Goal: Task Accomplishment & Management: Manage account settings

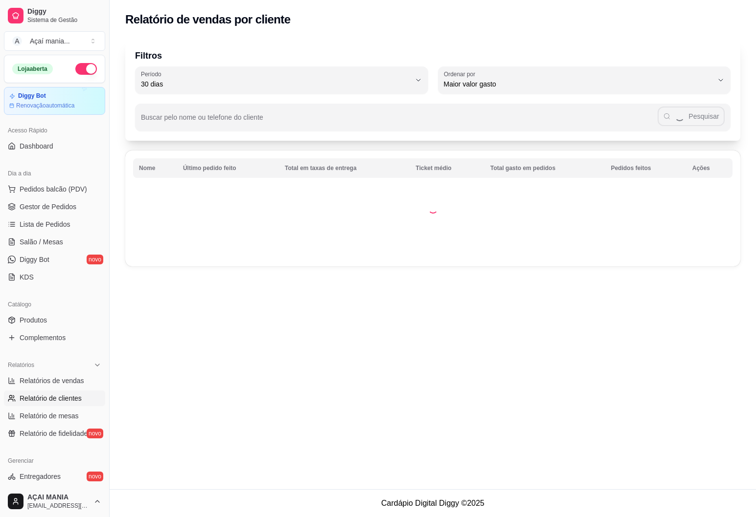
select select "30"
select select "HIGHEST_TOTAL_SPENT_WITH_ORDERS"
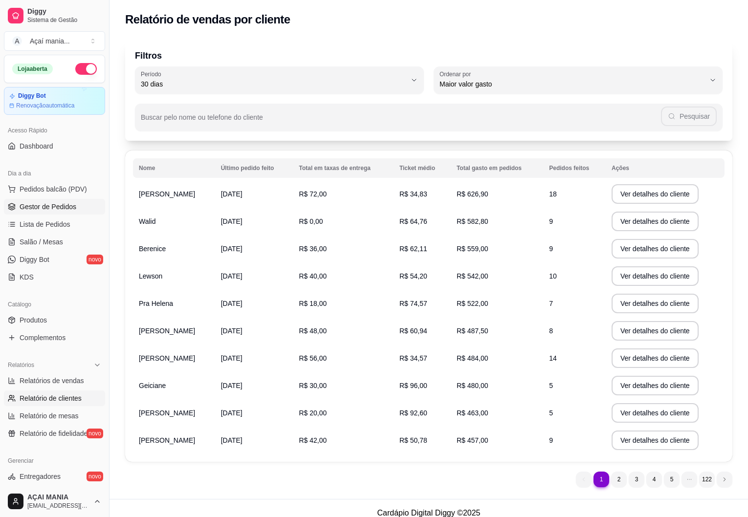
click at [39, 210] on span "Gestor de Pedidos" at bounding box center [48, 207] width 57 height 10
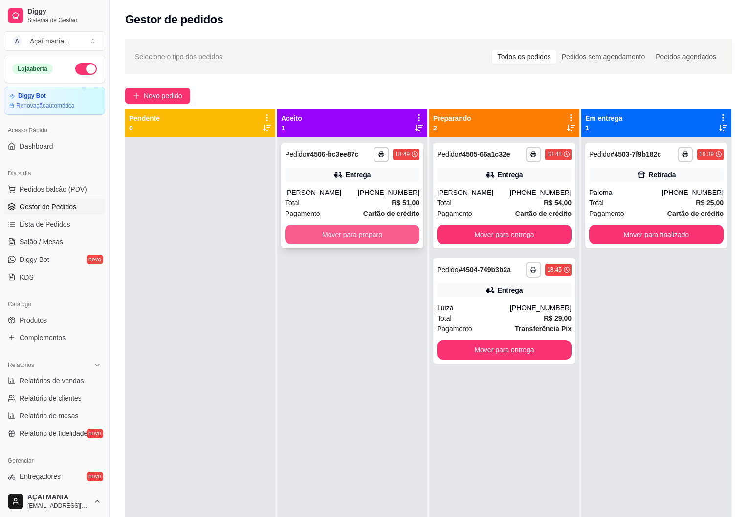
click at [335, 233] on button "Mover para preparo" at bounding box center [352, 235] width 134 height 20
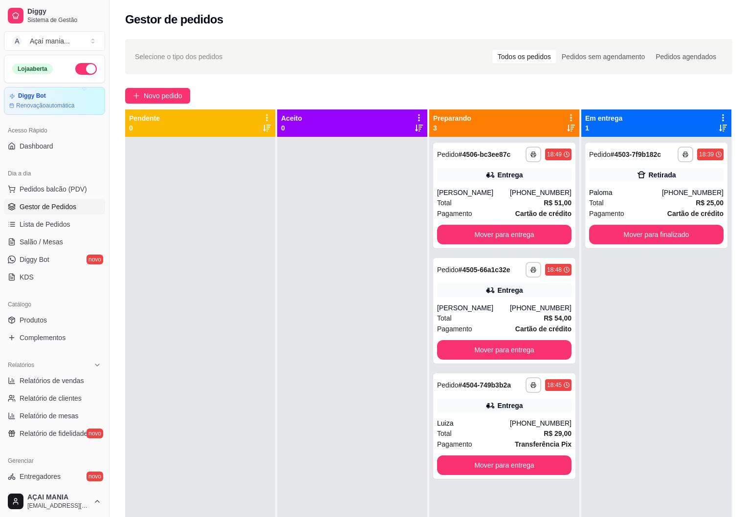
click at [175, 252] on div at bounding box center [200, 395] width 150 height 517
click at [674, 229] on button "Mover para finalizado" at bounding box center [656, 234] width 131 height 19
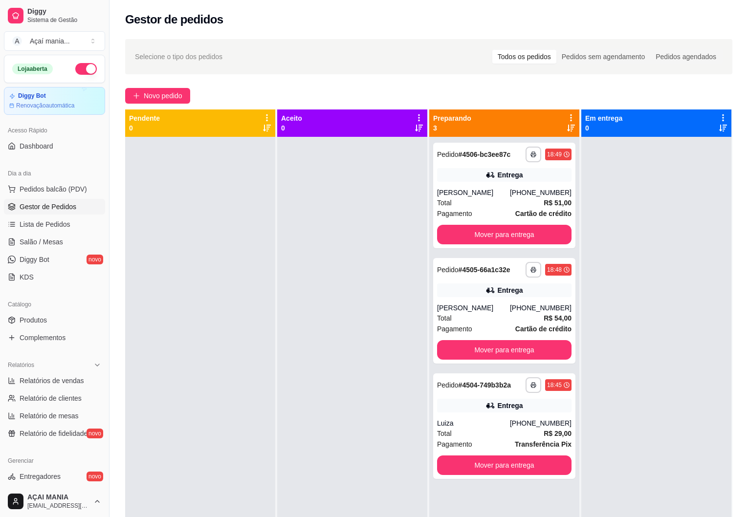
click at [206, 227] on div at bounding box center [200, 395] width 150 height 517
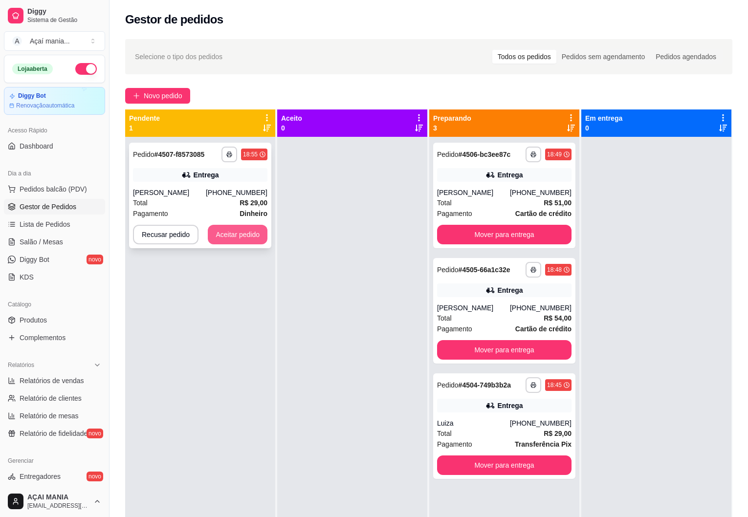
click at [249, 241] on button "Aceitar pedido" at bounding box center [238, 235] width 60 height 20
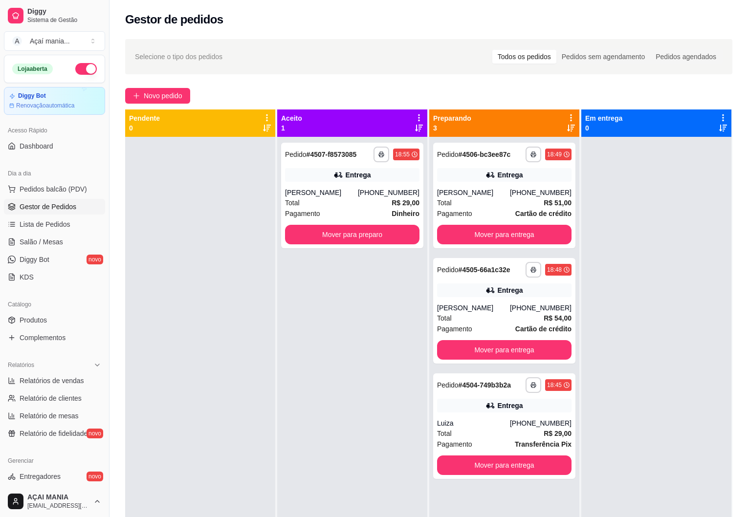
drag, startPoint x: 123, startPoint y: 414, endPoint x: 273, endPoint y: 458, distance: 156.0
click at [339, 484] on div "**********" at bounding box center [352, 395] width 150 height 517
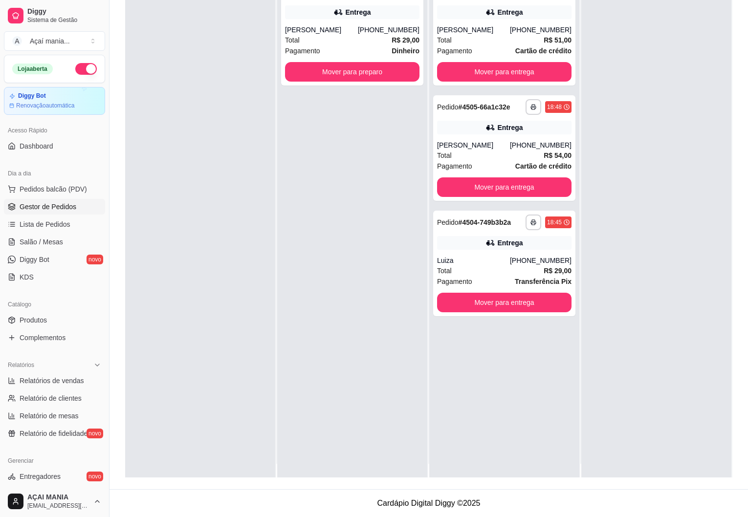
scroll to position [27, 0]
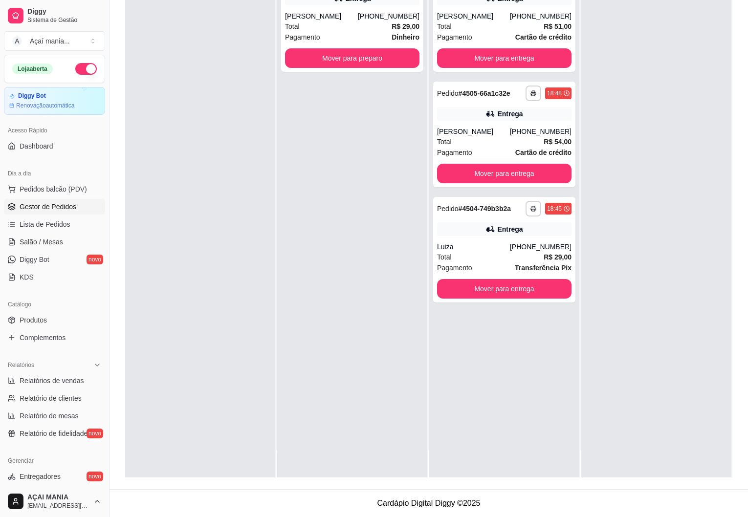
drag, startPoint x: 176, startPoint y: 323, endPoint x: 188, endPoint y: 330, distance: 13.6
click at [175, 328] on div at bounding box center [200, 218] width 150 height 517
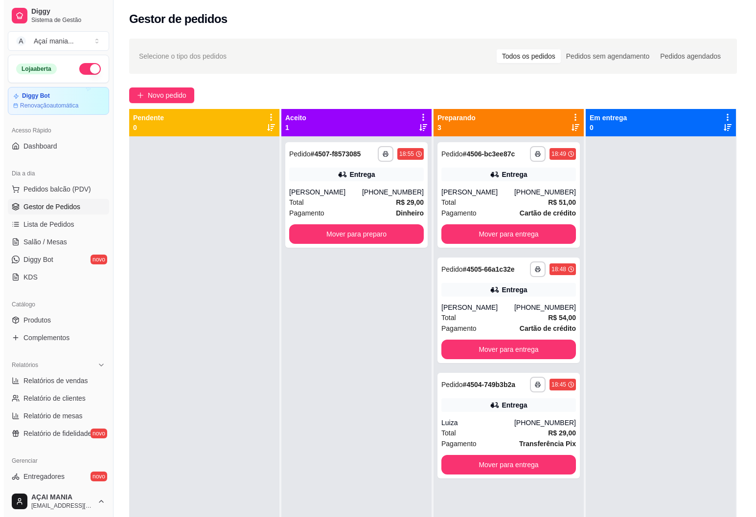
scroll to position [0, 0]
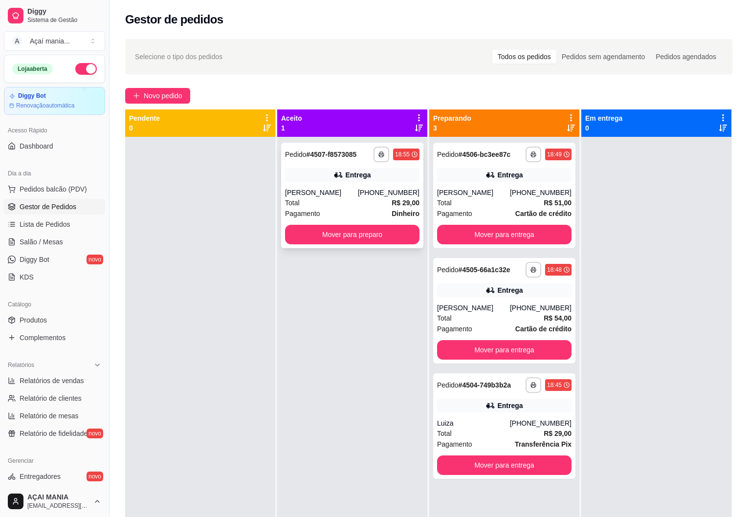
click at [319, 208] on div "Total R$ 29,00" at bounding box center [352, 203] width 134 height 11
click at [465, 424] on div "Luiza" at bounding box center [473, 424] width 73 height 10
click at [516, 202] on div "Total R$ 51,00" at bounding box center [504, 203] width 134 height 11
click at [196, 320] on div at bounding box center [200, 395] width 150 height 517
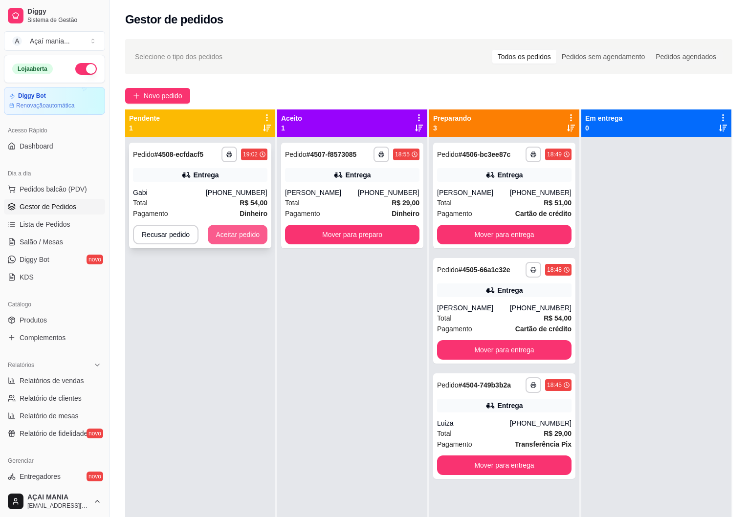
click at [249, 229] on button "Aceitar pedido" at bounding box center [238, 235] width 60 height 20
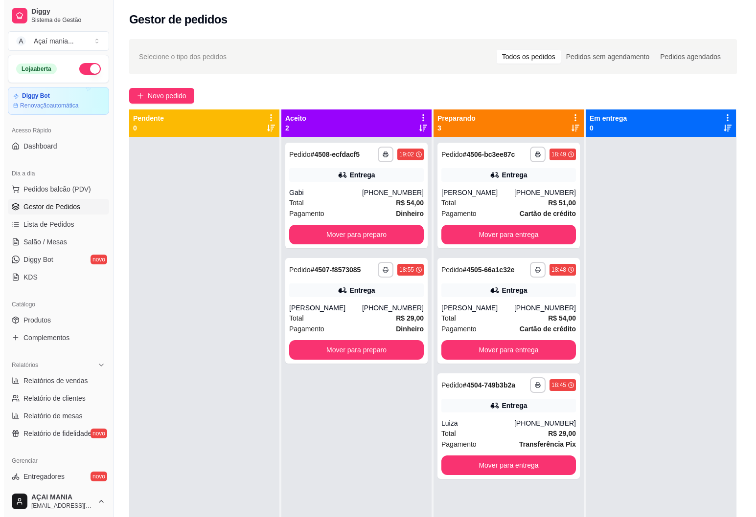
scroll to position [27, 0]
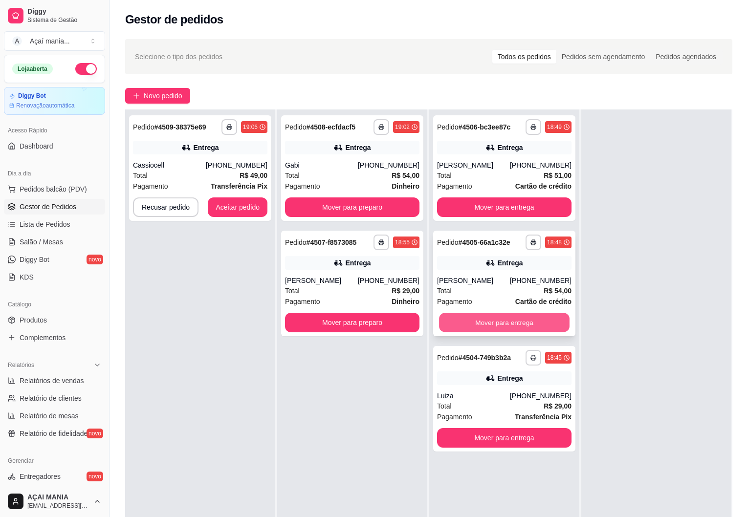
click at [476, 326] on button "Mover para entrega" at bounding box center [504, 322] width 131 height 19
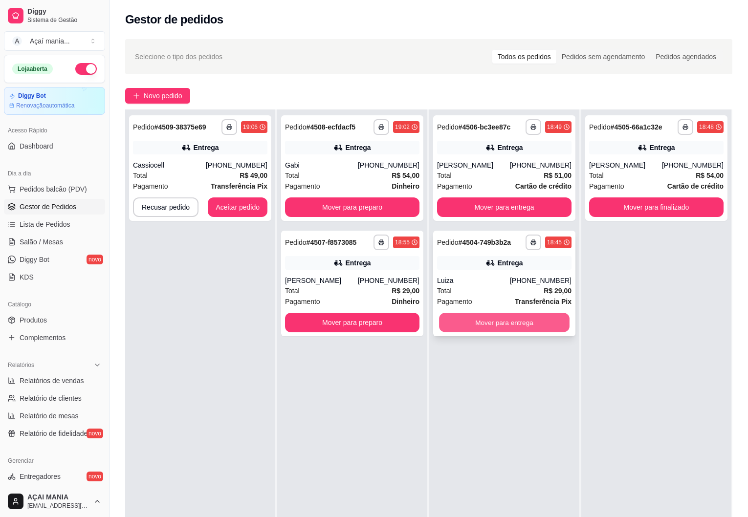
click at [469, 325] on button "Mover para entrega" at bounding box center [504, 322] width 131 height 19
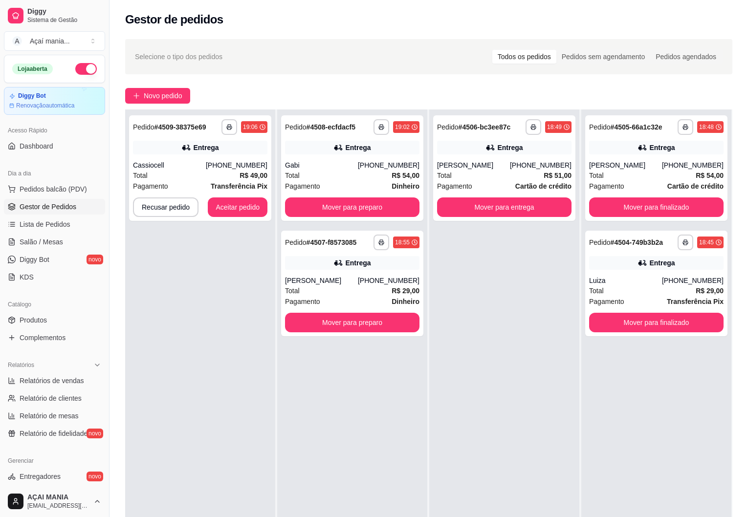
drag, startPoint x: 469, startPoint y: 325, endPoint x: 372, endPoint y: 375, distance: 108.9
click at [386, 403] on div "**********" at bounding box center [352, 368] width 150 height 517
click at [366, 333] on button "Mover para preparo" at bounding box center [352, 323] width 134 height 20
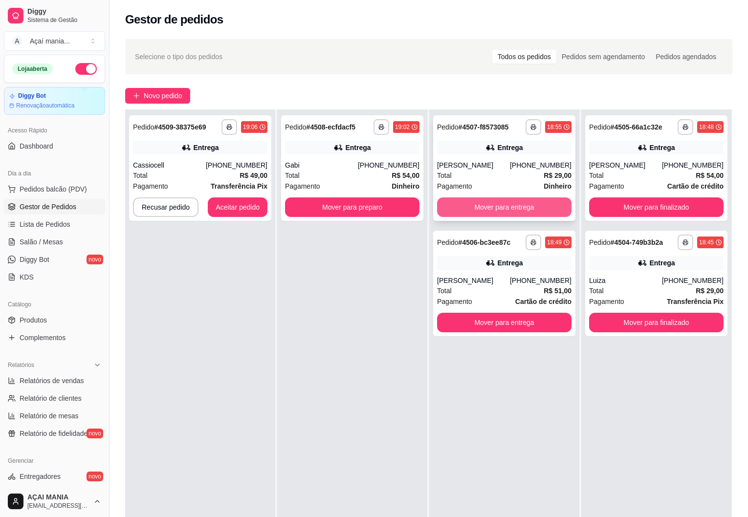
click at [503, 217] on button "Mover para entrega" at bounding box center [504, 208] width 134 height 20
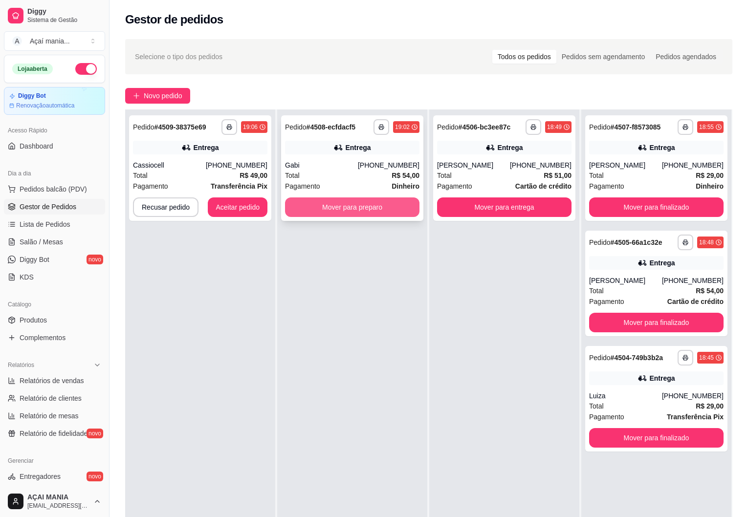
click at [371, 206] on button "Mover para preparo" at bounding box center [352, 208] width 134 height 20
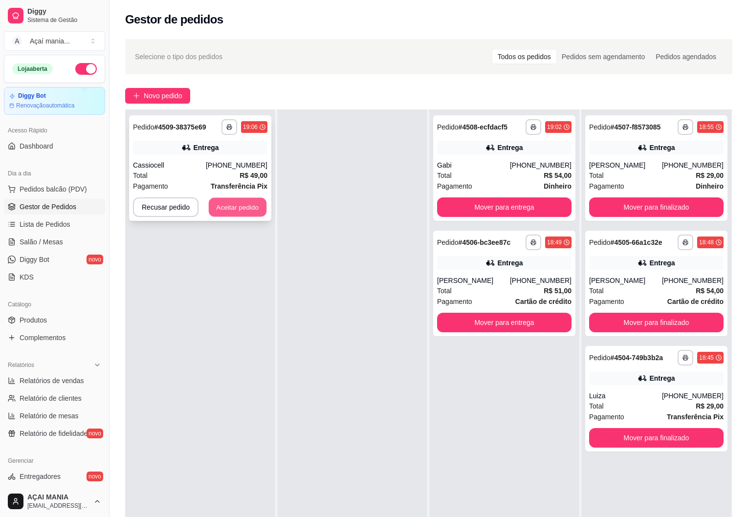
click at [246, 215] on button "Aceitar pedido" at bounding box center [238, 207] width 58 height 19
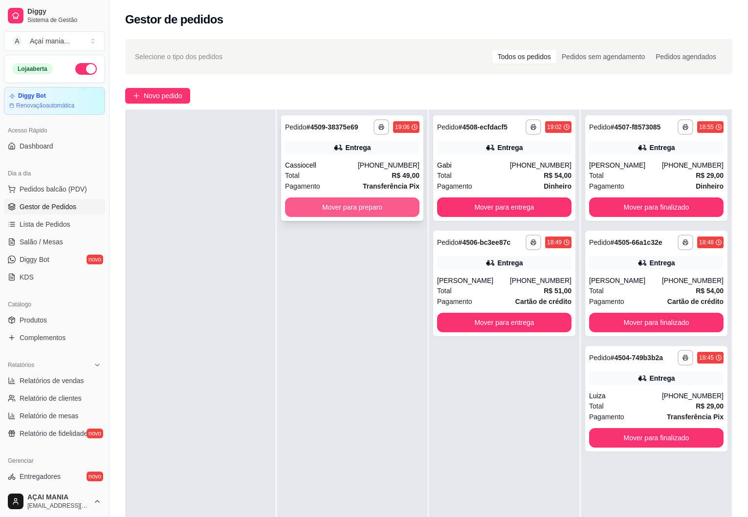
click at [307, 207] on button "Mover para preparo" at bounding box center [352, 208] width 134 height 20
click at [313, 209] on button "Mover para preparo" at bounding box center [352, 208] width 134 height 20
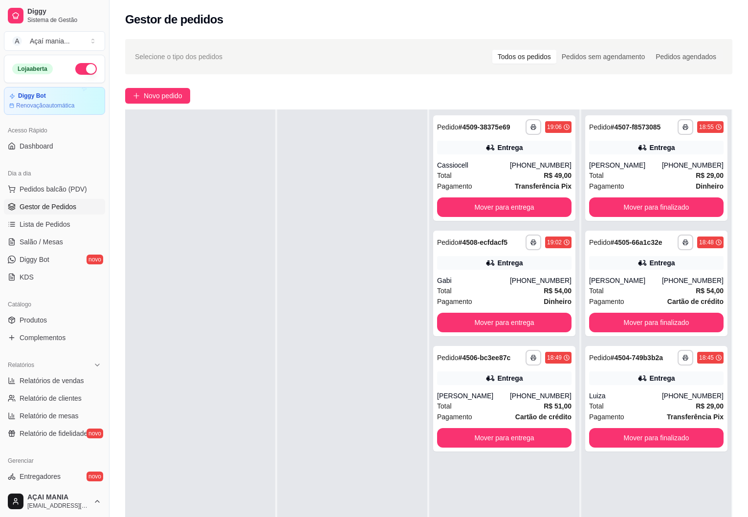
click at [250, 377] on div at bounding box center [200, 368] width 150 height 517
click at [530, 280] on div "[PHONE_NUMBER]" at bounding box center [541, 281] width 62 height 10
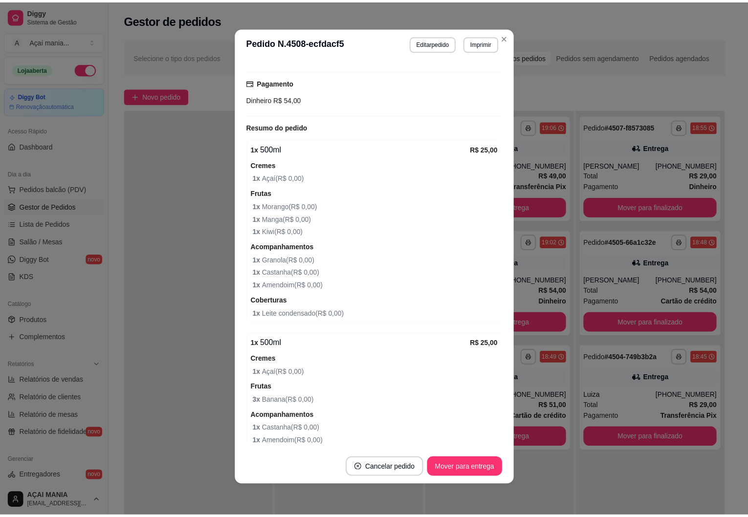
scroll to position [329, 0]
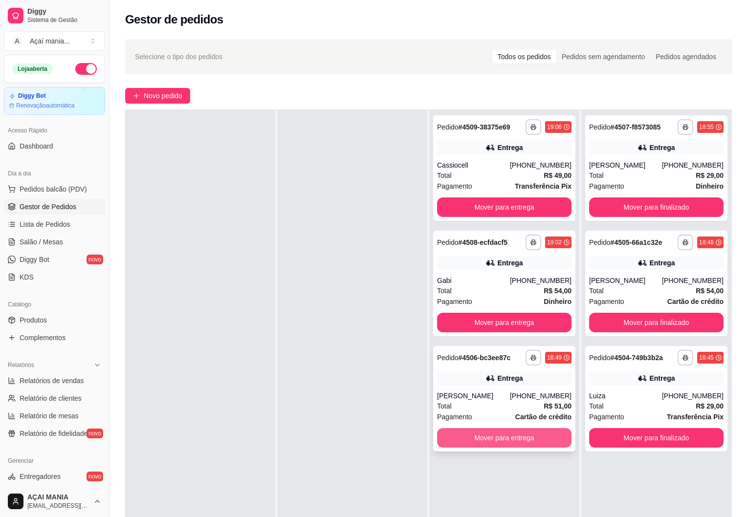
click at [456, 443] on button "Mover para entrega" at bounding box center [504, 438] width 134 height 20
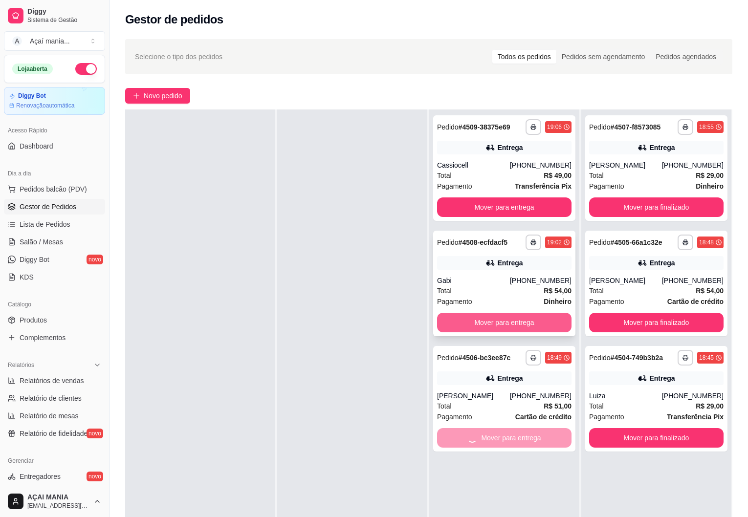
click at [511, 324] on button "Mover para entrega" at bounding box center [504, 323] width 134 height 20
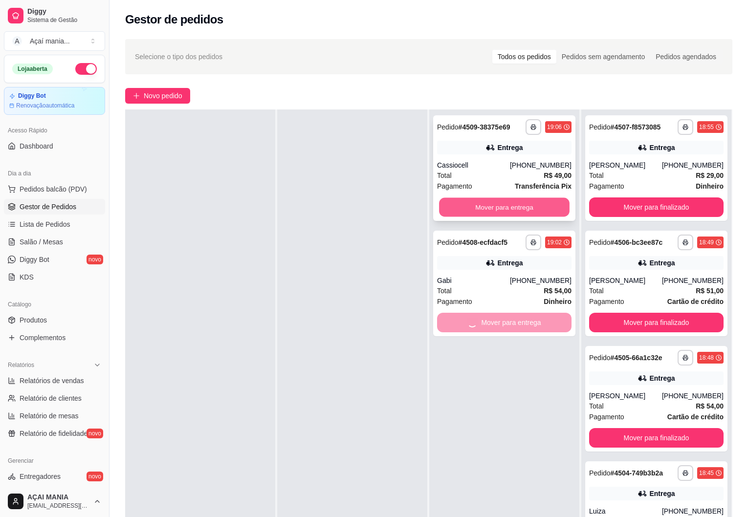
click at [520, 207] on button "Mover para entrega" at bounding box center [504, 207] width 131 height 19
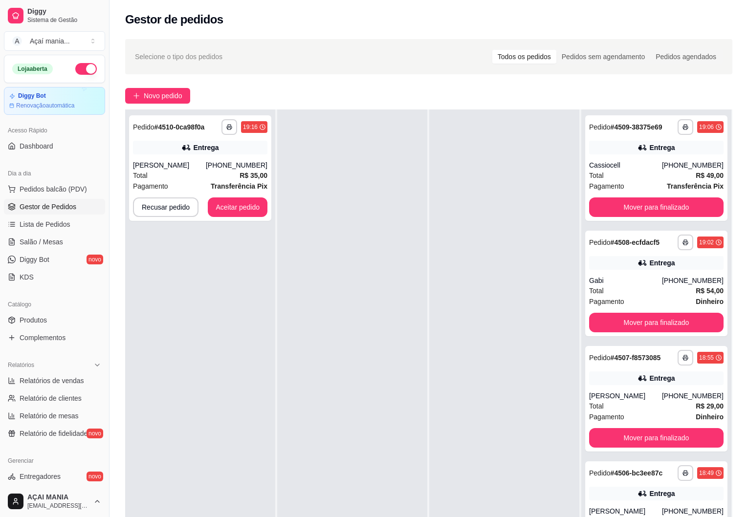
click at [381, 398] on div at bounding box center [352, 368] width 150 height 517
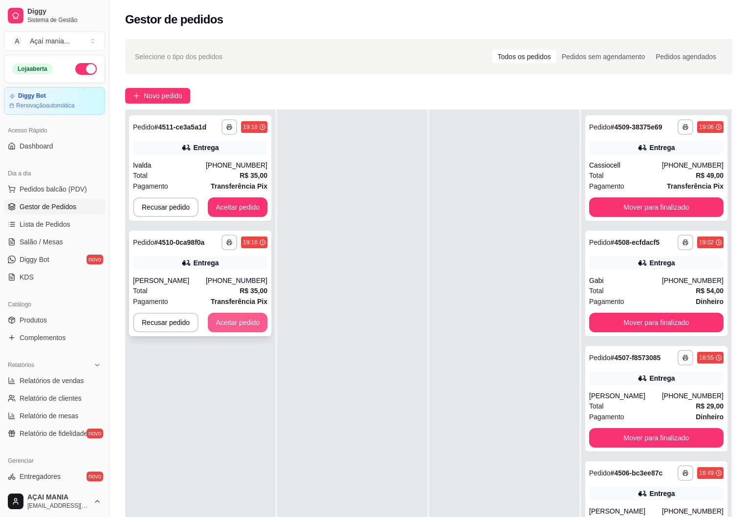
click at [243, 320] on button "Aceitar pedido" at bounding box center [238, 323] width 60 height 20
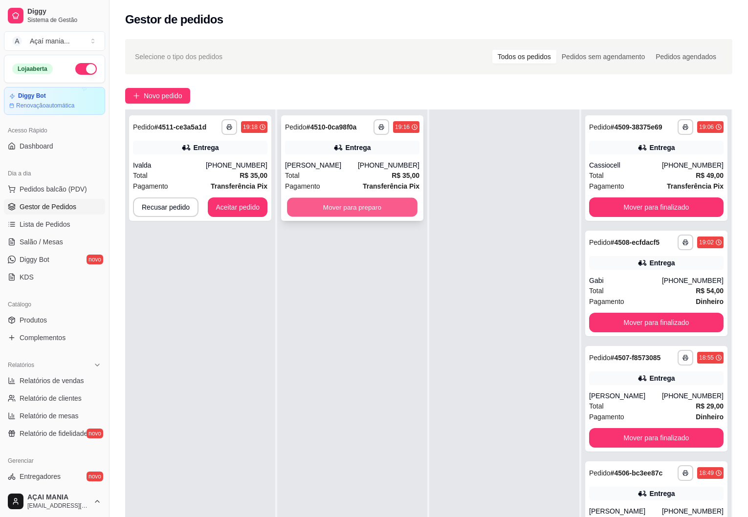
click at [351, 203] on button "Mover para preparo" at bounding box center [352, 207] width 131 height 19
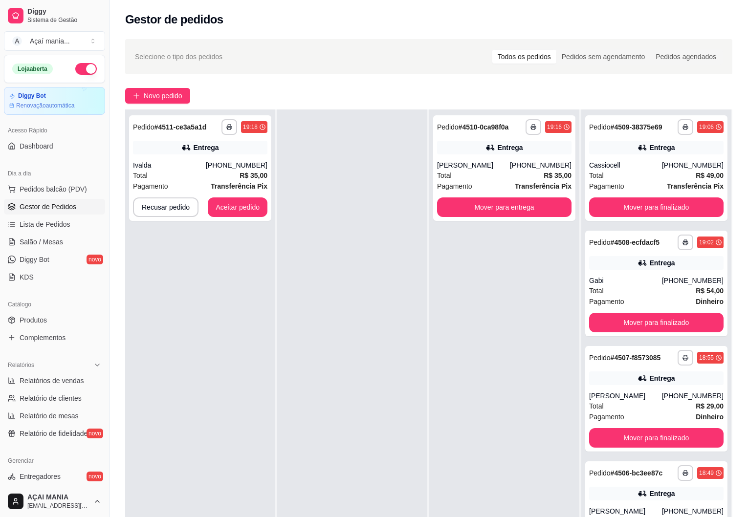
scroll to position [0, 0]
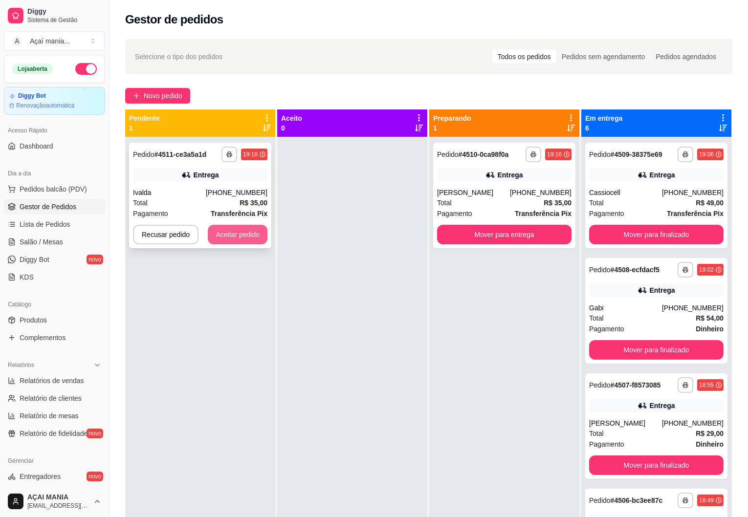
click at [219, 237] on button "Aceitar pedido" at bounding box center [238, 235] width 60 height 20
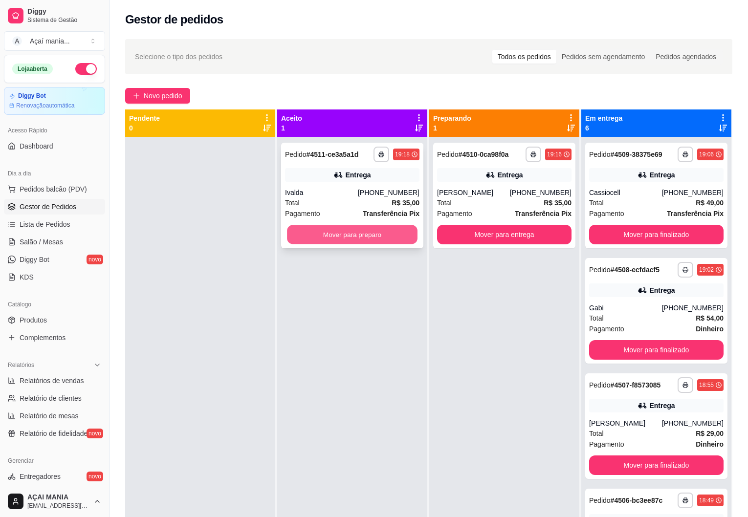
click at [398, 243] on button "Mover para preparo" at bounding box center [352, 234] width 131 height 19
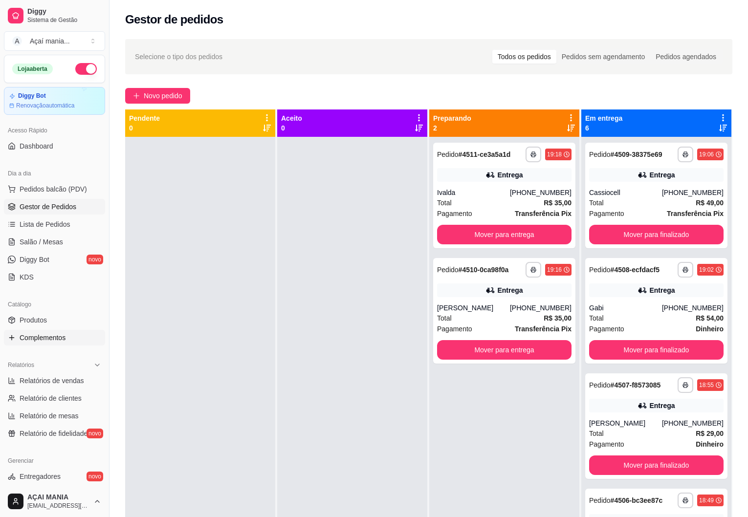
drag, startPoint x: 309, startPoint y: 348, endPoint x: 69, endPoint y: 333, distance: 239.6
click at [300, 351] on div at bounding box center [352, 395] width 150 height 517
click at [298, 275] on div at bounding box center [352, 395] width 150 height 517
click at [364, 368] on div at bounding box center [352, 395] width 150 height 517
click at [234, 278] on div at bounding box center [200, 395] width 150 height 517
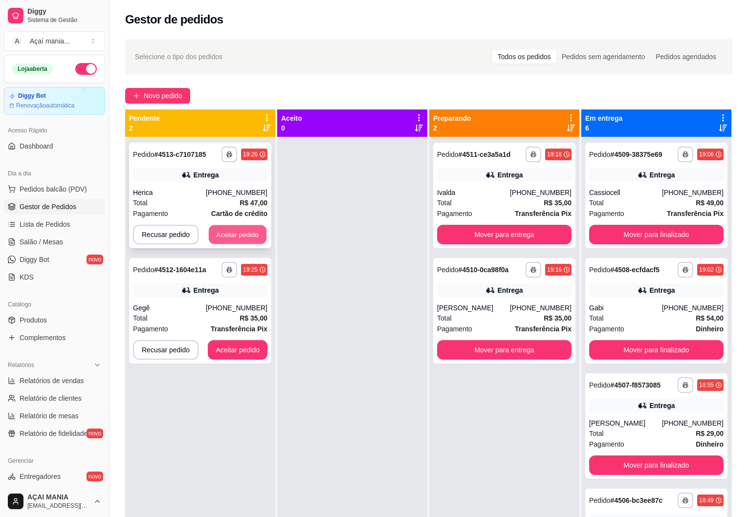
click at [225, 230] on button "Aceitar pedido" at bounding box center [238, 234] width 58 height 19
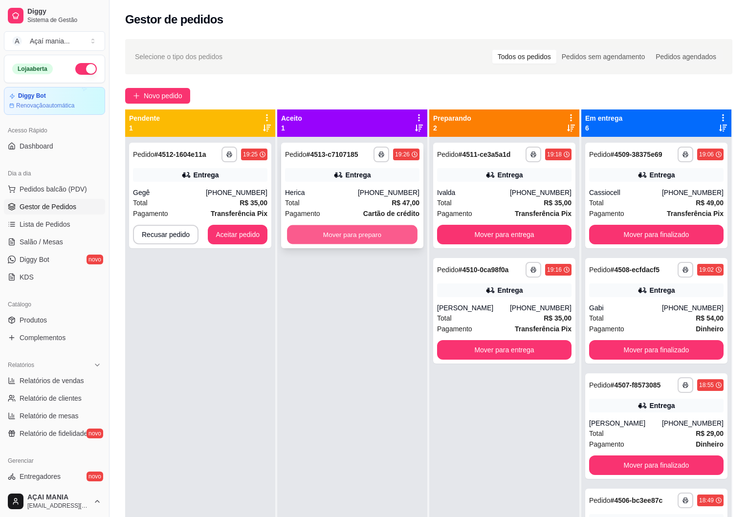
click at [380, 231] on button "Mover para preparo" at bounding box center [352, 234] width 131 height 19
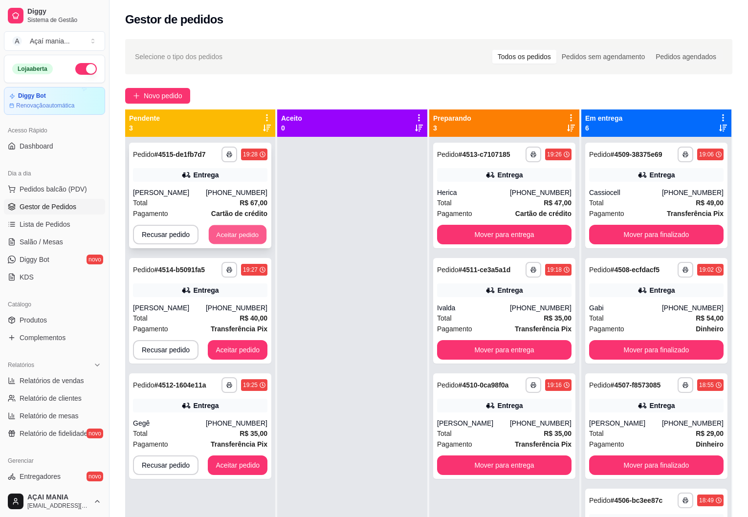
click at [229, 237] on button "Aceitar pedido" at bounding box center [238, 234] width 58 height 19
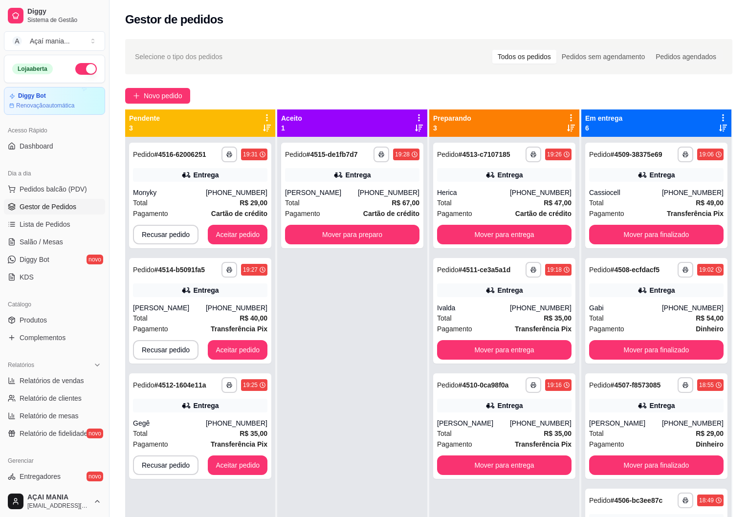
click at [369, 389] on div "**********" at bounding box center [352, 395] width 150 height 517
click at [235, 317] on div "Total R$ 40,00" at bounding box center [200, 318] width 134 height 11
click at [314, 349] on div "**********" at bounding box center [352, 395] width 150 height 517
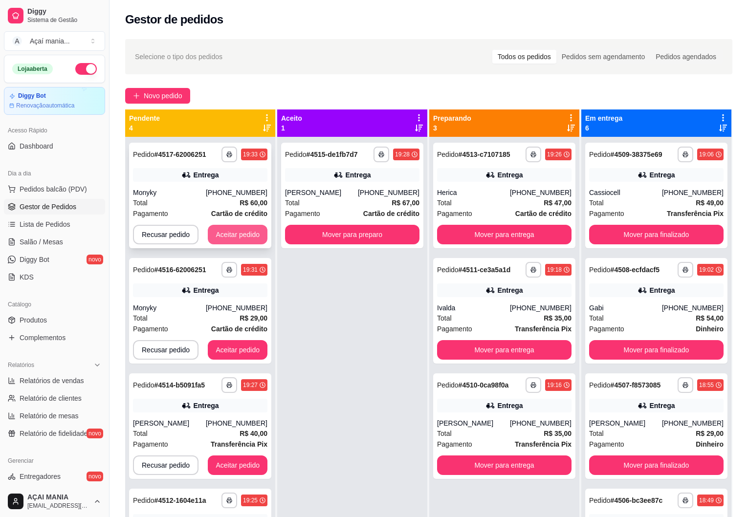
click at [238, 229] on button "Aceitar pedido" at bounding box center [238, 235] width 60 height 20
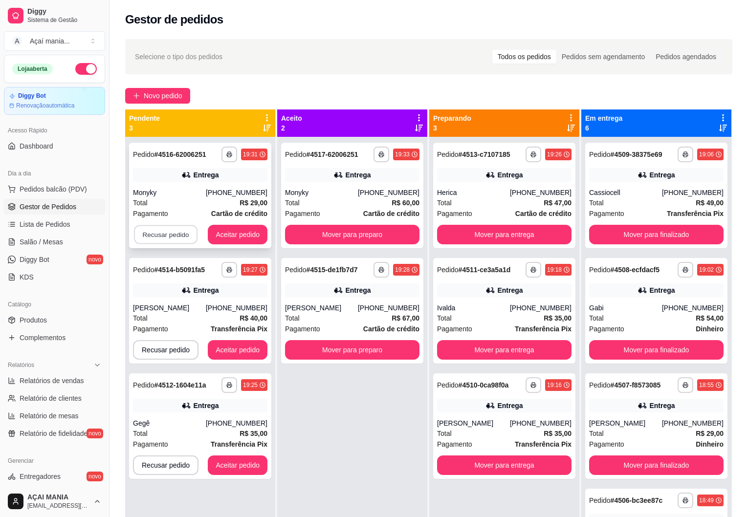
click at [155, 229] on button "Recusar pedido" at bounding box center [166, 234] width 64 height 19
click at [185, 206] on button "Sim" at bounding box center [192, 211] width 39 height 20
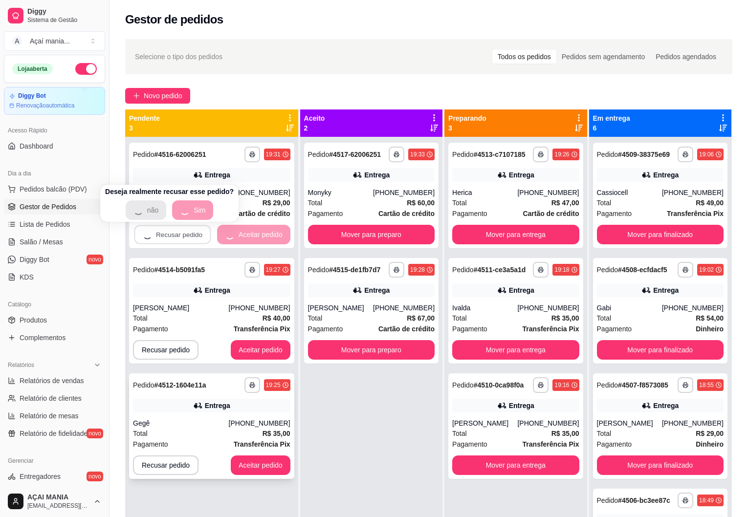
click at [300, 429] on div "**********" at bounding box center [371, 395] width 142 height 517
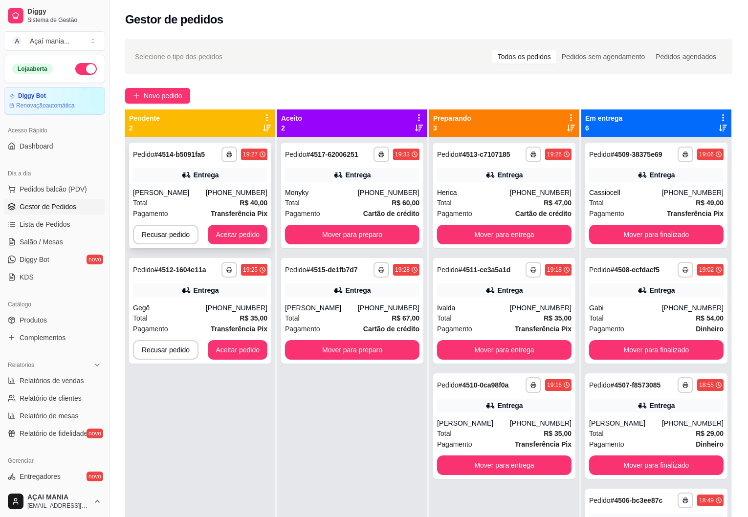
click at [190, 199] on div "Total R$ 40,00" at bounding box center [200, 203] width 134 height 11
click at [223, 152] on div "**********" at bounding box center [200, 395] width 150 height 517
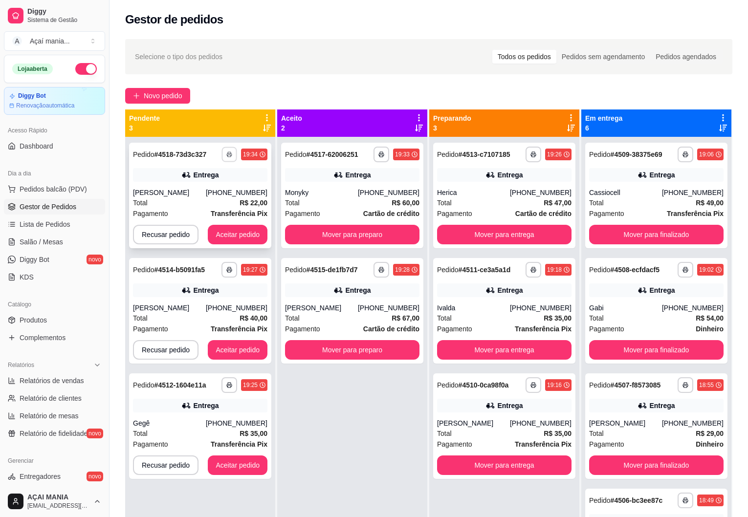
click at [228, 154] on icon "button" at bounding box center [229, 155] width 5 height 2
drag, startPoint x: 276, startPoint y: 418, endPoint x: 278, endPoint y: 355, distance: 63.6
click at [278, 416] on div "**********" at bounding box center [352, 395] width 150 height 517
click at [219, 268] on div "**********" at bounding box center [200, 270] width 134 height 16
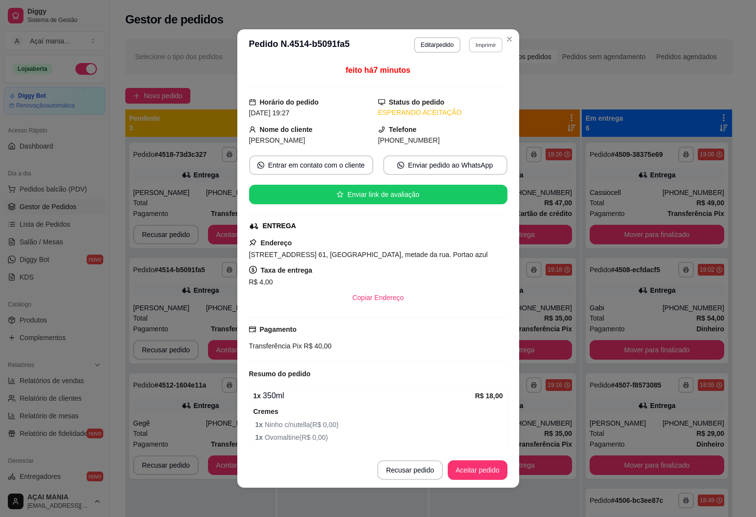
click at [474, 46] on button "Imprimir" at bounding box center [486, 44] width 34 height 15
click at [468, 72] on button "IMPRESSORA" at bounding box center [464, 78] width 68 height 15
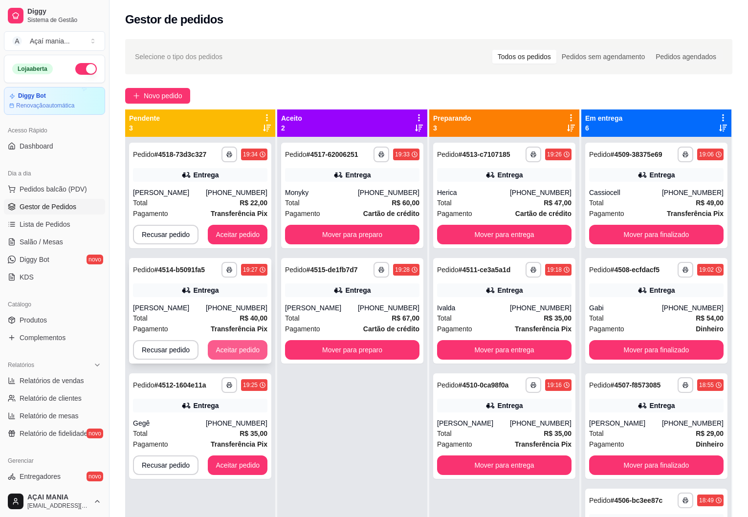
click at [231, 357] on button "Aceitar pedido" at bounding box center [238, 350] width 60 height 20
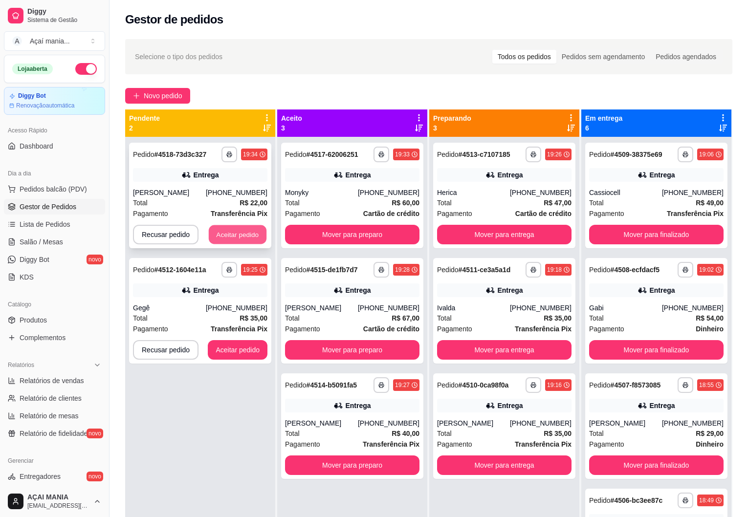
click at [245, 238] on button "Aceitar pedido" at bounding box center [238, 234] width 58 height 19
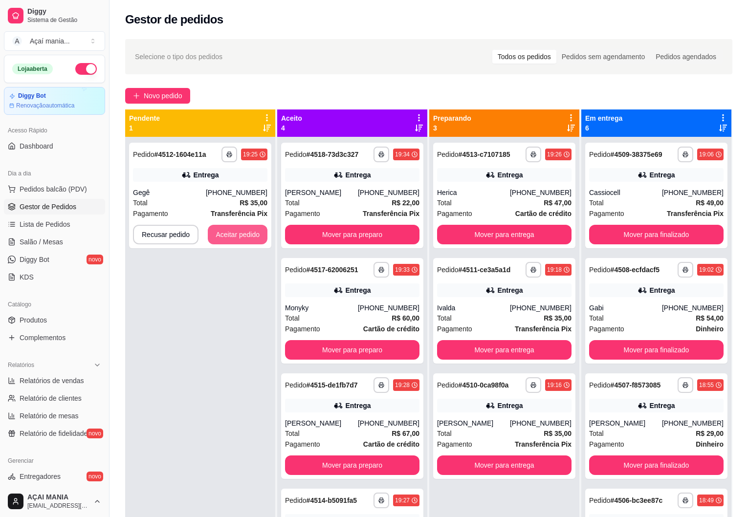
click at [245, 238] on button "Aceitar pedido" at bounding box center [238, 235] width 60 height 20
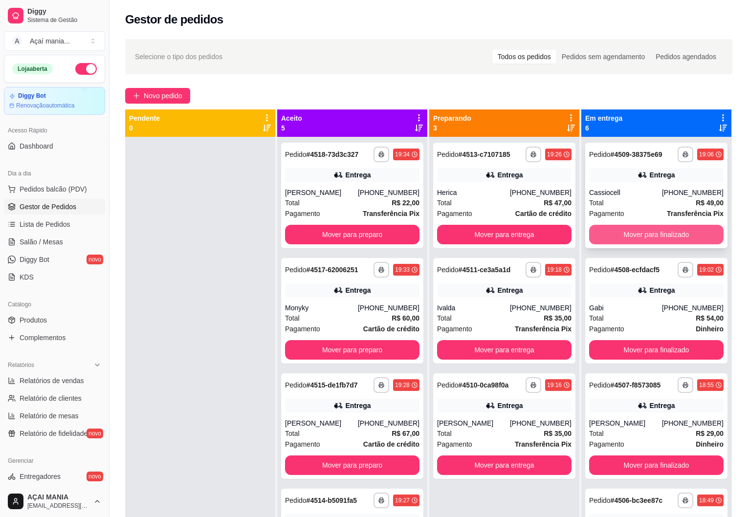
click at [659, 235] on button "Mover para finalizado" at bounding box center [656, 235] width 134 height 20
click at [659, 340] on button "Mover para finalizado" at bounding box center [656, 350] width 134 height 20
click at [659, 235] on button "Mover para finalizado" at bounding box center [656, 234] width 131 height 19
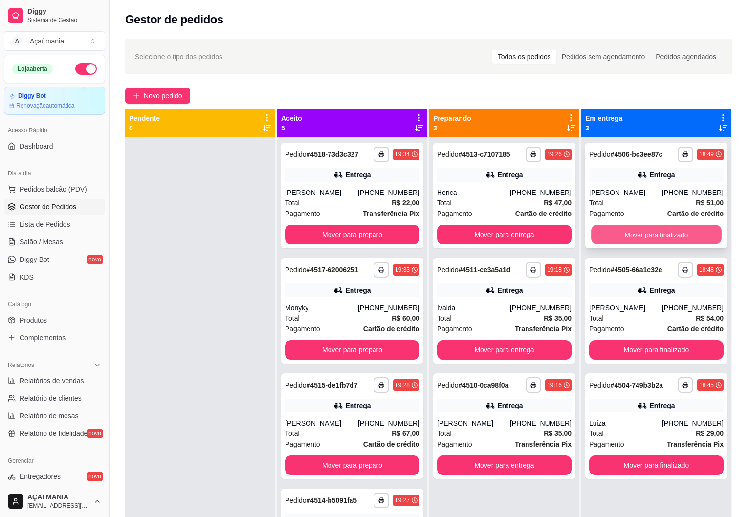
click at [661, 238] on button "Mover para finalizado" at bounding box center [656, 234] width 131 height 19
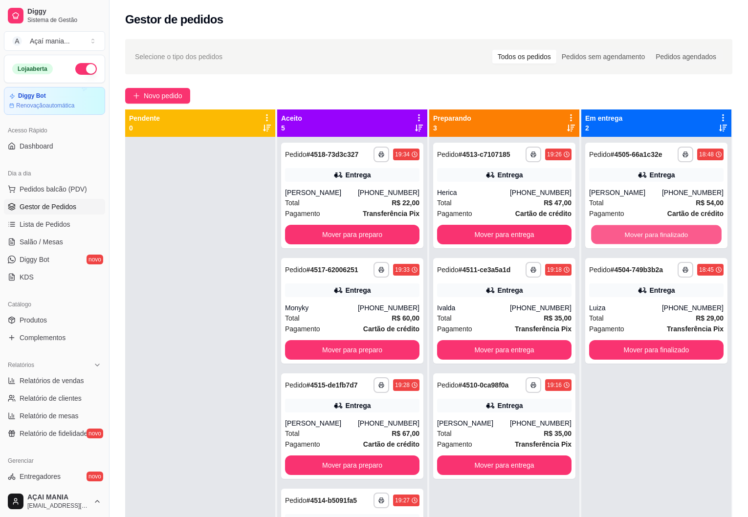
click at [661, 238] on button "Mover para finalizado" at bounding box center [656, 234] width 131 height 19
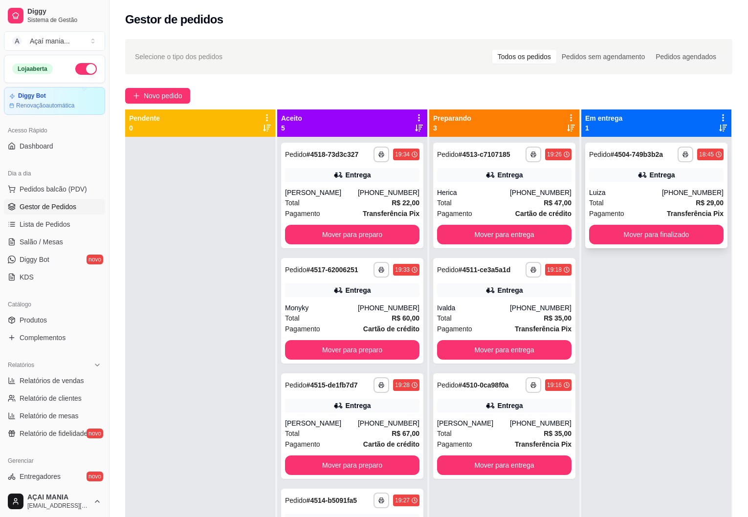
click at [668, 252] on div "**********" at bounding box center [656, 395] width 150 height 517
click at [661, 232] on button "Mover para finalizado" at bounding box center [656, 234] width 131 height 19
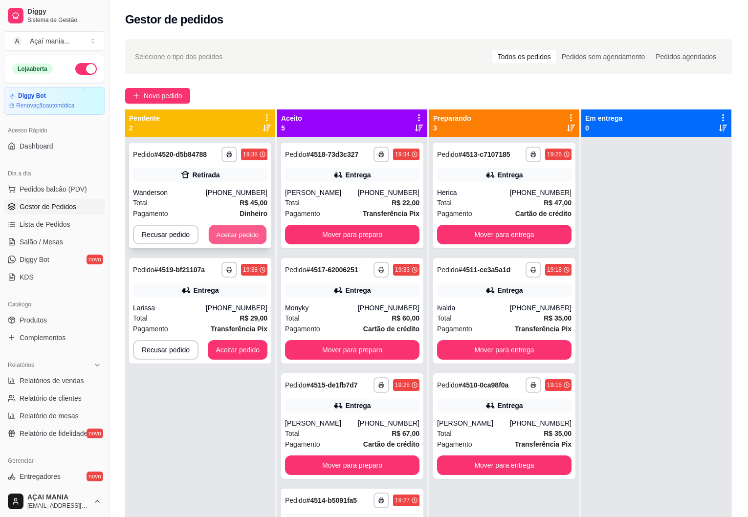
click at [257, 227] on button "Aceitar pedido" at bounding box center [238, 234] width 58 height 19
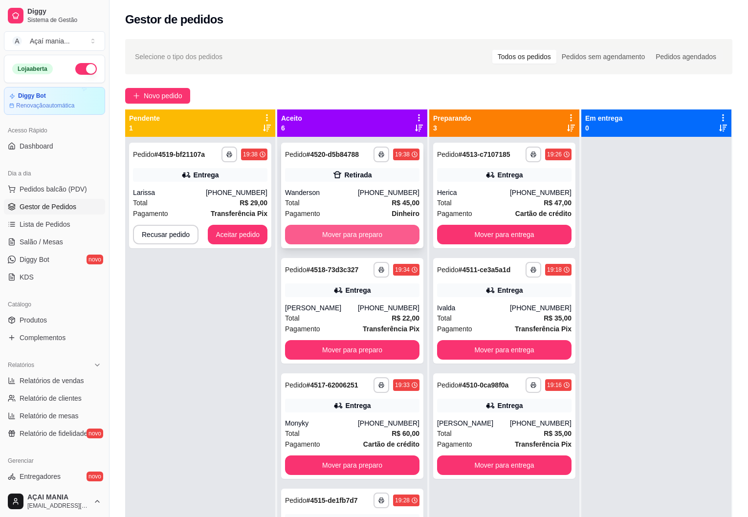
click at [385, 232] on button "Mover para preparo" at bounding box center [352, 235] width 134 height 20
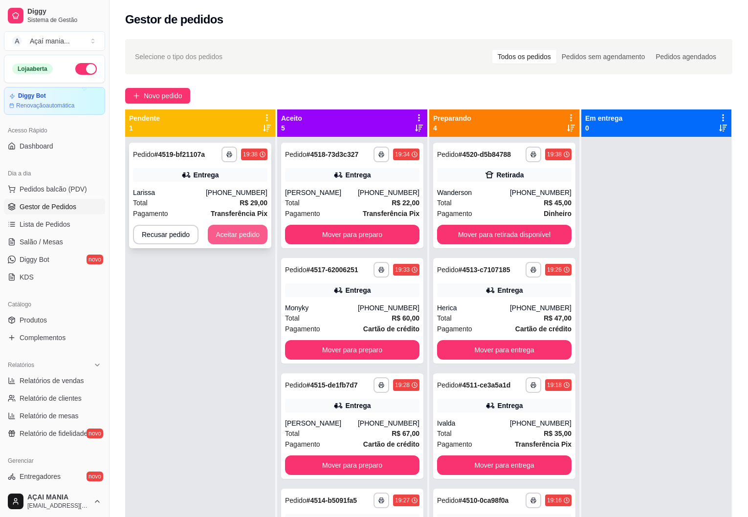
click at [248, 236] on button "Aceitar pedido" at bounding box center [238, 235] width 60 height 20
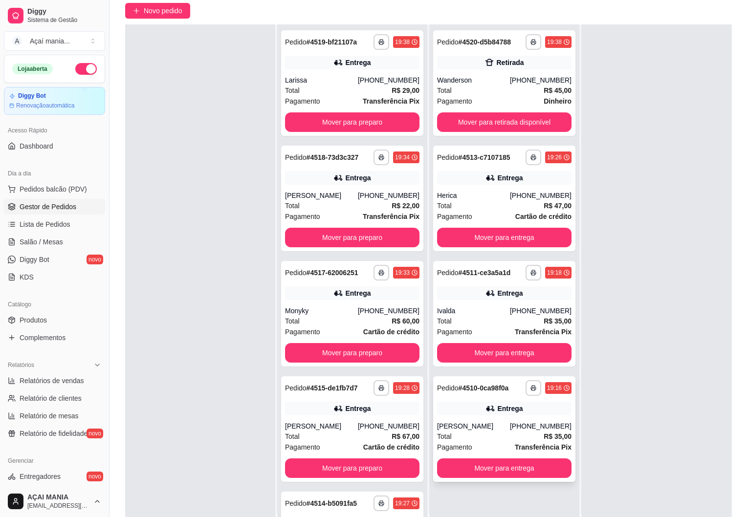
scroll to position [149, 0]
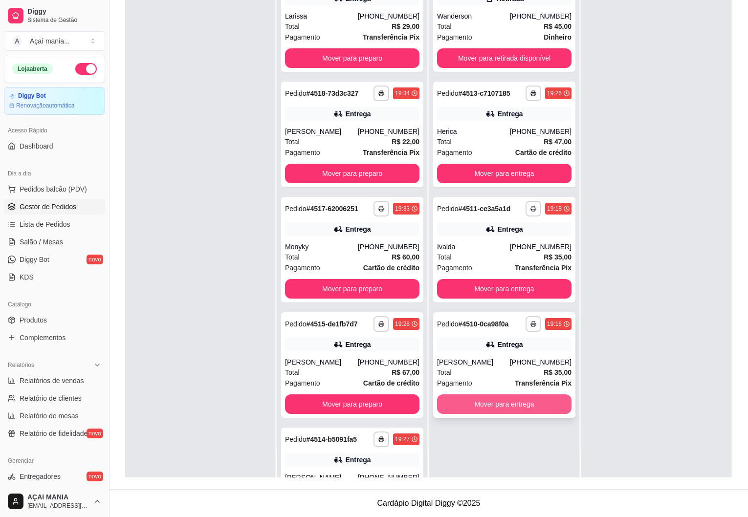
click at [498, 407] on button "Mover para entrega" at bounding box center [504, 405] width 134 height 20
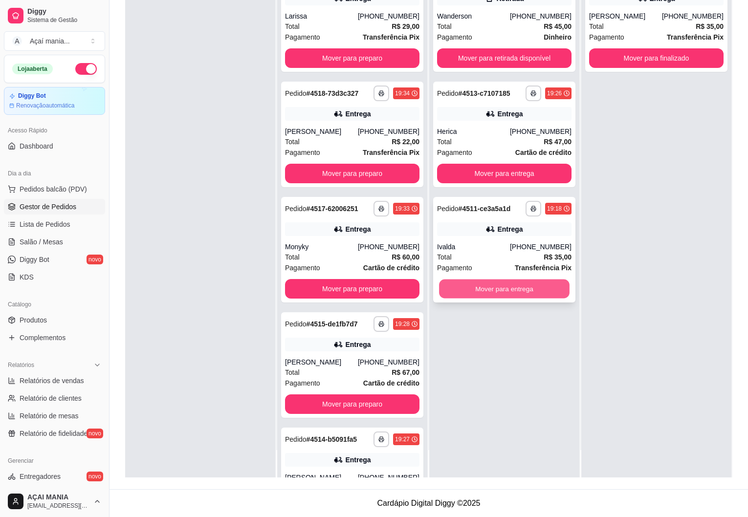
click at [497, 290] on button "Mover para entrega" at bounding box center [504, 289] width 131 height 19
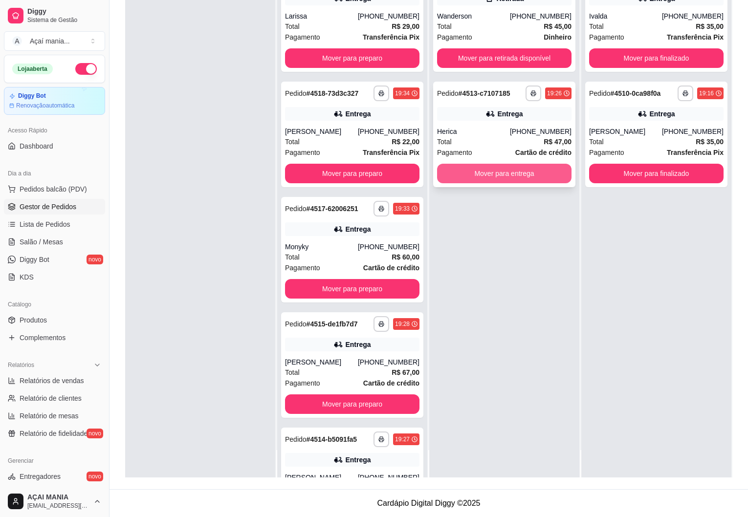
click at [511, 174] on button "Mover para entrega" at bounding box center [504, 174] width 134 height 20
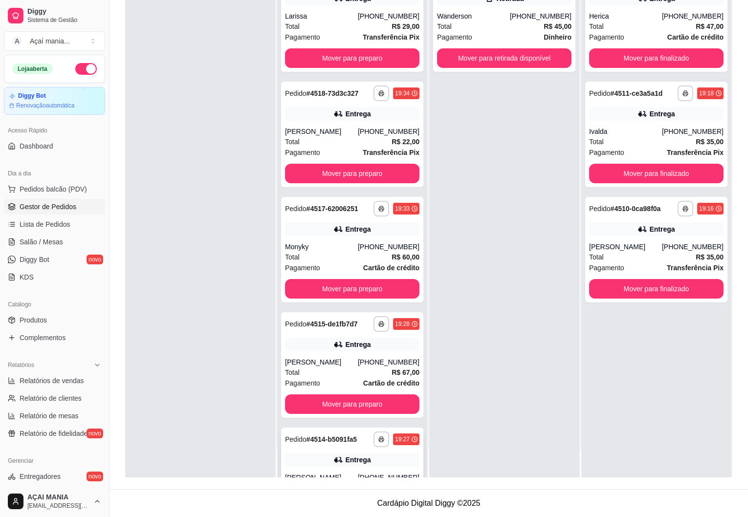
scroll to position [185, 0]
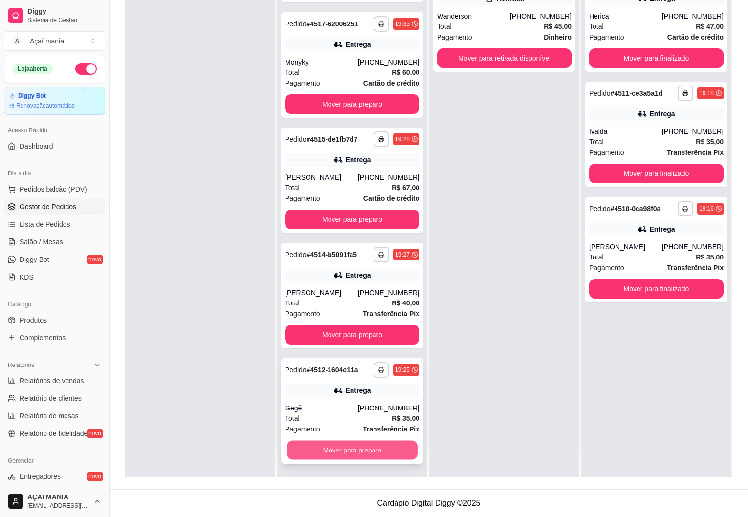
click at [363, 447] on button "Mover para preparo" at bounding box center [352, 450] width 131 height 19
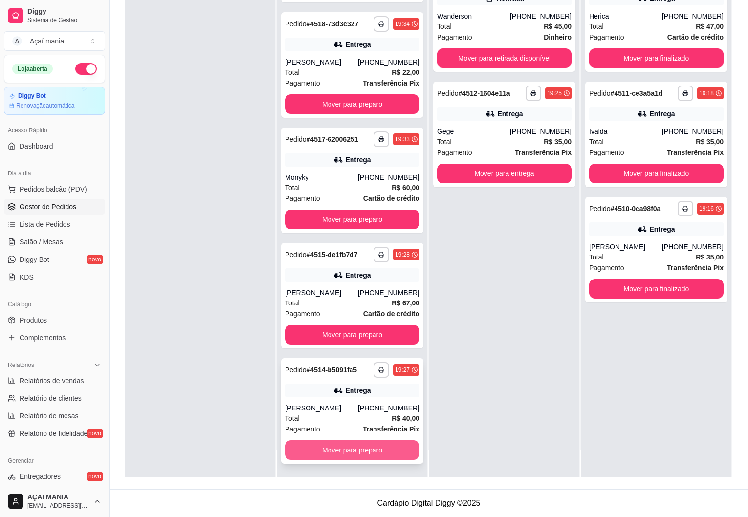
scroll to position [69, 0]
click at [358, 447] on button "Mover para preparo" at bounding box center [352, 451] width 134 height 20
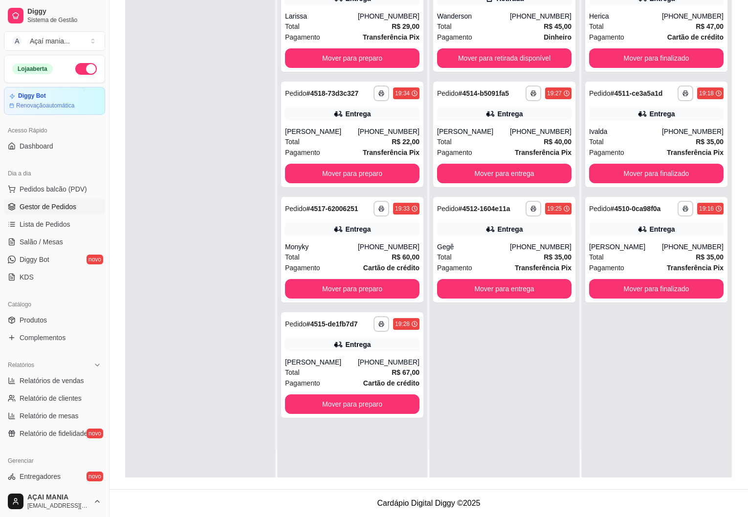
scroll to position [0, 0]
click at [355, 402] on button "Mover para preparo" at bounding box center [352, 405] width 134 height 20
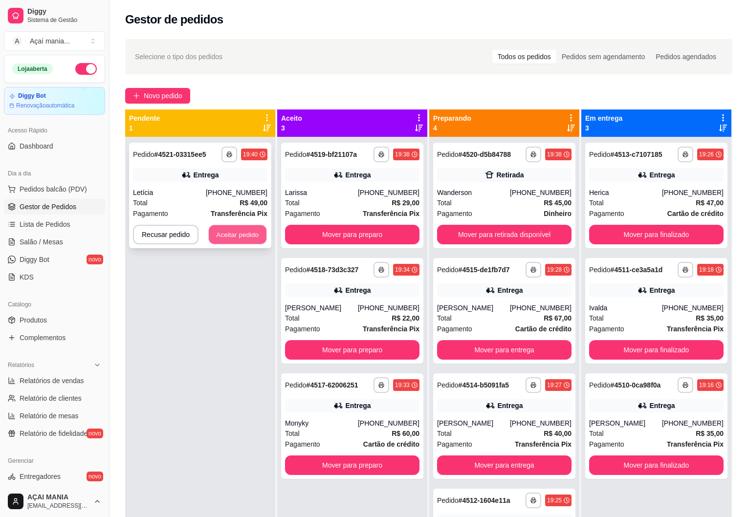
click at [243, 235] on button "Aceitar pedido" at bounding box center [238, 234] width 58 height 19
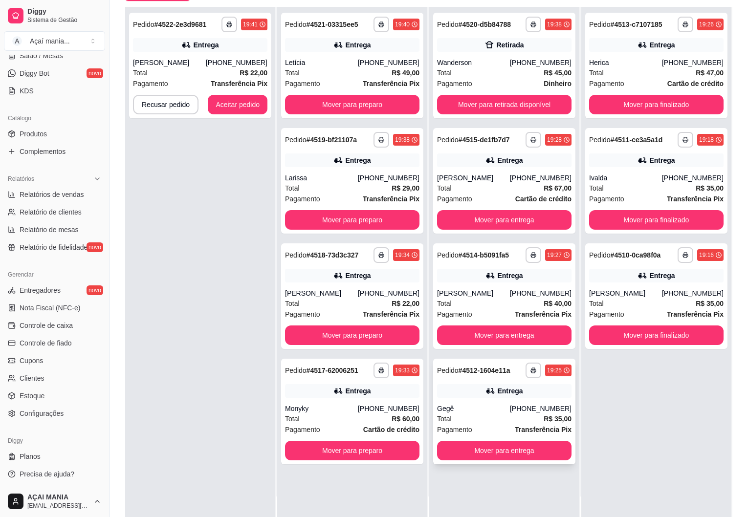
scroll to position [149, 0]
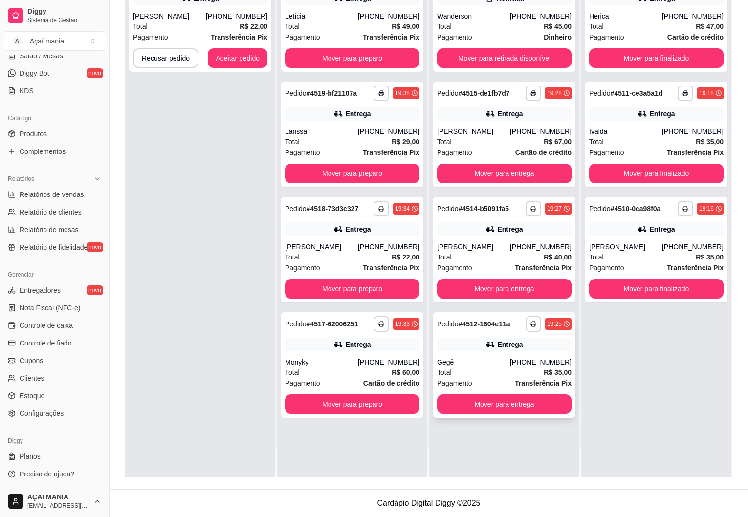
click at [476, 378] on div "Total R$ 35,00" at bounding box center [504, 372] width 134 height 11
click at [514, 257] on div "Total R$ 40,00" at bounding box center [504, 257] width 134 height 11
click at [472, 146] on div "Total R$ 67,00" at bounding box center [504, 141] width 134 height 11
click at [347, 364] on div "Monyky" at bounding box center [321, 362] width 73 height 10
click at [238, 379] on div "**********" at bounding box center [200, 218] width 150 height 517
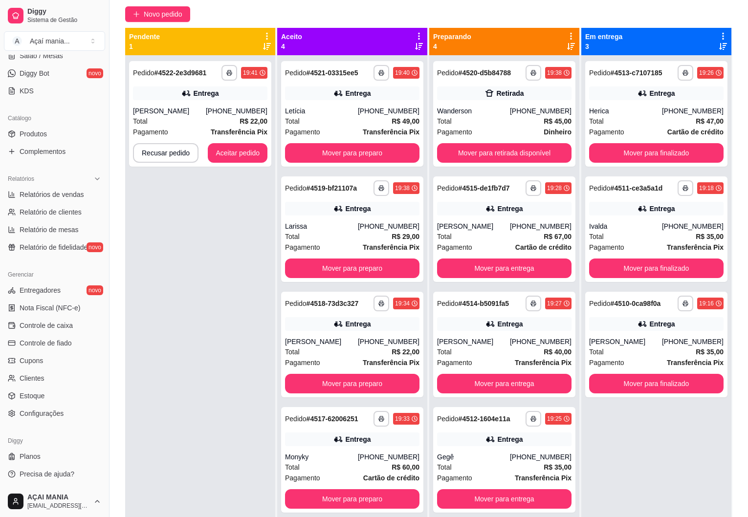
scroll to position [0, 0]
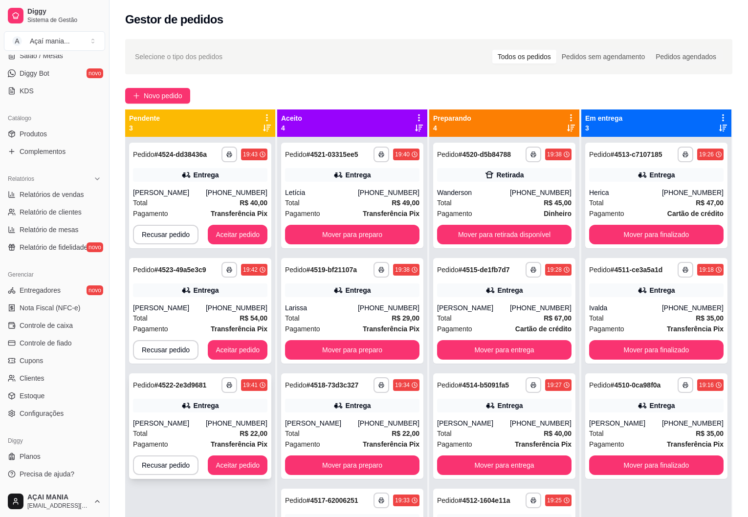
click at [162, 421] on div "[PERSON_NAME]" at bounding box center [169, 424] width 73 height 10
click at [206, 195] on div "[PERSON_NAME]" at bounding box center [169, 193] width 73 height 10
click at [177, 474] on button "Recusar pedido" at bounding box center [166, 466] width 66 height 20
click at [196, 446] on button "Sim" at bounding box center [192, 441] width 39 height 20
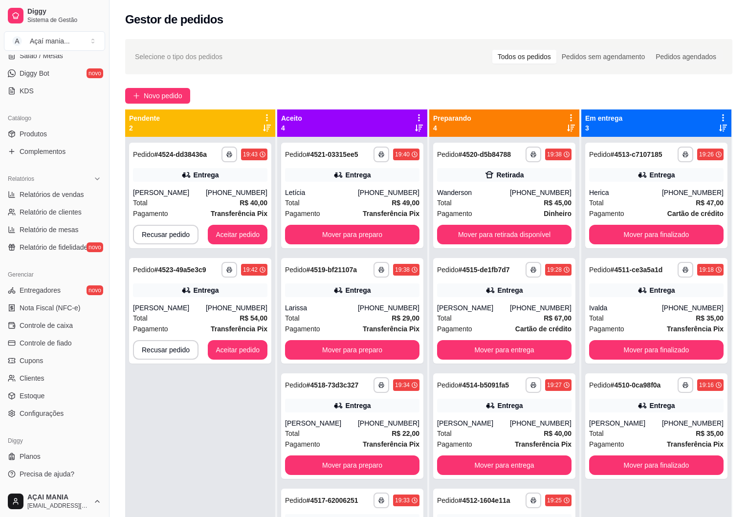
click at [115, 321] on div "**********" at bounding box center [429, 335] width 639 height 605
click at [211, 476] on div "**********" at bounding box center [200, 395] width 150 height 517
click at [245, 234] on button "Aceitar pedido" at bounding box center [238, 234] width 58 height 19
click at [219, 352] on button "Aceitar pedido" at bounding box center [238, 350] width 60 height 20
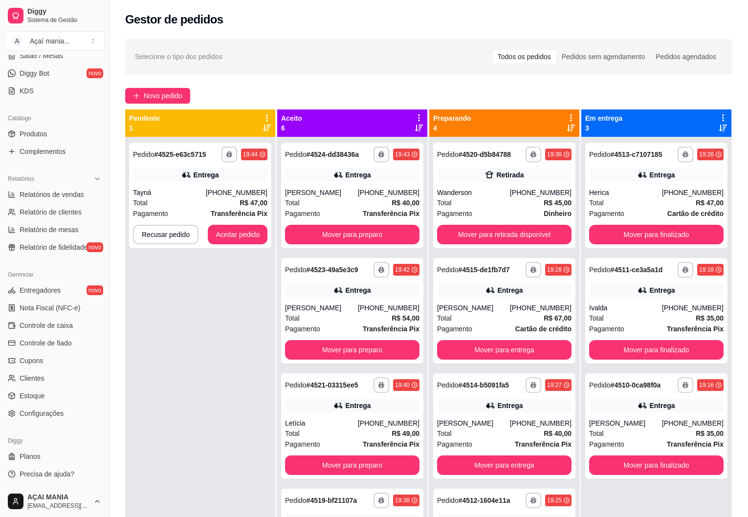
click at [190, 347] on div "**********" at bounding box center [200, 395] width 150 height 517
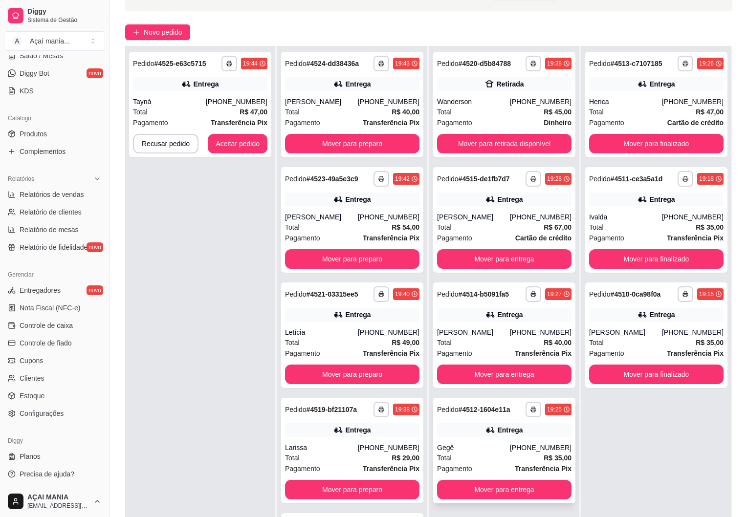
scroll to position [149, 0]
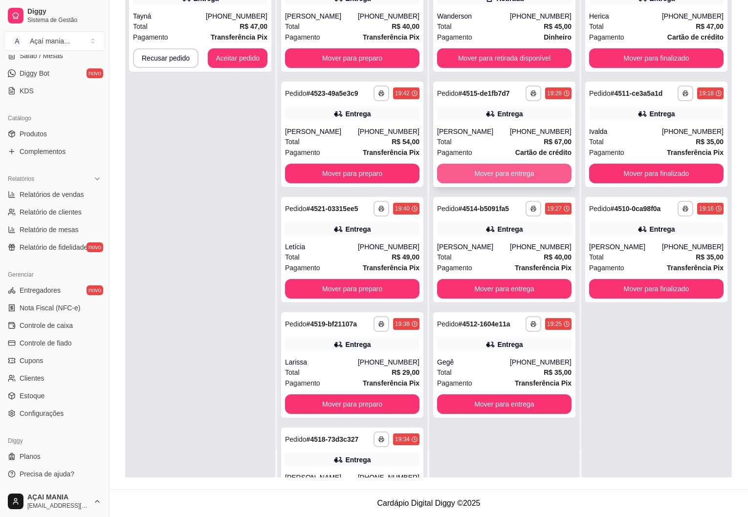
click at [484, 171] on button "Mover para entrega" at bounding box center [504, 174] width 134 height 20
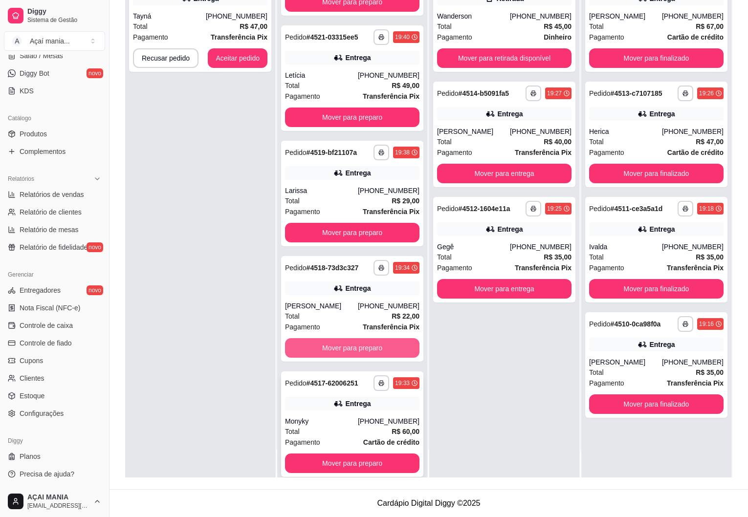
scroll to position [185, 0]
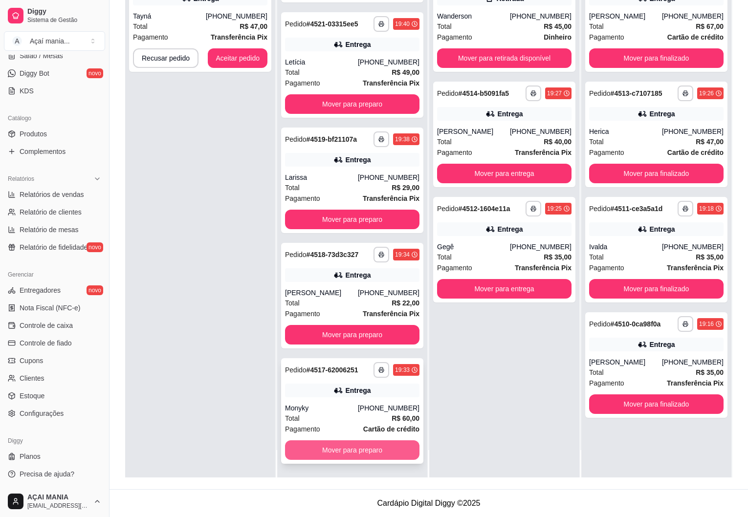
click at [347, 451] on button "Mover para preparo" at bounding box center [352, 451] width 134 height 20
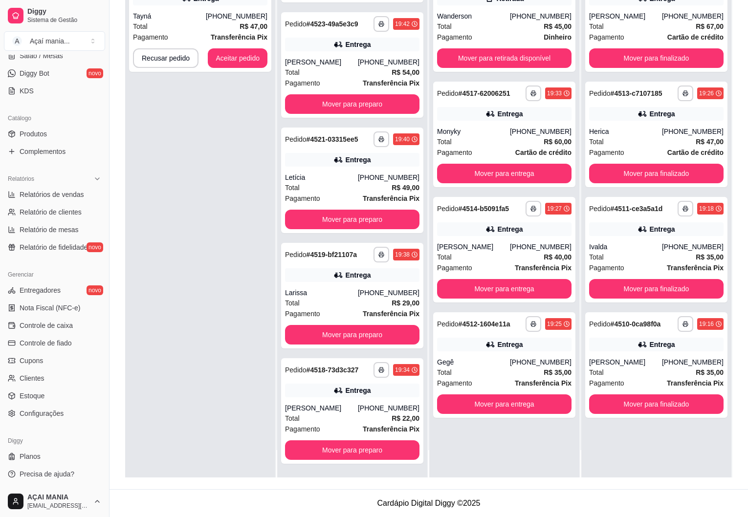
scroll to position [69, 0]
click at [465, 172] on button "Mover para entrega" at bounding box center [504, 174] width 134 height 20
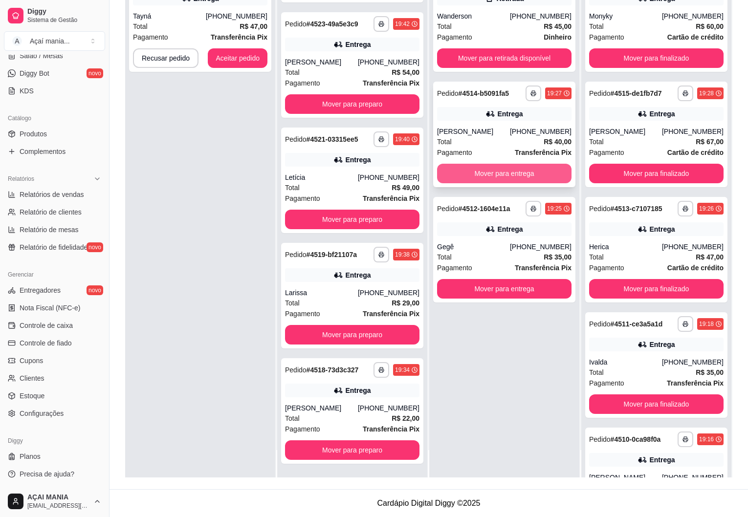
click at [471, 179] on button "Mover para entrega" at bounding box center [504, 174] width 134 height 20
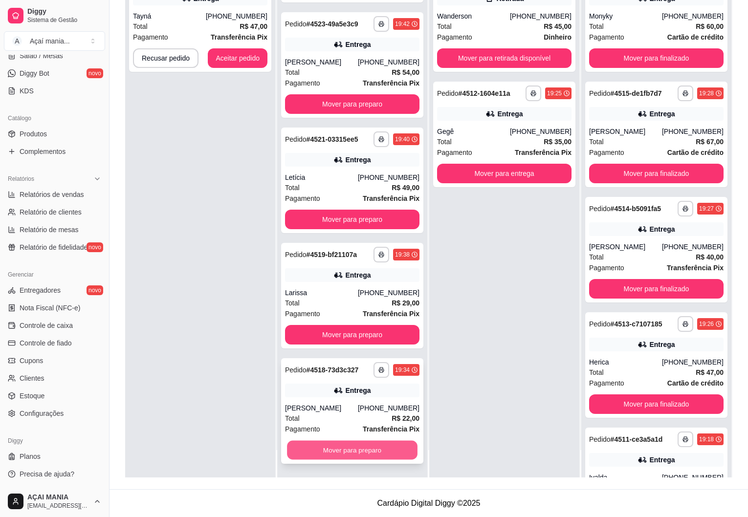
click at [358, 449] on button "Mover para preparo" at bounding box center [352, 450] width 131 height 19
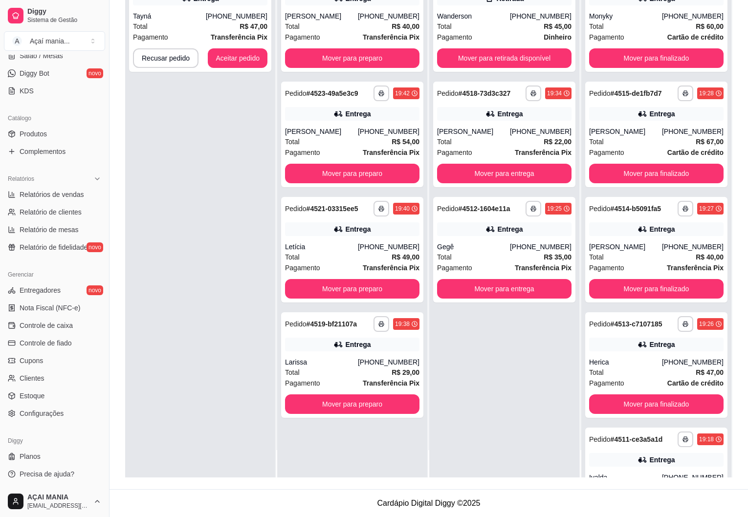
scroll to position [0, 0]
click at [365, 404] on button "Mover para preparo" at bounding box center [352, 405] width 134 height 20
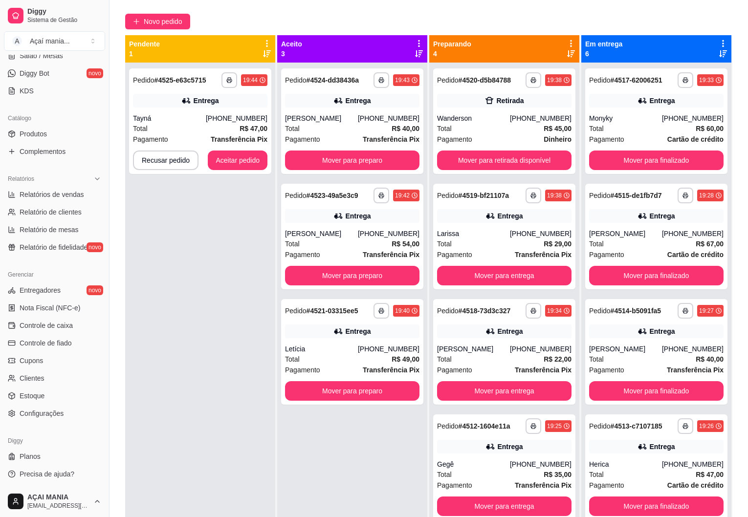
scroll to position [2, 0]
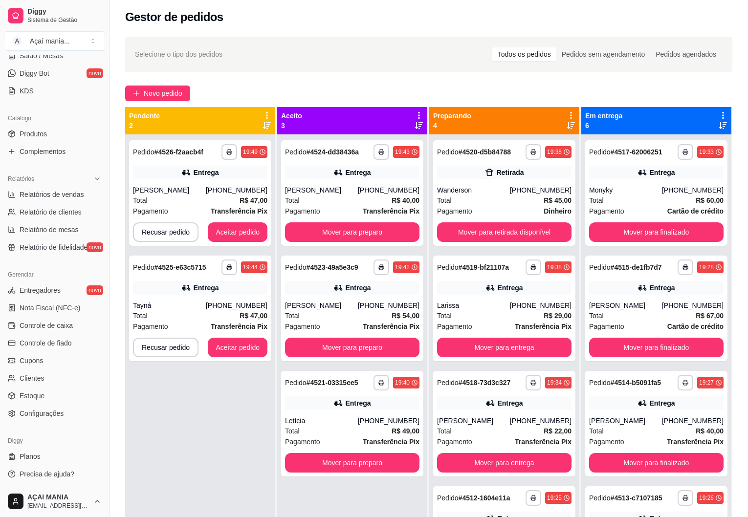
click at [240, 407] on div "**********" at bounding box center [200, 392] width 150 height 517
click at [233, 351] on button "Aceitar pedido" at bounding box center [238, 347] width 58 height 19
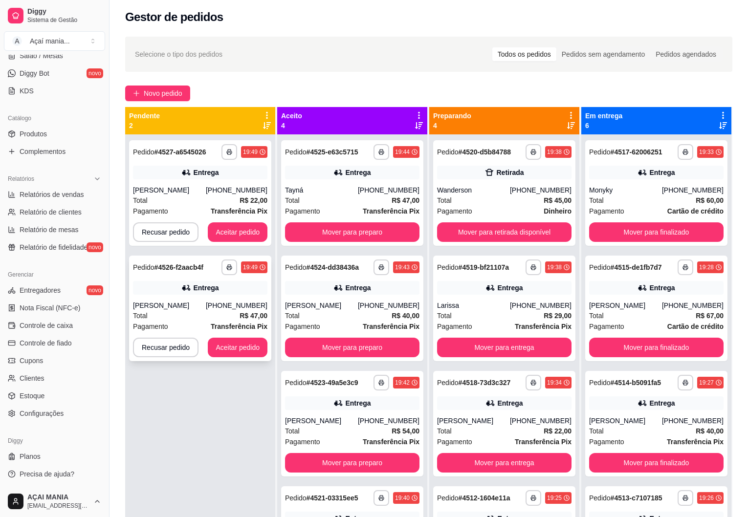
click at [183, 307] on div "[PERSON_NAME]" at bounding box center [169, 306] width 73 height 10
click at [252, 232] on button "Aceitar pedido" at bounding box center [238, 233] width 60 height 20
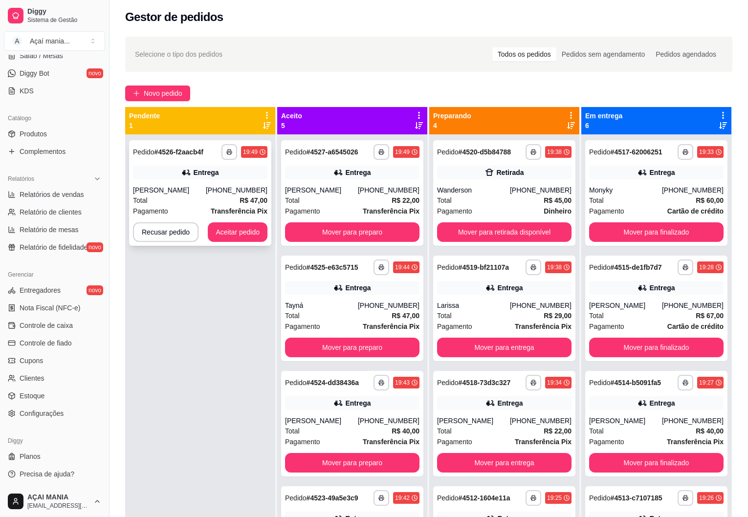
click at [223, 183] on div "**********" at bounding box center [200, 193] width 142 height 106
click at [229, 154] on icon "button" at bounding box center [229, 152] width 6 height 6
click at [205, 185] on button "IMPRESSORA" at bounding box center [201, 187] width 71 height 16
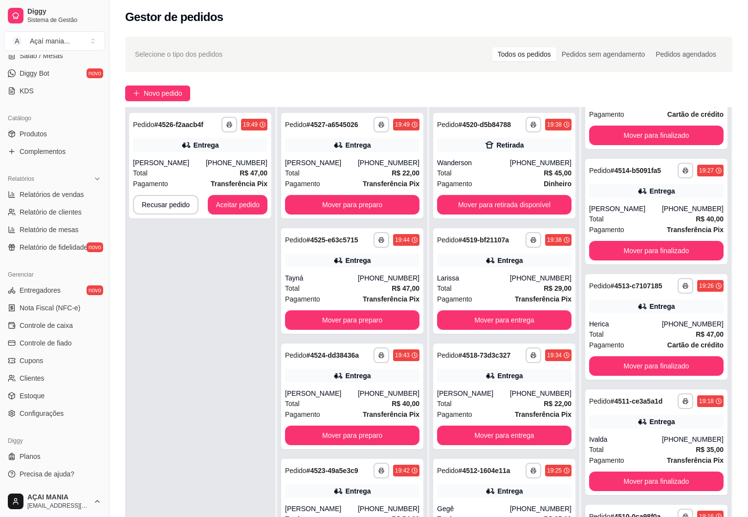
scroll to position [149, 0]
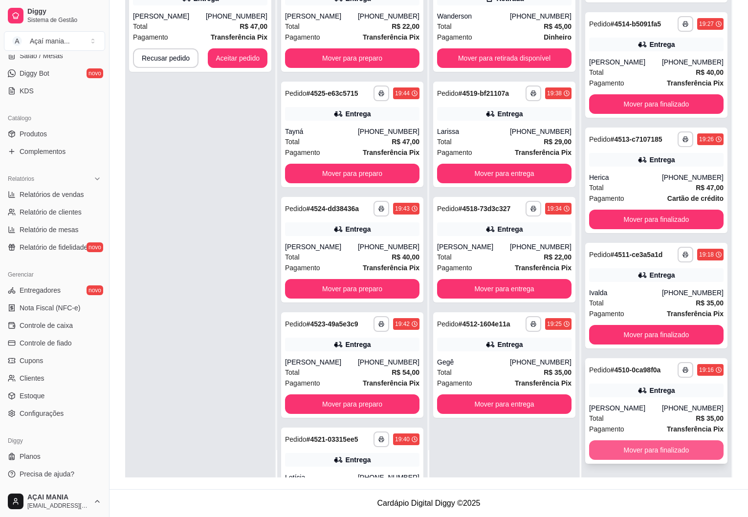
click at [632, 452] on button "Mover para finalizado" at bounding box center [656, 451] width 134 height 20
click at [633, 447] on button "Mover para finalizado" at bounding box center [656, 451] width 134 height 20
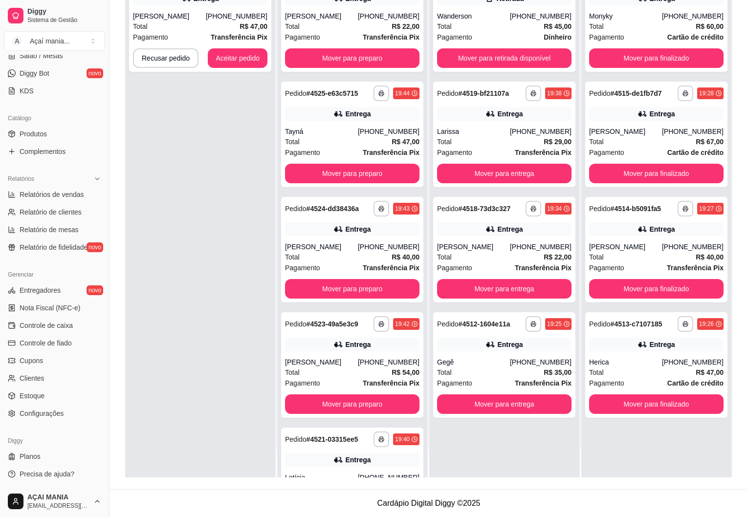
scroll to position [0, 0]
click at [642, 400] on button "Mover para finalizado" at bounding box center [656, 404] width 131 height 19
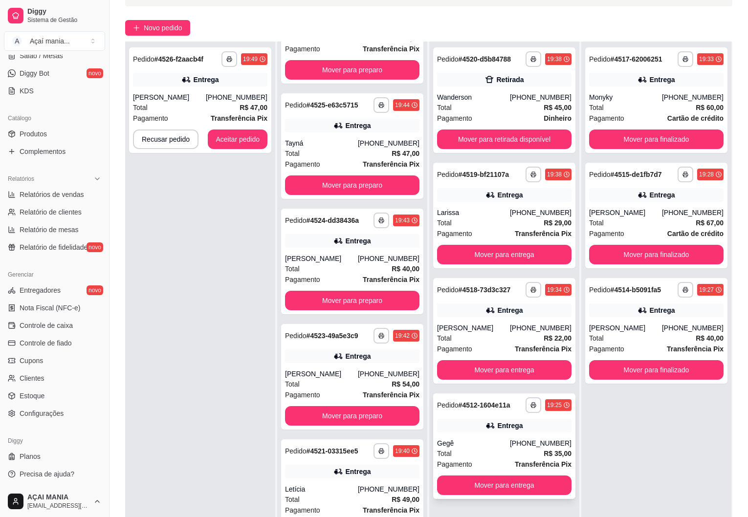
scroll to position [149, 0]
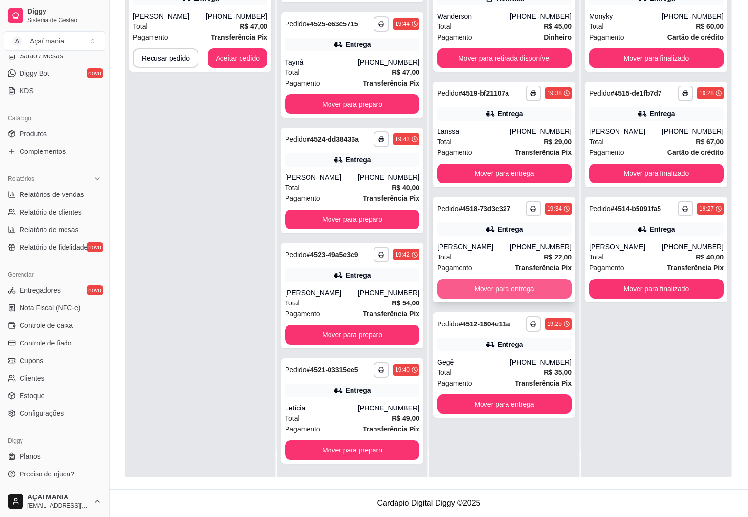
click at [514, 289] on button "Mover para entrega" at bounding box center [504, 289] width 134 height 20
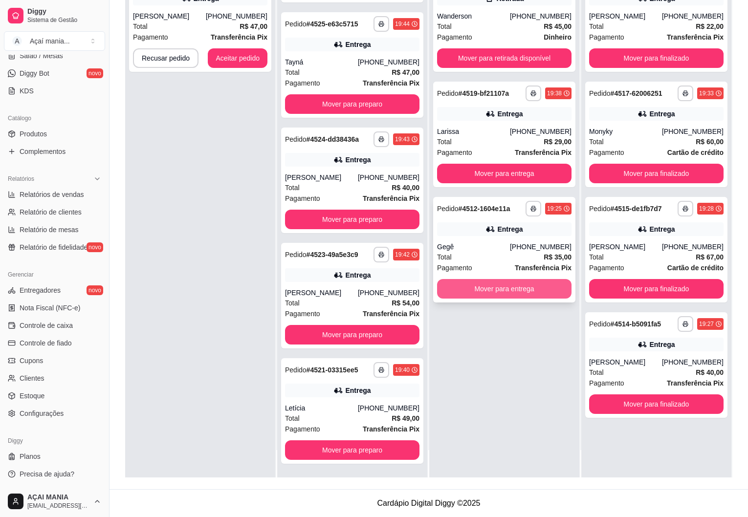
click at [501, 286] on button "Mover para entrega" at bounding box center [504, 289] width 134 height 20
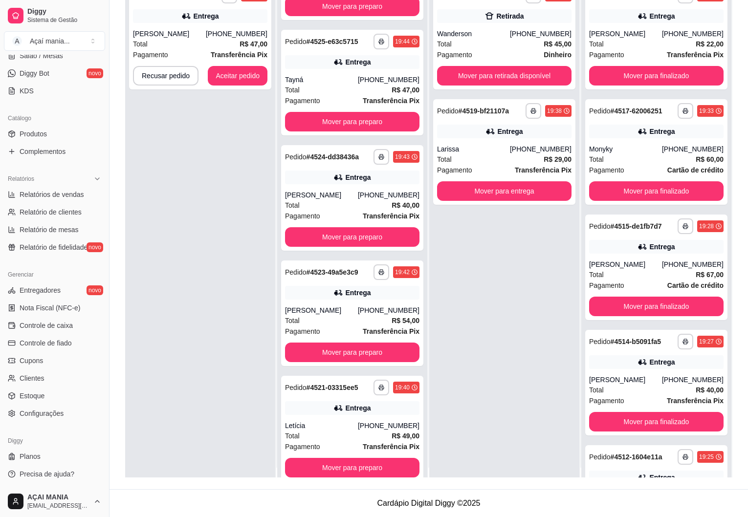
scroll to position [0, 0]
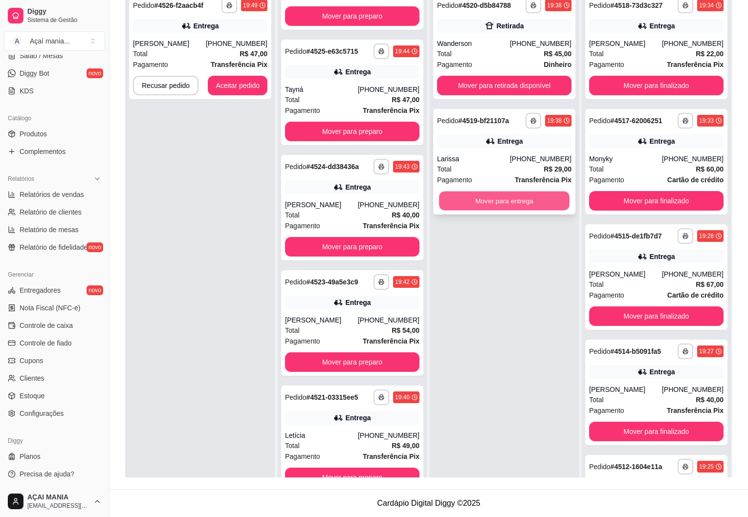
click at [477, 200] on button "Mover para entrega" at bounding box center [504, 201] width 131 height 19
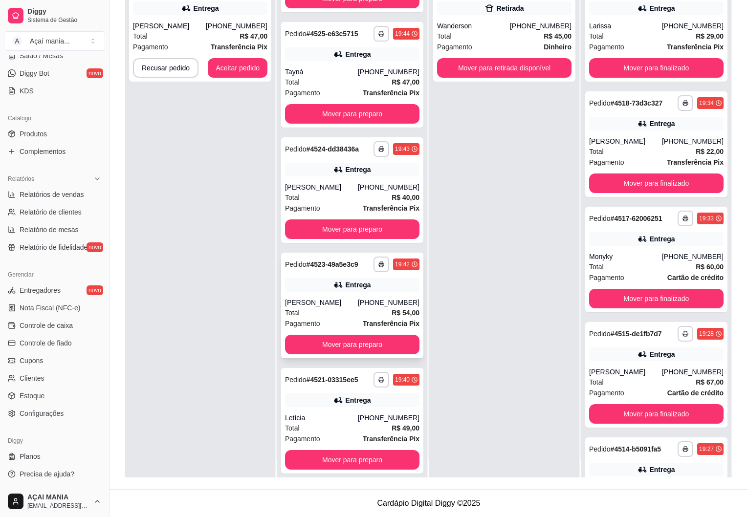
scroll to position [27, 0]
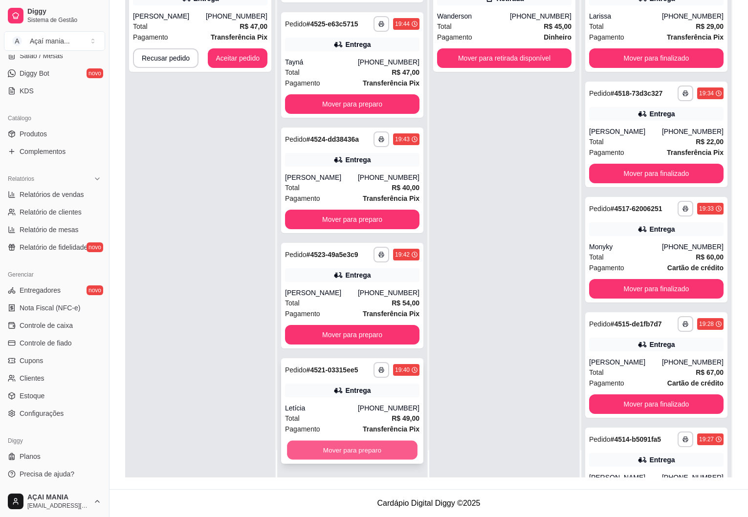
click at [321, 451] on button "Mover para preparo" at bounding box center [352, 450] width 131 height 19
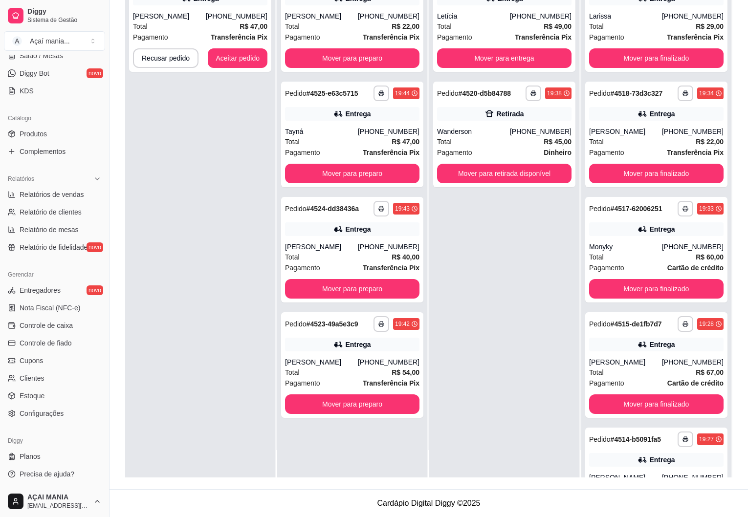
scroll to position [0, 0]
click at [329, 287] on button "Mover para preparo" at bounding box center [352, 289] width 134 height 20
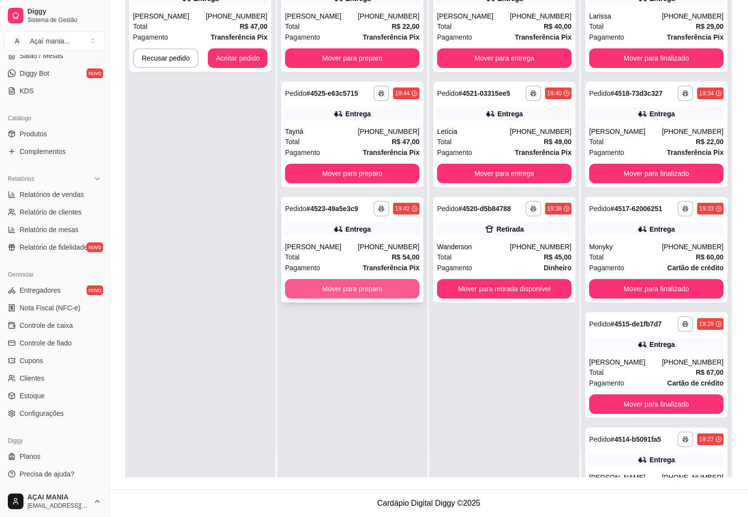
click at [320, 285] on button "Mover para preparo" at bounding box center [352, 289] width 134 height 20
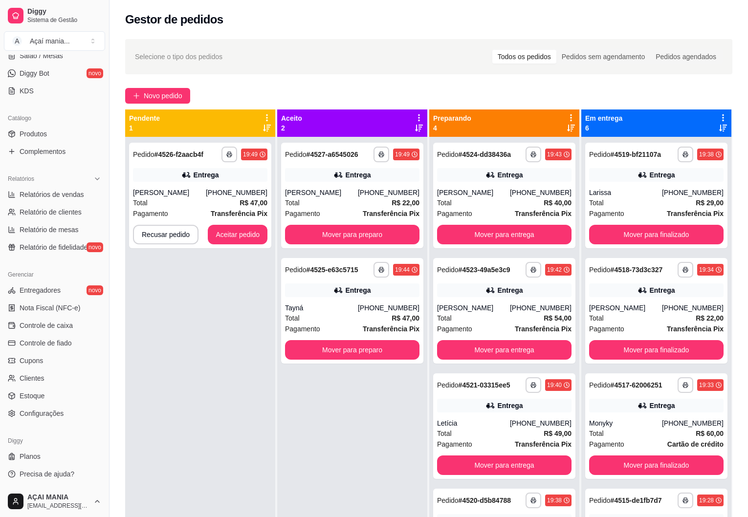
click at [201, 391] on div "**********" at bounding box center [200, 395] width 150 height 517
click at [246, 241] on button "Aceitar pedido" at bounding box center [238, 235] width 60 height 20
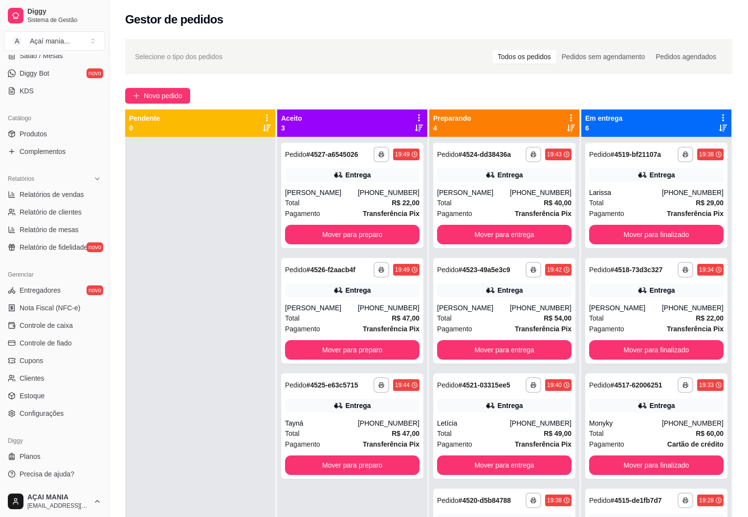
click at [205, 361] on div at bounding box center [200, 395] width 150 height 517
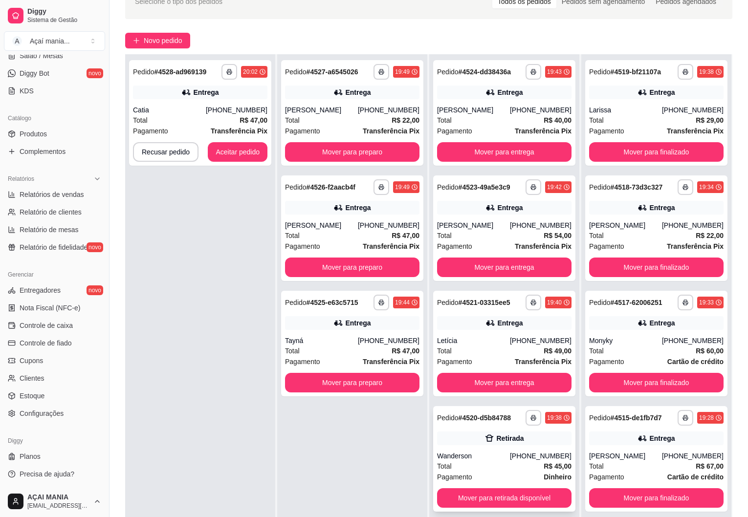
scroll to position [149, 0]
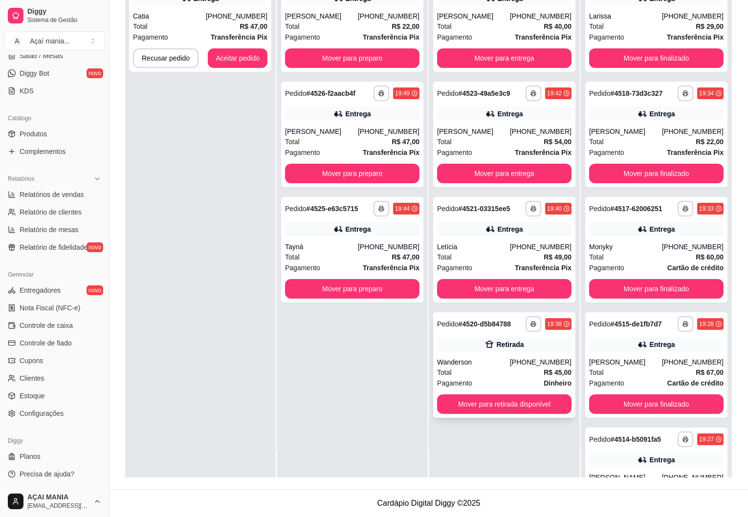
click at [489, 365] on div "Wanderson" at bounding box center [473, 362] width 73 height 10
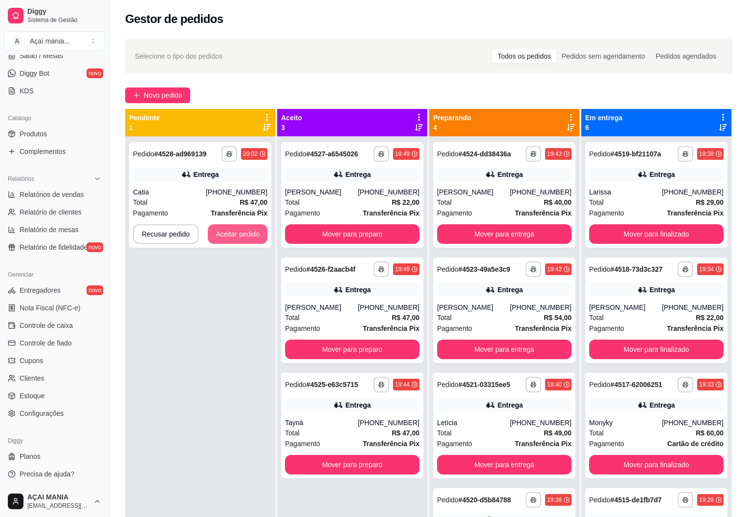
scroll to position [0, 0]
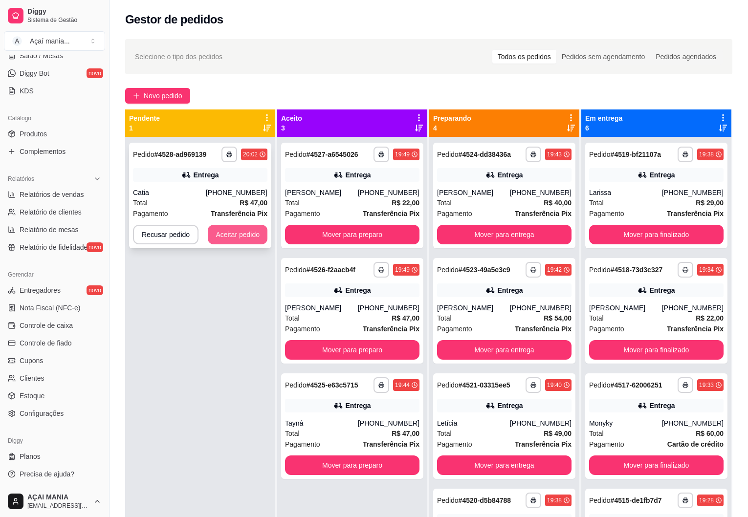
click at [240, 230] on button "Aceitar pedido" at bounding box center [238, 235] width 60 height 20
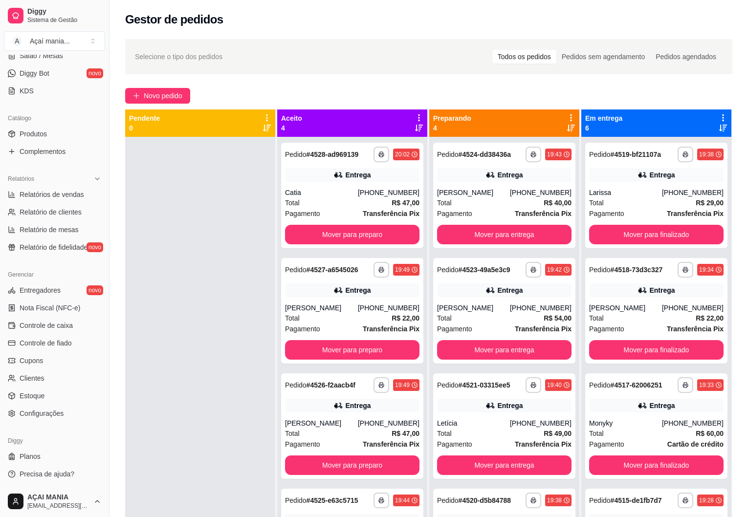
click at [183, 261] on div at bounding box center [200, 395] width 150 height 517
click at [192, 400] on div at bounding box center [200, 395] width 150 height 517
click at [221, 363] on div at bounding box center [200, 395] width 150 height 517
click at [676, 234] on button "Mover para finalizado" at bounding box center [656, 235] width 134 height 20
click at [676, 235] on button "Mover para finalizado" at bounding box center [656, 235] width 134 height 20
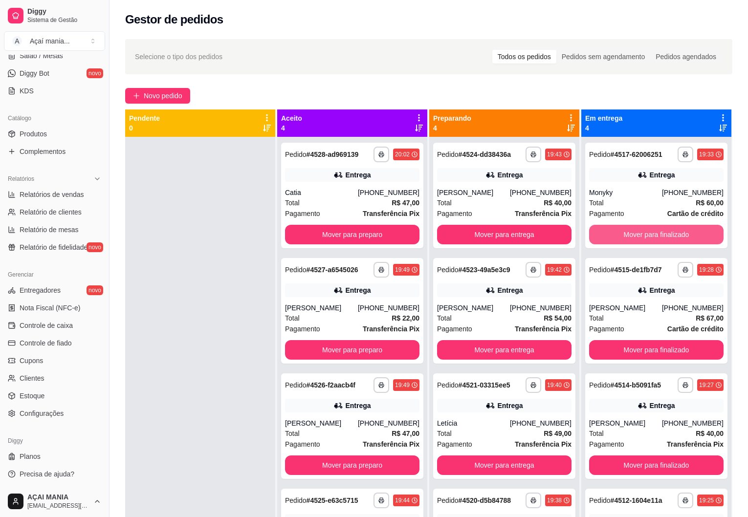
click at [676, 235] on button "Mover para finalizado" at bounding box center [656, 235] width 134 height 20
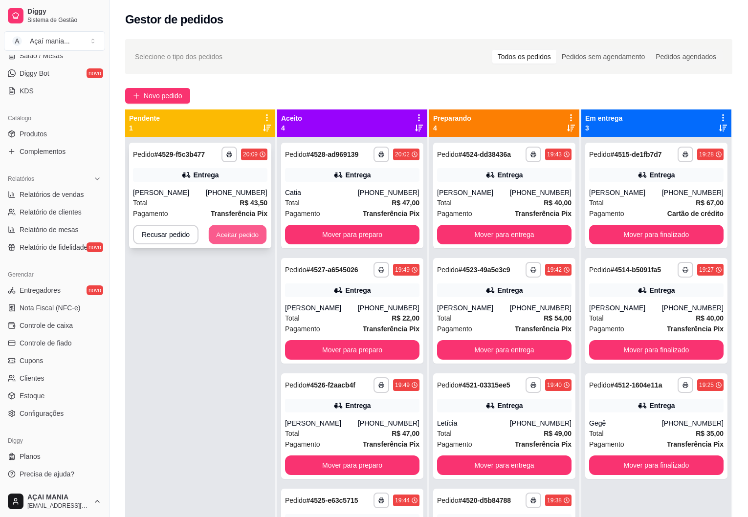
click at [232, 237] on button "Aceitar pedido" at bounding box center [238, 234] width 58 height 19
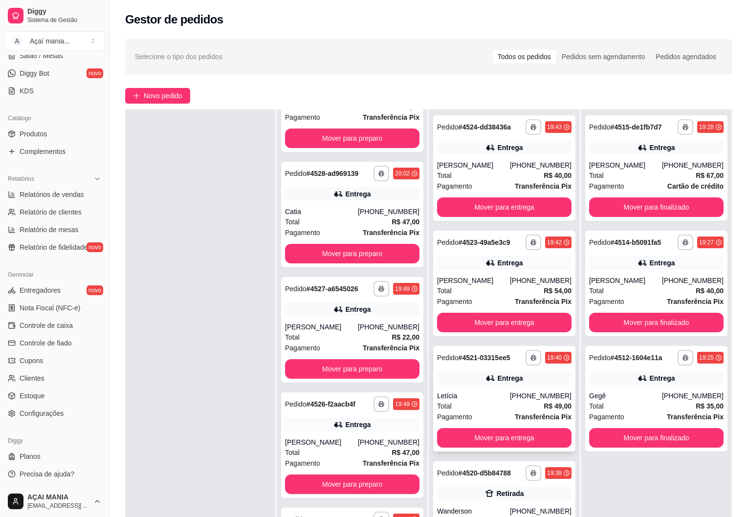
scroll to position [69, 0]
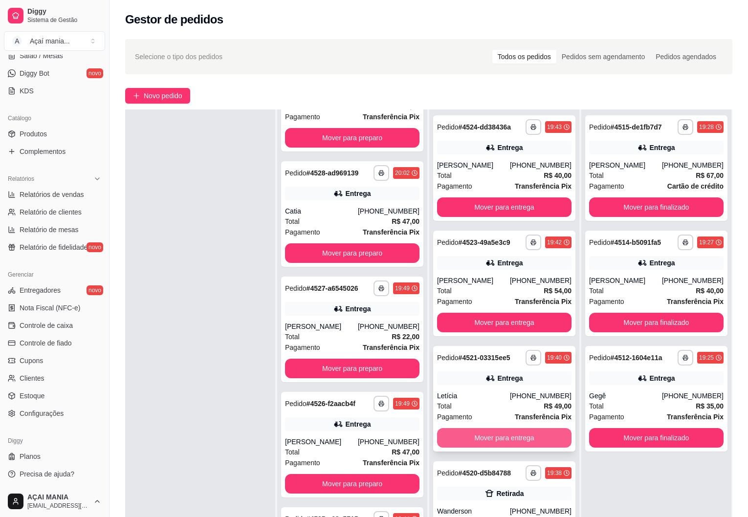
click at [476, 438] on button "Mover para entrega" at bounding box center [504, 438] width 134 height 20
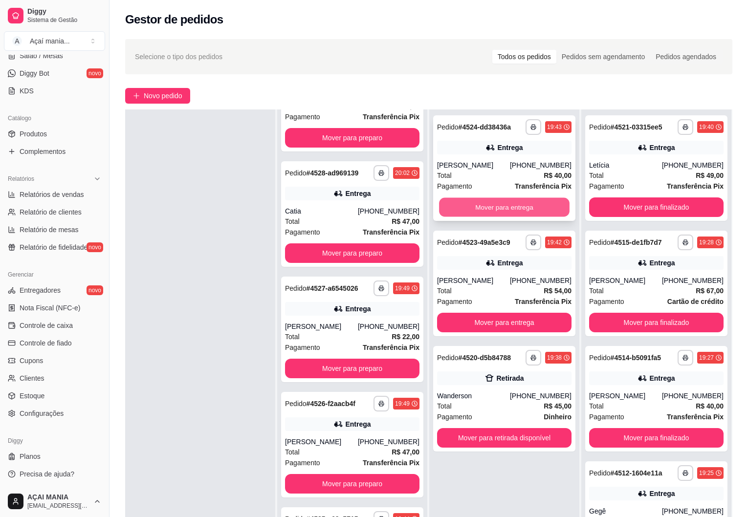
click at [469, 202] on button "Mover para entrega" at bounding box center [504, 207] width 131 height 19
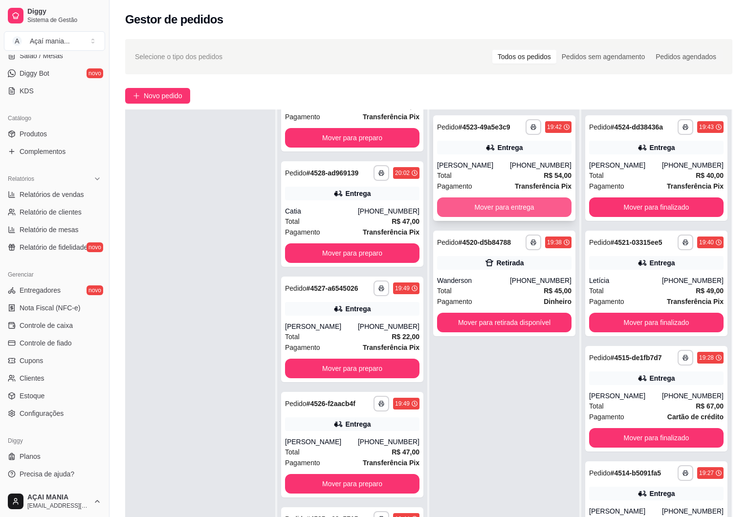
click at [461, 207] on button "Mover para entrega" at bounding box center [504, 208] width 134 height 20
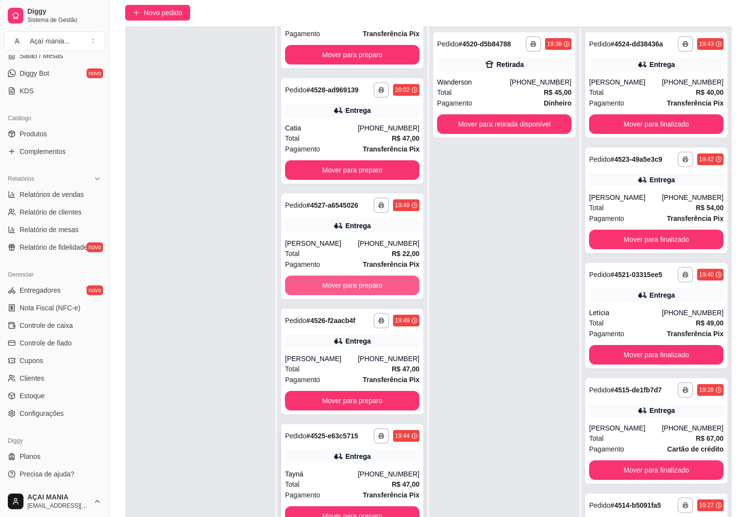
scroll to position [149, 0]
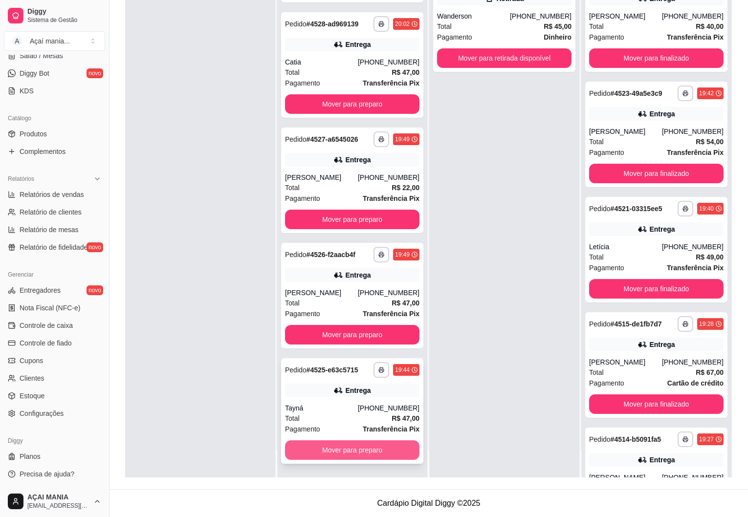
click at [349, 453] on button "Mover para preparo" at bounding box center [352, 451] width 134 height 20
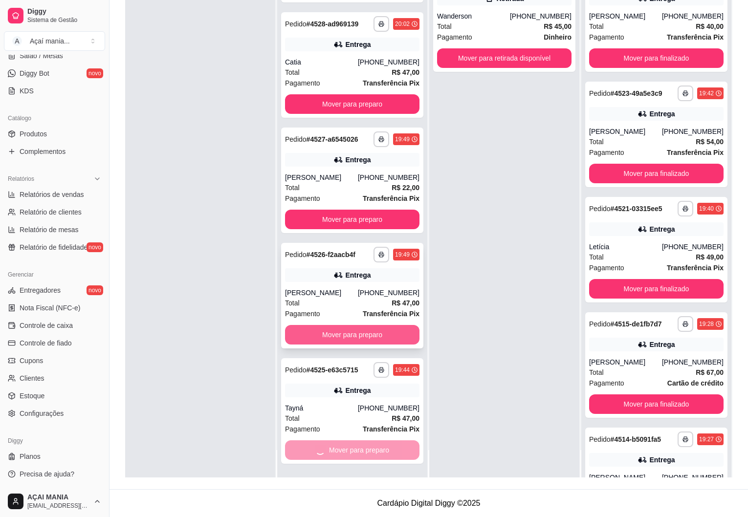
scroll to position [0, 0]
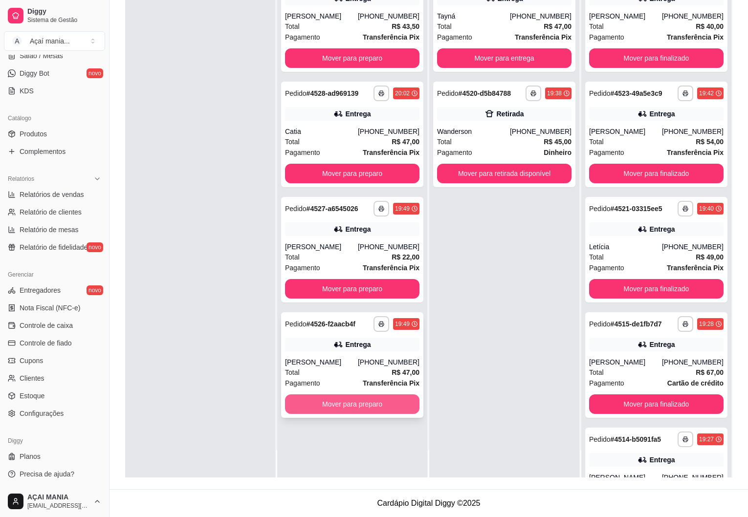
click at [332, 402] on button "Mover para preparo" at bounding box center [352, 405] width 134 height 20
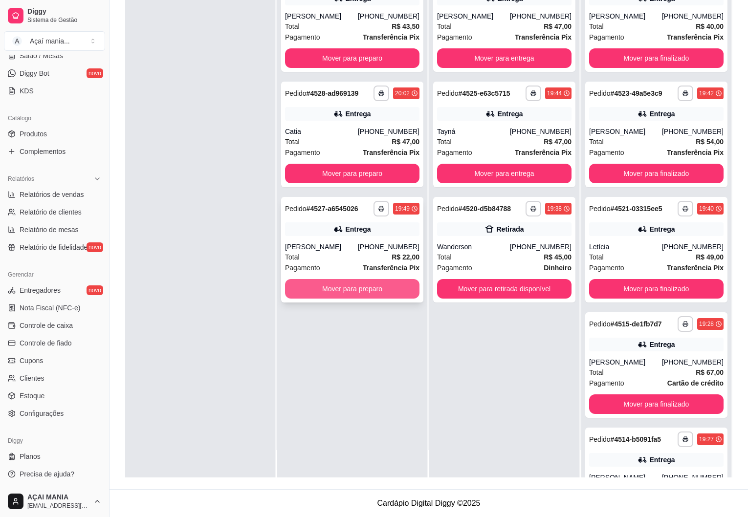
click at [329, 287] on button "Mover para preparo" at bounding box center [352, 289] width 134 height 20
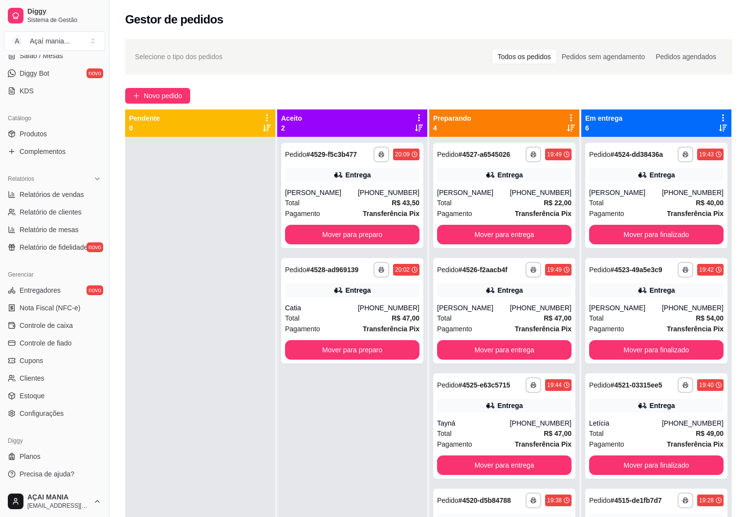
click at [265, 403] on div at bounding box center [200, 395] width 150 height 517
drag, startPoint x: 195, startPoint y: 223, endPoint x: 182, endPoint y: 241, distance: 22.1
click at [195, 223] on div at bounding box center [200, 395] width 150 height 517
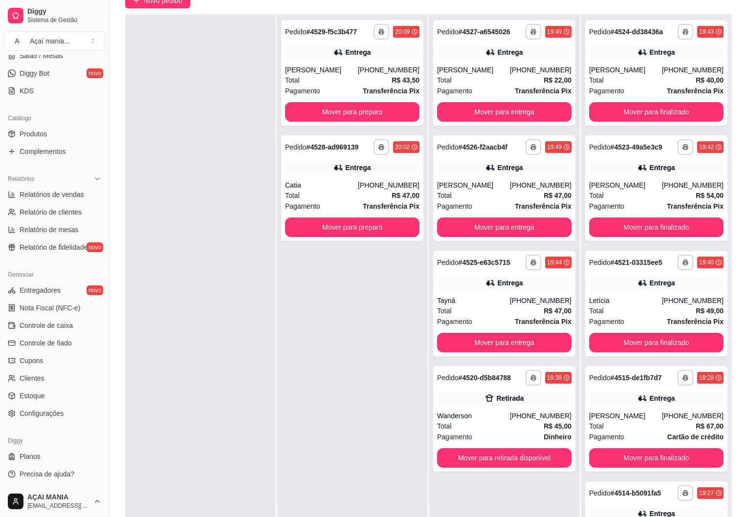
scroll to position [149, 0]
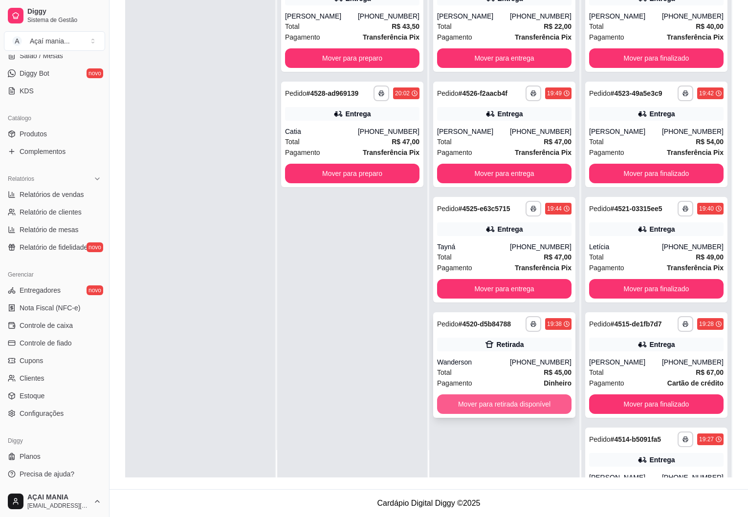
click at [479, 403] on button "Mover para retirada disponível" at bounding box center [504, 405] width 134 height 20
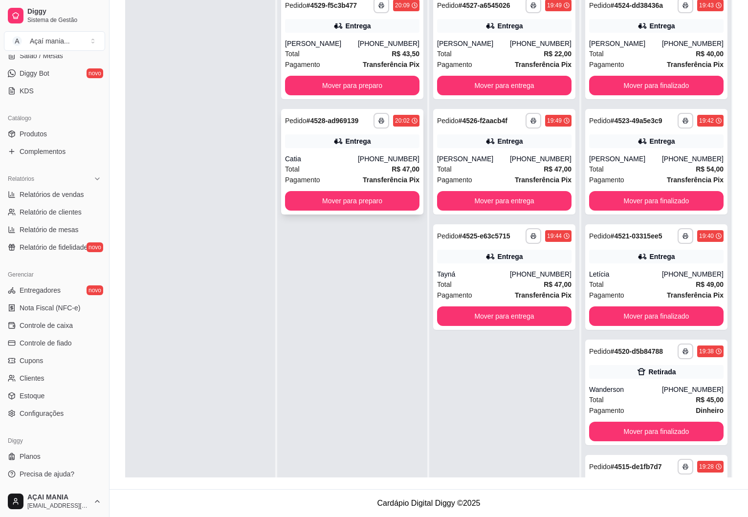
scroll to position [0, 0]
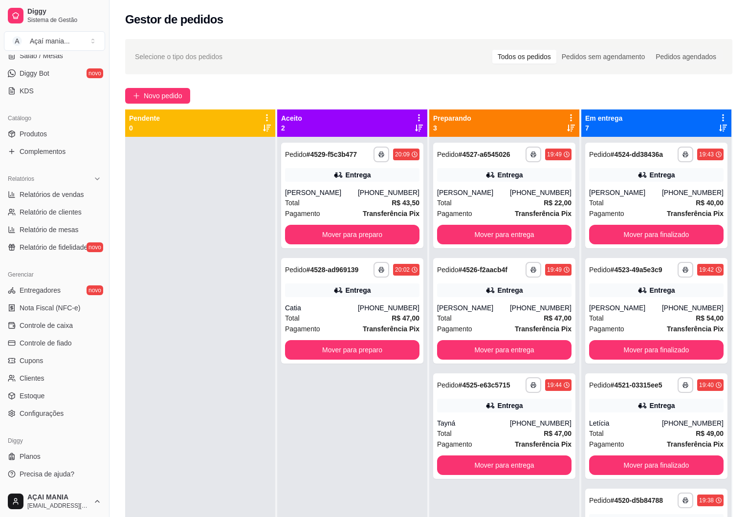
drag, startPoint x: 211, startPoint y: 246, endPoint x: 192, endPoint y: 248, distance: 19.7
click at [210, 246] on div at bounding box center [200, 395] width 150 height 517
click at [156, 315] on div at bounding box center [200, 395] width 150 height 517
click at [227, 260] on div at bounding box center [200, 395] width 150 height 517
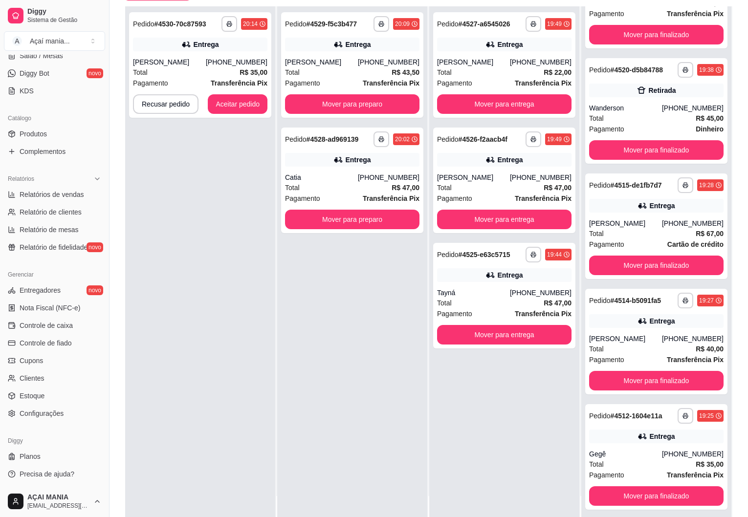
scroll to position [149, 0]
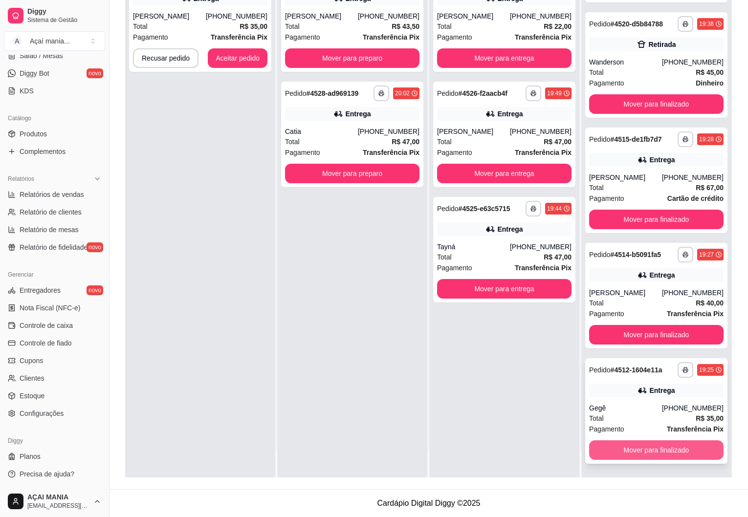
click at [676, 448] on button "Mover para finalizado" at bounding box center [656, 451] width 134 height 20
click at [674, 449] on button "Mover para finalizado" at bounding box center [656, 450] width 131 height 19
click at [670, 451] on button "Mover para finalizado" at bounding box center [656, 451] width 134 height 20
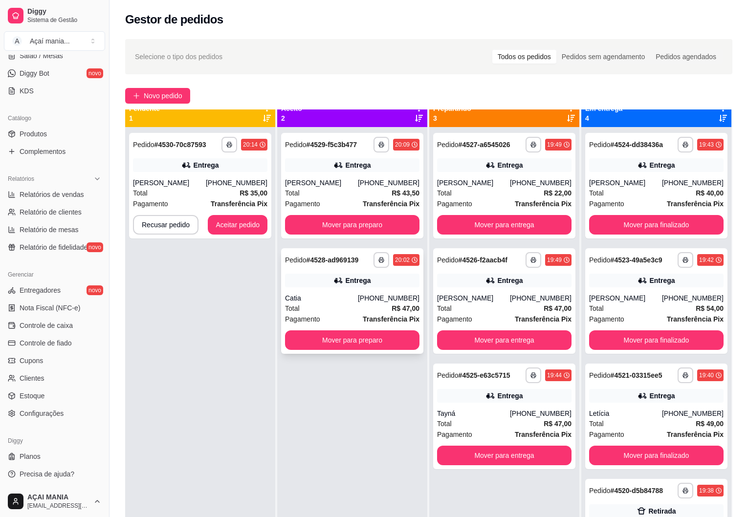
scroll to position [0, 0]
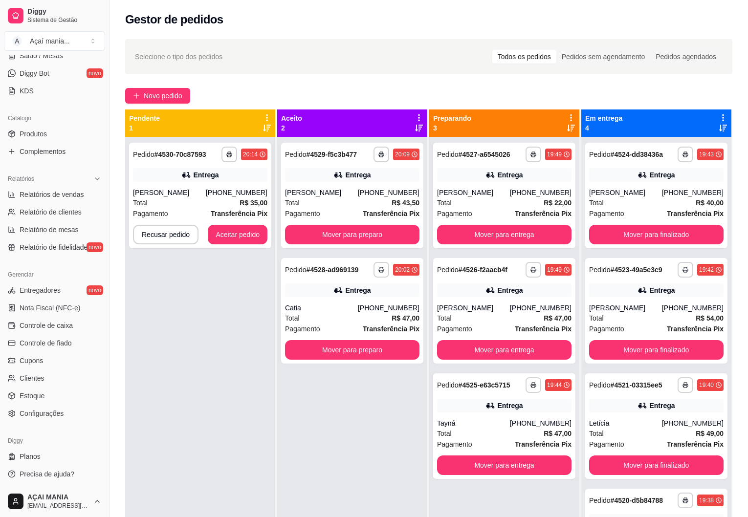
drag, startPoint x: 209, startPoint y: 335, endPoint x: 173, endPoint y: 336, distance: 36.7
click at [205, 335] on div "**********" at bounding box center [200, 395] width 150 height 517
click at [201, 408] on div "**********" at bounding box center [200, 395] width 150 height 517
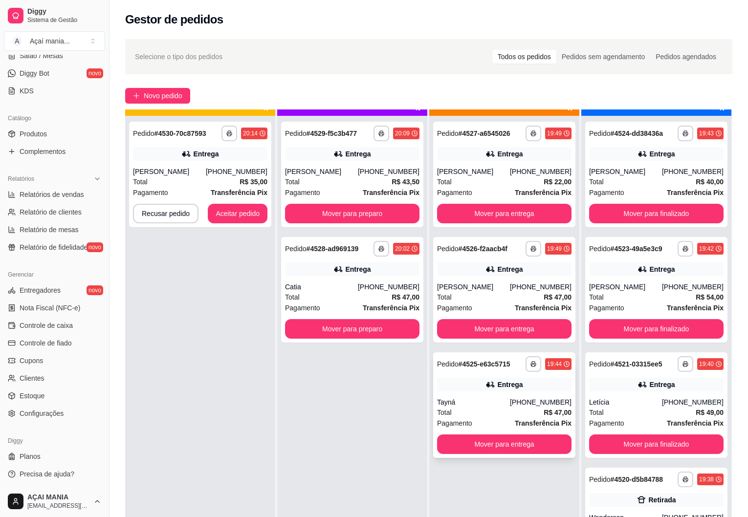
scroll to position [27, 0]
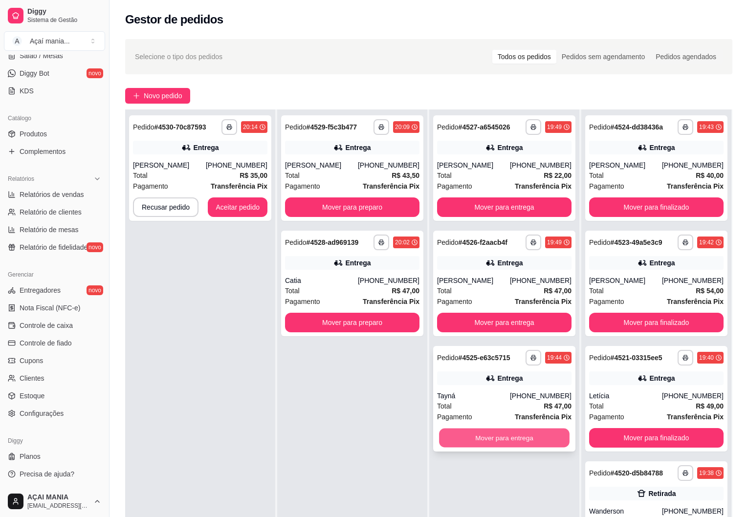
click at [498, 437] on button "Mover para entrega" at bounding box center [504, 438] width 131 height 19
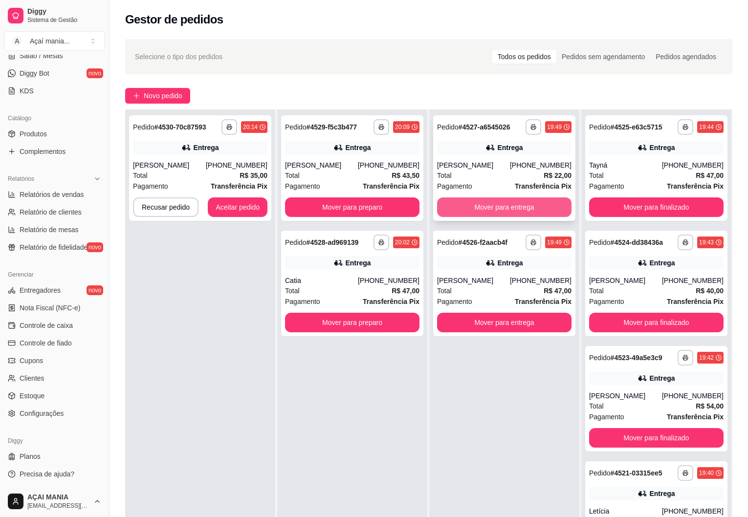
click at [475, 202] on button "Mover para entrega" at bounding box center [504, 208] width 134 height 20
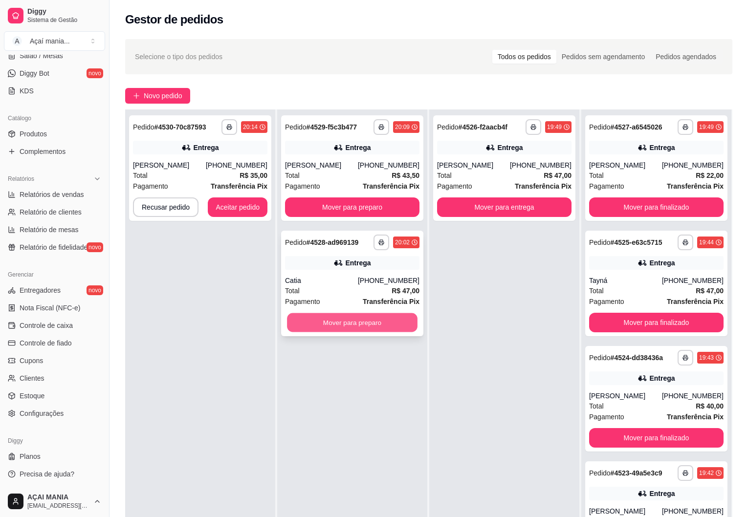
click at [349, 318] on button "Mover para preparo" at bounding box center [352, 322] width 131 height 19
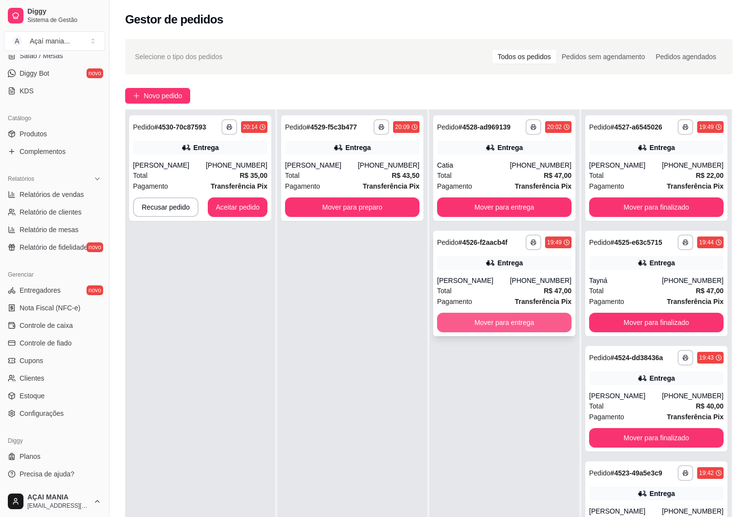
click at [473, 325] on button "Mover para entrega" at bounding box center [504, 323] width 134 height 20
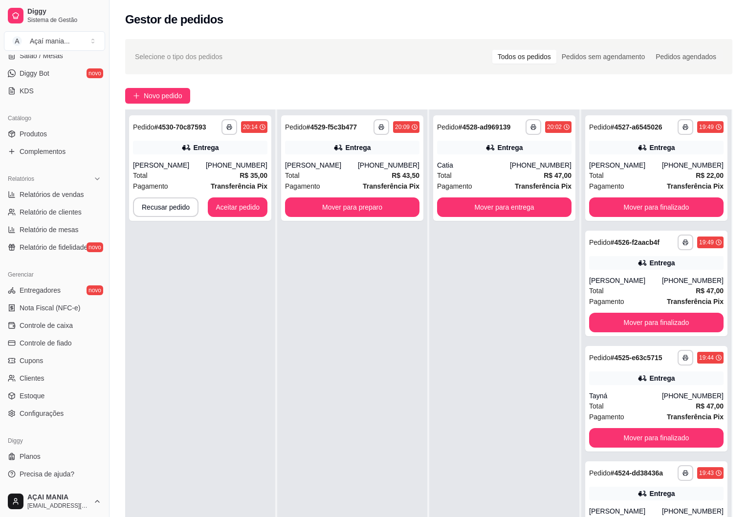
scroll to position [0, 0]
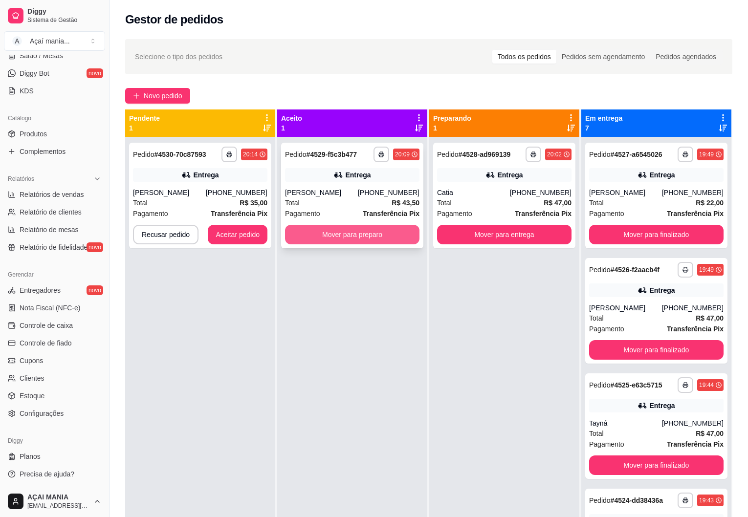
click at [333, 234] on button "Mover para preparo" at bounding box center [352, 235] width 134 height 20
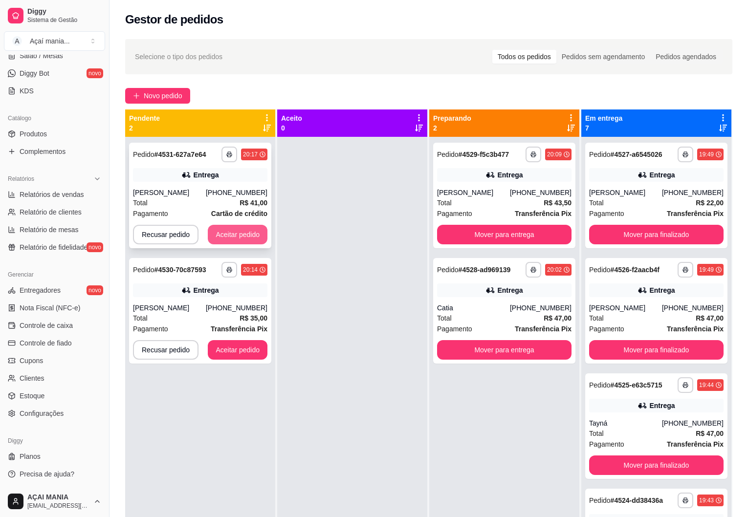
click at [237, 234] on button "Aceitar pedido" at bounding box center [238, 235] width 60 height 20
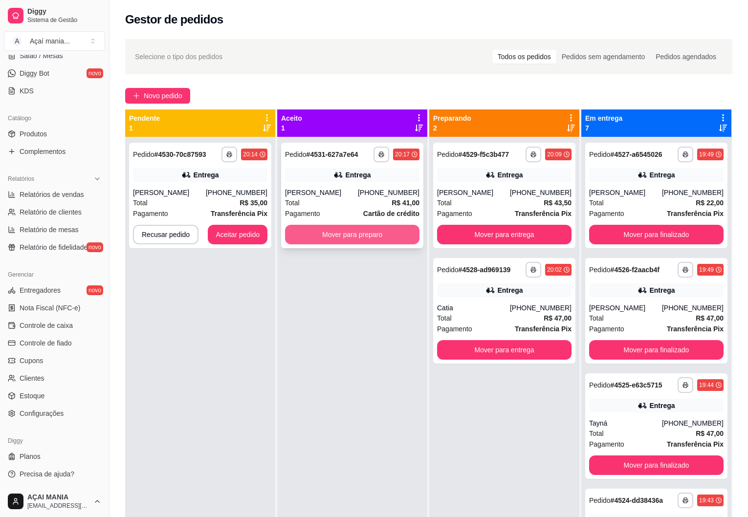
click at [364, 232] on button "Mover para preparo" at bounding box center [352, 235] width 134 height 20
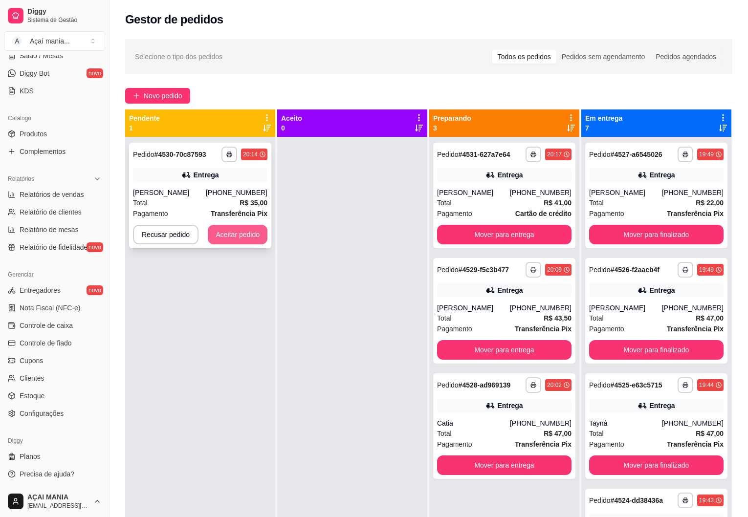
click at [241, 229] on button "Aceitar pedido" at bounding box center [238, 235] width 60 height 20
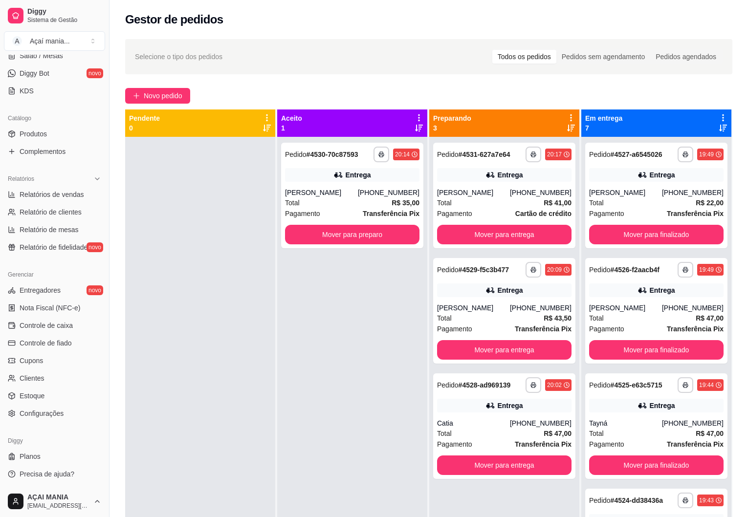
click at [286, 396] on div "**********" at bounding box center [352, 395] width 150 height 517
click at [271, 408] on div at bounding box center [200, 395] width 150 height 517
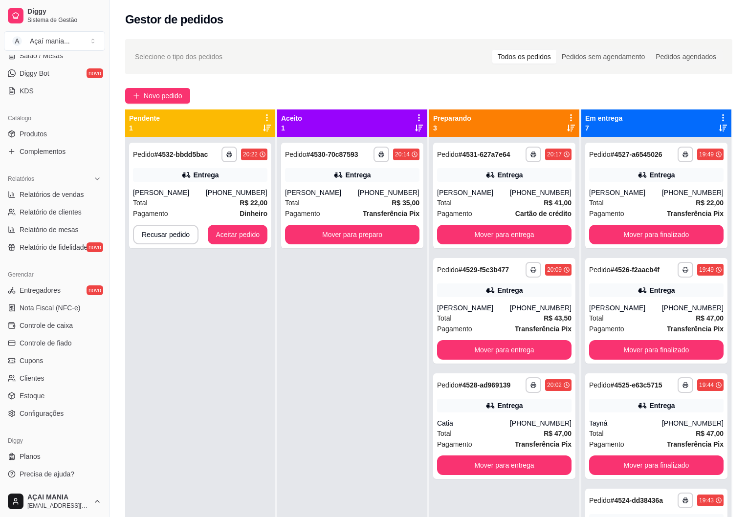
drag, startPoint x: 292, startPoint y: 393, endPoint x: 299, endPoint y: 390, distance: 7.9
click at [296, 390] on div "**********" at bounding box center [352, 395] width 150 height 517
click at [147, 212] on span "Pagamento" at bounding box center [150, 213] width 35 height 11
click at [225, 241] on button "Aceitar pedido" at bounding box center [238, 234] width 58 height 19
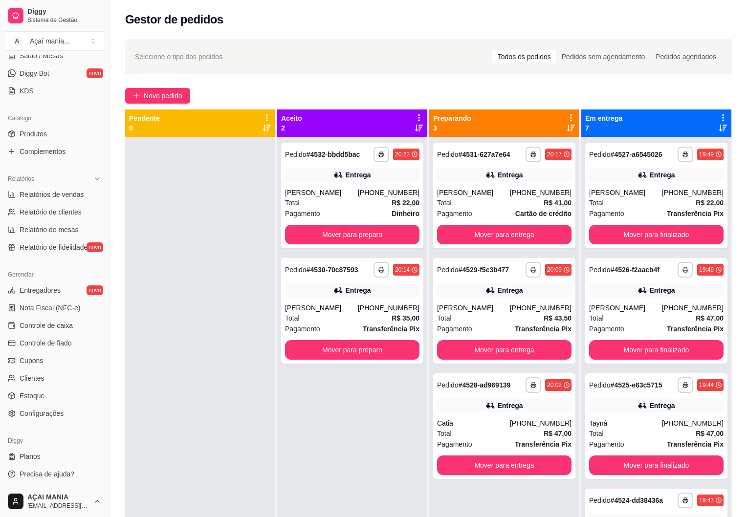
click at [246, 410] on div at bounding box center [200, 395] width 150 height 517
click at [165, 372] on div at bounding box center [200, 395] width 150 height 517
click at [126, 376] on div at bounding box center [200, 395] width 150 height 517
click at [201, 390] on div at bounding box center [200, 395] width 150 height 517
click at [65, 200] on link "Relatórios de vendas" at bounding box center [54, 195] width 101 height 16
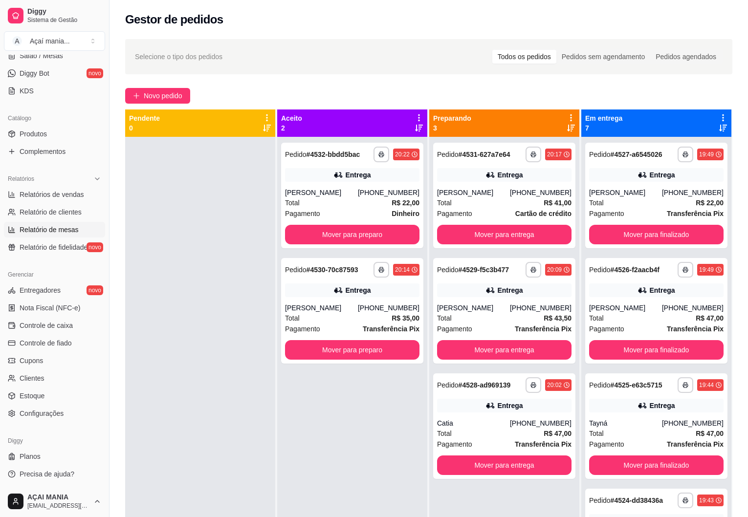
select select "ALL"
select select "0"
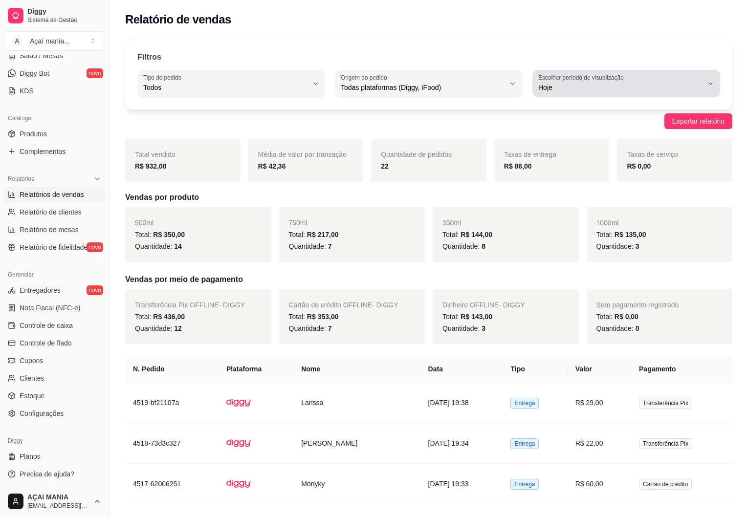
click at [564, 83] on span "Hoje" at bounding box center [620, 88] width 164 height 10
click at [558, 211] on span "Customizado" at bounding box center [622, 206] width 156 height 9
type input "-1"
select select "-1"
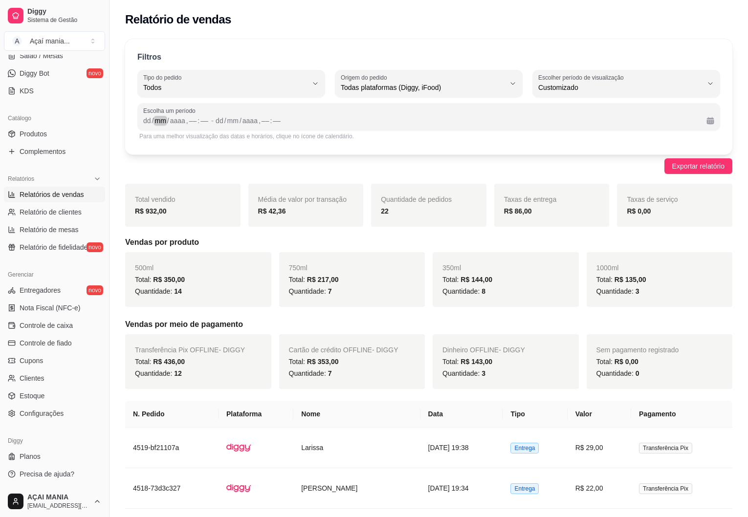
click at [156, 118] on div "mm" at bounding box center [160, 121] width 13 height 10
drag, startPoint x: 143, startPoint y: 125, endPoint x: 167, endPoint y: 133, distance: 25.8
click at [143, 125] on div "dd" at bounding box center [147, 121] width 10 height 10
drag, startPoint x: 256, startPoint y: 118, endPoint x: 261, endPoint y: 118, distance: 4.9
click at [257, 119] on div "9" at bounding box center [256, 121] width 6 height 10
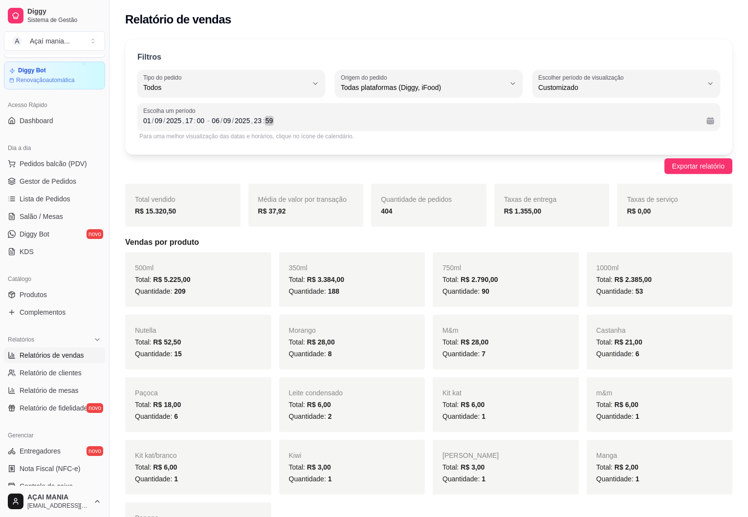
scroll to position [0, 0]
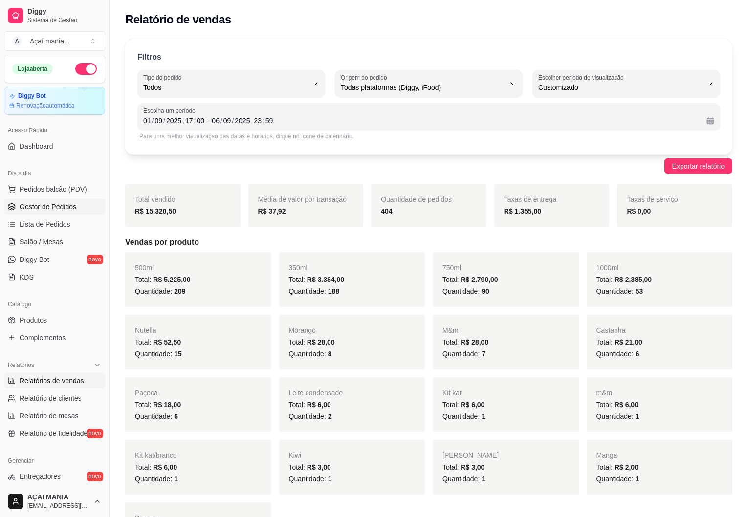
click at [66, 210] on span "Gestor de Pedidos" at bounding box center [48, 207] width 57 height 10
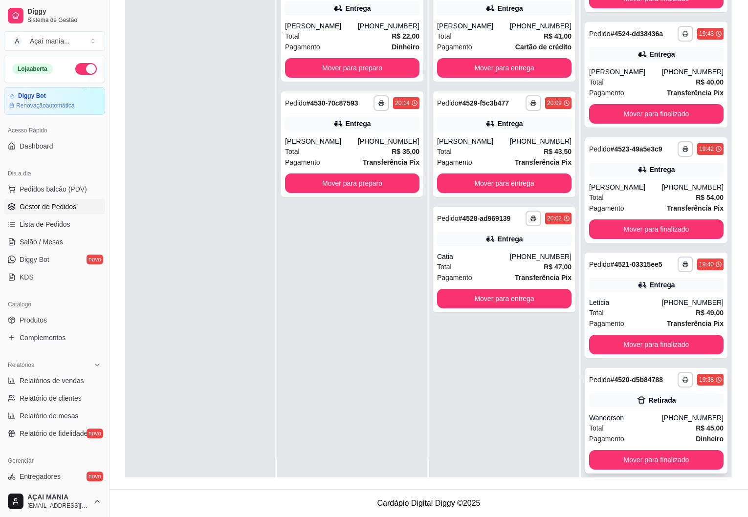
scroll to position [27, 0]
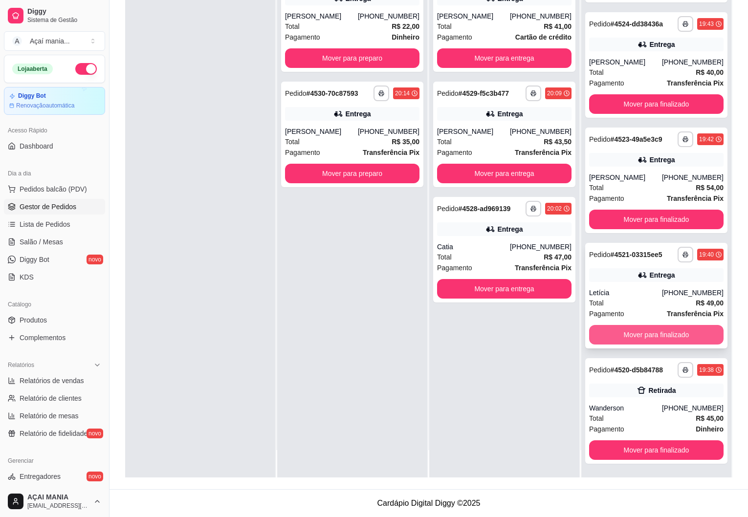
click at [617, 333] on button "Mover para finalizado" at bounding box center [656, 335] width 134 height 20
click at [618, 333] on button "Mover para finalizado" at bounding box center [656, 335] width 134 height 20
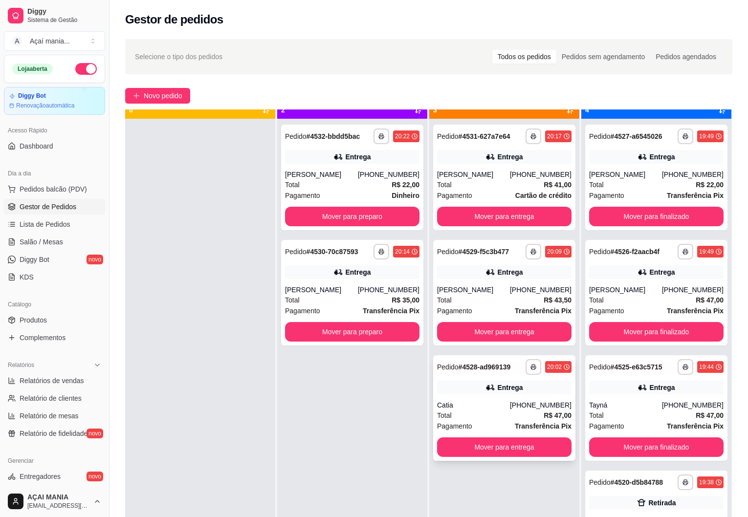
scroll to position [27, 0]
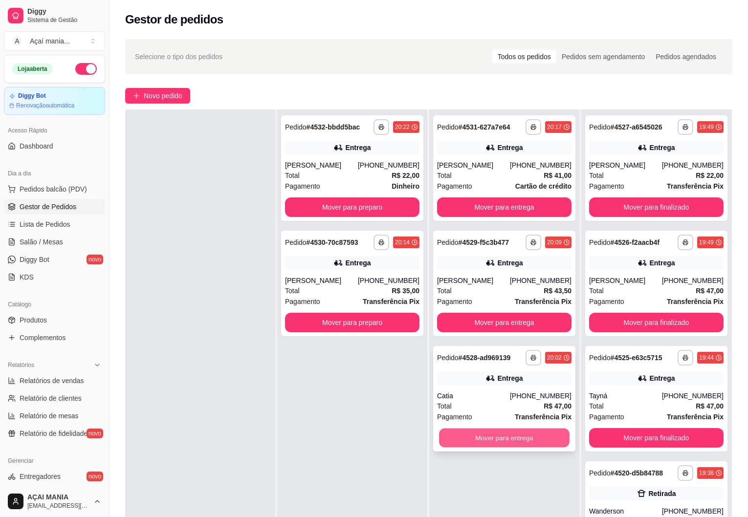
click at [475, 440] on button "Mover para entrega" at bounding box center [504, 438] width 131 height 19
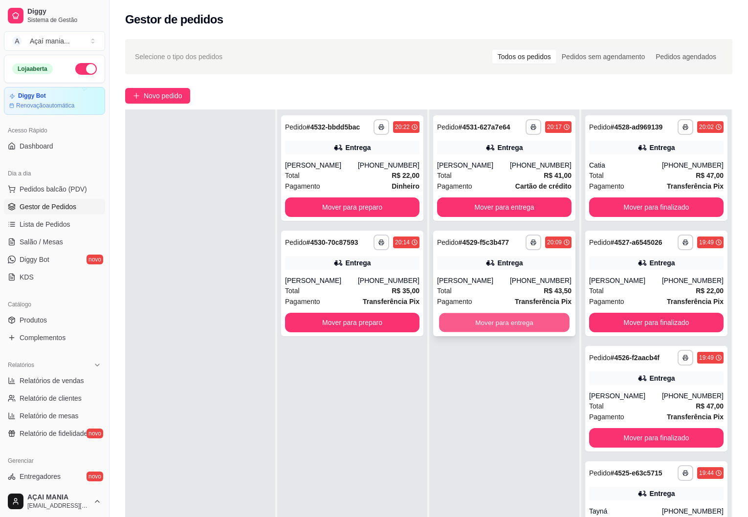
click at [473, 320] on button "Mover para entrega" at bounding box center [504, 322] width 131 height 19
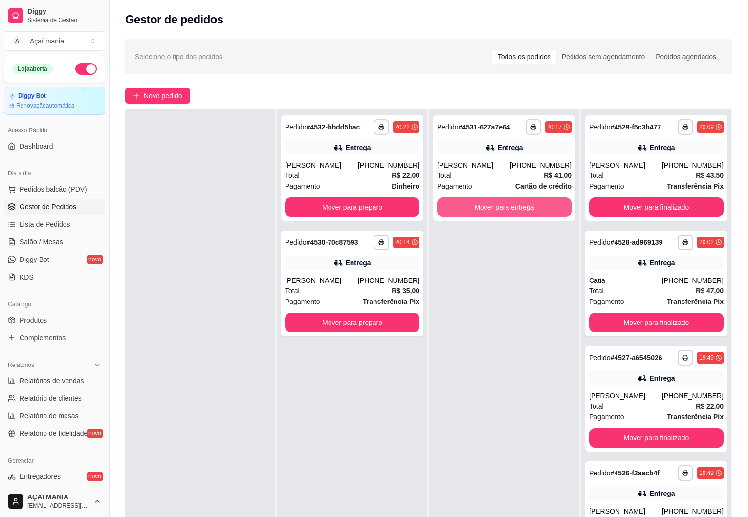
click at [455, 201] on button "Mover para entrega" at bounding box center [504, 208] width 134 height 20
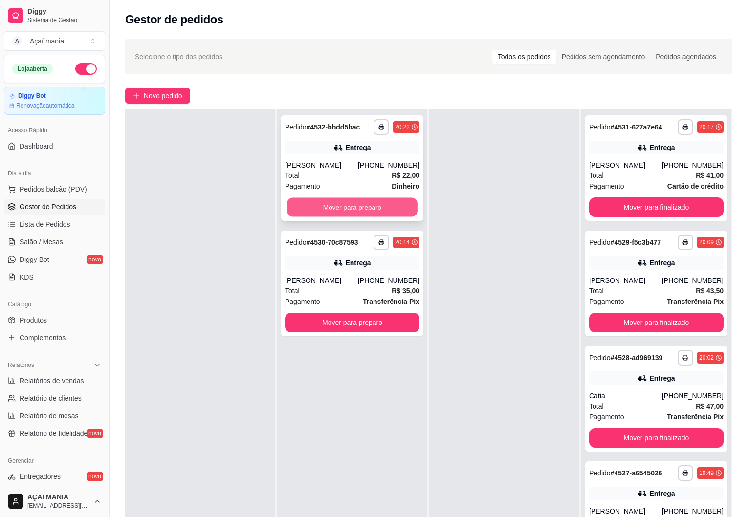
click at [385, 212] on button "Mover para preparo" at bounding box center [352, 207] width 131 height 19
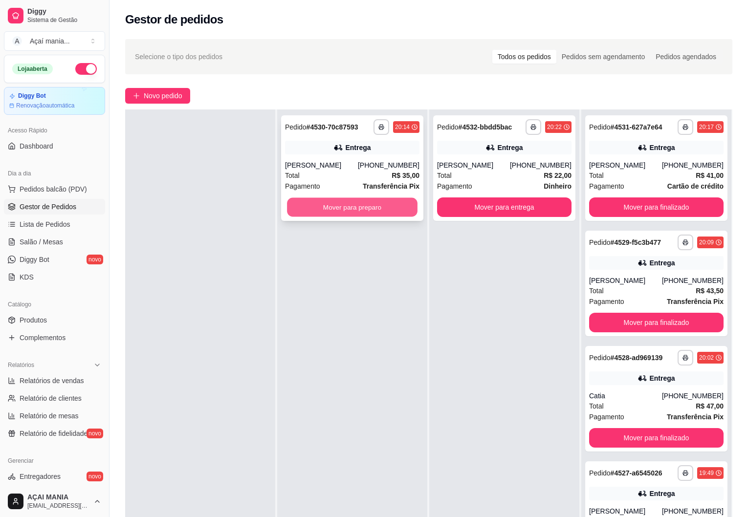
click at [385, 211] on button "Mover para preparo" at bounding box center [352, 207] width 131 height 19
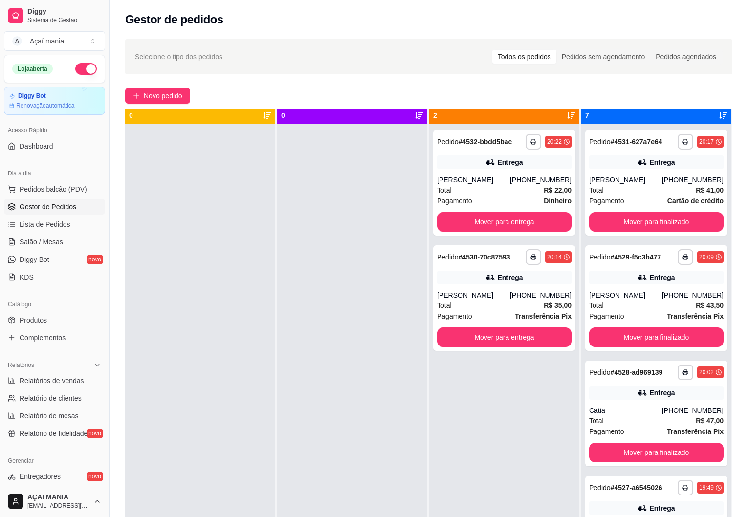
scroll to position [0, 0]
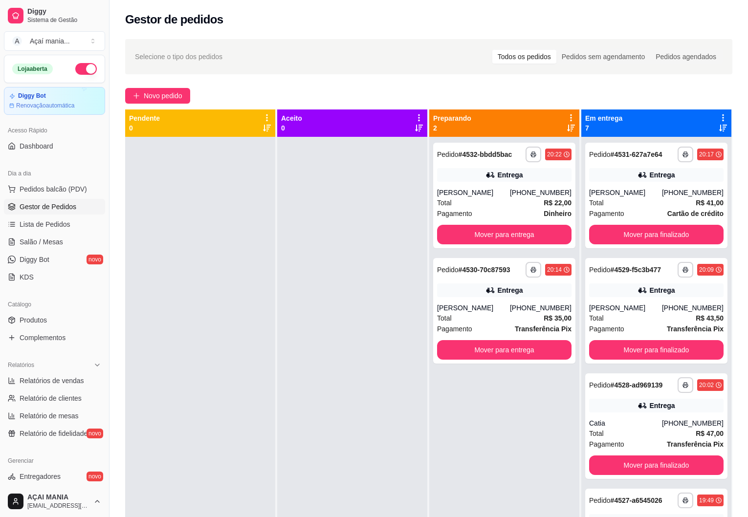
click at [274, 386] on div "Pendente 0" at bounding box center [200, 382] width 151 height 545
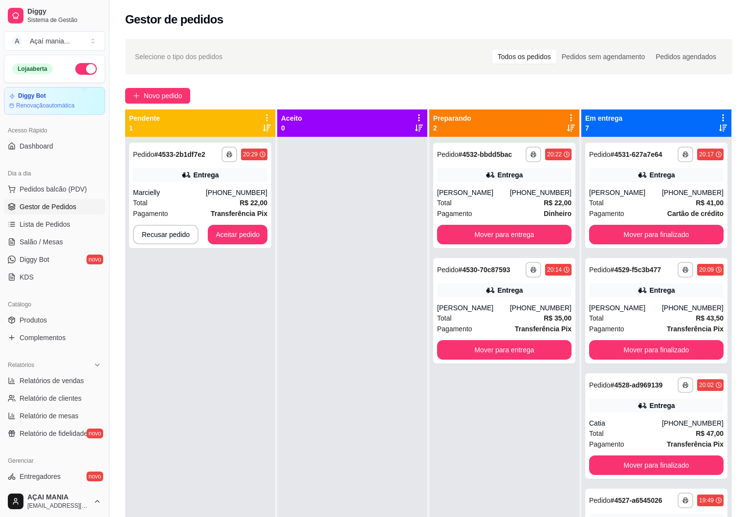
click at [218, 387] on div "**********" at bounding box center [200, 395] width 150 height 517
drag, startPoint x: 217, startPoint y: 346, endPoint x: 227, endPoint y: 342, distance: 10.7
click at [217, 346] on div "**********" at bounding box center [200, 395] width 150 height 517
click at [255, 235] on button "Aceitar pedido" at bounding box center [238, 235] width 60 height 20
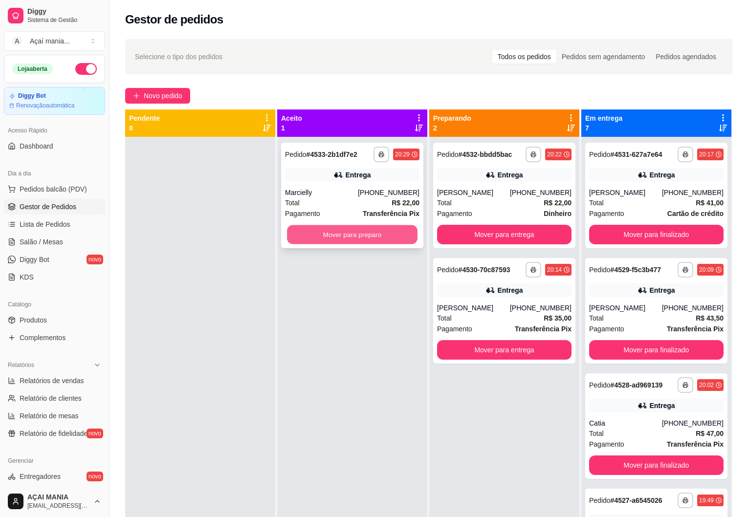
click at [354, 241] on button "Mover para preparo" at bounding box center [352, 234] width 131 height 19
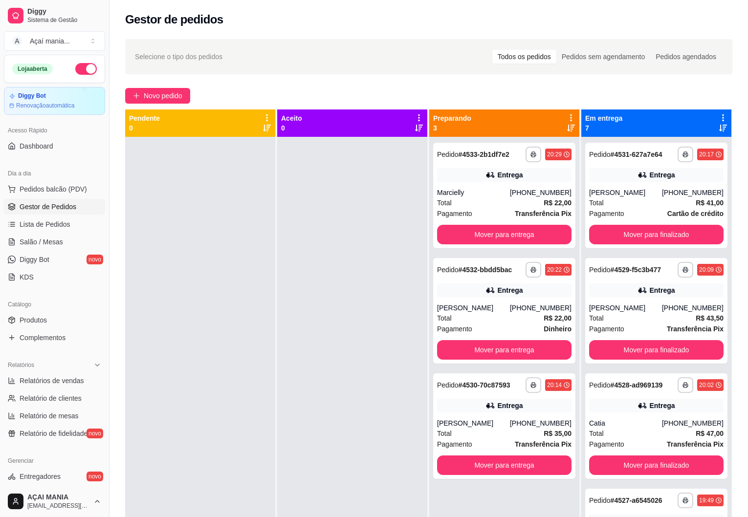
click at [223, 347] on div at bounding box center [200, 395] width 150 height 517
click at [241, 374] on div at bounding box center [200, 395] width 150 height 517
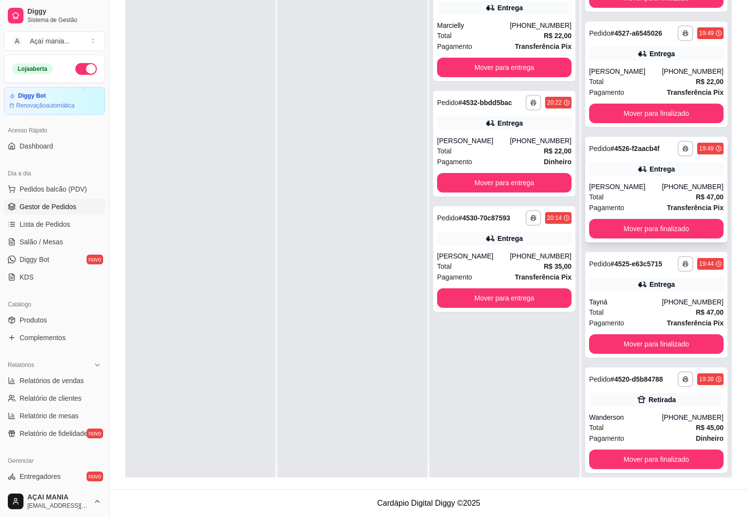
scroll to position [27, 0]
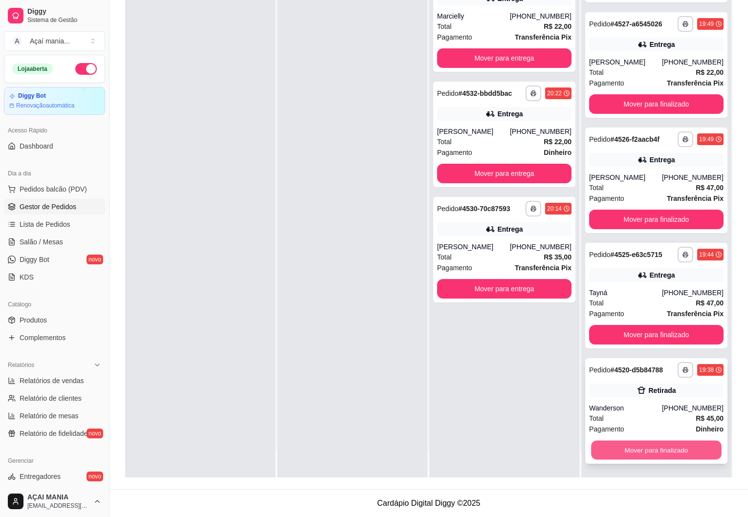
click at [656, 456] on button "Mover para finalizado" at bounding box center [656, 450] width 131 height 19
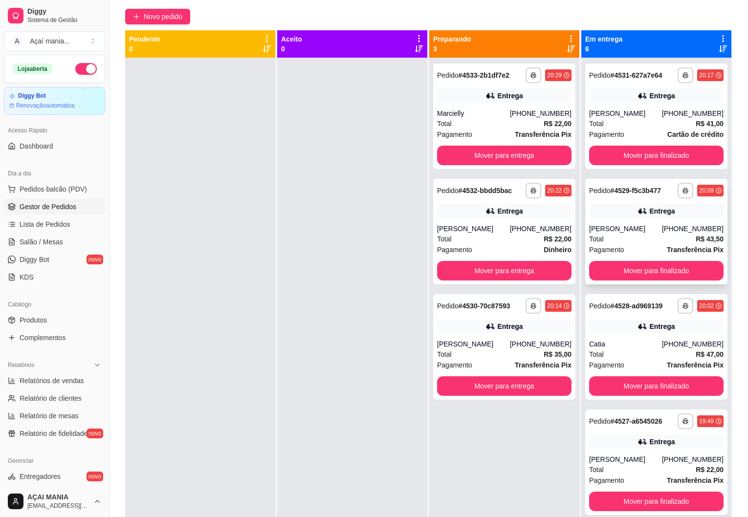
scroll to position [0, 0]
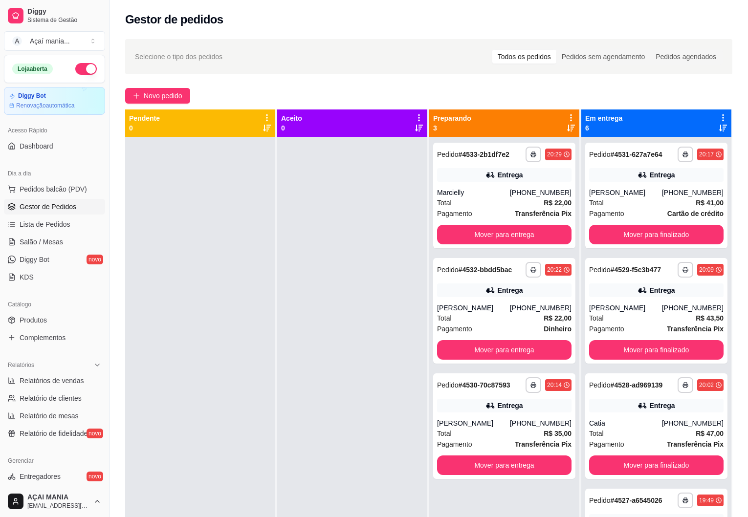
click at [219, 315] on div at bounding box center [200, 395] width 150 height 517
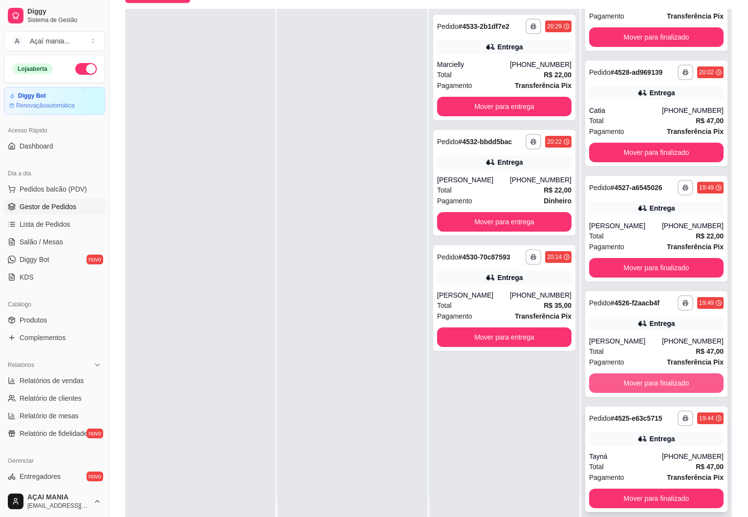
scroll to position [149, 0]
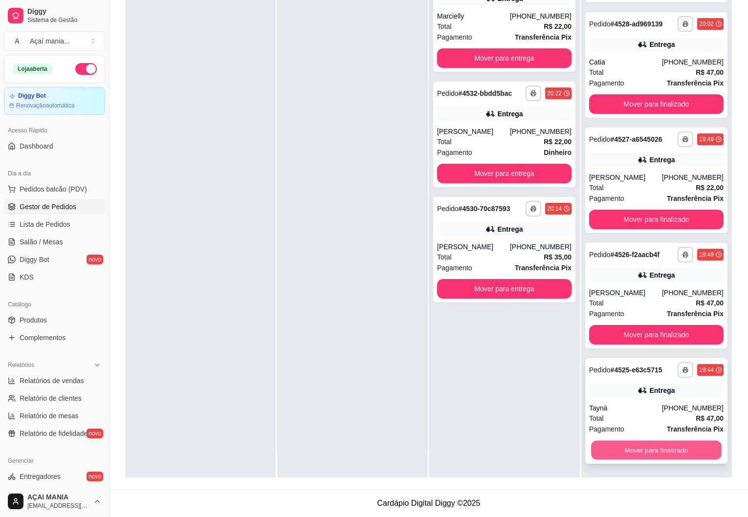
click at [625, 446] on button "Mover para finalizado" at bounding box center [656, 450] width 131 height 19
click at [624, 441] on button "Mover para finalizado" at bounding box center [656, 451] width 134 height 20
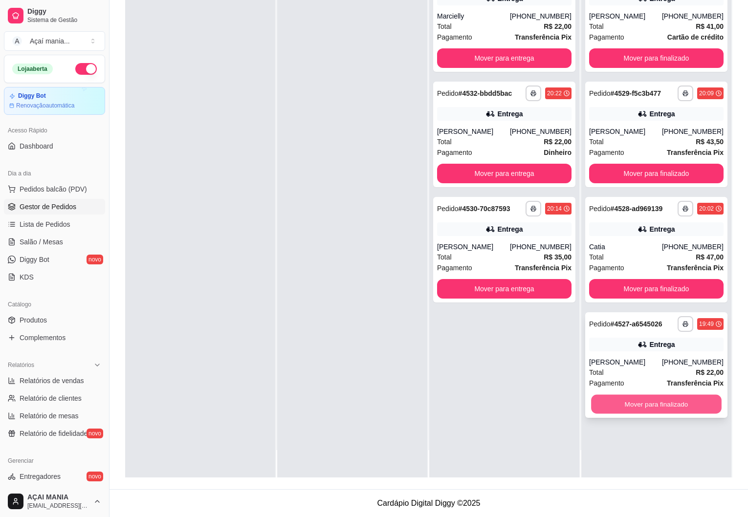
click at [601, 404] on button "Mover para finalizado" at bounding box center [656, 404] width 131 height 19
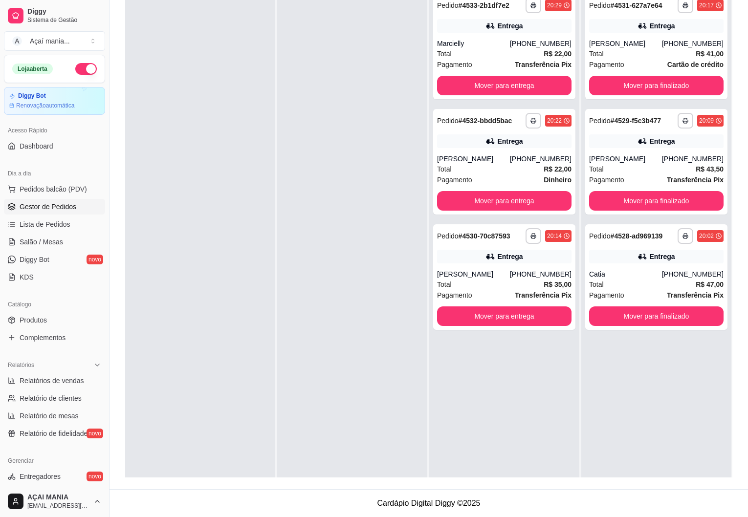
click at [360, 422] on div at bounding box center [352, 246] width 150 height 517
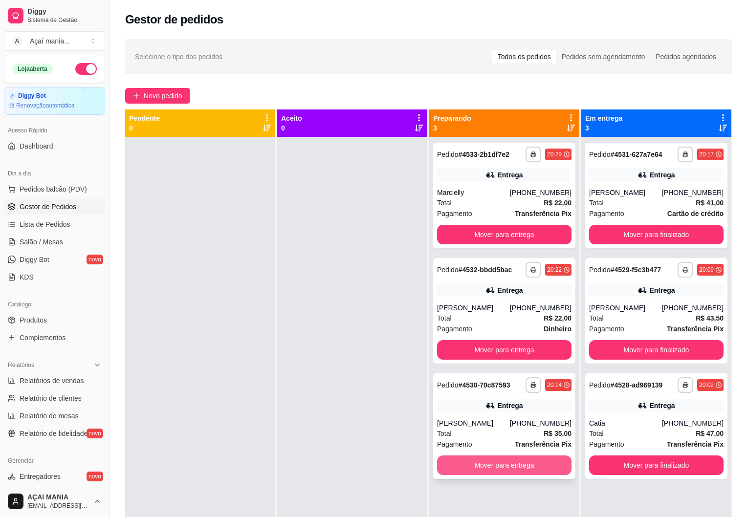
click at [518, 466] on button "Mover para entrega" at bounding box center [504, 466] width 134 height 20
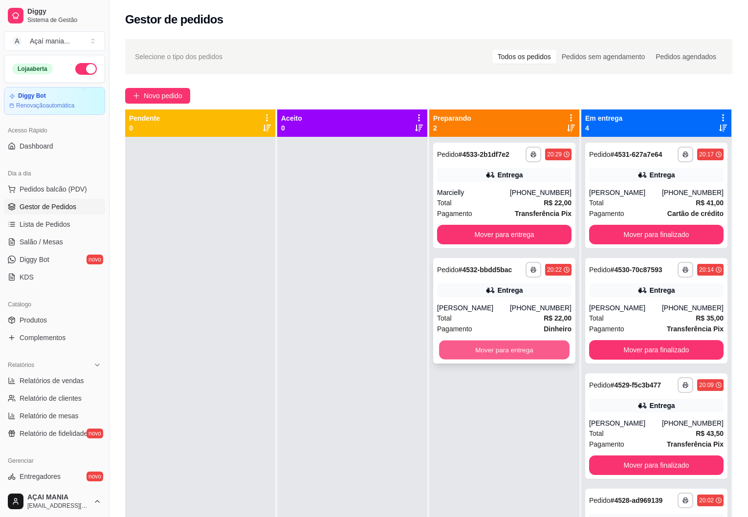
click at [501, 349] on button "Mover para entrega" at bounding box center [504, 350] width 131 height 19
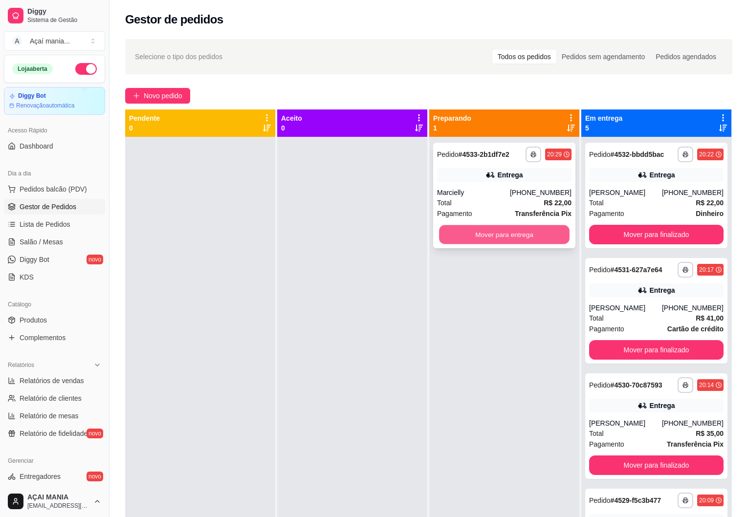
click at [511, 231] on button "Mover para entrega" at bounding box center [504, 234] width 131 height 19
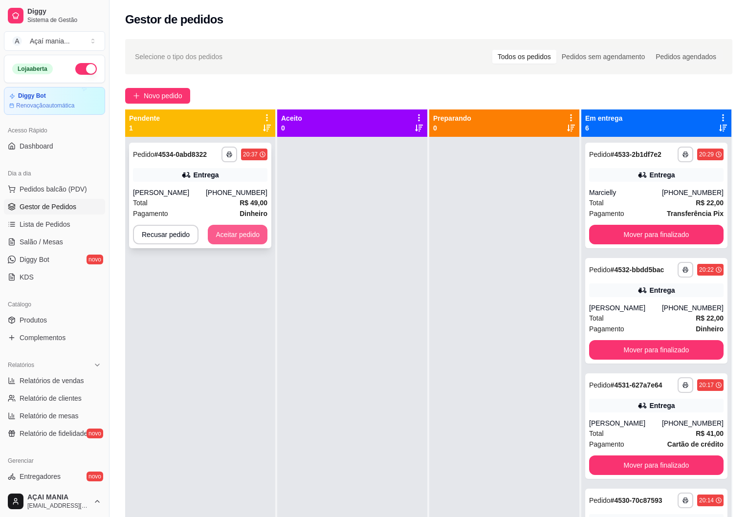
click at [235, 234] on button "Aceitar pedido" at bounding box center [238, 235] width 60 height 20
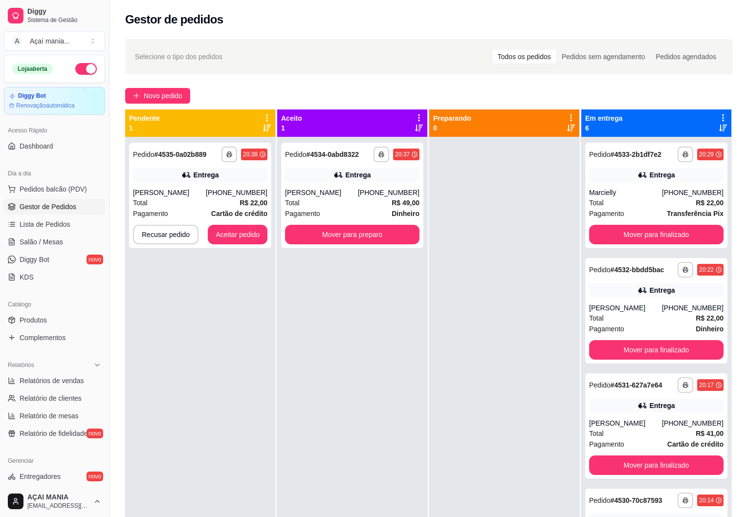
drag, startPoint x: 264, startPoint y: 346, endPoint x: 327, endPoint y: 287, distance: 86.8
click at [264, 346] on div "**********" at bounding box center [200, 395] width 150 height 517
click at [343, 232] on button "Mover para preparo" at bounding box center [352, 234] width 131 height 19
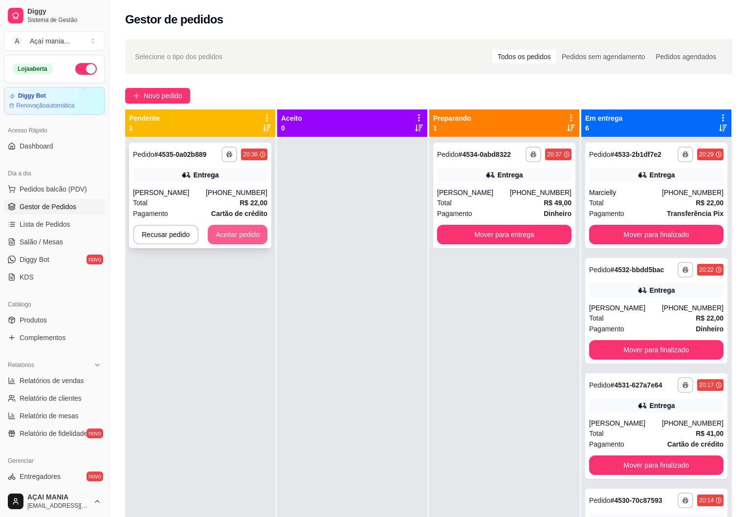
click at [227, 233] on button "Aceitar pedido" at bounding box center [238, 235] width 60 height 20
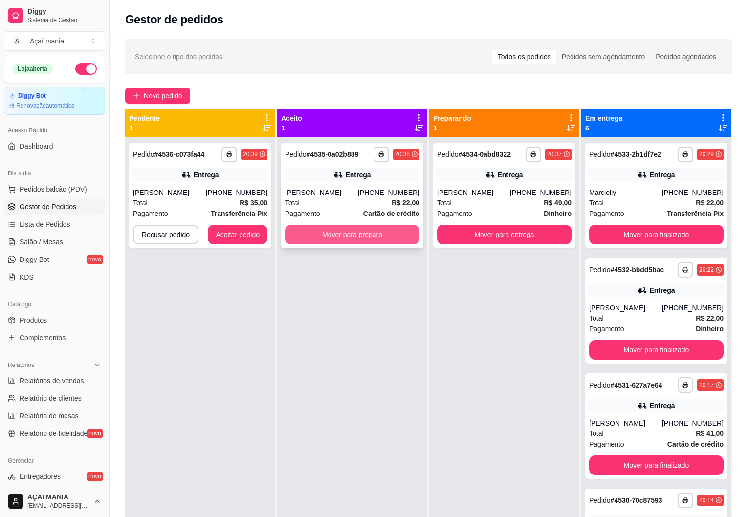
click at [353, 231] on button "Mover para preparo" at bounding box center [352, 235] width 134 height 20
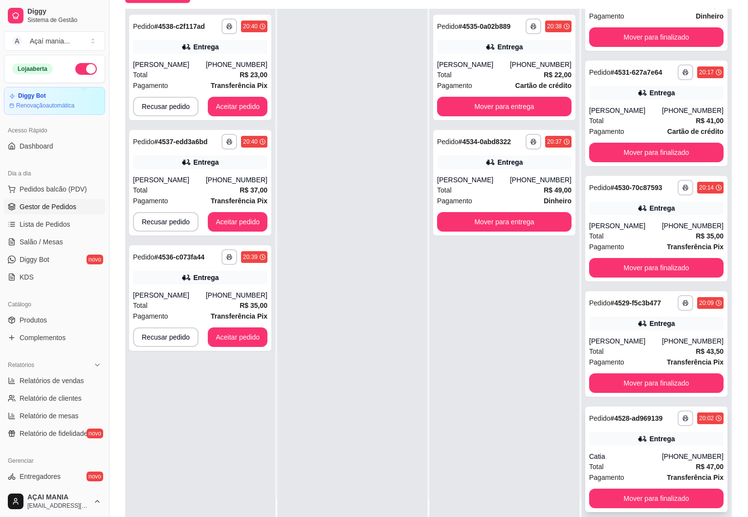
scroll to position [149, 0]
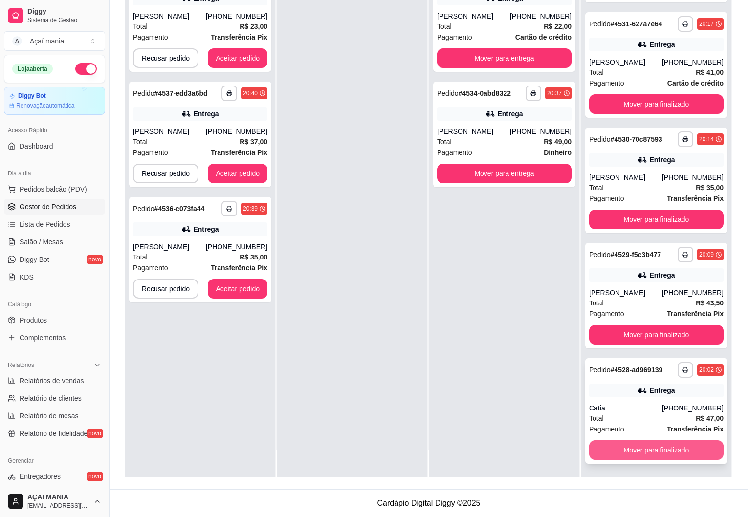
click at [649, 453] on button "Mover para finalizado" at bounding box center [656, 451] width 134 height 20
click at [649, 453] on button "Mover para finalizado" at bounding box center [656, 450] width 131 height 19
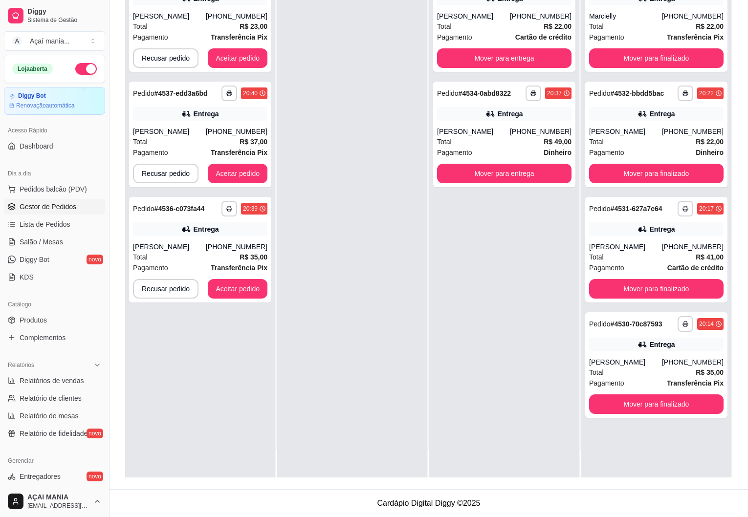
scroll to position [0, 0]
click at [644, 402] on button "Mover para finalizado" at bounding box center [656, 405] width 134 height 20
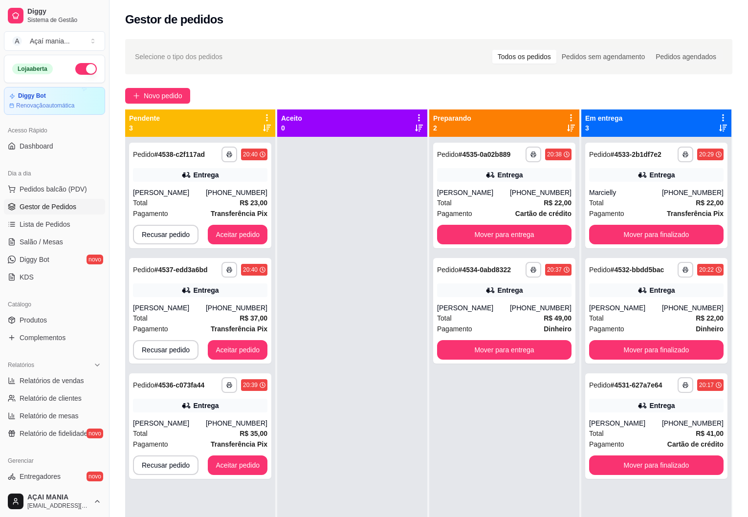
click at [362, 428] on div at bounding box center [352, 395] width 150 height 517
click at [214, 468] on button "Aceitar pedido" at bounding box center [238, 466] width 60 height 20
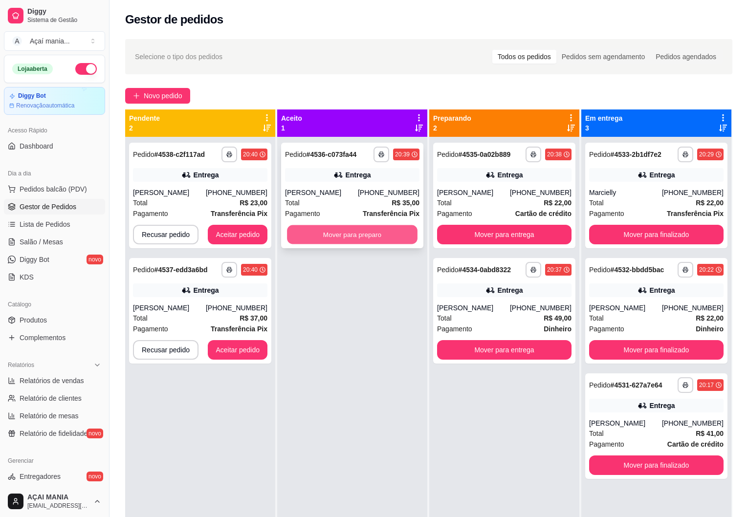
click at [357, 231] on button "Mover para preparo" at bounding box center [352, 234] width 131 height 19
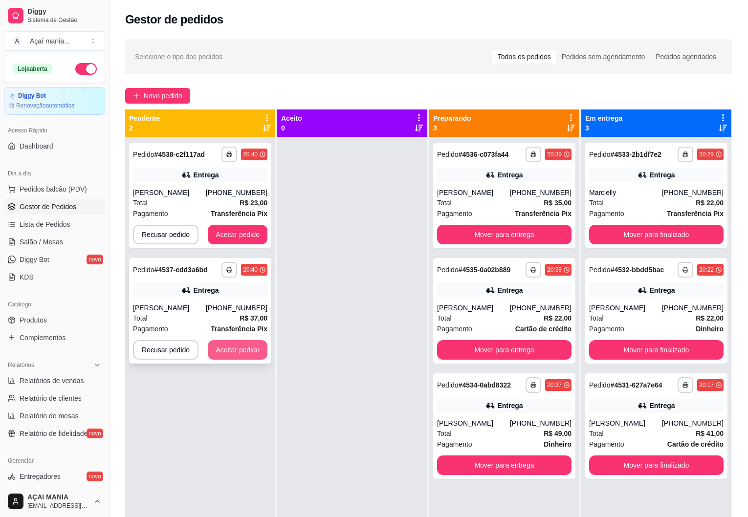
click at [248, 349] on button "Aceitar pedido" at bounding box center [238, 350] width 60 height 20
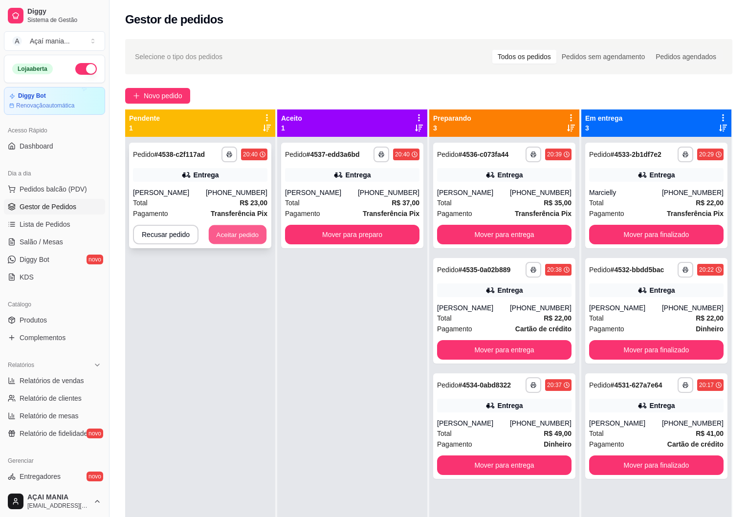
click at [233, 238] on button "Aceitar pedido" at bounding box center [238, 234] width 58 height 19
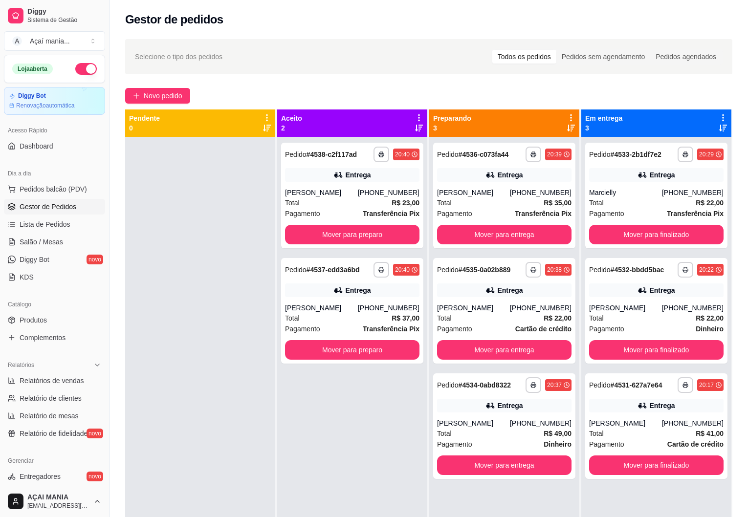
click at [256, 431] on div at bounding box center [200, 395] width 150 height 517
click at [266, 386] on div at bounding box center [200, 395] width 150 height 517
click at [261, 383] on div at bounding box center [200, 395] width 150 height 517
click at [490, 186] on div "**********" at bounding box center [504, 196] width 142 height 106
click at [534, 302] on div "**********" at bounding box center [504, 311] width 142 height 106
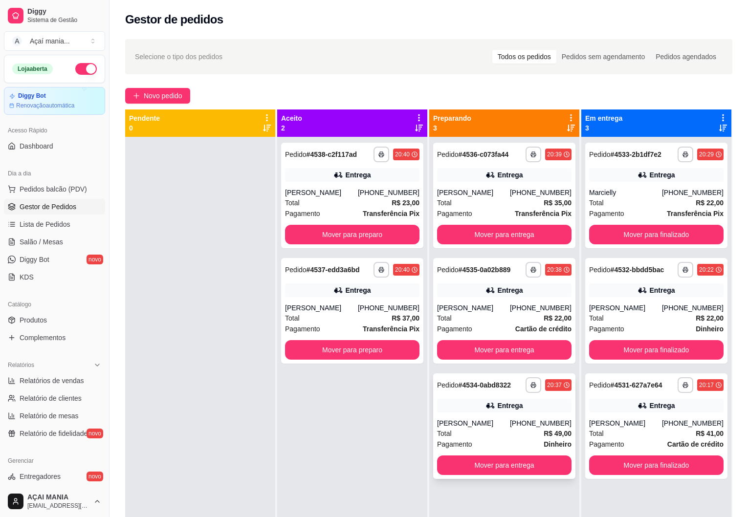
click at [525, 418] on div "**********" at bounding box center [504, 427] width 142 height 106
click at [304, 423] on div "**********" at bounding box center [352, 395] width 150 height 517
click at [492, 200] on div "Total R$ 35,00" at bounding box center [504, 203] width 134 height 11
click at [514, 281] on div "**********" at bounding box center [504, 311] width 142 height 106
click at [527, 443] on div "Pagamento Dinheiro" at bounding box center [504, 444] width 134 height 11
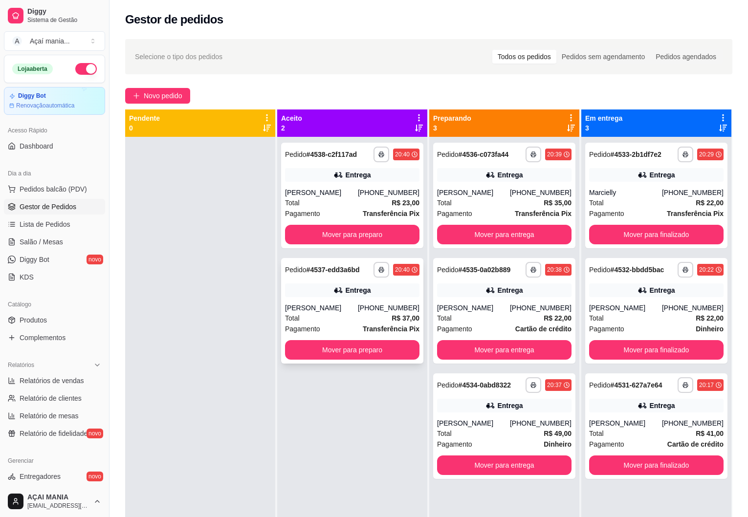
click at [329, 315] on div "Total R$ 37,00" at bounding box center [352, 318] width 134 height 11
click at [326, 209] on div "Pagamento Transferência Pix" at bounding box center [352, 213] width 134 height 11
click at [370, 320] on div "Total R$ 37,00" at bounding box center [352, 318] width 134 height 11
click at [198, 234] on div at bounding box center [200, 395] width 150 height 517
drag, startPoint x: 200, startPoint y: 316, endPoint x: 155, endPoint y: 352, distance: 57.4
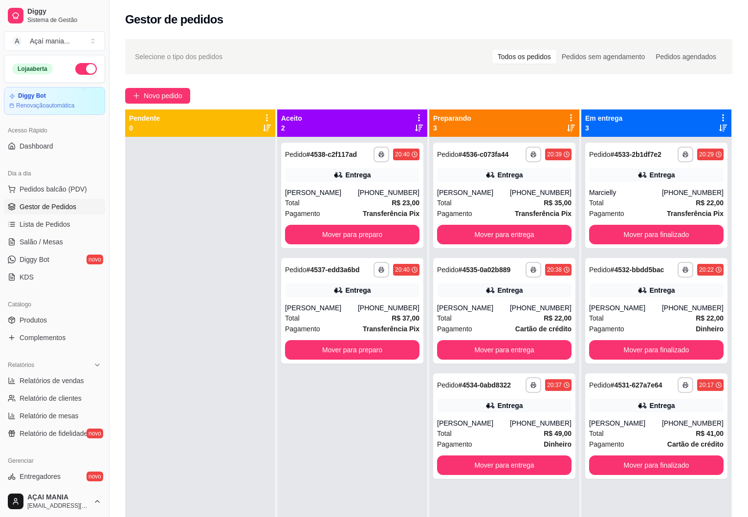
click at [201, 315] on div at bounding box center [200, 395] width 150 height 517
click at [199, 287] on div at bounding box center [200, 395] width 150 height 517
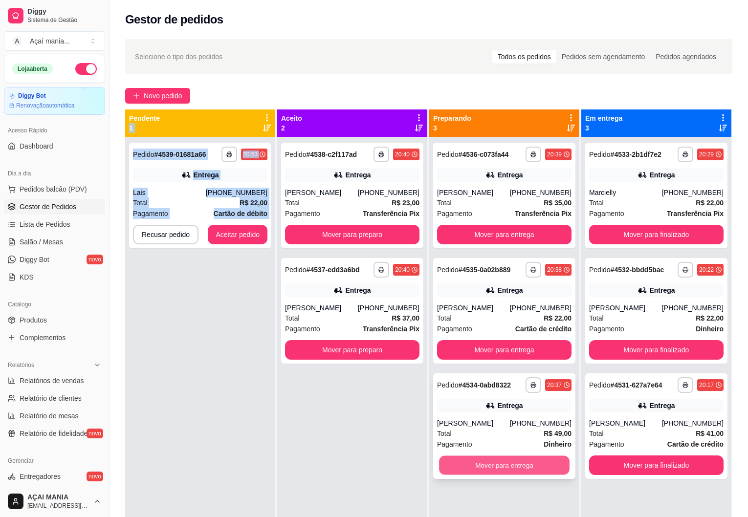
click at [525, 462] on button "Mover para entrega" at bounding box center [504, 465] width 131 height 19
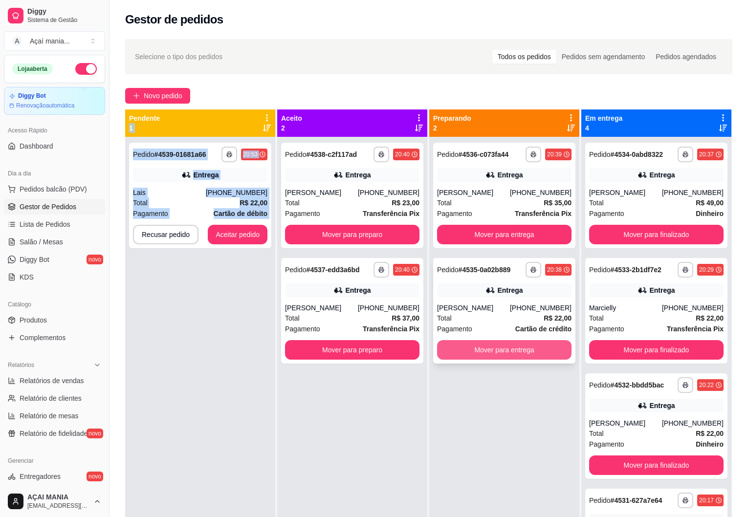
click at [490, 352] on button "Mover para entrega" at bounding box center [504, 350] width 134 height 20
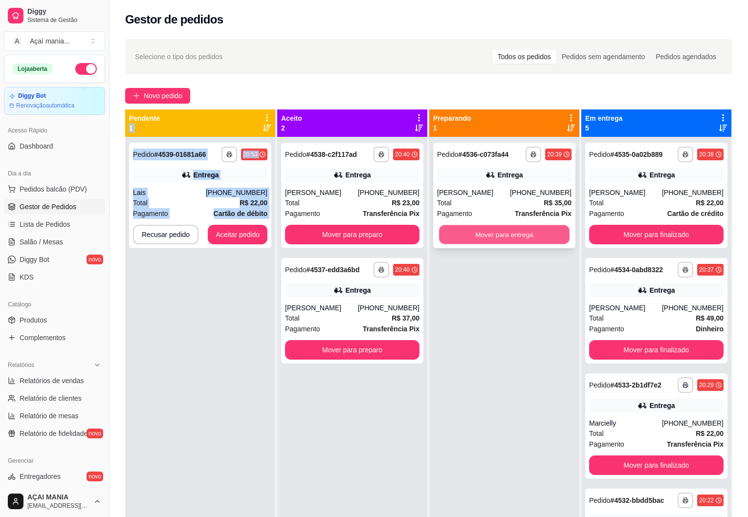
click at [507, 234] on button "Mover para entrega" at bounding box center [504, 234] width 131 height 19
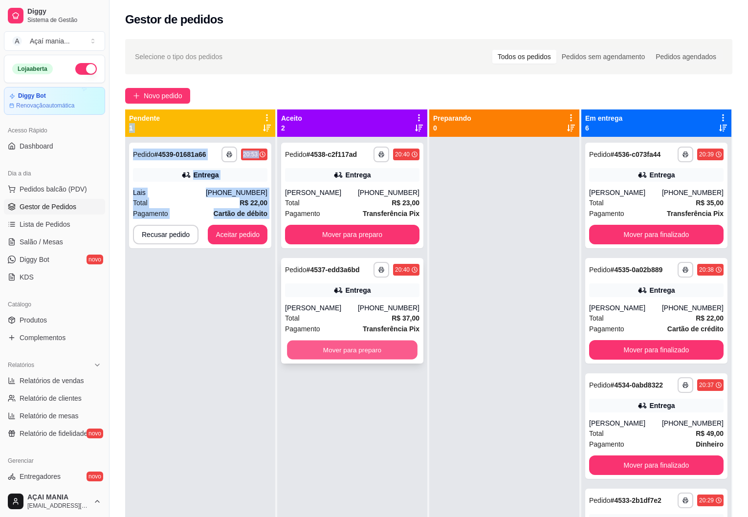
click at [410, 357] on button "Mover para preparo" at bounding box center [352, 350] width 131 height 19
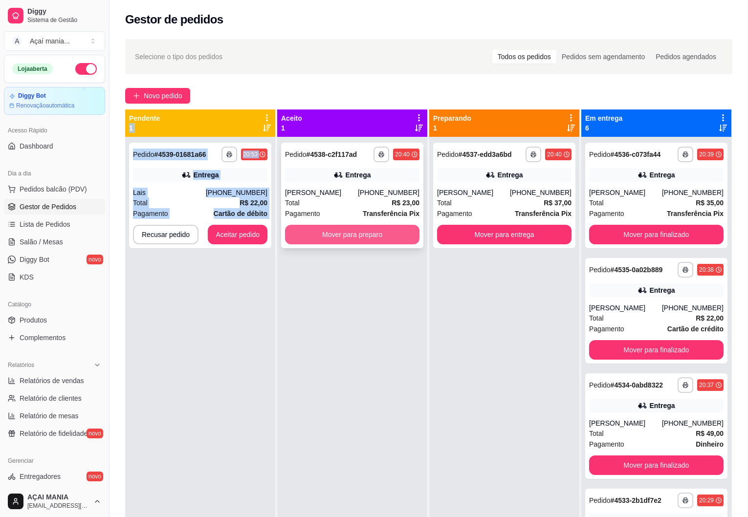
click at [391, 228] on button "Mover para preparo" at bounding box center [352, 235] width 134 height 20
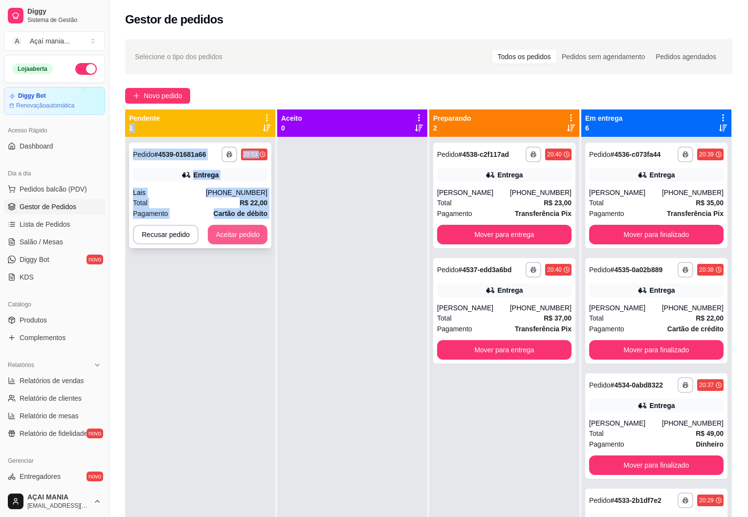
click at [233, 227] on button "Aceitar pedido" at bounding box center [238, 235] width 60 height 20
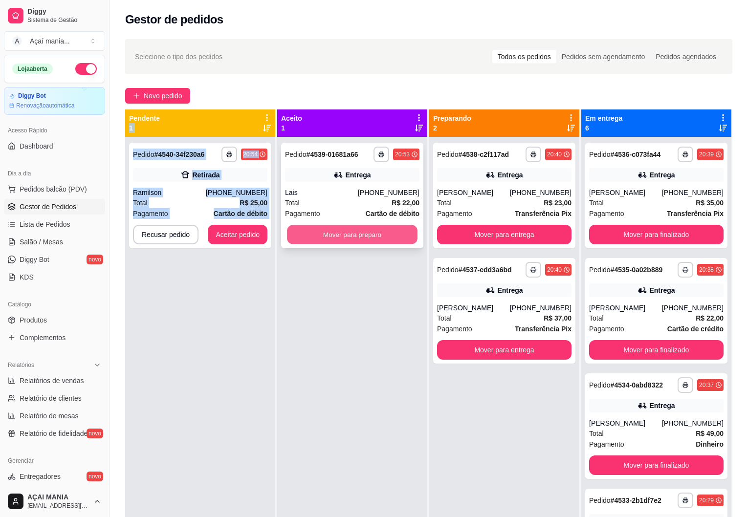
click at [331, 231] on button "Mover para preparo" at bounding box center [352, 234] width 131 height 19
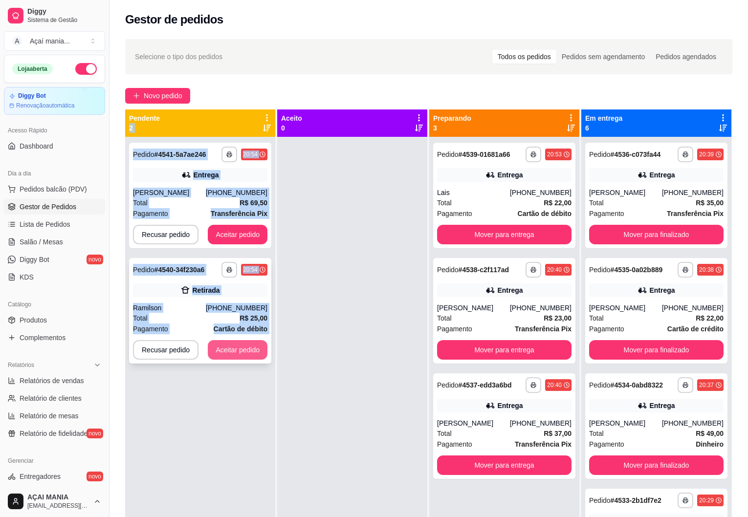
click at [244, 354] on button "Aceitar pedido" at bounding box center [238, 350] width 60 height 20
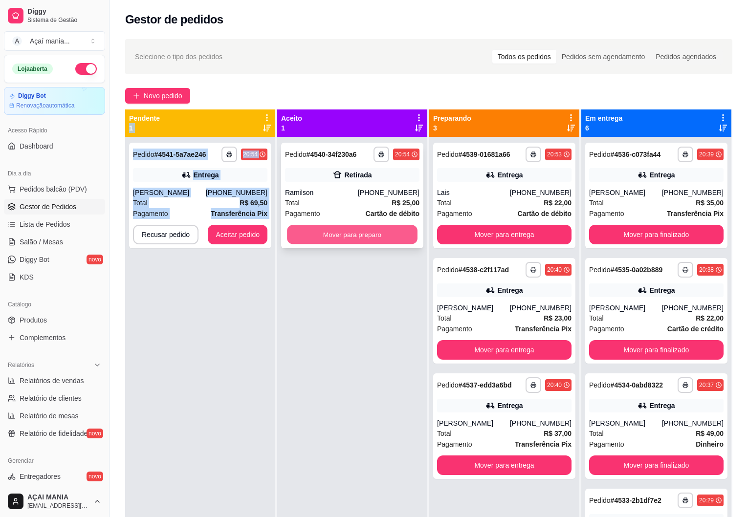
click at [330, 234] on button "Mover para preparo" at bounding box center [352, 234] width 131 height 19
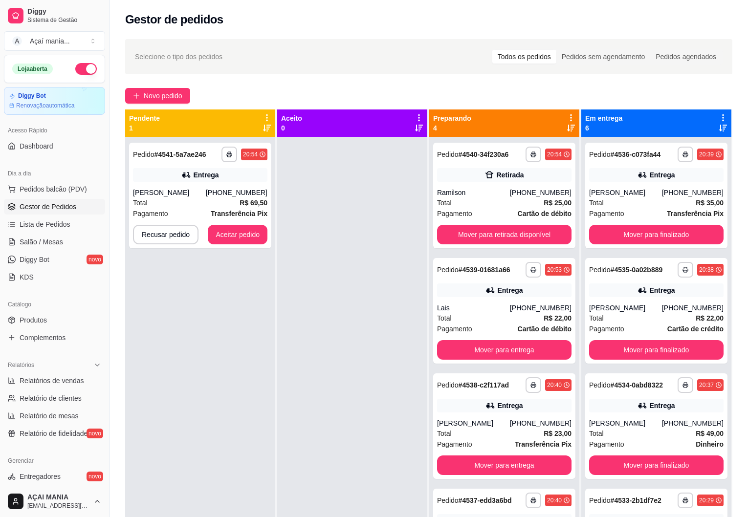
click at [338, 258] on div at bounding box center [352, 395] width 150 height 517
click at [458, 436] on div "Total R$ 23,00" at bounding box center [504, 433] width 134 height 11
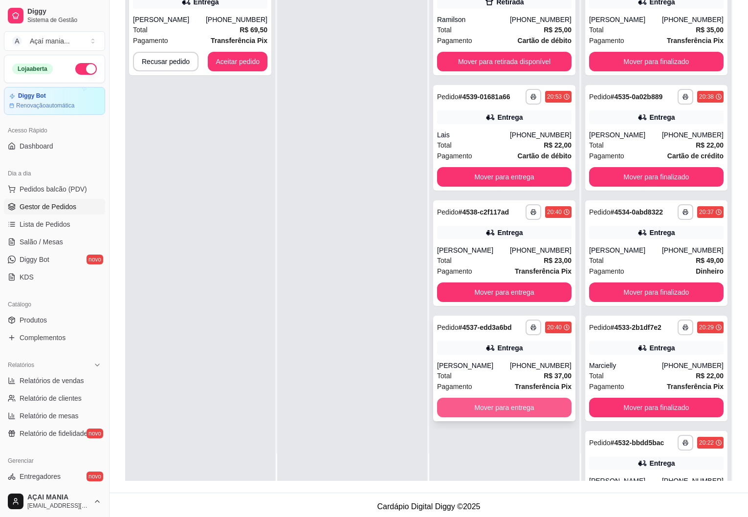
scroll to position [147, 0]
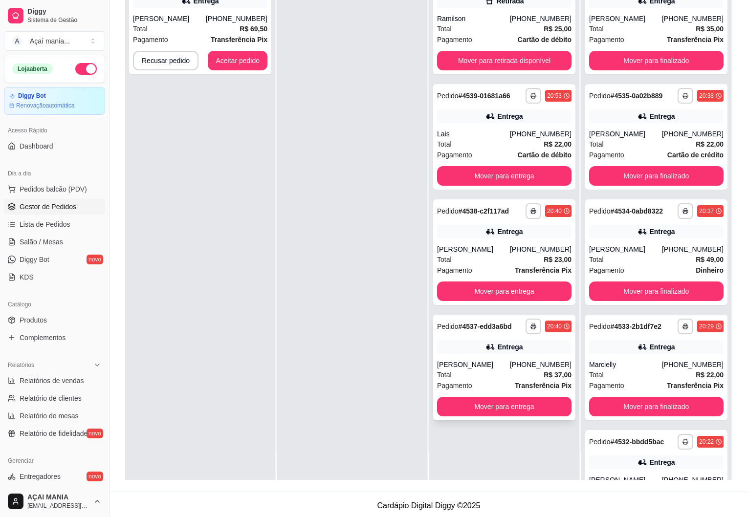
click at [468, 361] on div "[PERSON_NAME]" at bounding box center [473, 365] width 73 height 10
click at [245, 385] on div "**********" at bounding box center [200, 221] width 150 height 517
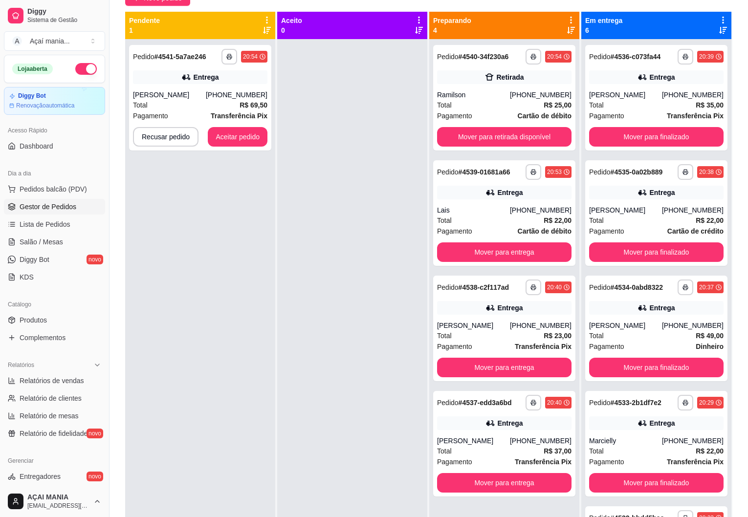
scroll to position [0, 0]
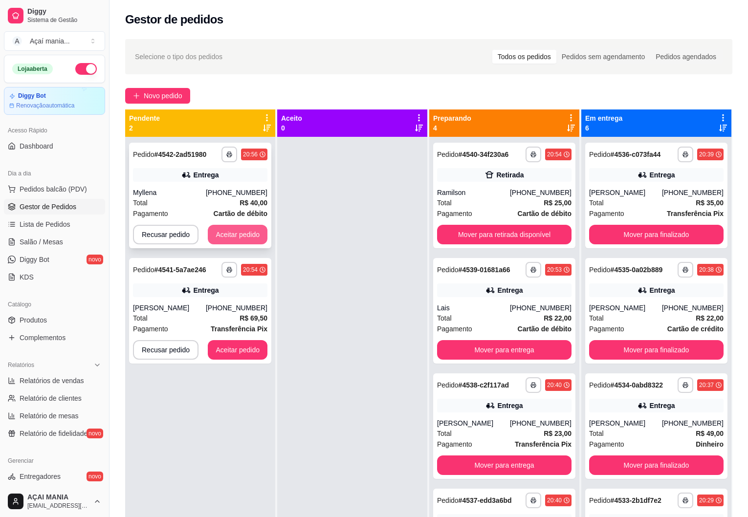
click at [240, 230] on button "Aceitar pedido" at bounding box center [238, 235] width 60 height 20
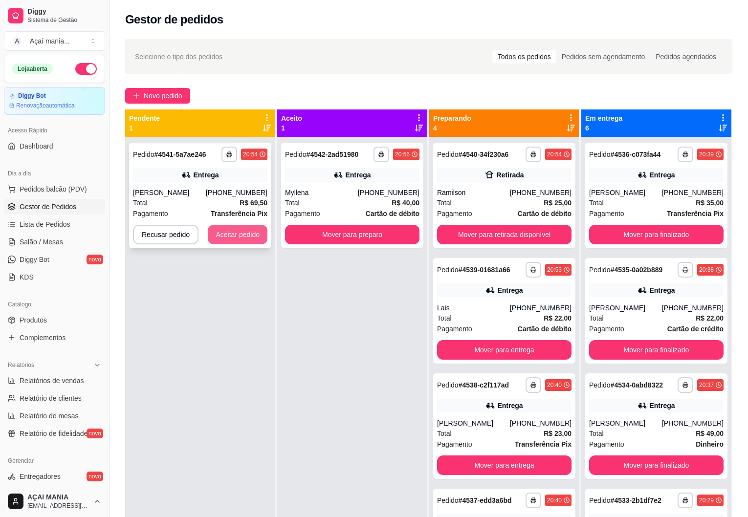
click at [219, 233] on button "Aceitar pedido" at bounding box center [238, 235] width 60 height 20
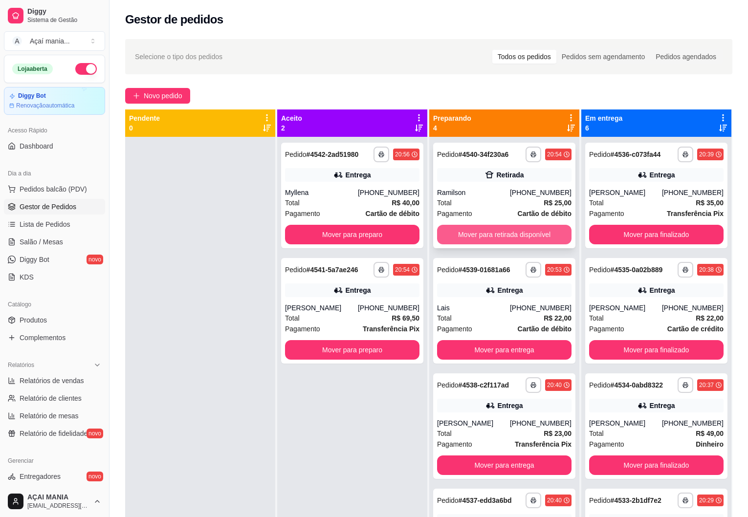
click at [486, 233] on button "Mover para retirada disponível" at bounding box center [504, 235] width 134 height 20
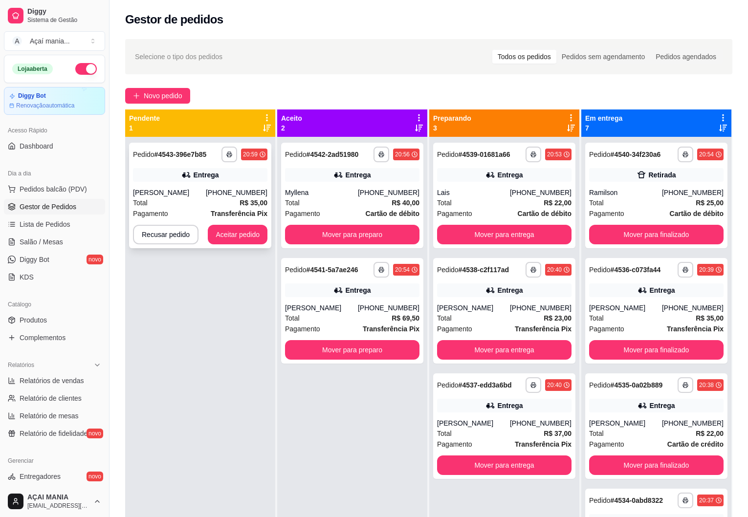
click at [204, 208] on div "Pagamento Transferência Pix" at bounding box center [200, 213] width 134 height 11
click at [210, 187] on div "**********" at bounding box center [200, 196] width 142 height 106
click at [317, 305] on div "[PERSON_NAME]" at bounding box center [321, 308] width 73 height 10
click at [230, 156] on icon "button" at bounding box center [229, 155] width 6 height 6
click at [203, 193] on button "IMPRESSORA" at bounding box center [202, 188] width 68 height 15
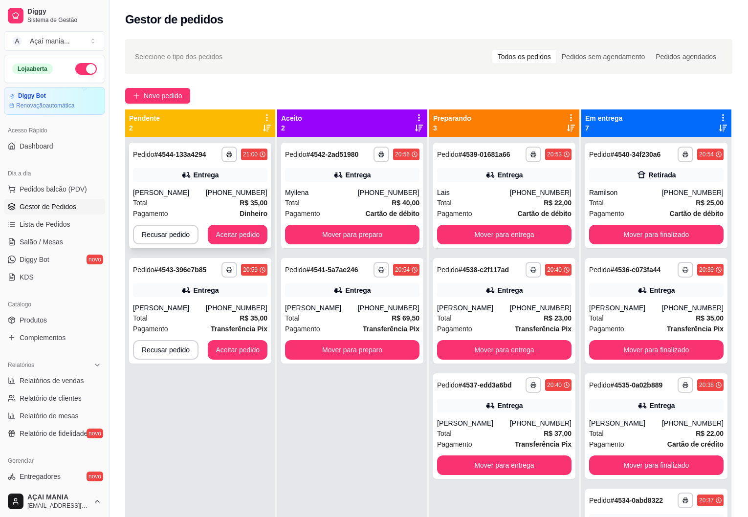
click at [197, 187] on div "**********" at bounding box center [200, 196] width 142 height 106
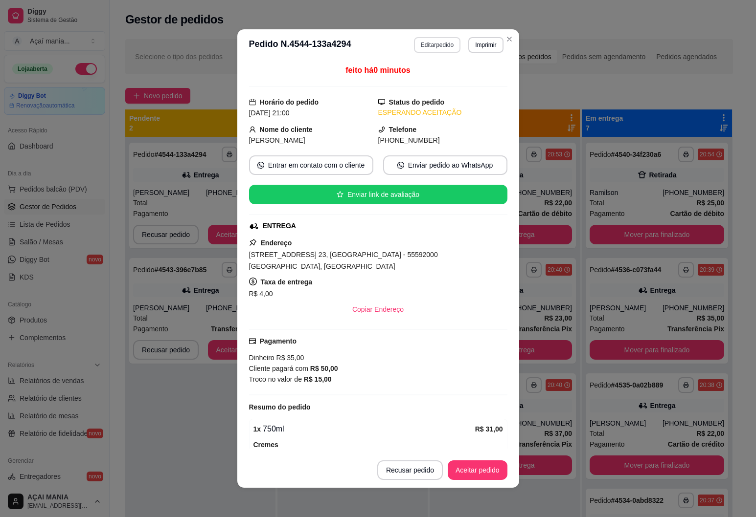
click at [439, 45] on button "Editar pedido" at bounding box center [437, 45] width 46 height 16
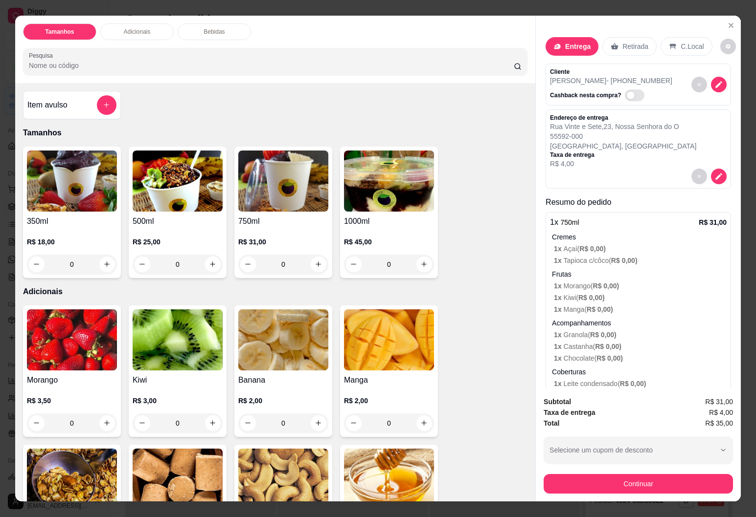
click at [625, 42] on p "Retirada" at bounding box center [635, 47] width 26 height 10
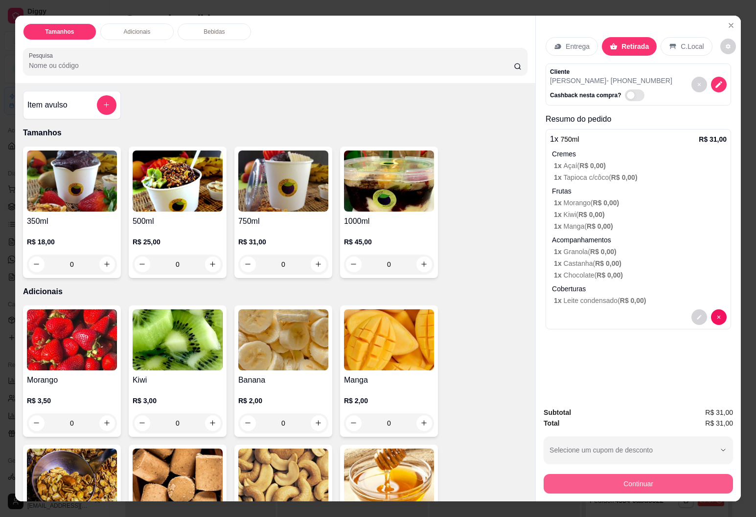
click at [646, 481] on button "Continuar" at bounding box center [637, 484] width 189 height 20
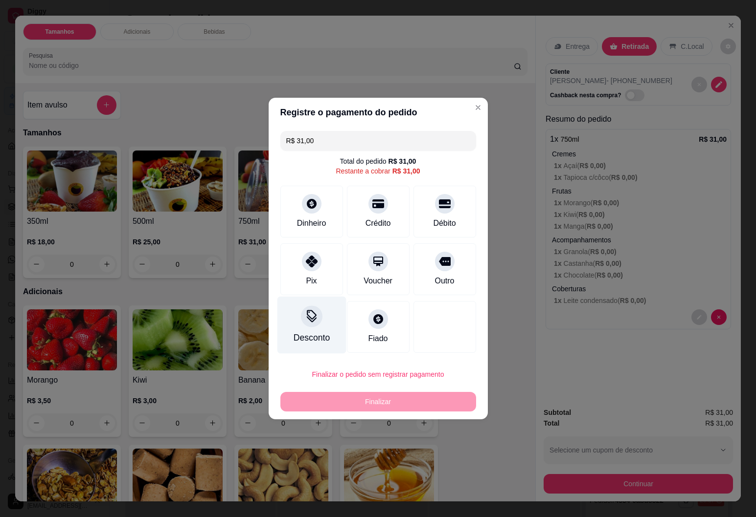
drag, startPoint x: 311, startPoint y: 262, endPoint x: 326, endPoint y: 332, distance: 71.7
click at [311, 263] on icon at bounding box center [312, 262] width 12 height 12
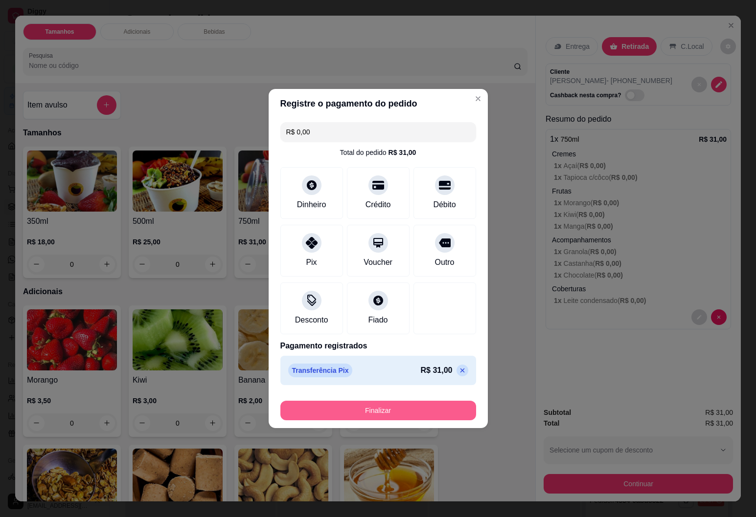
click at [339, 406] on button "Finalizar" at bounding box center [378, 411] width 196 height 20
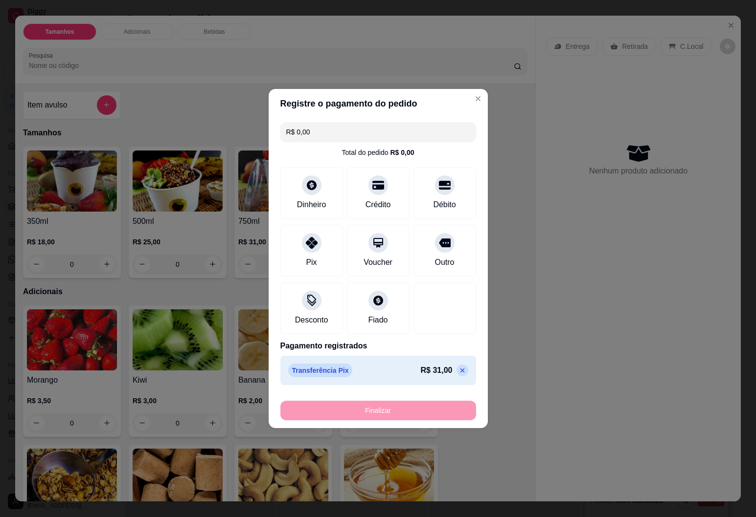
type input "-R$ 31,00"
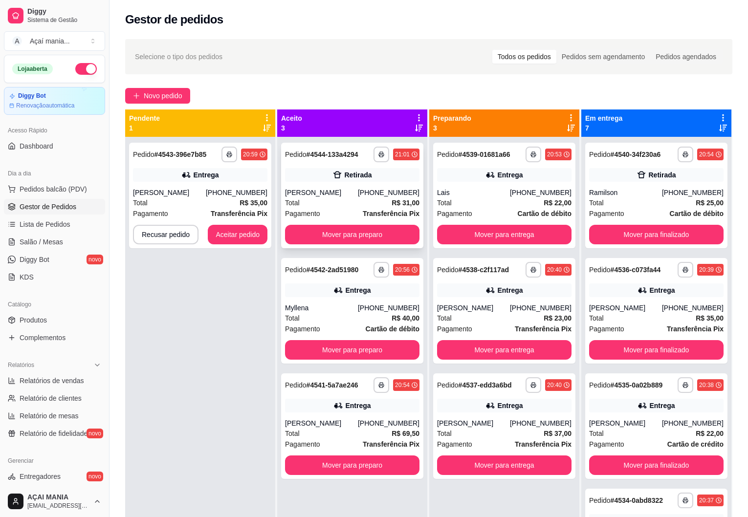
click at [340, 185] on div "**********" at bounding box center [352, 196] width 142 height 106
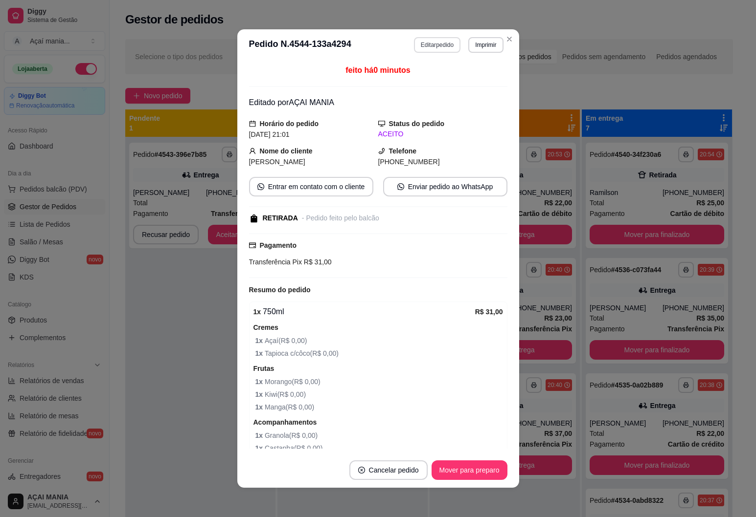
click at [439, 38] on button "Editar pedido" at bounding box center [437, 45] width 46 height 16
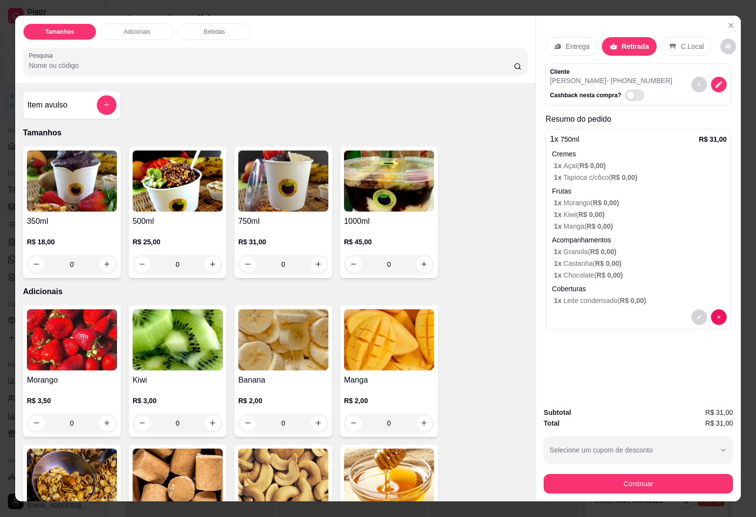
click at [569, 42] on p "Entrega" at bounding box center [577, 47] width 24 height 10
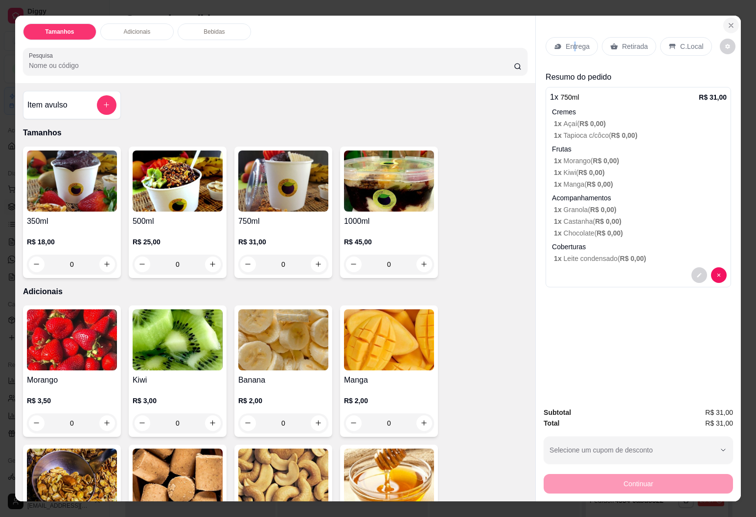
click at [727, 22] on icon "Close" at bounding box center [731, 26] width 8 height 8
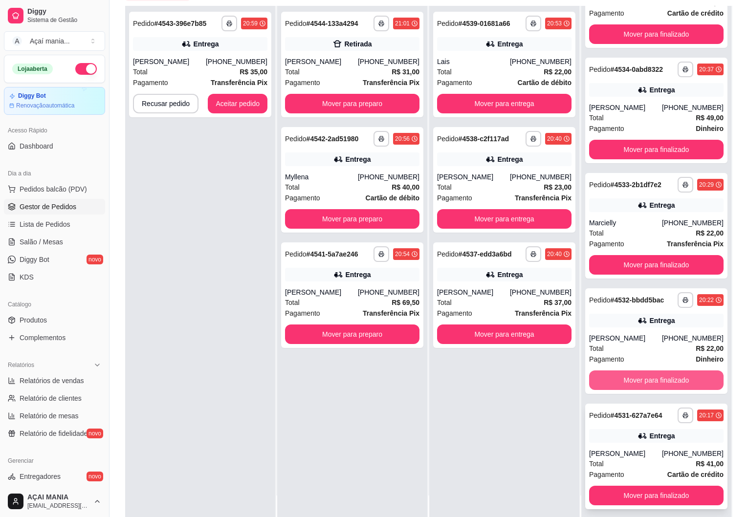
scroll to position [149, 0]
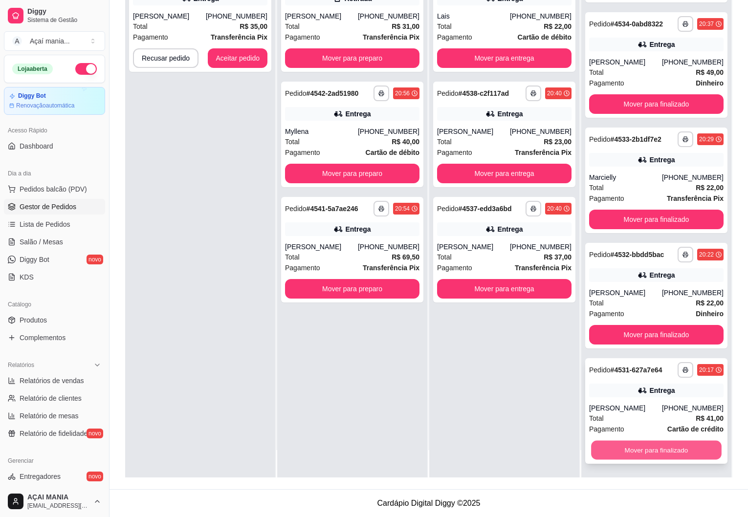
click at [658, 449] on button "Mover para finalizado" at bounding box center [656, 450] width 131 height 19
click at [654, 452] on button "Mover para finalizado" at bounding box center [656, 451] width 134 height 20
click at [651, 447] on button "Mover para finalizado" at bounding box center [656, 451] width 134 height 20
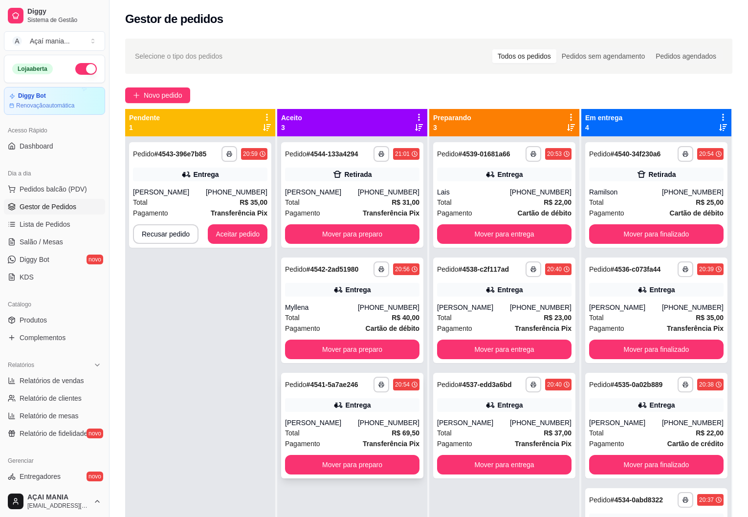
scroll to position [0, 0]
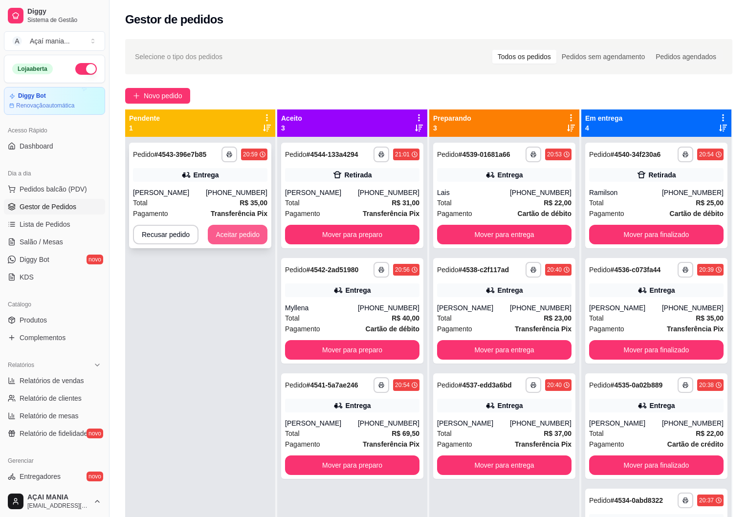
click at [243, 225] on button "Aceitar pedido" at bounding box center [238, 235] width 60 height 20
click at [243, 239] on button "Aceitar pedido" at bounding box center [238, 235] width 60 height 20
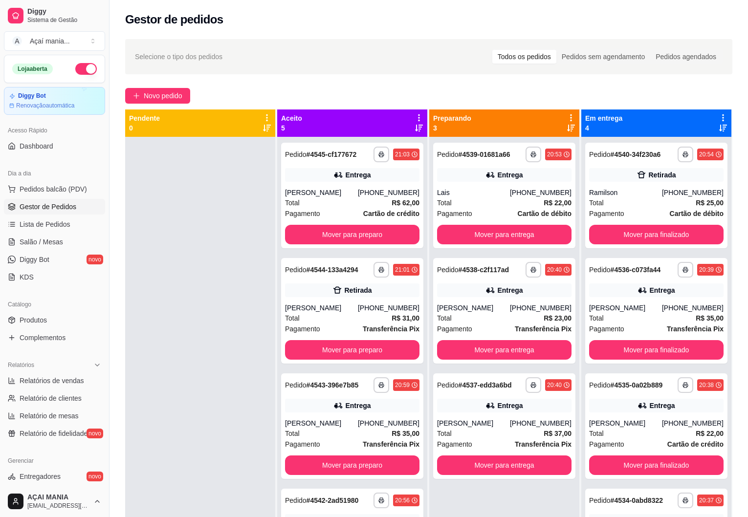
click at [208, 245] on div at bounding box center [200, 395] width 150 height 517
click at [640, 350] on button "Mover para finalizado" at bounding box center [656, 350] width 134 height 20
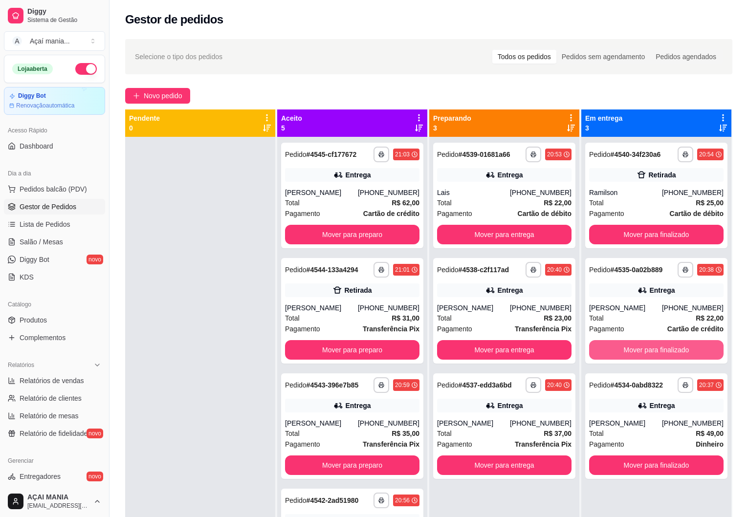
click at [640, 350] on button "Mover para finalizado" at bounding box center [656, 350] width 134 height 20
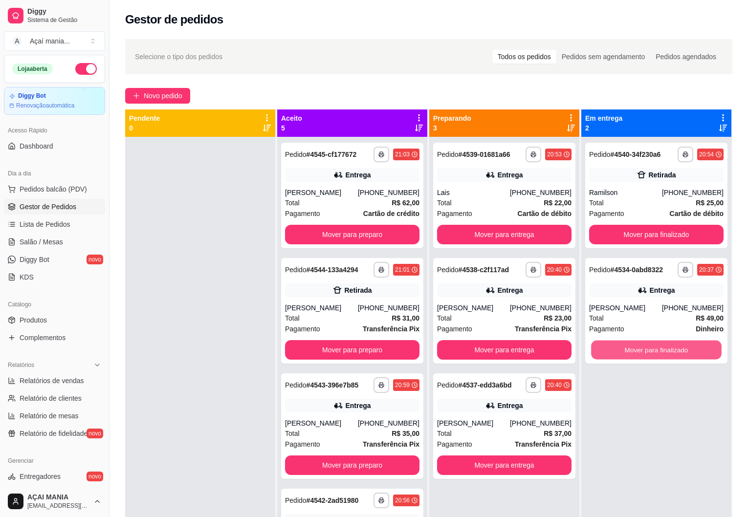
click at [640, 350] on button "Mover para finalizado" at bounding box center [656, 350] width 131 height 19
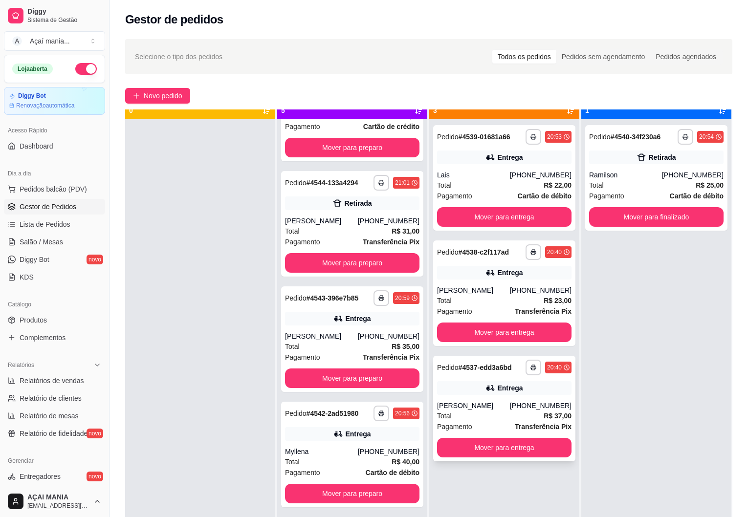
scroll to position [27, 0]
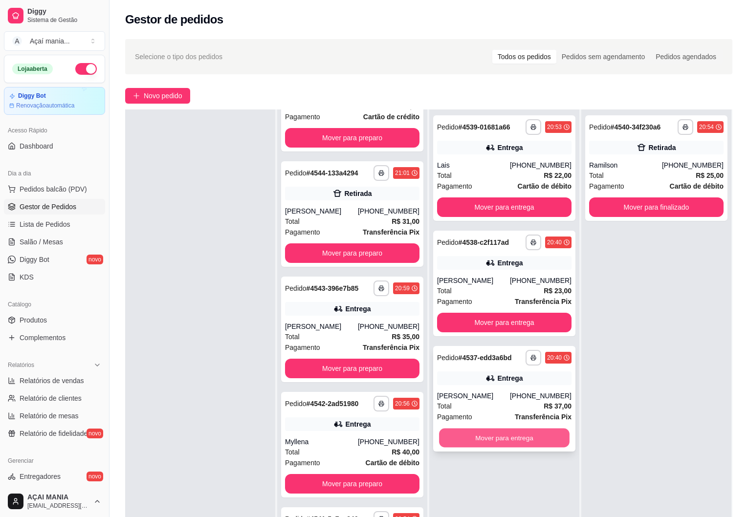
click at [492, 441] on button "Mover para entrega" at bounding box center [504, 438] width 131 height 19
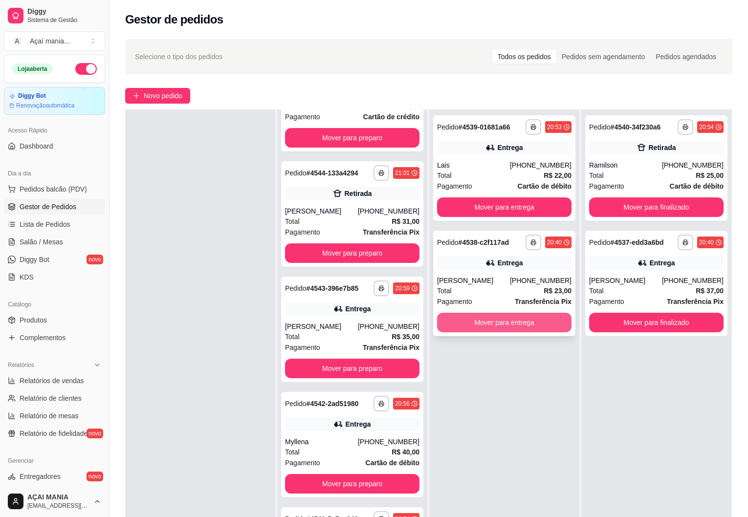
click at [485, 319] on button "Mover para entrega" at bounding box center [504, 323] width 134 height 20
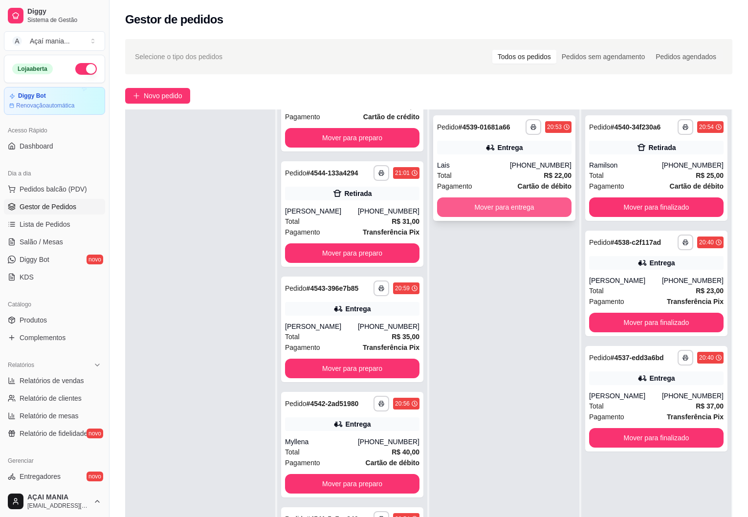
click at [465, 204] on button "Mover para entrega" at bounding box center [504, 208] width 134 height 20
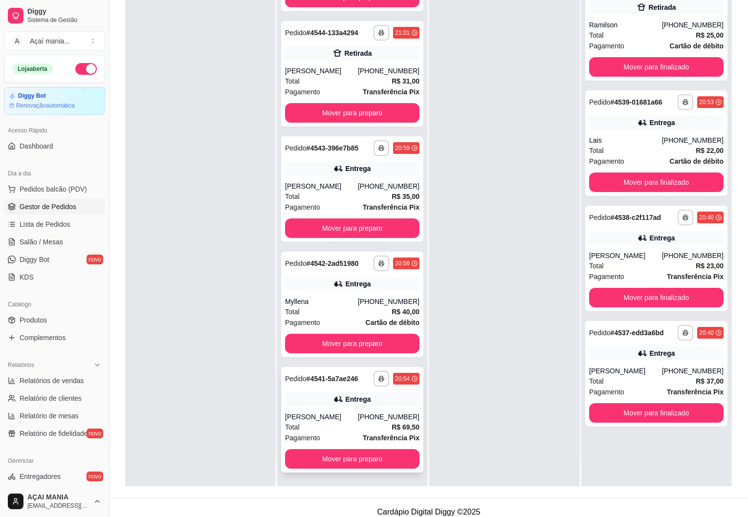
scroll to position [149, 0]
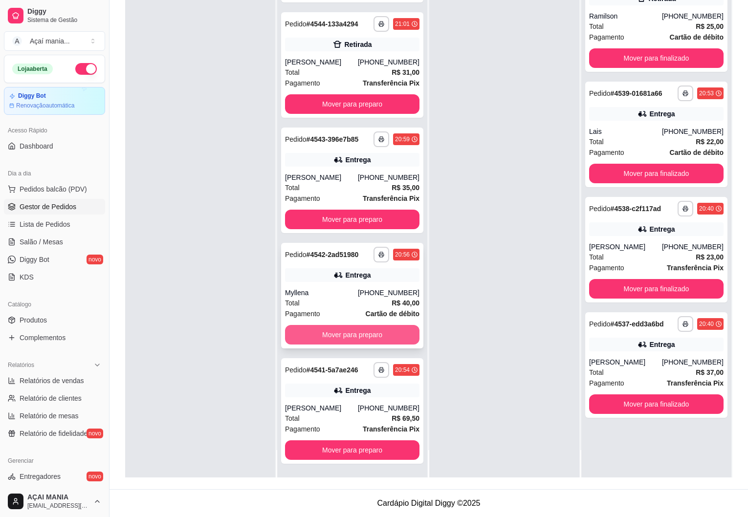
click at [332, 333] on button "Mover para preparo" at bounding box center [352, 335] width 134 height 20
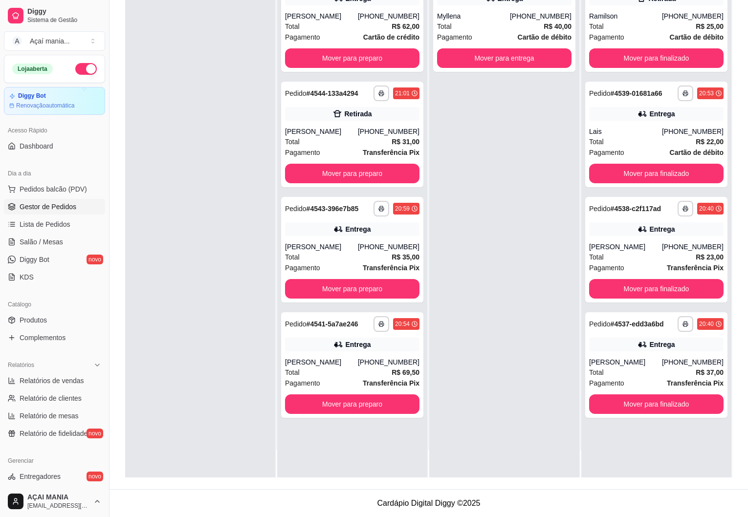
scroll to position [0, 0]
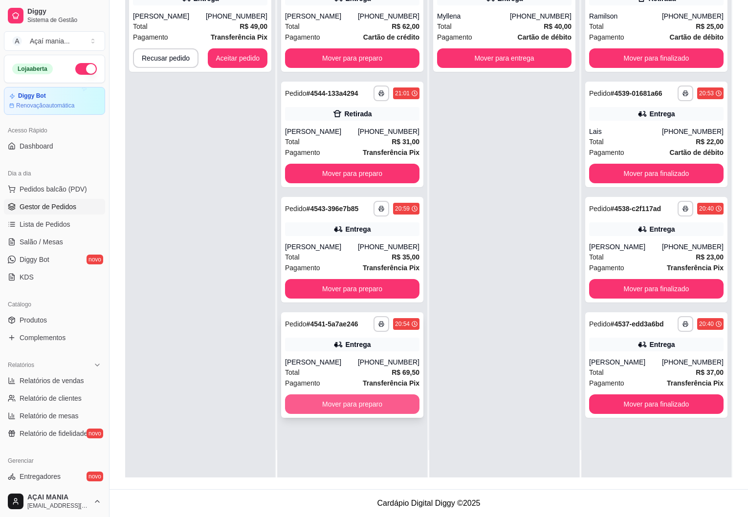
click at [350, 405] on button "Mover para preparo" at bounding box center [352, 405] width 134 height 20
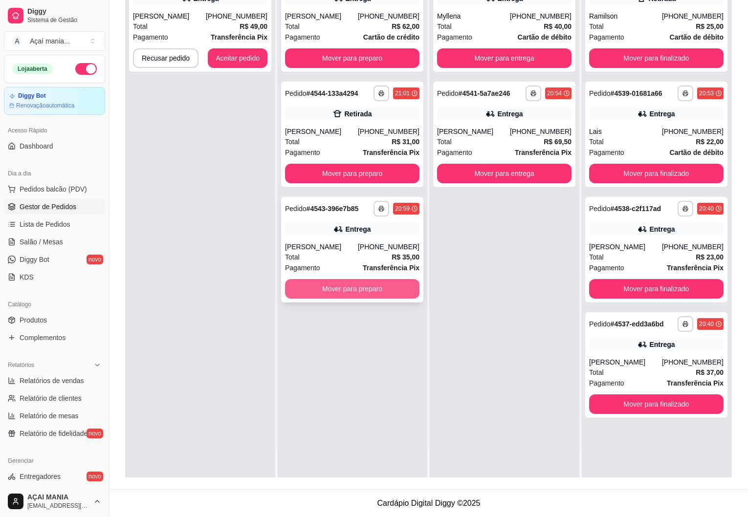
click at [345, 289] on button "Mover para preparo" at bounding box center [352, 289] width 134 height 20
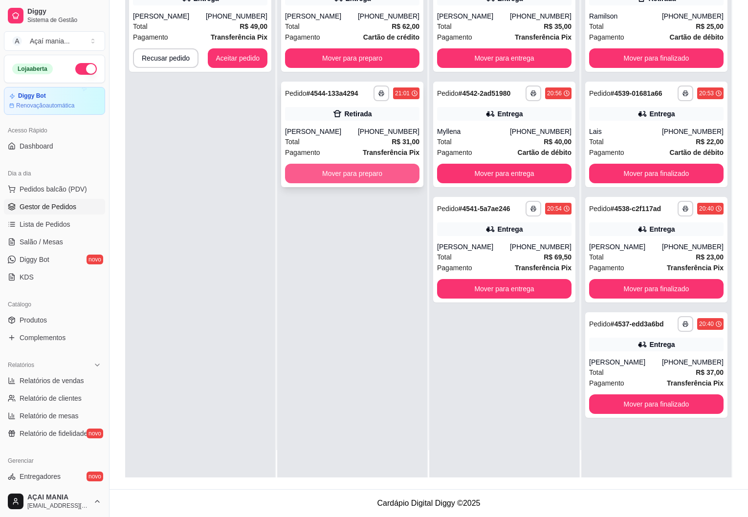
click at [340, 177] on button "Mover para preparo" at bounding box center [352, 174] width 134 height 20
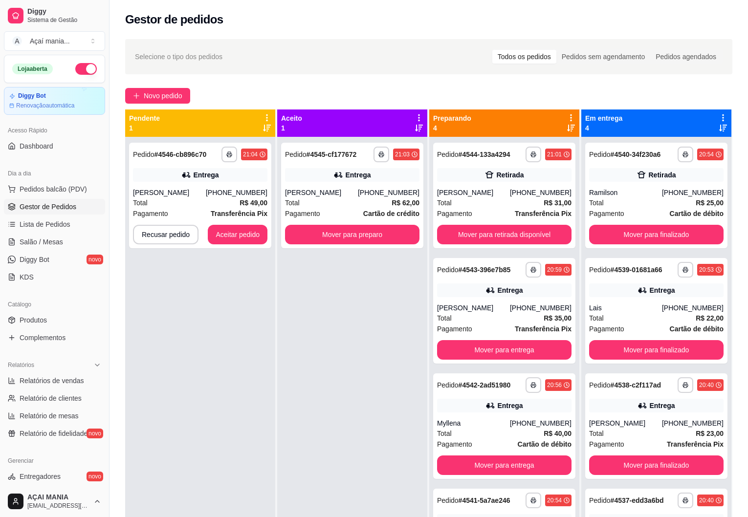
click at [252, 367] on div "**********" at bounding box center [200, 395] width 150 height 517
click at [238, 234] on button "Aceitar pedido" at bounding box center [238, 235] width 60 height 20
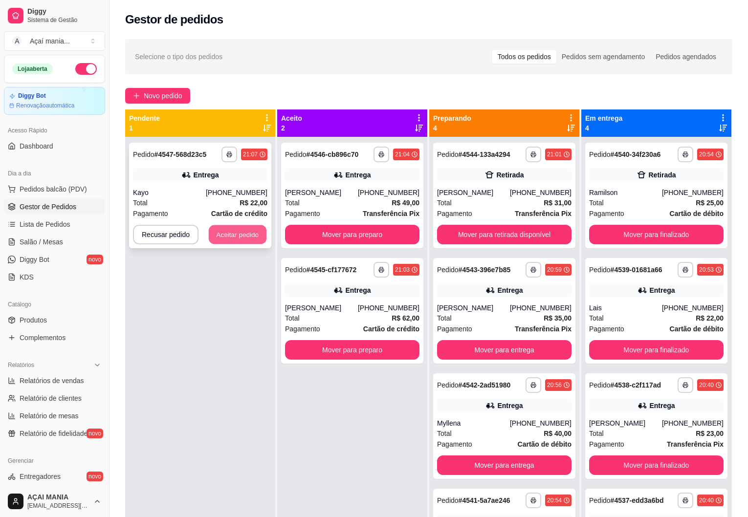
click at [228, 228] on button "Aceitar pedido" at bounding box center [238, 234] width 58 height 19
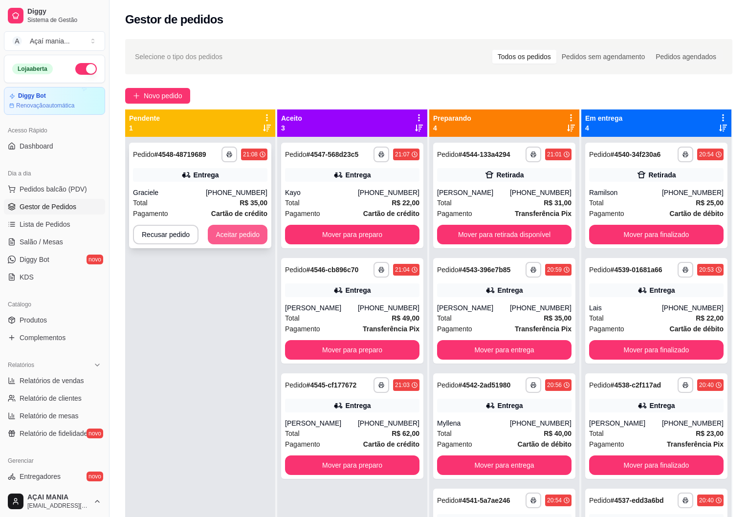
click at [246, 236] on button "Aceitar pedido" at bounding box center [238, 235] width 60 height 20
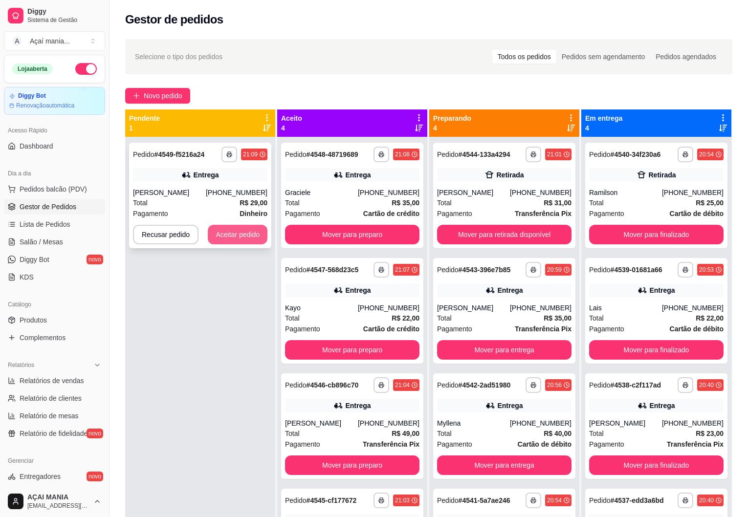
click at [233, 240] on button "Aceitar pedido" at bounding box center [238, 235] width 60 height 20
click at [248, 230] on button "Aceitar pedido" at bounding box center [238, 235] width 60 height 20
click at [238, 235] on button "Aceitar pedido" at bounding box center [238, 235] width 60 height 20
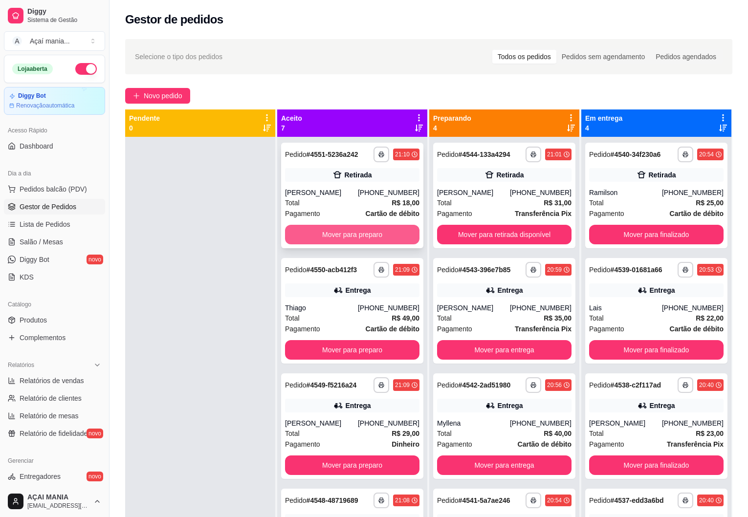
click at [334, 238] on button "Mover para preparo" at bounding box center [352, 235] width 134 height 20
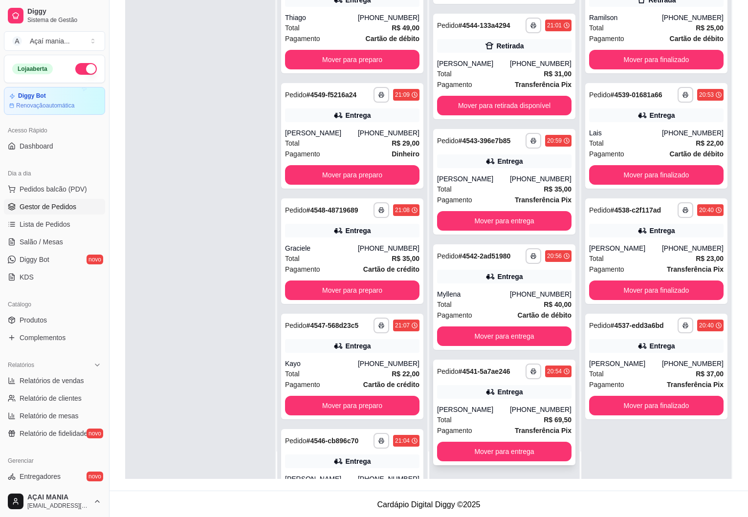
scroll to position [149, 0]
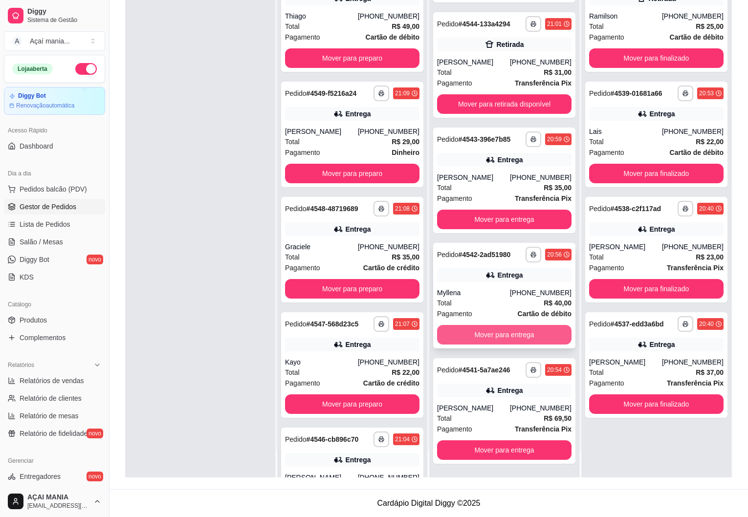
click at [474, 335] on button "Mover para entrega" at bounding box center [504, 335] width 134 height 20
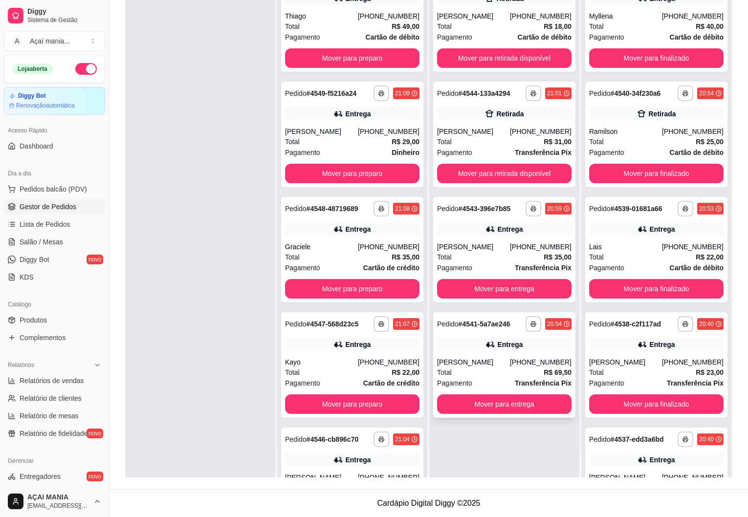
scroll to position [0, 0]
click at [490, 400] on button "Mover para entrega" at bounding box center [504, 405] width 134 height 20
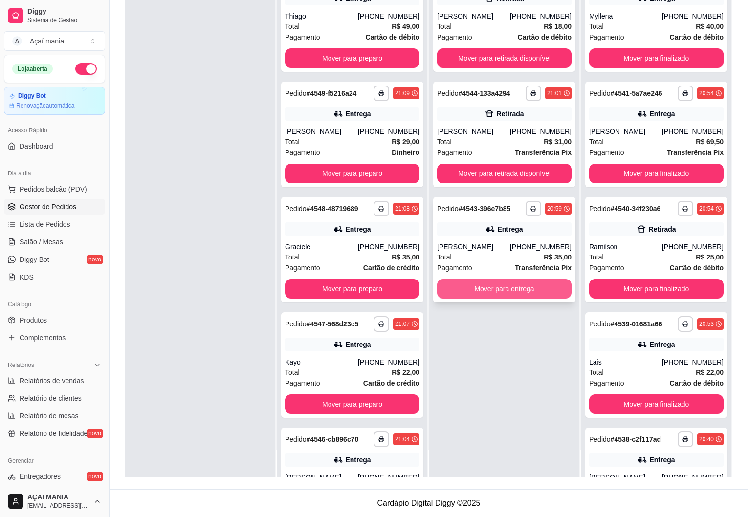
click at [484, 290] on button "Mover para entrega" at bounding box center [504, 289] width 134 height 20
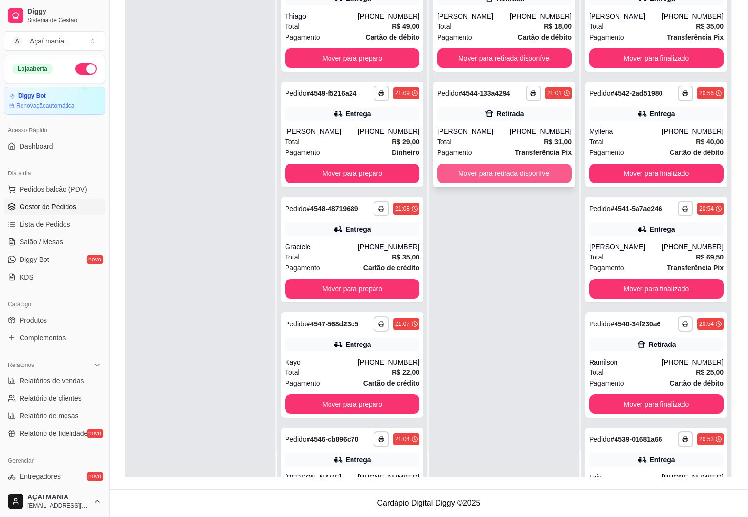
click at [481, 176] on button "Mover para retirada disponível" at bounding box center [504, 174] width 134 height 20
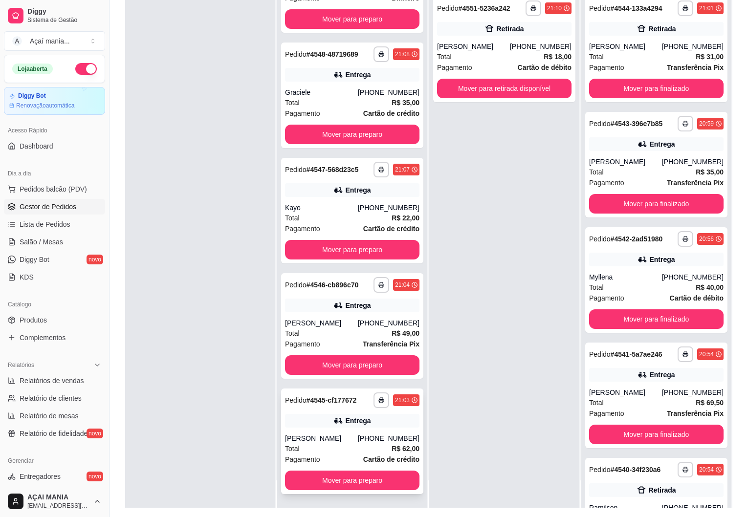
scroll to position [149, 0]
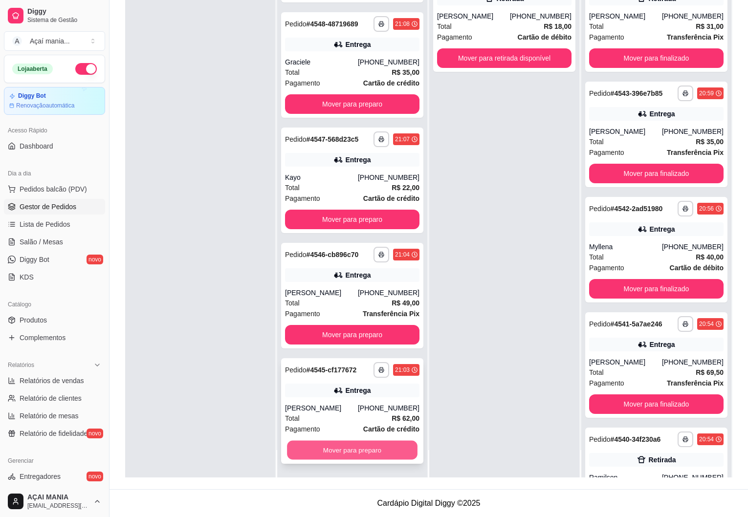
click at [354, 450] on button "Mover para preparo" at bounding box center [352, 450] width 131 height 19
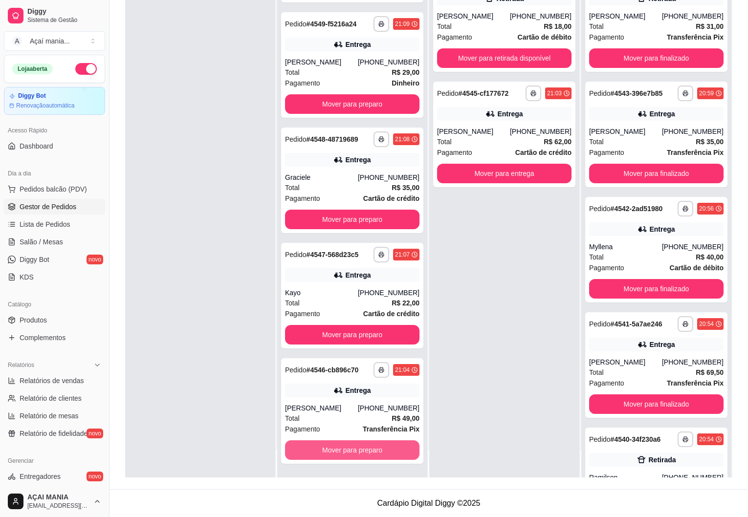
scroll to position [69, 0]
click at [354, 450] on button "Mover para preparo" at bounding box center [352, 451] width 134 height 20
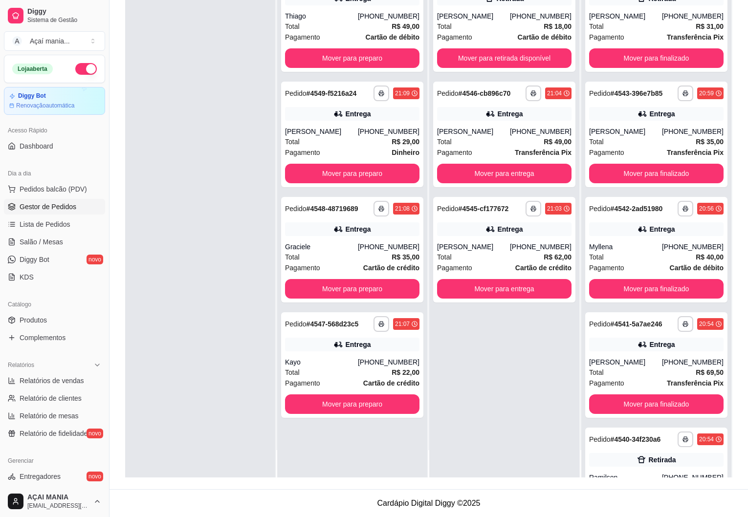
scroll to position [0, 0]
click at [350, 408] on button "Mover para preparo" at bounding box center [352, 405] width 134 height 20
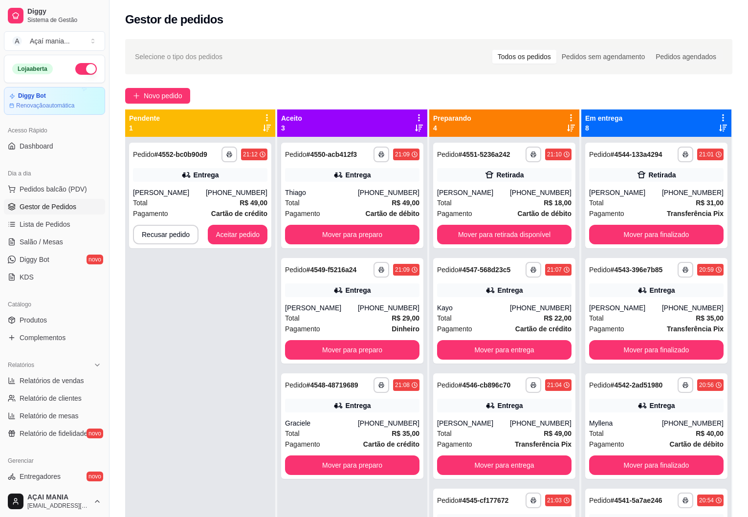
click at [149, 402] on div "**********" at bounding box center [200, 395] width 150 height 517
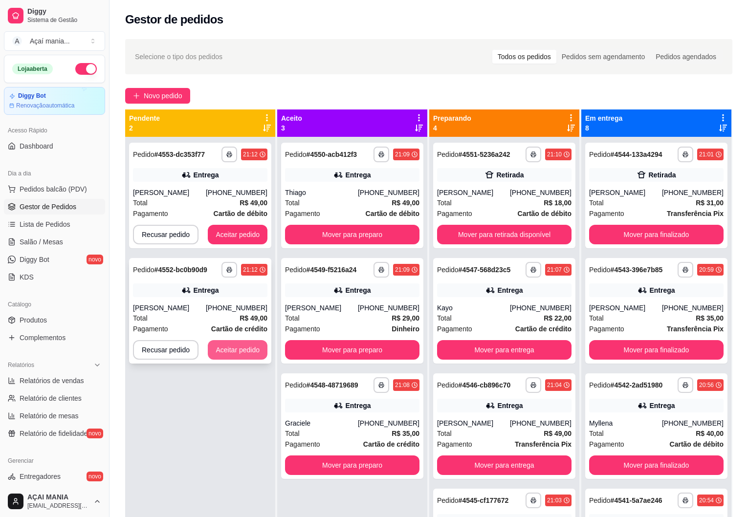
click at [233, 345] on button "Aceitar pedido" at bounding box center [238, 350] width 60 height 20
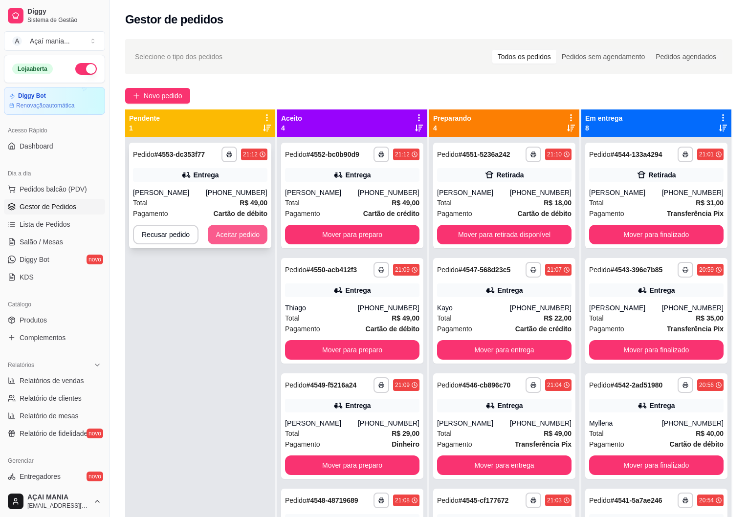
click at [255, 234] on button "Aceitar pedido" at bounding box center [238, 235] width 60 height 20
click at [241, 232] on button "Aceitar pedido" at bounding box center [238, 234] width 58 height 19
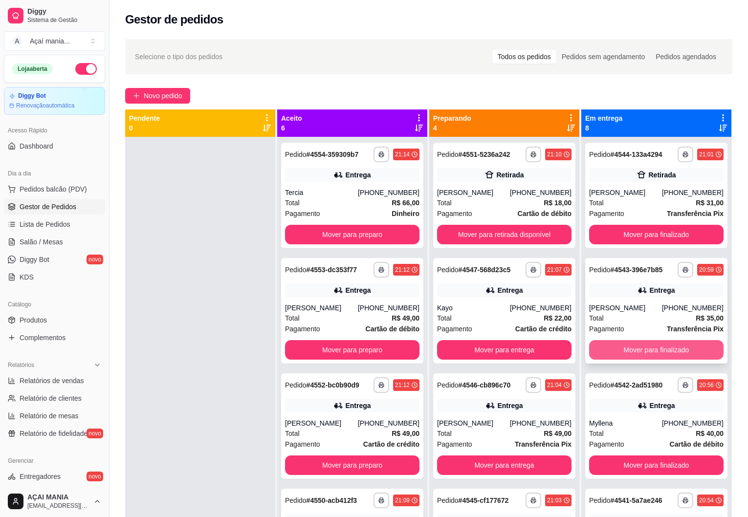
click at [601, 355] on button "Mover para finalizado" at bounding box center [656, 350] width 134 height 20
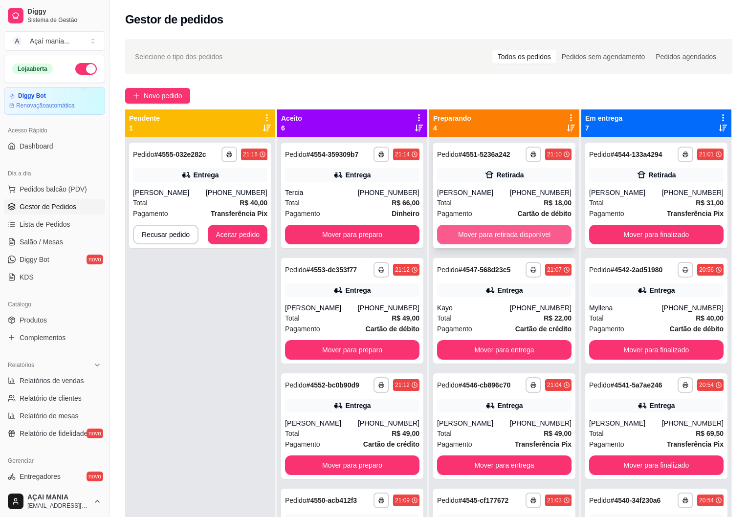
click at [543, 236] on button "Mover para retirada disponível" at bounding box center [504, 235] width 134 height 20
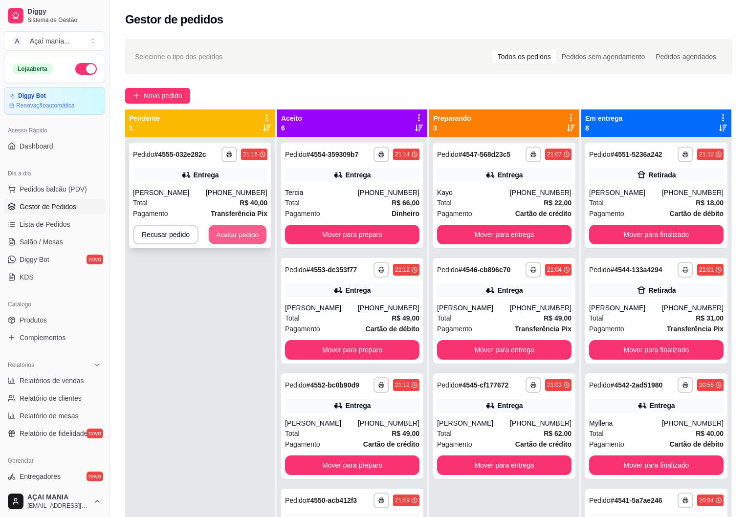
click at [248, 238] on button "Aceitar pedido" at bounding box center [238, 234] width 58 height 19
click at [232, 227] on button "Aceitar pedido" at bounding box center [238, 234] width 58 height 19
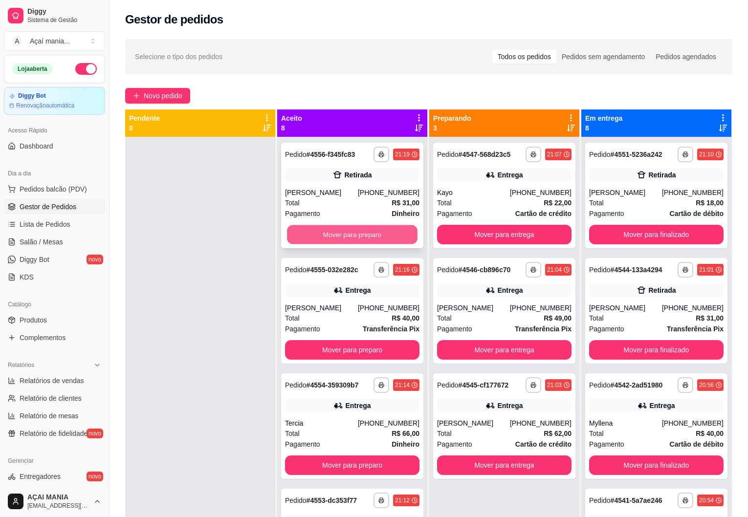
click at [355, 230] on button "Mover para preparo" at bounding box center [352, 234] width 131 height 19
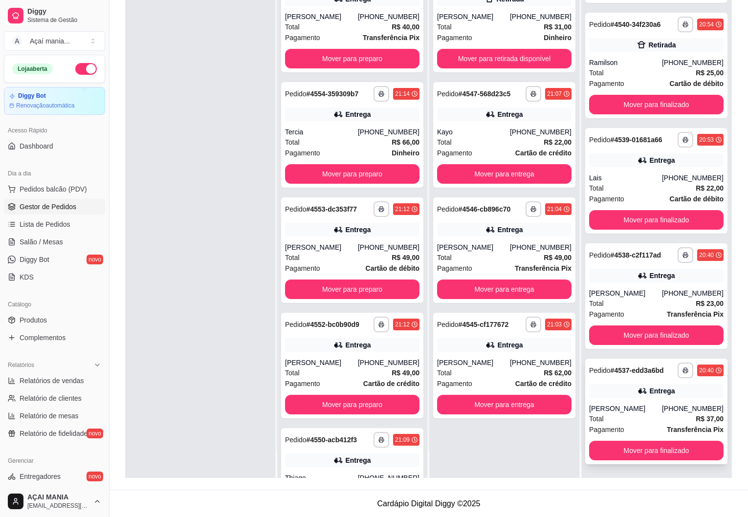
scroll to position [149, 0]
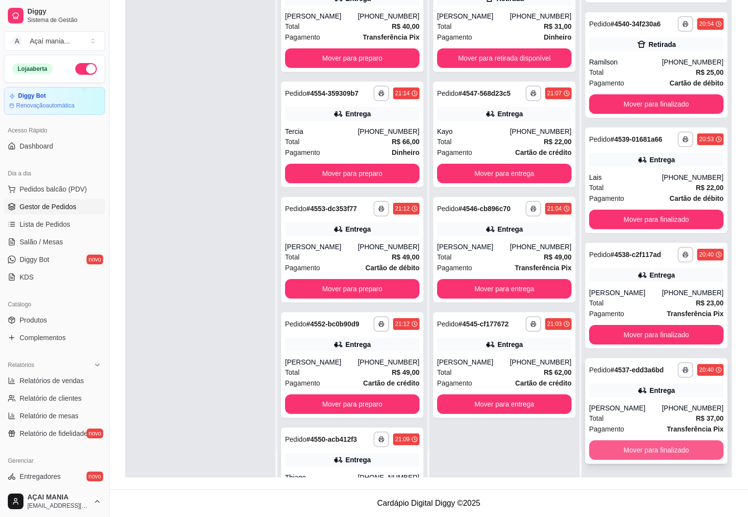
click at [660, 449] on button "Mover para finalizado" at bounding box center [656, 451] width 134 height 20
click at [659, 449] on button "Mover para finalizado" at bounding box center [656, 451] width 134 height 20
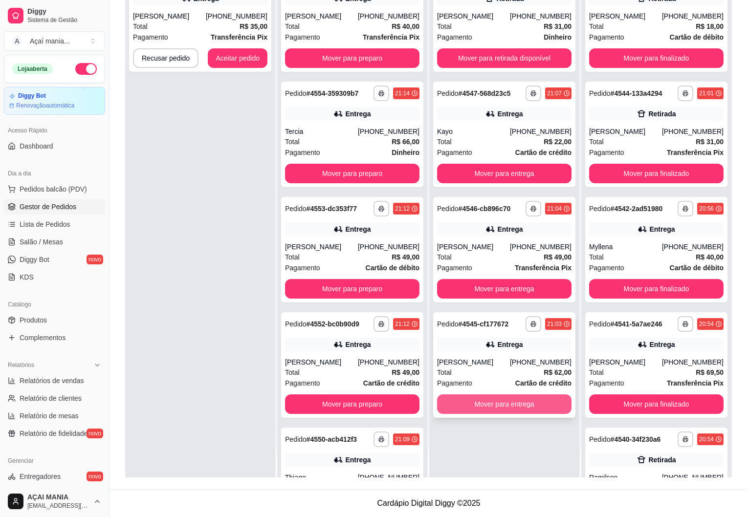
click at [497, 408] on button "Mover para entrega" at bounding box center [504, 405] width 134 height 20
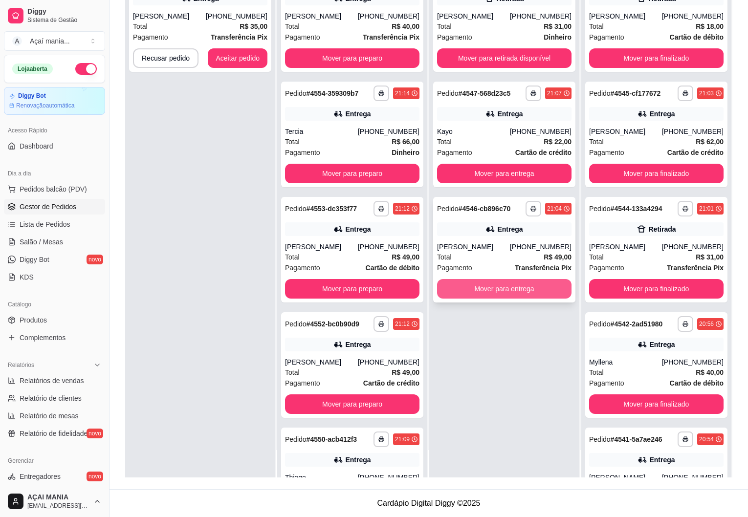
click at [486, 288] on button "Mover para entrega" at bounding box center [504, 289] width 134 height 20
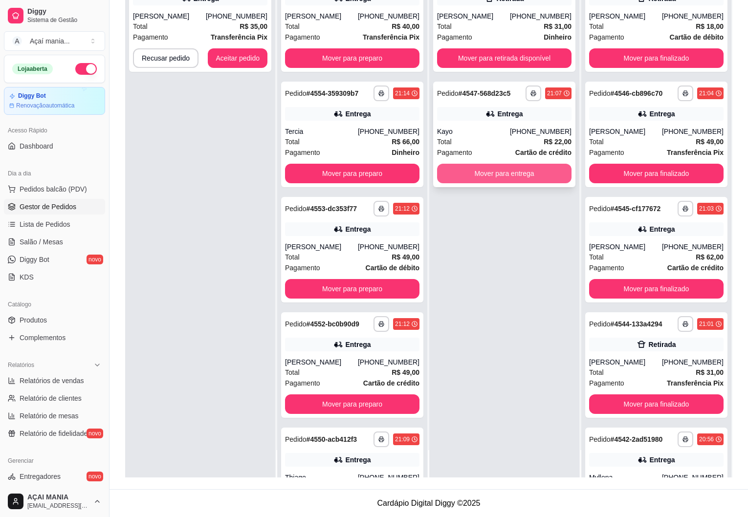
click at [503, 180] on button "Mover para entrega" at bounding box center [504, 174] width 134 height 20
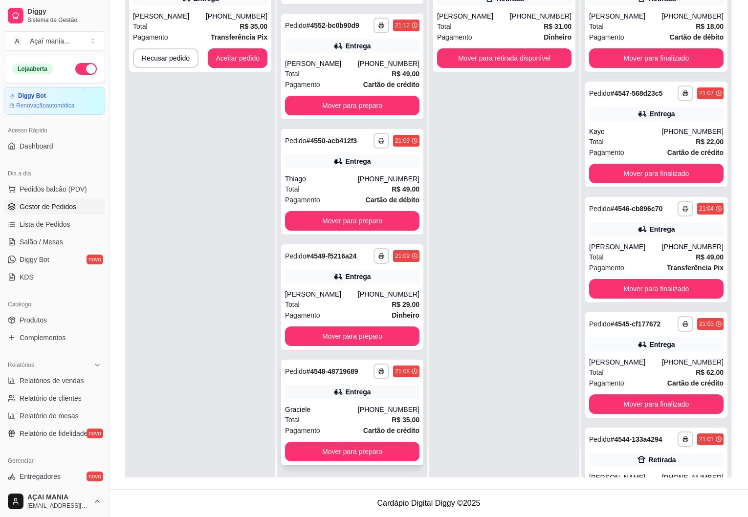
scroll to position [300, 0]
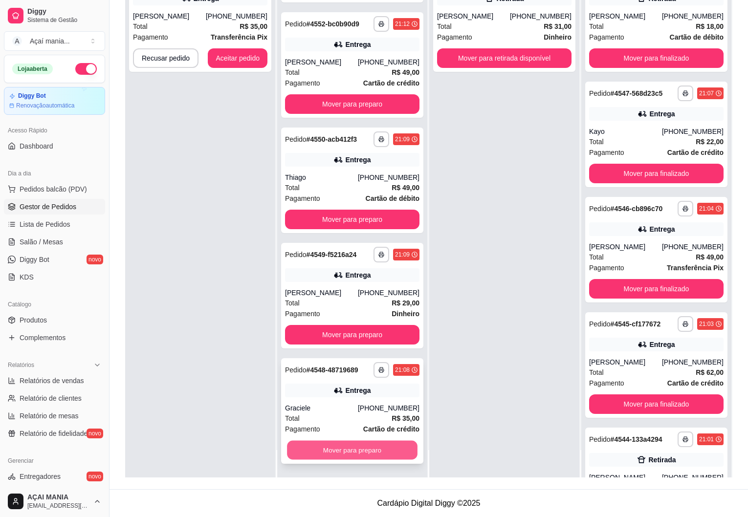
click at [349, 454] on button "Mover para preparo" at bounding box center [352, 450] width 131 height 19
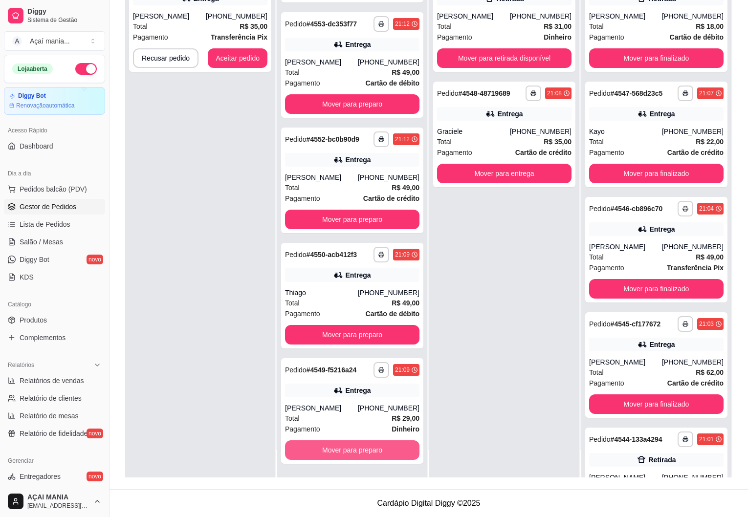
scroll to position [185, 0]
click at [349, 452] on button "Mover para preparo" at bounding box center [352, 451] width 134 height 20
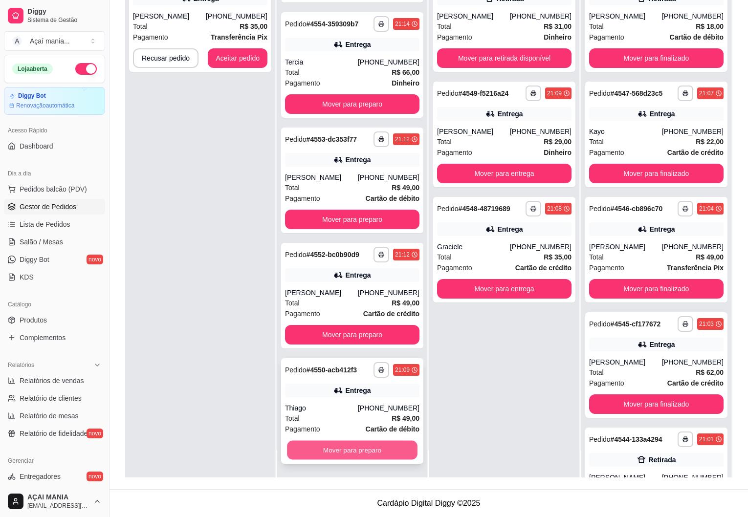
click at [343, 447] on button "Mover para preparo" at bounding box center [352, 450] width 131 height 19
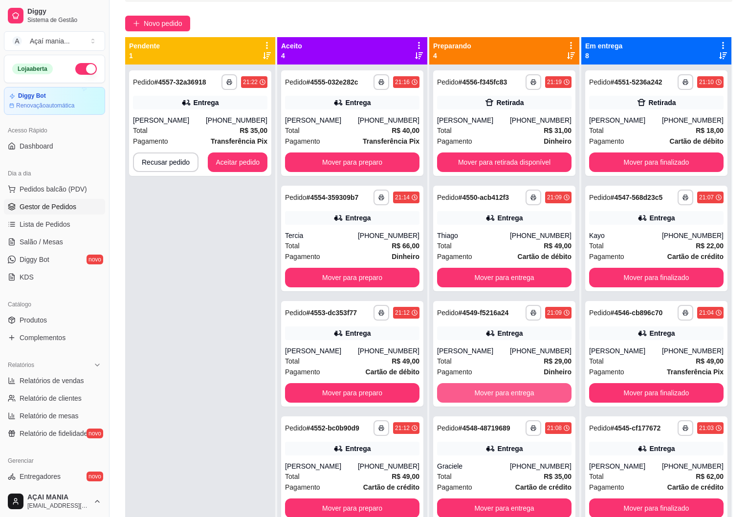
scroll to position [0, 0]
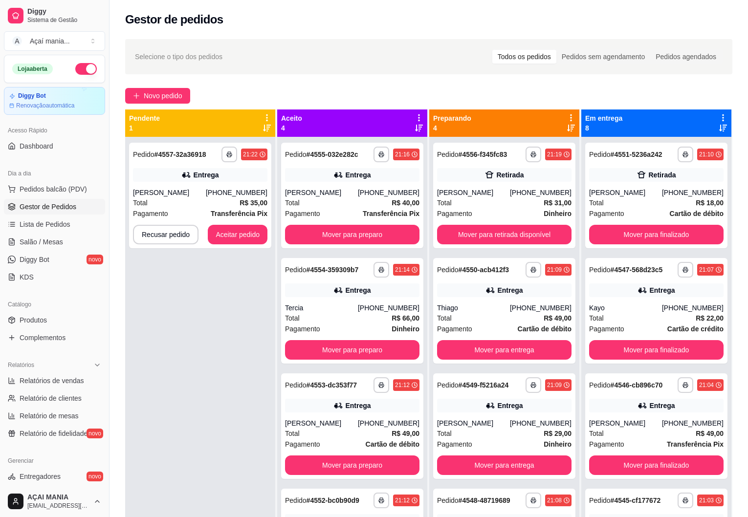
click at [252, 344] on div "**********" at bounding box center [200, 395] width 150 height 517
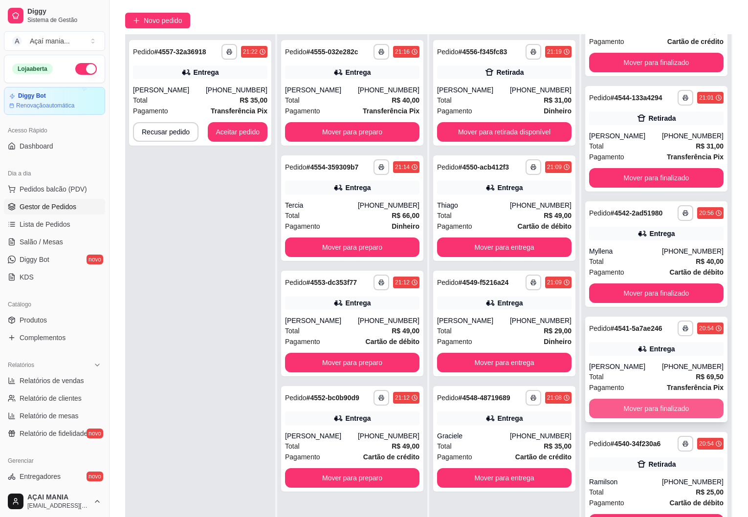
scroll to position [149, 0]
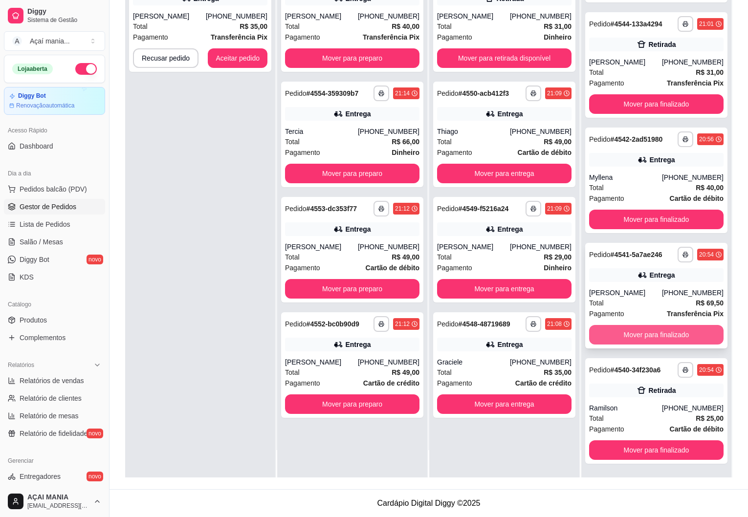
click at [641, 337] on button "Mover para finalizado" at bounding box center [656, 335] width 134 height 20
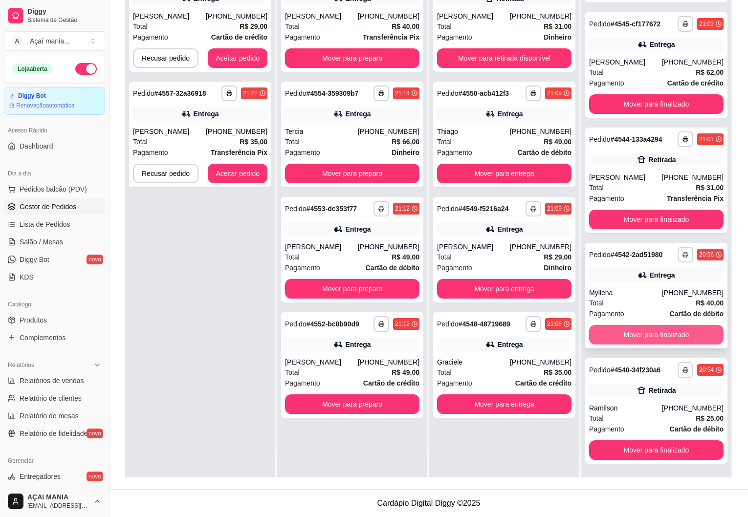
click at [641, 336] on button "Mover para finalizado" at bounding box center [656, 335] width 134 height 20
click at [641, 332] on button "Mover para finalizado" at bounding box center [656, 335] width 134 height 20
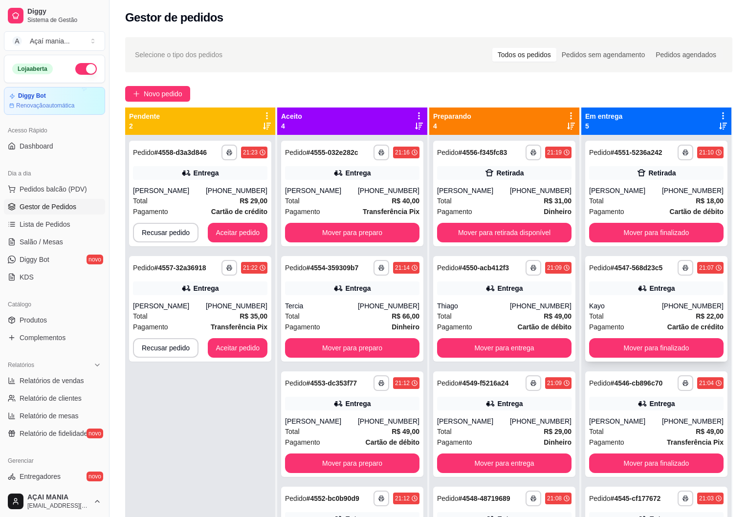
scroll to position [0, 0]
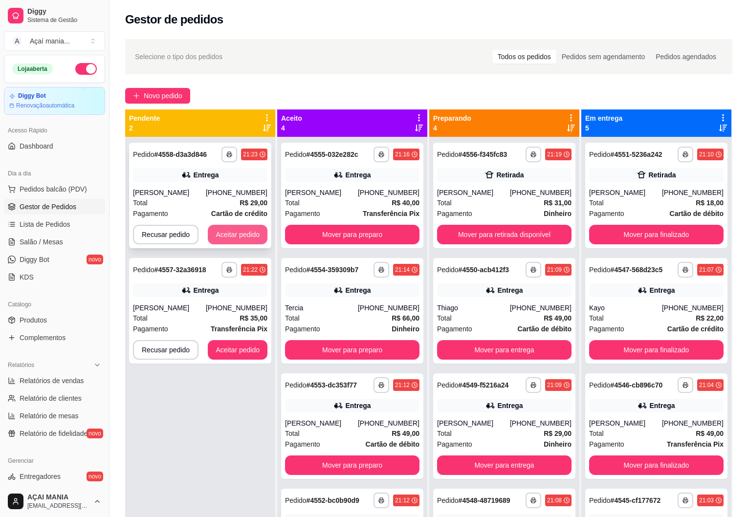
click at [237, 232] on button "Aceitar pedido" at bounding box center [238, 235] width 60 height 20
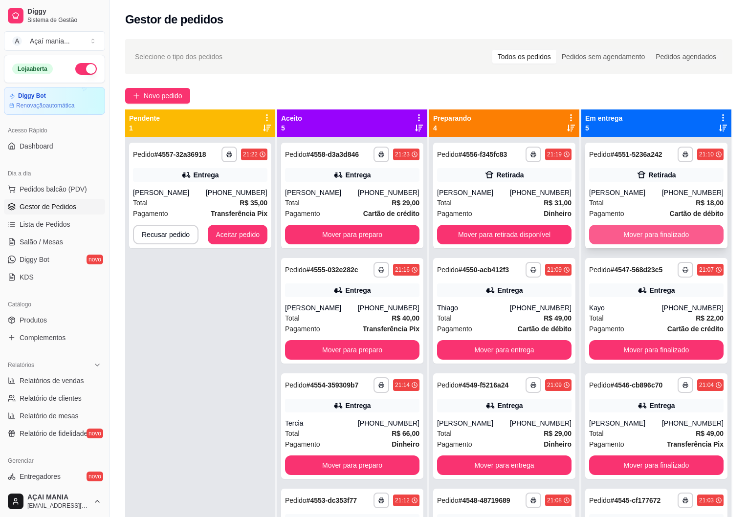
click at [672, 239] on button "Mover para finalizado" at bounding box center [656, 235] width 134 height 20
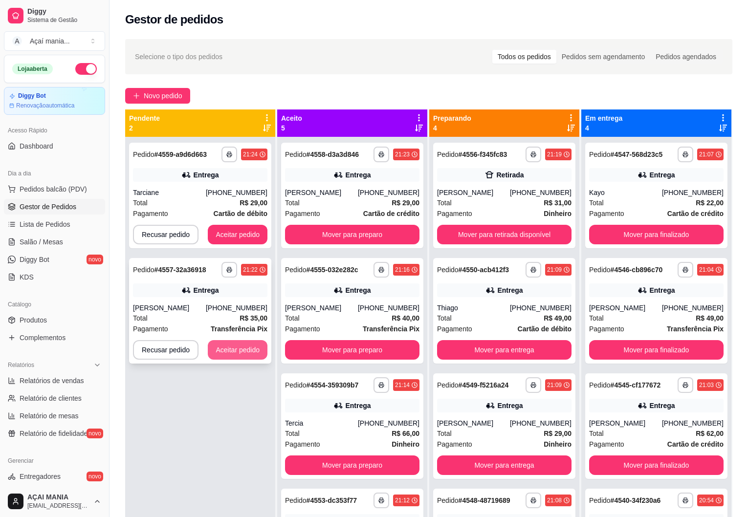
click at [231, 349] on button "Aceitar pedido" at bounding box center [238, 350] width 60 height 20
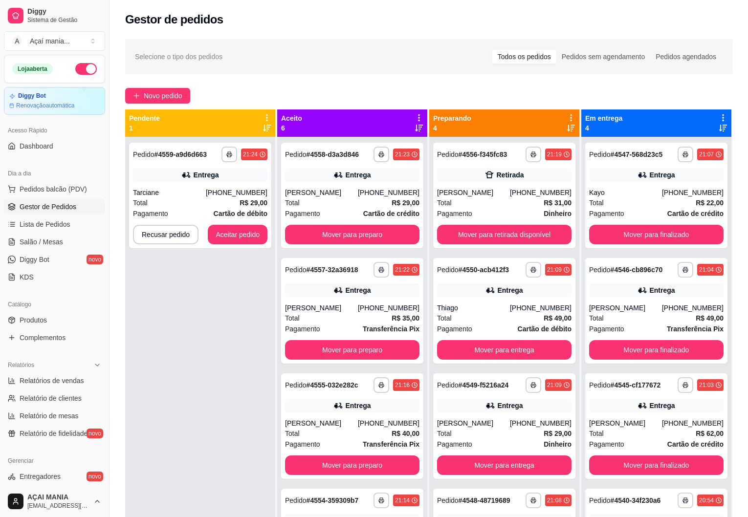
drag, startPoint x: 246, startPoint y: 361, endPoint x: 237, endPoint y: 361, distance: 8.8
click at [245, 361] on div "**********" at bounding box center [200, 395] width 150 height 517
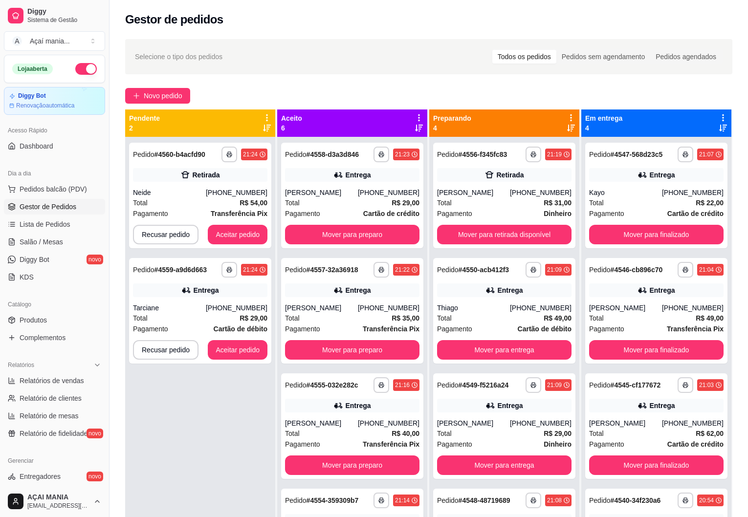
click at [191, 417] on div "**********" at bounding box center [200, 395] width 150 height 517
click at [243, 351] on button "Aceitar pedido" at bounding box center [238, 350] width 60 height 20
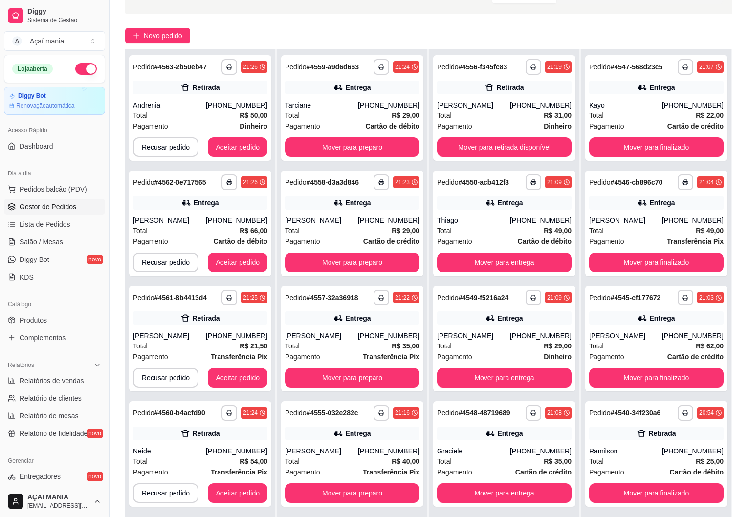
scroll to position [149, 0]
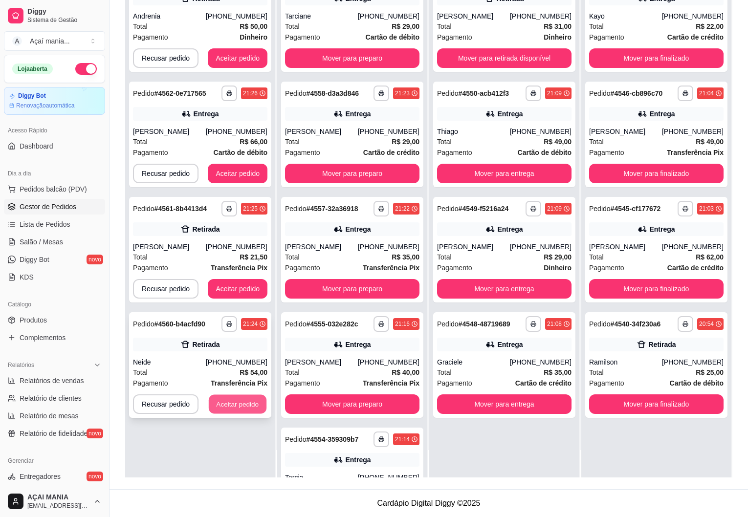
click at [233, 408] on button "Aceitar pedido" at bounding box center [238, 404] width 58 height 19
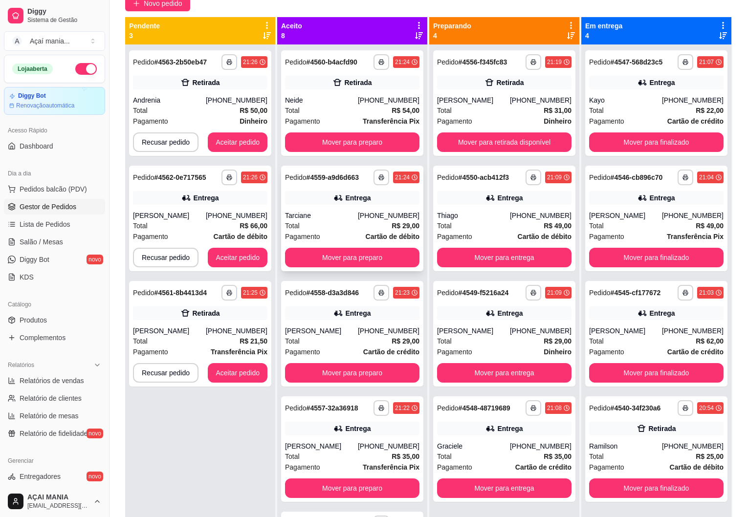
scroll to position [0, 0]
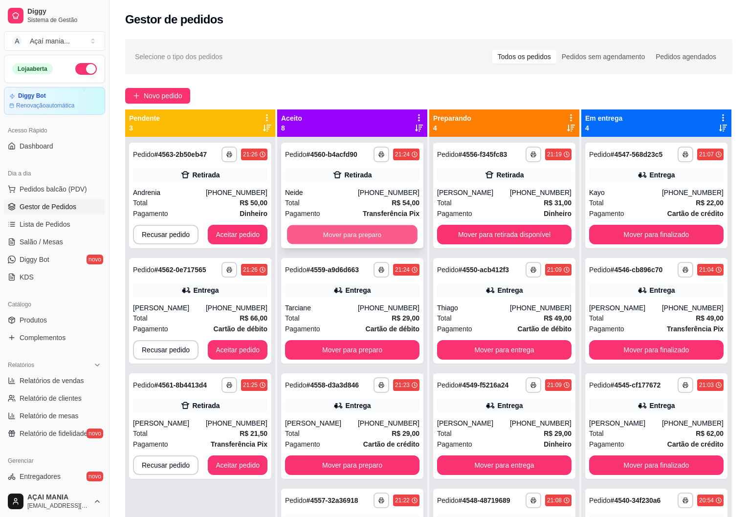
click at [330, 230] on button "Mover para preparo" at bounding box center [352, 234] width 131 height 19
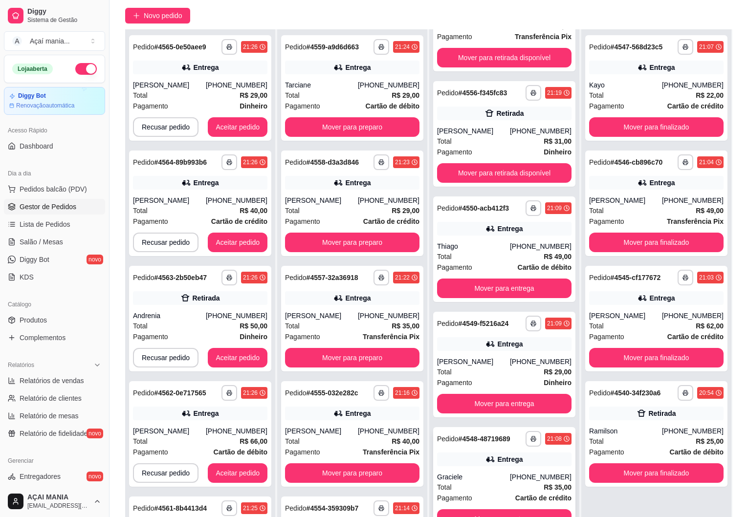
scroll to position [149, 0]
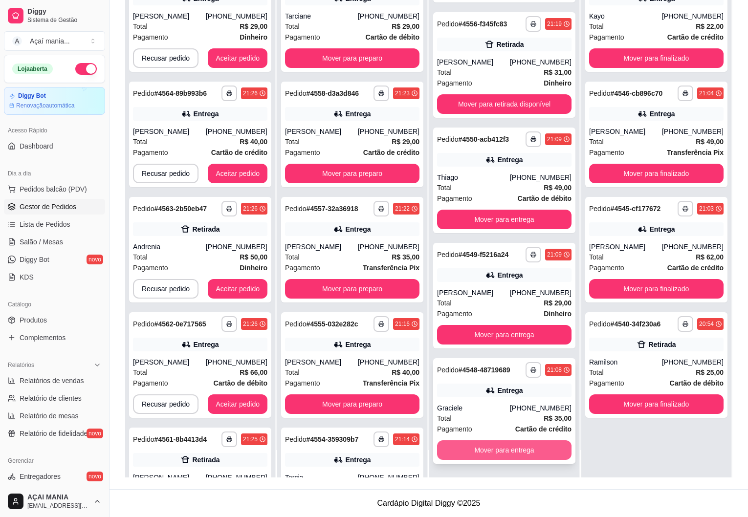
click at [489, 451] on button "Mover para entrega" at bounding box center [504, 451] width 134 height 20
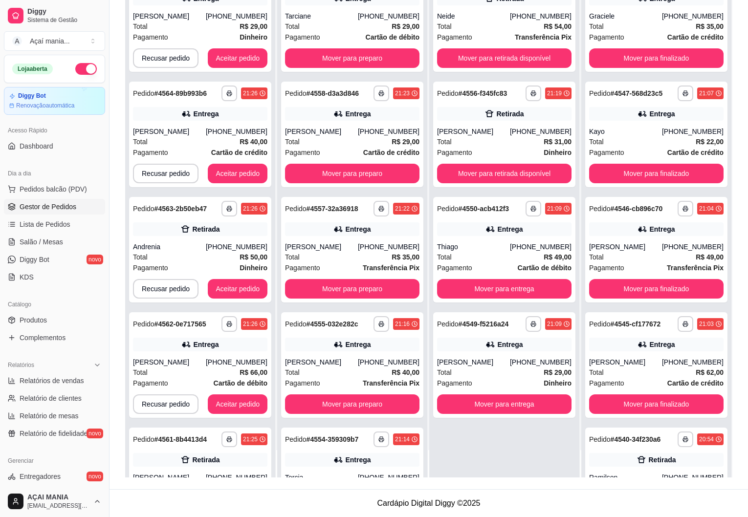
scroll to position [0, 0]
click at [492, 403] on button "Mover para entrega" at bounding box center [504, 405] width 134 height 20
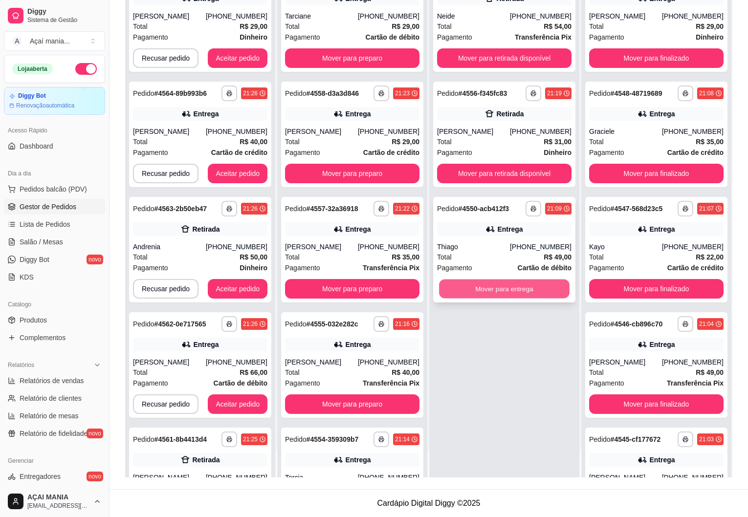
click at [490, 285] on button "Mover para entrega" at bounding box center [504, 289] width 131 height 19
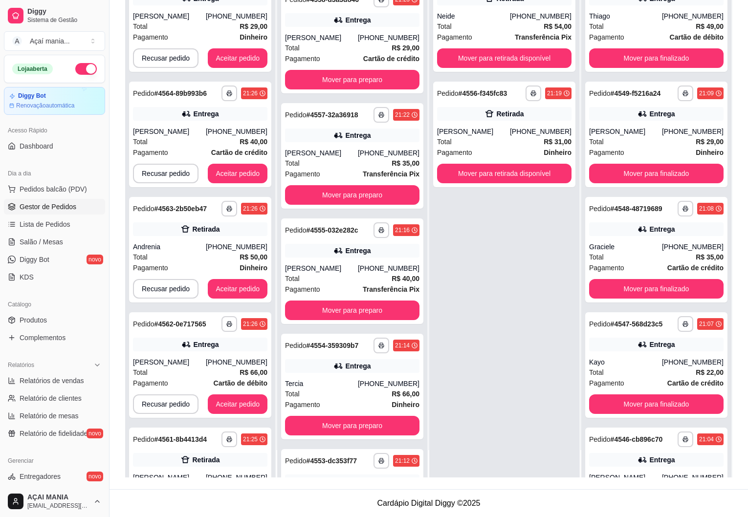
scroll to position [300, 0]
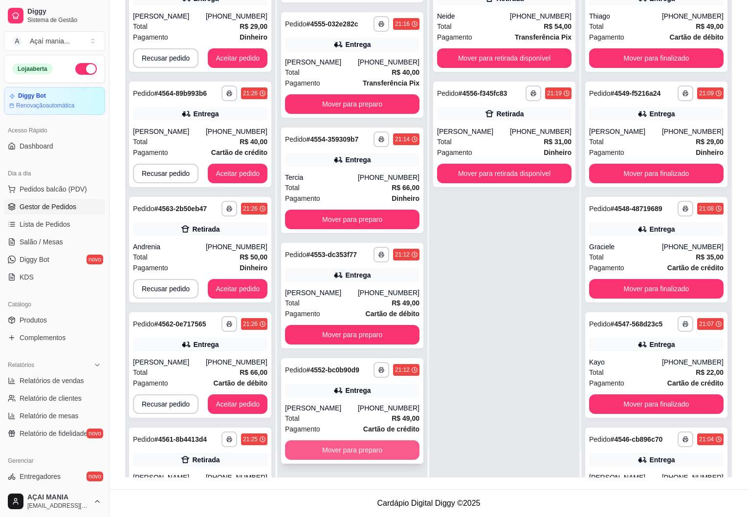
click at [317, 457] on button "Mover para preparo" at bounding box center [352, 451] width 134 height 20
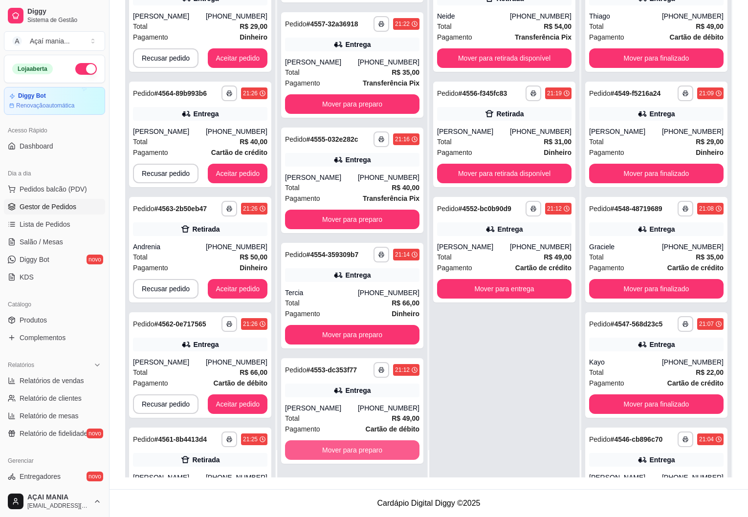
scroll to position [185, 0]
click at [314, 449] on button "Mover para preparo" at bounding box center [352, 451] width 134 height 20
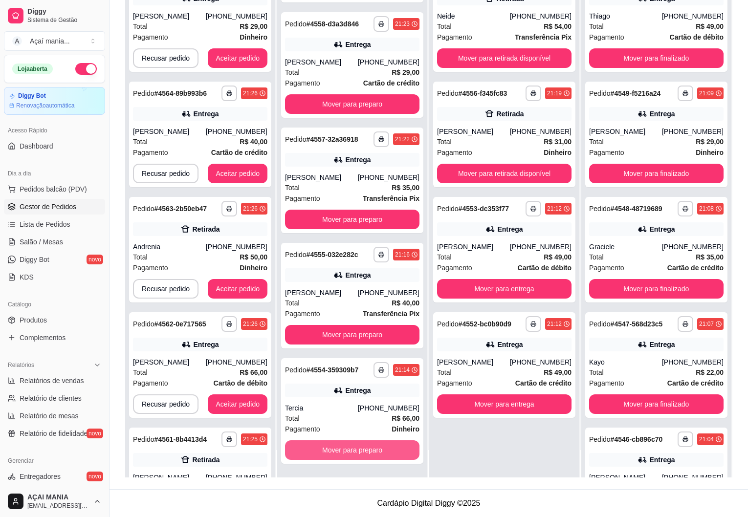
scroll to position [69, 0]
click at [314, 447] on button "Mover para preparo" at bounding box center [352, 451] width 134 height 20
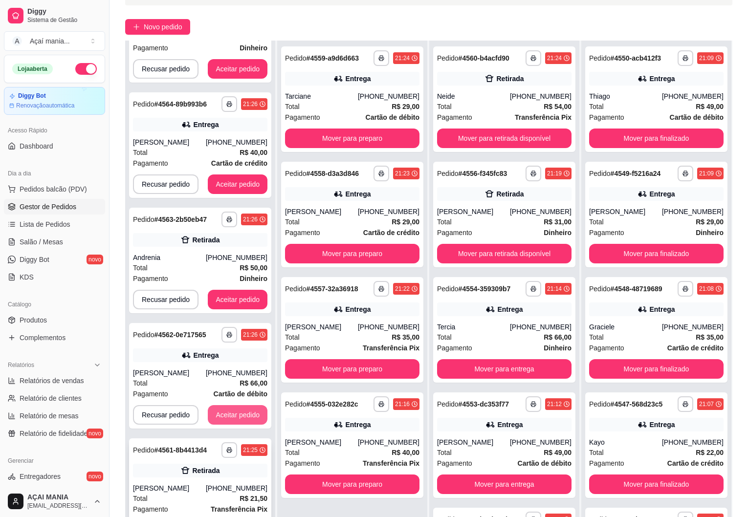
scroll to position [149, 0]
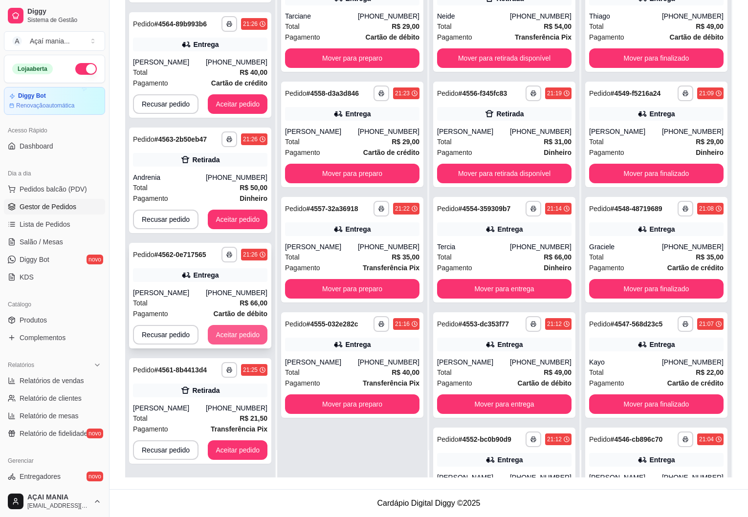
click at [226, 335] on button "Aceitar pedido" at bounding box center [238, 335] width 60 height 20
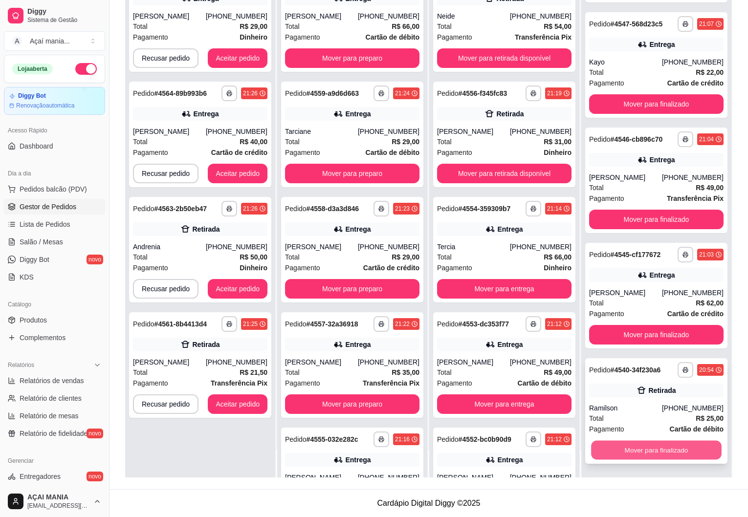
click at [630, 453] on button "Mover para finalizado" at bounding box center [656, 450] width 131 height 19
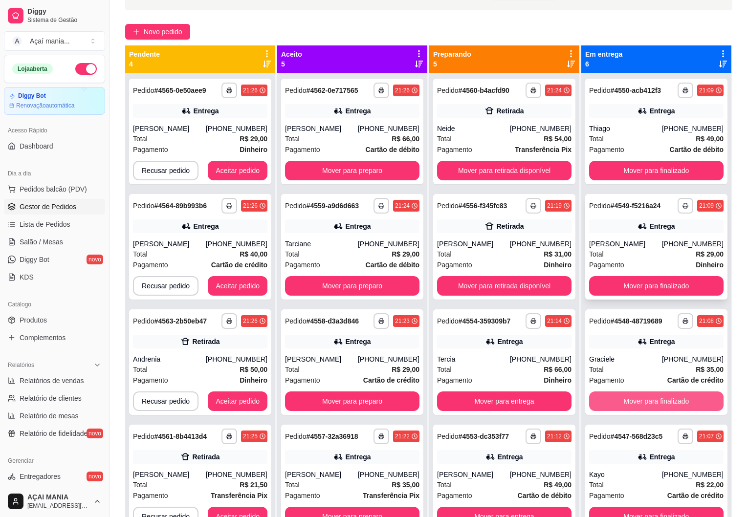
scroll to position [0, 0]
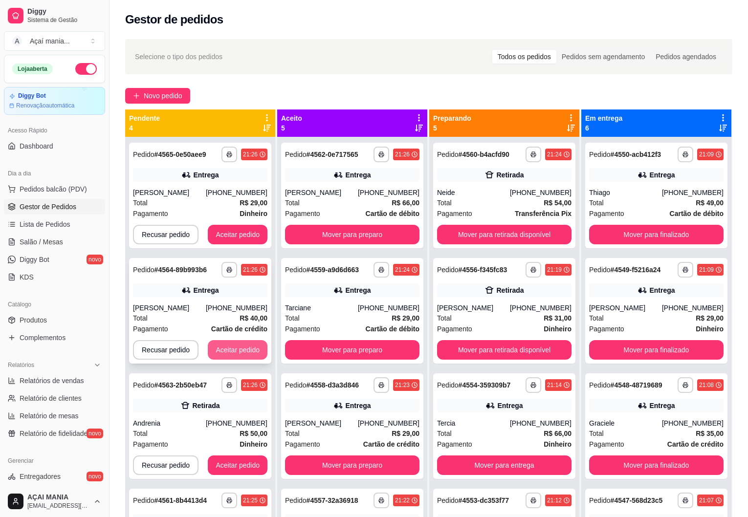
click at [240, 350] on button "Aceitar pedido" at bounding box center [238, 350] width 60 height 20
click at [239, 351] on button "Aceitar pedido" at bounding box center [238, 350] width 60 height 20
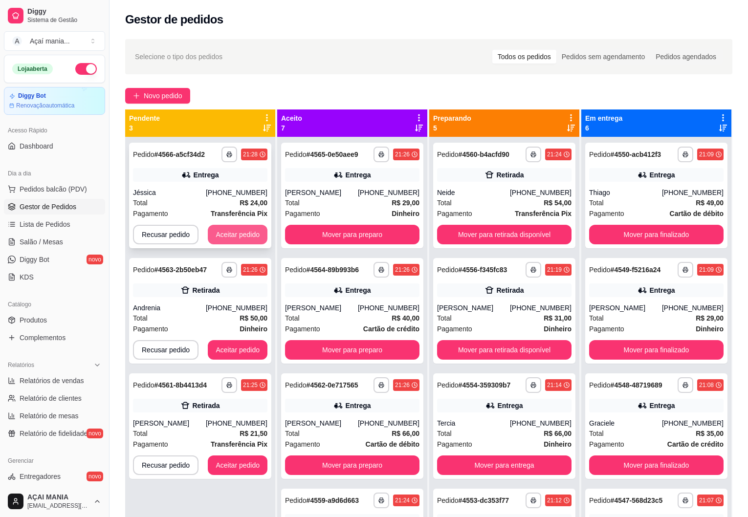
click at [235, 234] on button "Aceitar pedido" at bounding box center [238, 235] width 60 height 20
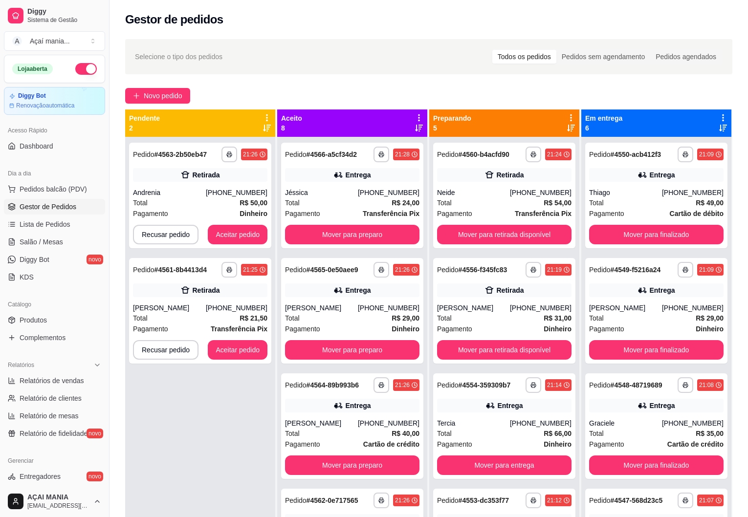
click at [199, 418] on div "**********" at bounding box center [200, 395] width 150 height 517
click at [241, 353] on button "Aceitar pedido" at bounding box center [238, 350] width 60 height 20
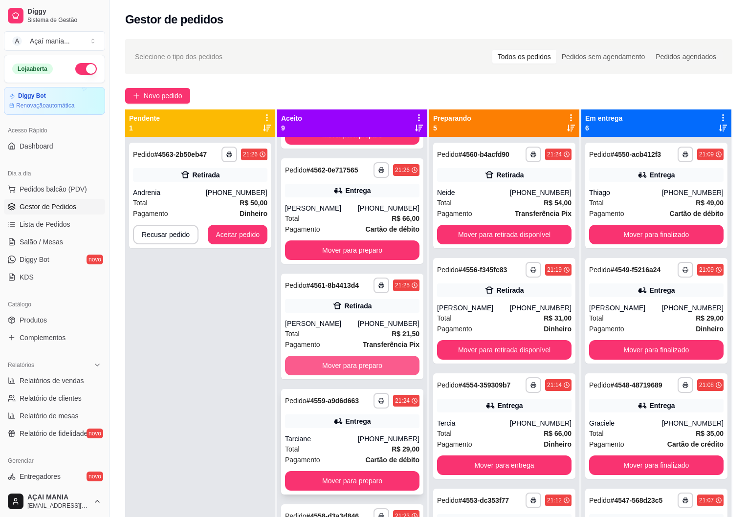
scroll to position [342, 0]
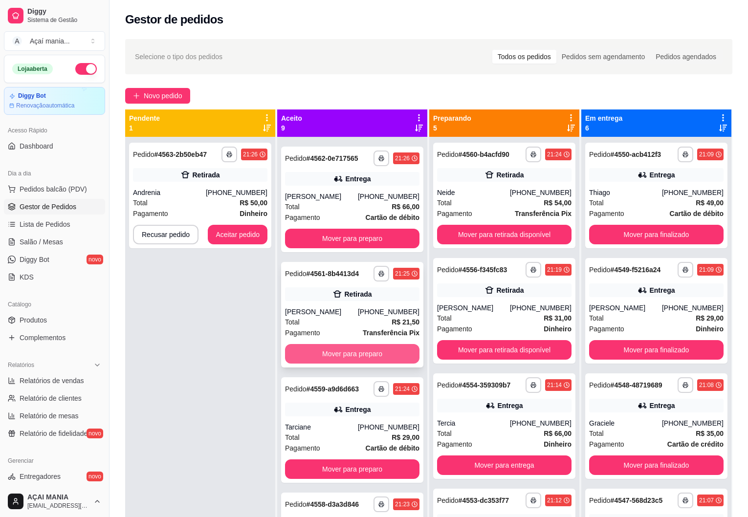
click at [355, 357] on button "Mover para preparo" at bounding box center [352, 354] width 134 height 20
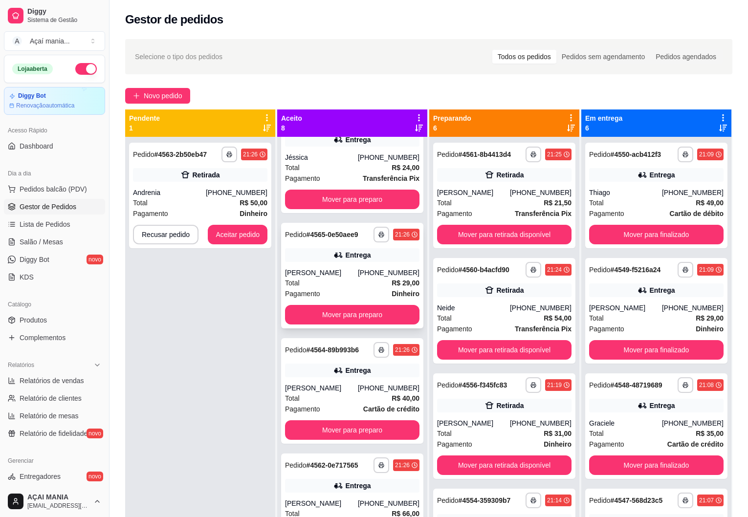
scroll to position [0, 0]
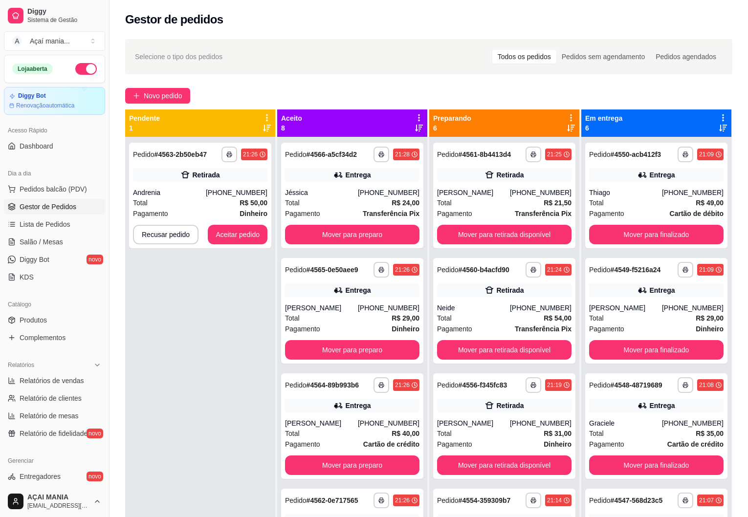
click at [189, 329] on div "**********" at bounding box center [200, 395] width 150 height 517
click at [181, 181] on div "Retirada" at bounding box center [200, 175] width 134 height 14
click at [223, 150] on button "button" at bounding box center [229, 154] width 15 height 15
click at [201, 193] on button "IMPRESSORA" at bounding box center [201, 189] width 71 height 16
click at [177, 364] on div "**********" at bounding box center [200, 395] width 150 height 517
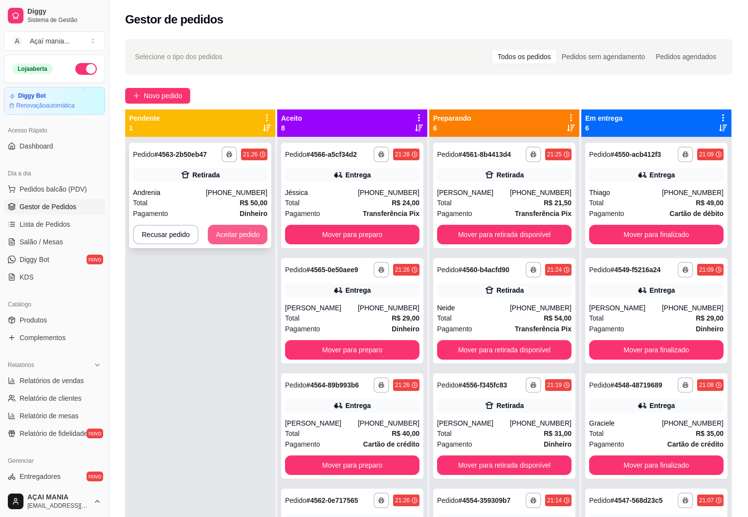
click at [225, 235] on button "Aceitar pedido" at bounding box center [238, 235] width 60 height 20
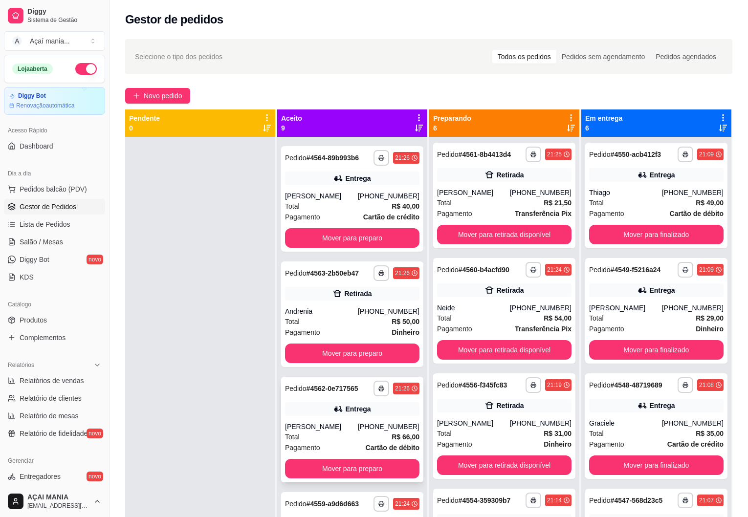
scroll to position [245, 0]
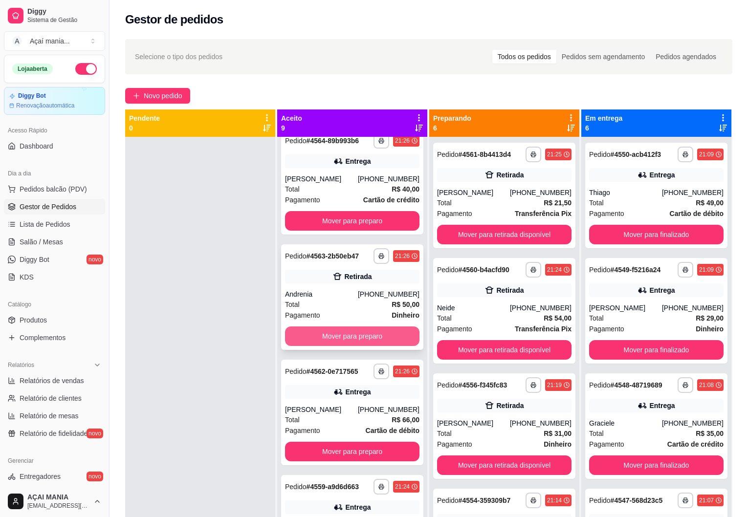
click at [356, 337] on button "Mover para preparo" at bounding box center [352, 337] width 134 height 20
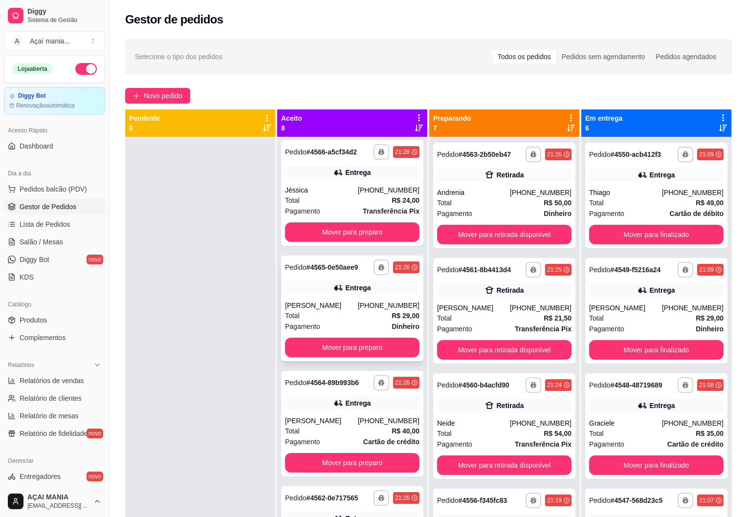
scroll to position [0, 0]
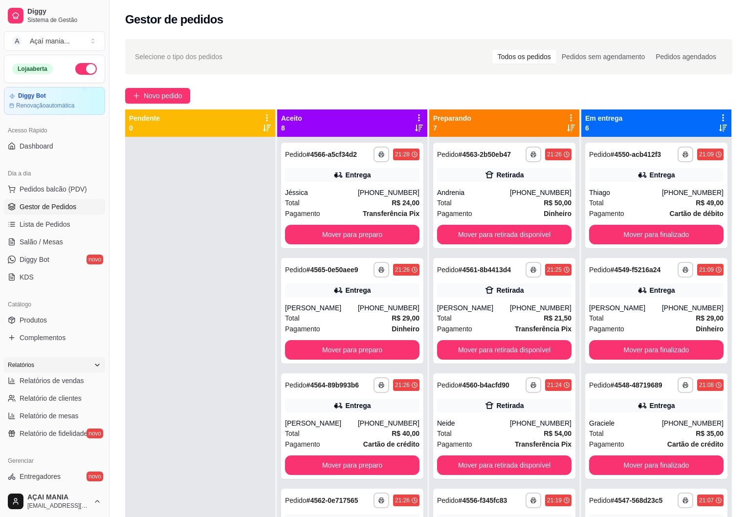
drag, startPoint x: 73, startPoint y: 372, endPoint x: 85, endPoint y: 372, distance: 11.7
click at [76, 371] on div "Relatórios" at bounding box center [54, 365] width 101 height 16
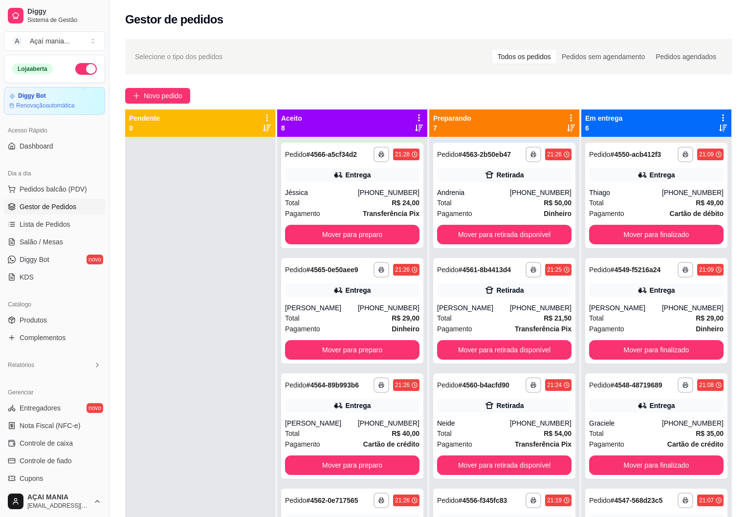
click at [177, 368] on div at bounding box center [200, 395] width 150 height 517
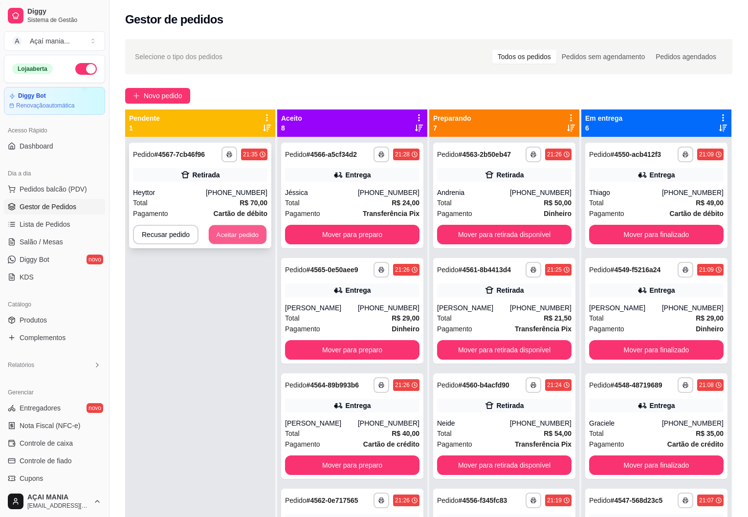
click at [220, 231] on button "Aceitar pedido" at bounding box center [238, 234] width 58 height 19
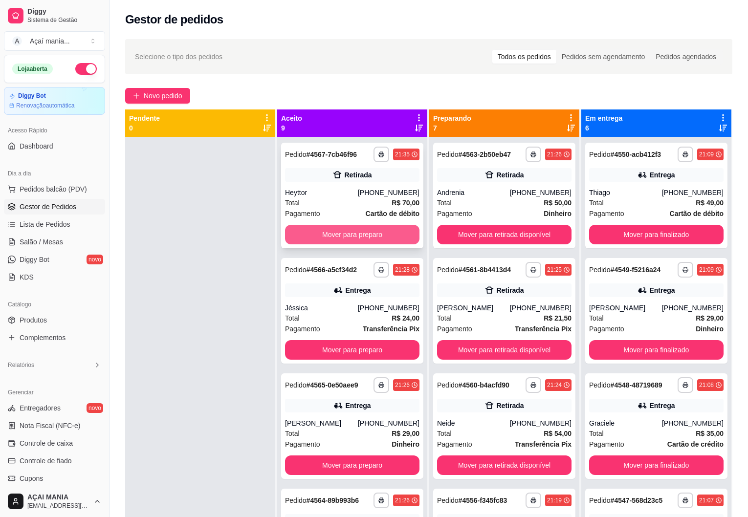
click at [335, 231] on button "Mover para preparo" at bounding box center [352, 235] width 134 height 20
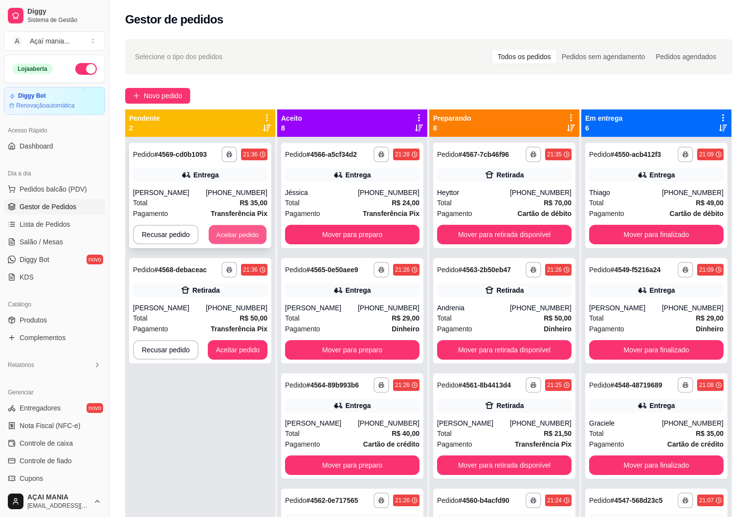
click at [220, 229] on button "Aceitar pedido" at bounding box center [238, 234] width 58 height 19
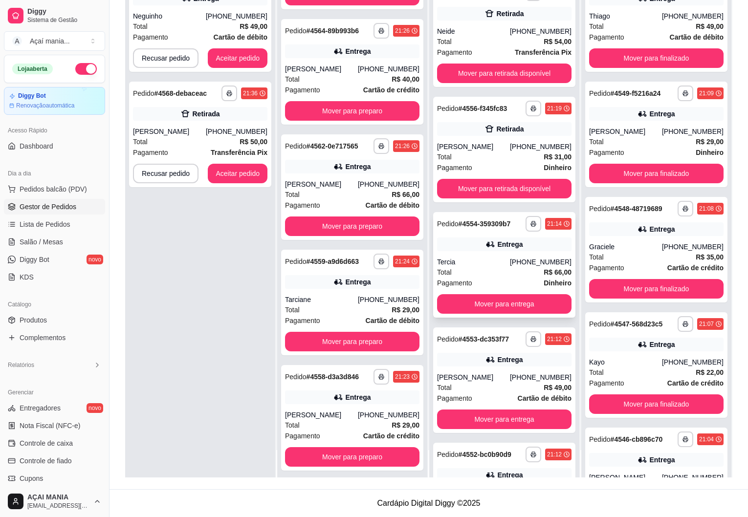
scroll to position [318, 0]
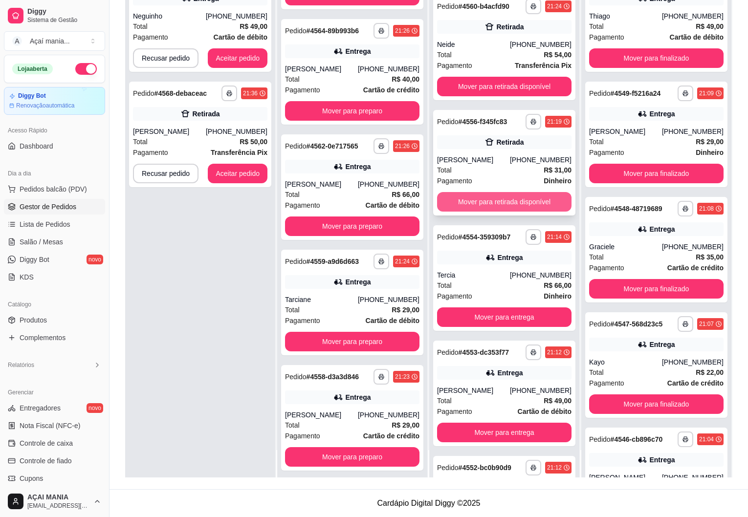
click at [493, 200] on button "Mover para retirada disponível" at bounding box center [504, 202] width 134 height 20
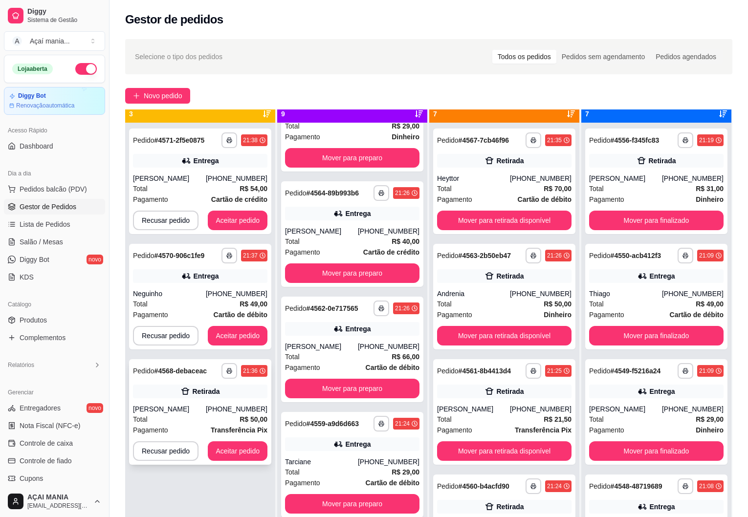
scroll to position [27, 0]
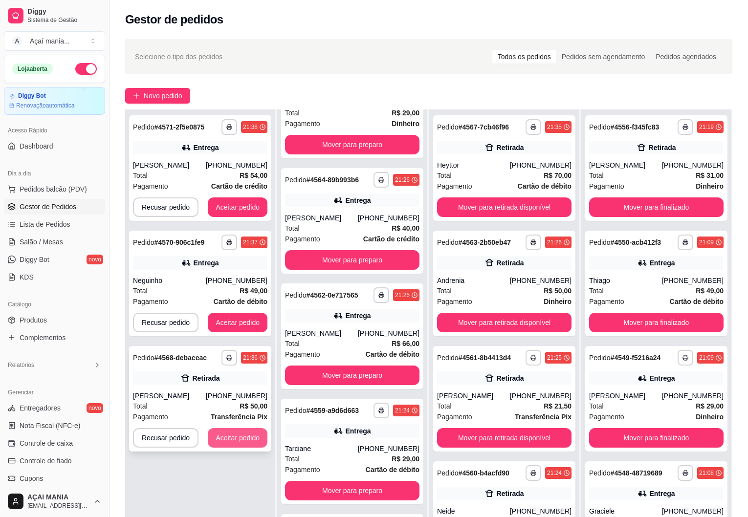
click at [236, 435] on button "Aceitar pedido" at bounding box center [238, 438] width 60 height 20
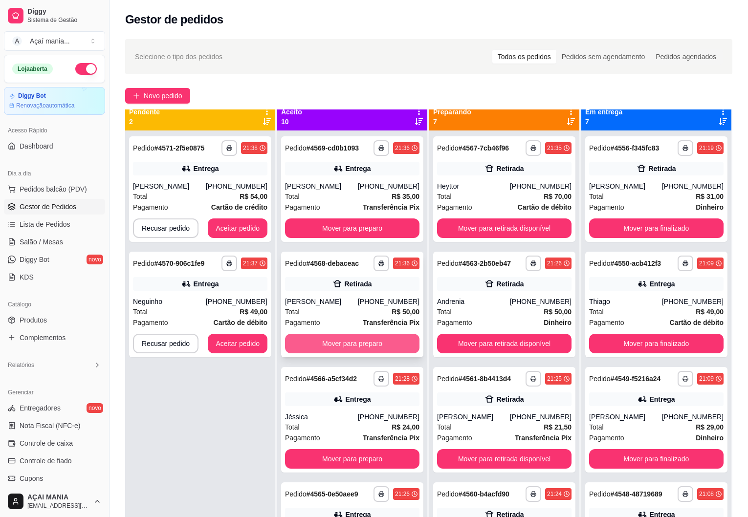
scroll to position [0, 0]
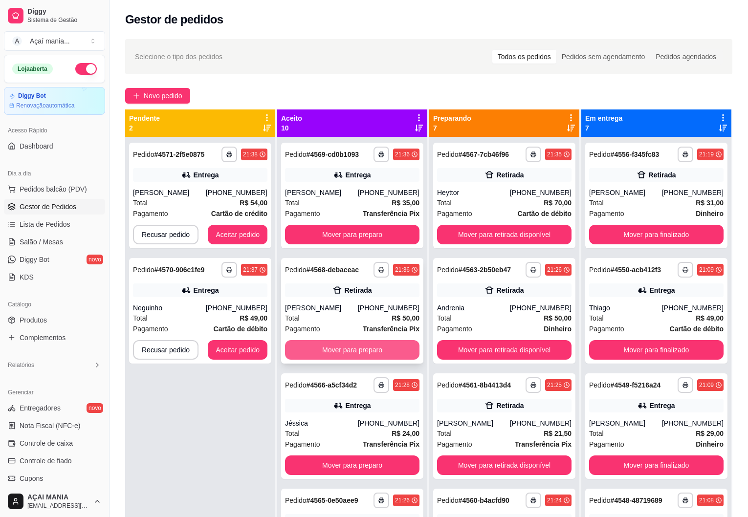
click at [347, 351] on button "Mover para preparo" at bounding box center [352, 350] width 134 height 20
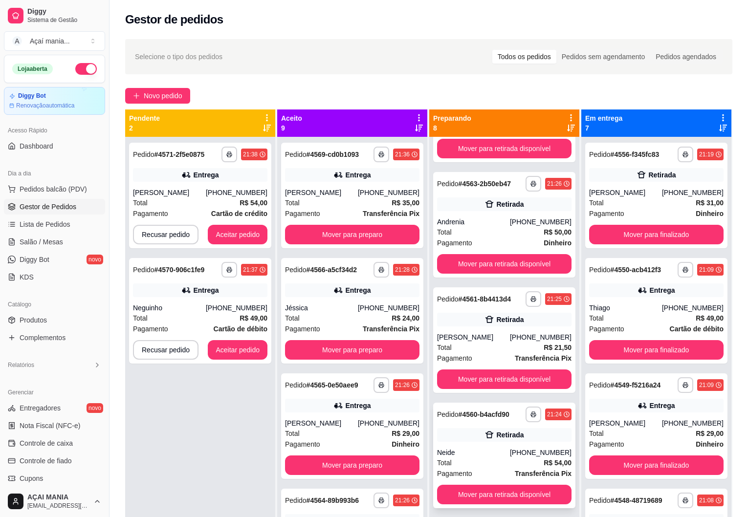
scroll to position [245, 0]
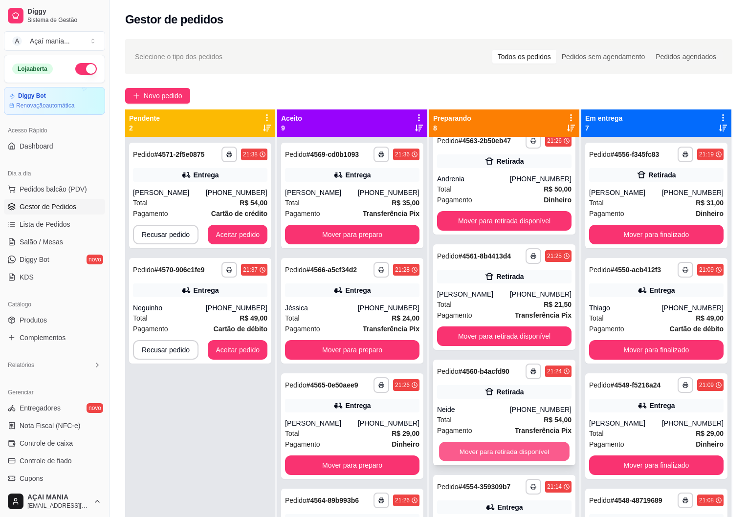
click at [491, 451] on button "Mover para retirada disponível" at bounding box center [504, 452] width 131 height 19
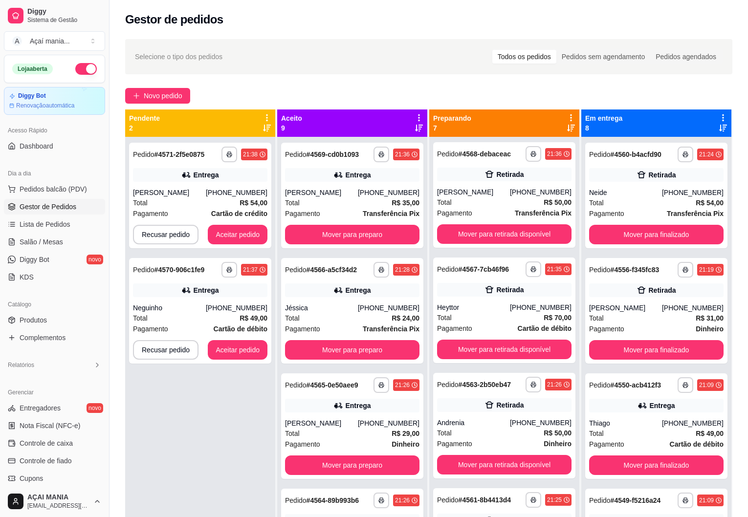
scroll to position [0, 0]
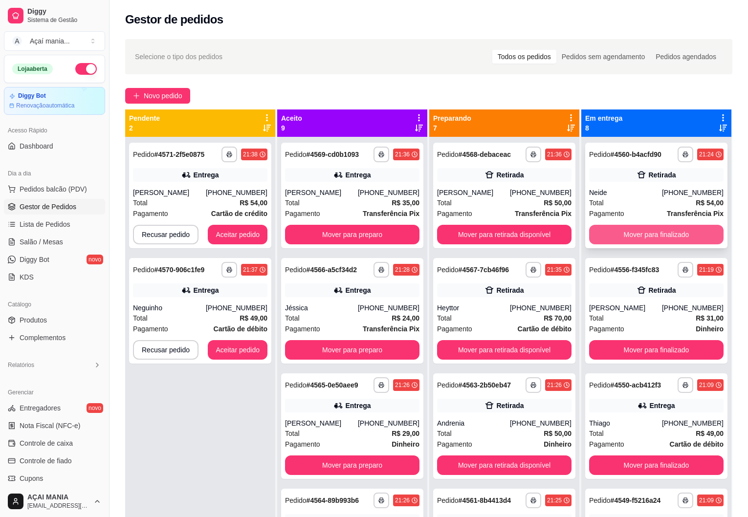
click at [644, 231] on button "Mover para finalizado" at bounding box center [656, 235] width 134 height 20
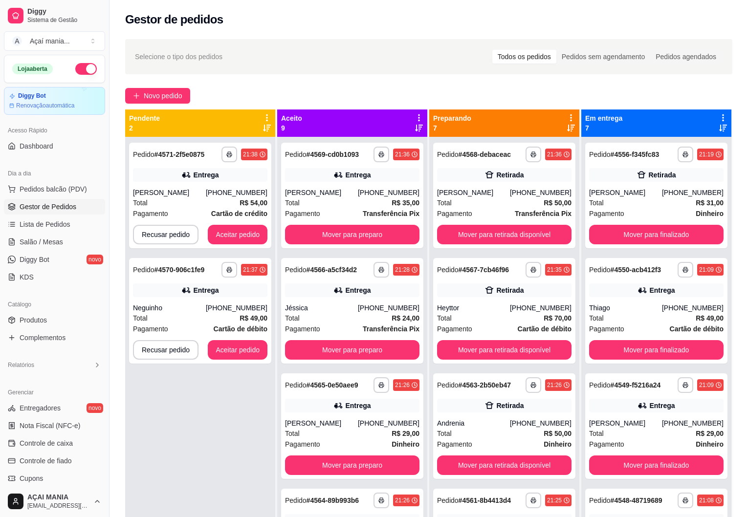
click at [173, 396] on div "**********" at bounding box center [200, 395] width 150 height 517
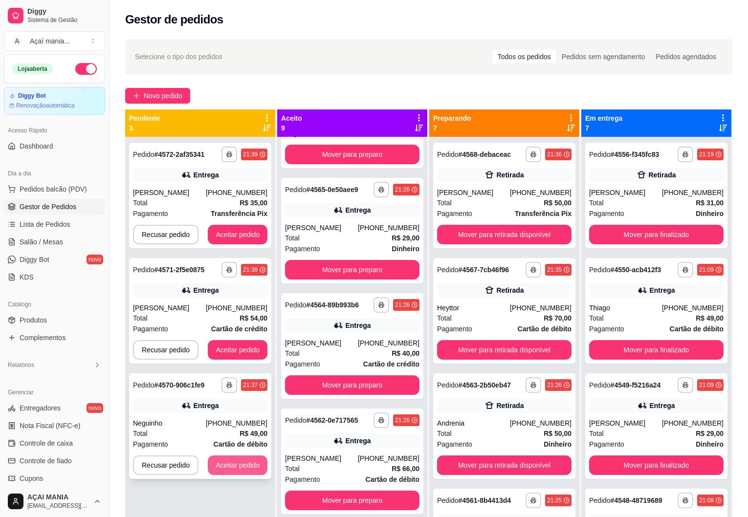
click at [245, 463] on button "Aceitar pedido" at bounding box center [238, 466] width 60 height 20
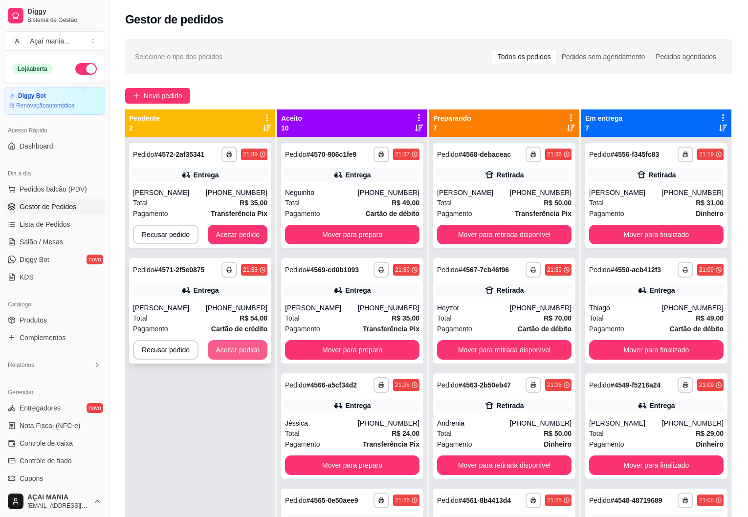
click at [232, 356] on button "Aceitar pedido" at bounding box center [238, 350] width 60 height 20
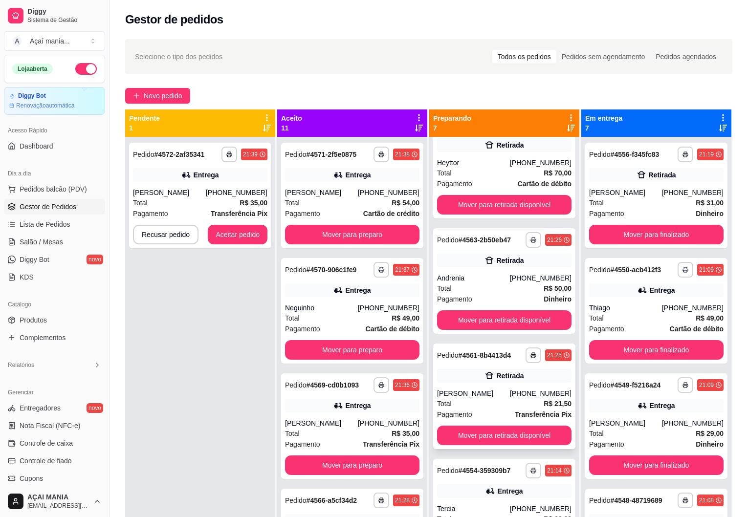
scroll to position [196, 0]
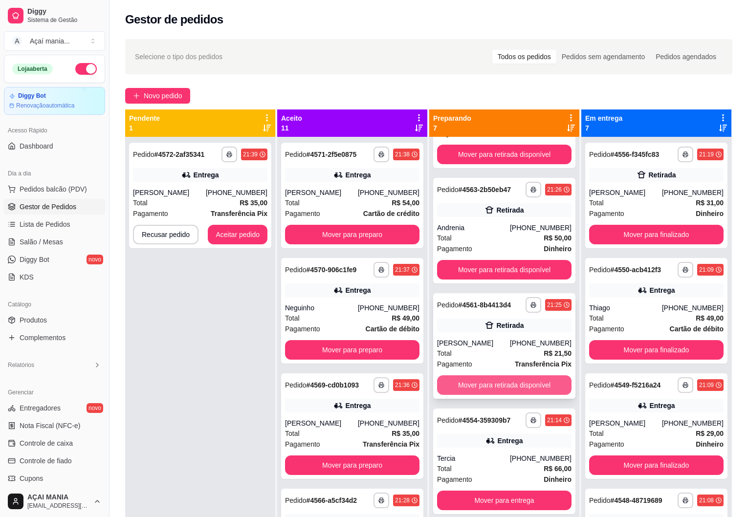
click at [485, 386] on button "Mover para retirada disponível" at bounding box center [504, 386] width 134 height 20
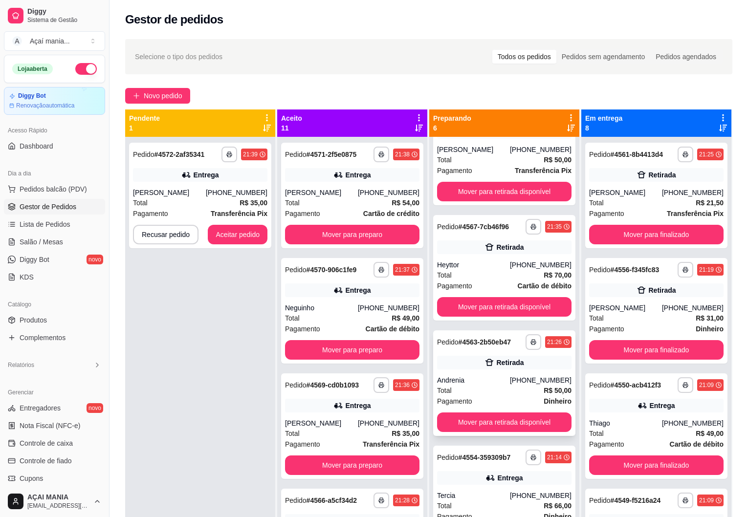
scroll to position [0, 0]
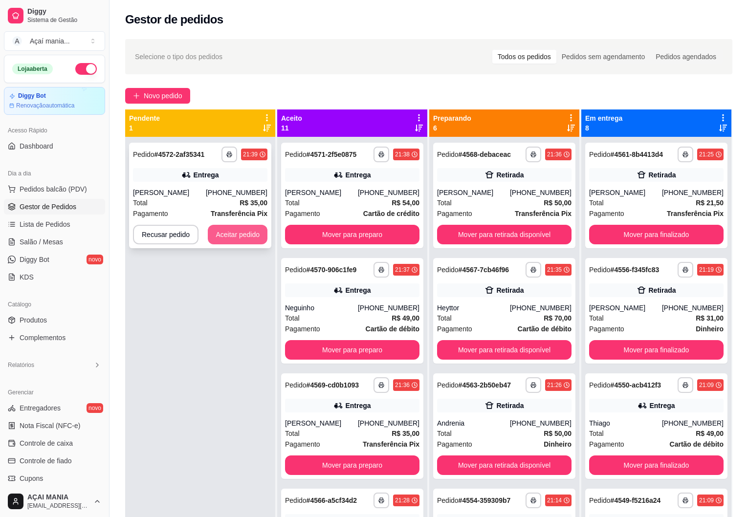
click at [224, 228] on button "Aceitar pedido" at bounding box center [238, 235] width 60 height 20
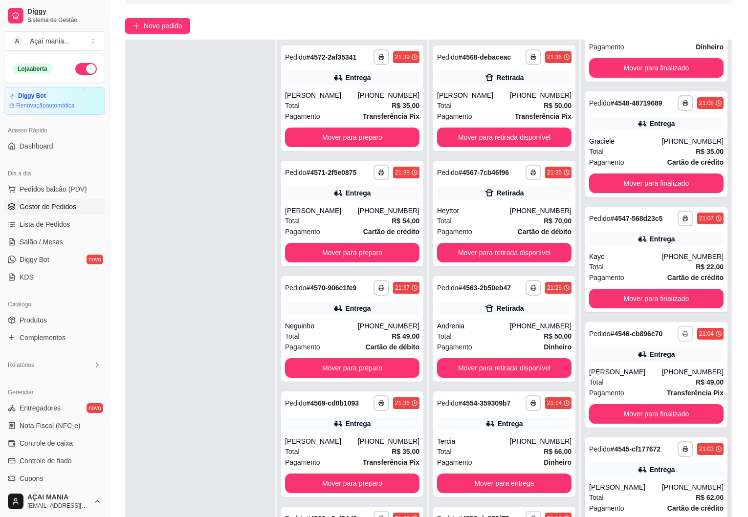
scroll to position [149, 0]
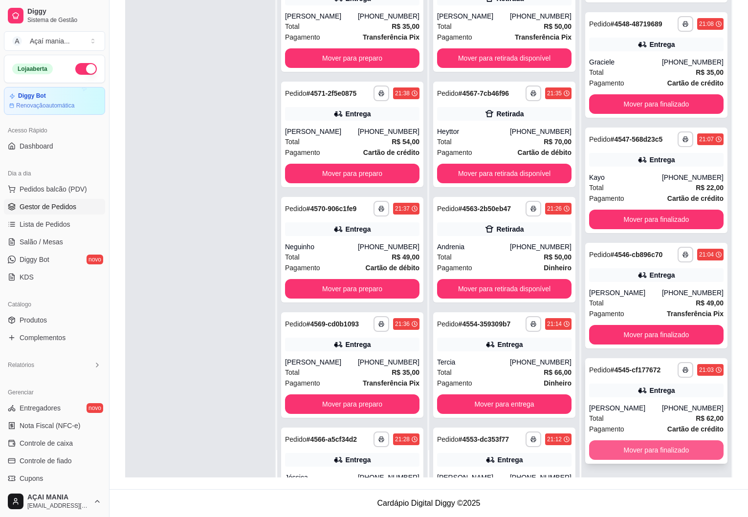
click at [648, 448] on button "Mover para finalizado" at bounding box center [656, 451] width 134 height 20
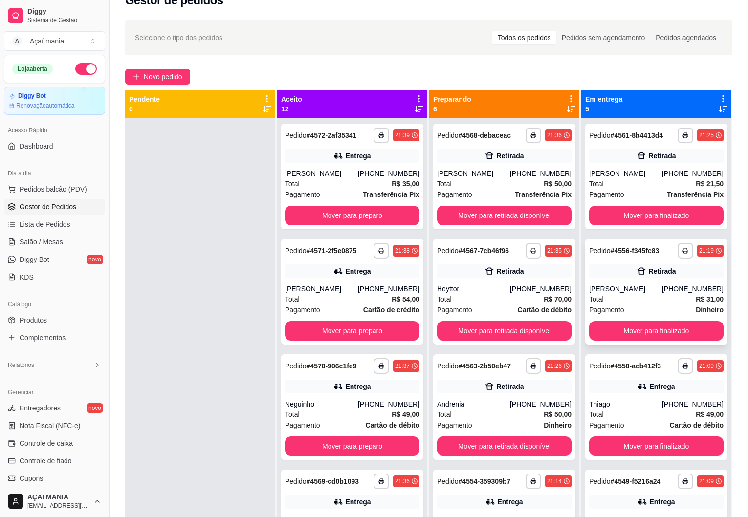
scroll to position [0, 0]
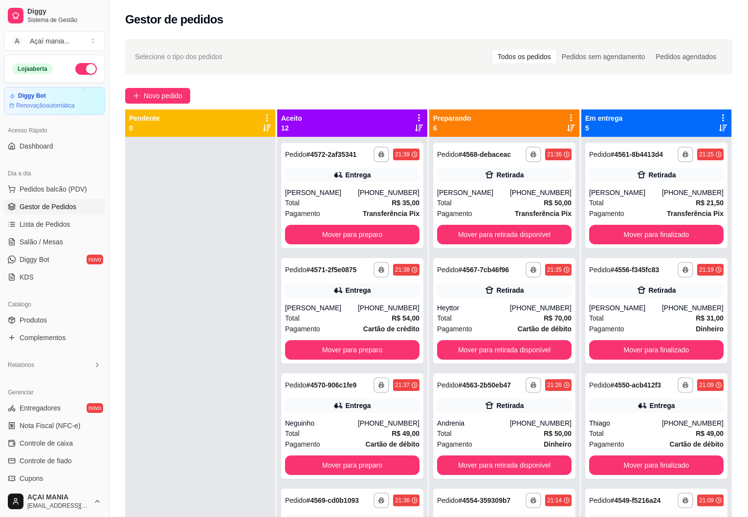
click at [231, 397] on div at bounding box center [200, 395] width 150 height 517
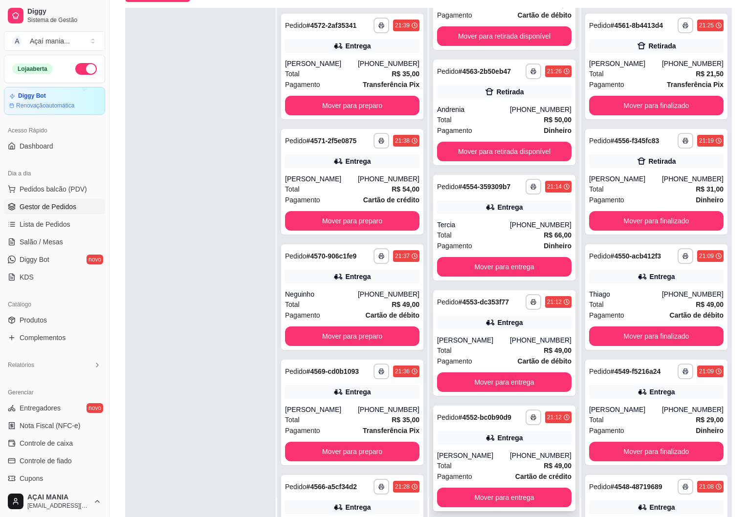
scroll to position [149, 0]
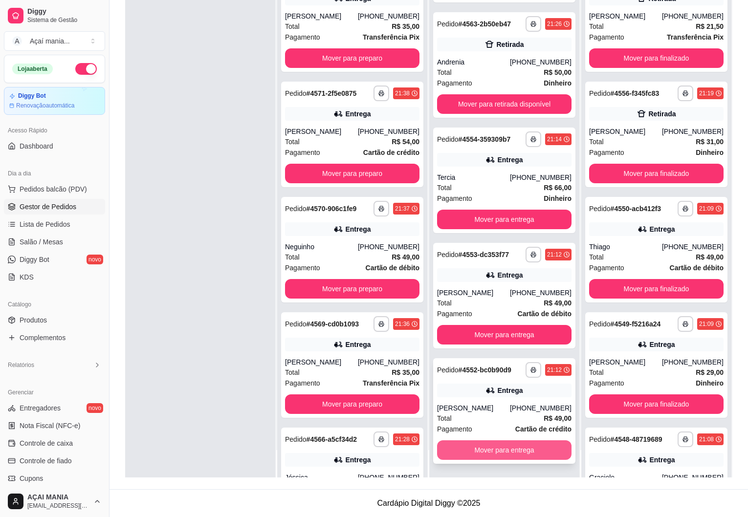
click at [482, 452] on button "Mover para entrega" at bounding box center [504, 451] width 134 height 20
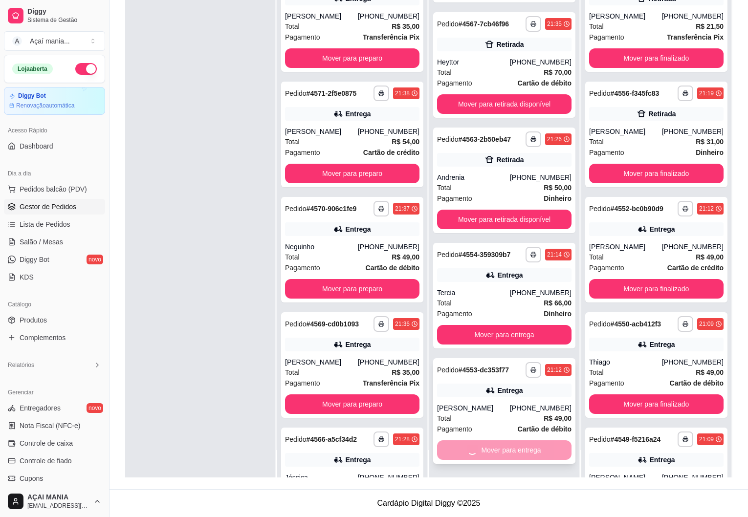
scroll to position [0, 0]
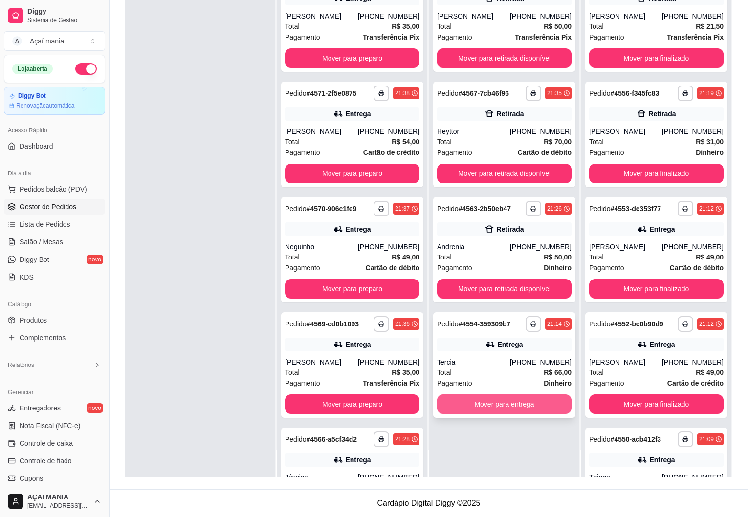
click at [469, 401] on button "Mover para entrega" at bounding box center [504, 405] width 134 height 20
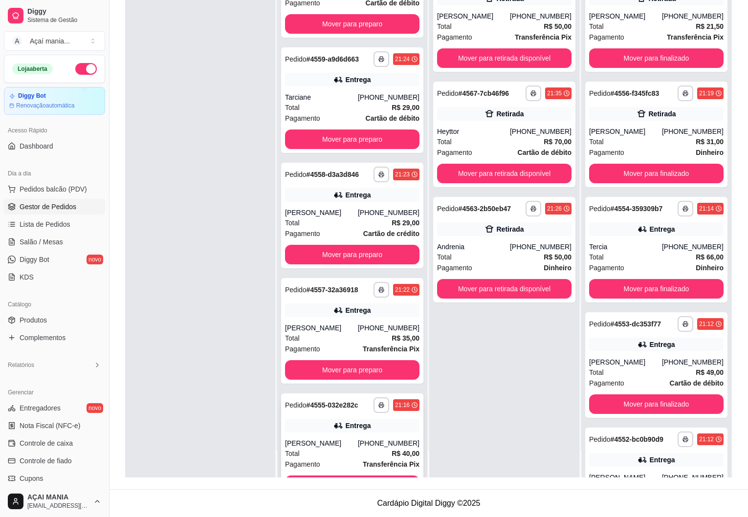
scroll to position [877, 0]
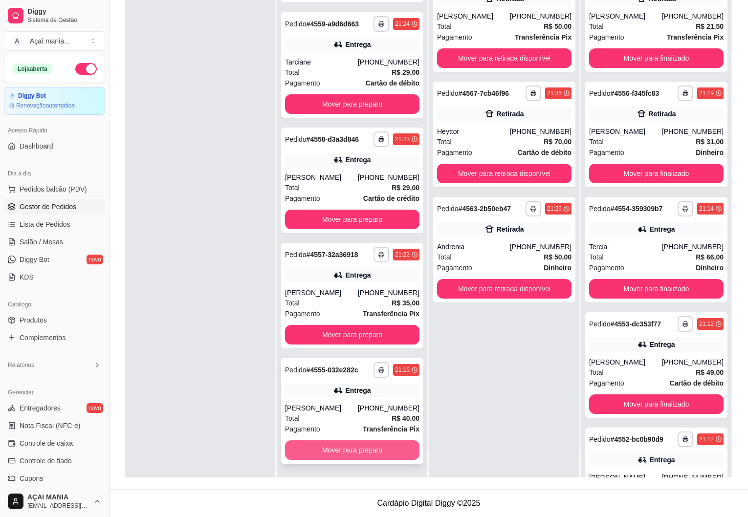
click at [360, 448] on button "Mover para preparo" at bounding box center [352, 451] width 134 height 20
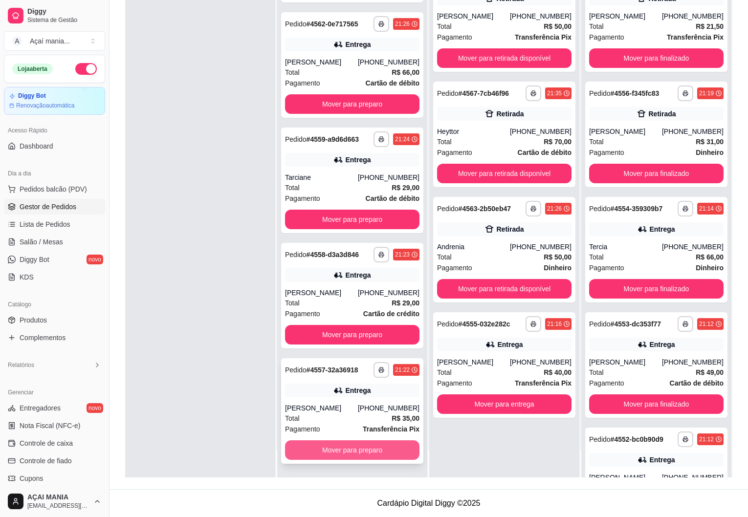
scroll to position [762, 0]
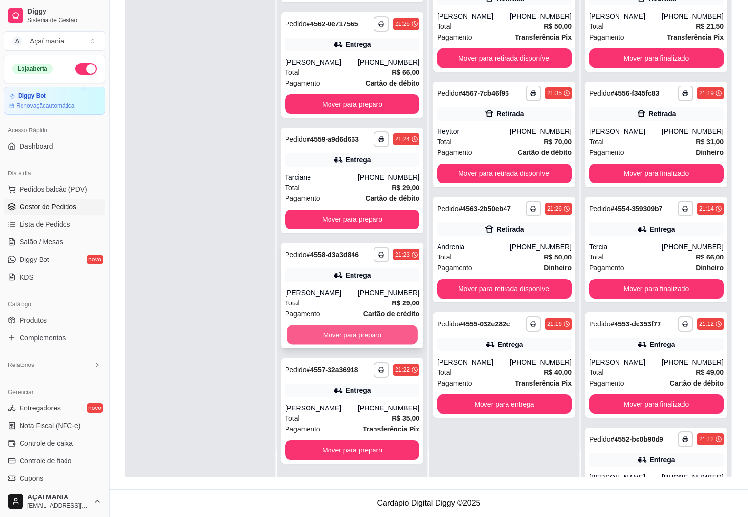
click at [331, 333] on button "Mover para preparo" at bounding box center [352, 335] width 131 height 19
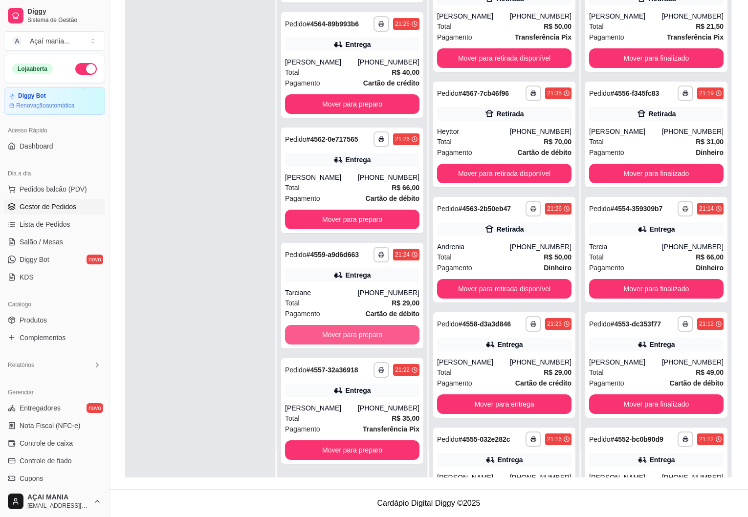
scroll to position [647, 0]
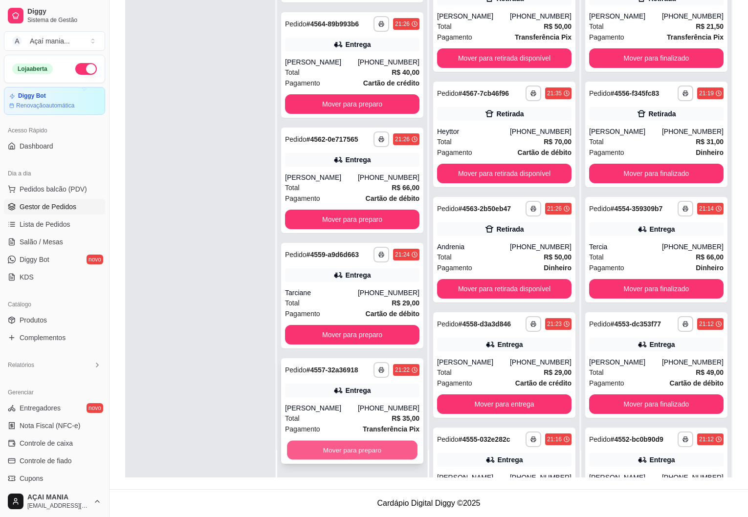
click at [359, 448] on button "Mover para preparo" at bounding box center [352, 450] width 131 height 19
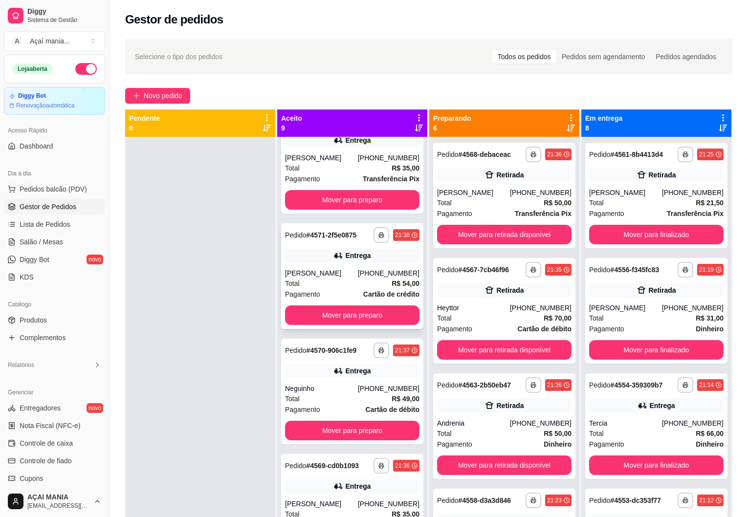
scroll to position [0, 0]
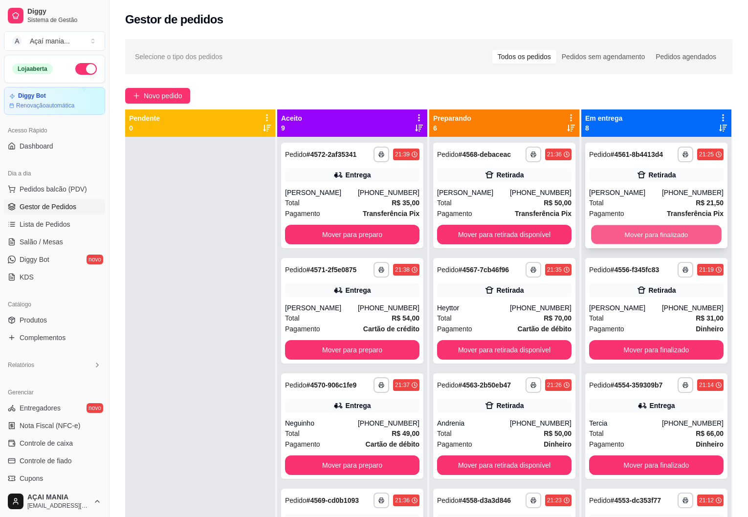
click at [629, 241] on button "Mover para finalizado" at bounding box center [656, 234] width 131 height 19
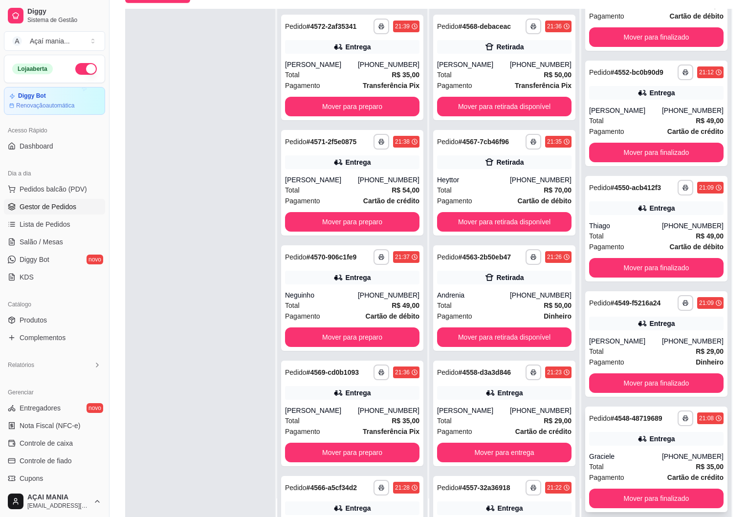
scroll to position [149, 0]
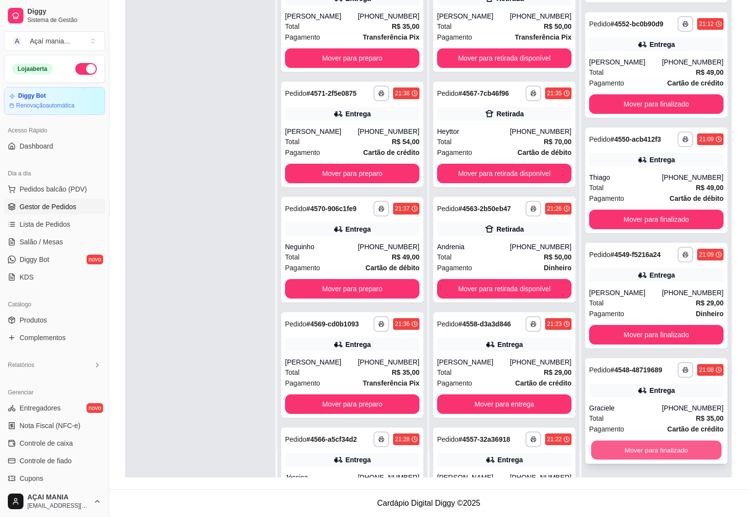
click at [651, 454] on button "Mover para finalizado" at bounding box center [656, 450] width 131 height 19
click at [665, 453] on button "Mover para finalizado" at bounding box center [656, 450] width 131 height 19
click at [666, 447] on button "Mover para finalizado" at bounding box center [656, 451] width 134 height 20
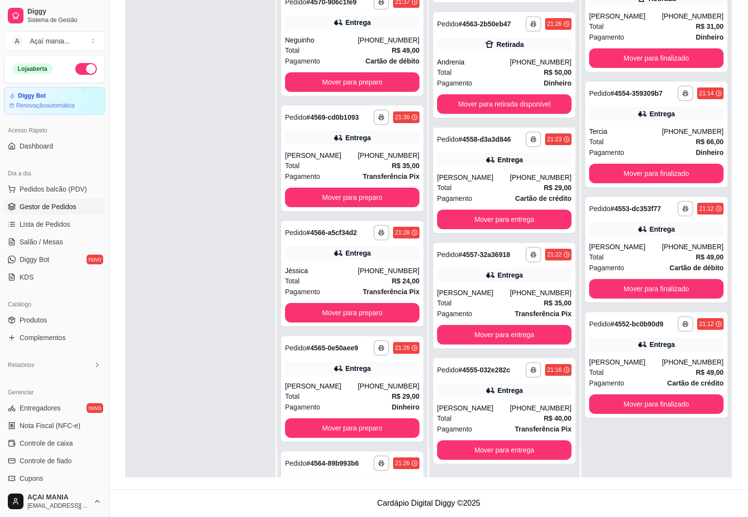
scroll to position [531, 0]
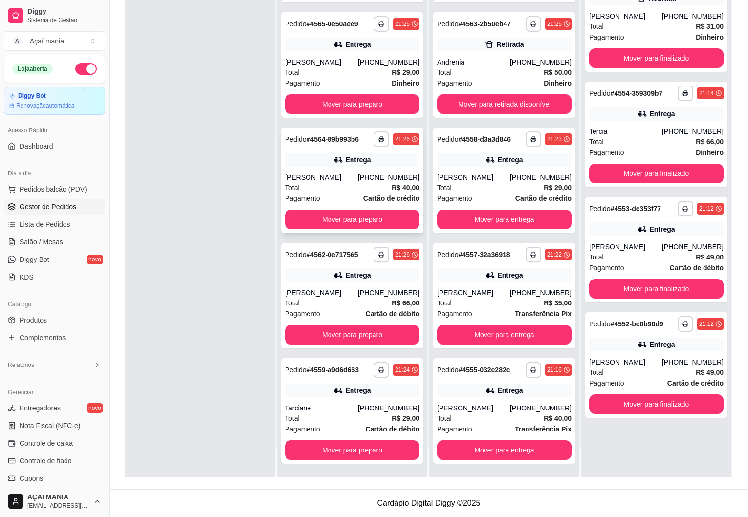
click at [320, 184] on div "Total R$ 40,00" at bounding box center [352, 187] width 134 height 11
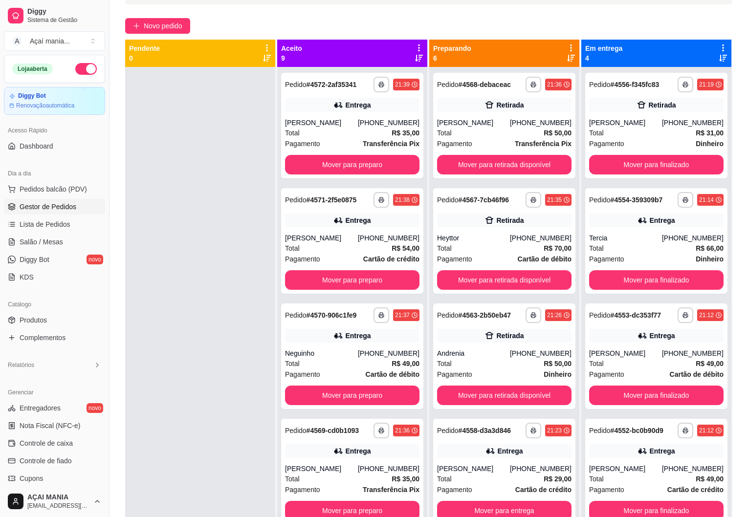
scroll to position [0, 0]
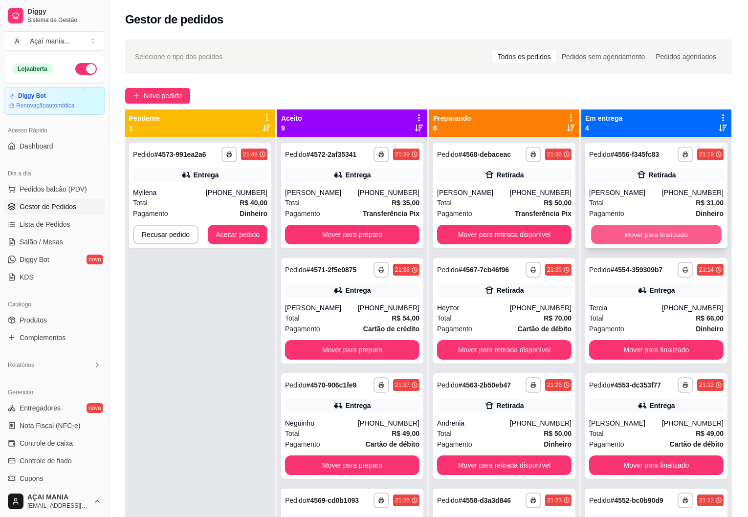
click at [652, 239] on button "Mover para finalizado" at bounding box center [656, 234] width 131 height 19
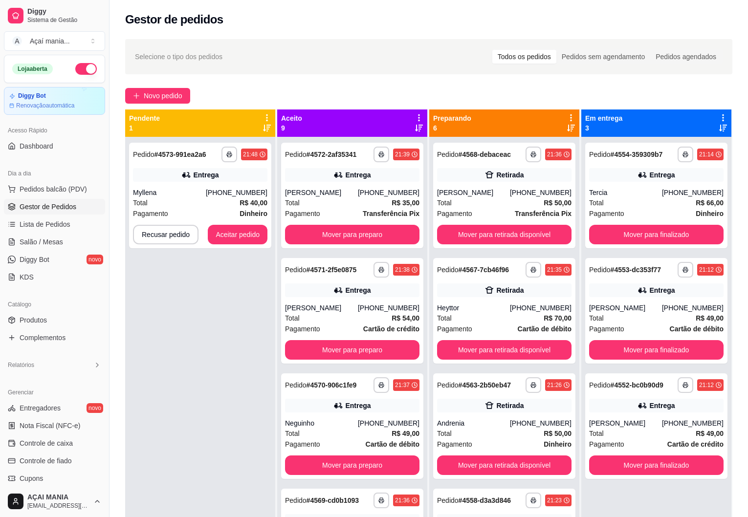
click at [246, 314] on div "**********" at bounding box center [200, 395] width 150 height 517
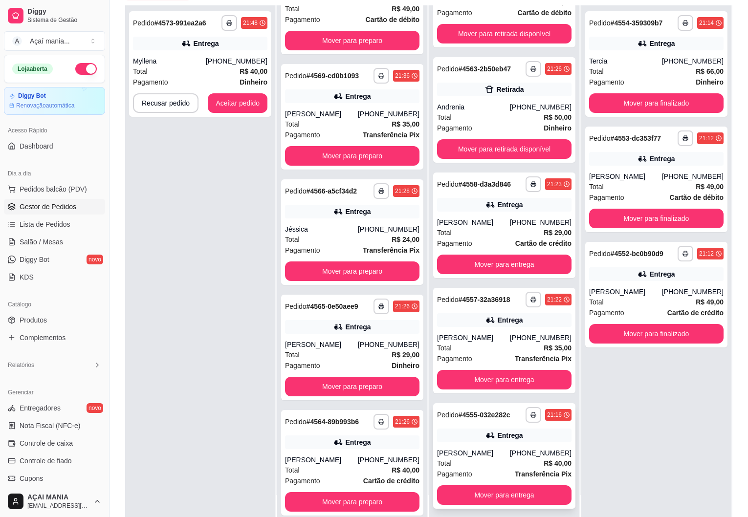
scroll to position [149, 0]
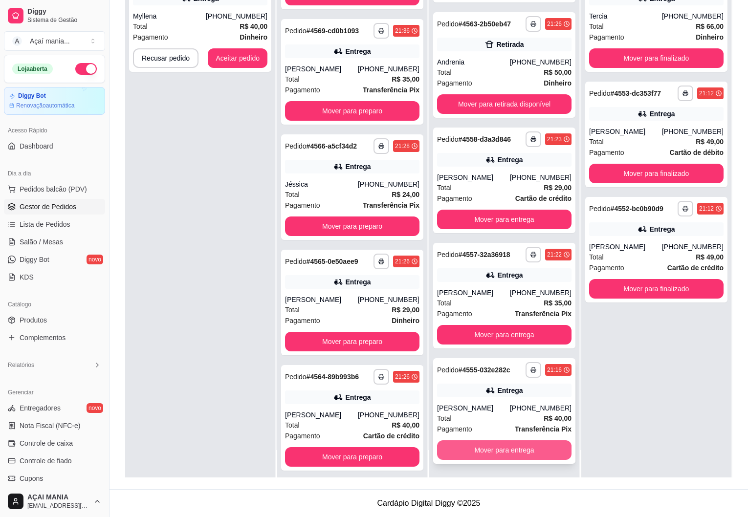
click at [491, 449] on button "Mover para entrega" at bounding box center [504, 451] width 134 height 20
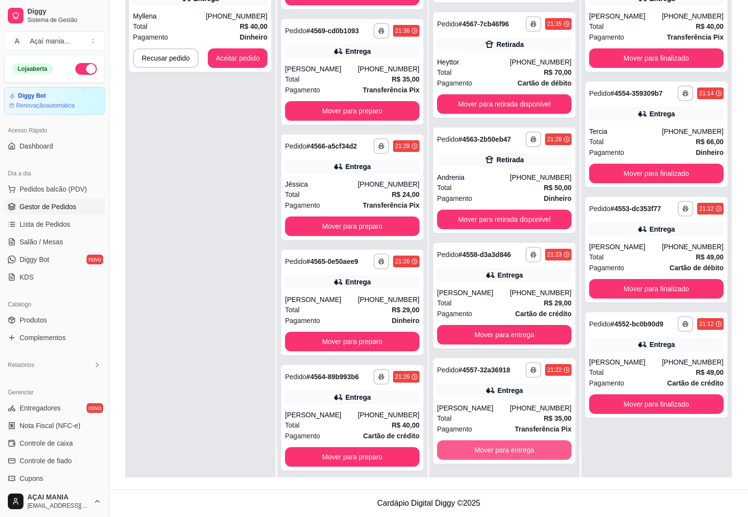
scroll to position [69, 0]
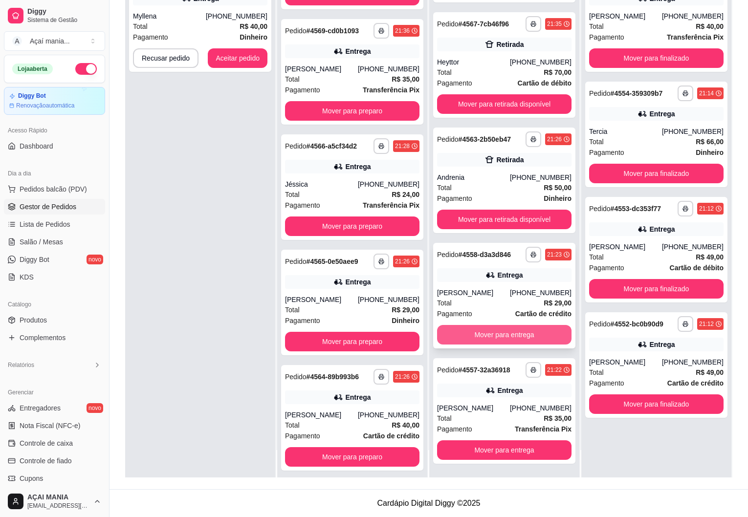
click at [484, 332] on button "Mover para entrega" at bounding box center [504, 335] width 134 height 20
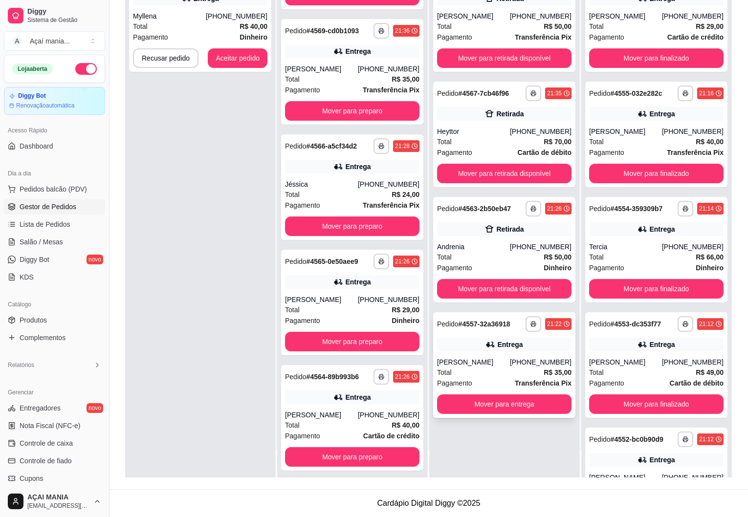
scroll to position [0, 0]
click at [475, 404] on button "Mover para entrega" at bounding box center [504, 405] width 134 height 20
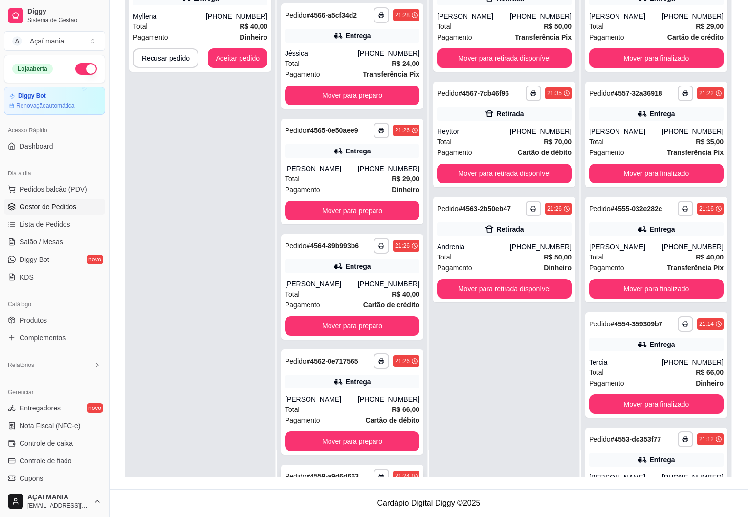
scroll to position [531, 0]
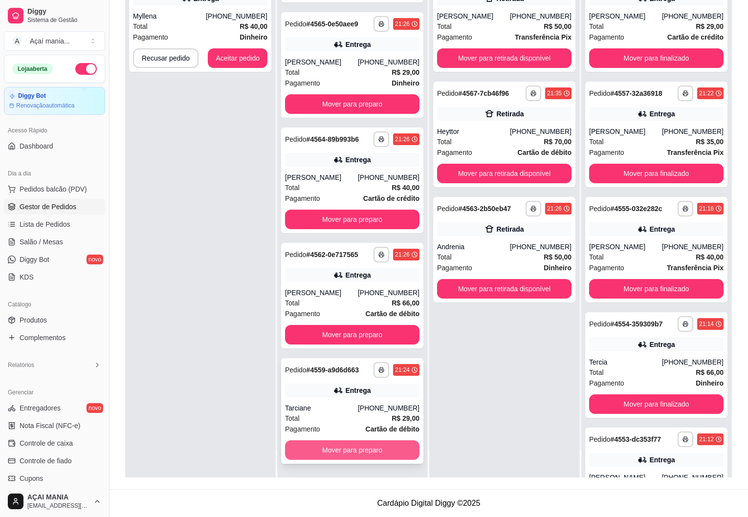
click at [347, 451] on button "Mover para preparo" at bounding box center [352, 451] width 134 height 20
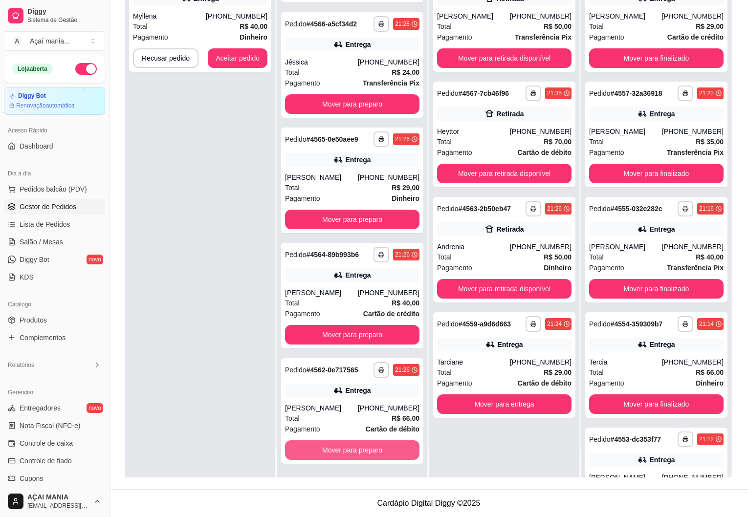
scroll to position [416, 0]
click at [346, 451] on button "Mover para preparo" at bounding box center [352, 450] width 131 height 19
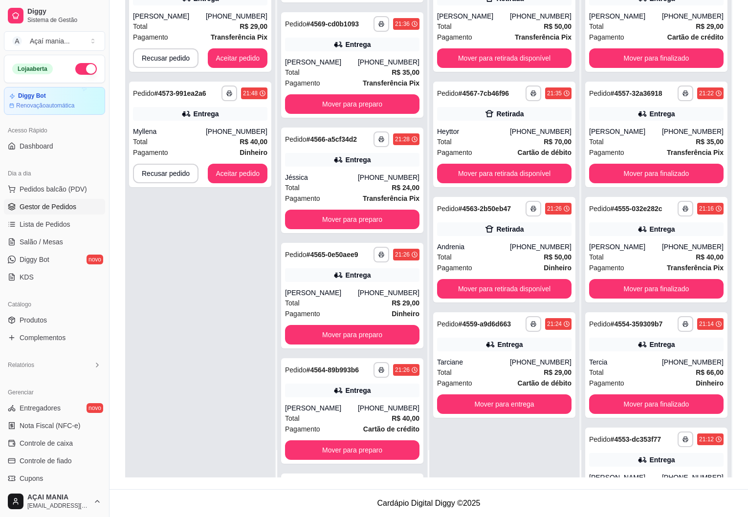
scroll to position [300, 0]
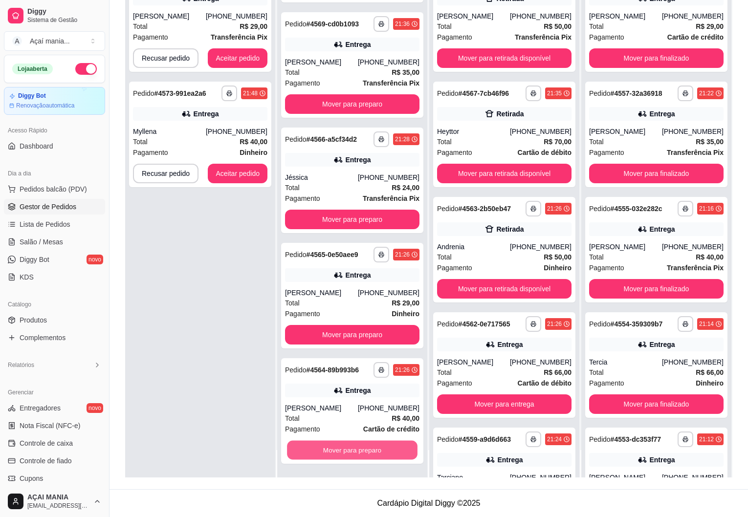
click at [346, 451] on button "Mover para preparo" at bounding box center [352, 450] width 131 height 19
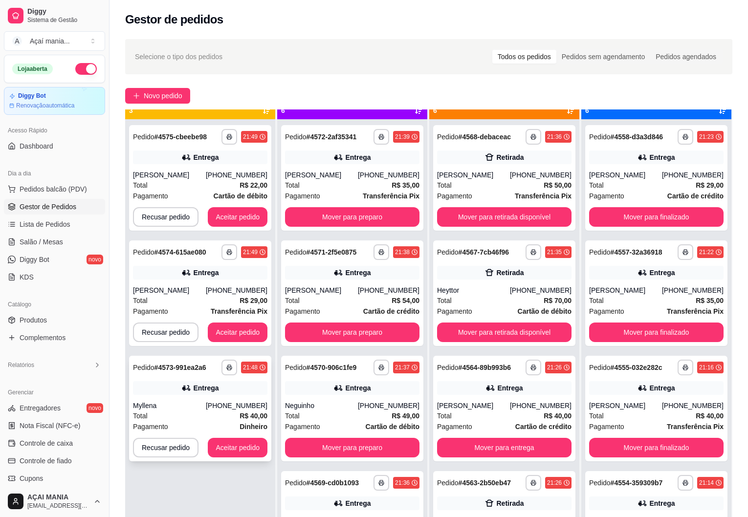
scroll to position [27, 0]
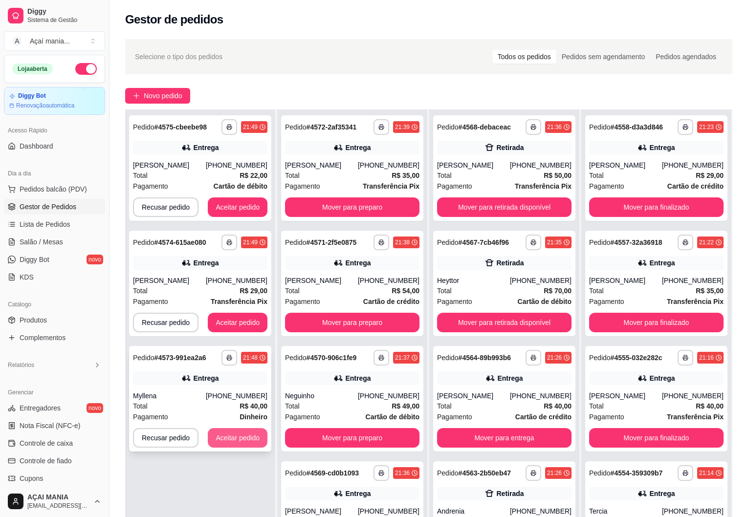
click at [226, 436] on button "Aceitar pedido" at bounding box center [238, 438] width 60 height 20
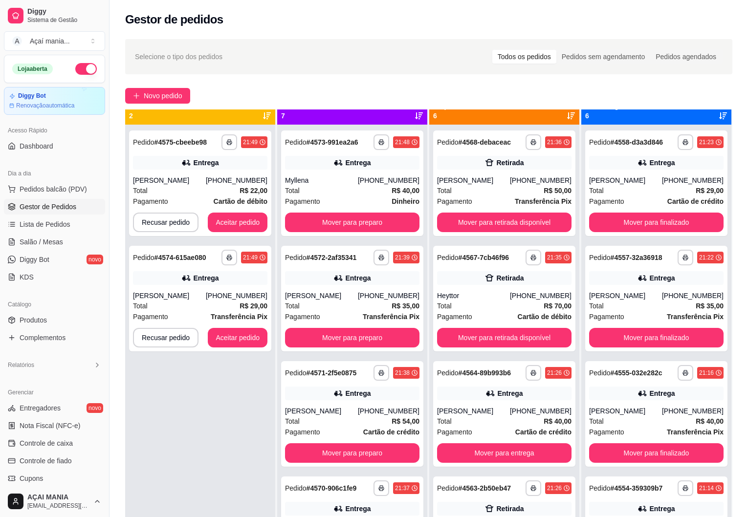
scroll to position [0, 0]
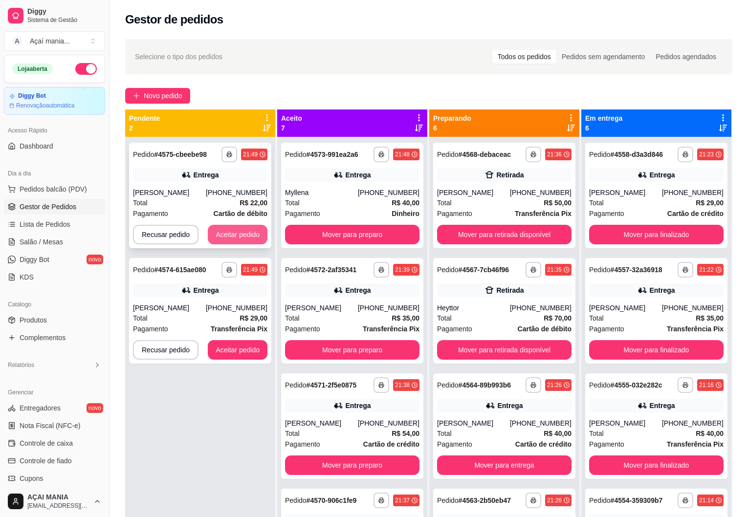
click at [240, 238] on button "Aceitar pedido" at bounding box center [238, 235] width 60 height 20
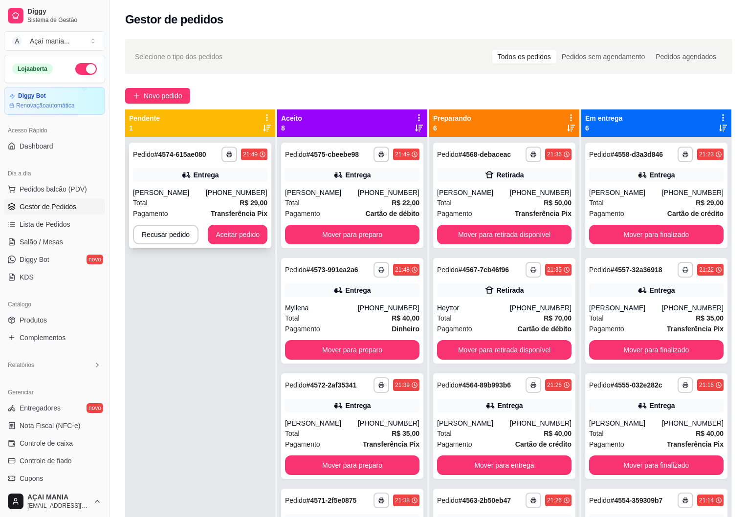
click at [188, 211] on div "Pagamento Transferência Pix" at bounding box center [200, 213] width 134 height 11
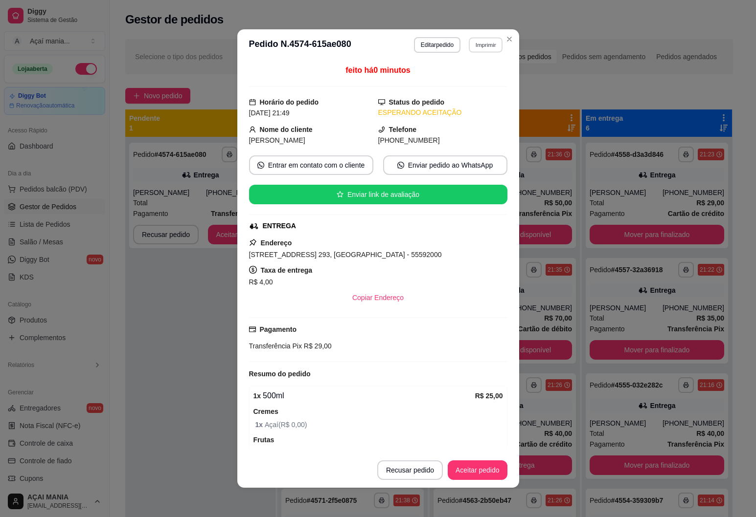
click at [477, 50] on button "Imprimir" at bounding box center [486, 44] width 34 height 15
click at [476, 76] on button "IMPRESSORA" at bounding box center [464, 79] width 71 height 16
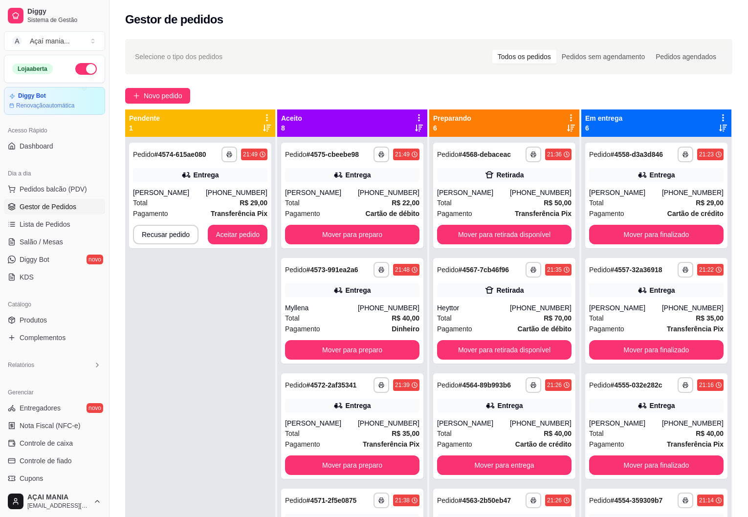
click at [181, 207] on div "Total R$ 29,00" at bounding box center [200, 203] width 134 height 11
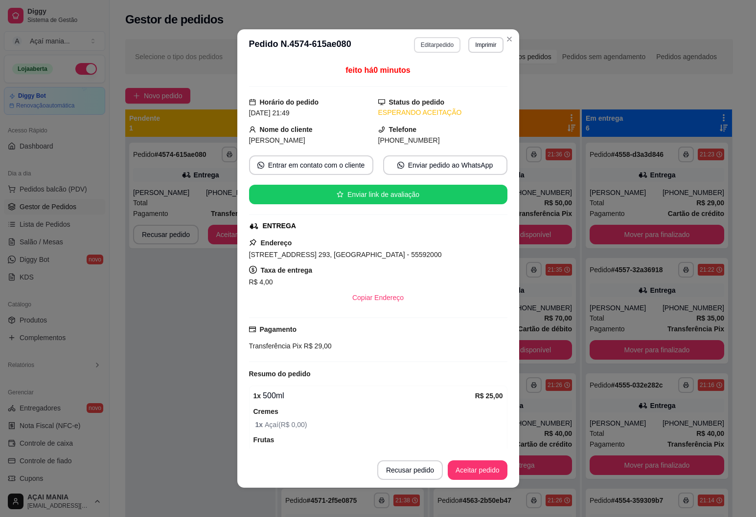
click at [439, 44] on button "Editar pedido" at bounding box center [437, 45] width 46 height 16
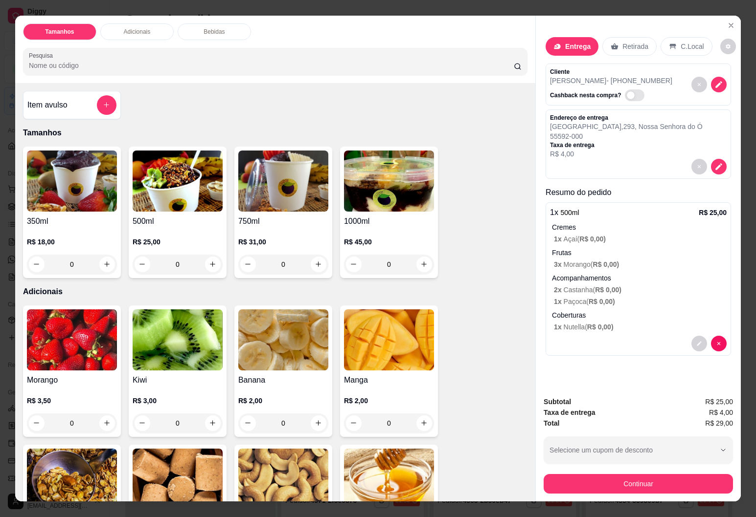
click at [628, 43] on p "Retirada" at bounding box center [635, 47] width 26 height 10
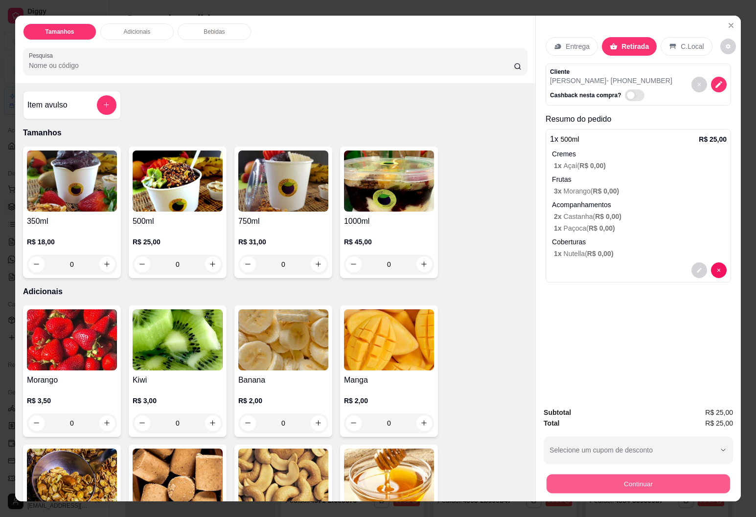
click at [616, 482] on button "Continuar" at bounding box center [637, 484] width 183 height 19
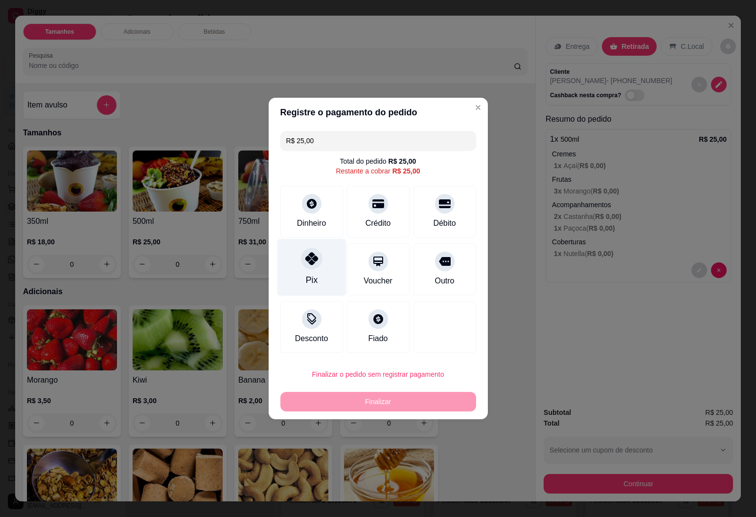
click at [307, 268] on div at bounding box center [312, 259] width 22 height 22
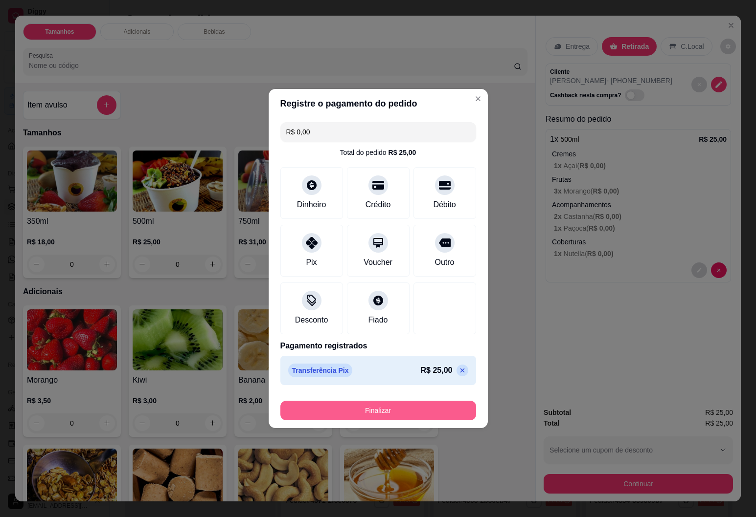
click at [438, 415] on button "Finalizar" at bounding box center [378, 411] width 196 height 20
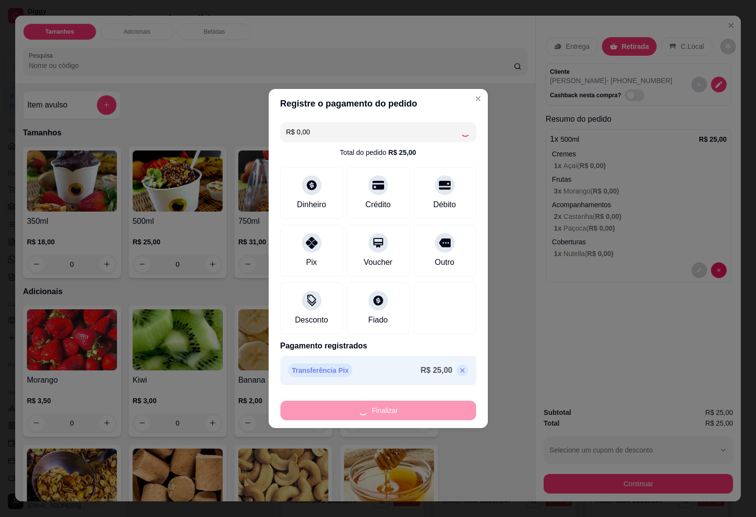
type input "-R$ 25,00"
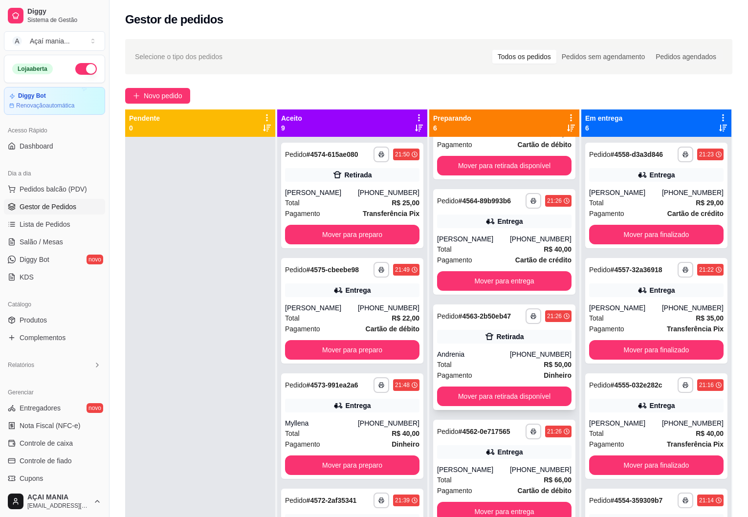
scroll to position [185, 0]
click at [505, 397] on button "Mover para retirada disponível" at bounding box center [504, 396] width 131 height 19
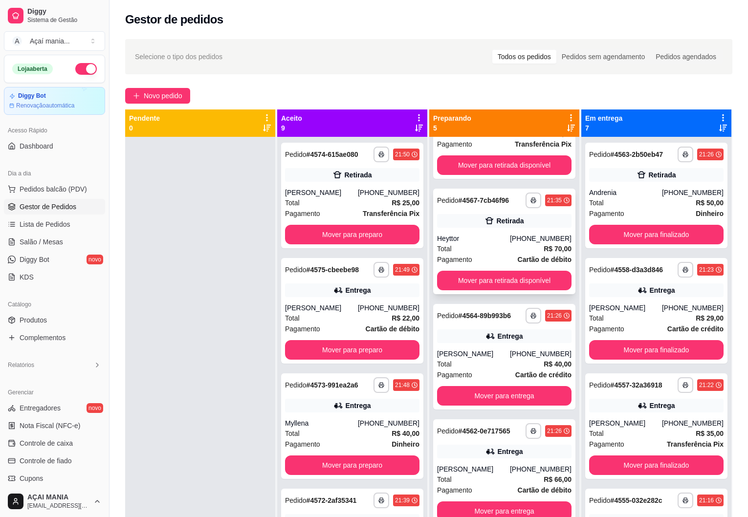
scroll to position [0, 0]
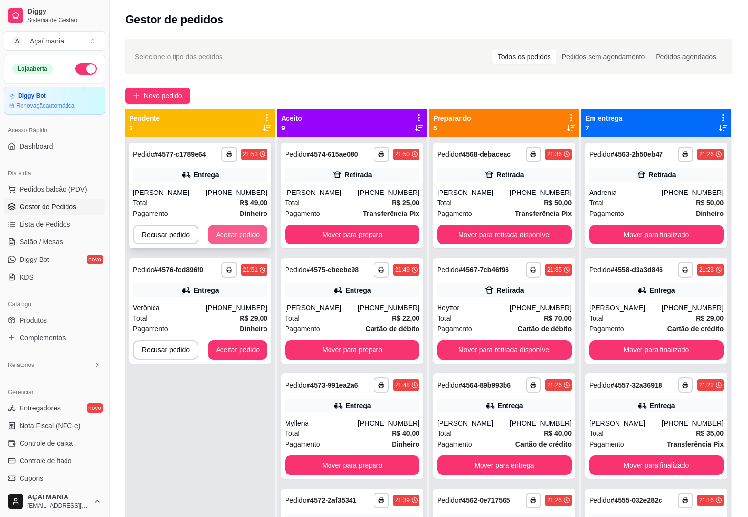
click at [250, 239] on button "Aceitar pedido" at bounding box center [238, 235] width 60 height 20
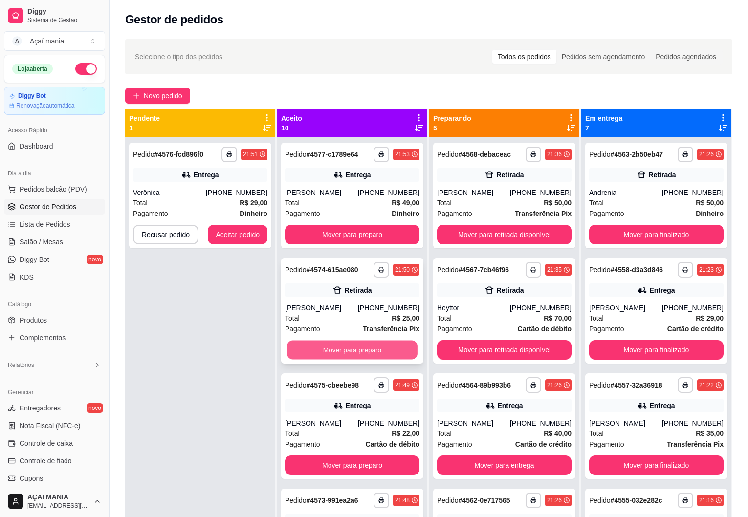
click at [327, 355] on button "Mover para preparo" at bounding box center [352, 350] width 131 height 19
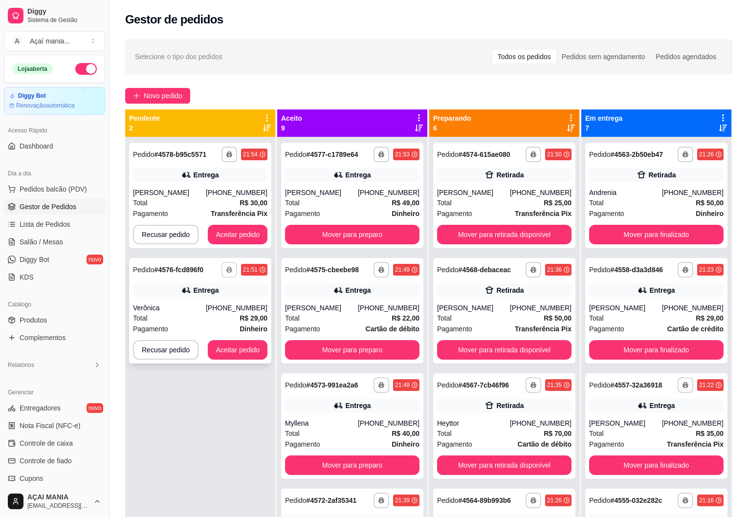
click at [227, 271] on icon "button" at bounding box center [229, 270] width 6 height 6
click at [191, 306] on button "IMPRESSORA" at bounding box center [201, 304] width 71 height 16
click at [246, 345] on button "Aceitar pedido" at bounding box center [238, 350] width 60 height 20
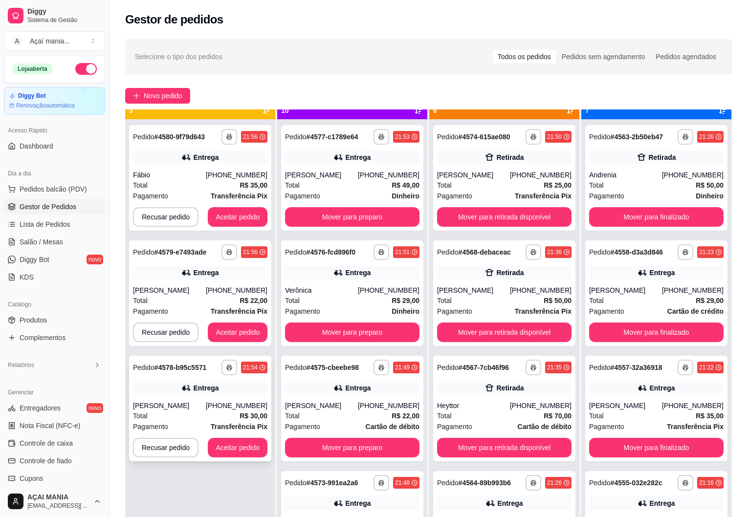
scroll to position [27, 0]
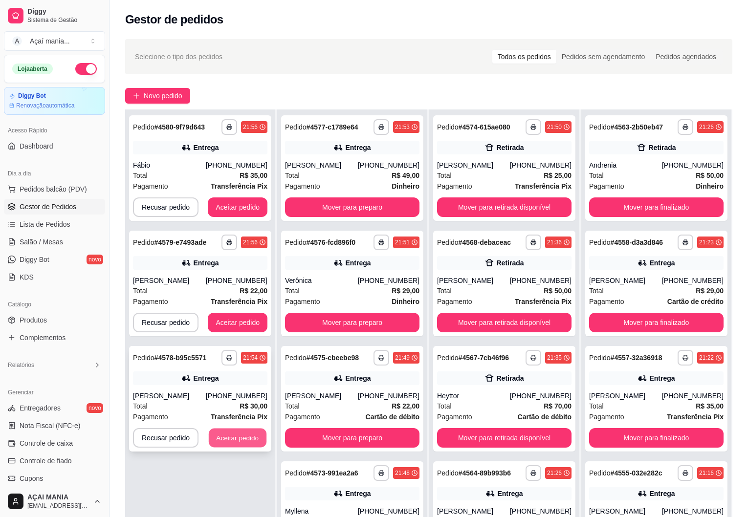
click at [236, 441] on button "Aceitar pedido" at bounding box center [238, 438] width 58 height 19
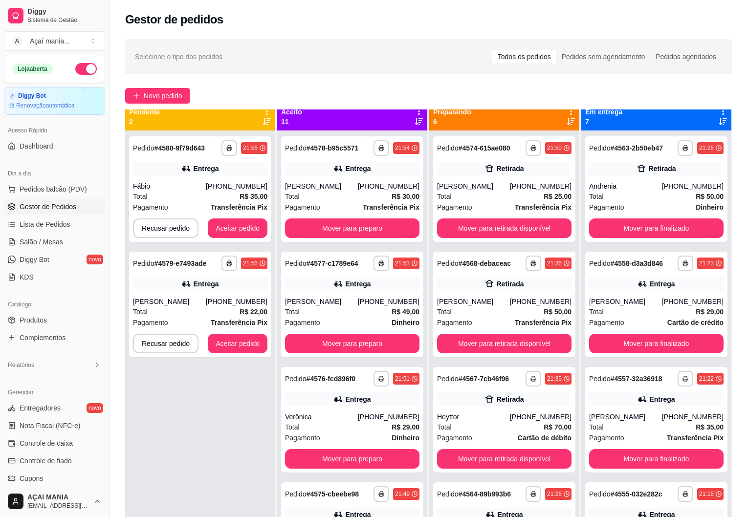
scroll to position [0, 0]
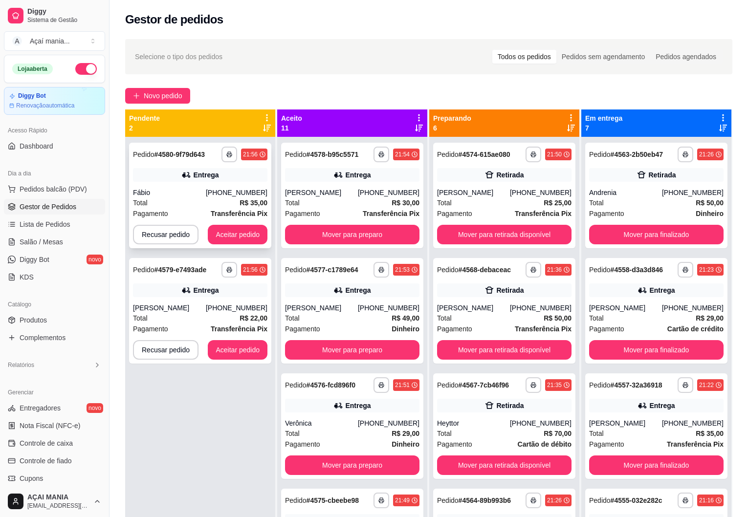
click at [204, 197] on div "Fábio" at bounding box center [169, 193] width 73 height 10
click at [242, 346] on button "Aceitar pedido" at bounding box center [238, 350] width 58 height 19
click at [249, 344] on button "Aceitar pedido" at bounding box center [238, 350] width 60 height 20
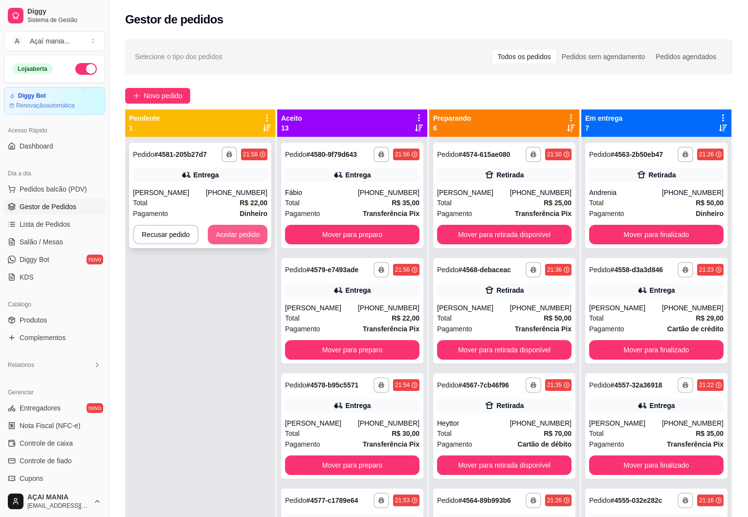
click at [246, 235] on button "Aceitar pedido" at bounding box center [238, 235] width 60 height 20
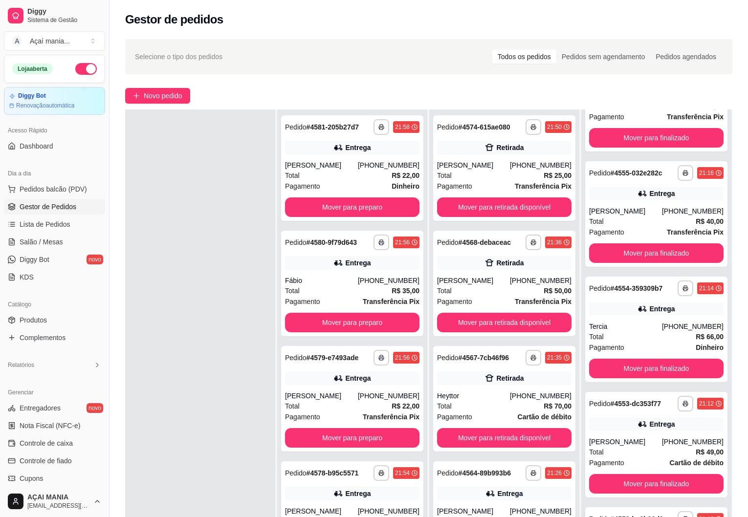
scroll to position [149, 0]
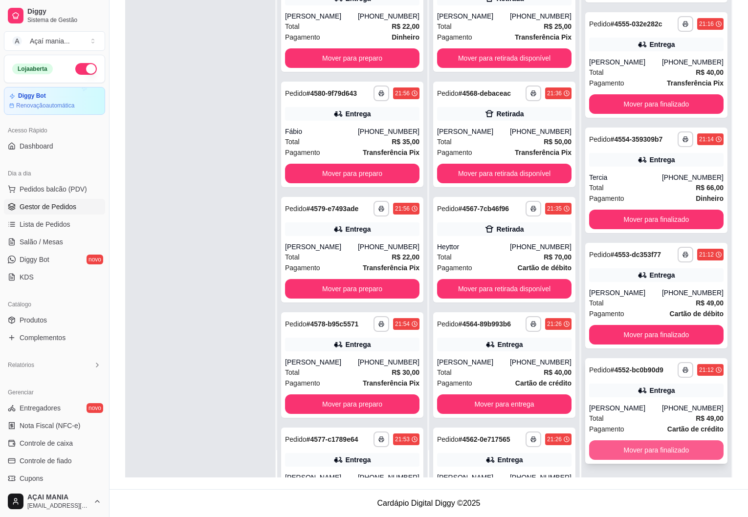
click at [662, 447] on button "Mover para finalizado" at bounding box center [656, 451] width 134 height 20
click at [664, 447] on button "Mover para finalizado" at bounding box center [656, 450] width 131 height 19
click at [663, 447] on button "Mover para finalizado" at bounding box center [656, 451] width 134 height 20
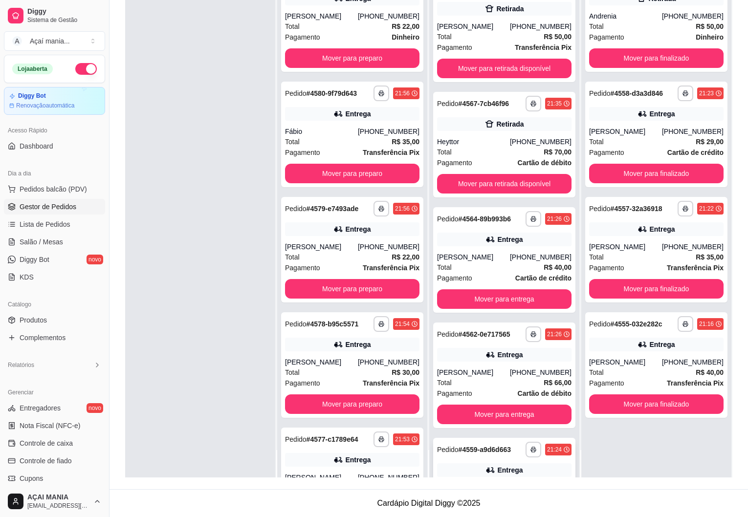
scroll to position [185, 0]
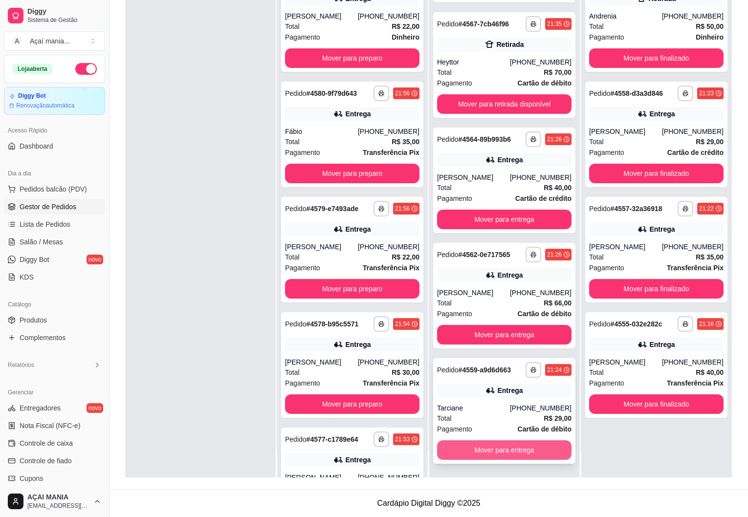
click at [486, 448] on button "Mover para entrega" at bounding box center [504, 451] width 134 height 20
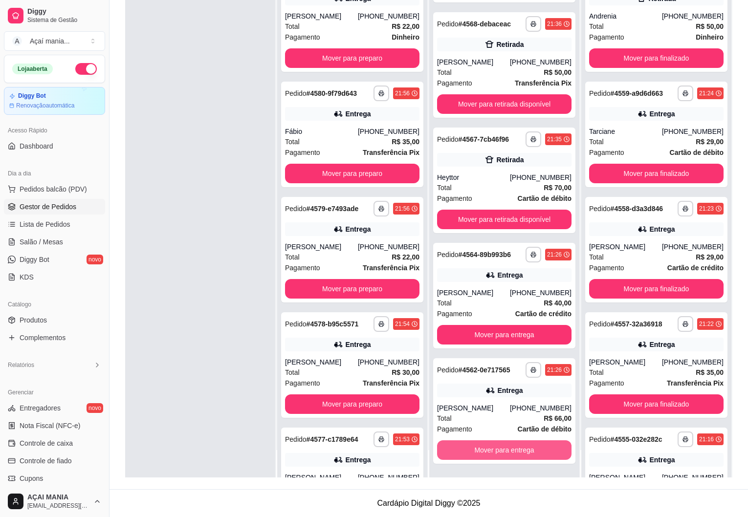
scroll to position [69, 0]
click at [495, 452] on button "Mover para entrega" at bounding box center [504, 451] width 134 height 20
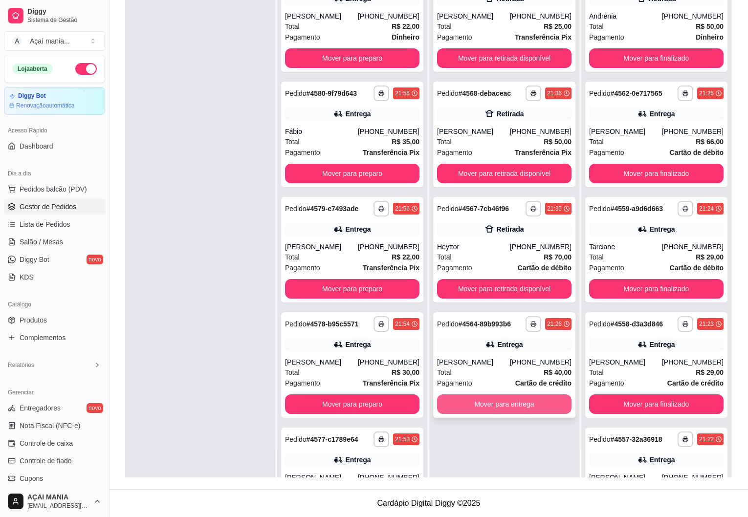
click at [522, 410] on button "Mover para entrega" at bounding box center [504, 405] width 134 height 20
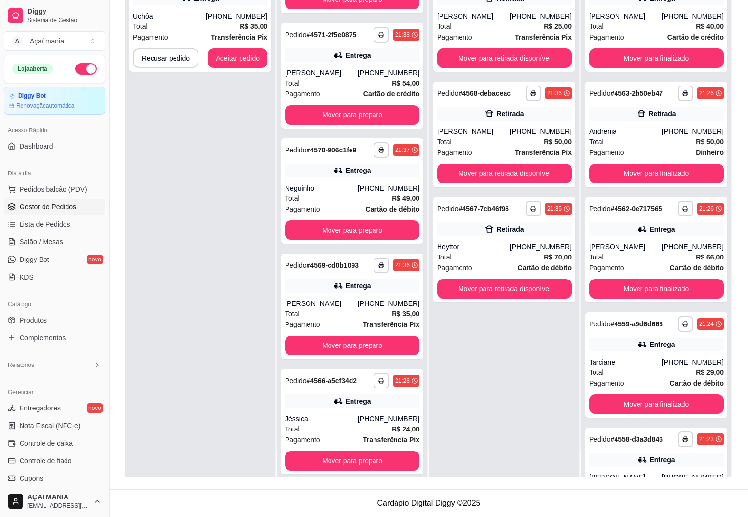
scroll to position [1108, 0]
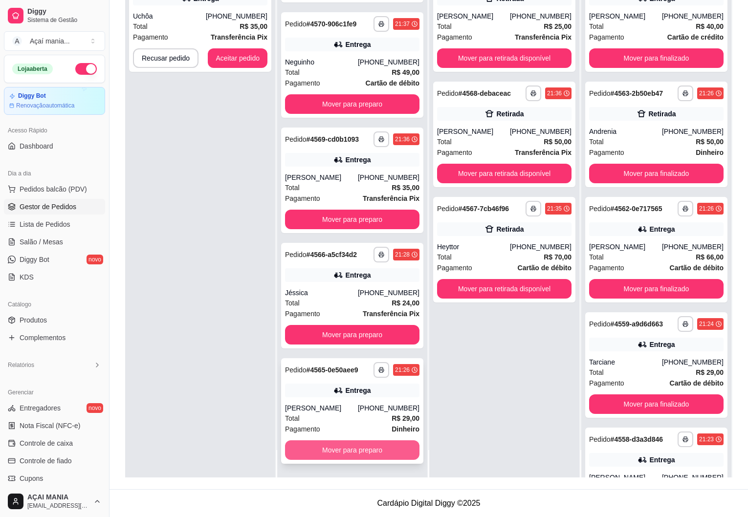
click at [351, 447] on button "Mover para preparo" at bounding box center [352, 451] width 134 height 20
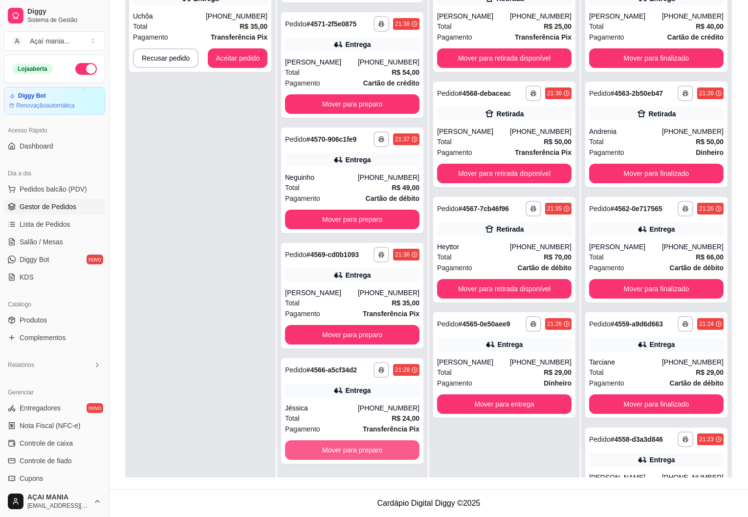
scroll to position [993, 0]
click at [352, 447] on button "Mover para preparo" at bounding box center [352, 451] width 134 height 20
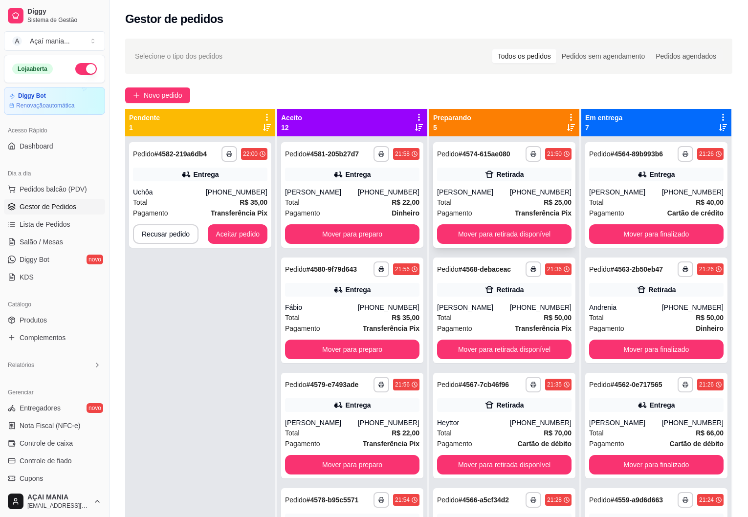
scroll to position [0, 0]
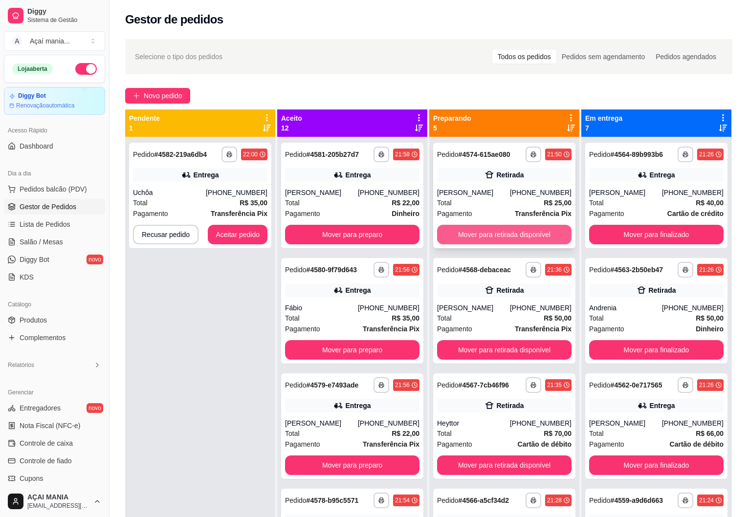
click at [492, 236] on button "Mover para retirada disponível" at bounding box center [504, 235] width 134 height 20
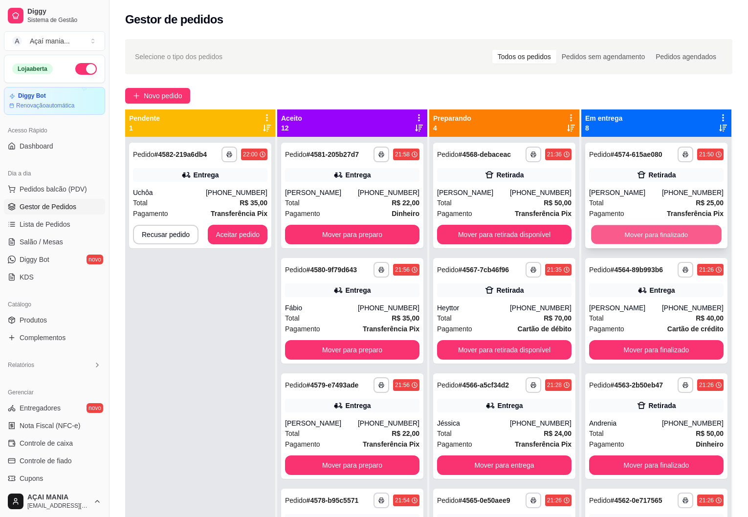
click at [605, 235] on button "Mover para finalizado" at bounding box center [656, 234] width 131 height 19
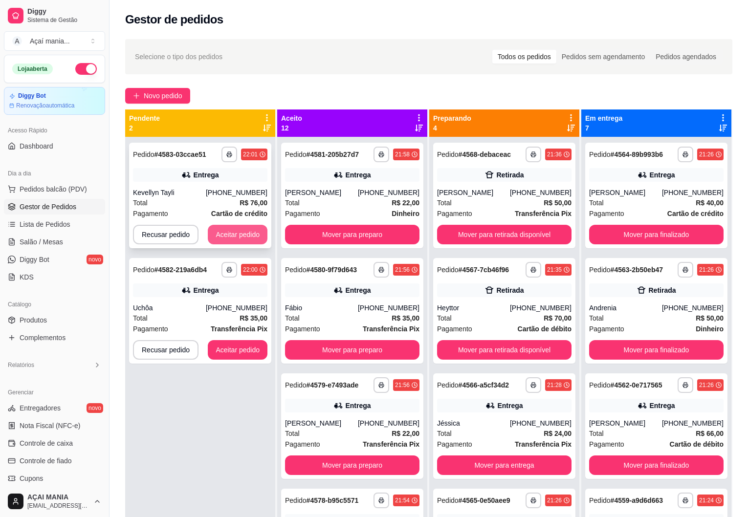
click at [251, 236] on button "Aceitar pedido" at bounding box center [238, 235] width 60 height 20
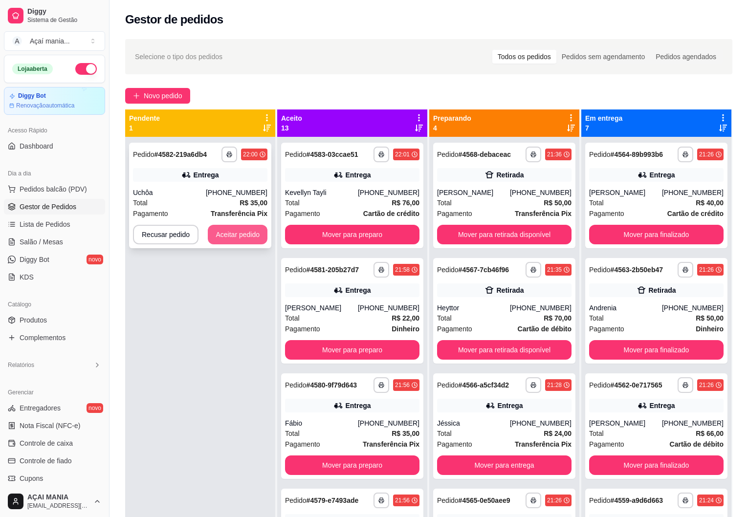
click at [236, 230] on button "Aceitar pedido" at bounding box center [238, 235] width 60 height 20
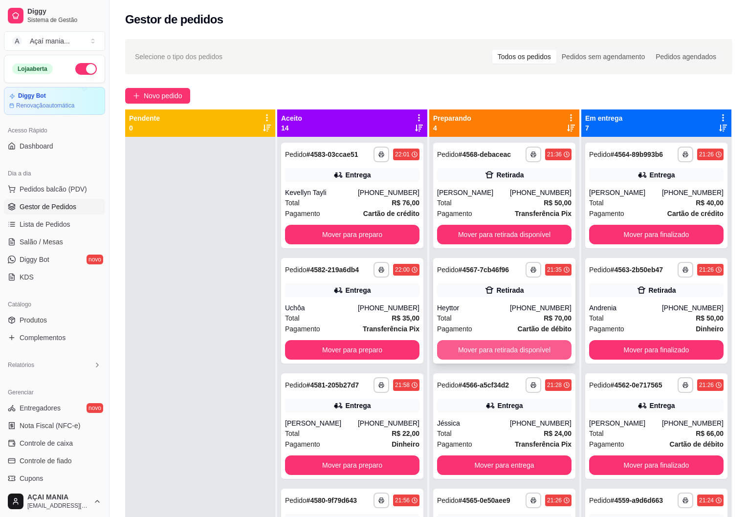
click at [485, 350] on button "Mover para retirada disponível" at bounding box center [504, 350] width 134 height 20
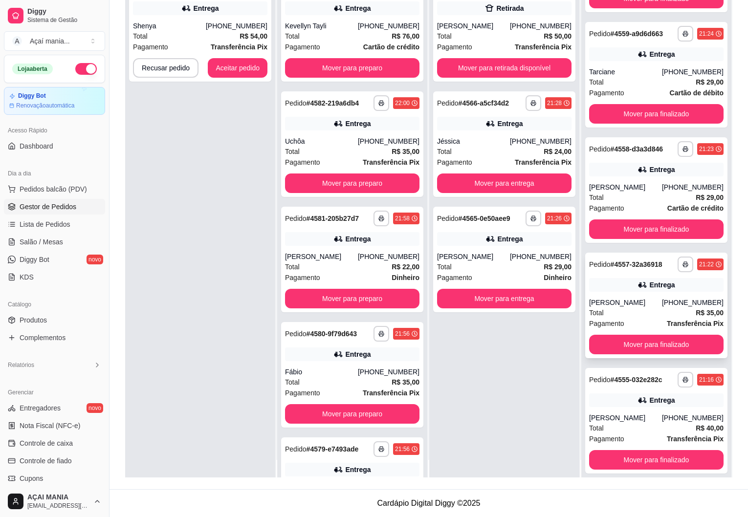
scroll to position [27, 0]
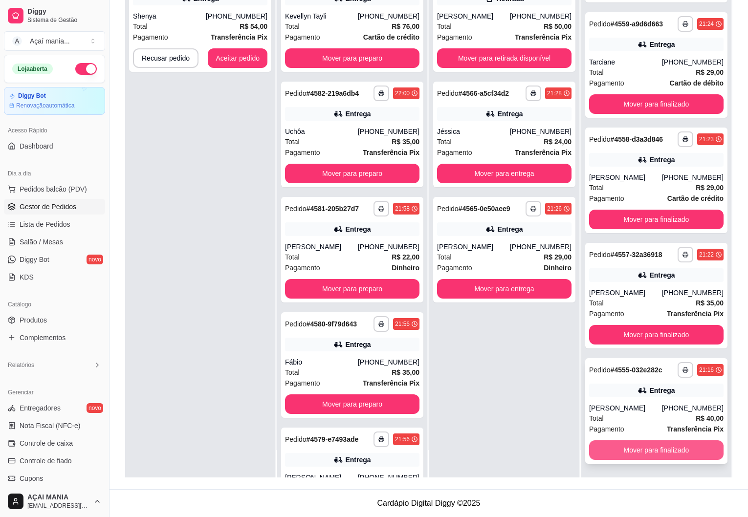
click at [663, 454] on button "Mover para finalizado" at bounding box center [656, 451] width 134 height 20
click at [663, 454] on button "Mover para finalizado" at bounding box center [656, 450] width 131 height 19
click at [663, 454] on button "Mover para finalizado" at bounding box center [656, 451] width 134 height 20
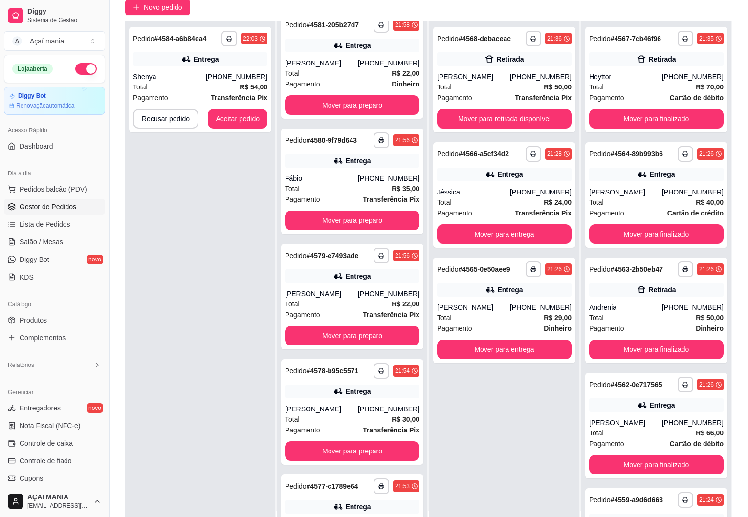
scroll to position [149, 0]
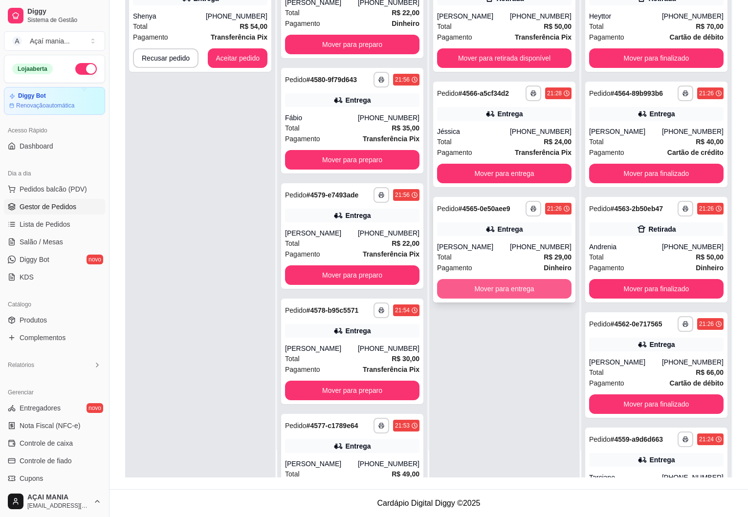
click at [498, 289] on button "Mover para entrega" at bounding box center [504, 289] width 134 height 20
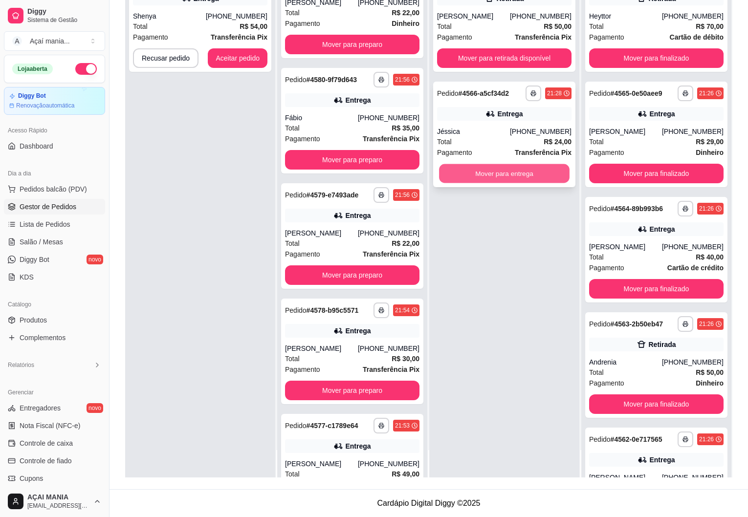
click at [484, 177] on button "Mover para entrega" at bounding box center [504, 173] width 131 height 19
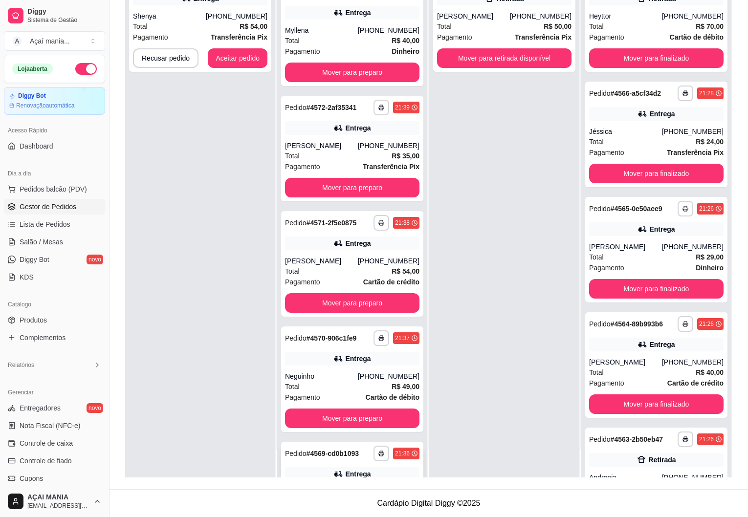
scroll to position [1108, 0]
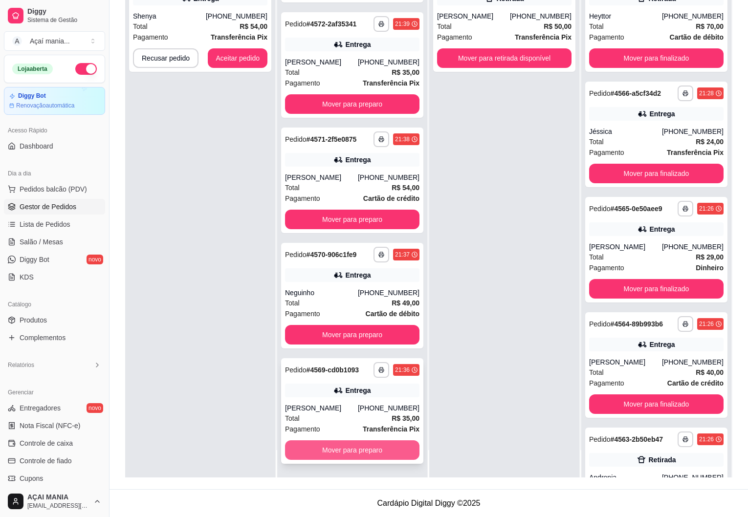
click at [358, 446] on button "Mover para preparo" at bounding box center [352, 451] width 134 height 20
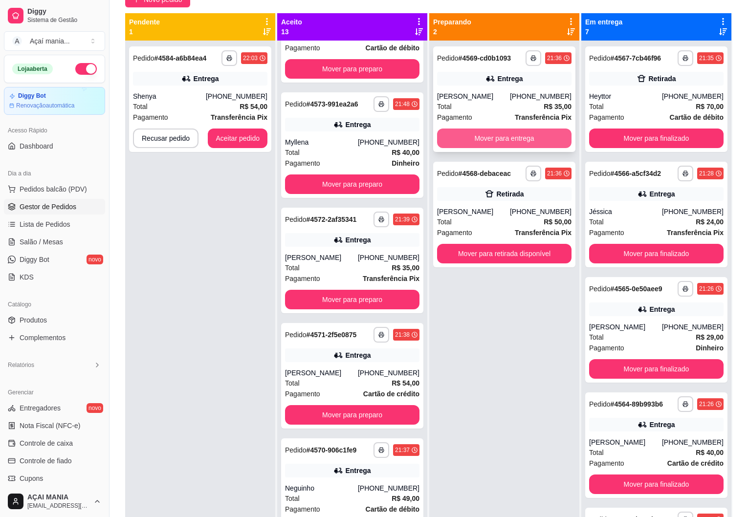
scroll to position [2, 0]
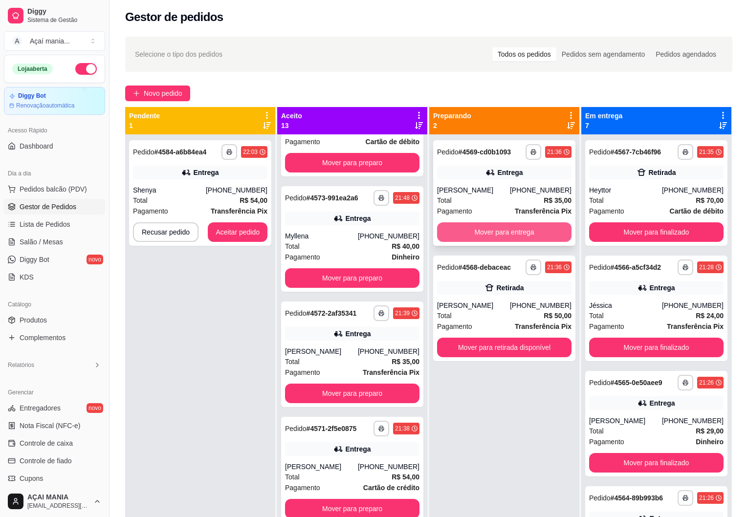
click at [479, 236] on button "Mover para entrega" at bounding box center [504, 233] width 134 height 20
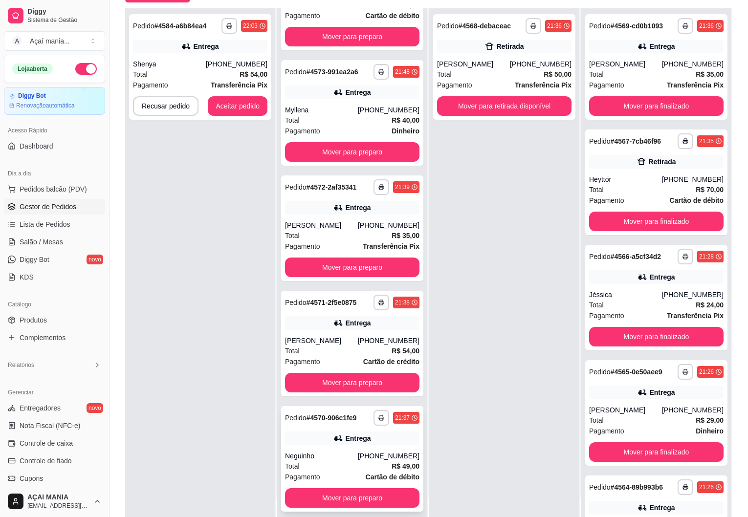
scroll to position [149, 0]
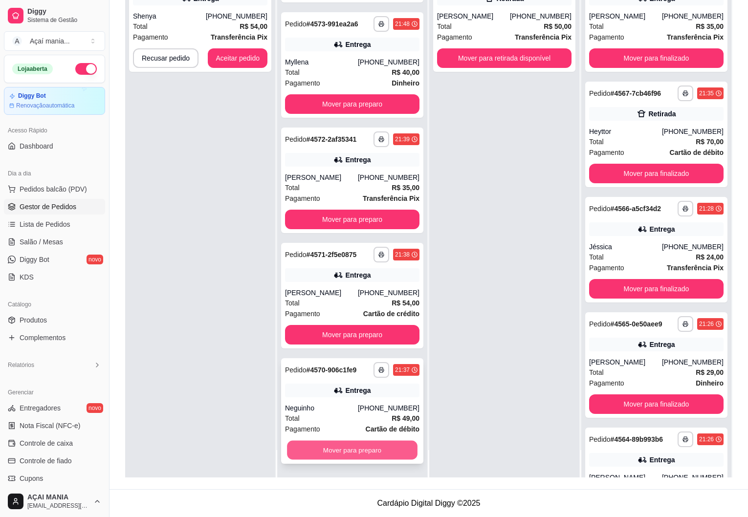
click at [337, 451] on button "Mover para preparo" at bounding box center [352, 450] width 131 height 19
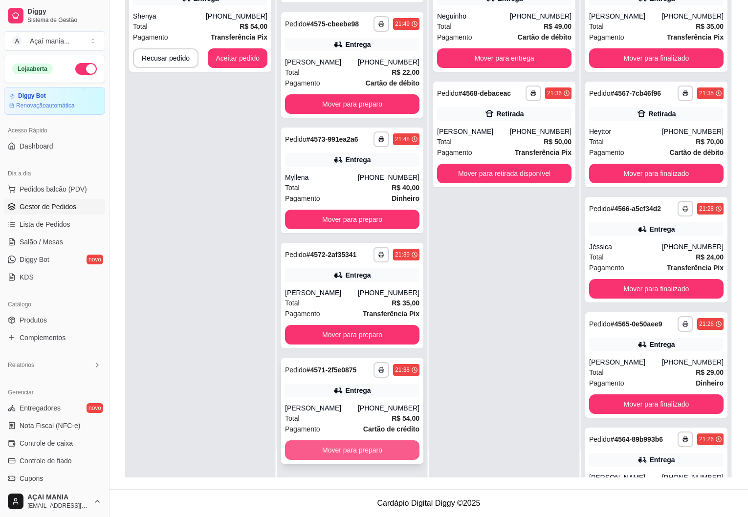
scroll to position [877, 0]
click at [339, 451] on button "Mover para preparo" at bounding box center [352, 450] width 131 height 19
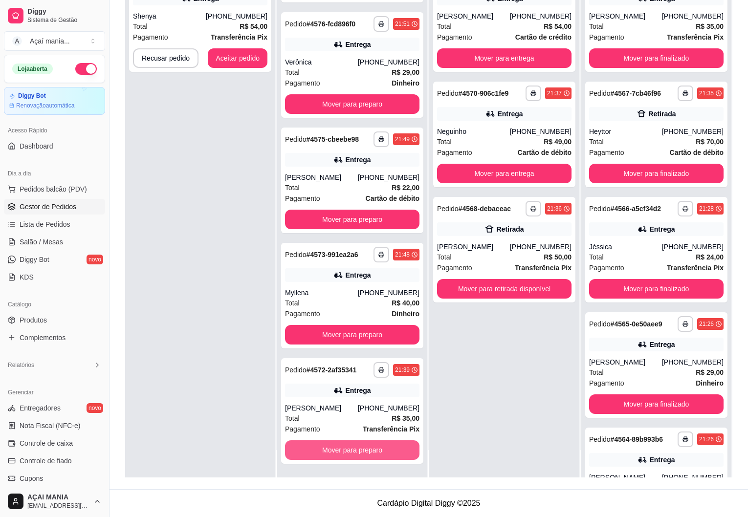
scroll to position [762, 0]
click at [339, 450] on button "Mover para preparo" at bounding box center [352, 451] width 134 height 20
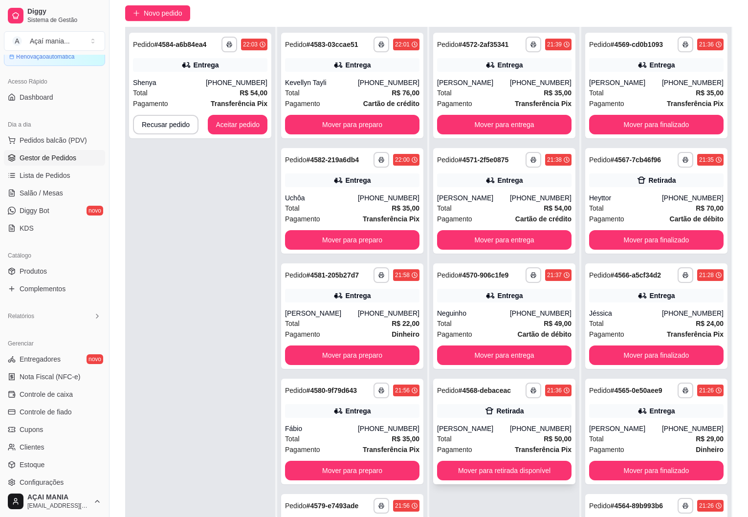
scroll to position [149, 0]
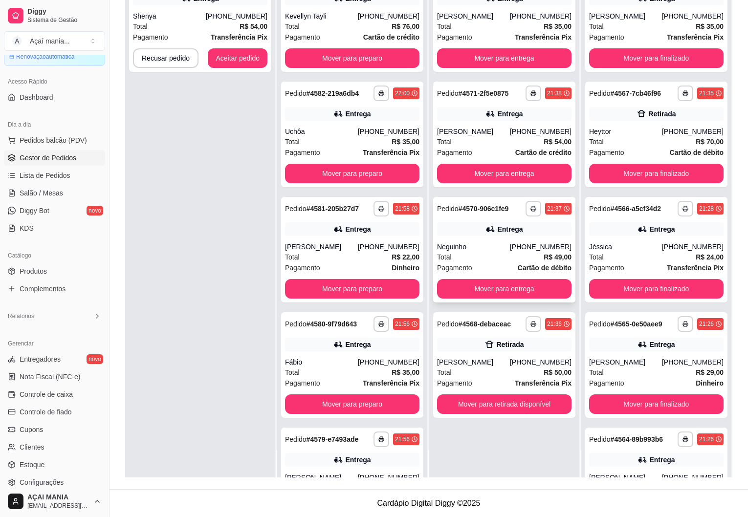
click at [481, 259] on div "Total R$ 49,00" at bounding box center [504, 257] width 134 height 11
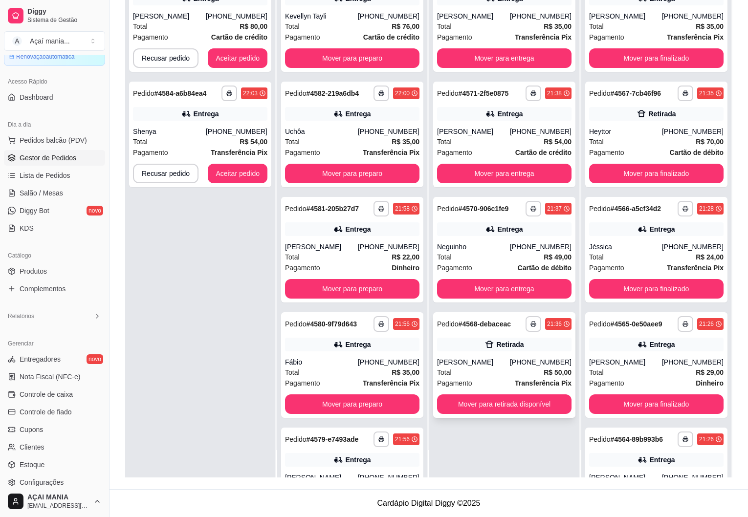
click at [462, 362] on div "[PERSON_NAME]" at bounding box center [473, 362] width 73 height 10
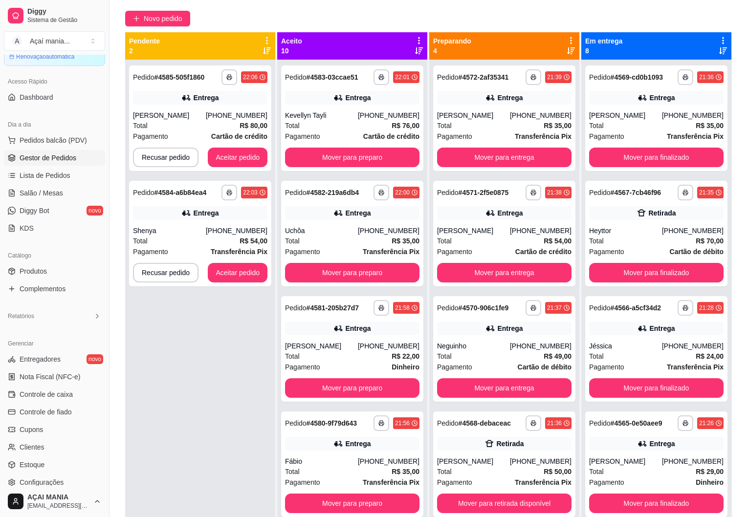
scroll to position [2, 0]
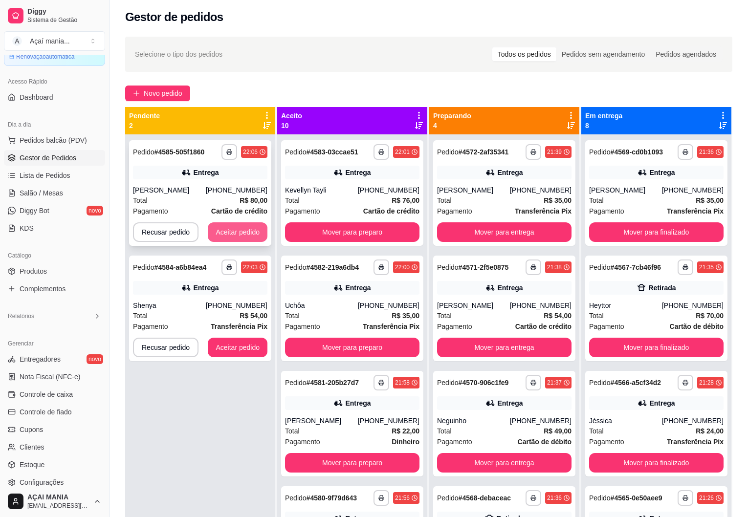
click at [232, 236] on button "Aceitar pedido" at bounding box center [238, 233] width 60 height 20
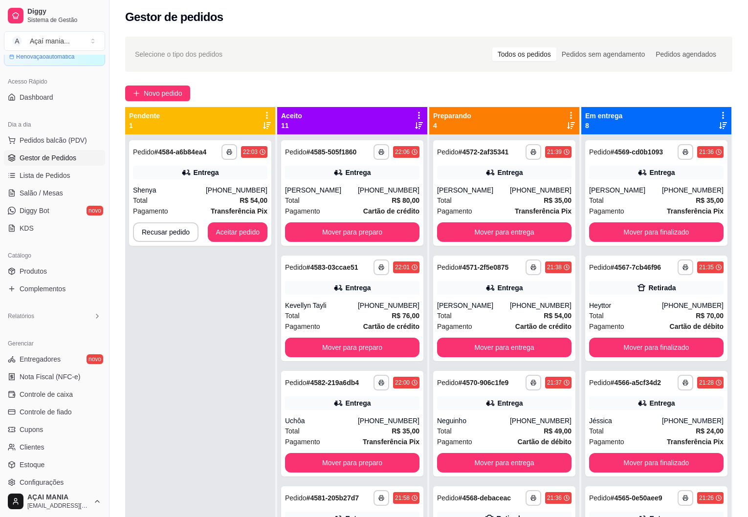
click at [326, 40] on div "Selecione o tipo dos pedidos Todos os pedidos Pedidos sem agendamento Pedidos a…" at bounding box center [428, 54] width 607 height 35
click at [198, 321] on div "**********" at bounding box center [200, 392] width 150 height 517
click at [182, 405] on div "**********" at bounding box center [200, 392] width 150 height 517
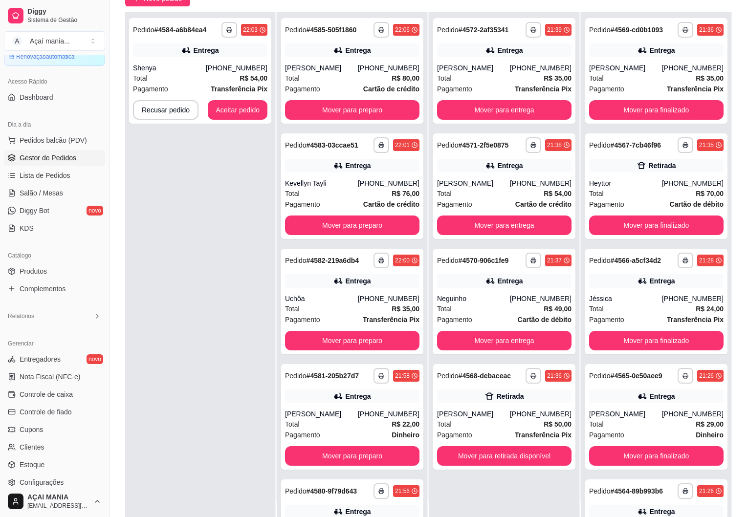
scroll to position [149, 0]
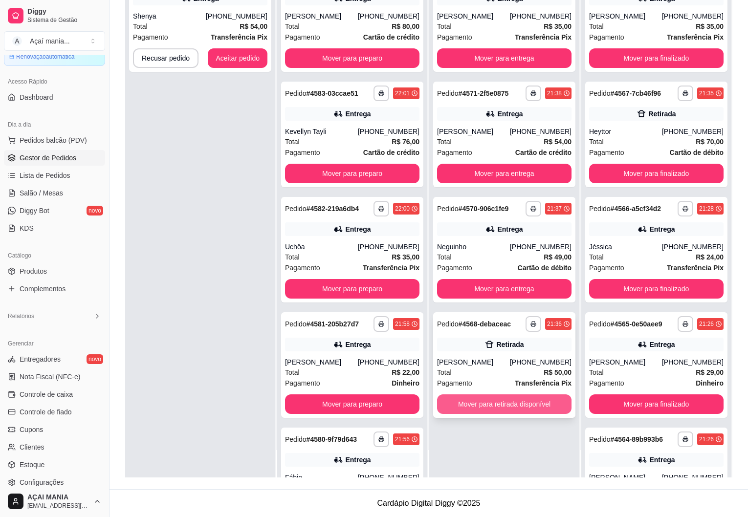
click at [485, 405] on button "Mover para retirada disponível" at bounding box center [504, 405] width 134 height 20
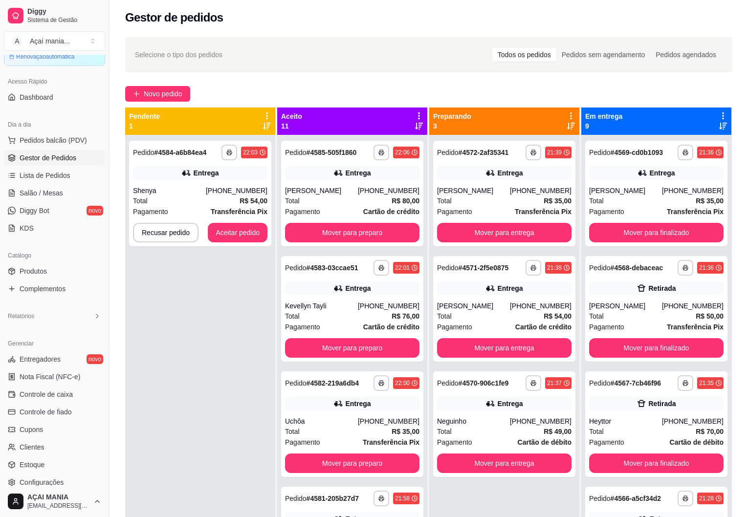
scroll to position [0, 0]
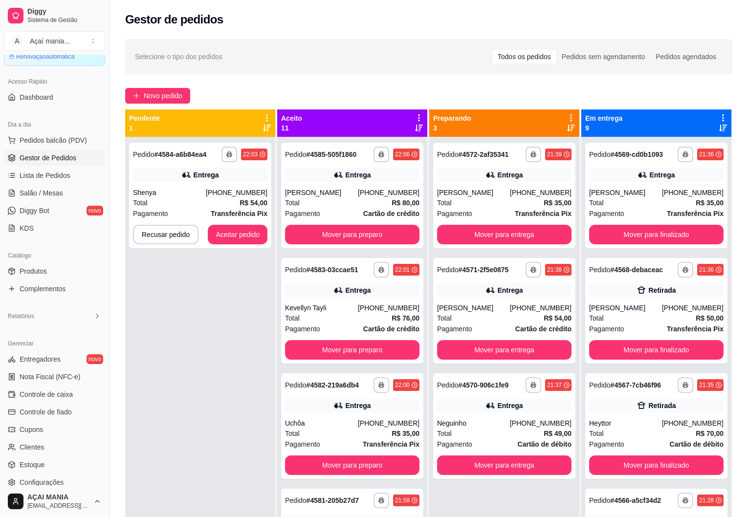
click at [176, 338] on div "**********" at bounding box center [200, 395] width 150 height 517
drag, startPoint x: 226, startPoint y: 402, endPoint x: 222, endPoint y: 419, distance: 17.1
click at [226, 402] on div "**********" at bounding box center [200, 395] width 150 height 517
click at [599, 350] on button "Mover para finalizado" at bounding box center [656, 350] width 131 height 19
drag, startPoint x: 169, startPoint y: 346, endPoint x: 163, endPoint y: 363, distance: 18.4
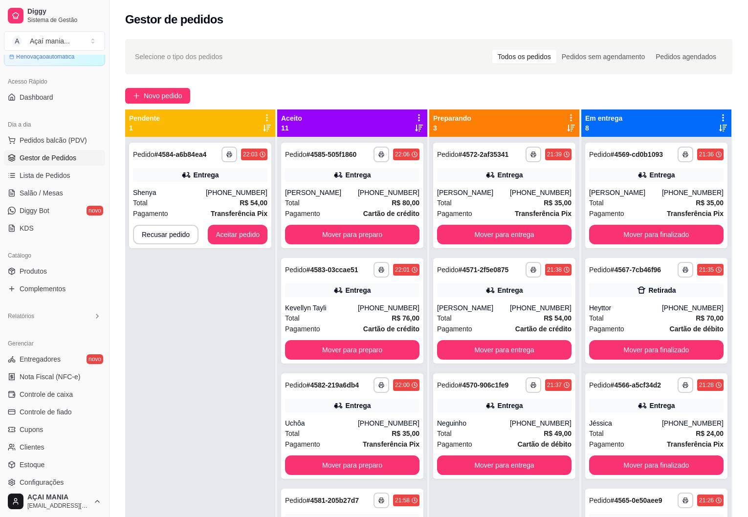
click at [170, 346] on div "**********" at bounding box center [200, 395] width 150 height 517
click at [635, 354] on button "Mover para finalizado" at bounding box center [656, 350] width 134 height 20
click at [237, 380] on div "**********" at bounding box center [200, 395] width 150 height 517
click at [216, 397] on div "**********" at bounding box center [200, 395] width 150 height 517
click at [239, 441] on div "**********" at bounding box center [200, 395] width 150 height 517
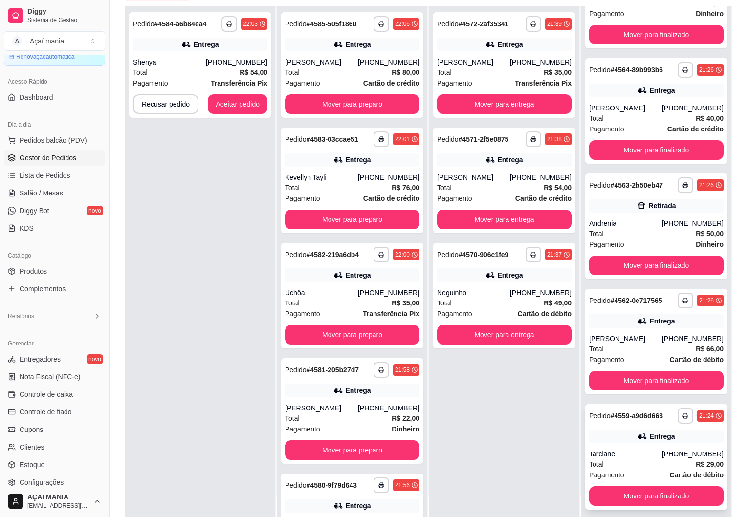
scroll to position [149, 0]
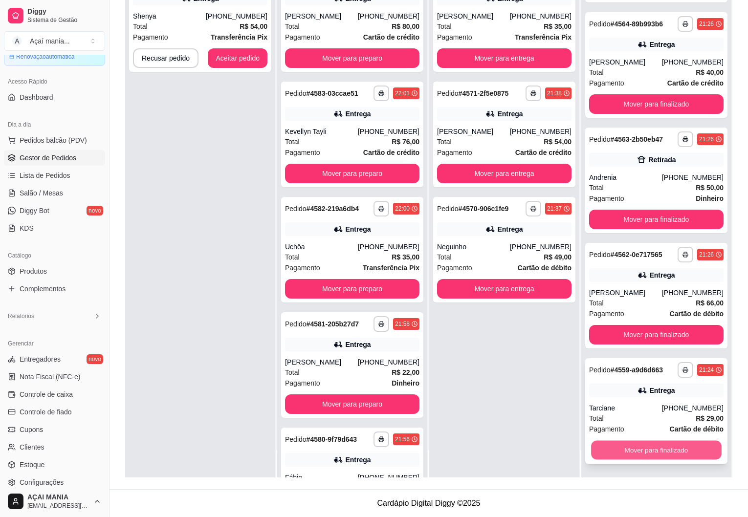
click at [614, 448] on button "Mover para finalizado" at bounding box center [656, 450] width 131 height 19
click at [616, 448] on button "Mover para finalizado" at bounding box center [656, 451] width 134 height 20
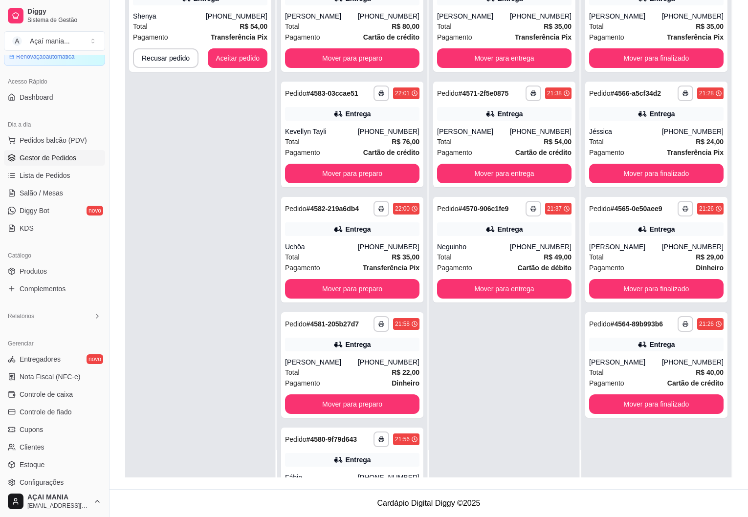
scroll to position [0, 0]
click at [644, 404] on button "Mover para finalizado" at bounding box center [656, 404] width 131 height 19
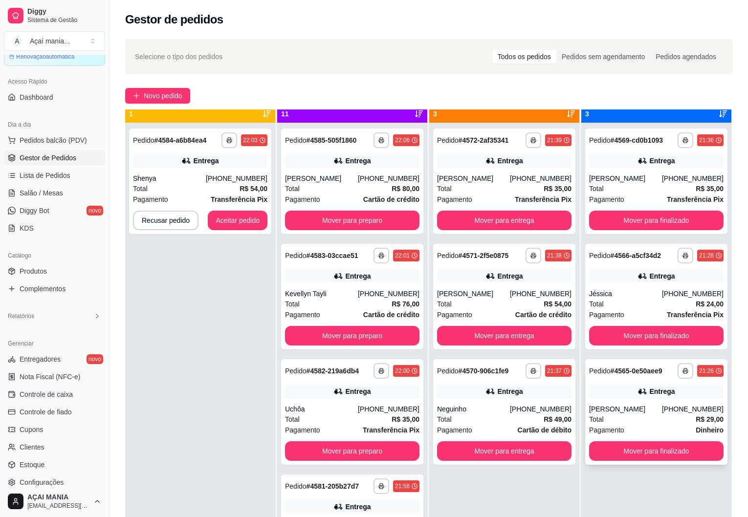
scroll to position [27, 0]
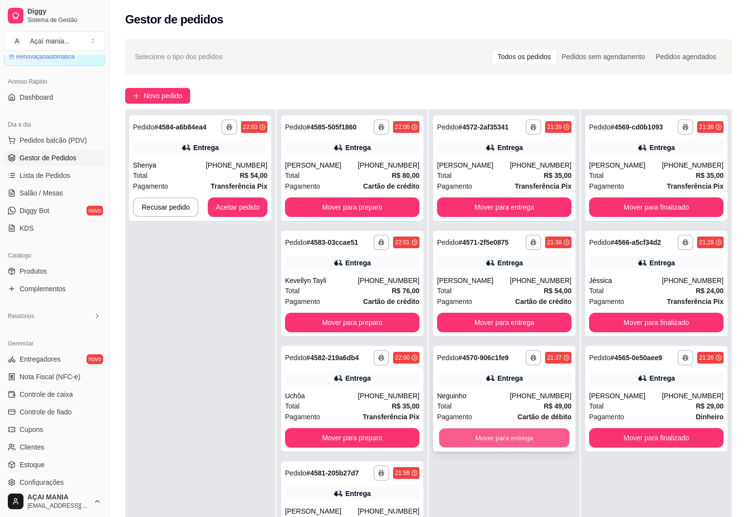
click at [508, 442] on button "Mover para entrega" at bounding box center [504, 438] width 131 height 19
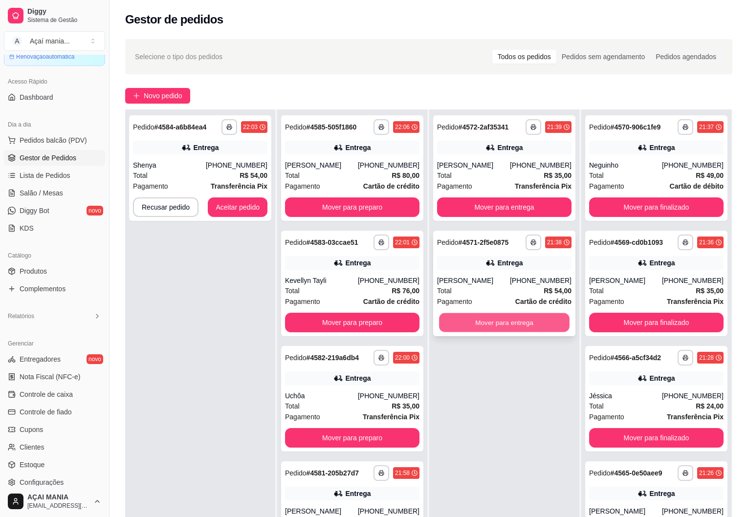
click at [481, 322] on button "Mover para entrega" at bounding box center [504, 322] width 131 height 19
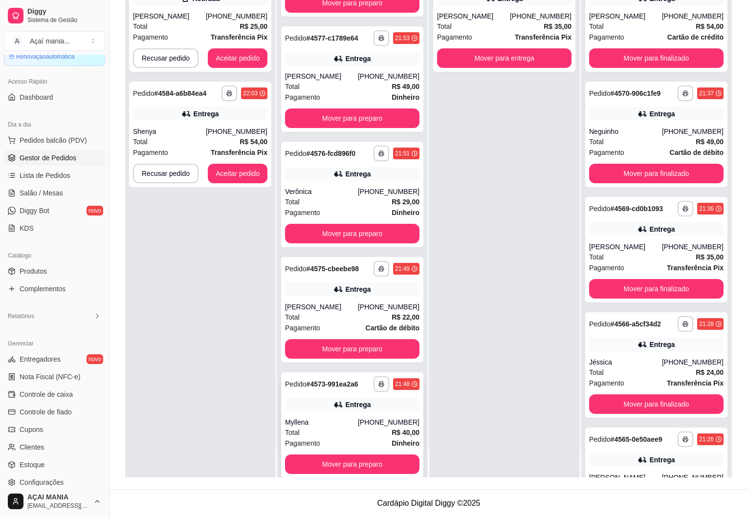
scroll to position [762, 0]
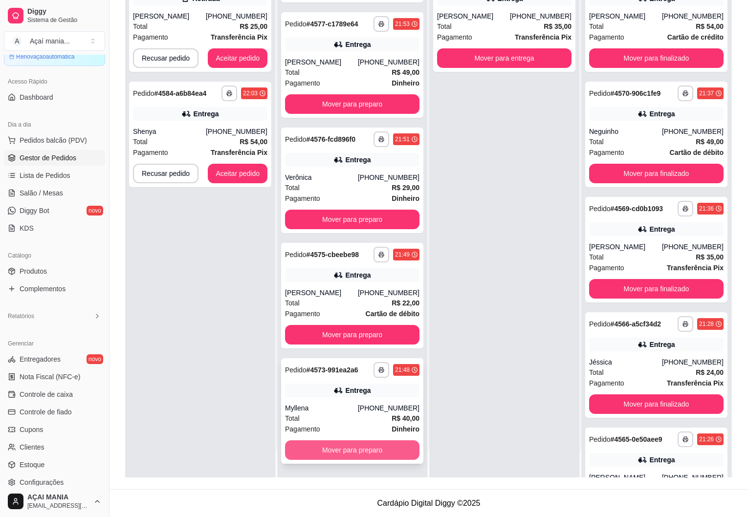
click at [356, 449] on button "Mover para preparo" at bounding box center [352, 451] width 134 height 20
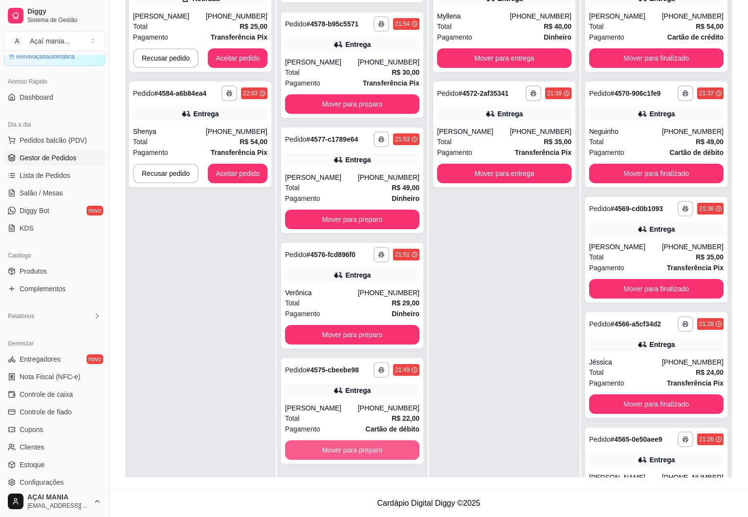
scroll to position [647, 0]
click at [343, 449] on button "Mover para preparo" at bounding box center [352, 450] width 131 height 19
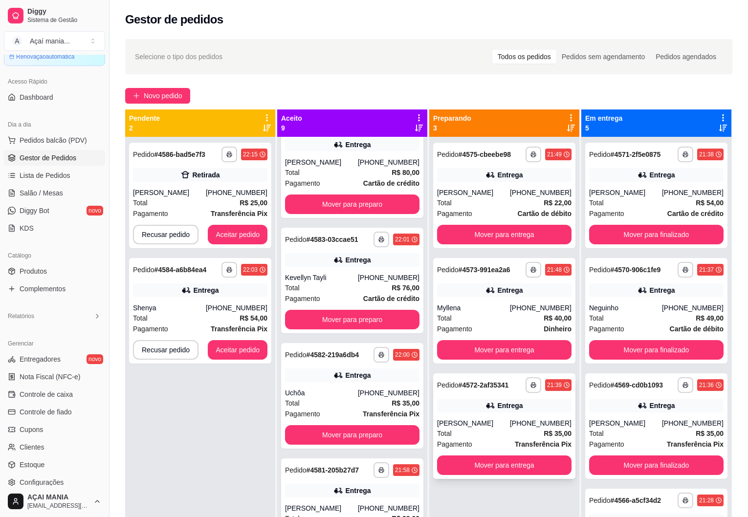
scroll to position [0, 0]
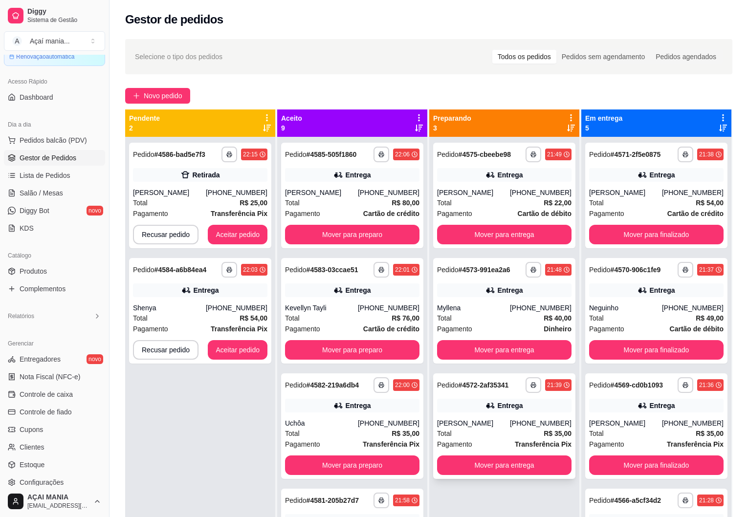
click at [488, 420] on div "[PERSON_NAME]" at bounding box center [473, 424] width 73 height 10
click at [228, 231] on button "Aceitar pedido" at bounding box center [238, 234] width 58 height 19
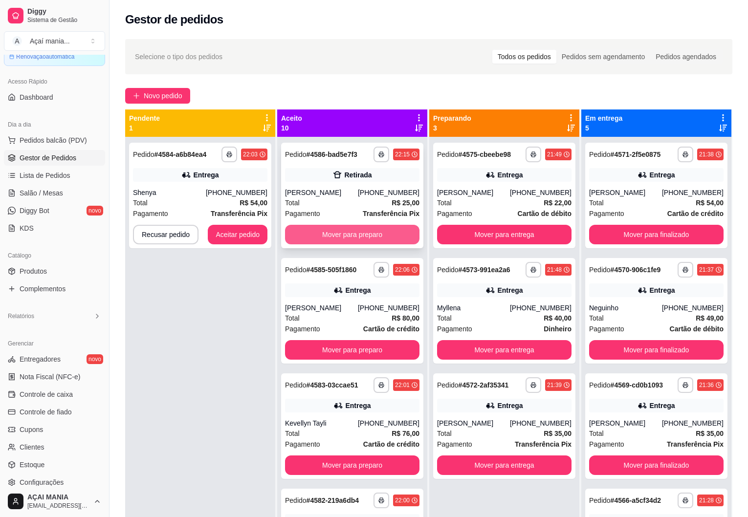
click at [328, 234] on button "Mover para preparo" at bounding box center [352, 235] width 134 height 20
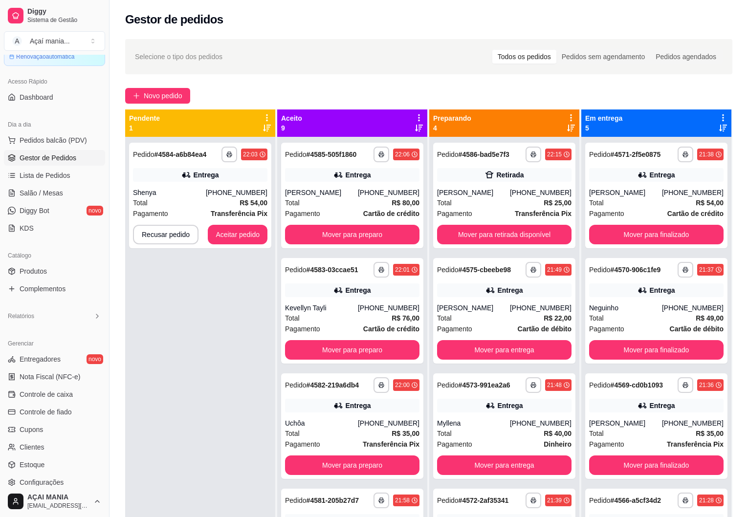
click at [122, 362] on div "**********" at bounding box center [429, 335] width 639 height 605
click at [202, 357] on div "**********" at bounding box center [200, 395] width 150 height 517
click at [240, 371] on div "**********" at bounding box center [200, 395] width 150 height 517
click at [213, 399] on div "**********" at bounding box center [200, 395] width 150 height 517
click at [223, 377] on div "**********" at bounding box center [200, 395] width 150 height 517
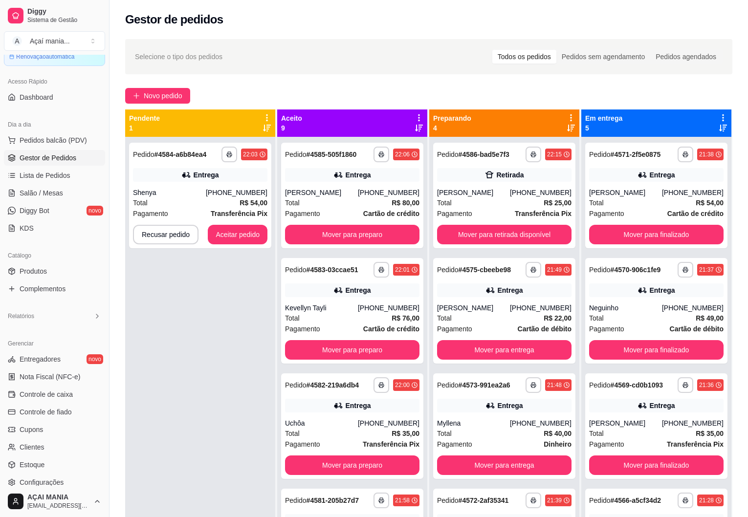
click at [251, 374] on div "**********" at bounding box center [200, 395] width 150 height 517
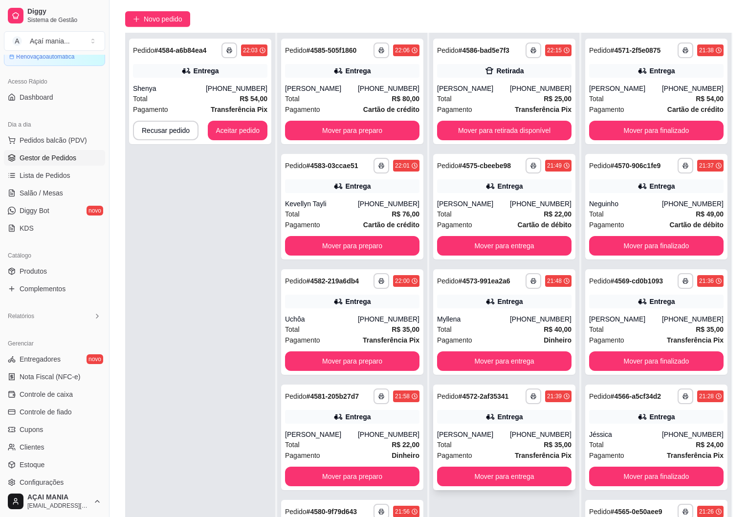
scroll to position [149, 0]
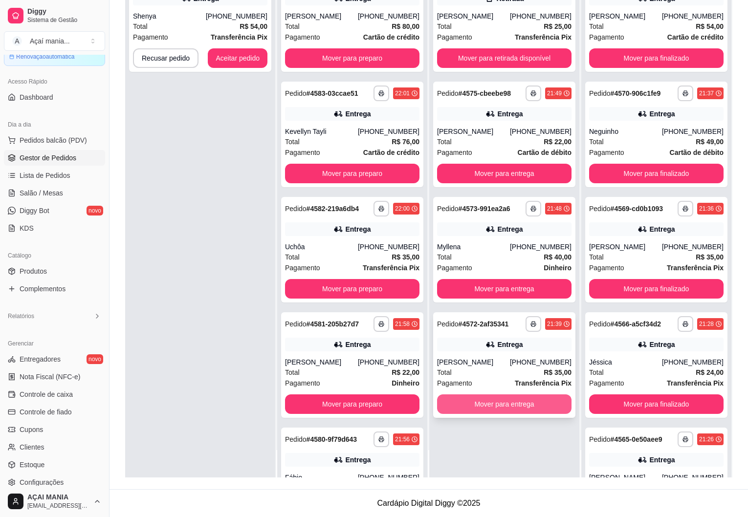
click at [502, 406] on button "Mover para entrega" at bounding box center [504, 405] width 134 height 20
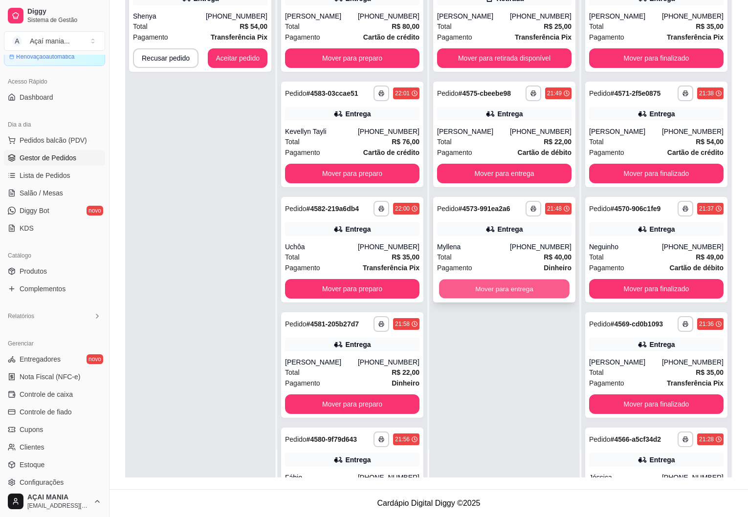
click at [465, 290] on button "Mover para entrega" at bounding box center [504, 289] width 131 height 19
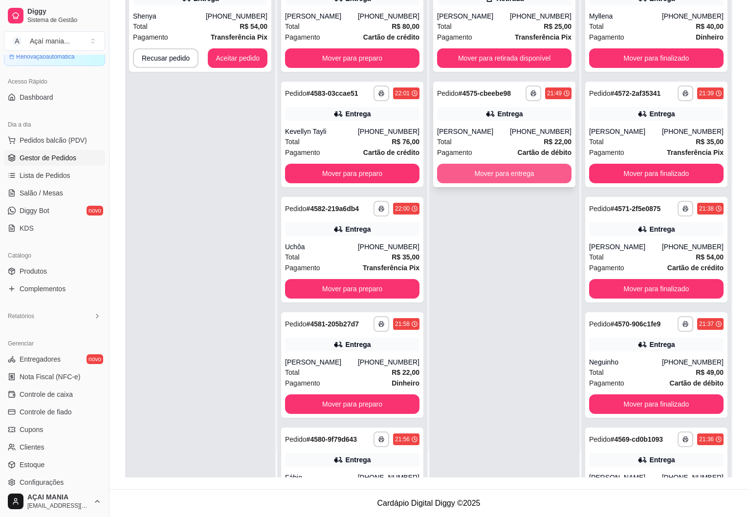
click at [471, 171] on button "Mover para entrega" at bounding box center [504, 174] width 134 height 20
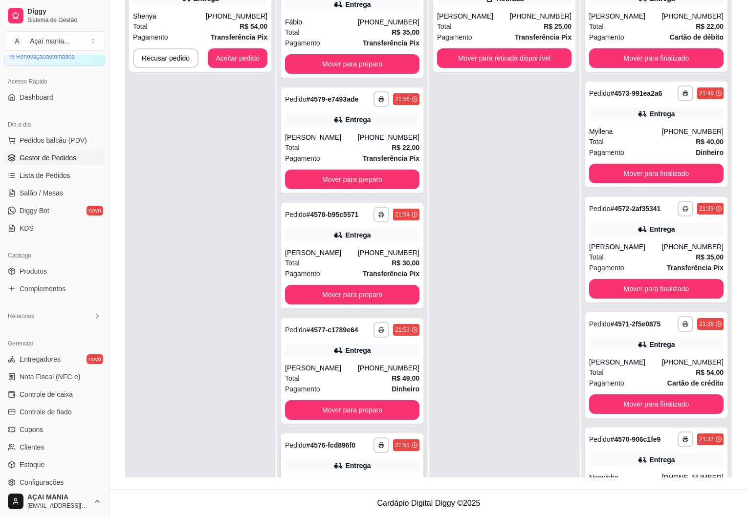
scroll to position [531, 0]
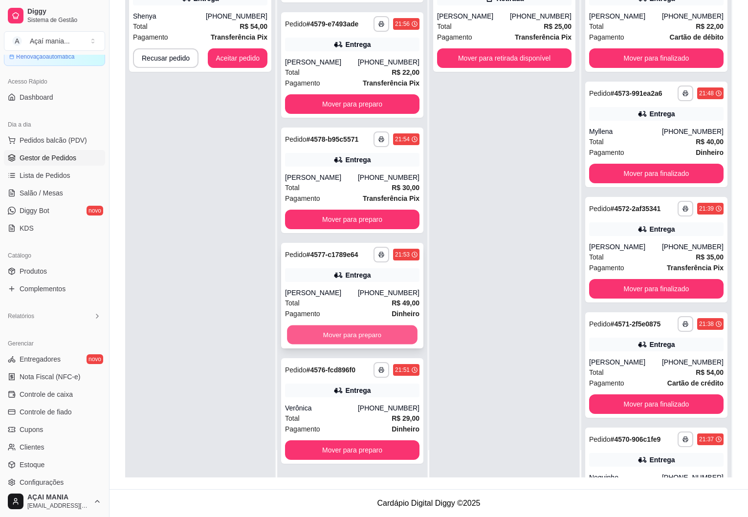
click at [332, 332] on button "Mover para preparo" at bounding box center [352, 335] width 131 height 19
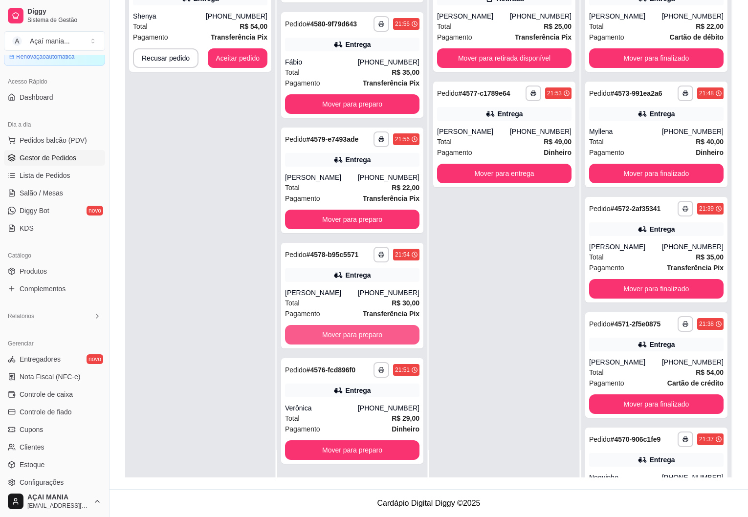
scroll to position [416, 0]
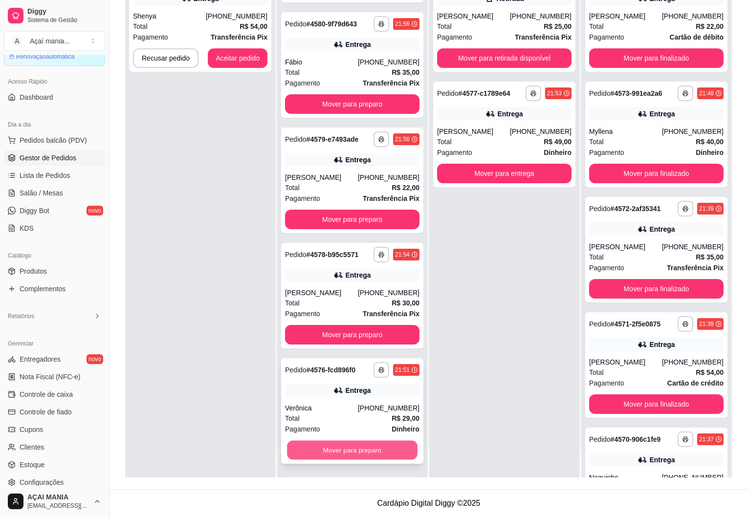
click at [361, 452] on button "Mover para preparo" at bounding box center [352, 450] width 131 height 19
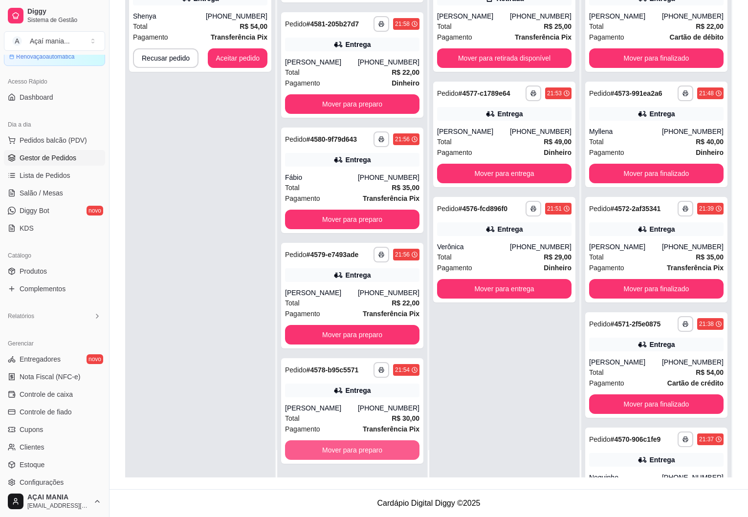
scroll to position [300, 0]
click at [353, 450] on button "Mover para preparo" at bounding box center [352, 450] width 131 height 19
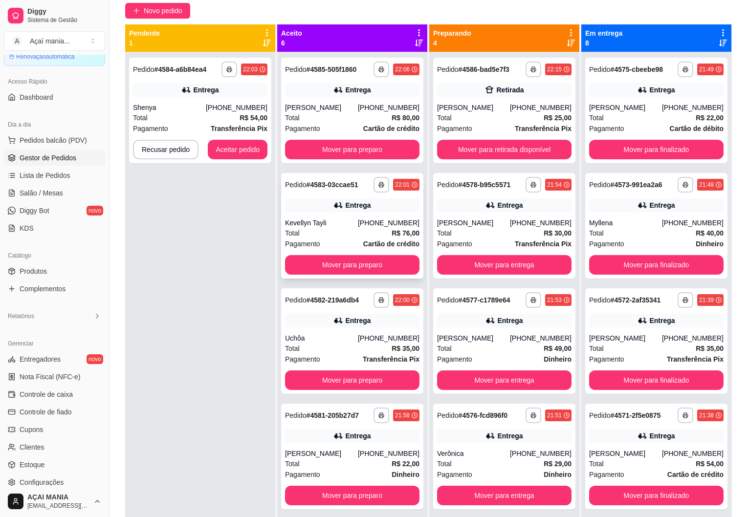
scroll to position [0, 0]
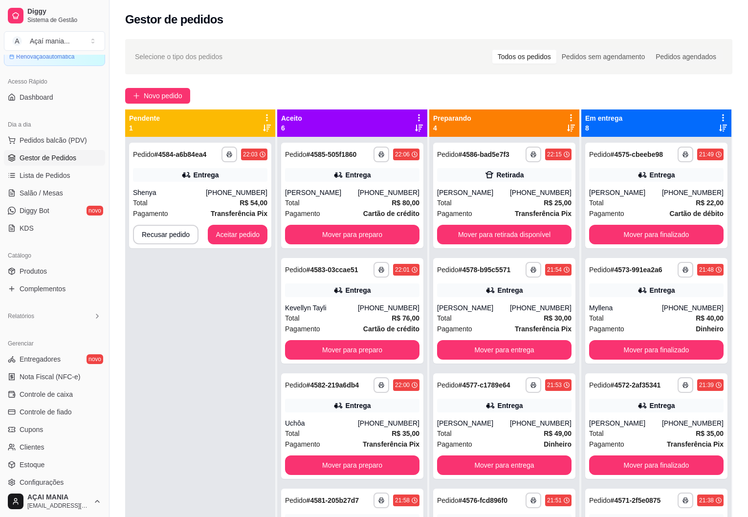
drag, startPoint x: 221, startPoint y: 367, endPoint x: 225, endPoint y: 365, distance: 5.3
click at [221, 366] on div "**********" at bounding box center [200, 395] width 150 height 517
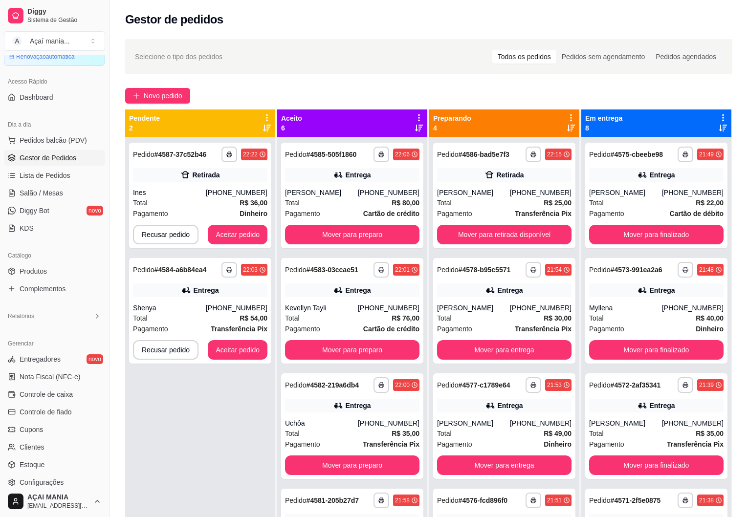
click at [168, 418] on div "**********" at bounding box center [200, 395] width 150 height 517
click at [244, 237] on button "Aceitar pedido" at bounding box center [238, 235] width 60 height 20
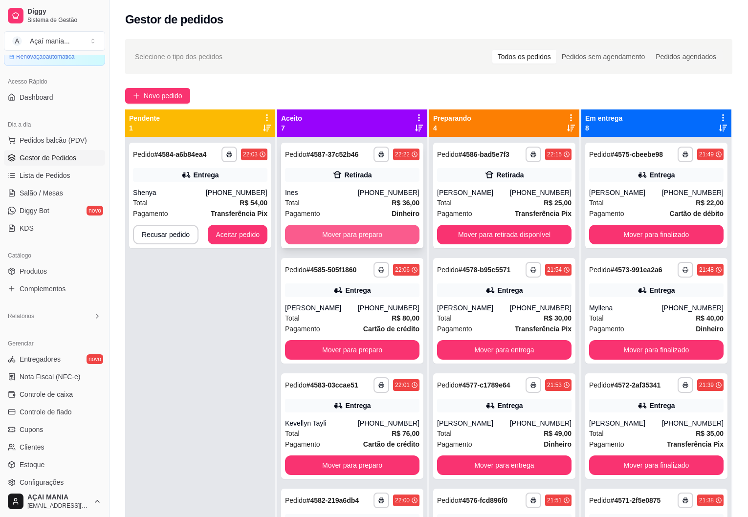
click at [357, 229] on button "Mover para preparo" at bounding box center [352, 235] width 134 height 20
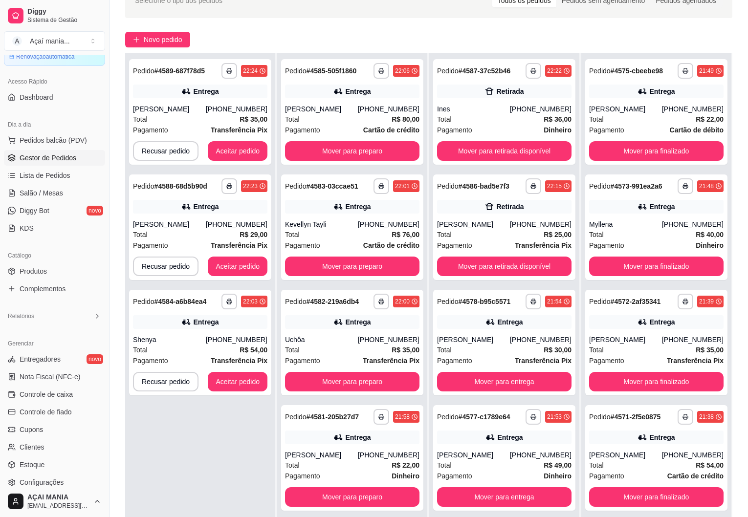
scroll to position [149, 0]
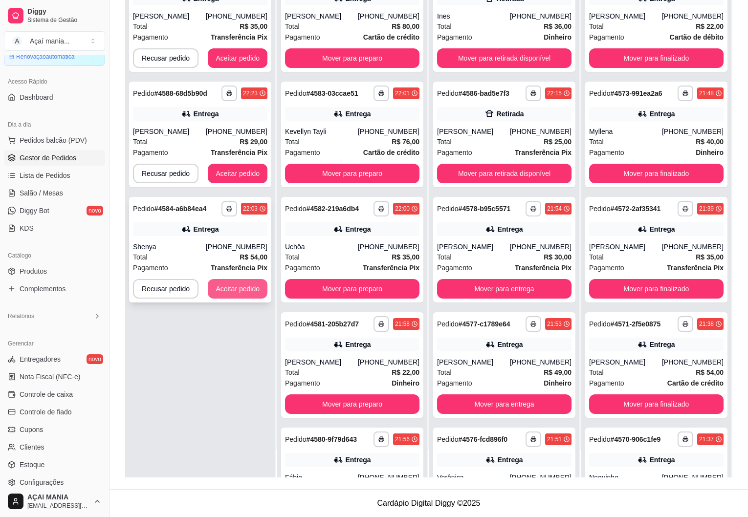
click at [252, 290] on button "Aceitar pedido" at bounding box center [238, 289] width 60 height 20
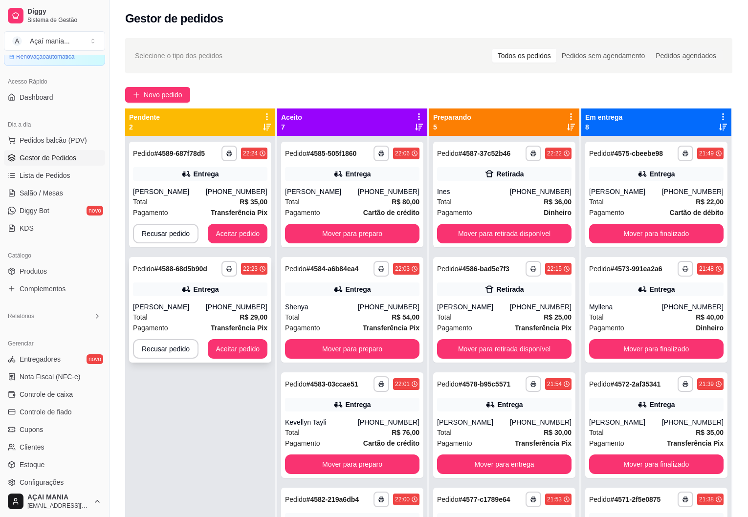
scroll to position [0, 0]
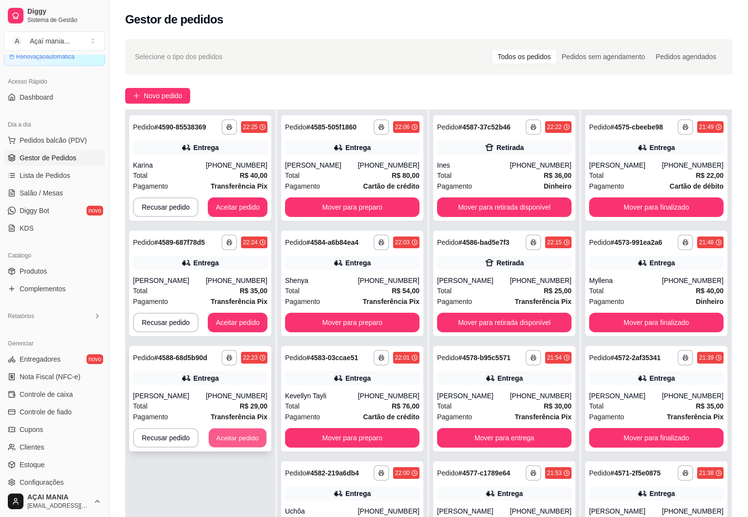
click at [247, 440] on button "Aceitar pedido" at bounding box center [238, 438] width 58 height 19
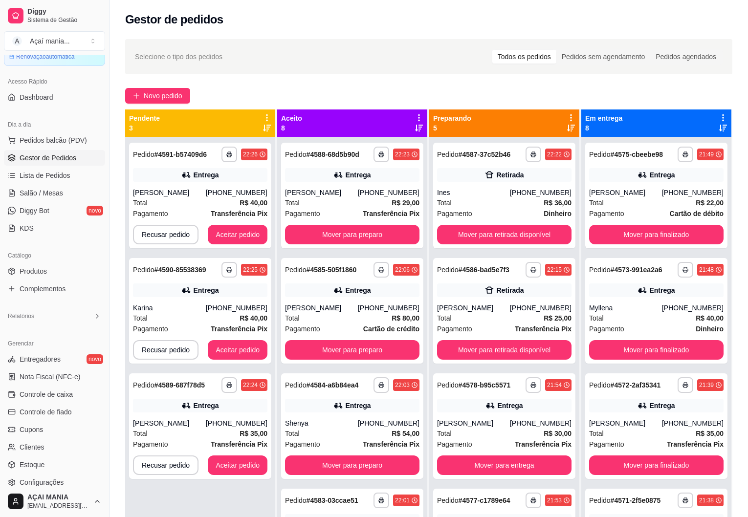
click at [289, 54] on div "Selecione o tipo dos pedidos Todos os pedidos Pedidos sem agendamento Pedidos a…" at bounding box center [429, 57] width 588 height 16
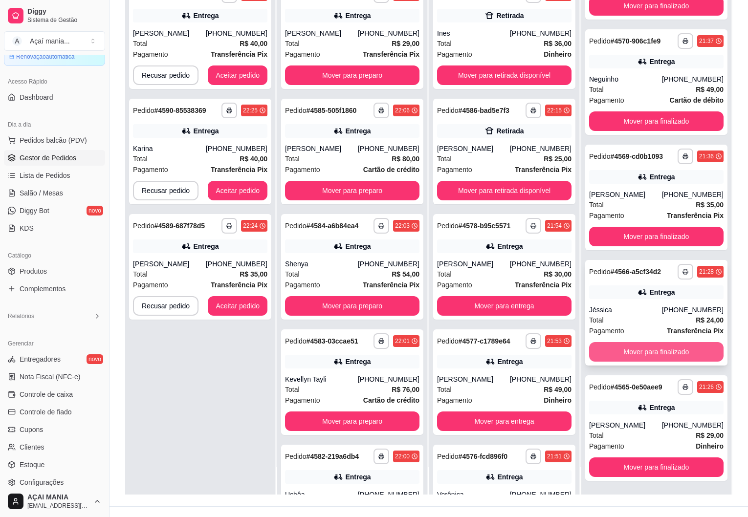
scroll to position [149, 0]
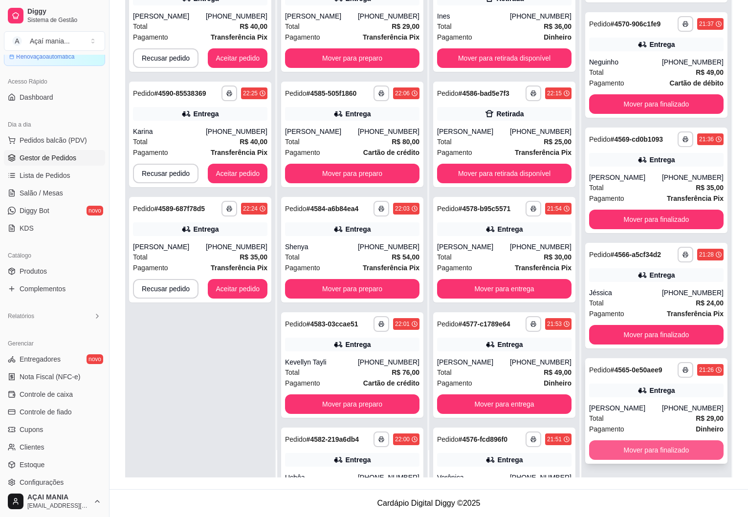
click at [662, 446] on button "Mover para finalizado" at bounding box center [656, 451] width 134 height 20
click at [660, 448] on button "Mover para finalizado" at bounding box center [656, 450] width 131 height 19
click at [660, 446] on button "Mover para finalizado" at bounding box center [656, 451] width 134 height 20
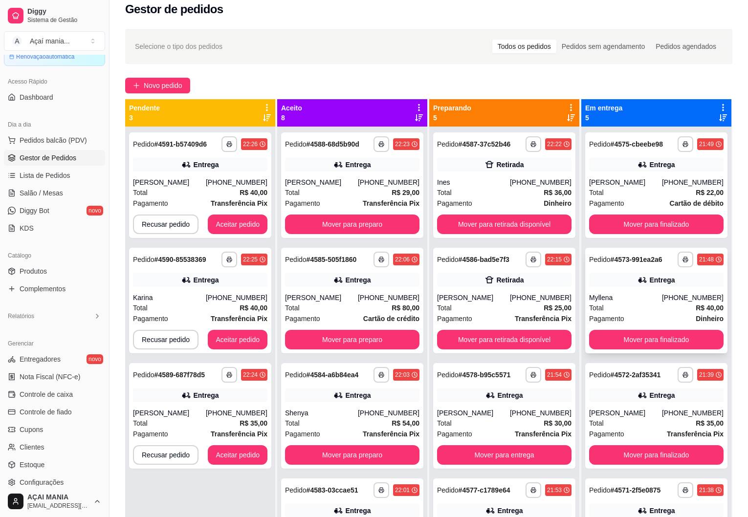
scroll to position [0, 0]
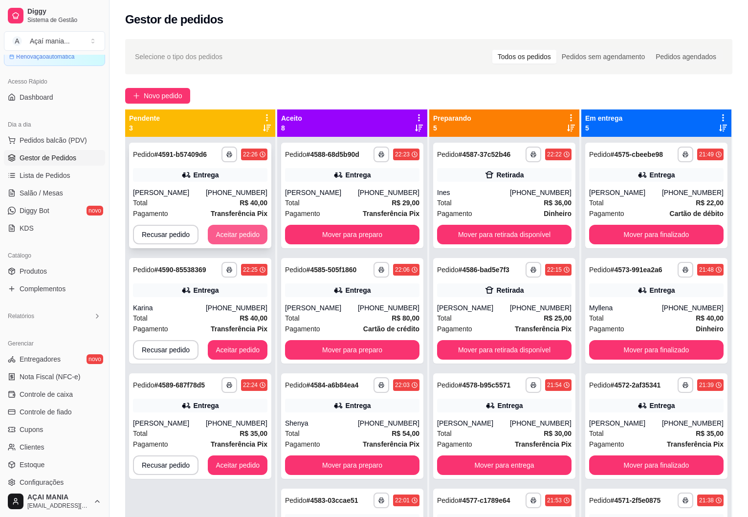
click at [247, 237] on button "Aceitar pedido" at bounding box center [238, 235] width 60 height 20
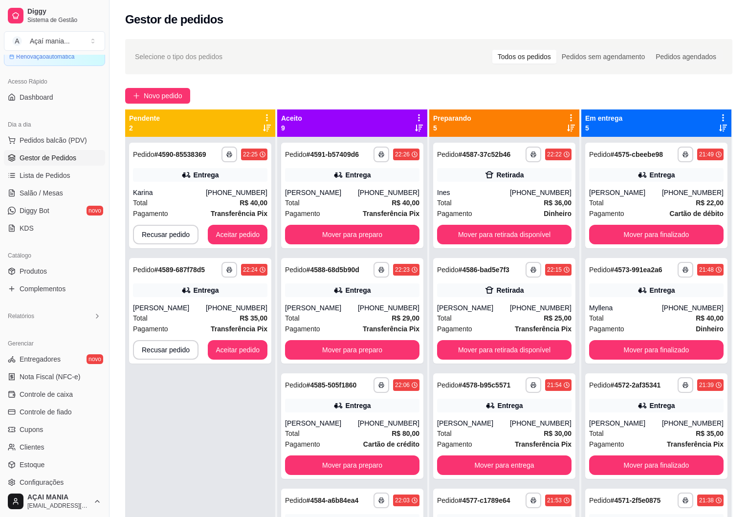
drag, startPoint x: 215, startPoint y: 440, endPoint x: 232, endPoint y: 441, distance: 16.7
click at [216, 439] on div "**********" at bounding box center [200, 395] width 150 height 517
click at [213, 238] on button "Aceitar pedido" at bounding box center [238, 235] width 60 height 20
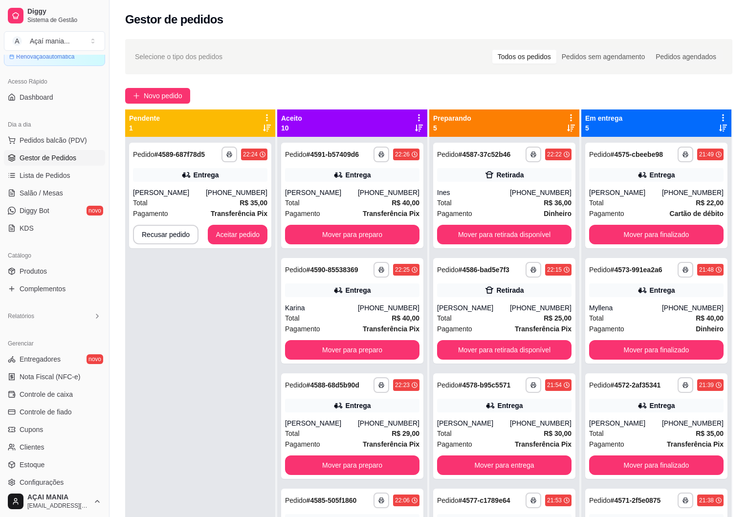
click at [192, 381] on div "**********" at bounding box center [200, 395] width 150 height 517
click at [204, 368] on div "**********" at bounding box center [200, 395] width 150 height 517
click at [226, 236] on button "Aceitar pedido" at bounding box center [238, 235] width 60 height 20
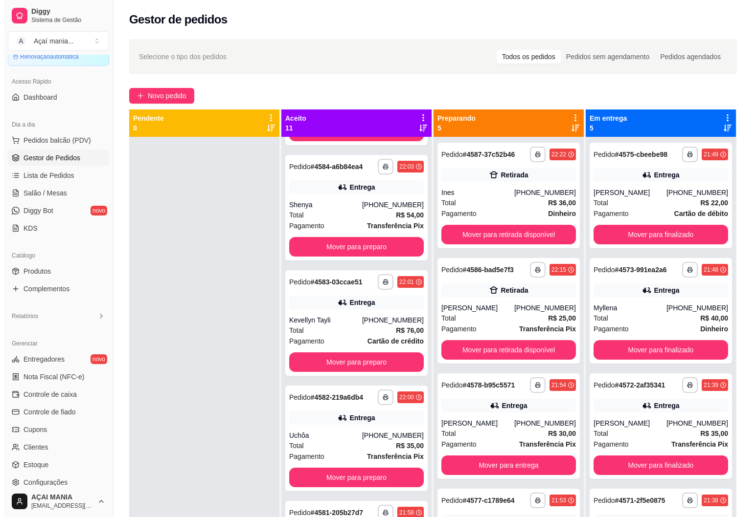
scroll to position [587, 0]
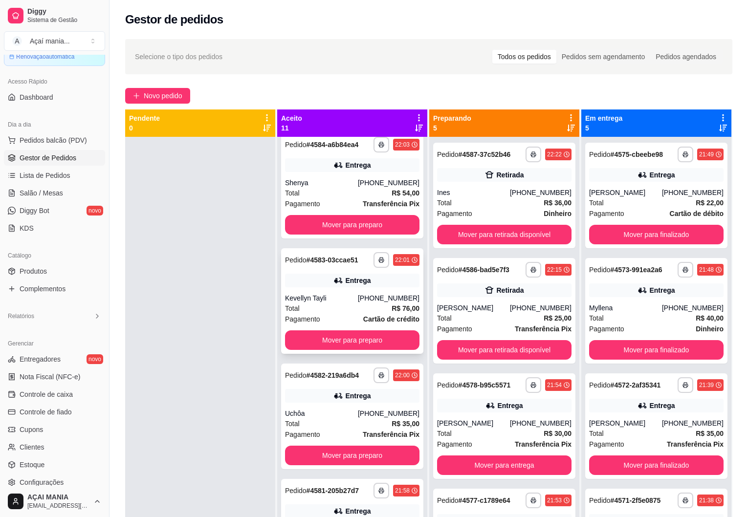
click at [322, 297] on div "Kevellyn Tayli" at bounding box center [321, 298] width 73 height 10
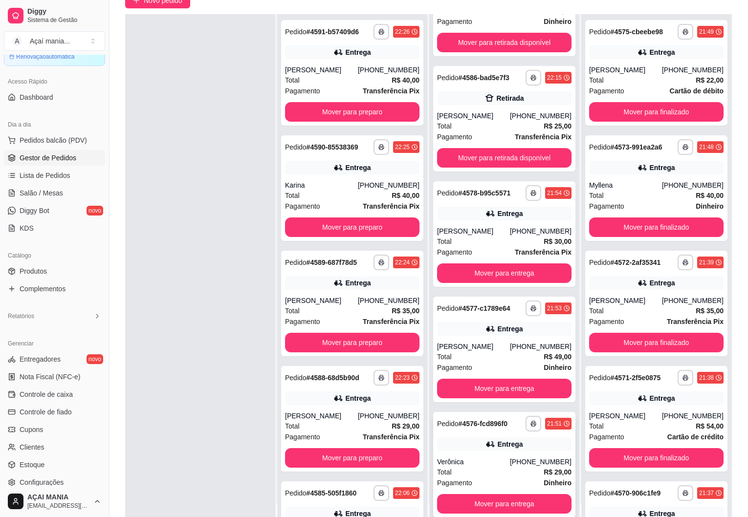
scroll to position [149, 0]
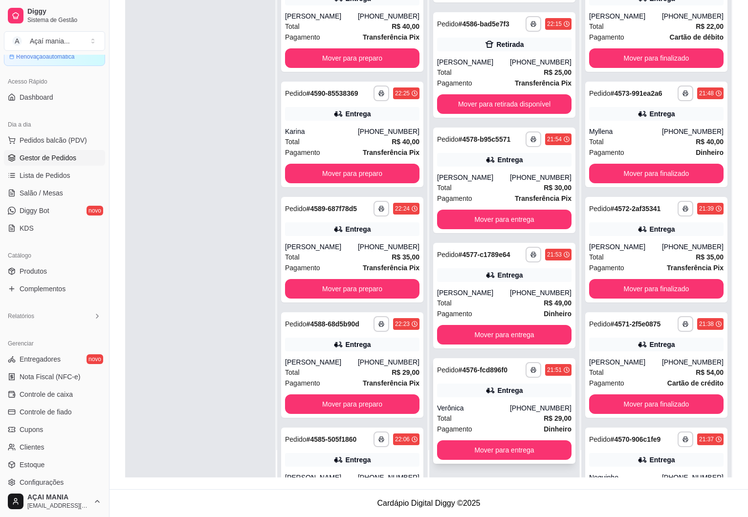
click at [481, 419] on div "Total R$ 29,00" at bounding box center [504, 418] width 134 height 11
click at [475, 416] on div "Total R$ 29,00" at bounding box center [504, 418] width 134 height 11
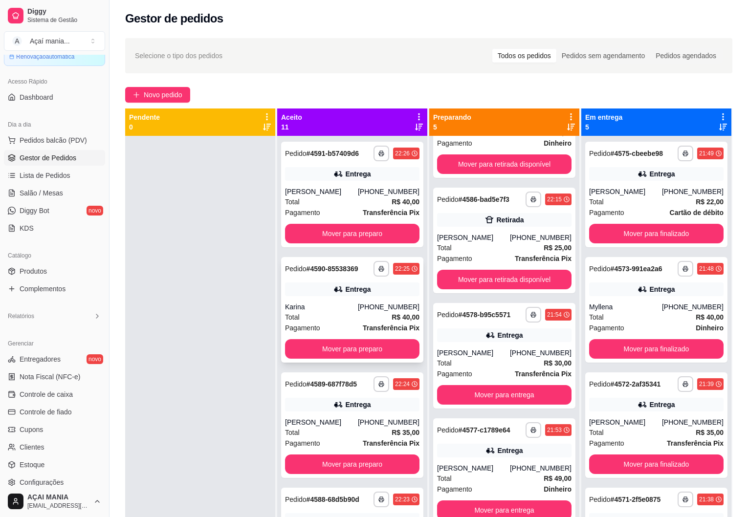
scroll to position [0, 0]
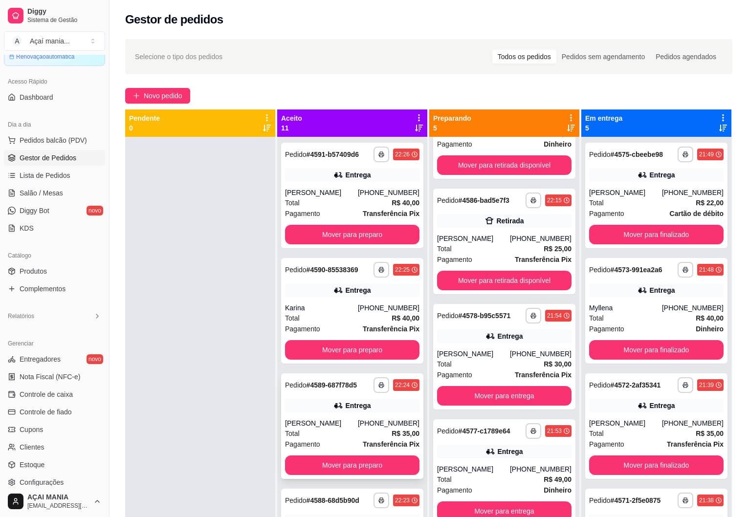
drag, startPoint x: 175, startPoint y: 375, endPoint x: 365, endPoint y: 378, distance: 190.3
click at [179, 375] on div at bounding box center [200, 395] width 150 height 517
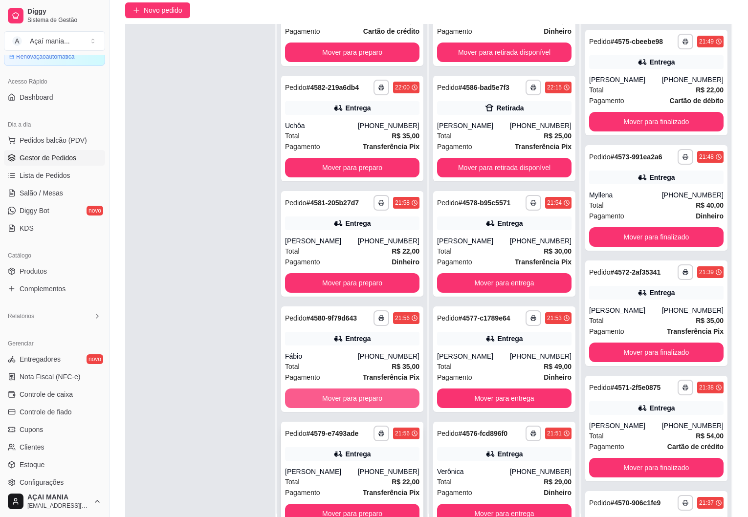
scroll to position [149, 0]
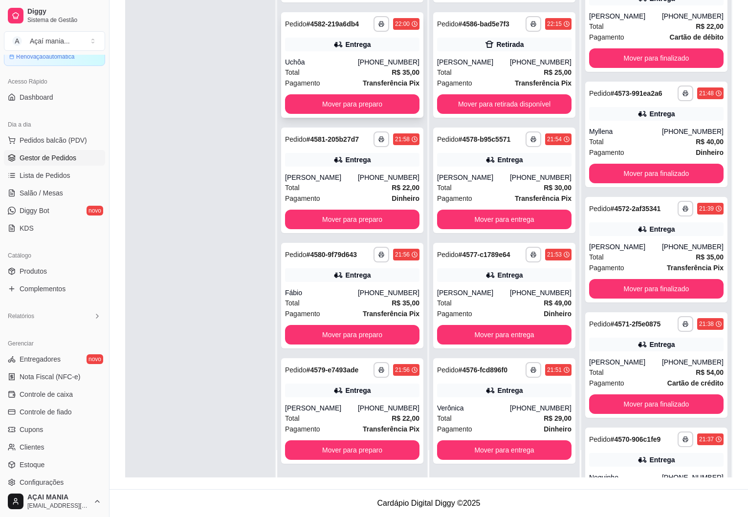
click at [313, 84] on span "Pagamento" at bounding box center [302, 83] width 35 height 11
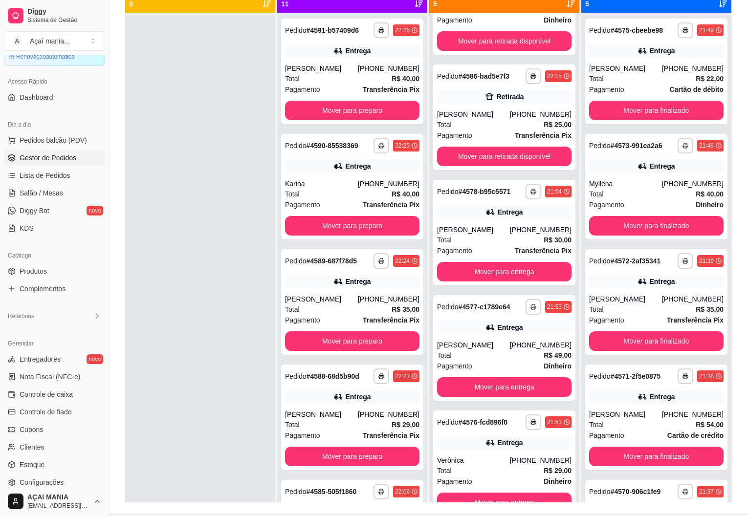
scroll to position [51, 0]
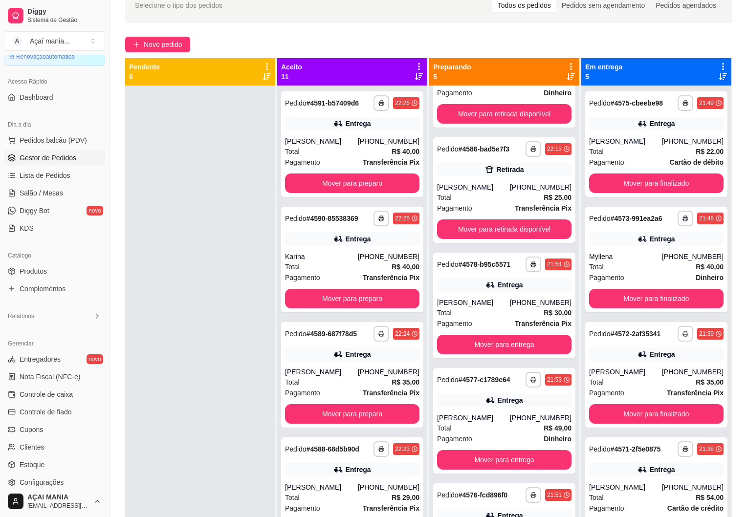
drag, startPoint x: 214, startPoint y: 344, endPoint x: 224, endPoint y: 347, distance: 11.0
click at [214, 344] on div at bounding box center [200, 344] width 150 height 517
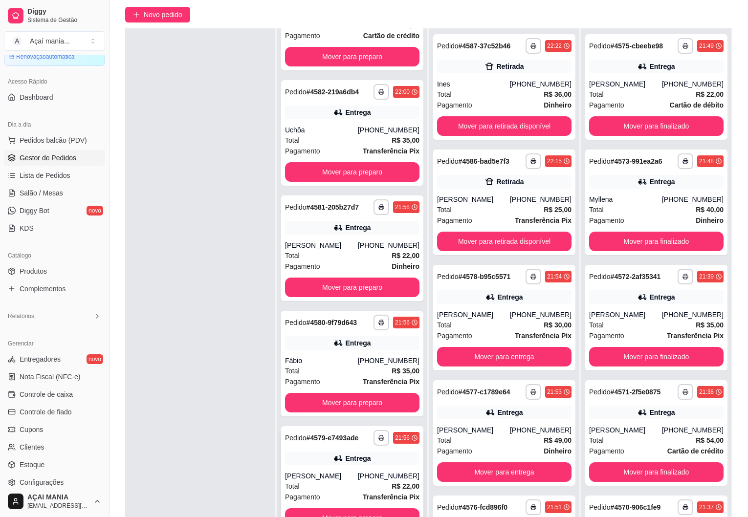
scroll to position [149, 0]
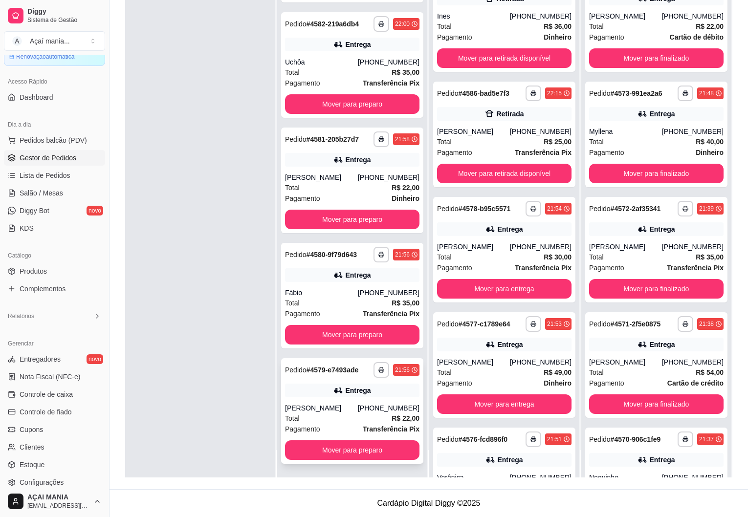
click at [342, 415] on div "Total R$ 22,00" at bounding box center [352, 418] width 134 height 11
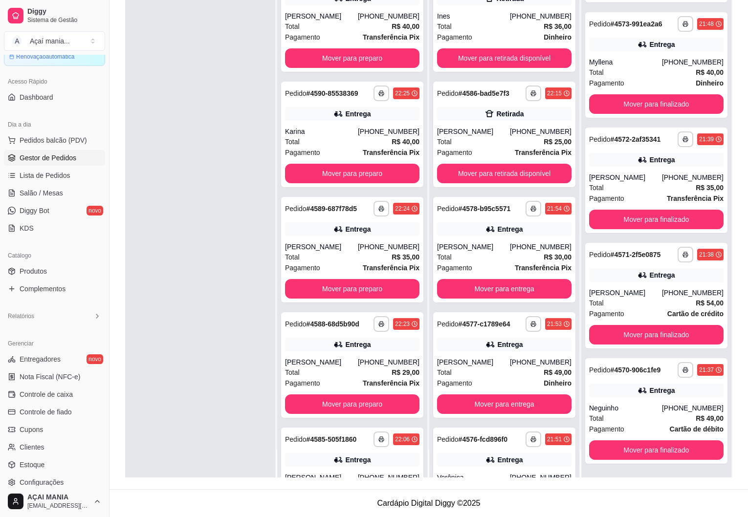
click at [203, 336] on div at bounding box center [200, 218] width 150 height 517
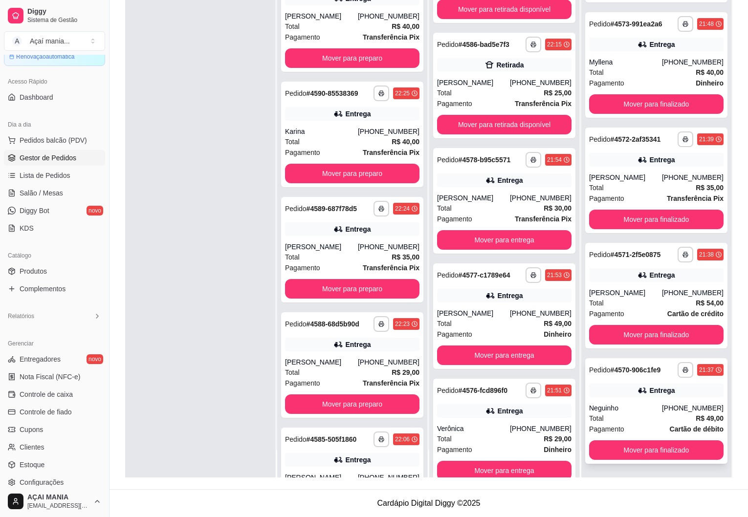
click at [622, 411] on div "Neguinho" at bounding box center [625, 408] width 73 height 10
drag, startPoint x: 625, startPoint y: 298, endPoint x: 620, endPoint y: 299, distance: 5.9
click at [620, 299] on div "Total R$ 54,00" at bounding box center [656, 303] width 134 height 11
click at [639, 178] on div "[PERSON_NAME]" at bounding box center [625, 178] width 73 height 10
click at [657, 73] on div "Total R$ 40,00" at bounding box center [656, 72] width 134 height 11
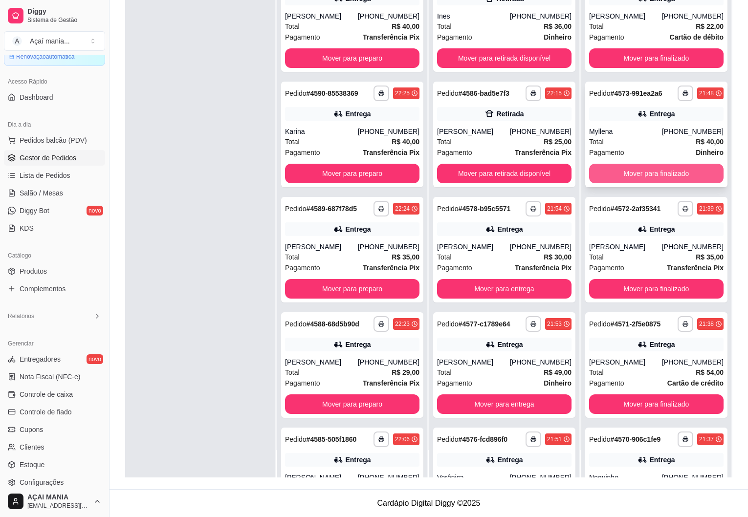
scroll to position [0, 0]
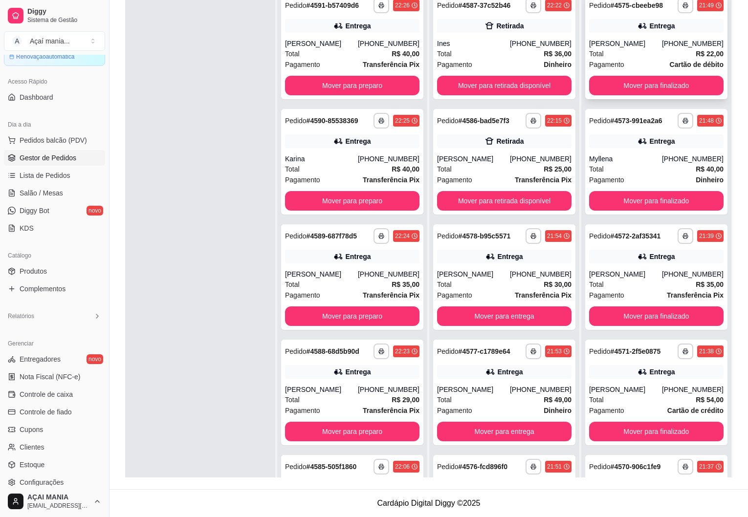
click at [606, 63] on span "Pagamento" at bounding box center [606, 64] width 35 height 11
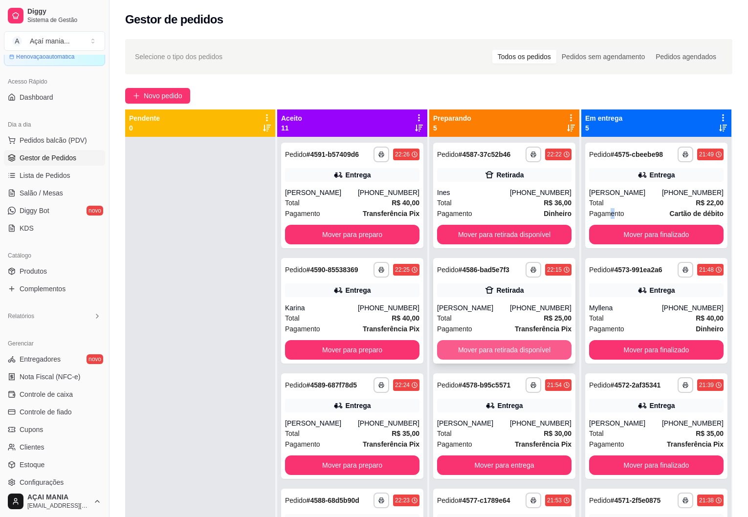
click at [486, 354] on button "Mover para retirada disponível" at bounding box center [504, 350] width 134 height 20
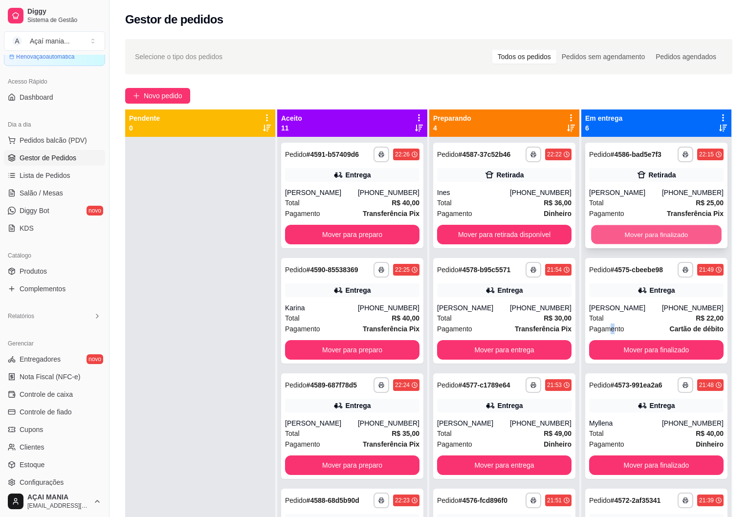
click at [631, 238] on button "Mover para finalizado" at bounding box center [656, 234] width 131 height 19
drag, startPoint x: 250, startPoint y: 222, endPoint x: 212, endPoint y: 247, distance: 45.7
click at [250, 222] on div at bounding box center [200, 395] width 150 height 517
click at [674, 236] on button "Mover para finalizado" at bounding box center [656, 235] width 134 height 20
click at [674, 236] on button "Mover para finalizado" at bounding box center [656, 234] width 131 height 19
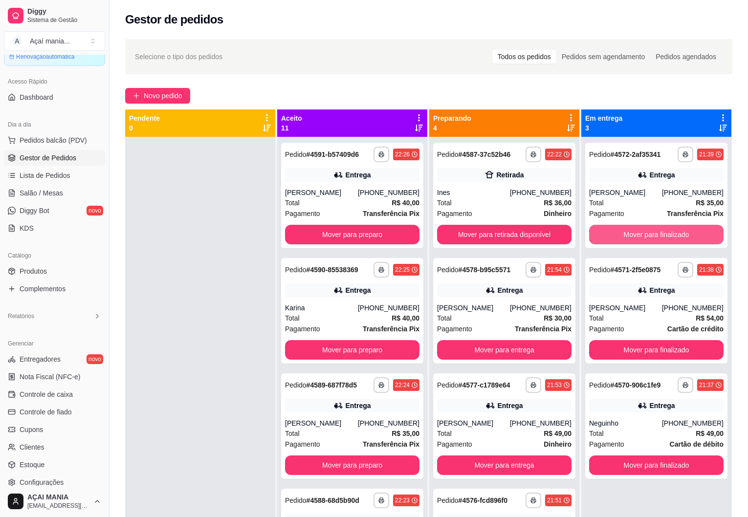
click at [674, 236] on button "Mover para finalizado" at bounding box center [656, 235] width 134 height 20
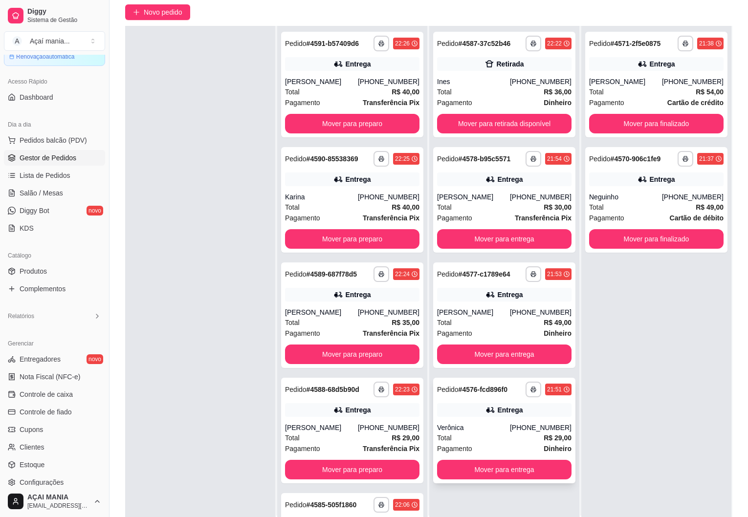
scroll to position [149, 0]
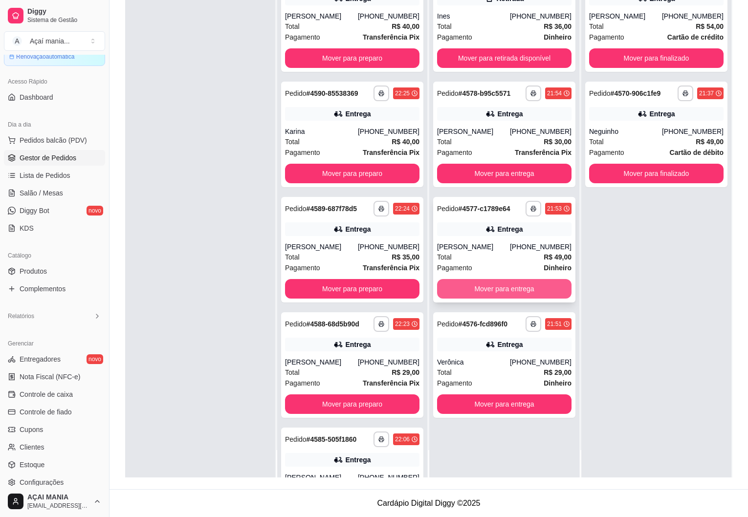
click at [490, 292] on button "Mover para entrega" at bounding box center [504, 289] width 134 height 20
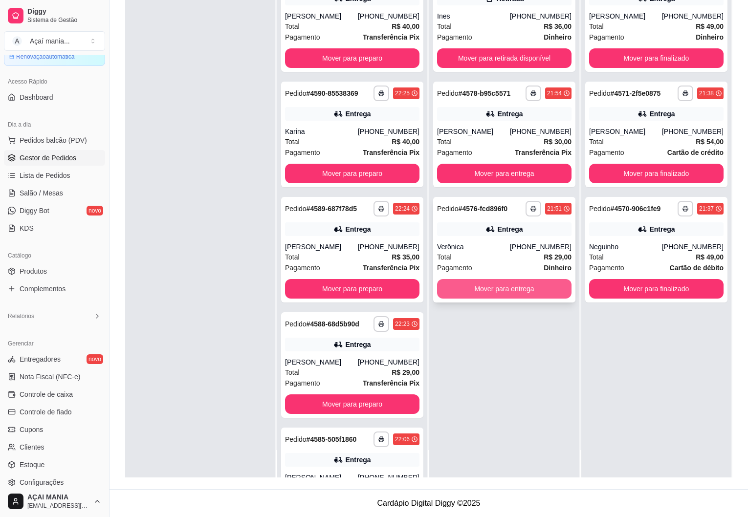
click at [490, 290] on button "Mover para entrega" at bounding box center [504, 289] width 134 height 20
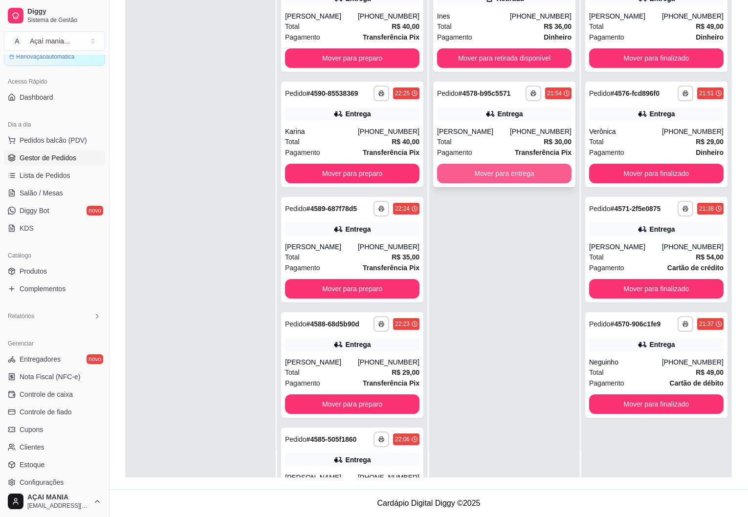
click at [472, 177] on button "Mover para entrega" at bounding box center [504, 174] width 134 height 20
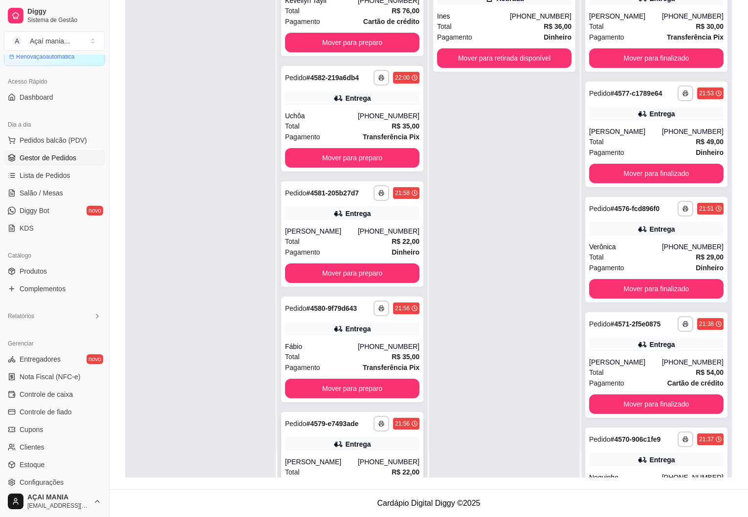
scroll to position [762, 0]
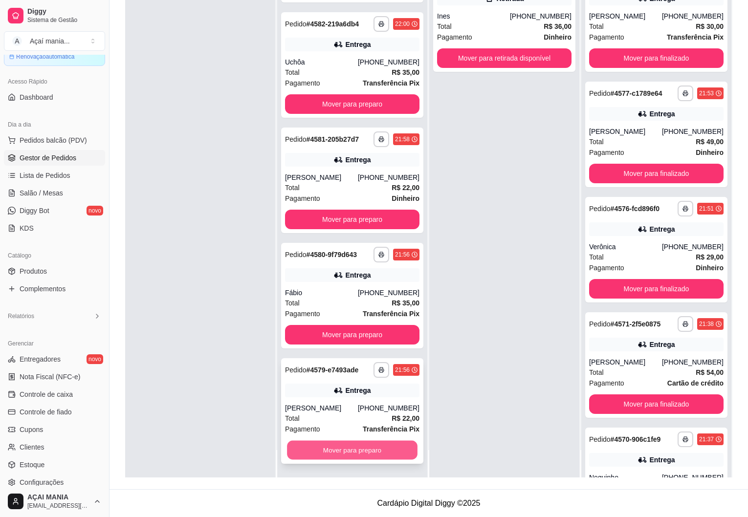
click at [354, 447] on button "Mover para preparo" at bounding box center [352, 450] width 131 height 19
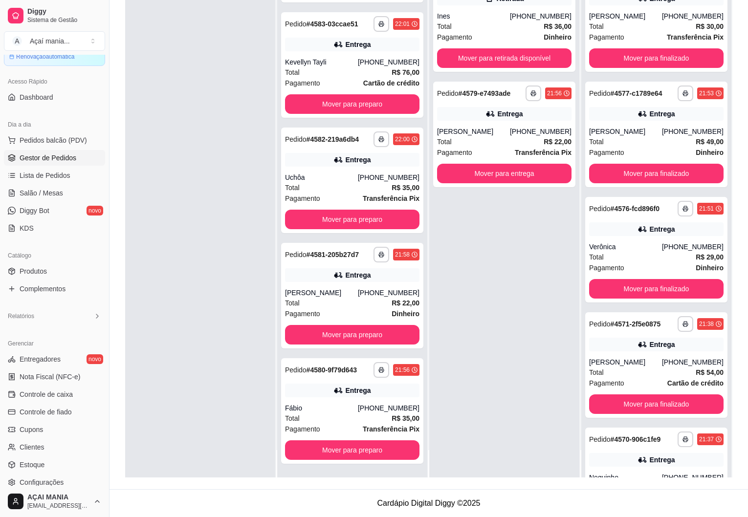
scroll to position [647, 0]
click at [473, 178] on button "Mover para entrega" at bounding box center [504, 174] width 134 height 20
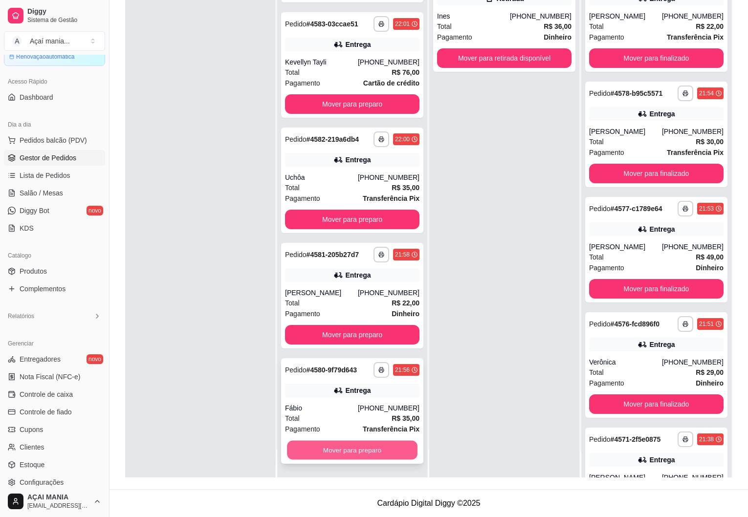
click at [379, 452] on button "Mover para preparo" at bounding box center [352, 450] width 131 height 19
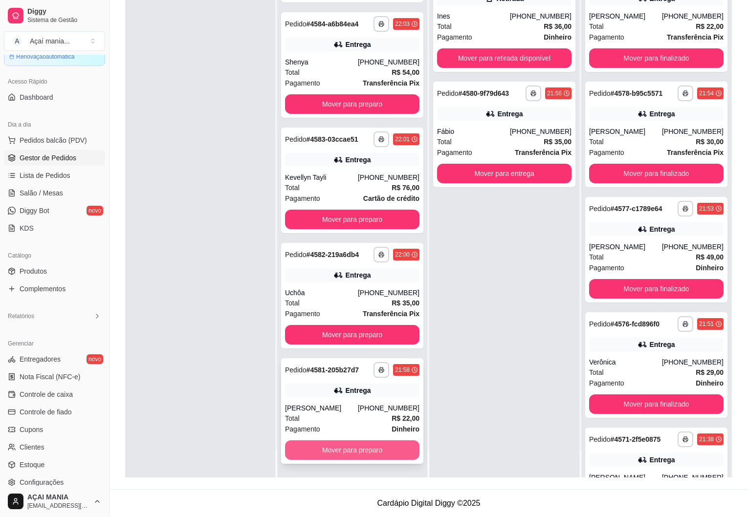
scroll to position [531, 0]
click at [374, 449] on button "Mover para preparo" at bounding box center [352, 450] width 131 height 19
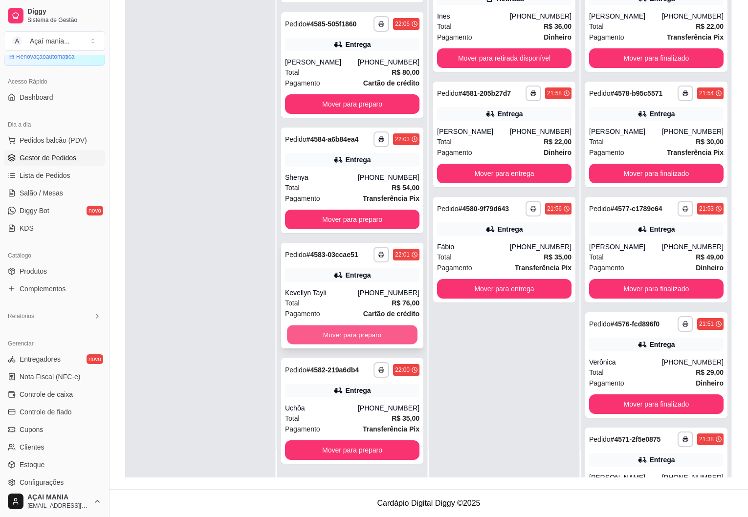
click at [349, 335] on button "Mover para preparo" at bounding box center [352, 335] width 131 height 19
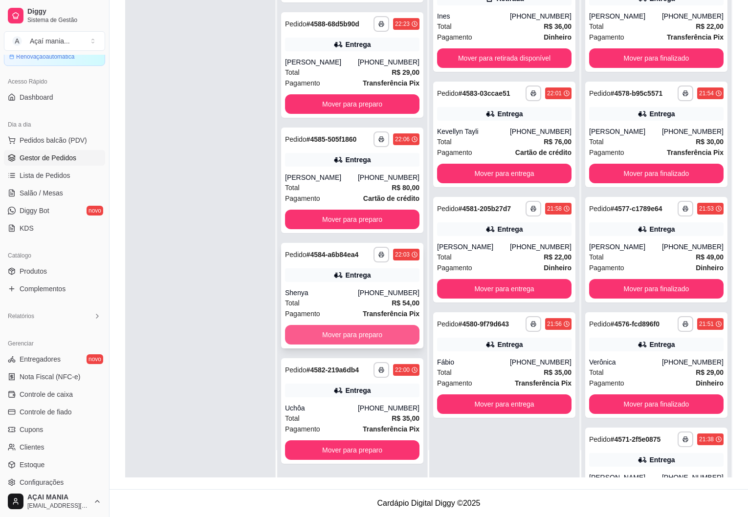
scroll to position [300, 0]
click at [323, 411] on div "Uchôa" at bounding box center [321, 408] width 73 height 10
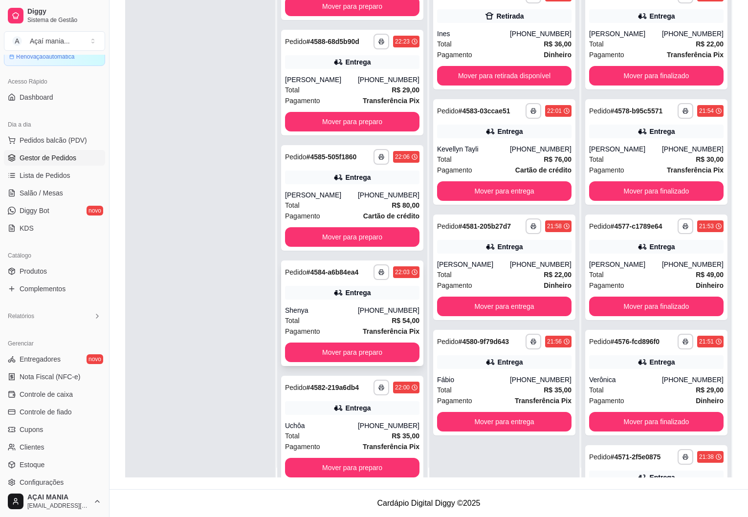
scroll to position [0, 0]
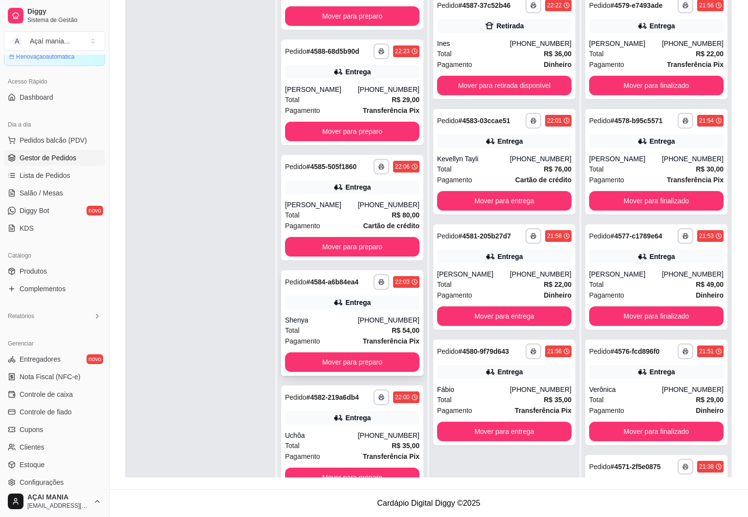
click at [311, 335] on div "Total R$ 54,00" at bounding box center [352, 330] width 134 height 11
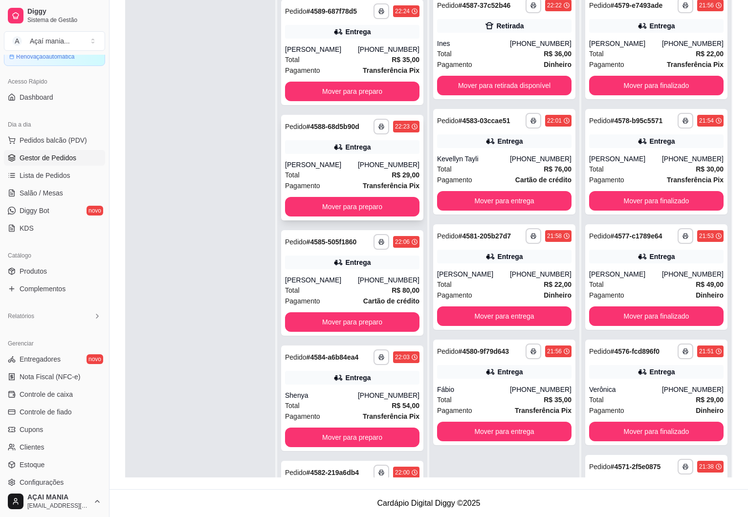
scroll to position [105, 0]
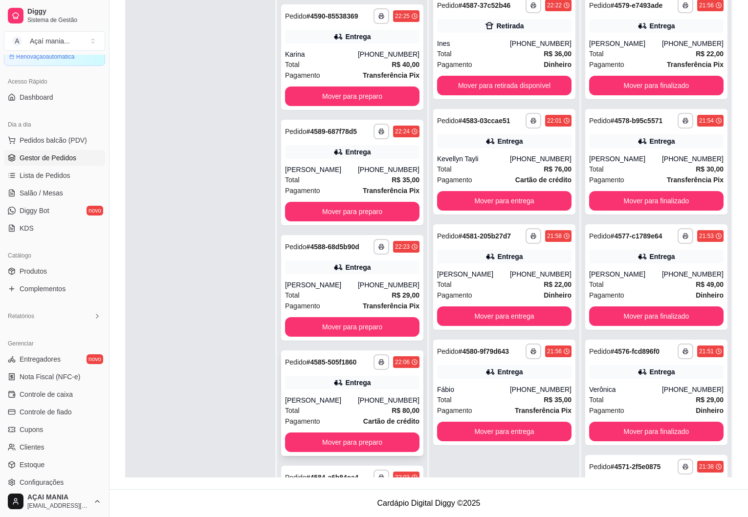
click at [320, 406] on div "Total R$ 80,00" at bounding box center [352, 410] width 134 height 11
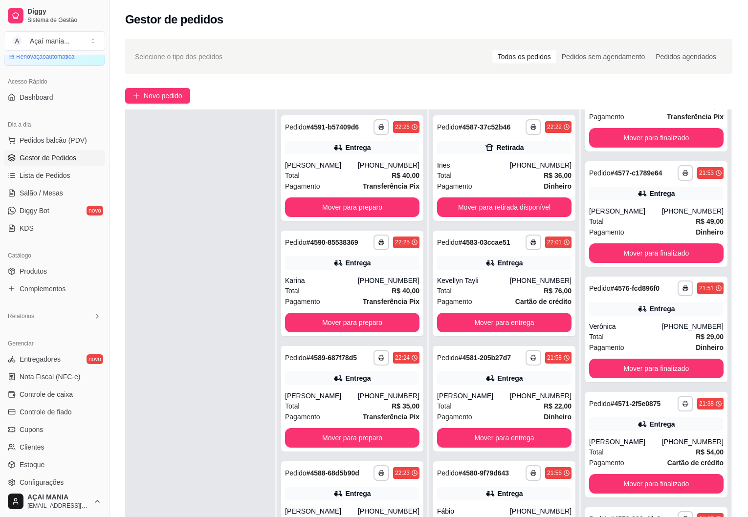
scroll to position [149, 0]
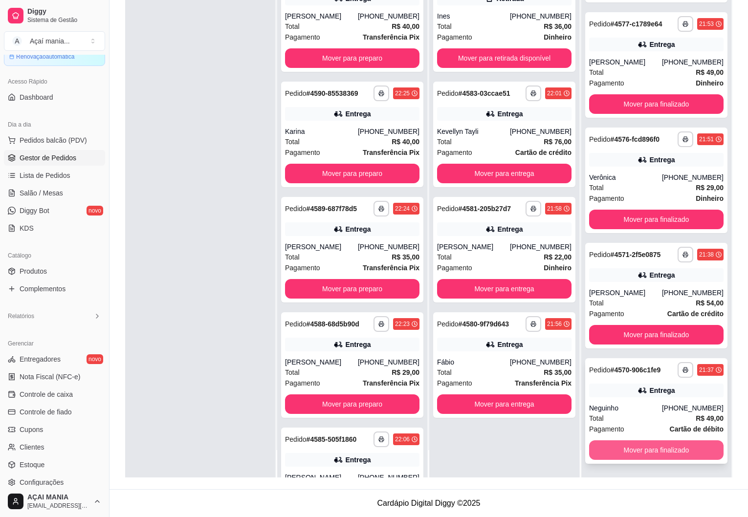
click at [656, 454] on button "Mover para finalizado" at bounding box center [656, 451] width 134 height 20
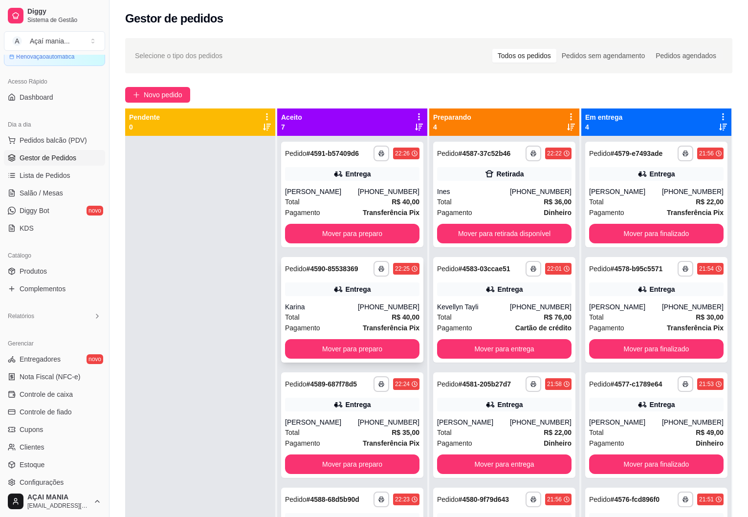
scroll to position [0, 0]
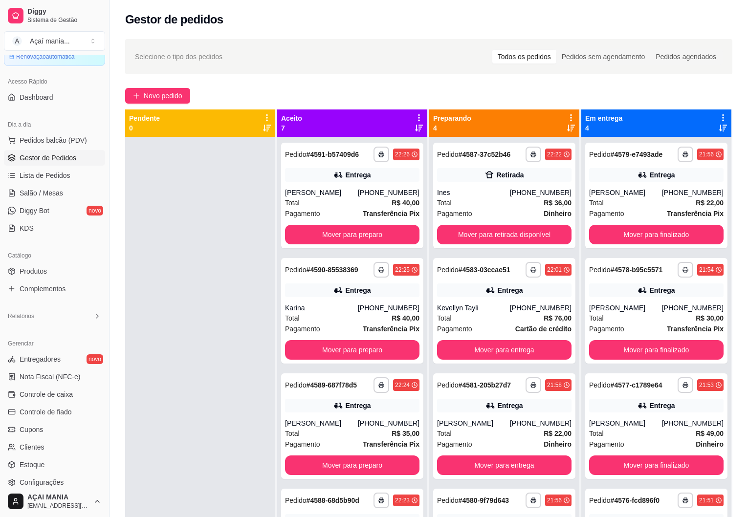
click at [230, 362] on div at bounding box center [200, 395] width 150 height 517
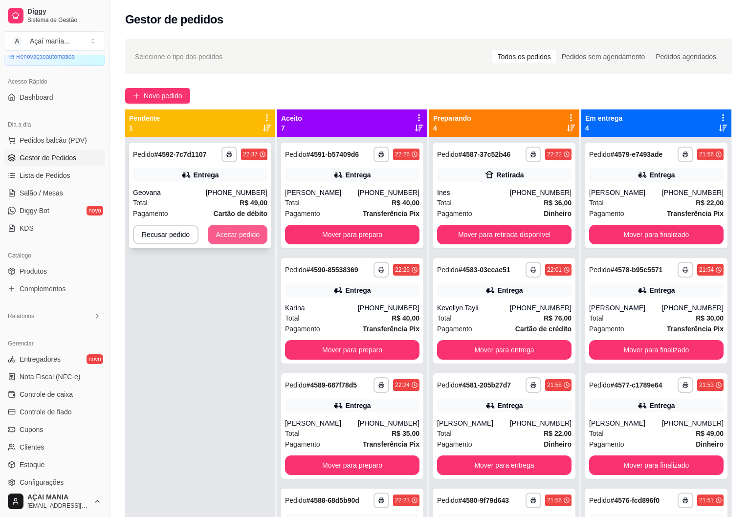
click at [232, 229] on button "Aceitar pedido" at bounding box center [238, 235] width 60 height 20
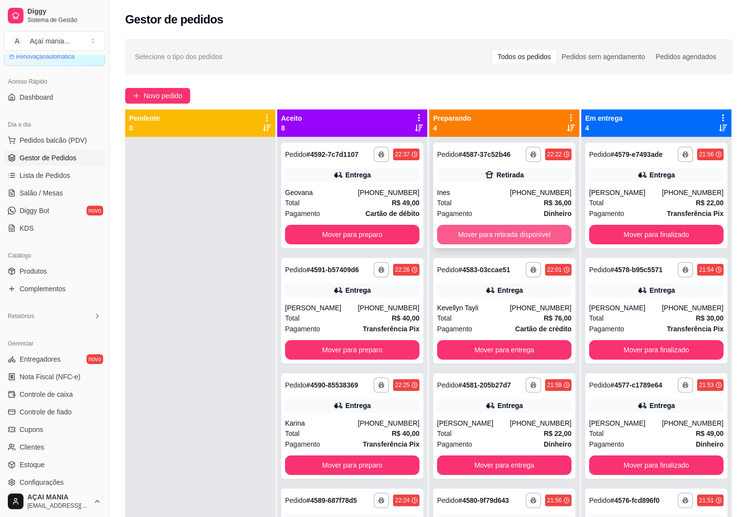
click at [521, 242] on button "Mover para retirada disponível" at bounding box center [504, 235] width 134 height 20
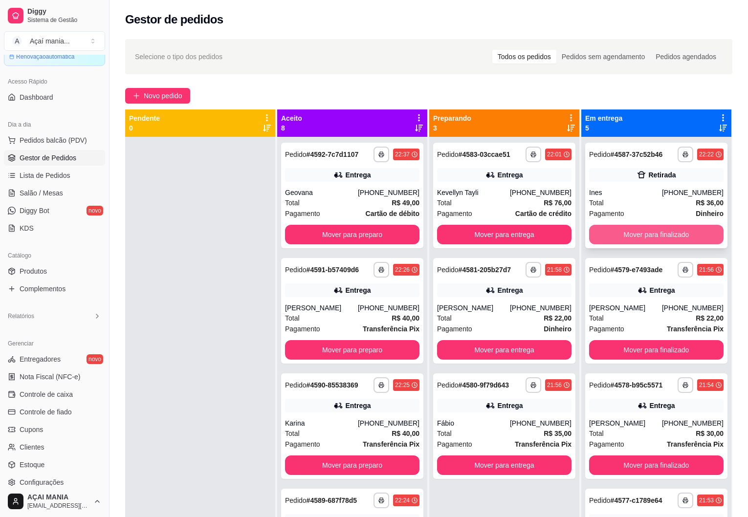
click at [634, 236] on button "Mover para finalizado" at bounding box center [656, 235] width 134 height 20
click at [168, 226] on div at bounding box center [200, 395] width 150 height 517
click at [207, 374] on div at bounding box center [200, 395] width 150 height 517
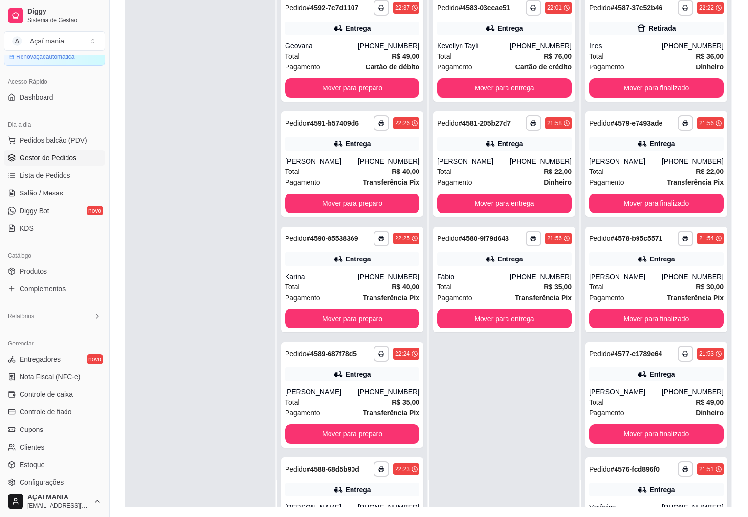
scroll to position [149, 0]
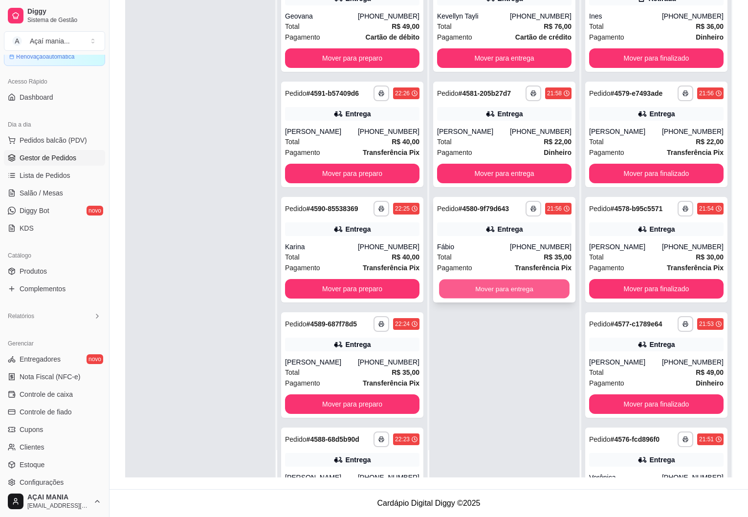
click at [488, 291] on button "Mover para entrega" at bounding box center [504, 289] width 131 height 19
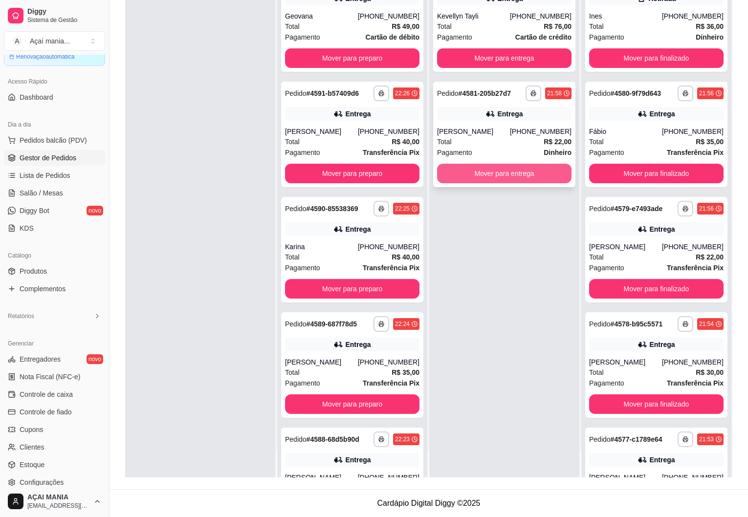
click at [477, 173] on button "Mover para entrega" at bounding box center [504, 174] width 134 height 20
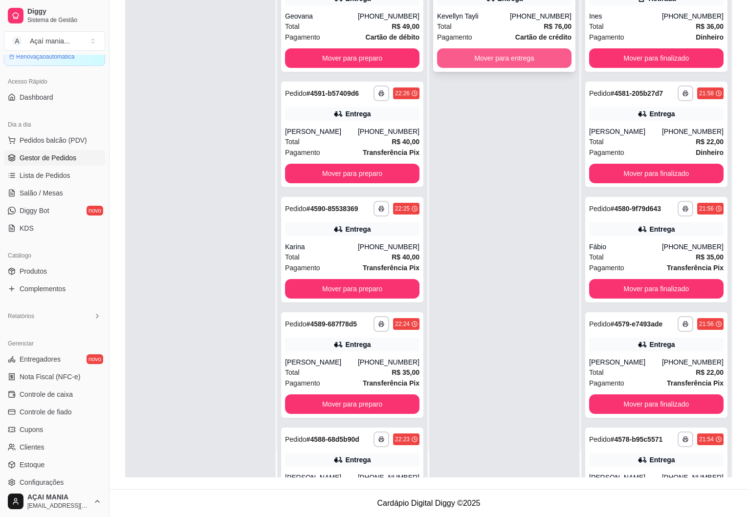
click at [469, 58] on button "Mover para entrega" at bounding box center [504, 58] width 134 height 20
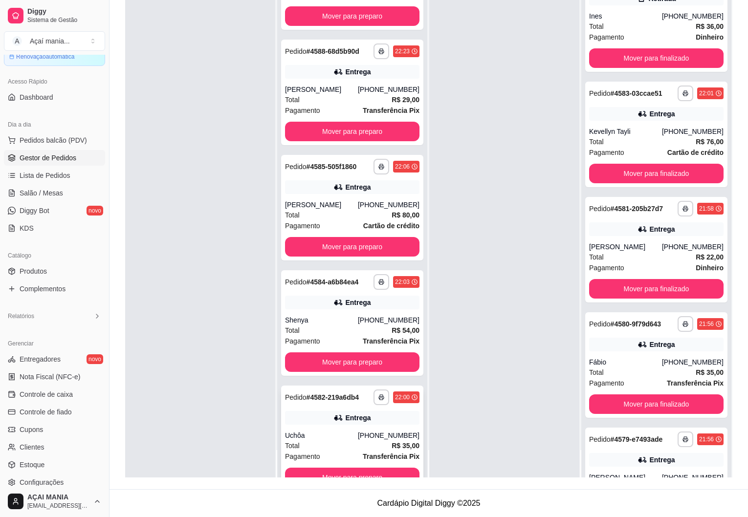
scroll to position [416, 0]
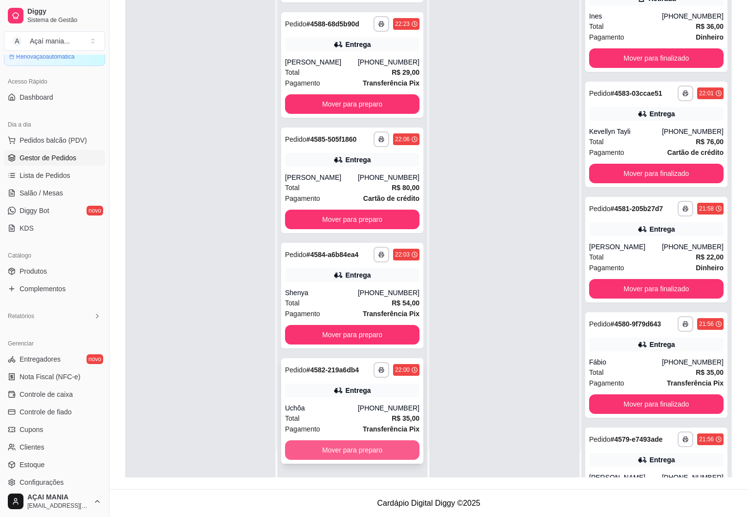
click at [330, 453] on button "Mover para preparo" at bounding box center [352, 451] width 134 height 20
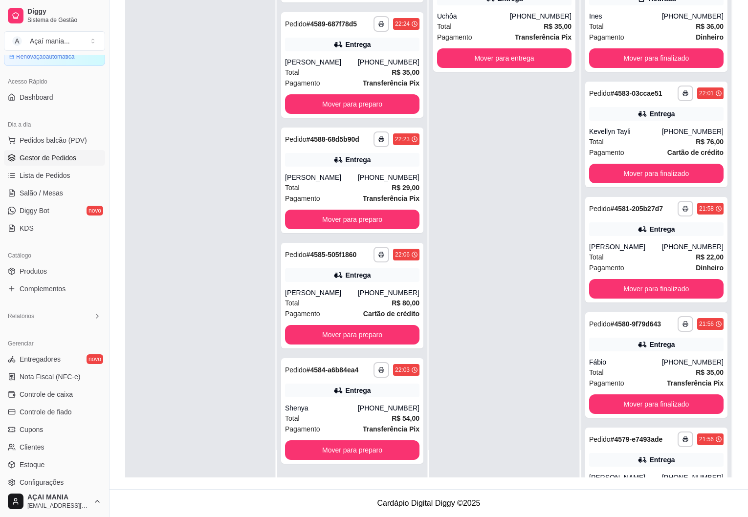
scroll to position [300, 0]
click at [497, 60] on button "Mover para entrega" at bounding box center [504, 58] width 131 height 19
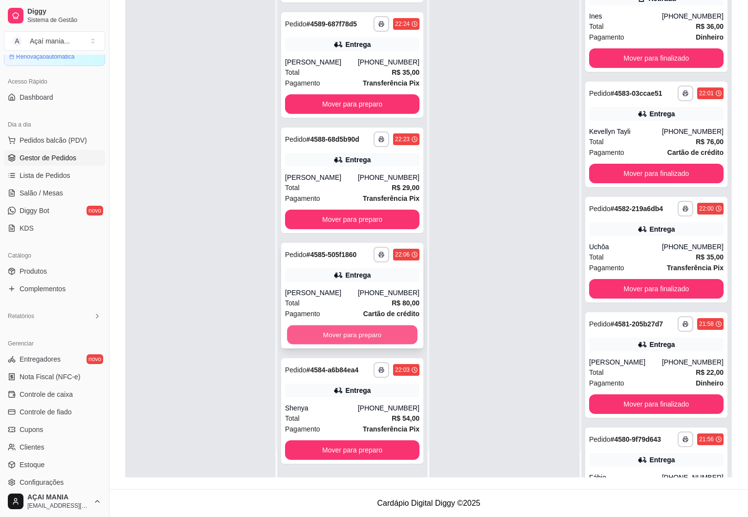
click at [302, 340] on button "Mover para preparo" at bounding box center [352, 335] width 131 height 19
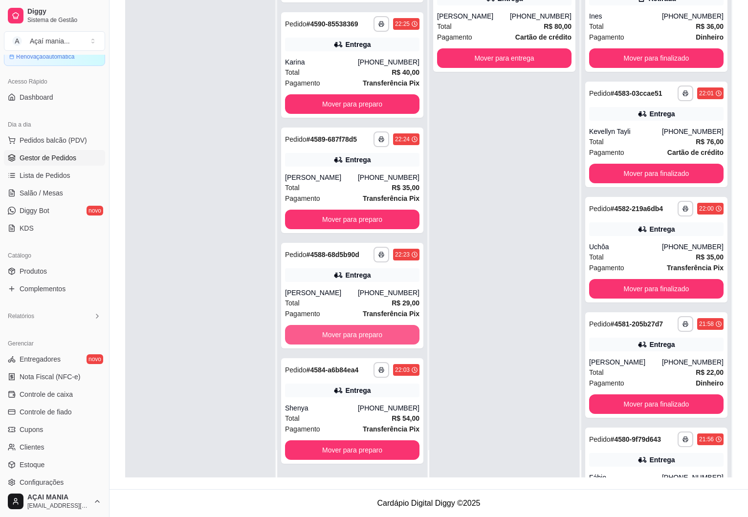
scroll to position [185, 0]
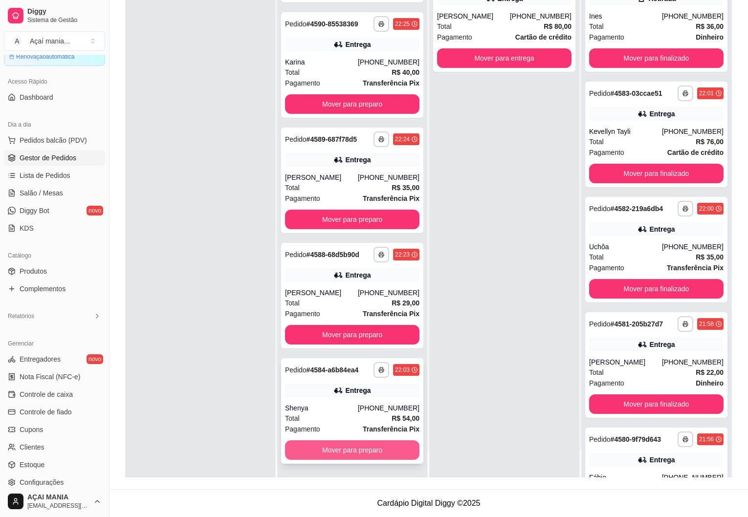
click at [337, 452] on button "Mover para preparo" at bounding box center [352, 451] width 134 height 20
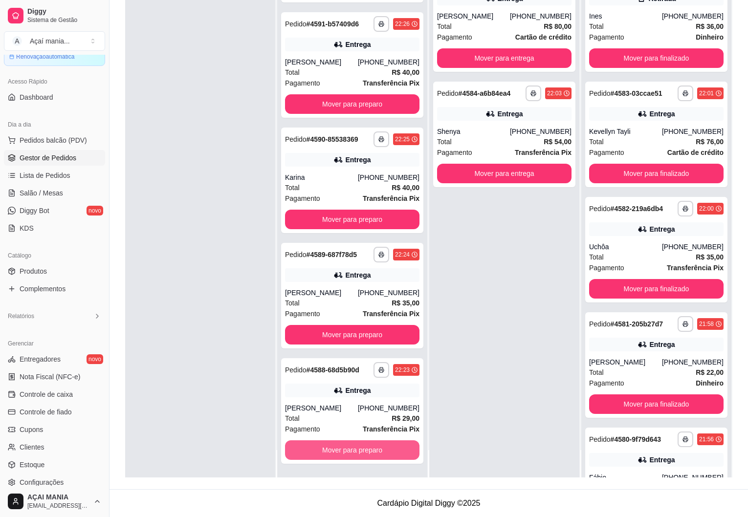
scroll to position [69, 0]
click at [339, 447] on button "Mover para preparo" at bounding box center [352, 450] width 131 height 19
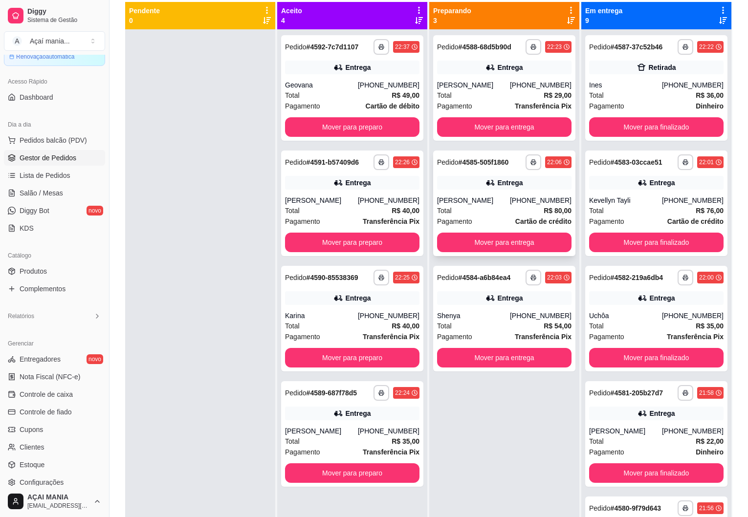
scroll to position [2, 0]
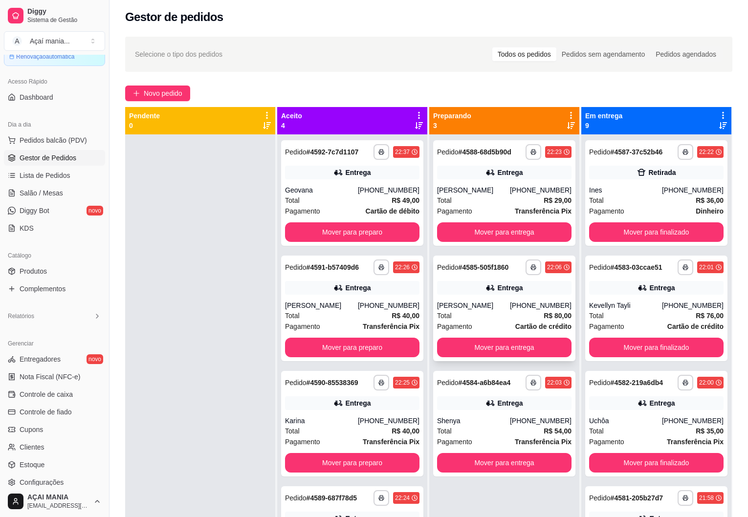
click at [486, 300] on div "**********" at bounding box center [504, 309] width 142 height 106
click at [503, 426] on div "Total R$ 54,00" at bounding box center [504, 431] width 134 height 11
click at [503, 299] on div "**********" at bounding box center [504, 309] width 142 height 106
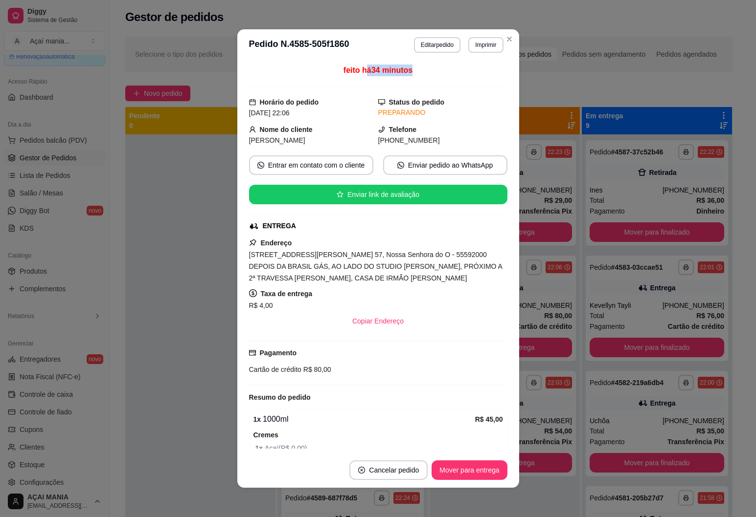
drag, startPoint x: 399, startPoint y: 79, endPoint x: 179, endPoint y: 130, distance: 225.4
click at [357, 76] on div "feito há 34 minutos" at bounding box center [378, 76] width 258 height 22
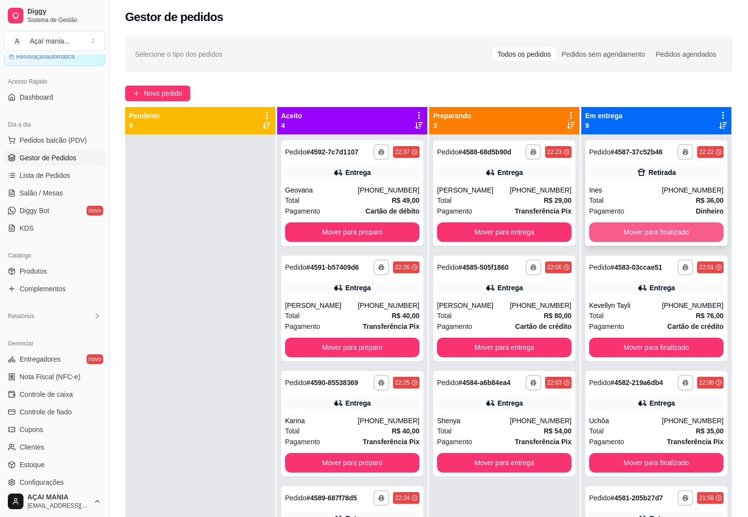
click at [634, 233] on button "Mover para finalizado" at bounding box center [656, 233] width 134 height 20
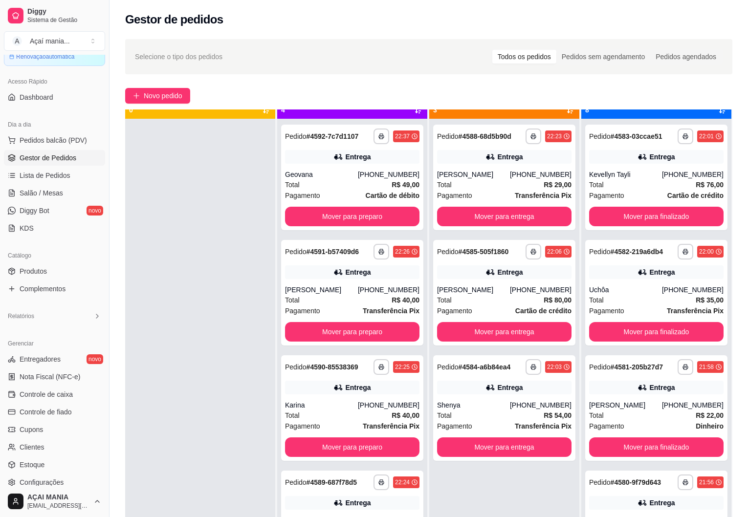
scroll to position [27, 0]
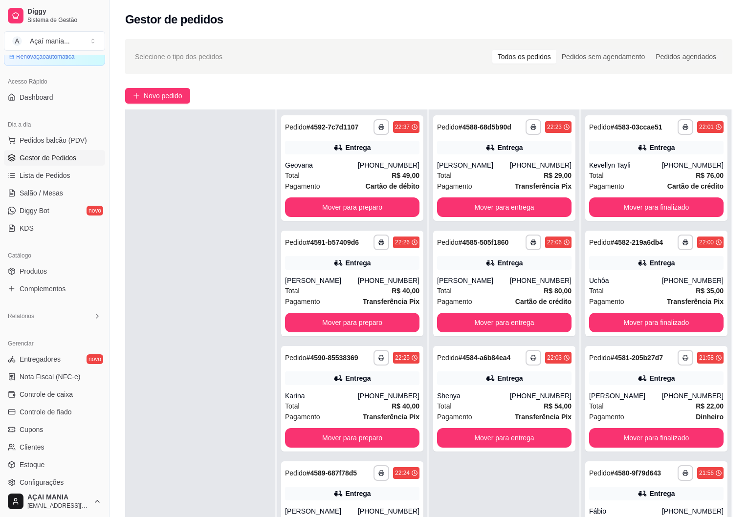
click at [202, 301] on div at bounding box center [200, 368] width 150 height 517
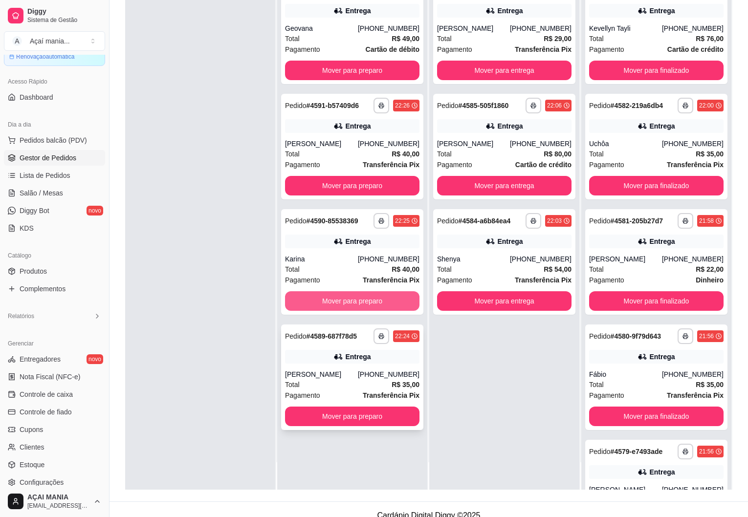
scroll to position [149, 0]
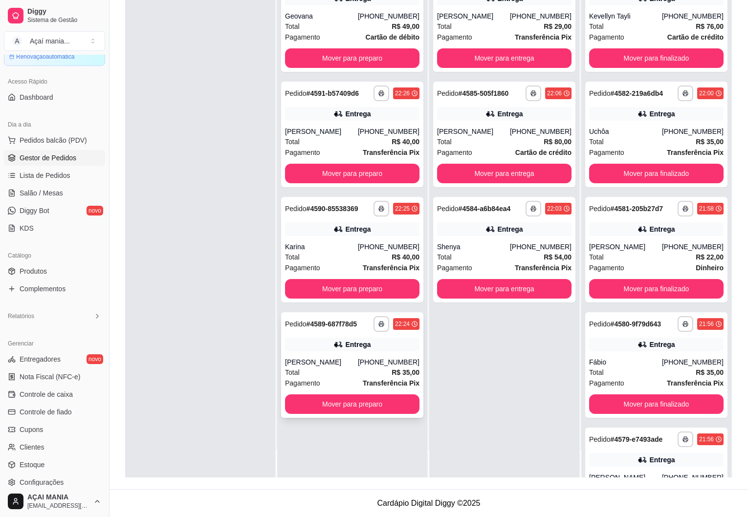
click at [353, 367] on div "Total R$ 35,00" at bounding box center [352, 372] width 134 height 11
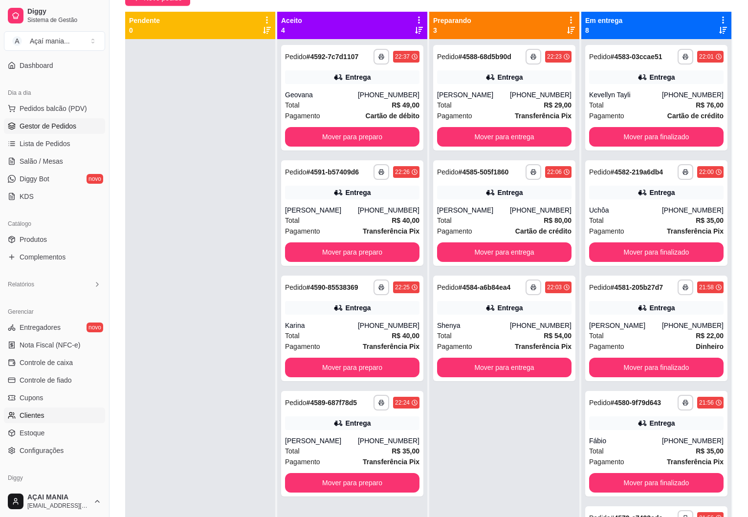
scroll to position [98, 0]
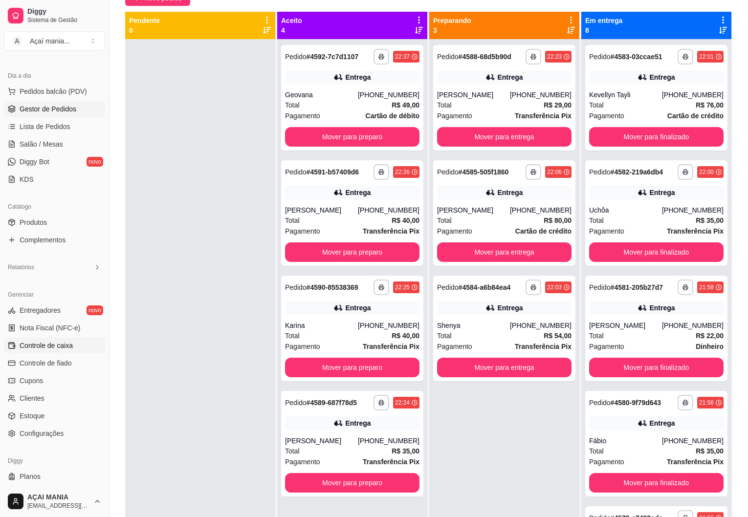
click at [50, 344] on span "Controle de caixa" at bounding box center [46, 346] width 53 height 10
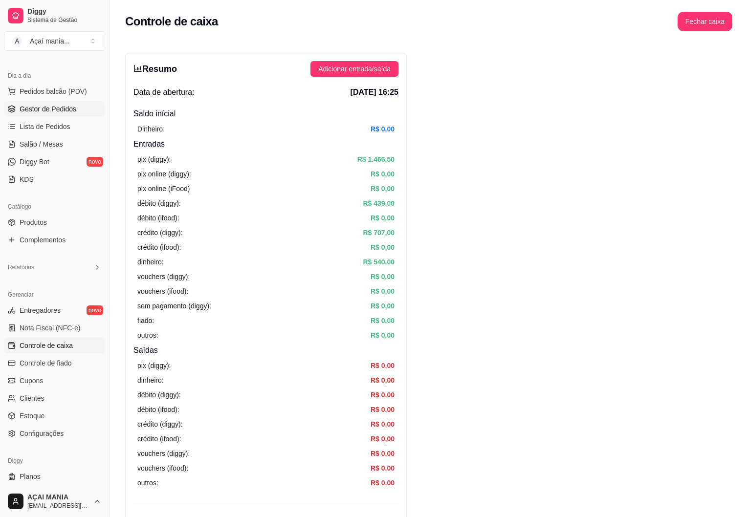
click at [72, 108] on span "Gestor de Pedidos" at bounding box center [48, 109] width 57 height 10
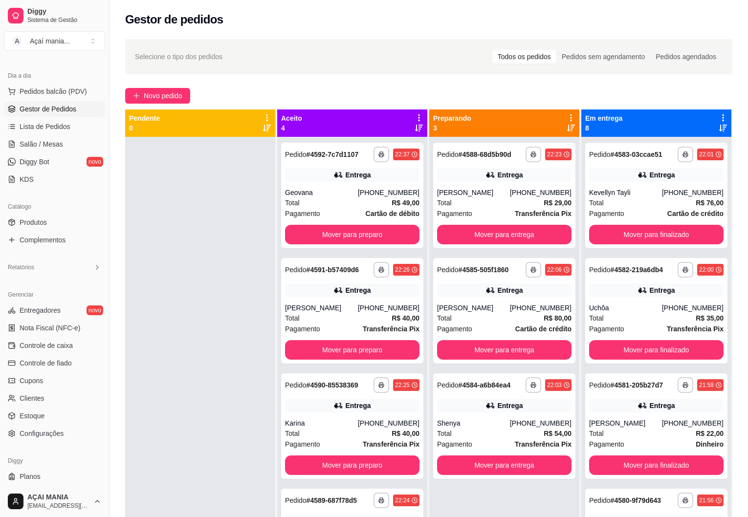
click at [186, 329] on div at bounding box center [200, 395] width 150 height 517
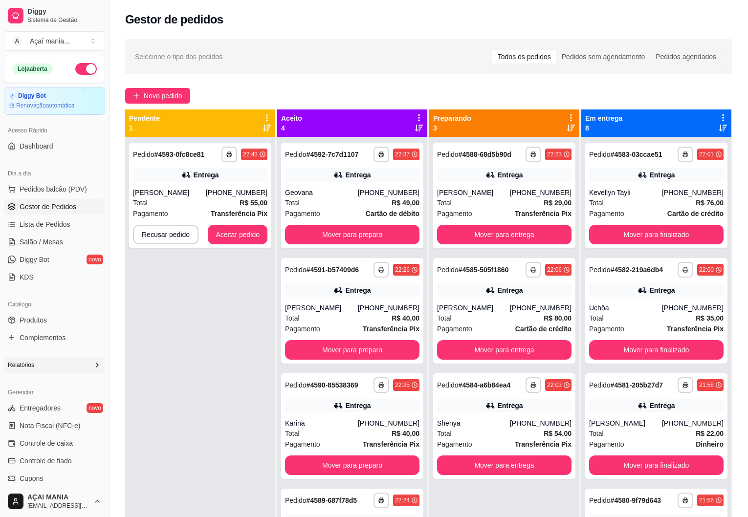
click at [48, 364] on div "Relatórios" at bounding box center [54, 365] width 101 height 16
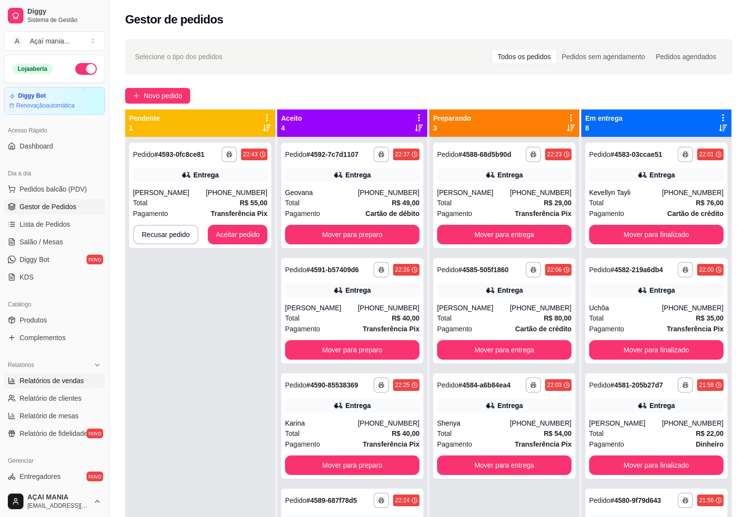
click at [64, 374] on link "Relatórios de vendas" at bounding box center [54, 381] width 101 height 16
select select "ALL"
select select "0"
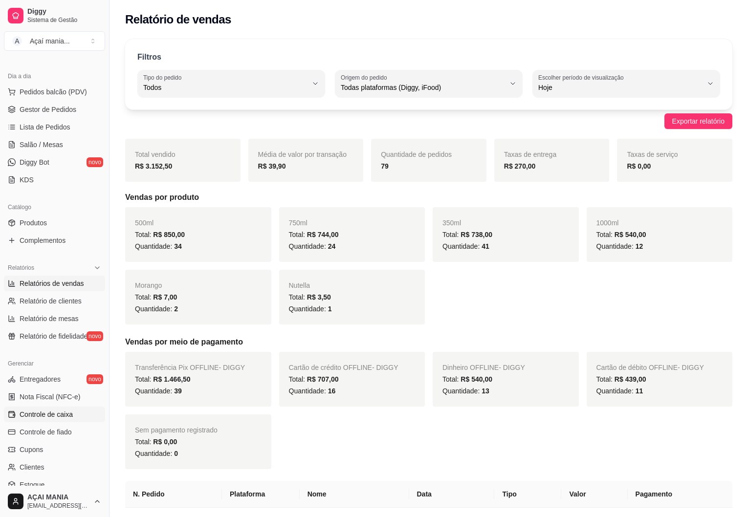
scroll to position [98, 0]
click at [56, 413] on span "Controle de caixa" at bounding box center [46, 414] width 53 height 10
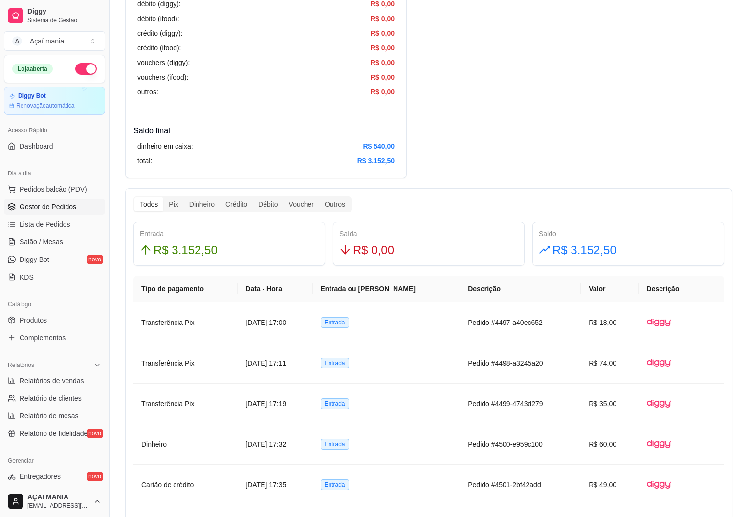
click at [61, 210] on span "Gestor de Pedidos" at bounding box center [48, 207] width 57 height 10
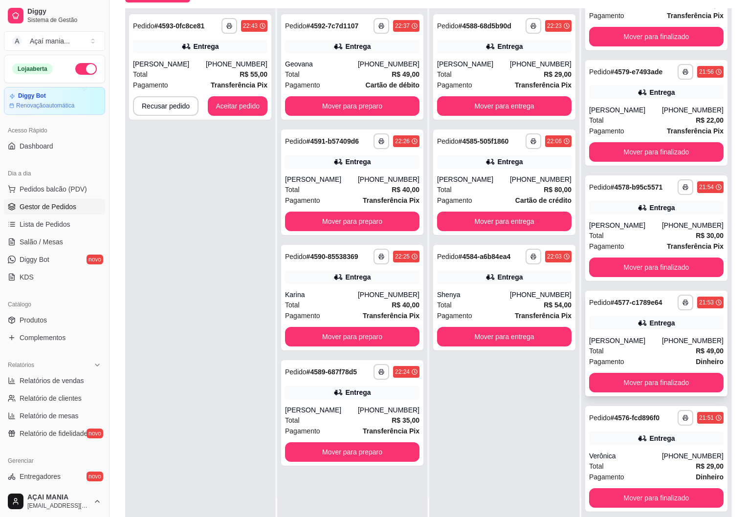
scroll to position [149, 0]
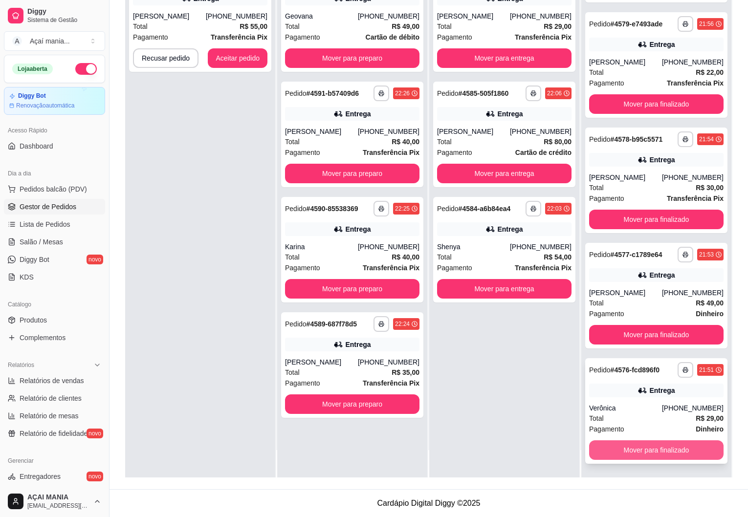
click at [660, 448] on button "Mover para finalizado" at bounding box center [656, 451] width 134 height 20
click at [660, 450] on button "Mover para finalizado" at bounding box center [656, 451] width 134 height 20
click at [660, 450] on button "Mover para finalizado" at bounding box center [656, 450] width 131 height 19
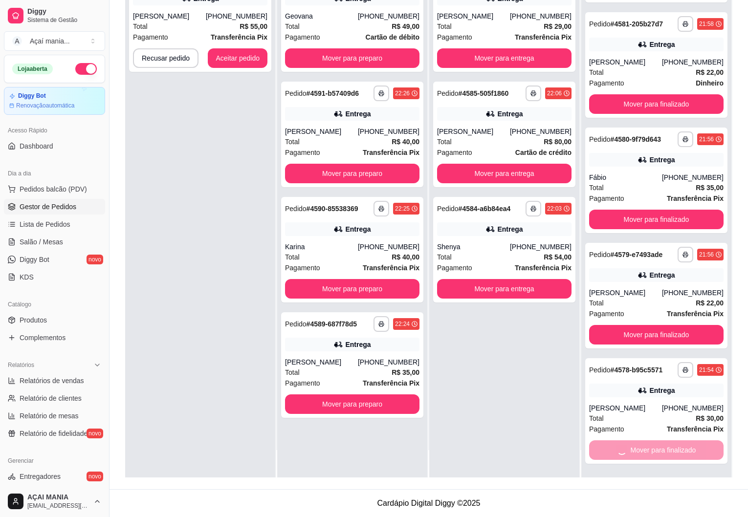
scroll to position [69, 0]
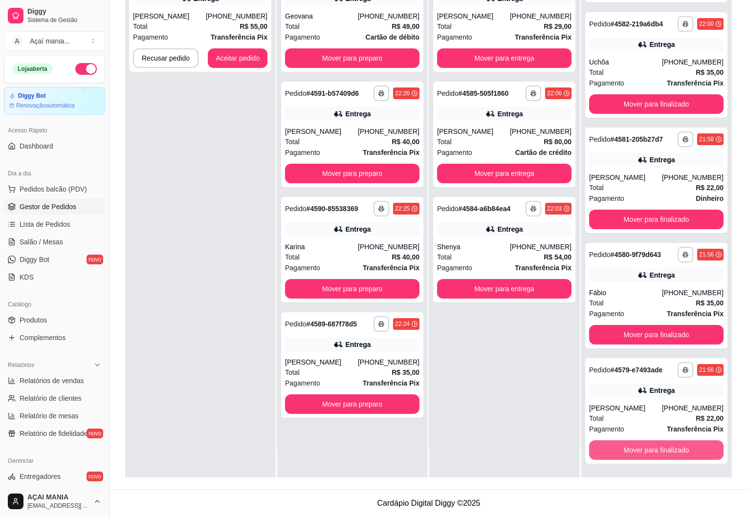
click at [660, 450] on button "Mover para finalizado" at bounding box center [656, 451] width 134 height 20
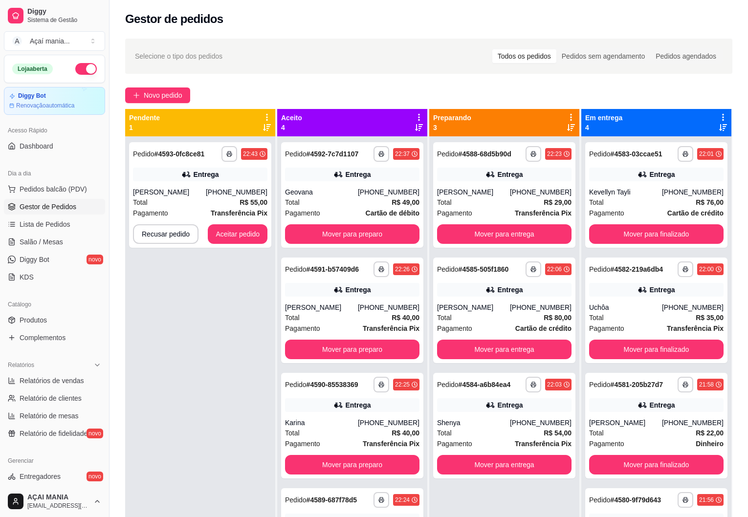
scroll to position [0, 0]
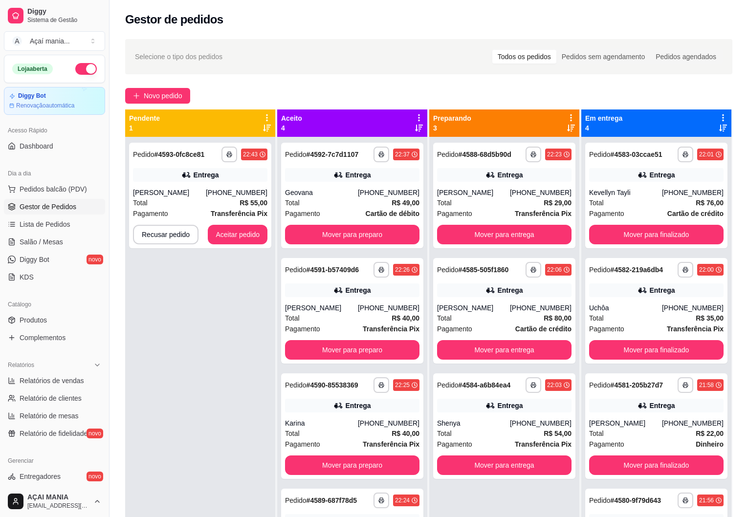
click at [179, 329] on div "**********" at bounding box center [200, 395] width 150 height 517
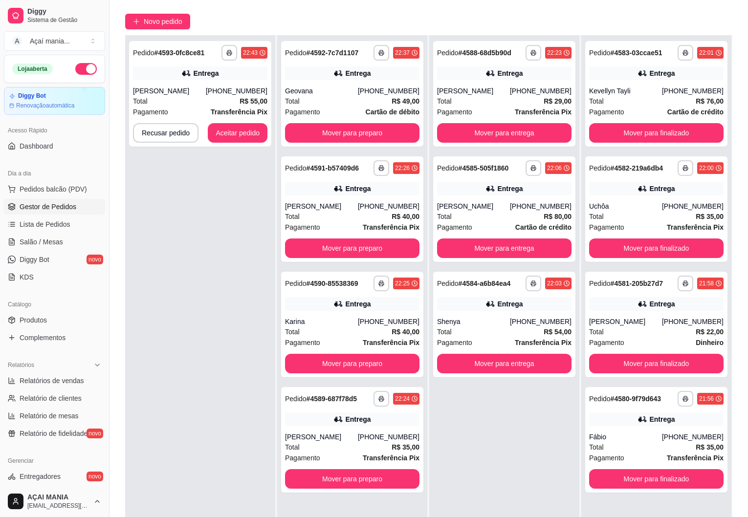
scroll to position [149, 0]
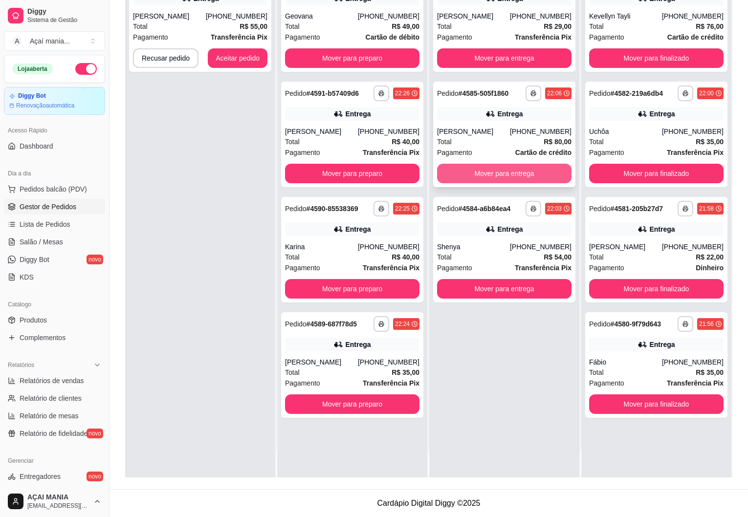
click at [478, 171] on button "Mover para entrega" at bounding box center [504, 174] width 134 height 20
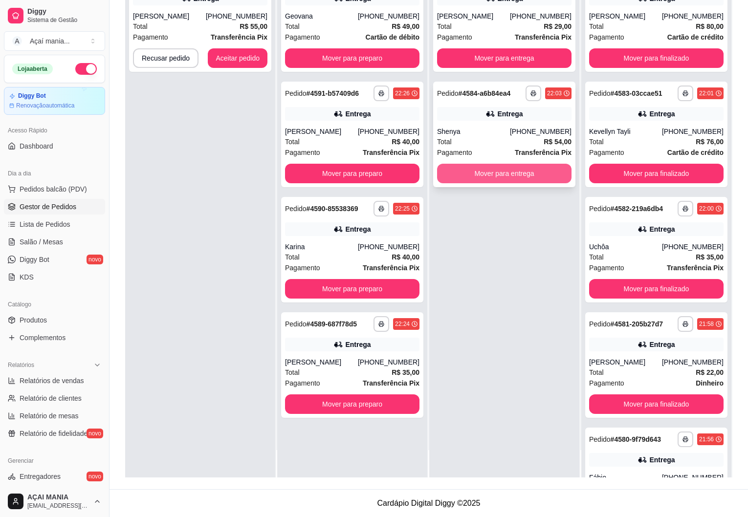
click at [476, 171] on button "Mover para entrega" at bounding box center [504, 174] width 134 height 20
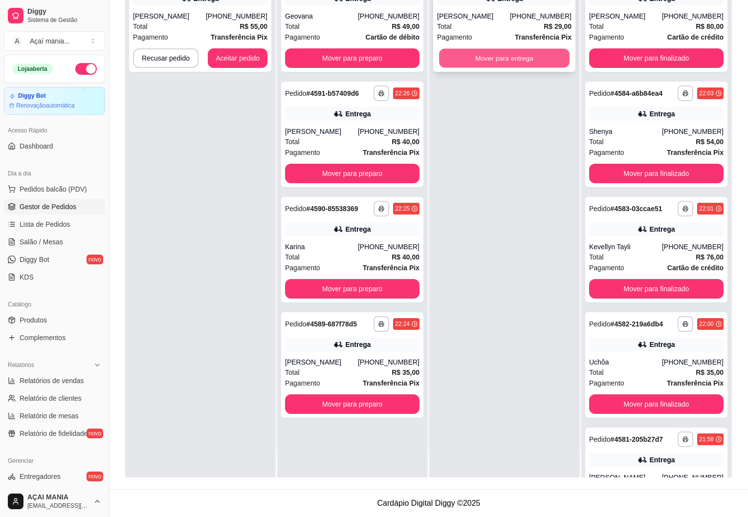
click at [471, 50] on button "Mover para entrega" at bounding box center [504, 58] width 131 height 19
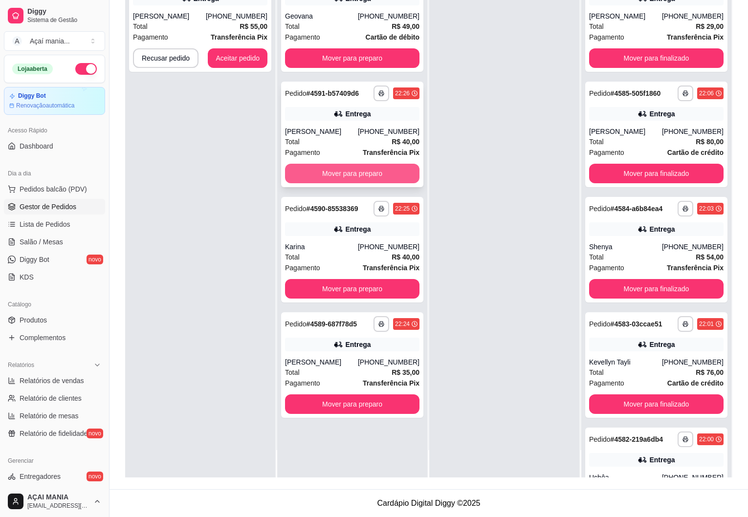
click at [338, 174] on button "Mover para preparo" at bounding box center [352, 174] width 134 height 20
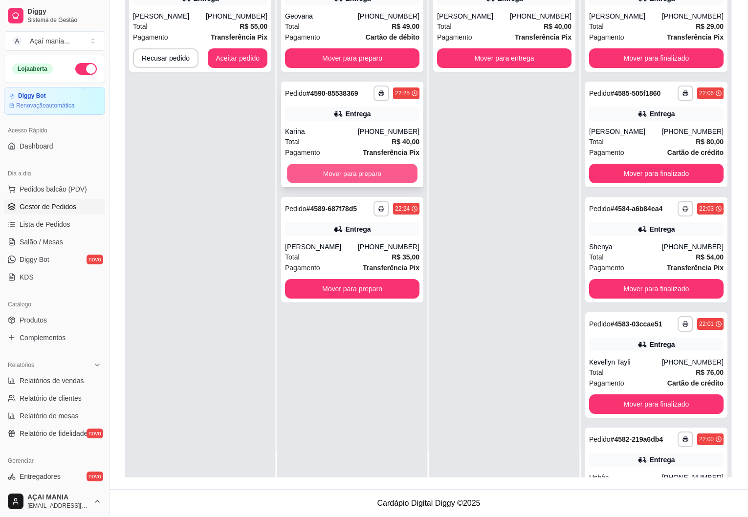
click at [326, 172] on button "Mover para preparo" at bounding box center [352, 173] width 131 height 19
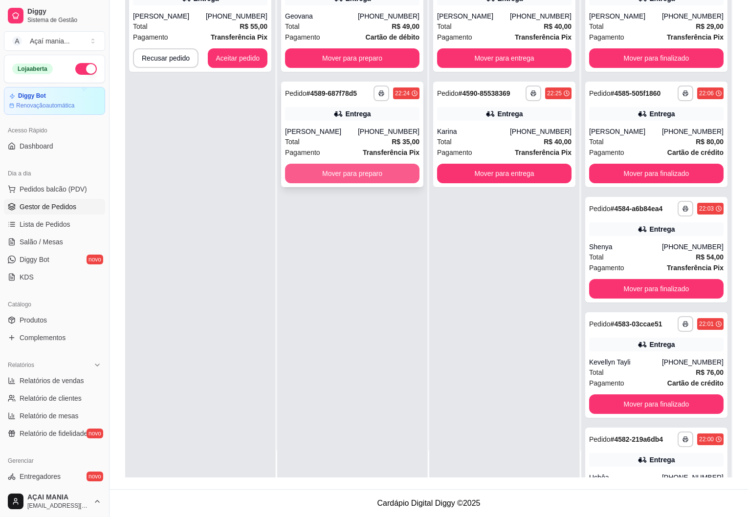
click at [329, 169] on button "Mover para preparo" at bounding box center [352, 174] width 134 height 20
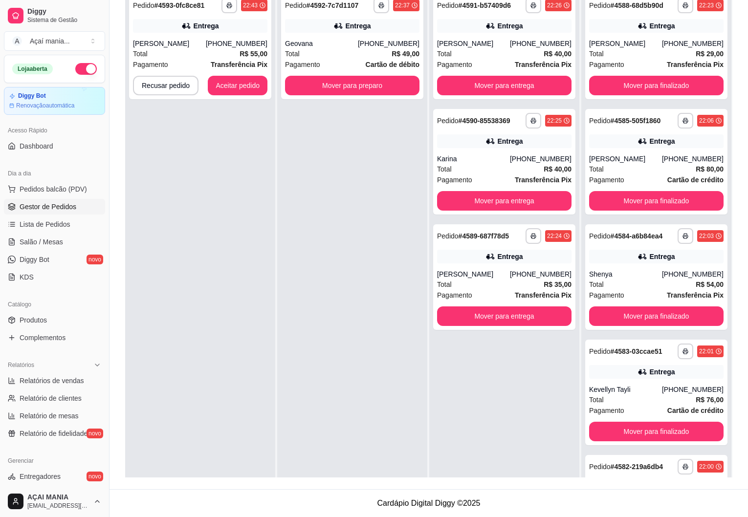
scroll to position [0, 0]
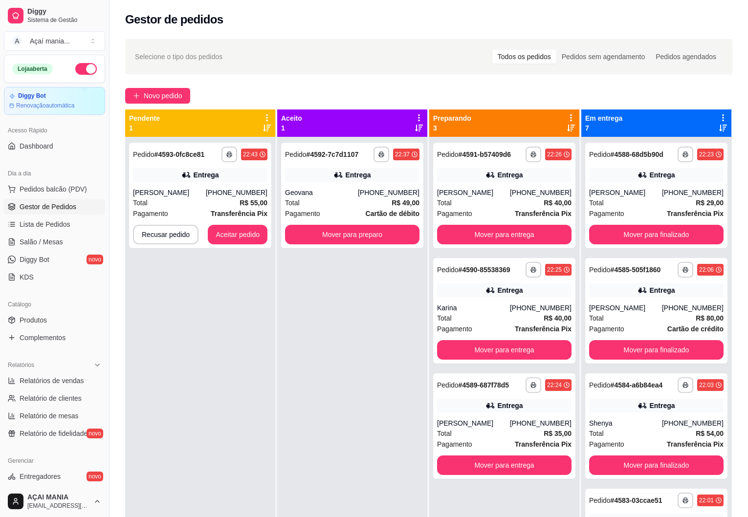
click at [335, 338] on div "**********" at bounding box center [352, 395] width 150 height 517
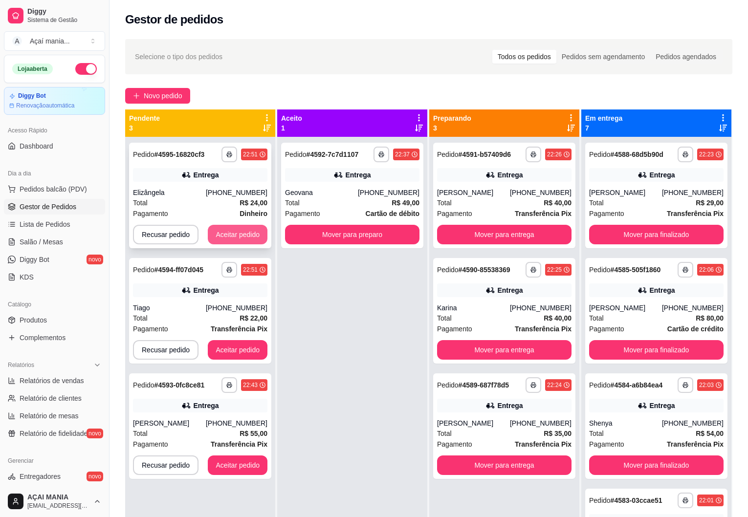
click at [242, 232] on button "Aceitar pedido" at bounding box center [238, 235] width 60 height 20
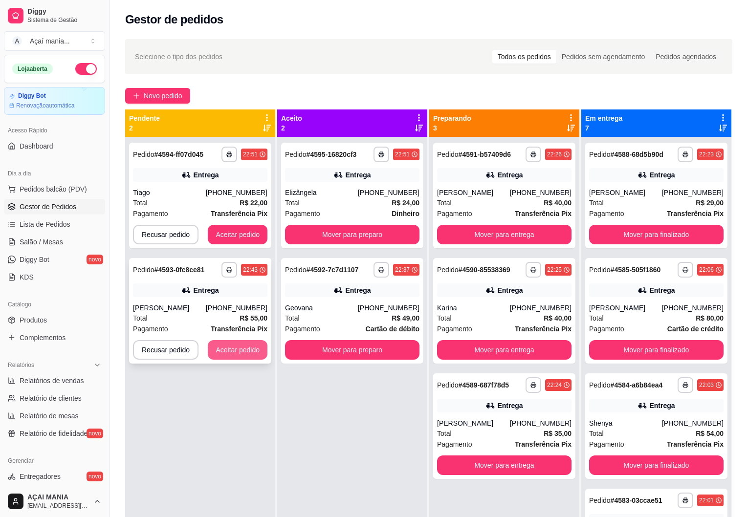
click at [229, 349] on button "Aceitar pedido" at bounding box center [238, 350] width 60 height 20
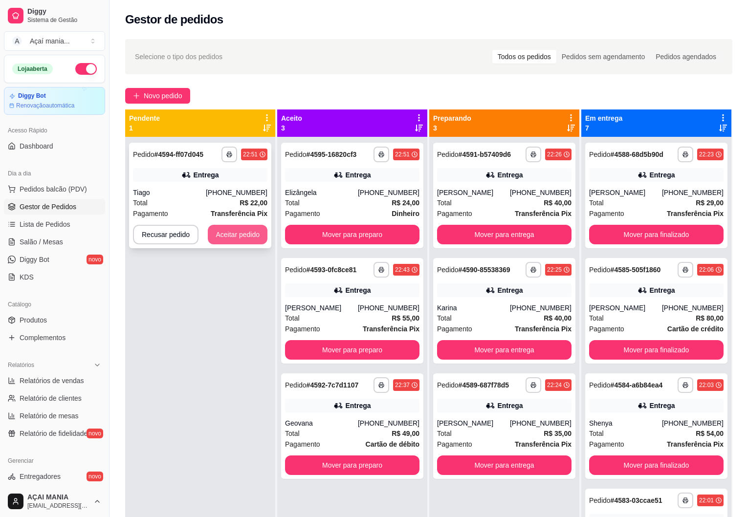
click at [237, 229] on button "Aceitar pedido" at bounding box center [238, 235] width 60 height 20
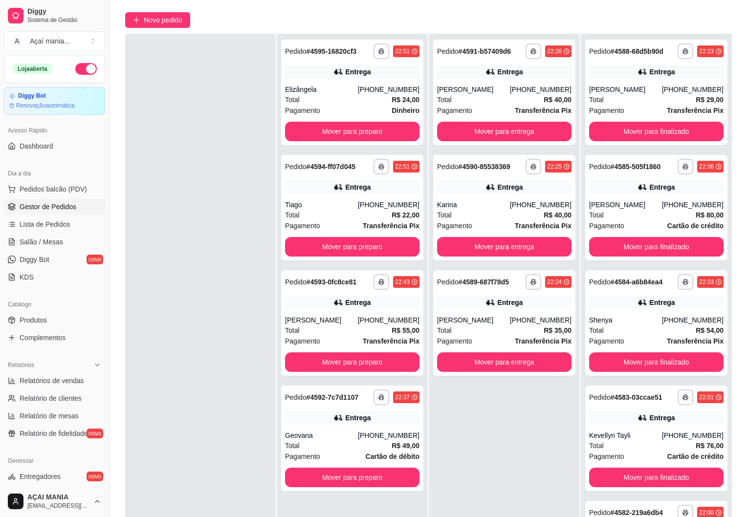
scroll to position [149, 0]
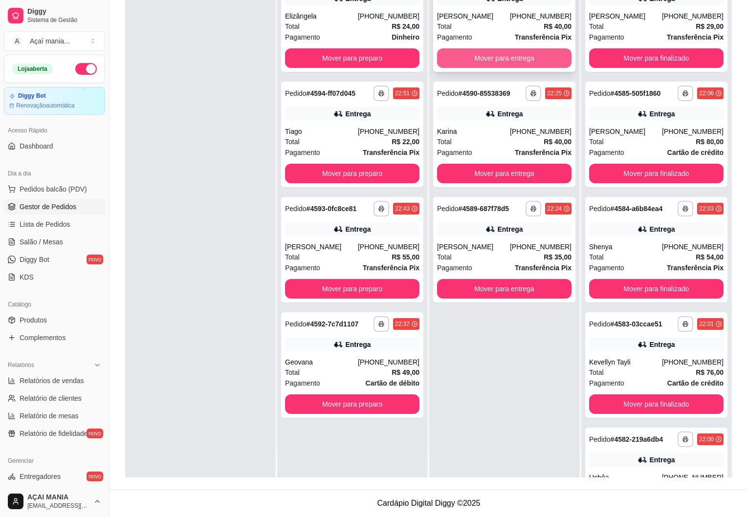
click at [481, 58] on button "Mover para entrega" at bounding box center [504, 58] width 134 height 20
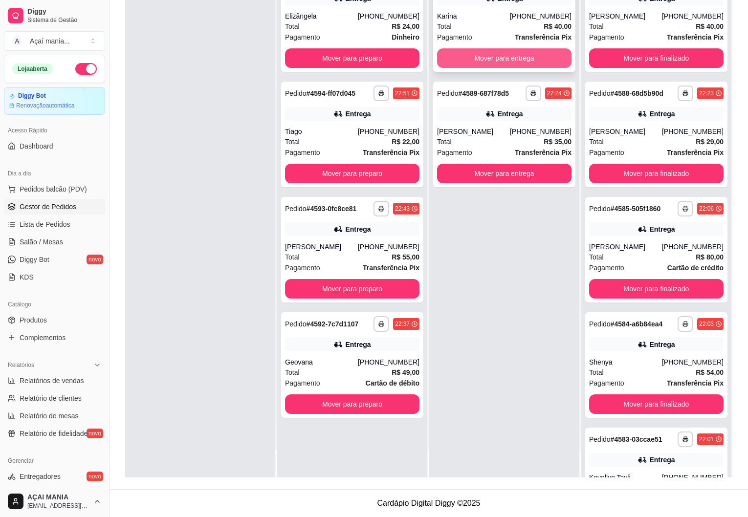
click at [500, 61] on button "Mover para entrega" at bounding box center [504, 58] width 134 height 20
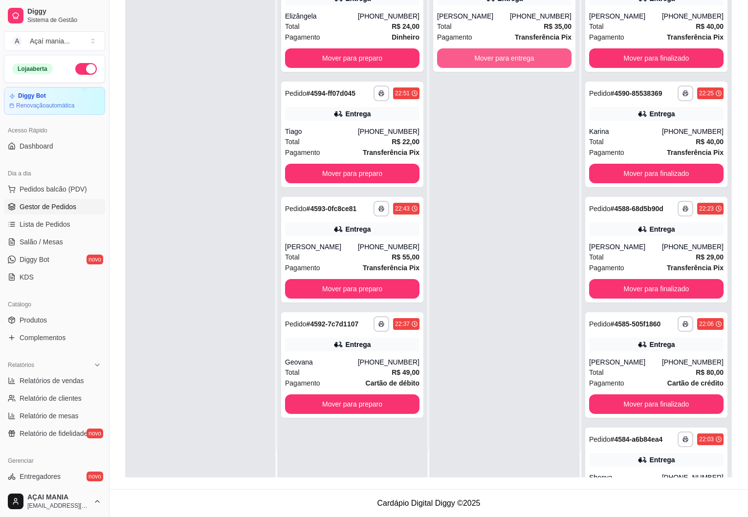
click at [500, 61] on button "Mover para entrega" at bounding box center [504, 58] width 134 height 20
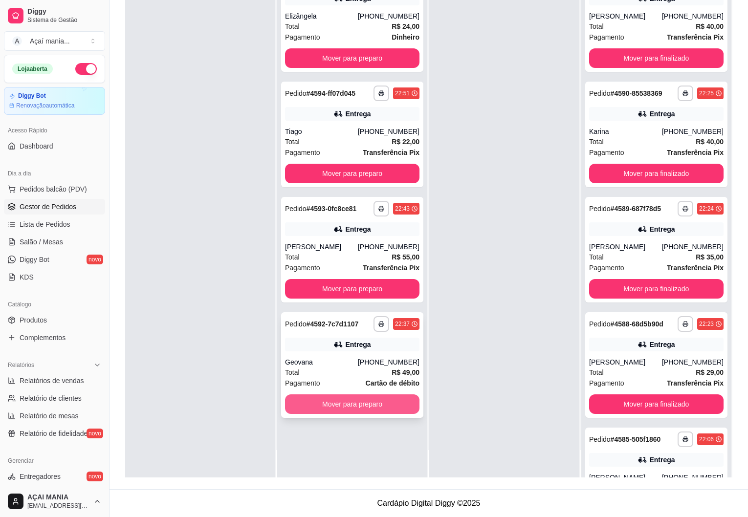
click at [340, 408] on button "Mover para preparo" at bounding box center [352, 405] width 134 height 20
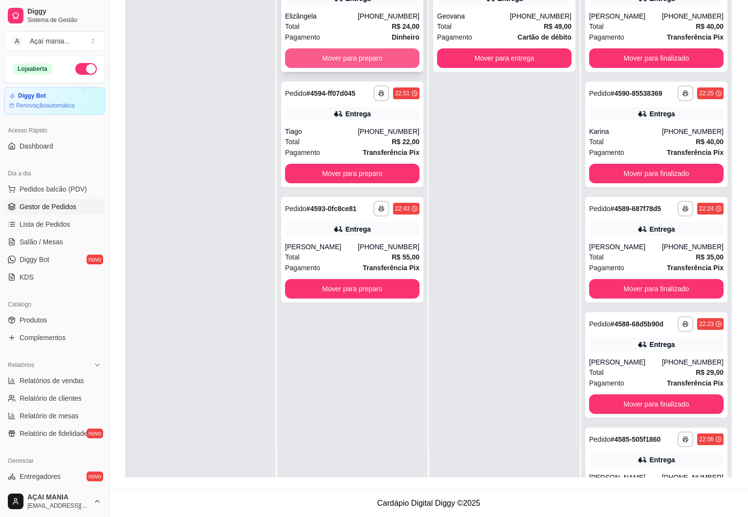
click at [338, 59] on button "Mover para preparo" at bounding box center [352, 58] width 134 height 20
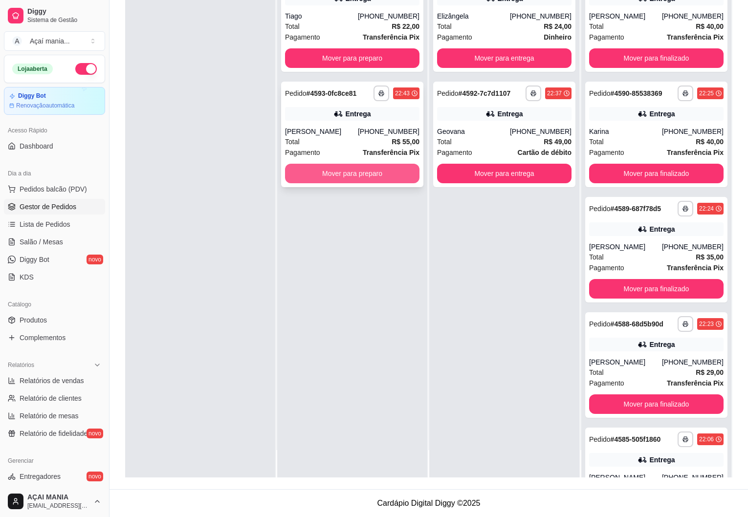
click at [337, 171] on button "Mover para preparo" at bounding box center [352, 174] width 134 height 20
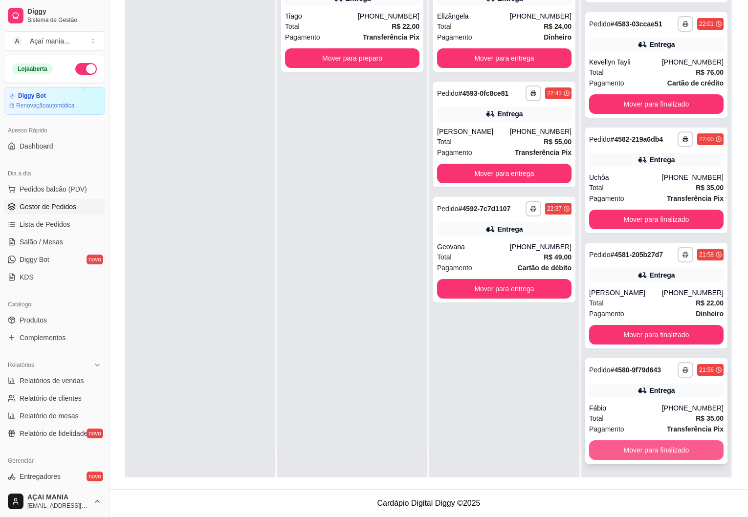
click at [687, 448] on button "Mover para finalizado" at bounding box center [656, 451] width 134 height 20
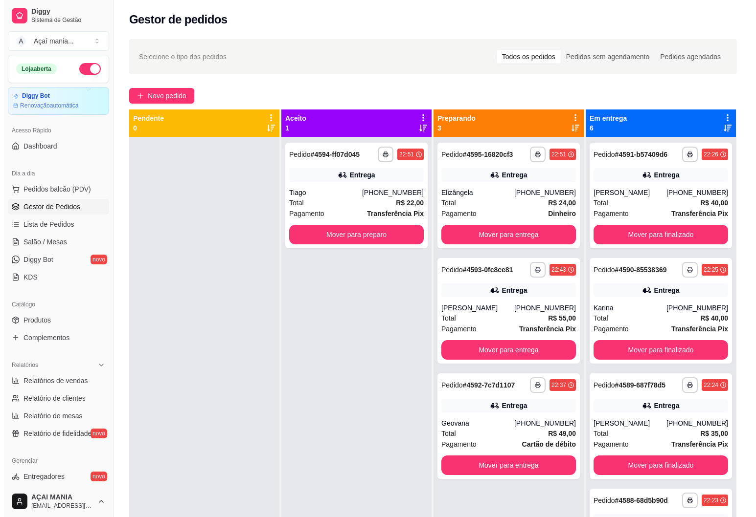
scroll to position [98, 0]
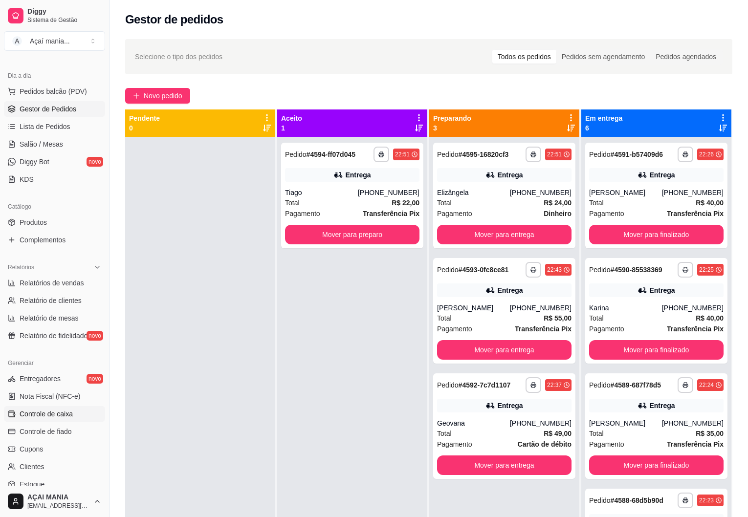
click at [65, 415] on span "Controle de caixa" at bounding box center [46, 414] width 53 height 10
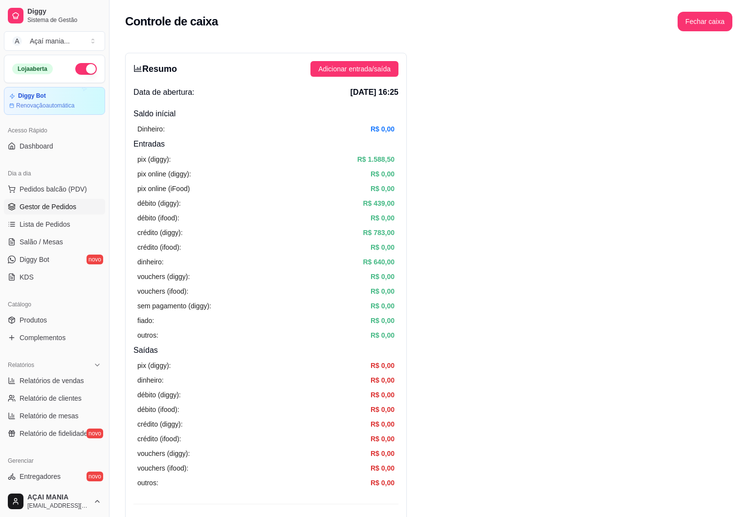
click at [51, 207] on span "Gestor de Pedidos" at bounding box center [48, 207] width 57 height 10
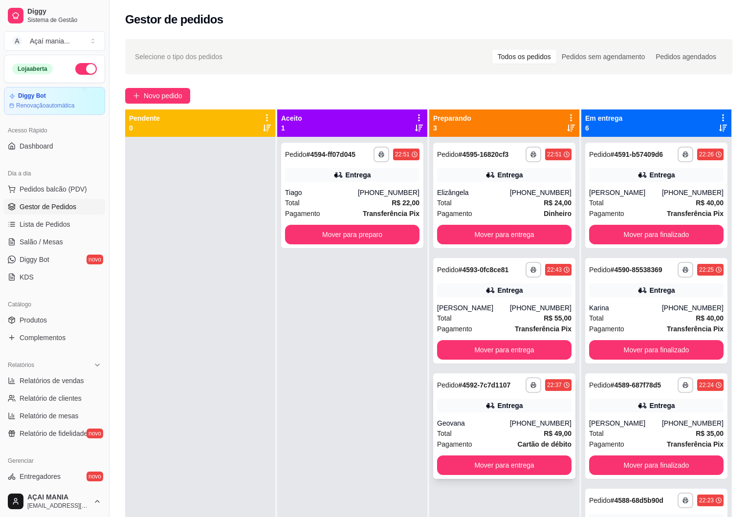
click at [509, 417] on div "**********" at bounding box center [504, 427] width 142 height 106
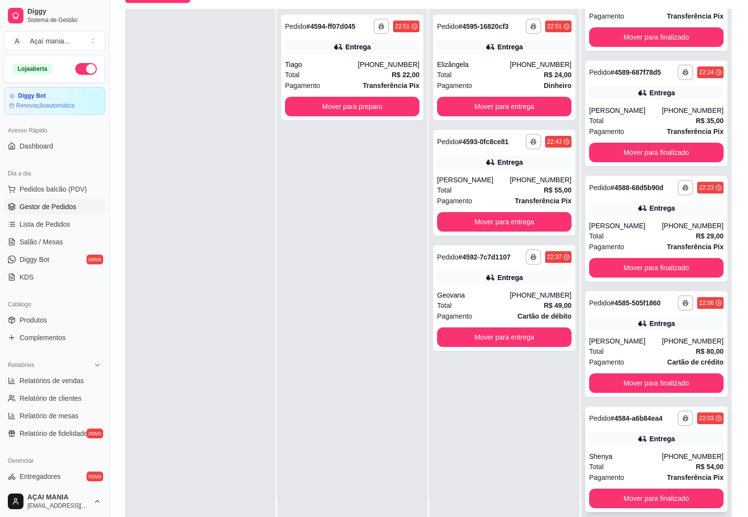
scroll to position [149, 0]
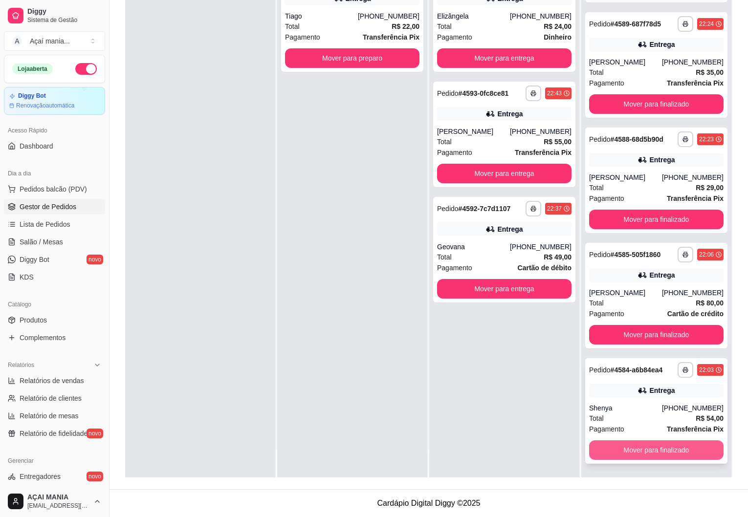
click at [661, 451] on button "Mover para finalizado" at bounding box center [656, 451] width 134 height 20
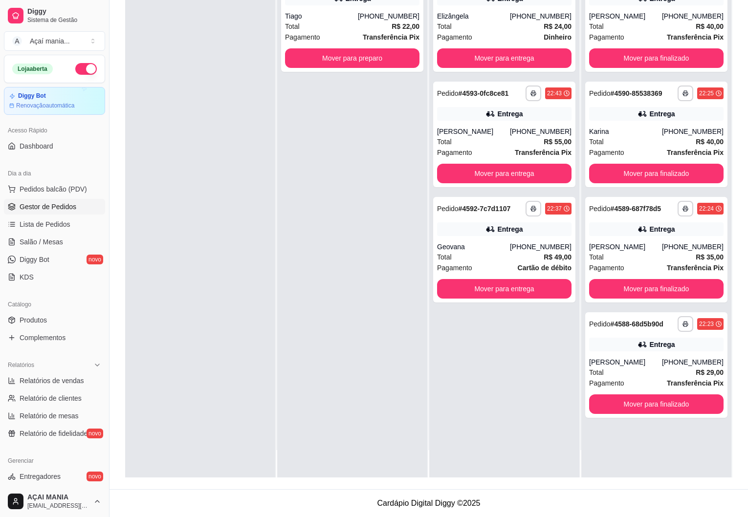
scroll to position [0, 0]
click at [641, 402] on button "Mover para finalizado" at bounding box center [656, 405] width 134 height 20
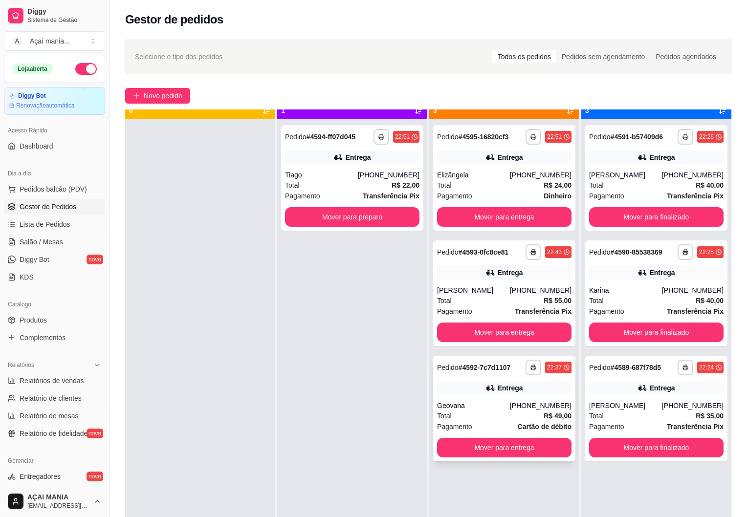
scroll to position [27, 0]
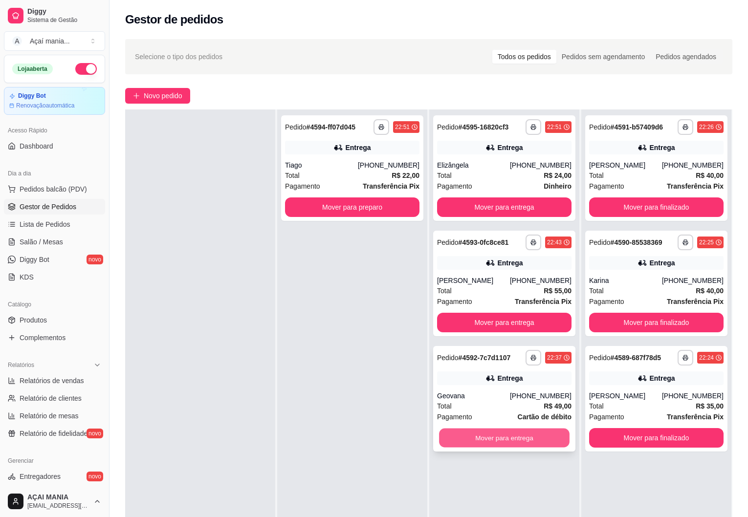
click at [472, 435] on button "Mover para entrega" at bounding box center [504, 438] width 131 height 19
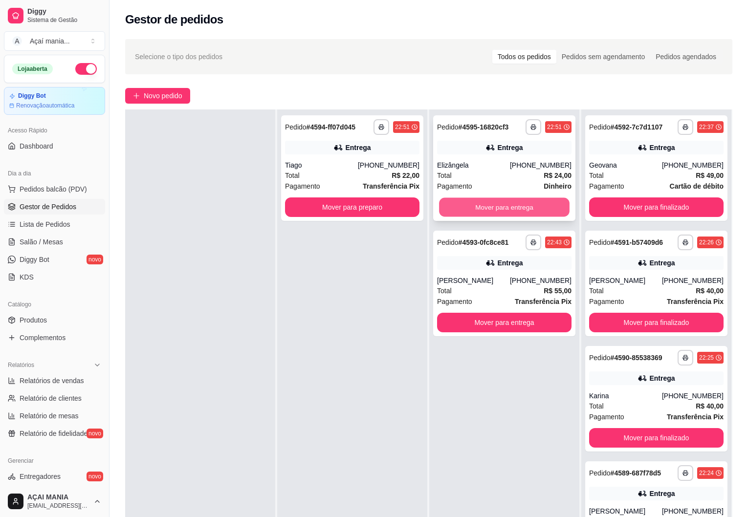
click at [456, 210] on button "Mover para entrega" at bounding box center [504, 207] width 131 height 19
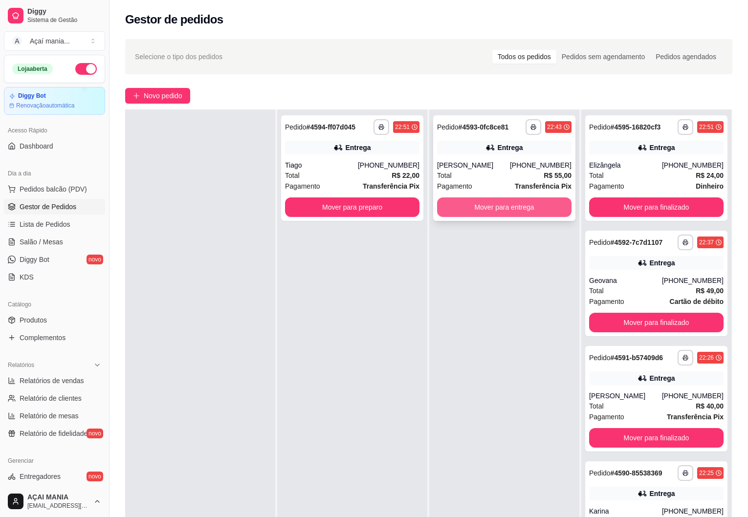
click at [455, 201] on button "Mover para entrega" at bounding box center [504, 208] width 134 height 20
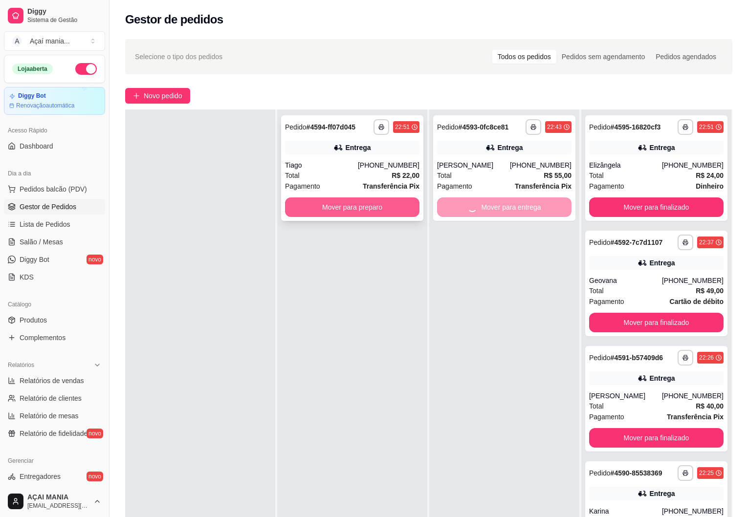
click at [385, 207] on button "Mover para preparo" at bounding box center [352, 208] width 134 height 20
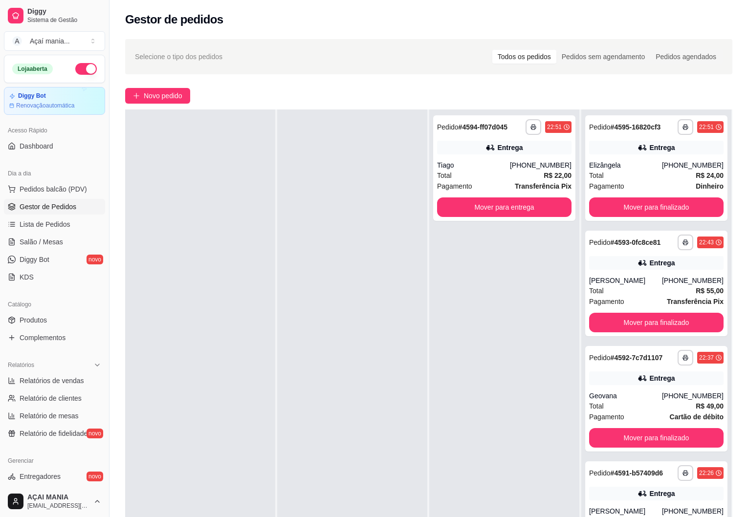
scroll to position [0, 0]
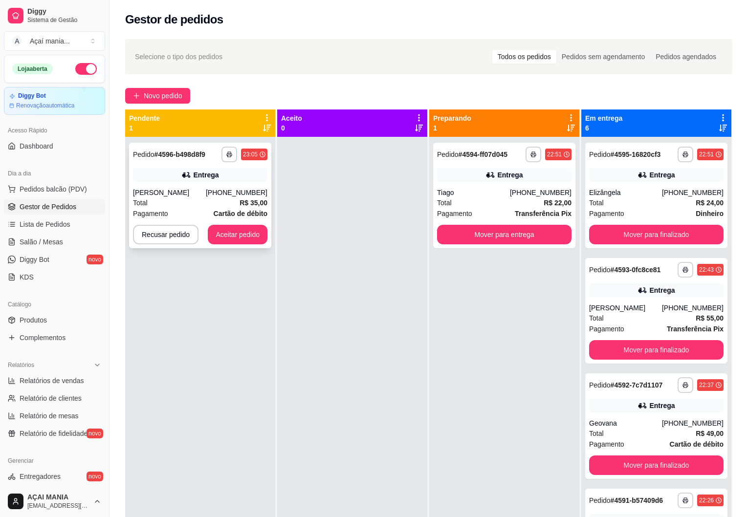
click at [171, 200] on div "Total R$ 35,00" at bounding box center [200, 203] width 134 height 11
click at [173, 194] on div "[PERSON_NAME]" at bounding box center [169, 193] width 73 height 10
click at [226, 158] on button "button" at bounding box center [229, 154] width 15 height 15
click at [201, 185] on button "IMPRESSORA" at bounding box center [201, 189] width 71 height 16
click at [394, 300] on div at bounding box center [352, 395] width 150 height 517
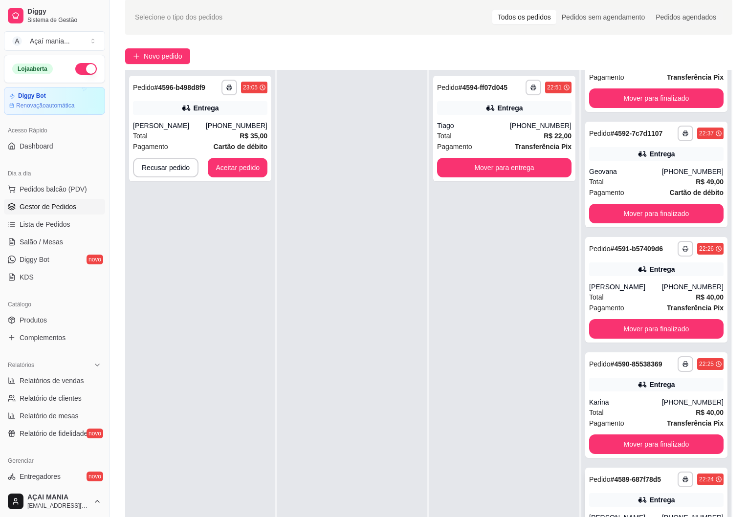
scroll to position [149, 0]
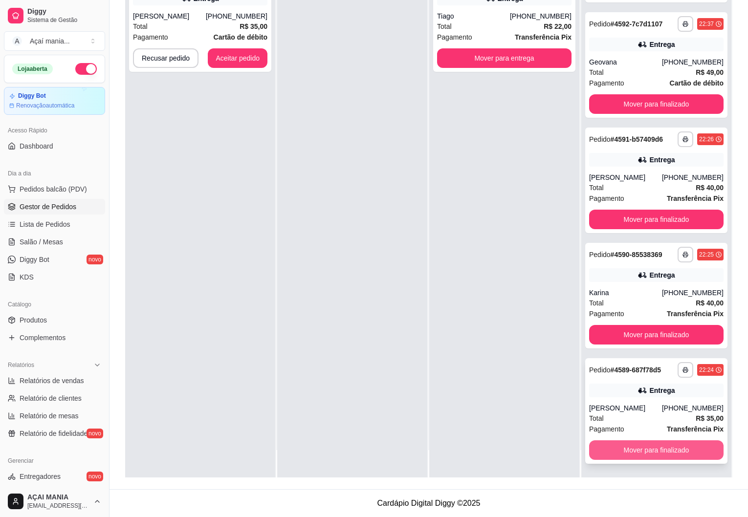
click at [674, 452] on button "Mover para finalizado" at bounding box center [656, 451] width 134 height 20
click at [675, 452] on button "Mover para finalizado" at bounding box center [656, 450] width 131 height 19
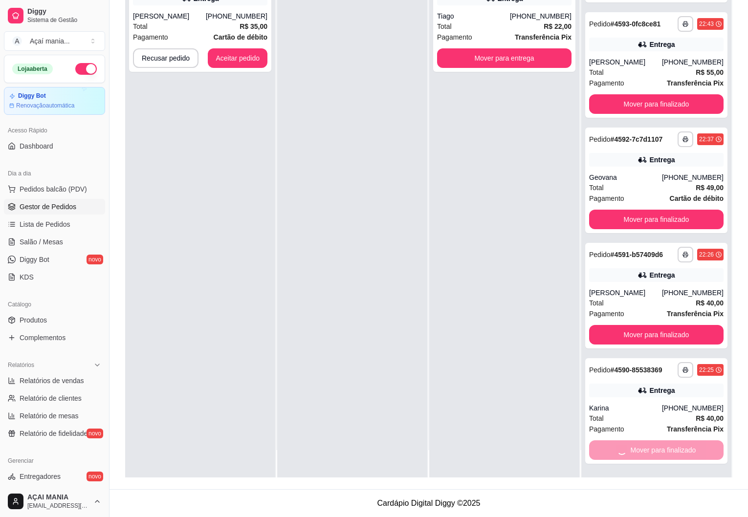
scroll to position [0, 0]
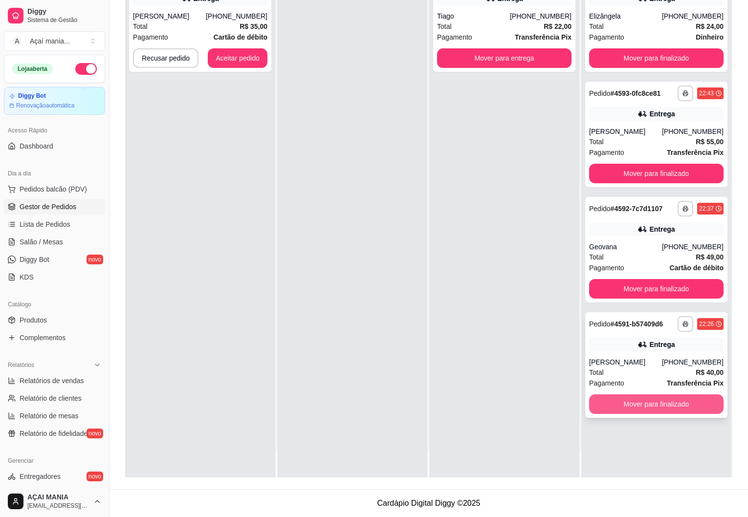
click at [668, 404] on button "Mover para finalizado" at bounding box center [656, 405] width 134 height 20
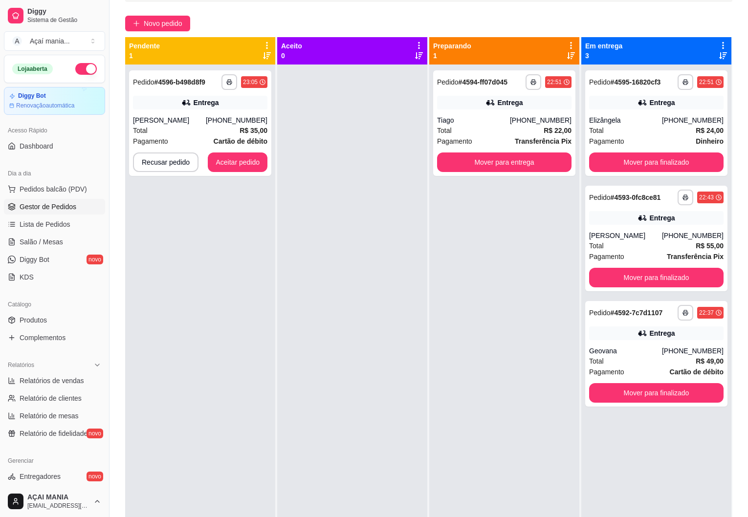
scroll to position [2, 0]
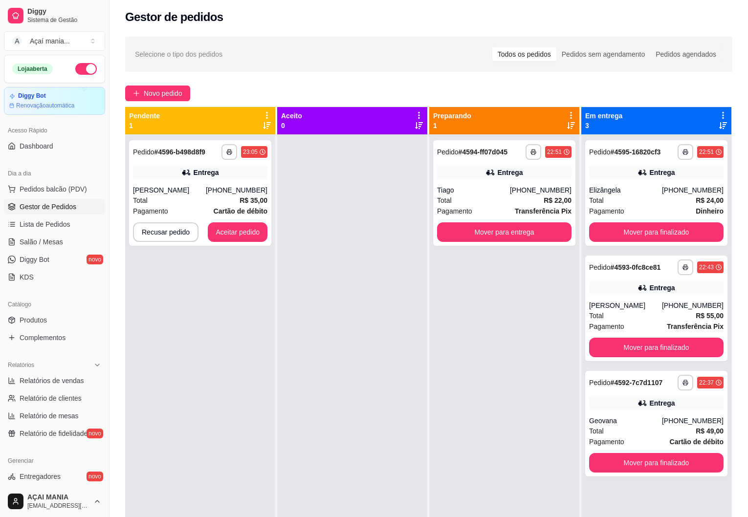
click at [312, 368] on div at bounding box center [352, 392] width 150 height 517
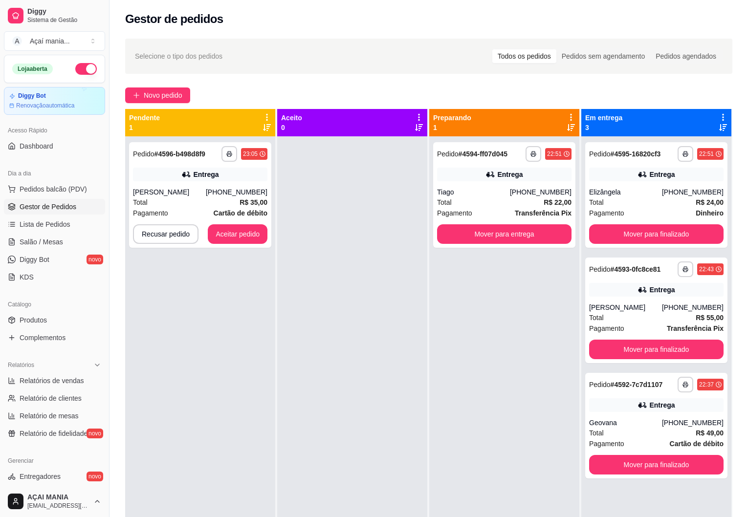
scroll to position [0, 0]
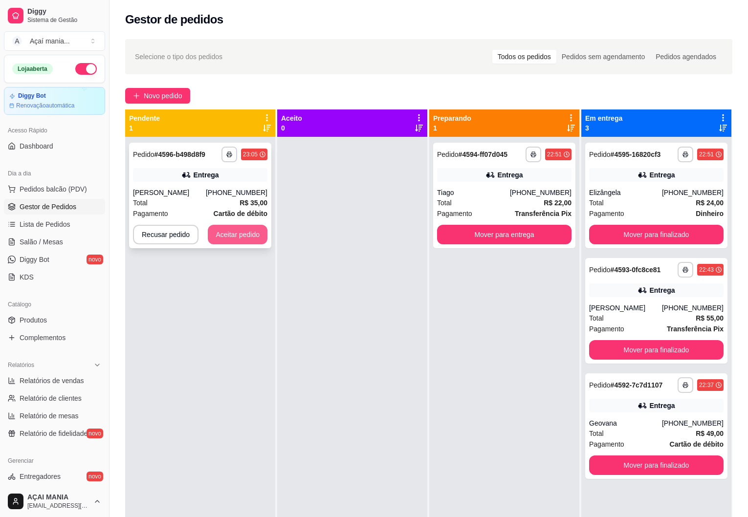
click at [242, 236] on button "Aceitar pedido" at bounding box center [238, 235] width 60 height 20
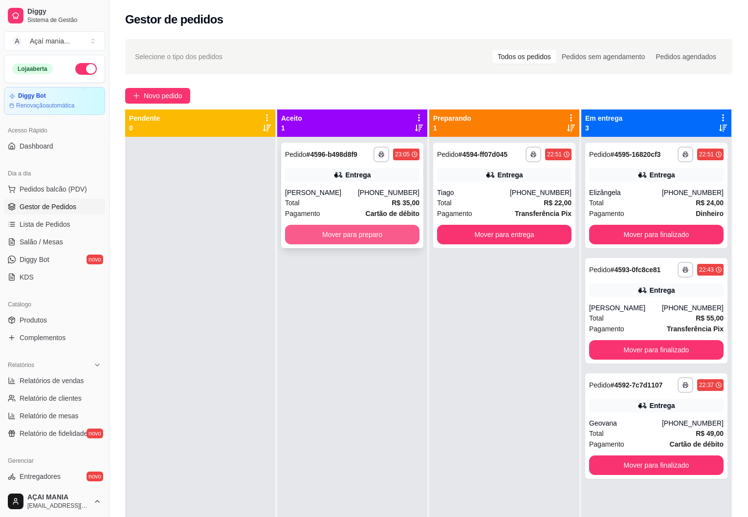
click at [311, 232] on button "Mover para preparo" at bounding box center [352, 235] width 134 height 20
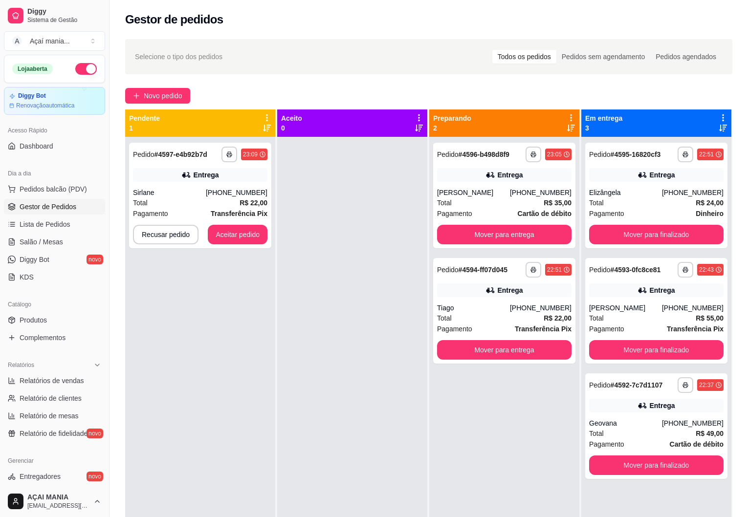
click at [158, 341] on div "**********" at bounding box center [200, 395] width 150 height 517
click at [357, 380] on div at bounding box center [352, 395] width 150 height 517
click at [323, 425] on div at bounding box center [352, 395] width 150 height 517
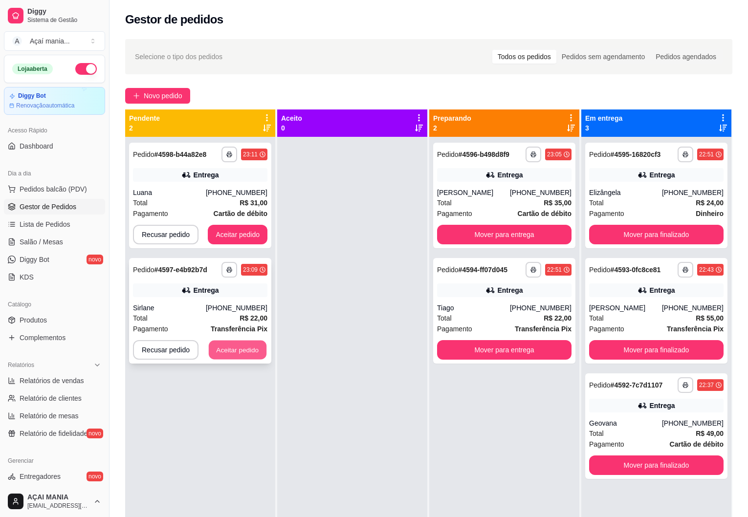
click at [241, 345] on button "Aceitar pedido" at bounding box center [238, 350] width 58 height 19
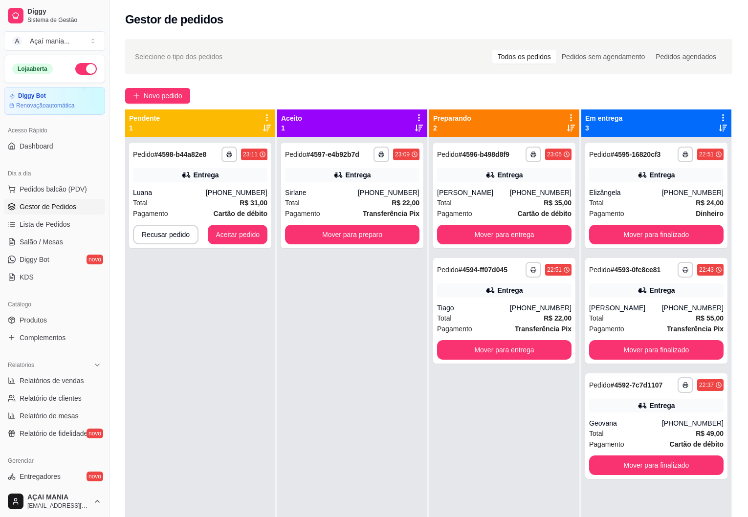
click at [388, 224] on div "**********" at bounding box center [352, 196] width 142 height 106
click at [372, 228] on button "Mover para preparo" at bounding box center [352, 235] width 134 height 20
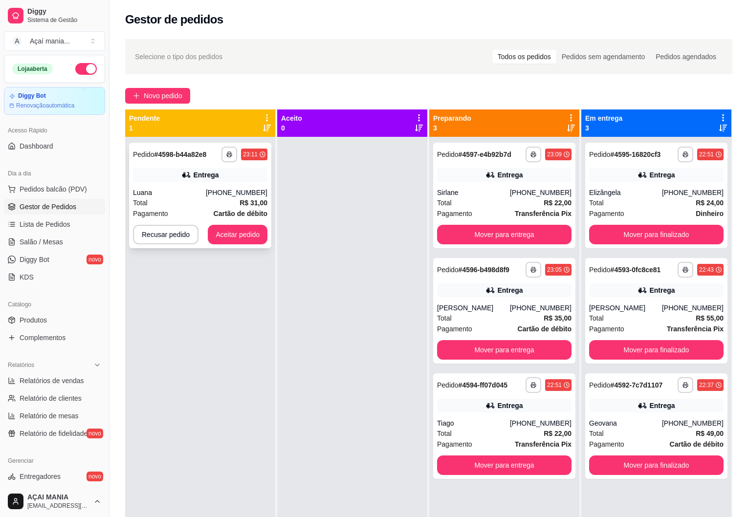
click at [205, 209] on div "Pagamento Cartão de débito" at bounding box center [200, 213] width 134 height 11
click at [252, 237] on button "Aceitar pedido" at bounding box center [238, 235] width 60 height 20
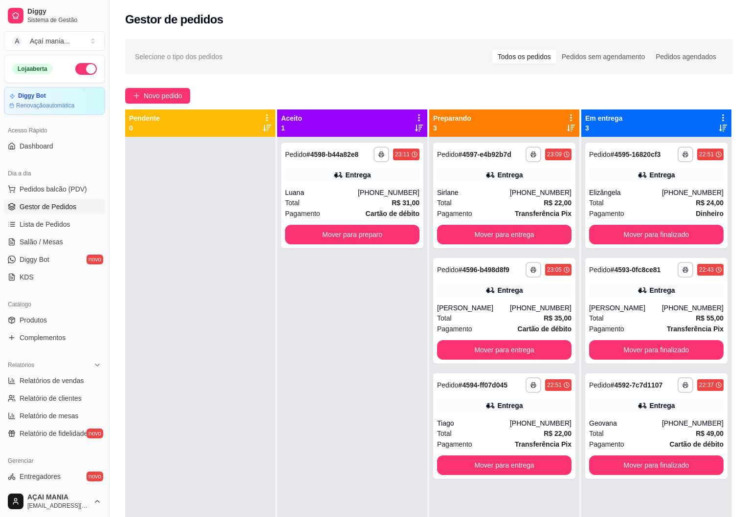
click at [170, 363] on div at bounding box center [200, 395] width 150 height 517
click at [476, 184] on div "**********" at bounding box center [504, 196] width 142 height 106
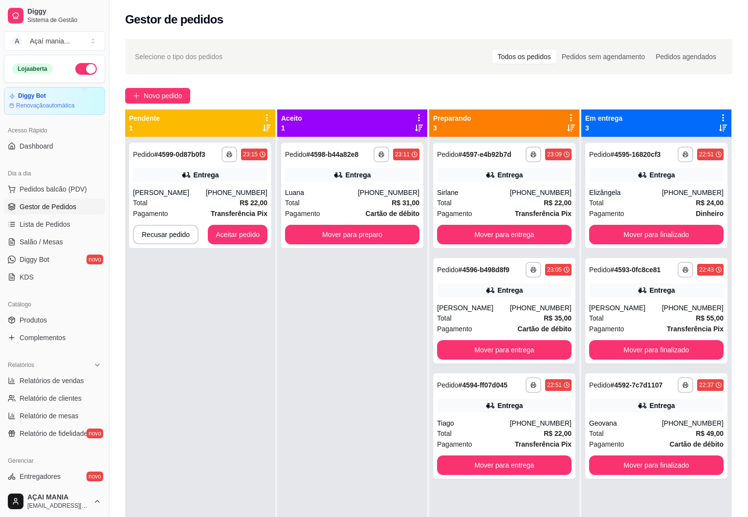
click at [229, 366] on div "**********" at bounding box center [200, 395] width 150 height 517
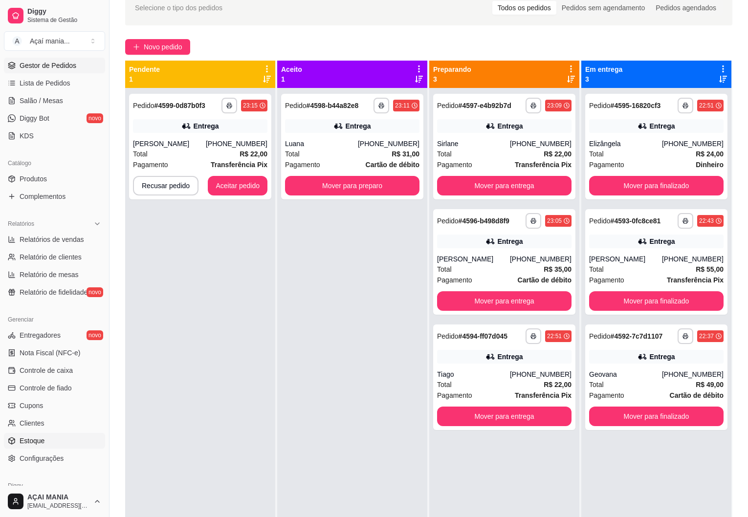
scroll to position [147, 0]
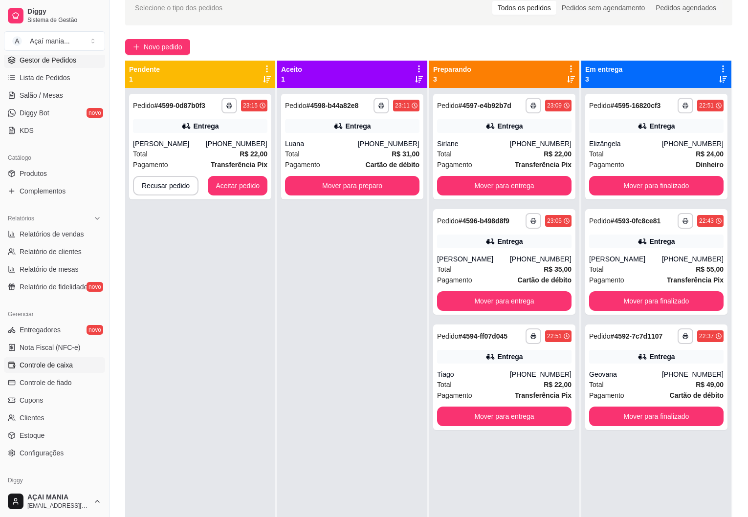
click at [42, 364] on span "Controle de caixa" at bounding box center [46, 365] width 53 height 10
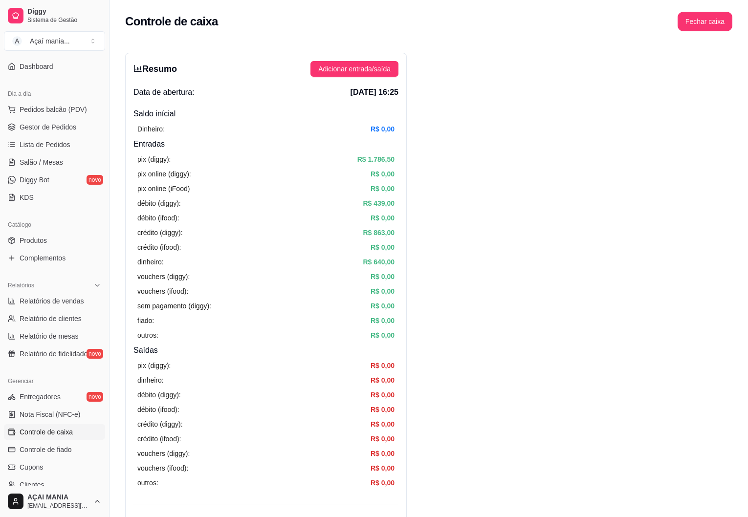
scroll to position [49, 0]
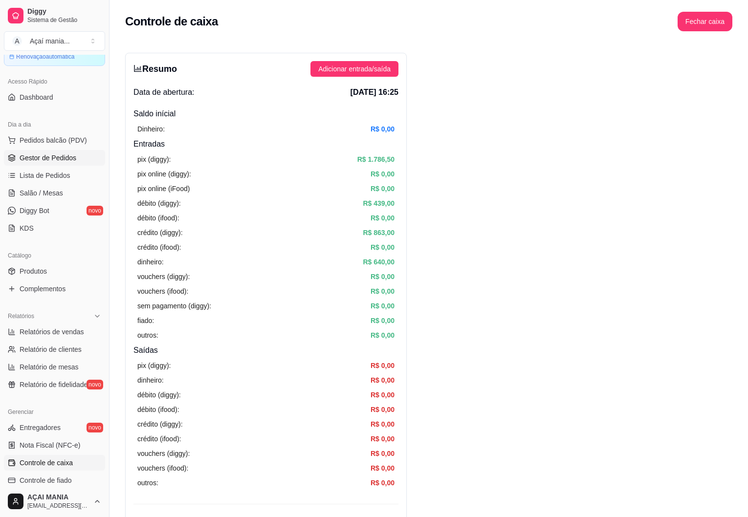
click at [50, 159] on span "Gestor de Pedidos" at bounding box center [48, 158] width 57 height 10
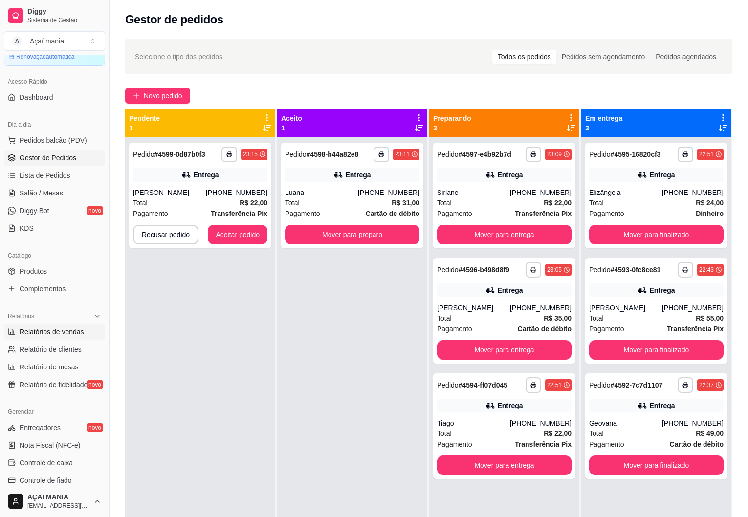
click at [76, 329] on span "Relatórios de vendas" at bounding box center [52, 332] width 65 height 10
select select "ALL"
select select "0"
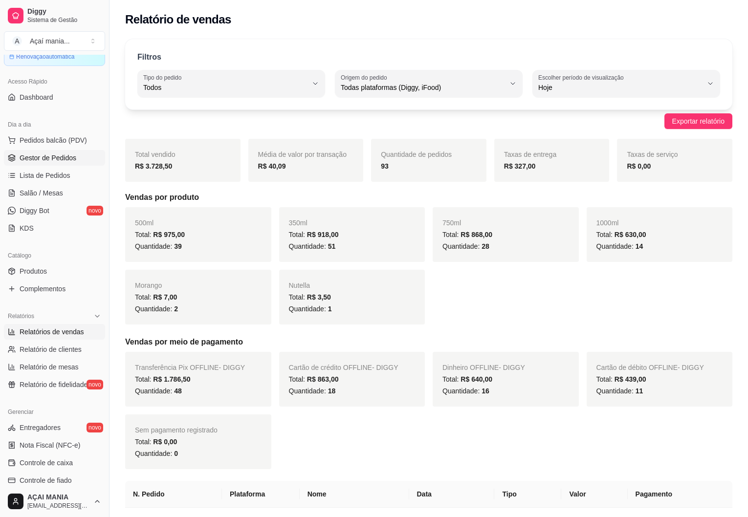
click at [44, 160] on span "Gestor de Pedidos" at bounding box center [48, 158] width 57 height 10
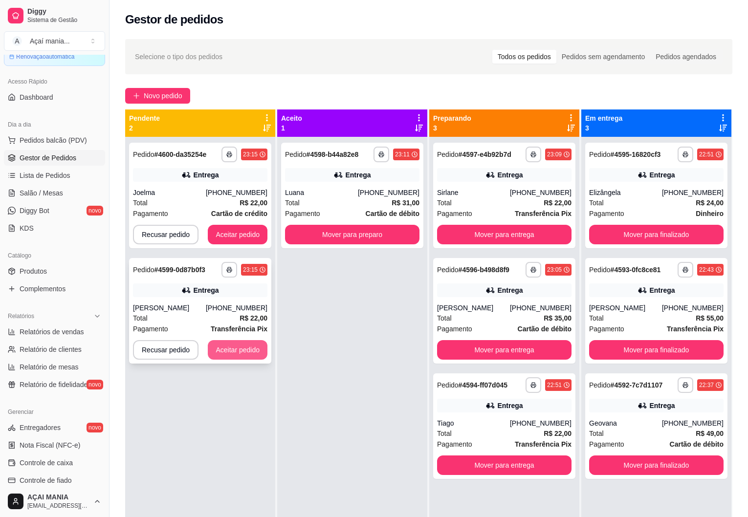
click at [217, 358] on button "Aceitar pedido" at bounding box center [238, 350] width 60 height 20
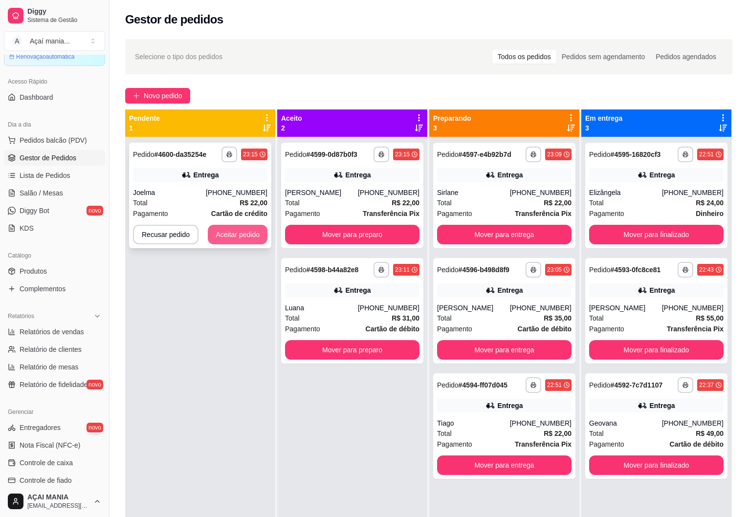
click at [258, 238] on button "Aceitar pedido" at bounding box center [238, 235] width 60 height 20
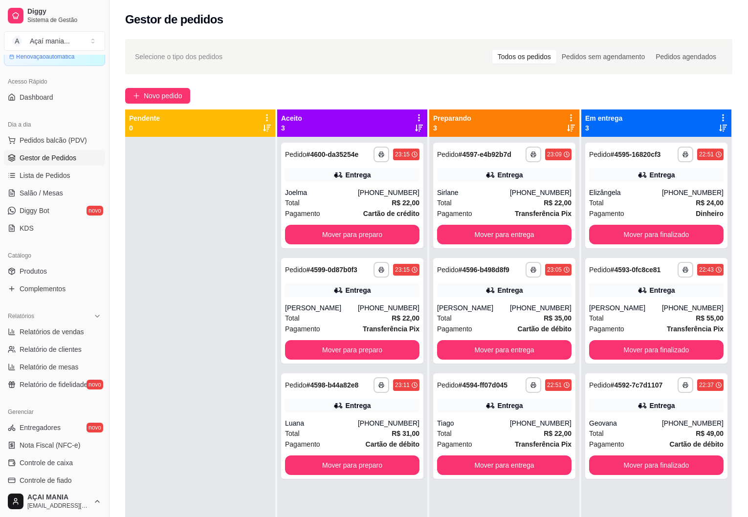
click at [225, 408] on div at bounding box center [200, 395] width 150 height 517
click at [60, 332] on span "Relatórios de vendas" at bounding box center [52, 332] width 65 height 10
select select "ALL"
select select "0"
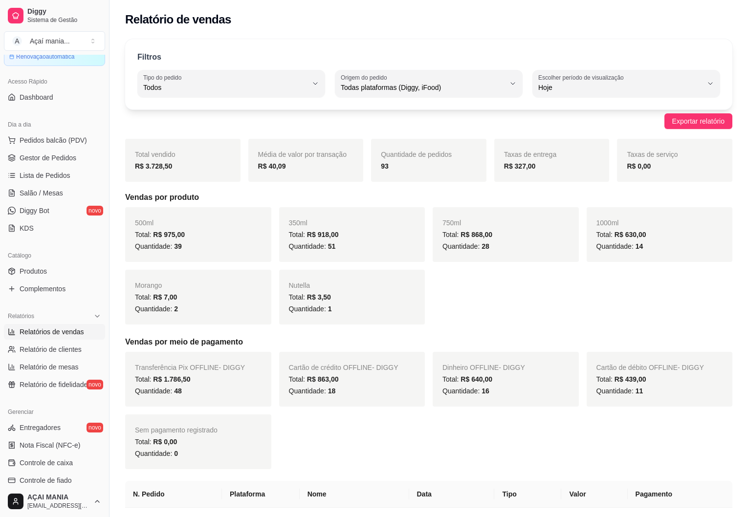
click at [579, 78] on label "Escolher período de visualização" at bounding box center [582, 77] width 89 height 8
click at [561, 210] on span "Customizado" at bounding box center [622, 206] width 156 height 9
type input "-1"
select select "-1"
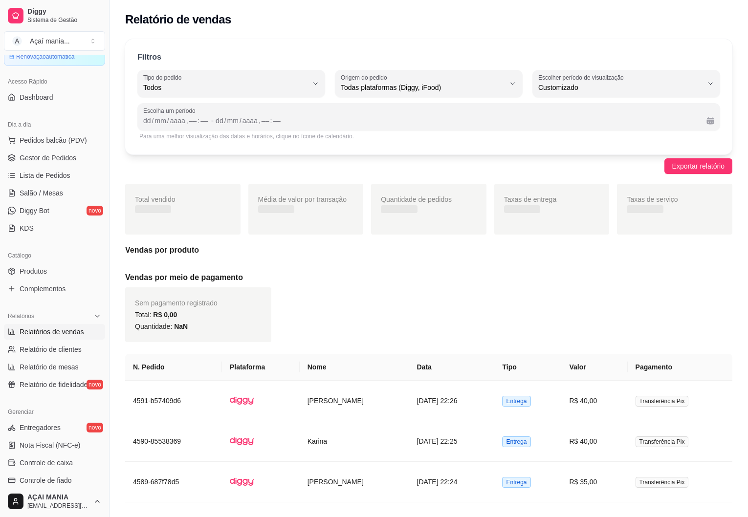
scroll to position [9, 0]
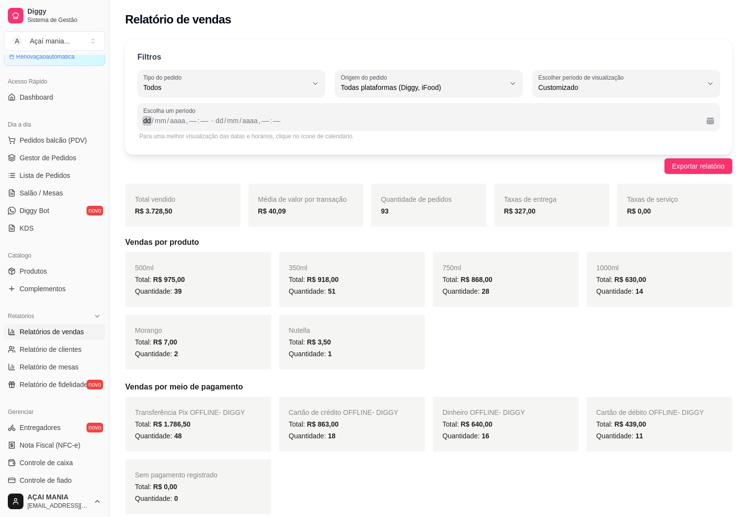
drag, startPoint x: 147, startPoint y: 120, endPoint x: 241, endPoint y: 134, distance: 95.0
click at [150, 120] on div "dd" at bounding box center [147, 121] width 10 height 10
click at [214, 125] on div "01" at bounding box center [216, 121] width 10 height 10
click at [258, 122] on div ":" at bounding box center [260, 121] width 4 height 10
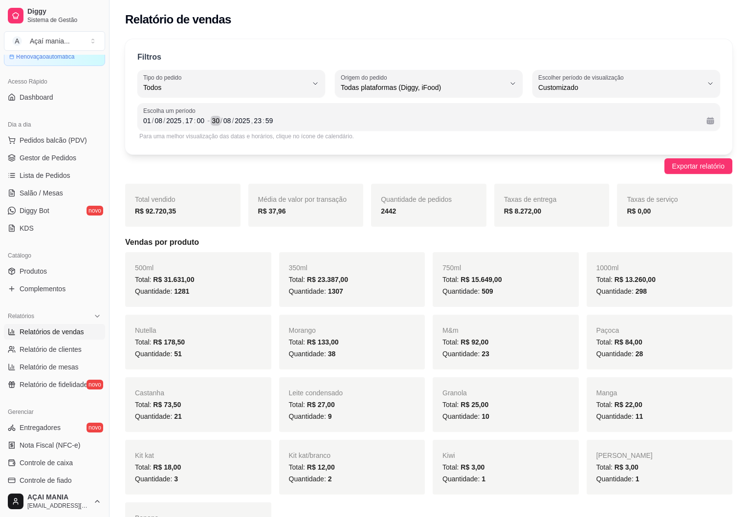
click at [215, 118] on div "30" at bounding box center [216, 121] width 10 height 10
click at [48, 160] on span "Gestor de Pedidos" at bounding box center [48, 158] width 57 height 10
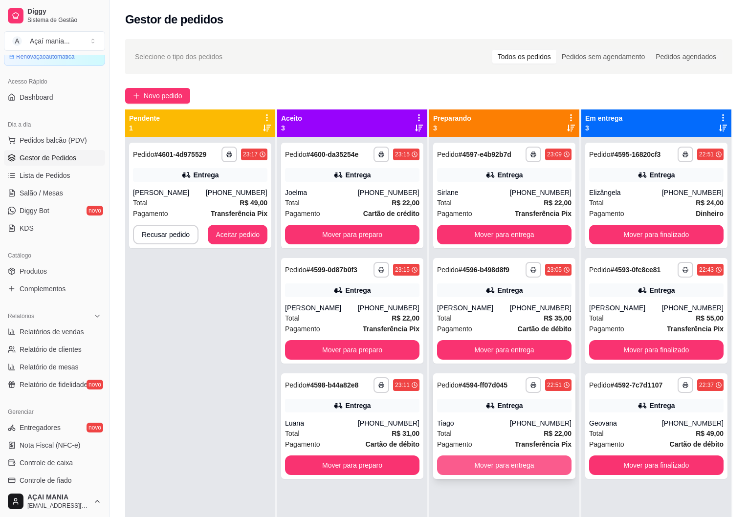
click at [538, 469] on button "Mover para entrega" at bounding box center [504, 466] width 134 height 20
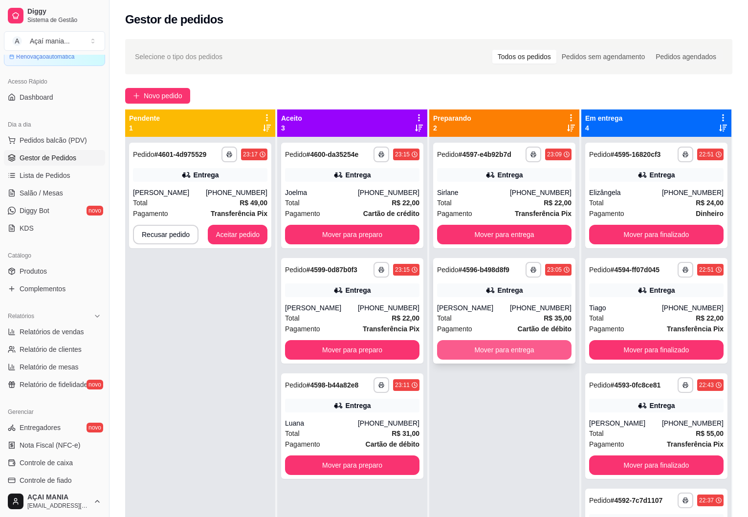
click at [525, 350] on button "Mover para entrega" at bounding box center [504, 350] width 134 height 20
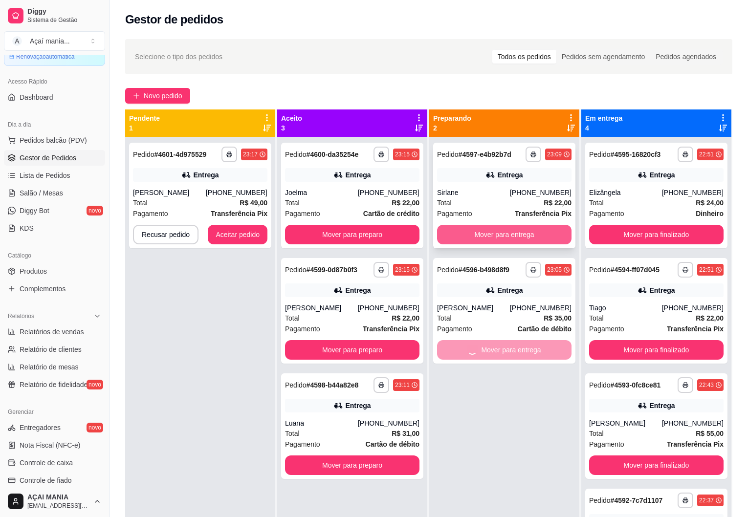
click at [516, 232] on button "Mover para entrega" at bounding box center [504, 235] width 134 height 20
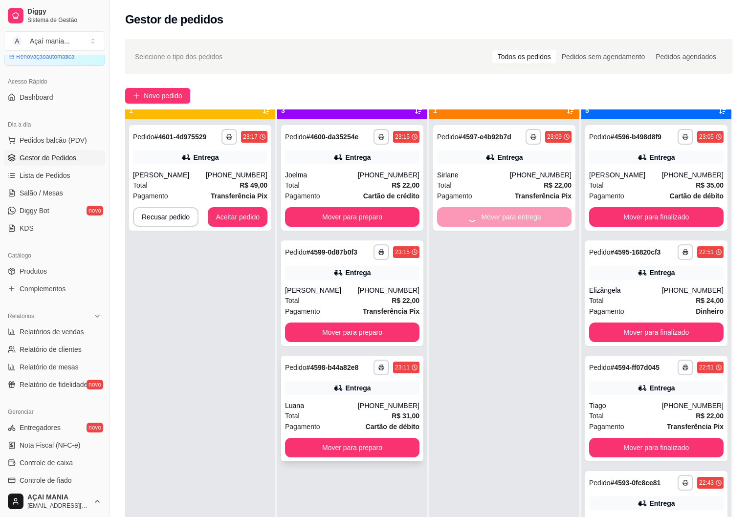
scroll to position [27, 0]
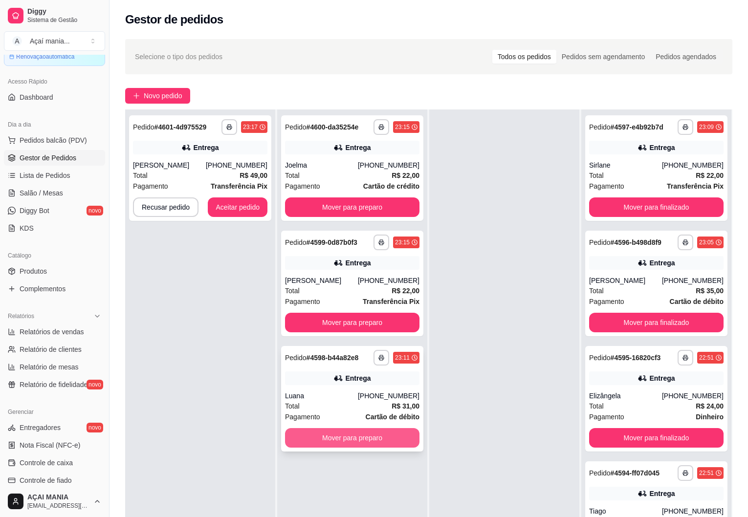
click at [354, 443] on button "Mover para preparo" at bounding box center [352, 438] width 134 height 20
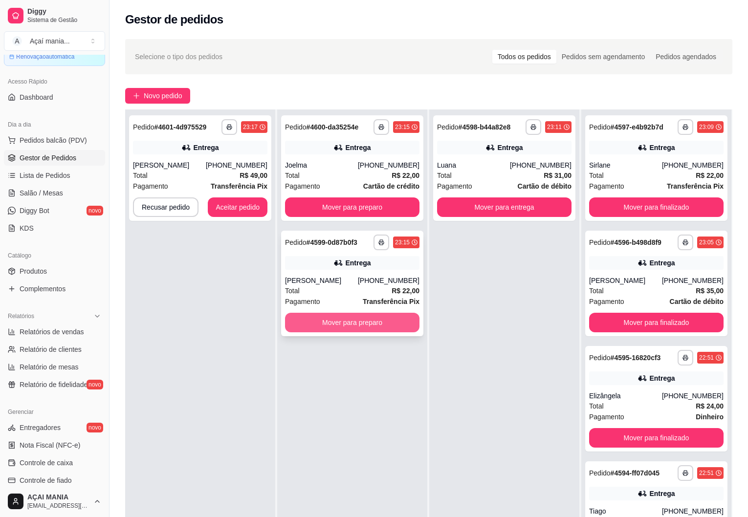
click at [367, 325] on button "Mover para preparo" at bounding box center [352, 323] width 134 height 20
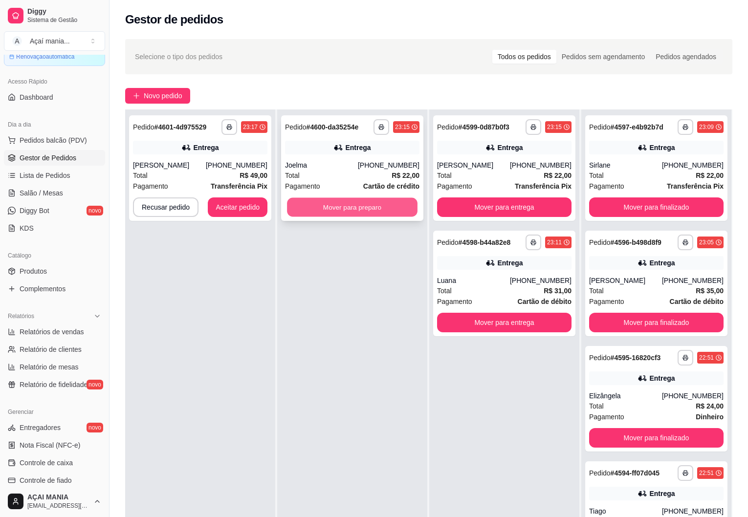
click at [392, 212] on button "Mover para preparo" at bounding box center [352, 207] width 131 height 19
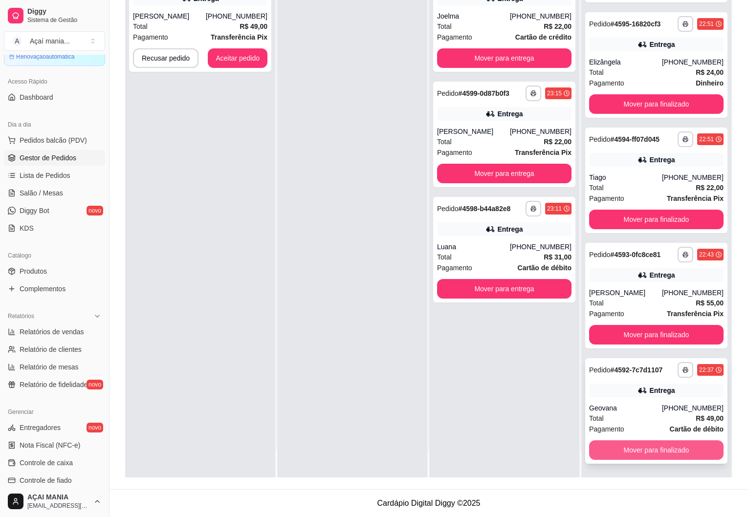
click at [681, 448] on button "Mover para finalizado" at bounding box center [656, 451] width 134 height 20
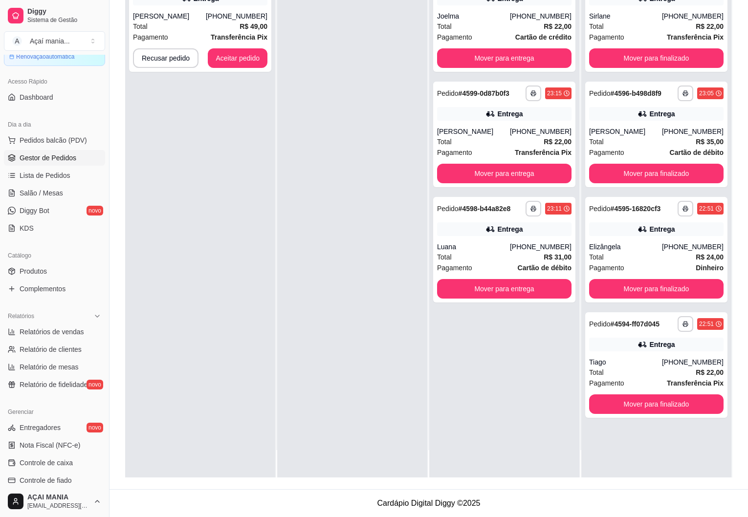
scroll to position [0, 0]
click at [665, 398] on button "Mover para finalizado" at bounding box center [656, 404] width 131 height 19
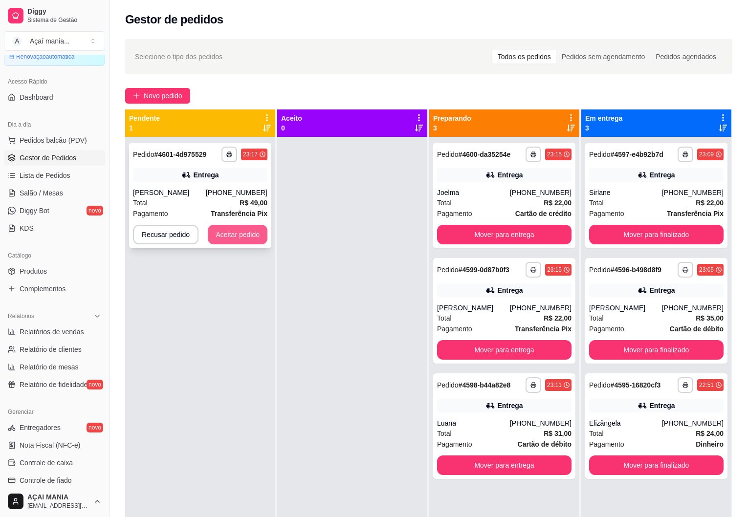
click at [248, 240] on button "Aceitar pedido" at bounding box center [238, 235] width 60 height 20
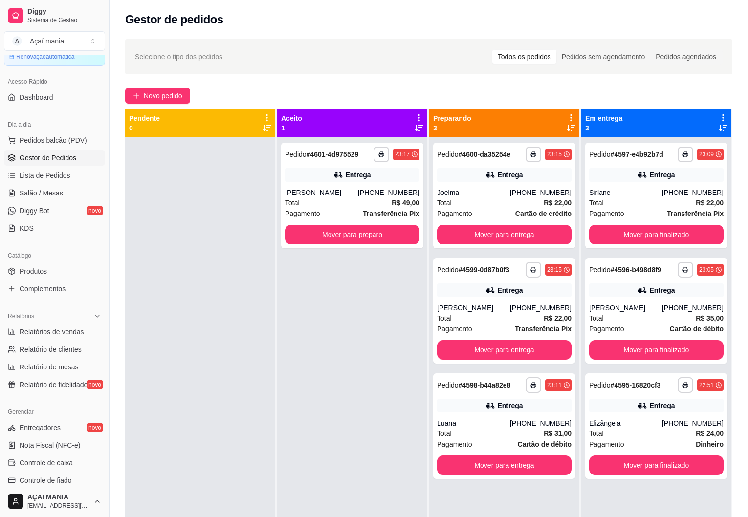
click at [338, 352] on div "**********" at bounding box center [352, 395] width 150 height 517
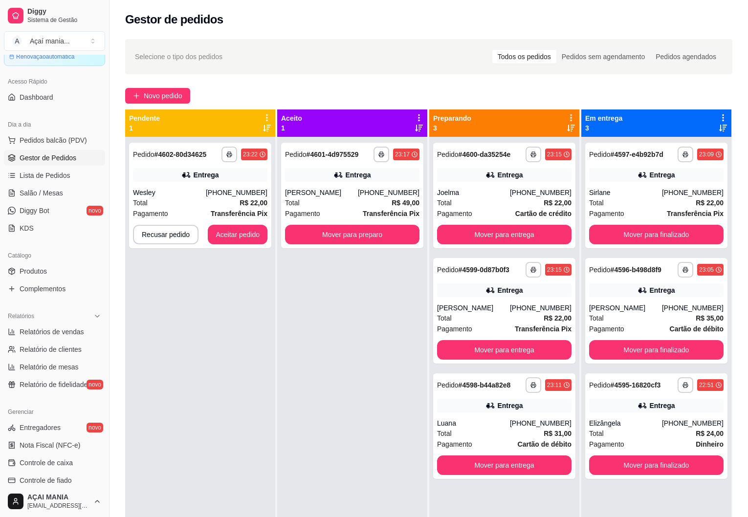
click at [241, 412] on div "**********" at bounding box center [200, 395] width 150 height 517
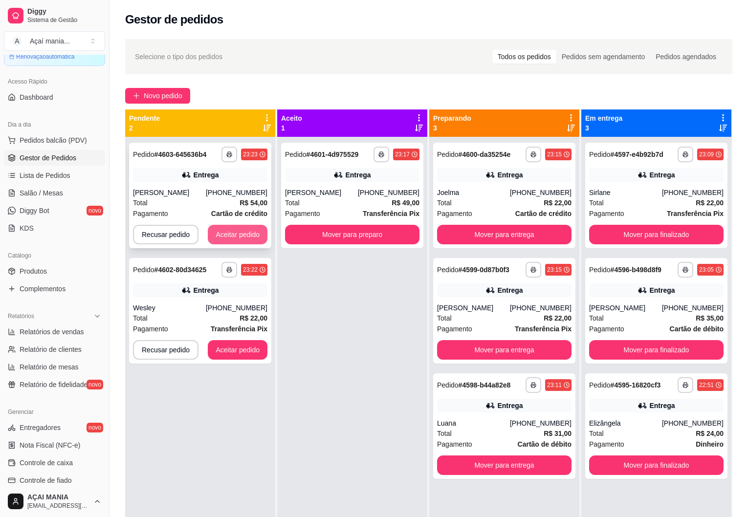
click at [241, 235] on button "Aceitar pedido" at bounding box center [238, 235] width 60 height 20
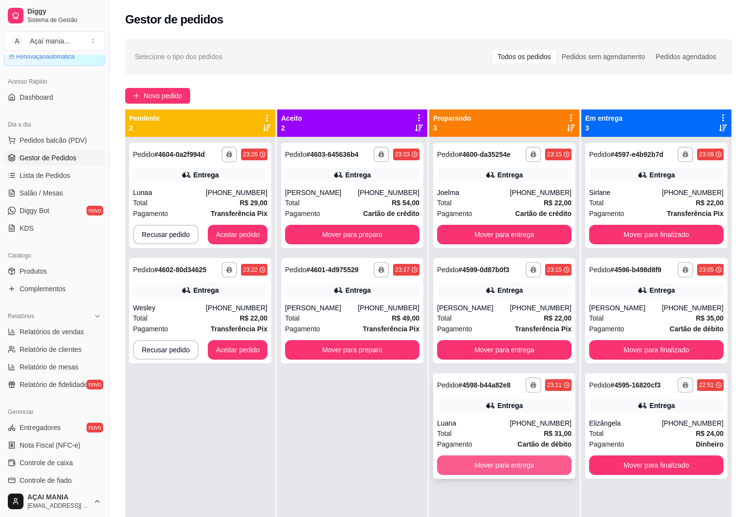
click at [466, 475] on button "Mover para entrega" at bounding box center [504, 466] width 134 height 20
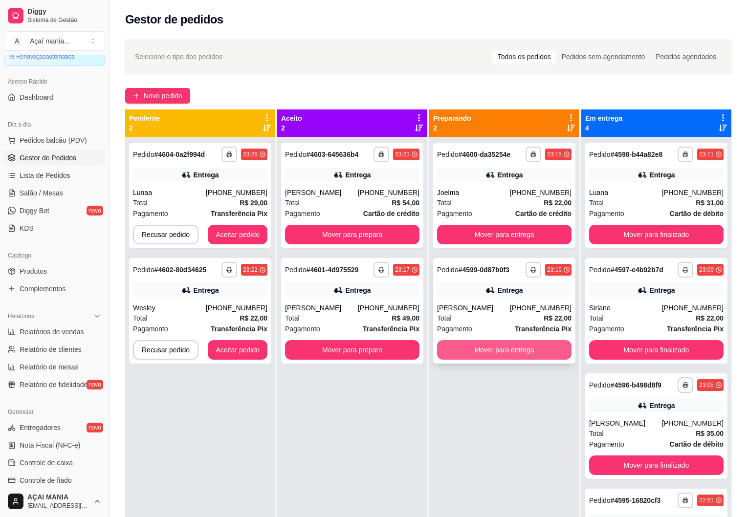
click at [481, 360] on button "Mover para entrega" at bounding box center [504, 350] width 134 height 20
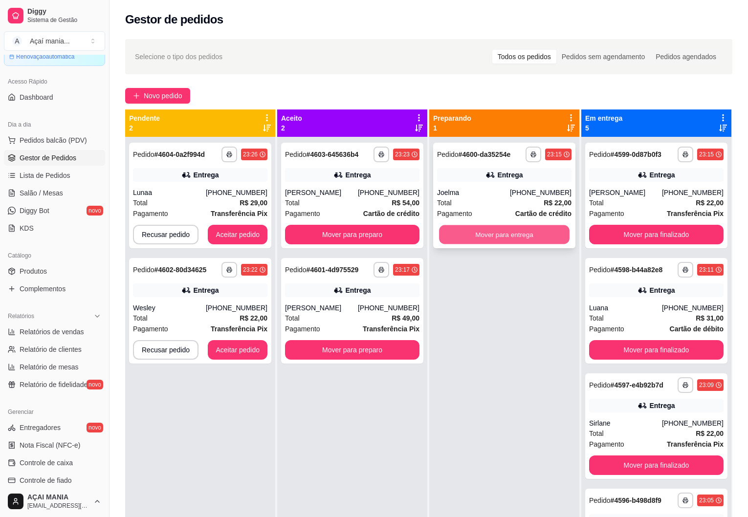
click at [512, 232] on button "Mover para entrega" at bounding box center [504, 234] width 131 height 19
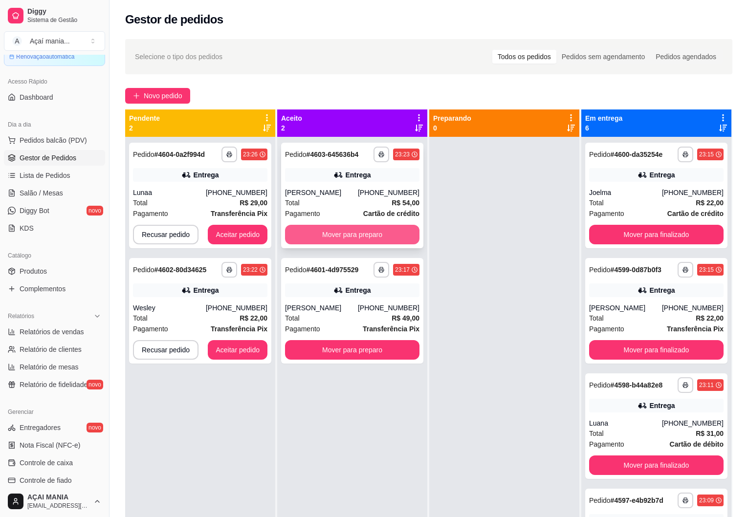
click at [380, 238] on button "Mover para preparo" at bounding box center [352, 235] width 134 height 20
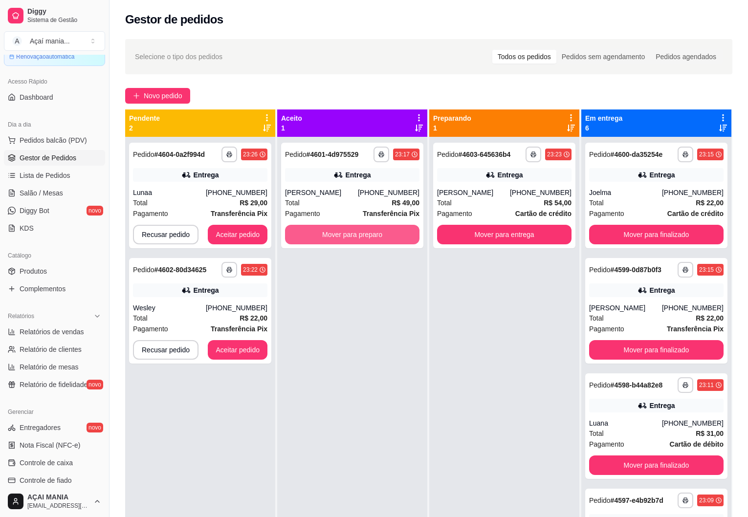
click at [380, 238] on button "Mover para preparo" at bounding box center [352, 235] width 134 height 20
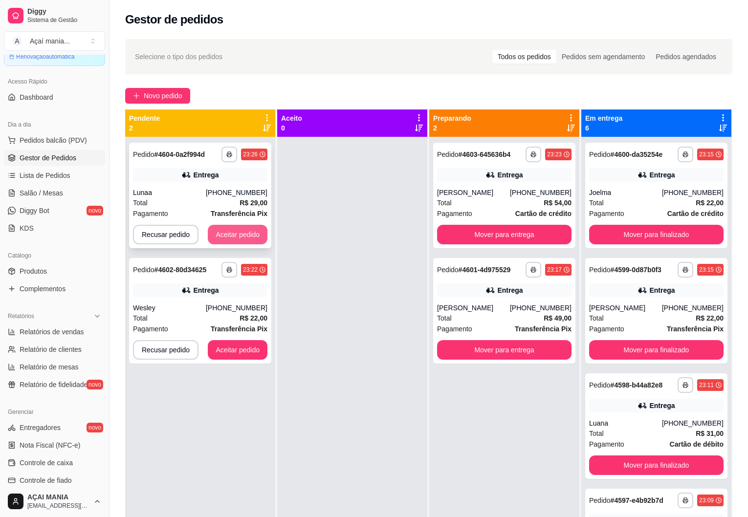
click at [233, 232] on button "Aceitar pedido" at bounding box center [238, 235] width 60 height 20
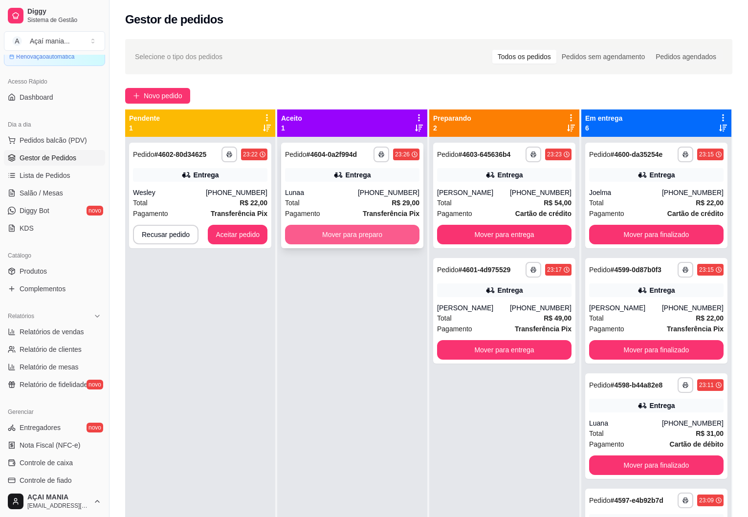
click at [380, 236] on button "Mover para preparo" at bounding box center [352, 235] width 134 height 20
click at [405, 240] on button "Mover para preparo" at bounding box center [352, 234] width 131 height 19
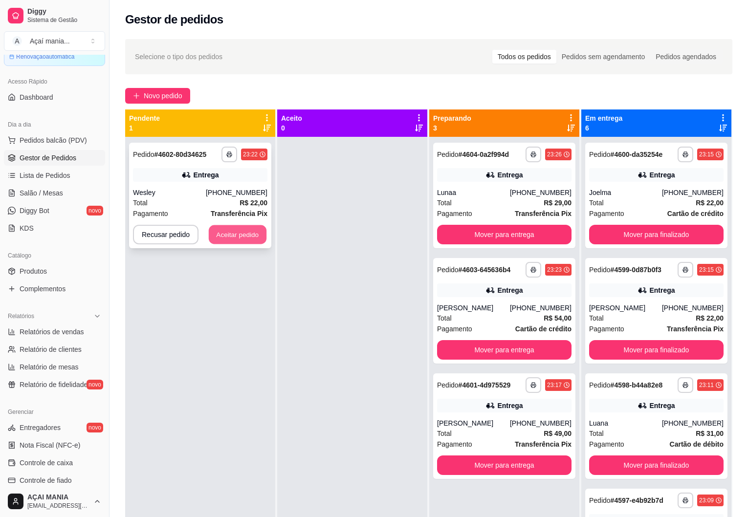
click at [244, 238] on button "Aceitar pedido" at bounding box center [238, 234] width 58 height 19
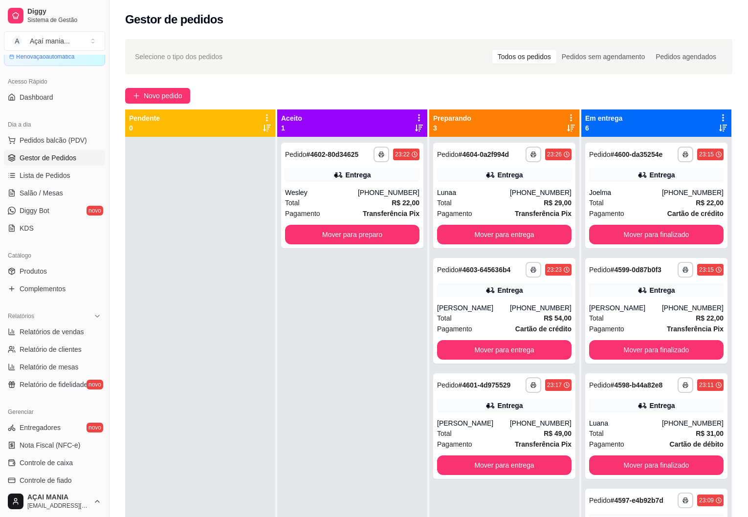
click at [285, 367] on div "**********" at bounding box center [352, 395] width 150 height 517
click at [159, 372] on div at bounding box center [200, 395] width 150 height 517
click at [64, 331] on span "Relatórios de vendas" at bounding box center [52, 332] width 65 height 10
select select "ALL"
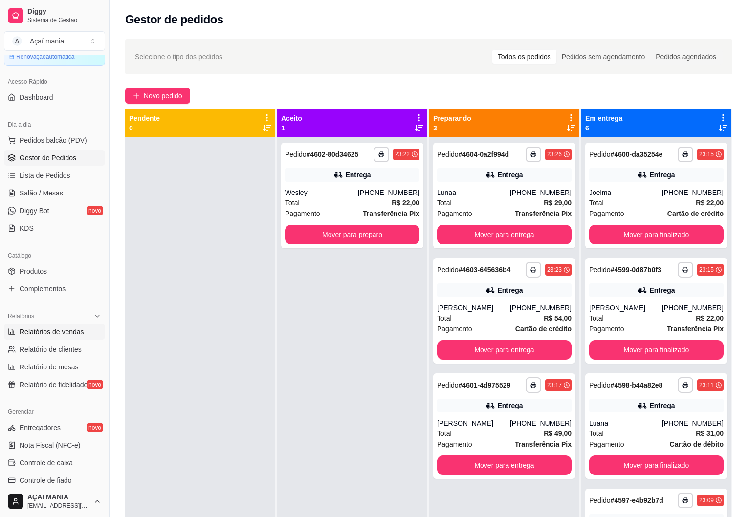
select select "0"
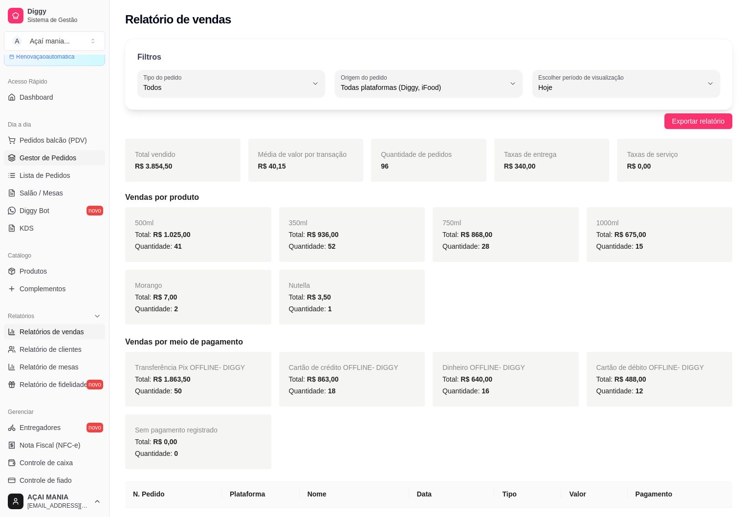
click at [48, 156] on span "Gestor de Pedidos" at bounding box center [48, 158] width 57 height 10
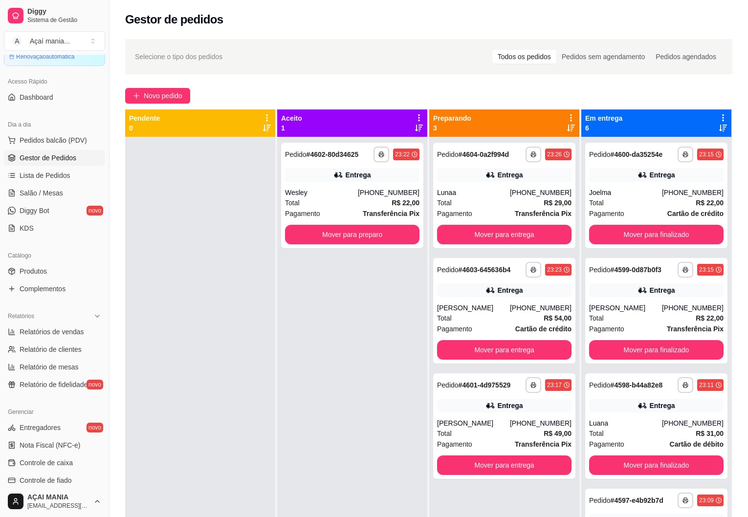
click at [348, 376] on div "**********" at bounding box center [352, 395] width 150 height 517
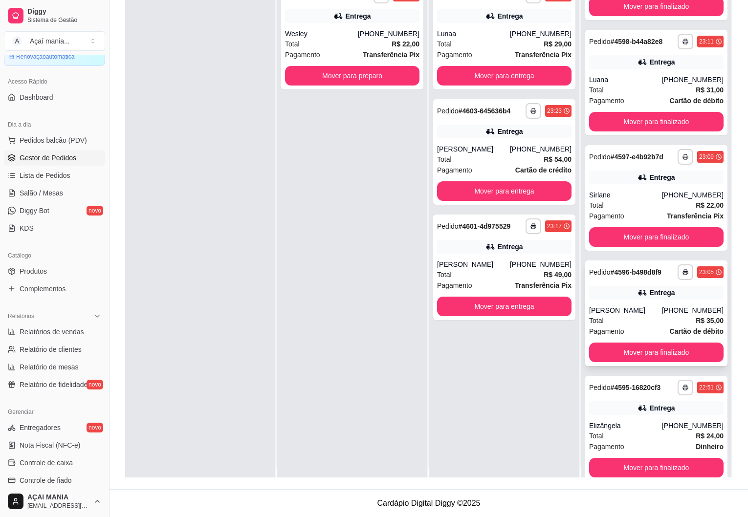
scroll to position [27, 0]
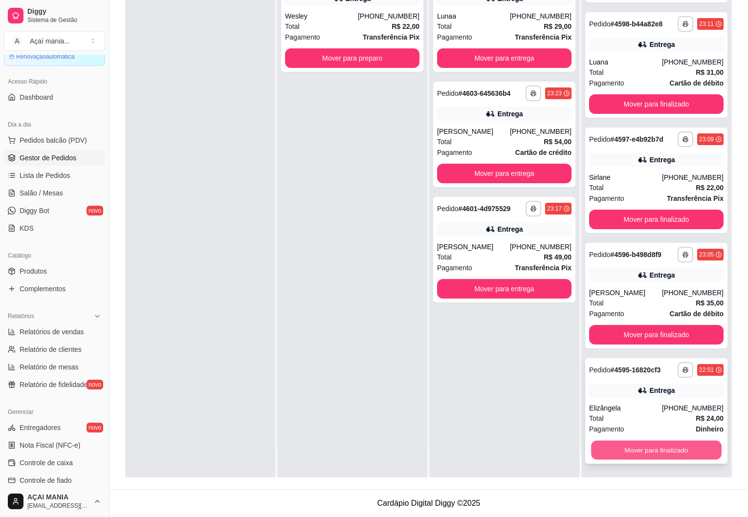
click at [656, 451] on button "Mover para finalizado" at bounding box center [656, 450] width 131 height 19
click at [657, 451] on button "Mover para finalizado" at bounding box center [656, 450] width 131 height 19
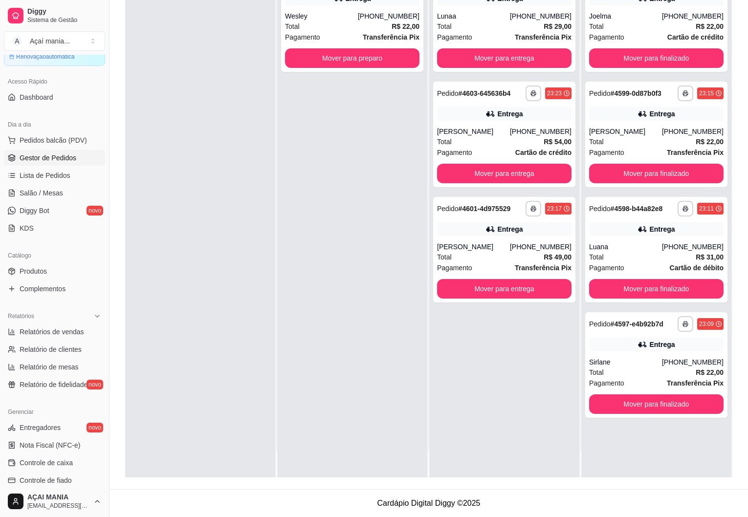
scroll to position [0, 0]
click at [656, 410] on button "Mover para finalizado" at bounding box center [656, 405] width 134 height 20
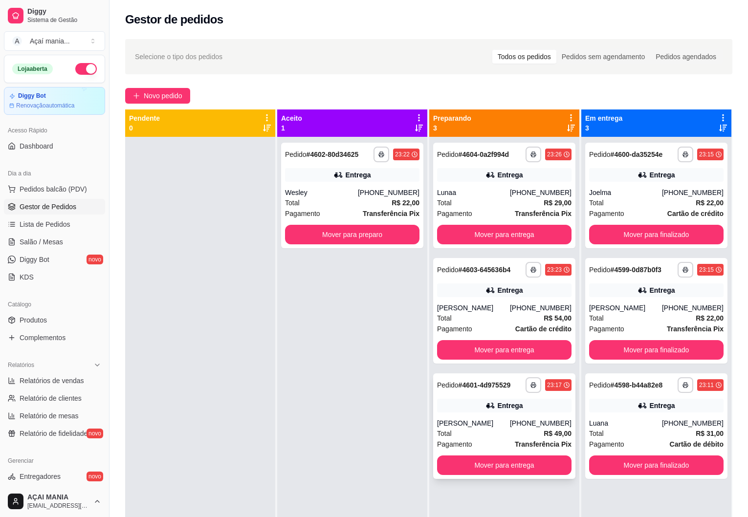
click at [469, 424] on div "[PERSON_NAME]" at bounding box center [473, 424] width 73 height 10
click at [443, 467] on button "Mover para entrega" at bounding box center [504, 466] width 134 height 20
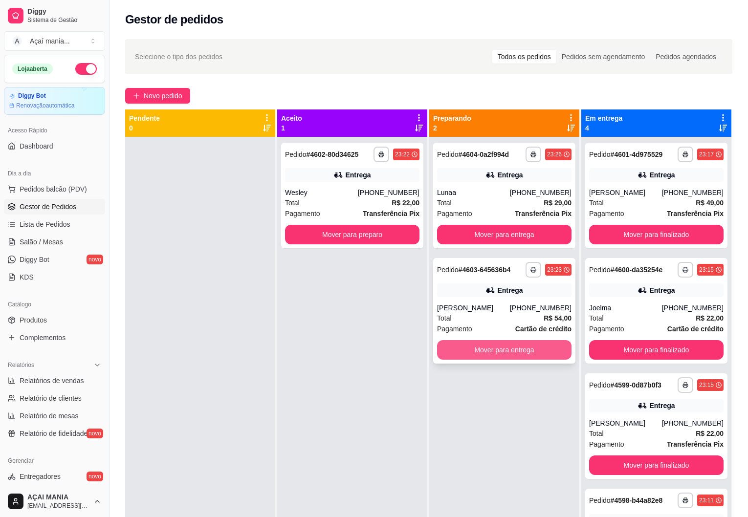
click at [505, 352] on button "Mover para entrega" at bounding box center [504, 350] width 134 height 20
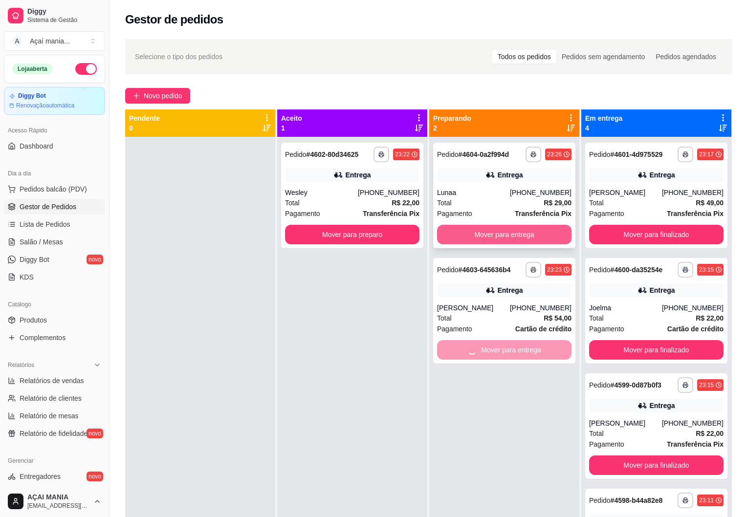
click at [485, 233] on button "Mover para entrega" at bounding box center [504, 235] width 134 height 20
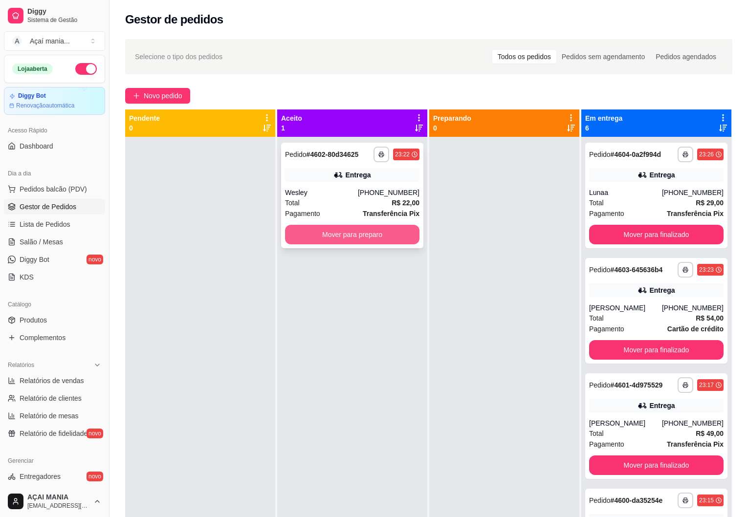
click at [334, 230] on button "Mover para preparo" at bounding box center [352, 235] width 134 height 20
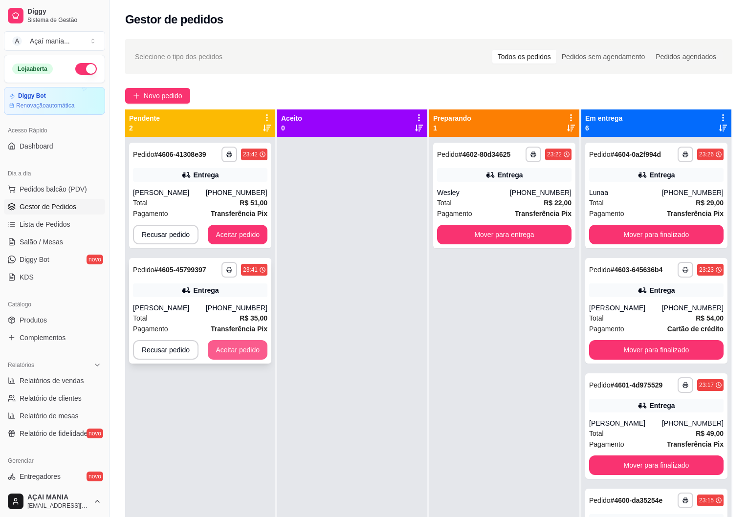
click at [240, 350] on button "Aceitar pedido" at bounding box center [238, 350] width 60 height 20
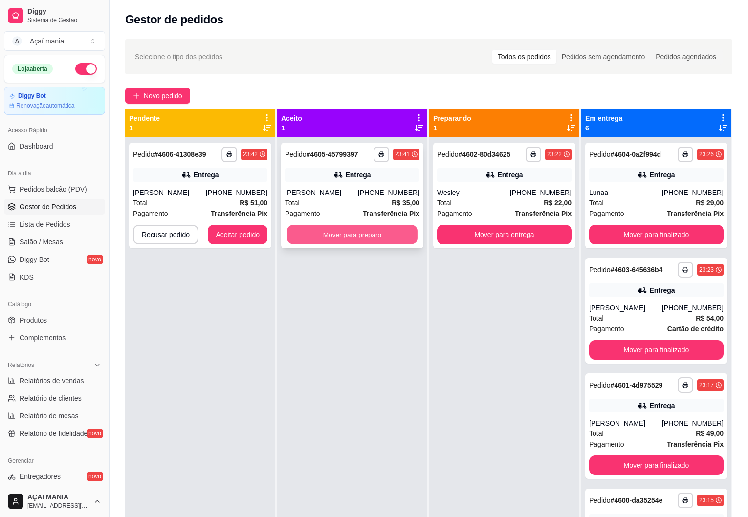
click at [403, 232] on button "Mover para preparo" at bounding box center [352, 234] width 131 height 19
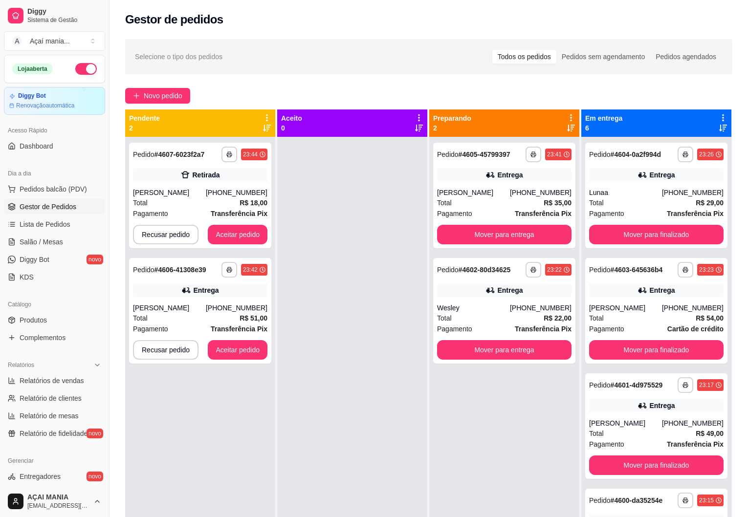
click at [336, 440] on div at bounding box center [352, 395] width 150 height 517
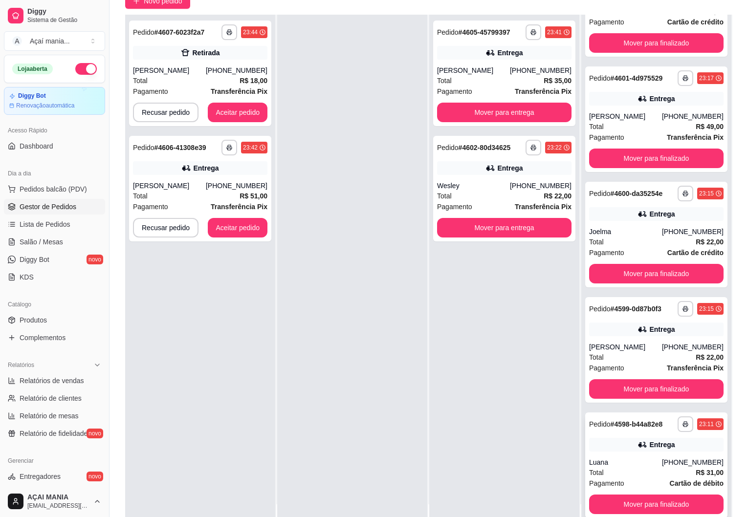
scroll to position [149, 0]
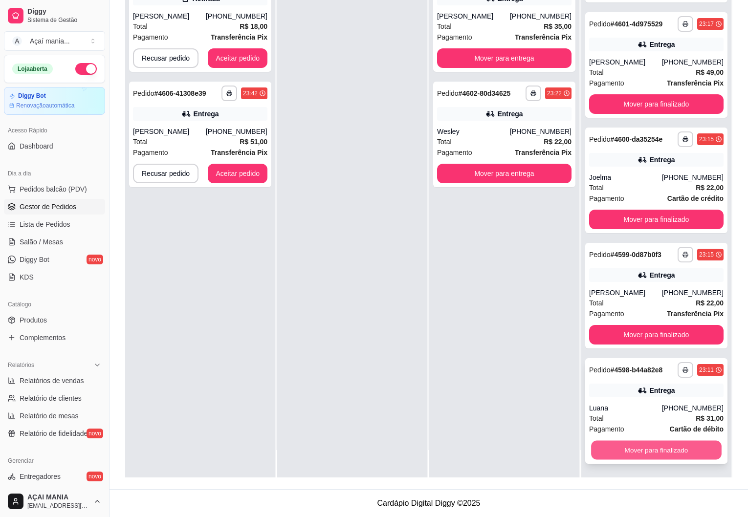
click at [629, 454] on button "Mover para finalizado" at bounding box center [656, 450] width 131 height 19
click at [630, 452] on button "Mover para finalizado" at bounding box center [656, 451] width 134 height 20
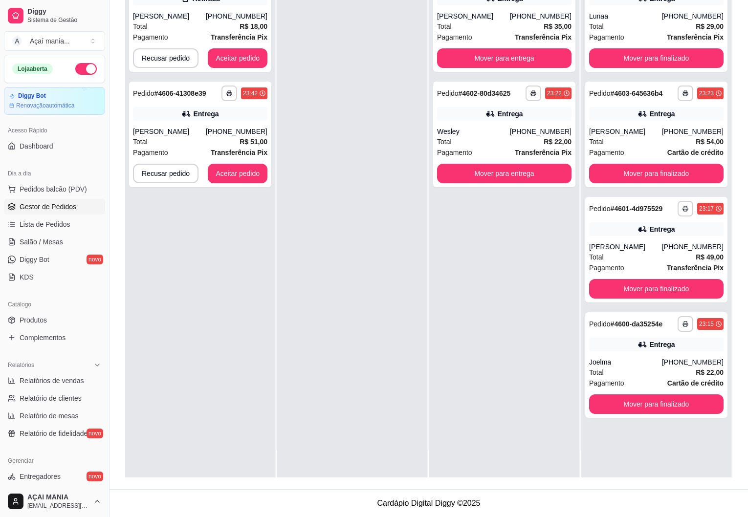
scroll to position [0, 0]
click at [634, 409] on button "Mover para finalizado" at bounding box center [656, 404] width 131 height 19
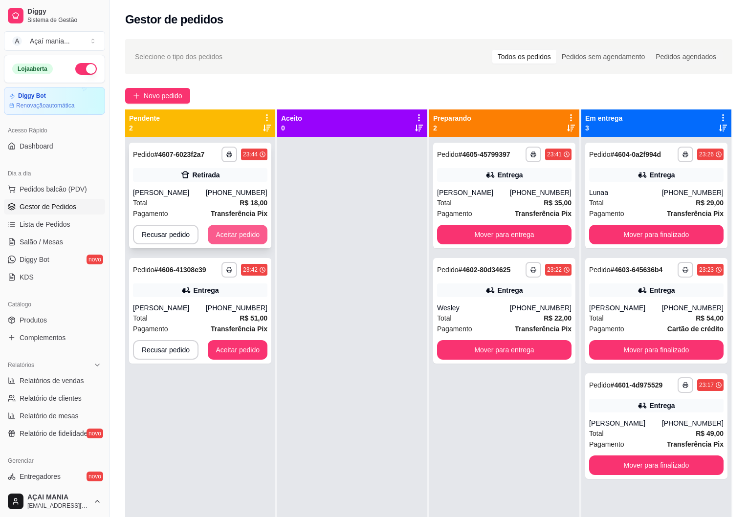
click at [240, 230] on button "Aceitar pedido" at bounding box center [238, 235] width 60 height 20
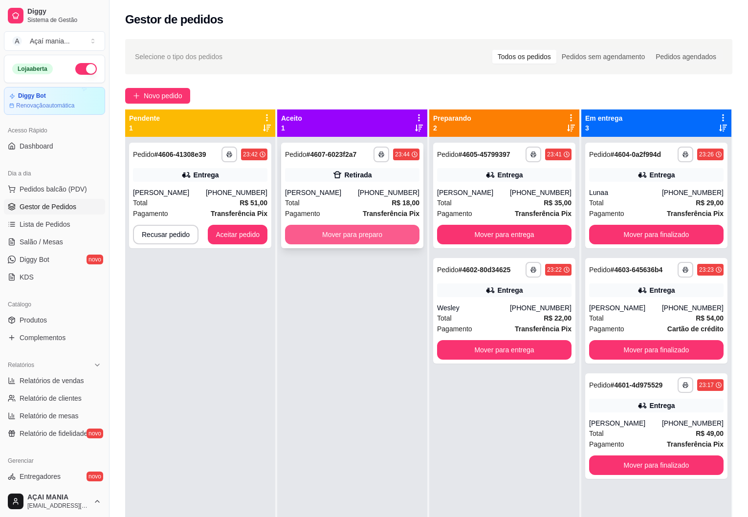
click at [359, 230] on button "Mover para preparo" at bounding box center [352, 235] width 134 height 20
click at [359, 230] on button "Mover para preparo" at bounding box center [352, 234] width 131 height 19
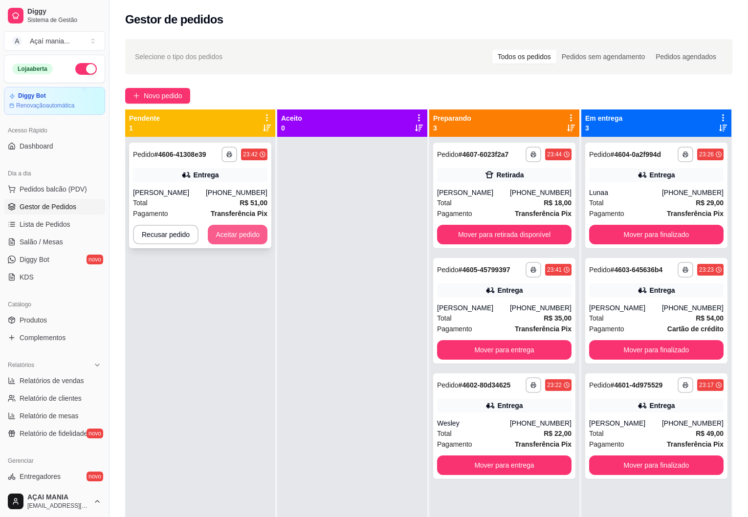
click at [251, 236] on button "Aceitar pedido" at bounding box center [238, 235] width 60 height 20
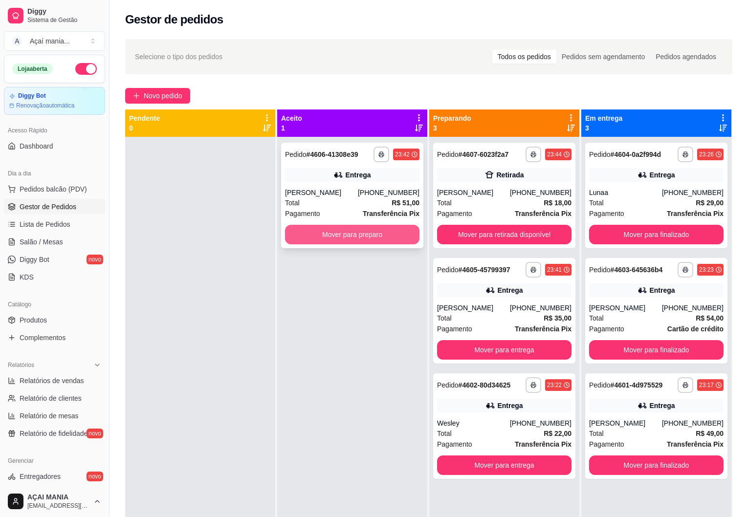
click at [327, 239] on button "Mover para preparo" at bounding box center [352, 235] width 134 height 20
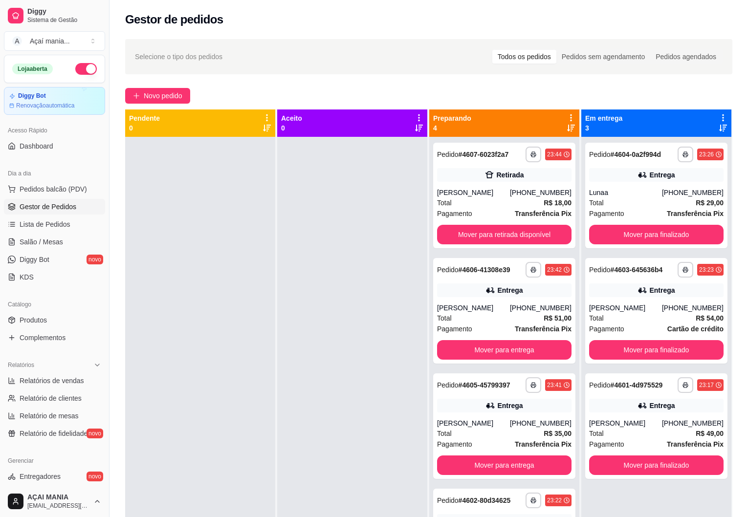
click at [277, 369] on div at bounding box center [352, 395] width 150 height 517
click at [550, 241] on button "Mover para retirada disponível" at bounding box center [504, 235] width 134 height 20
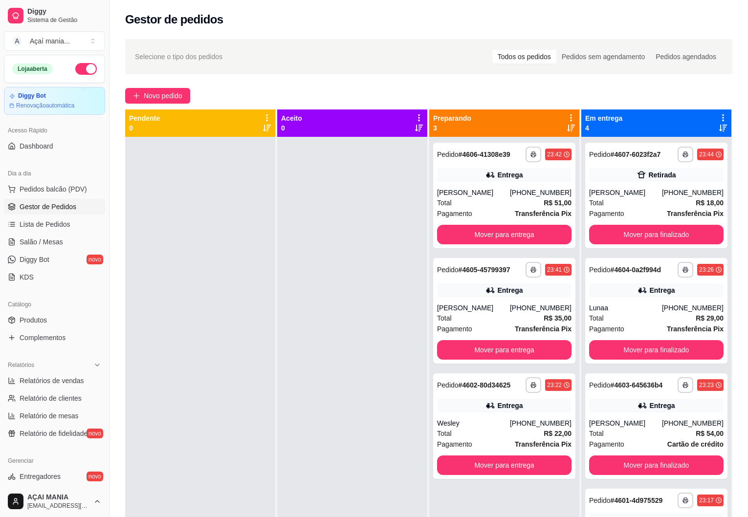
click at [269, 255] on div at bounding box center [200, 395] width 150 height 517
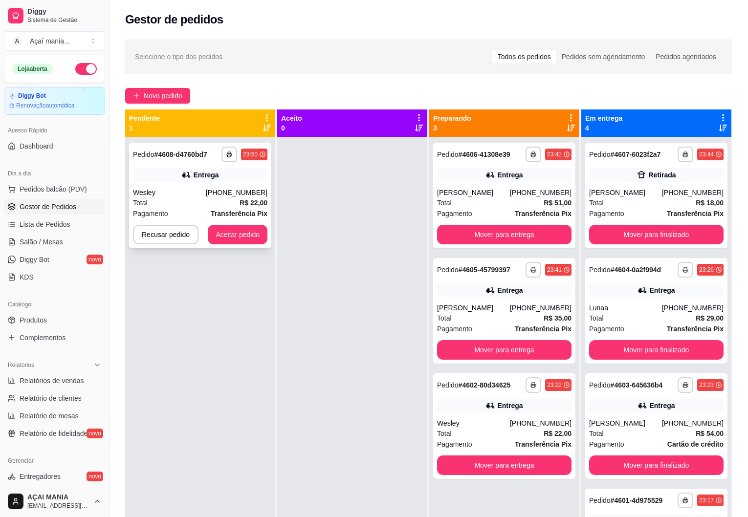
click at [154, 186] on div "**********" at bounding box center [200, 196] width 142 height 106
click at [174, 196] on div "Wesley" at bounding box center [169, 193] width 73 height 10
click at [211, 210] on div "Pagamento Transferência Pix" at bounding box center [200, 213] width 134 height 11
click at [166, 190] on div "Wesley" at bounding box center [169, 193] width 73 height 10
click at [474, 431] on div "Total R$ 22,00" at bounding box center [504, 433] width 134 height 11
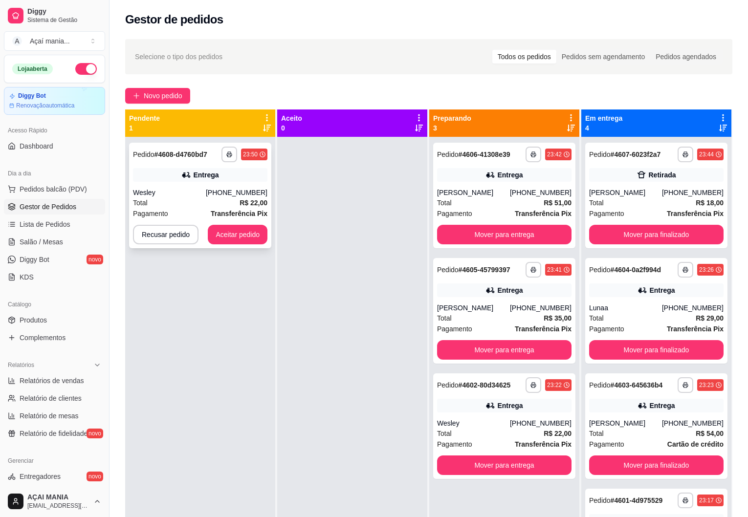
click at [180, 195] on div "Wesley" at bounding box center [169, 193] width 73 height 10
click at [338, 317] on div at bounding box center [352, 395] width 150 height 517
click at [223, 153] on button "button" at bounding box center [230, 155] width 16 height 16
click at [184, 186] on button "IMPRESSORA" at bounding box center [202, 188] width 68 height 15
click at [230, 231] on button "Aceitar pedido" at bounding box center [238, 235] width 60 height 20
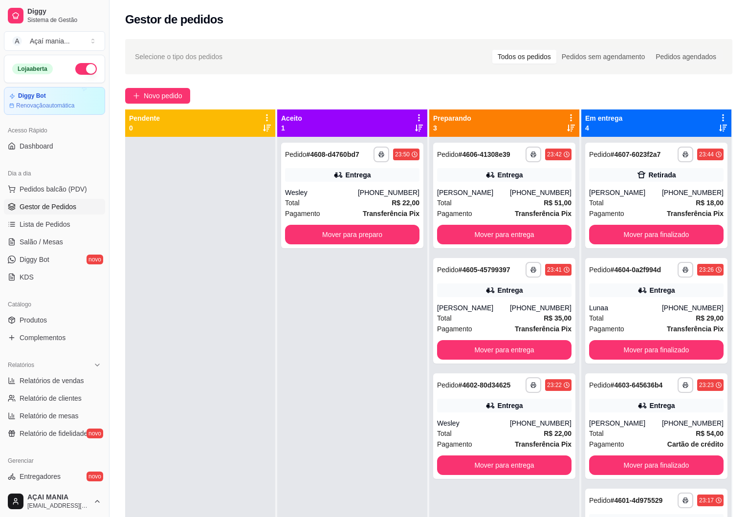
click at [164, 331] on div at bounding box center [200, 395] width 150 height 517
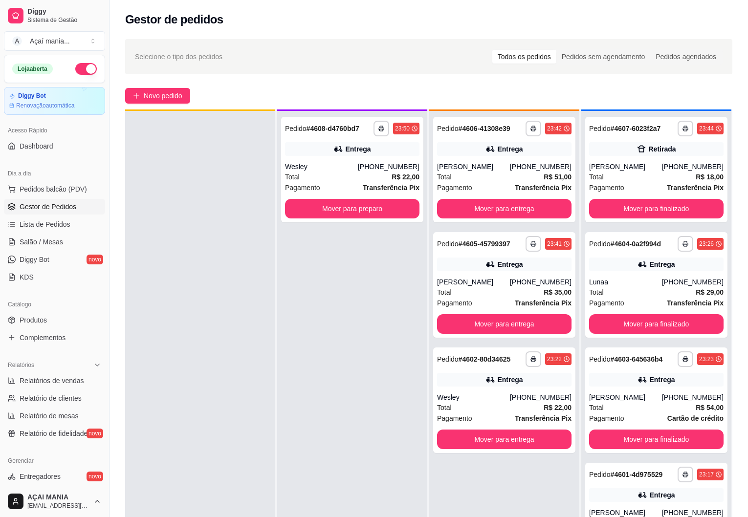
scroll to position [27, 0]
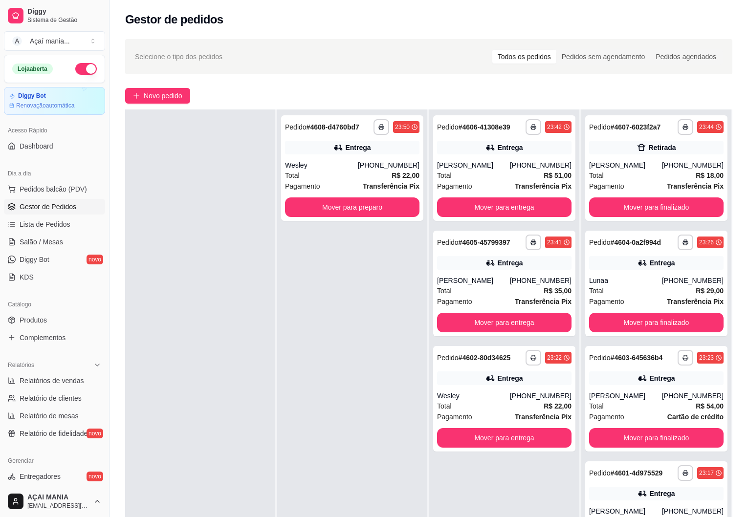
click at [259, 383] on div at bounding box center [200, 368] width 150 height 517
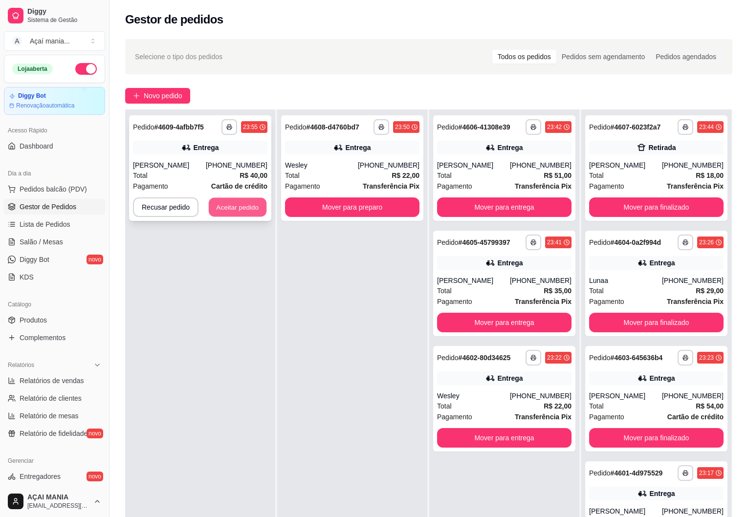
click at [233, 208] on button "Aceitar pedido" at bounding box center [238, 207] width 58 height 19
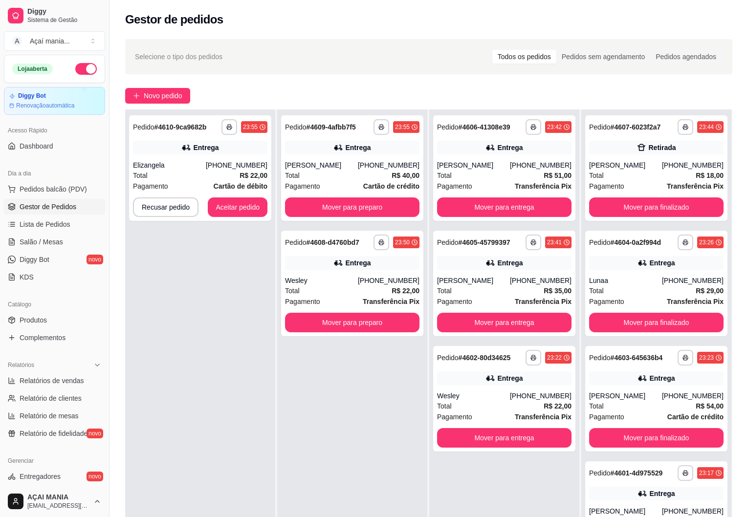
drag, startPoint x: 159, startPoint y: 288, endPoint x: 168, endPoint y: 288, distance: 8.8
click at [164, 288] on div "**********" at bounding box center [200, 368] width 150 height 517
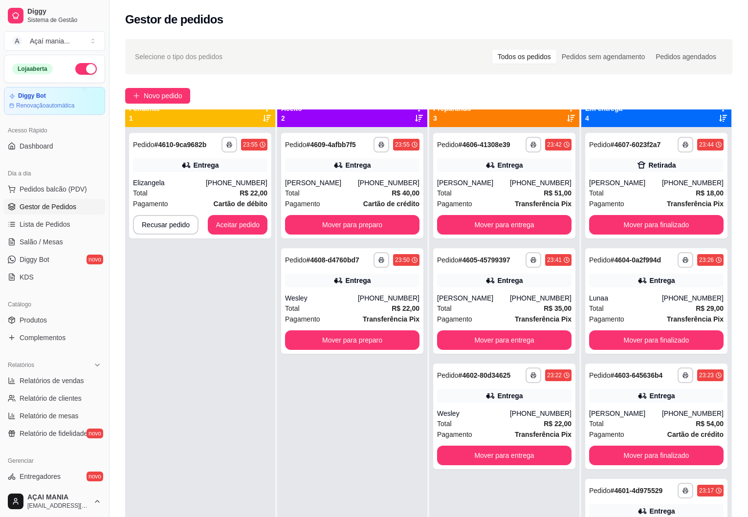
scroll to position [0, 0]
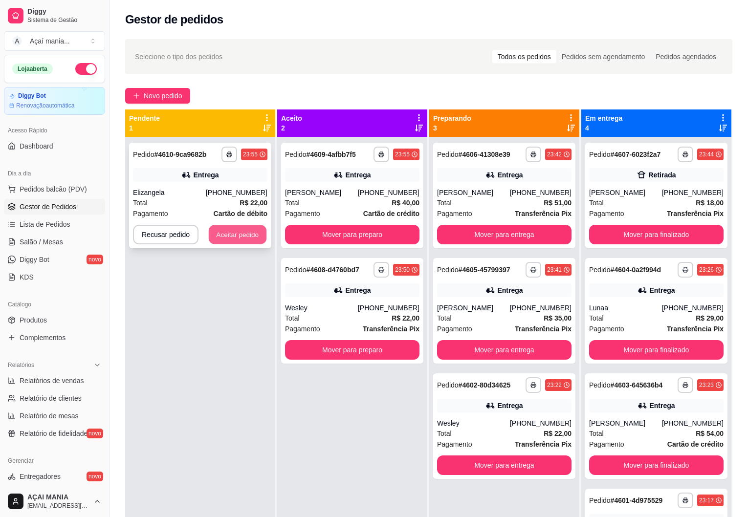
click at [252, 236] on button "Aceitar pedido" at bounding box center [238, 234] width 58 height 19
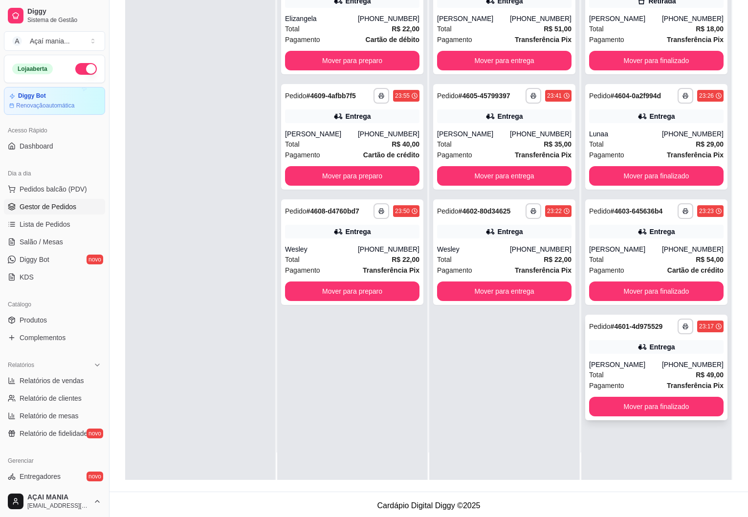
scroll to position [149, 0]
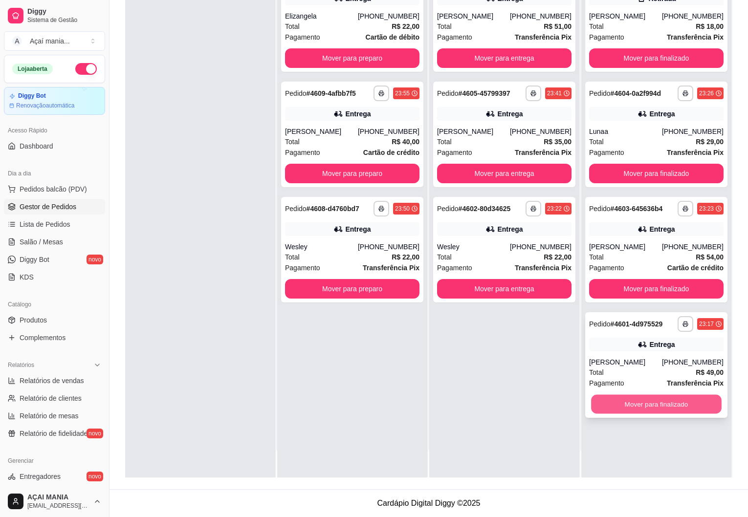
click at [656, 408] on button "Mover para finalizado" at bounding box center [656, 404] width 131 height 19
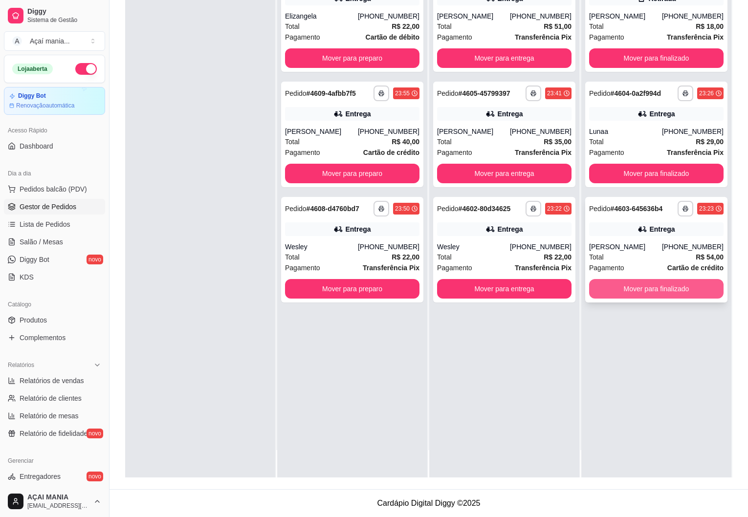
click at [647, 290] on button "Mover para finalizado" at bounding box center [656, 289] width 134 height 20
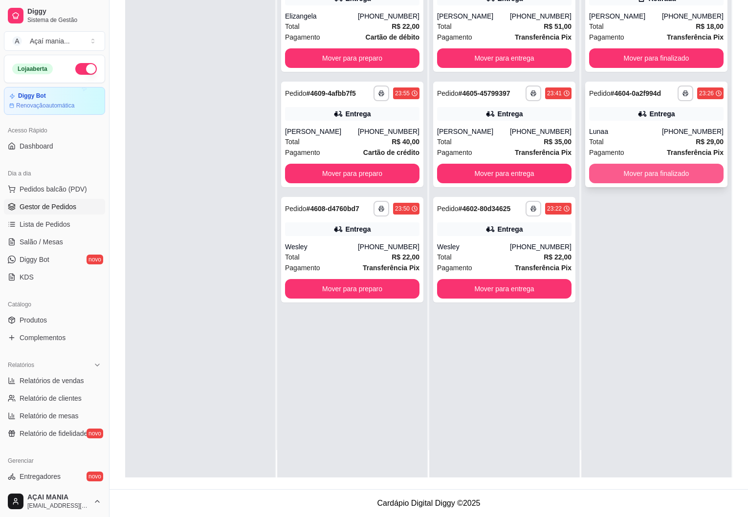
click at [674, 177] on button "Mover para finalizado" at bounding box center [656, 174] width 134 height 20
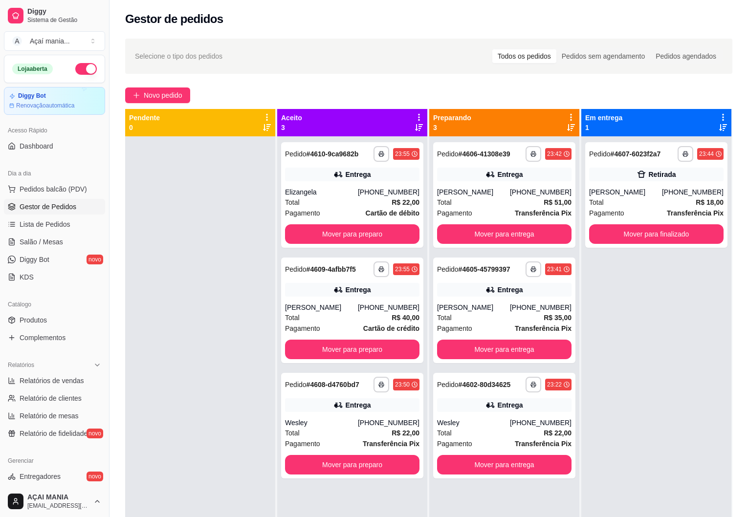
scroll to position [0, 0]
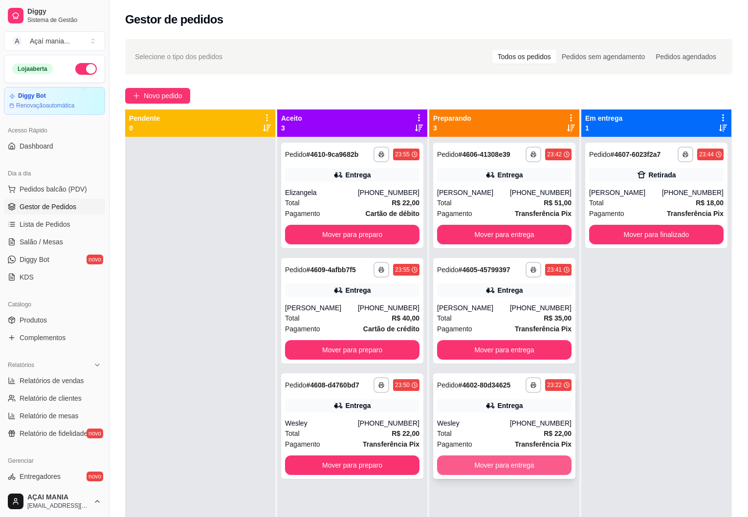
click at [548, 472] on button "Mover para entrega" at bounding box center [504, 466] width 134 height 20
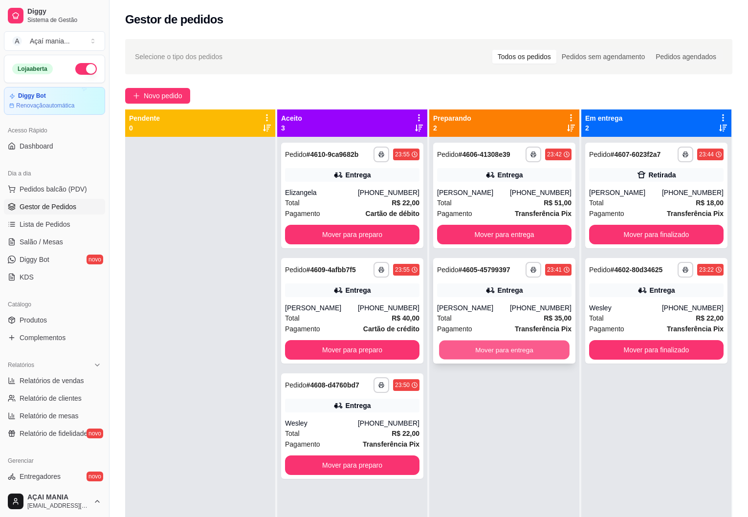
click at [487, 353] on button "Mover para entrega" at bounding box center [504, 350] width 131 height 19
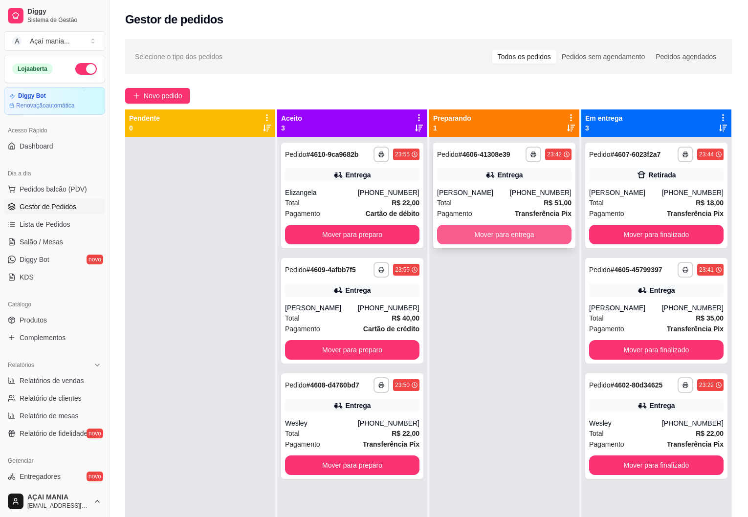
click at [491, 238] on button "Mover para entrega" at bounding box center [504, 235] width 134 height 20
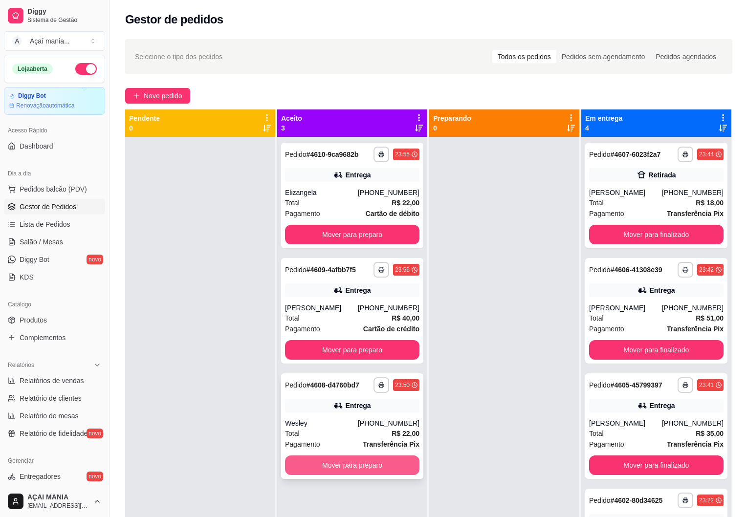
click at [365, 471] on button "Mover para preparo" at bounding box center [352, 466] width 134 height 20
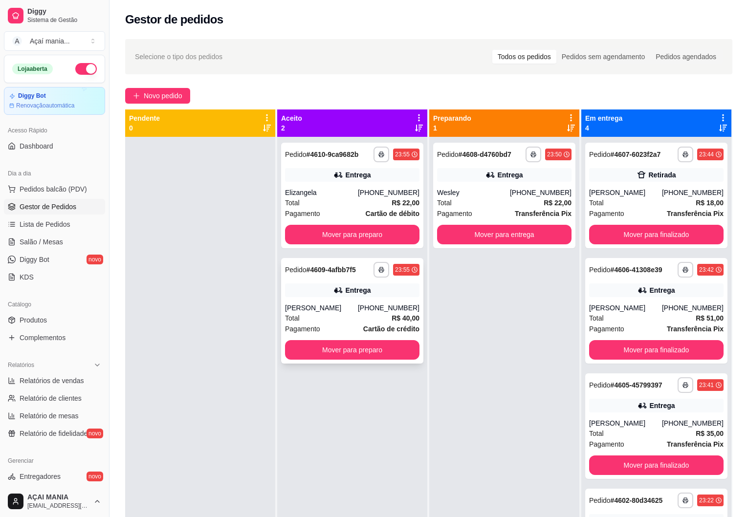
click at [370, 353] on button "Mover para preparo" at bounding box center [352, 350] width 134 height 20
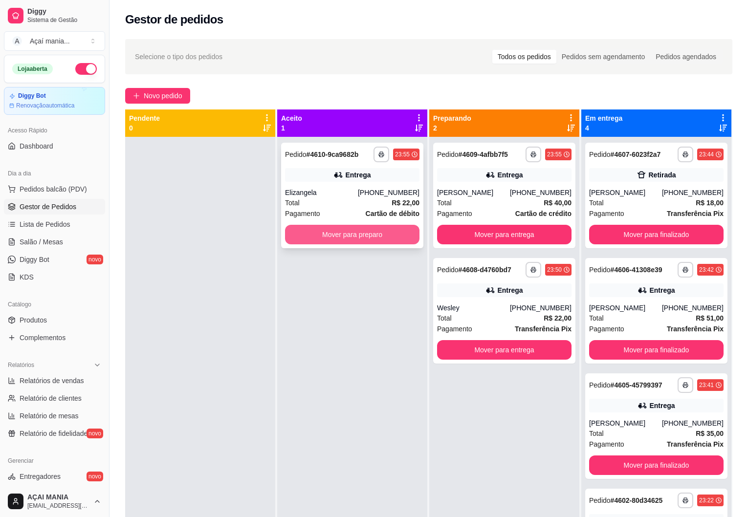
click at [373, 230] on button "Mover para preparo" at bounding box center [352, 235] width 134 height 20
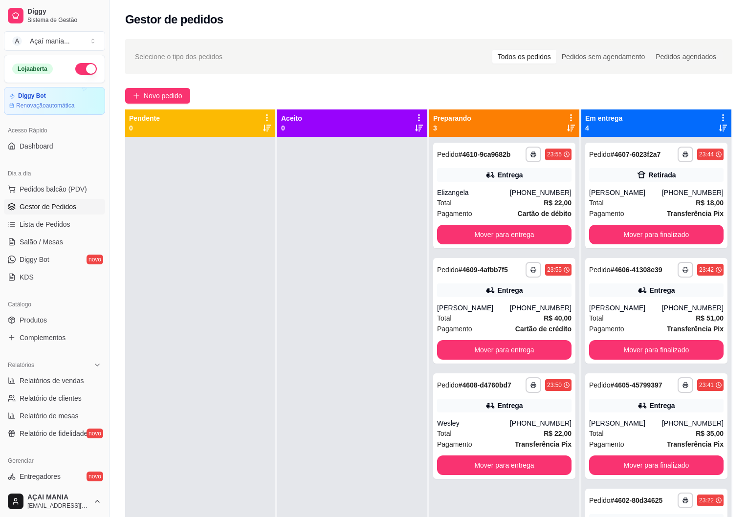
click at [396, 421] on div at bounding box center [352, 395] width 150 height 517
click at [293, 402] on div at bounding box center [352, 395] width 150 height 517
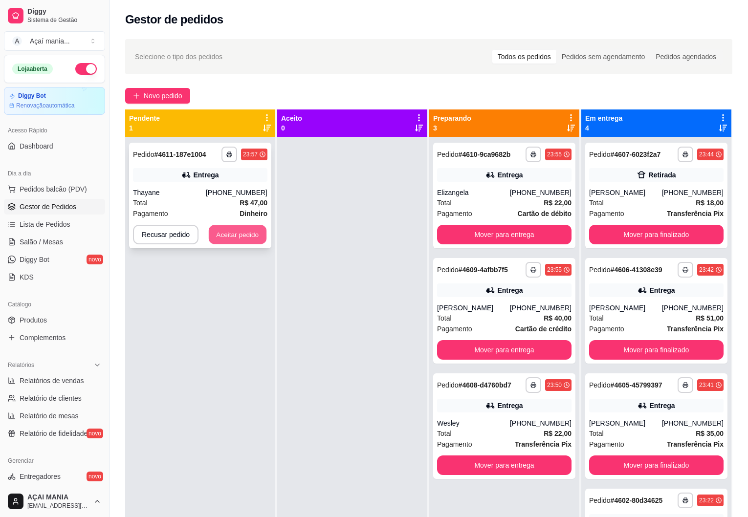
click at [224, 234] on button "Aceitar pedido" at bounding box center [238, 234] width 58 height 19
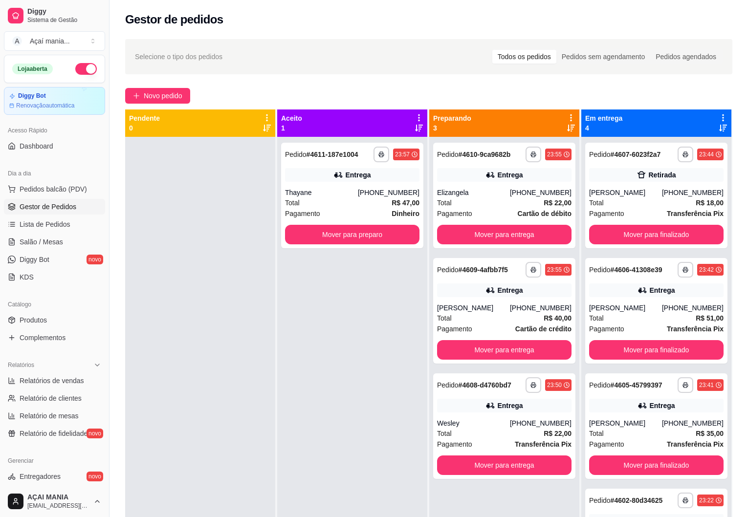
click at [238, 364] on div at bounding box center [200, 395] width 150 height 517
click at [297, 390] on div "**********" at bounding box center [352, 395] width 150 height 517
click at [249, 323] on div at bounding box center [200, 395] width 150 height 517
click at [78, 67] on button "button" at bounding box center [86, 69] width 22 height 12
click at [203, 375] on div at bounding box center [200, 395] width 150 height 517
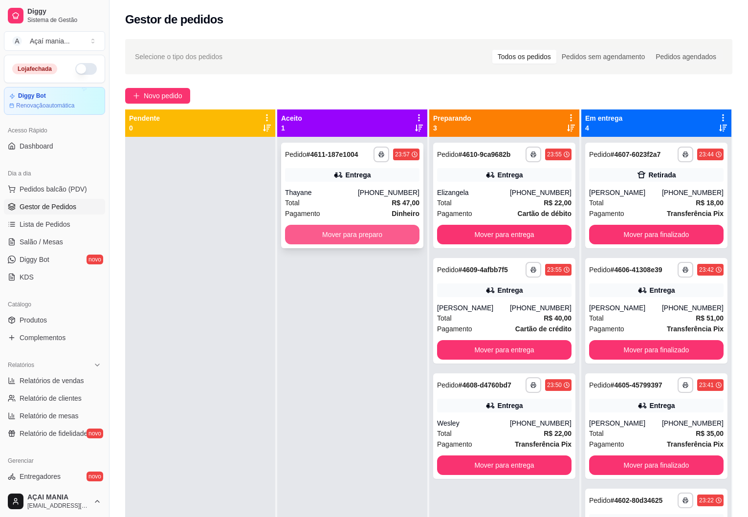
click at [370, 236] on button "Mover para preparo" at bounding box center [352, 235] width 134 height 20
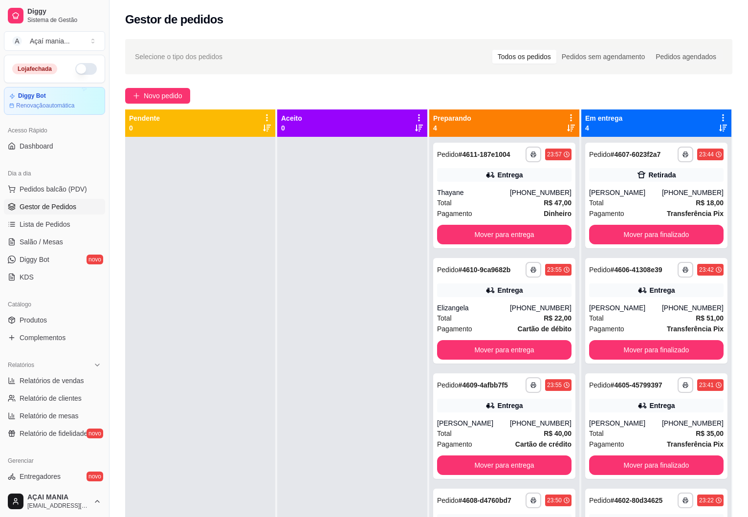
drag, startPoint x: 699, startPoint y: 108, endPoint x: 695, endPoint y: 104, distance: 5.2
click at [696, 104] on div "**********" at bounding box center [429, 335] width 639 height 605
click at [272, 348] on div at bounding box center [200, 395] width 150 height 517
click at [485, 458] on button "Mover para entrega" at bounding box center [504, 466] width 134 height 20
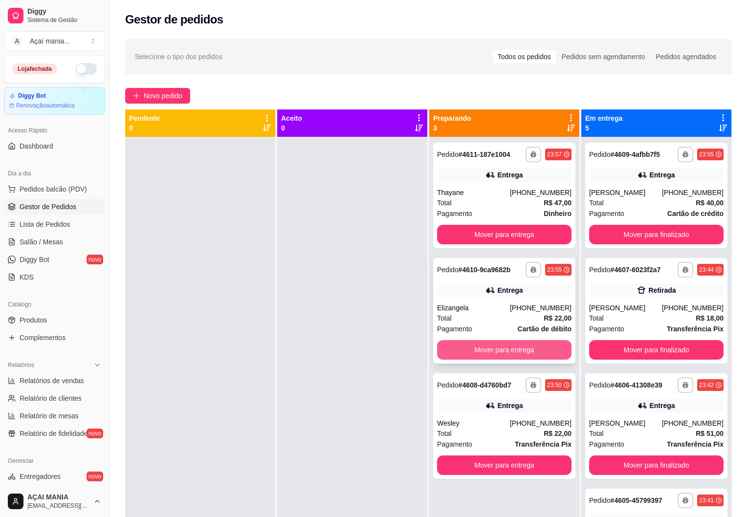
click at [494, 353] on button "Mover para entrega" at bounding box center [504, 350] width 134 height 20
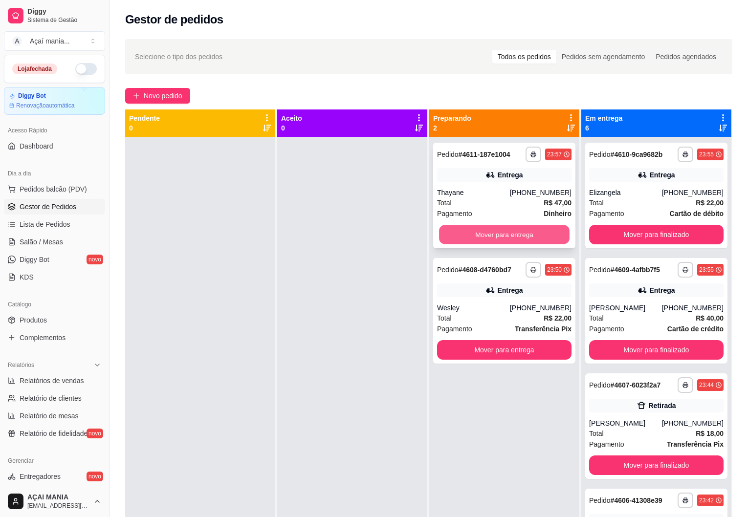
click at [518, 236] on button "Mover para entrega" at bounding box center [504, 234] width 131 height 19
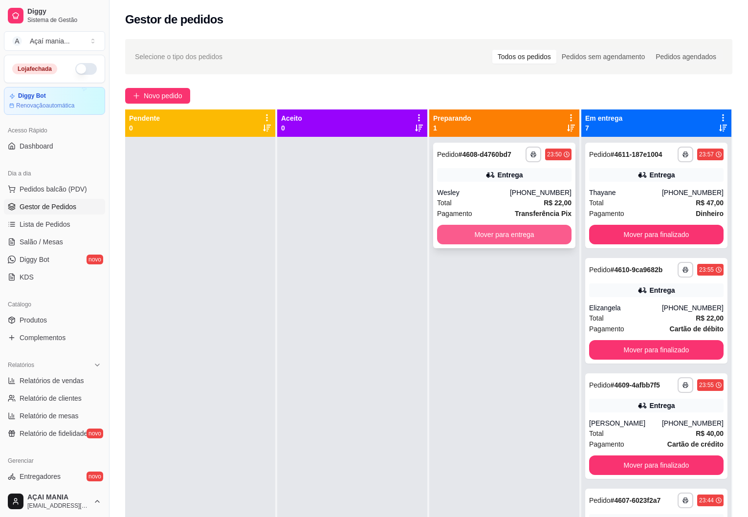
click at [517, 234] on button "Mover para entrega" at bounding box center [504, 235] width 134 height 20
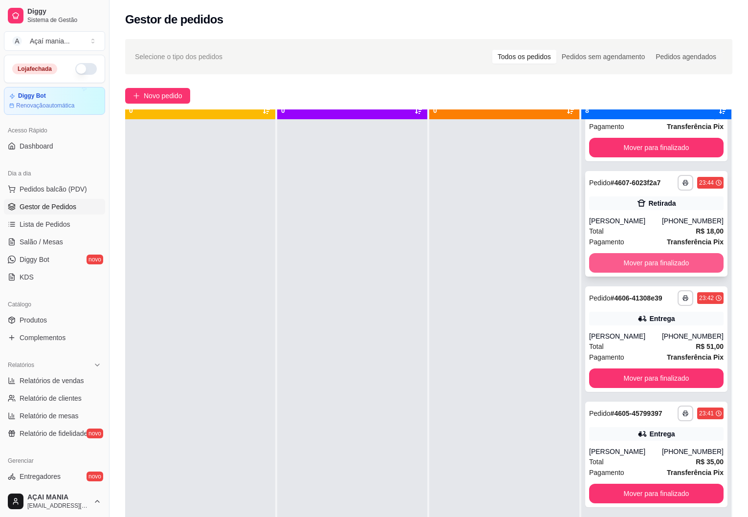
scroll to position [27, 0]
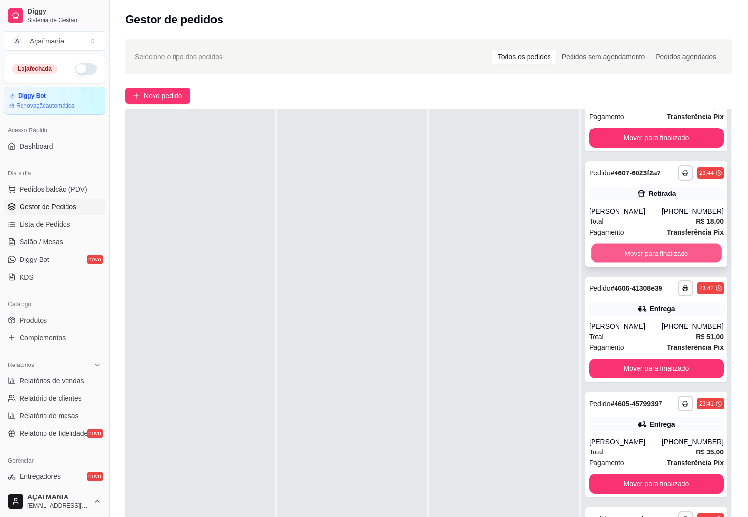
click at [648, 254] on button "Mover para finalizado" at bounding box center [656, 253] width 131 height 19
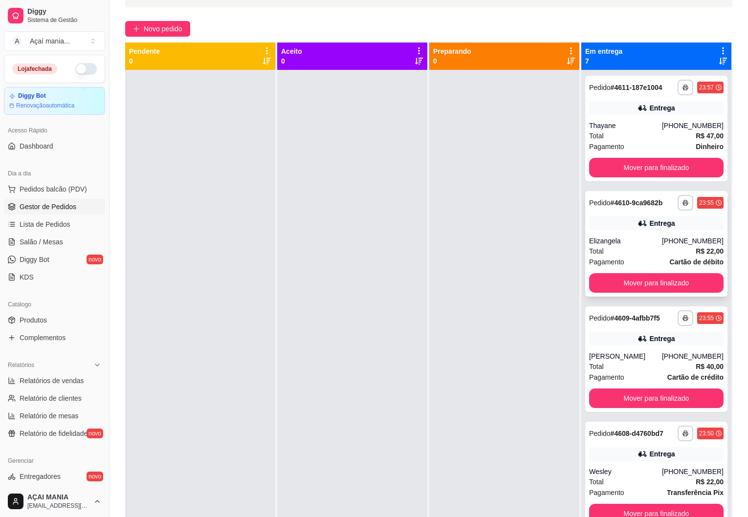
scroll to position [0, 0]
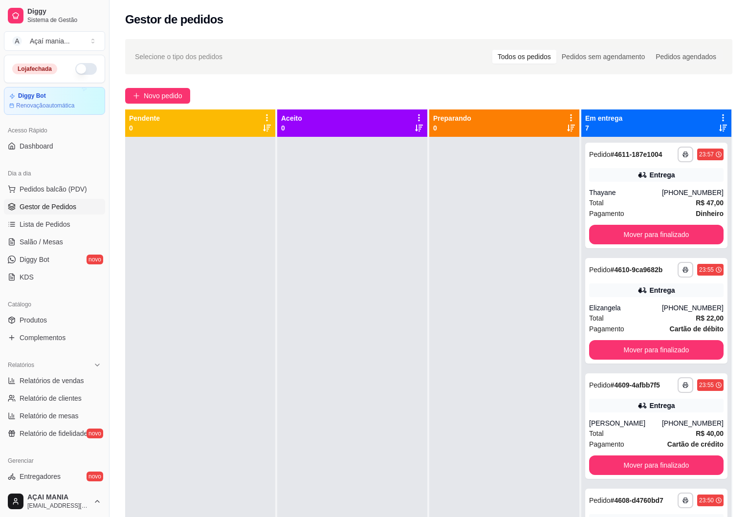
click at [433, 352] on div at bounding box center [504, 395] width 150 height 517
click at [648, 244] on button "Mover para finalizado" at bounding box center [656, 235] width 134 height 20
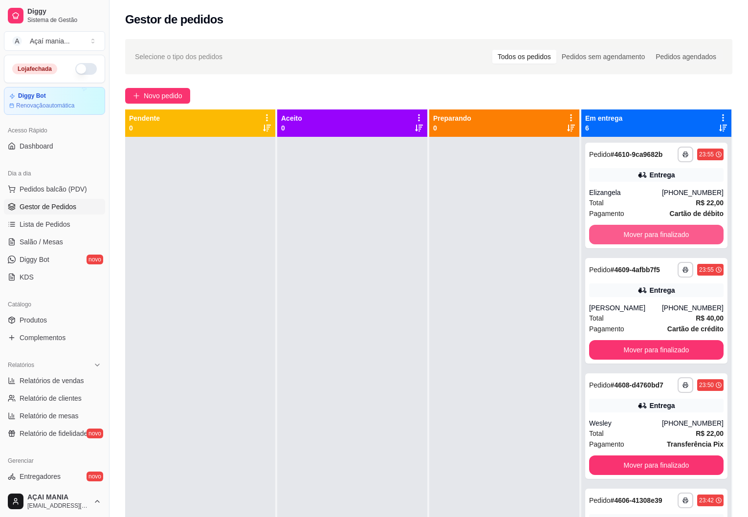
click at [652, 235] on button "Mover para finalizado" at bounding box center [656, 235] width 134 height 20
click at [652, 235] on button "Mover para finalizado" at bounding box center [656, 234] width 131 height 19
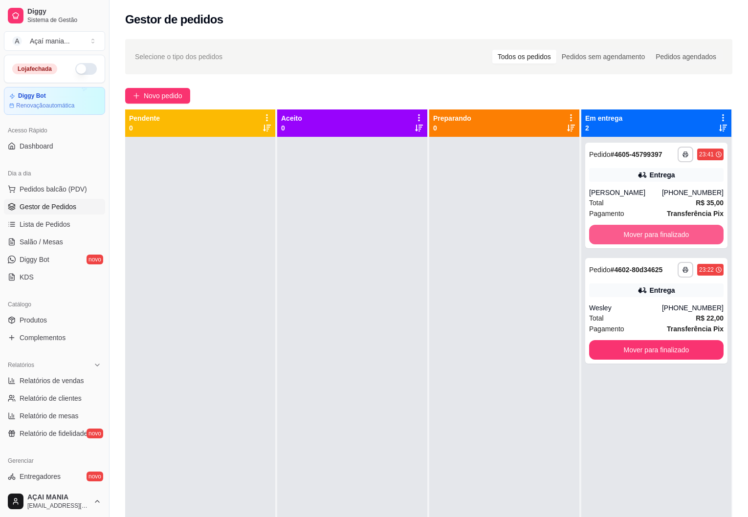
click at [652, 235] on button "Mover para finalizado" at bounding box center [656, 235] width 134 height 20
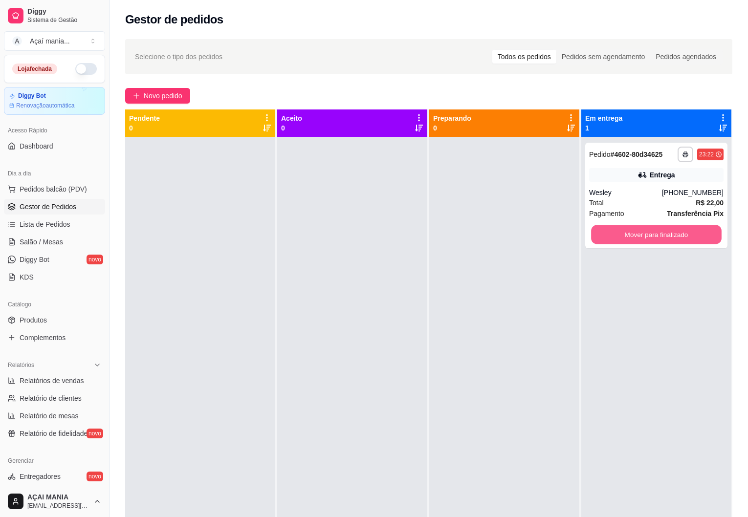
click at [652, 235] on button "Mover para finalizado" at bounding box center [656, 234] width 131 height 19
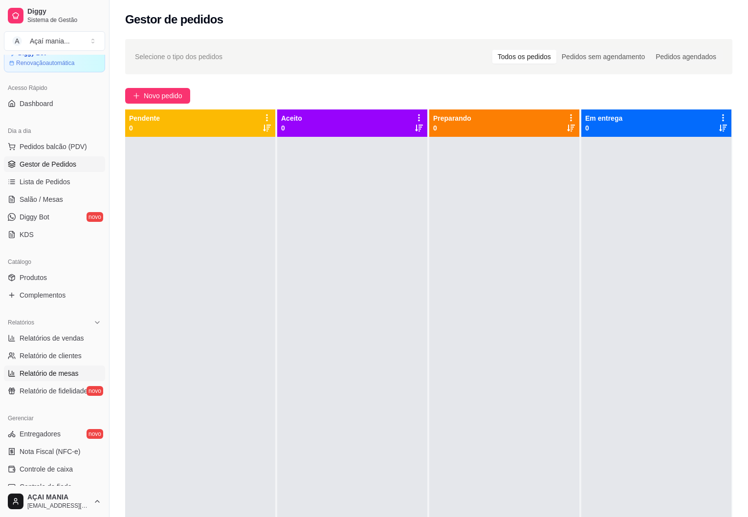
scroll to position [147, 0]
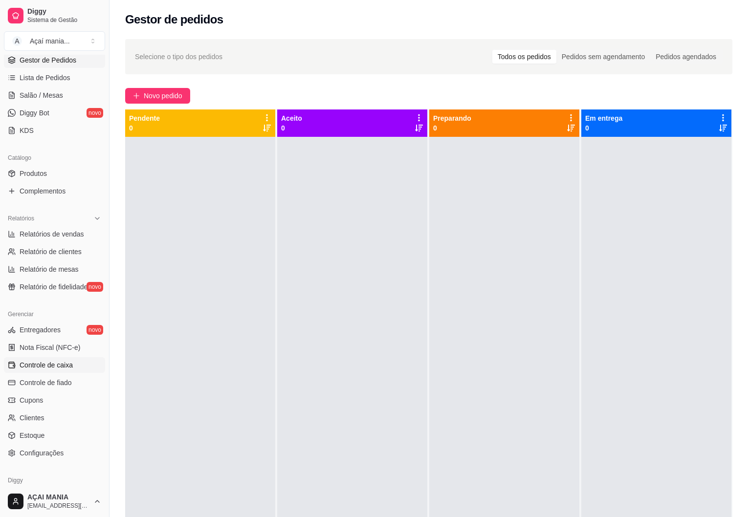
click at [65, 364] on span "Controle de caixa" at bounding box center [46, 365] width 53 height 10
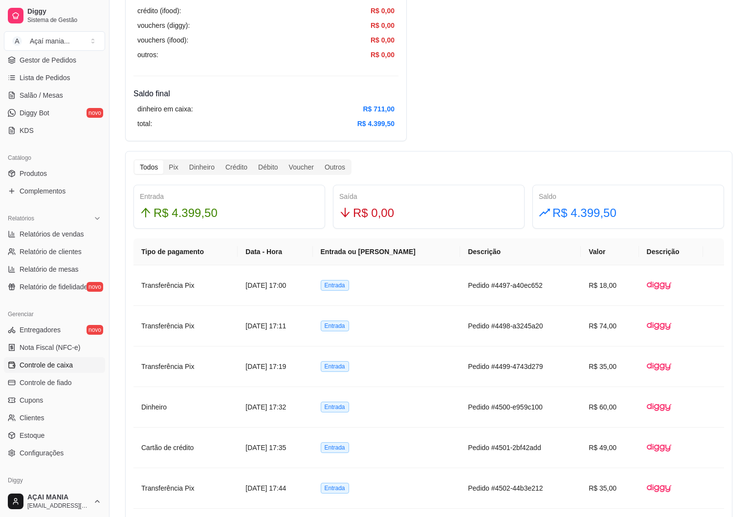
scroll to position [440, 0]
